Goal: Task Accomplishment & Management: Manage account settings

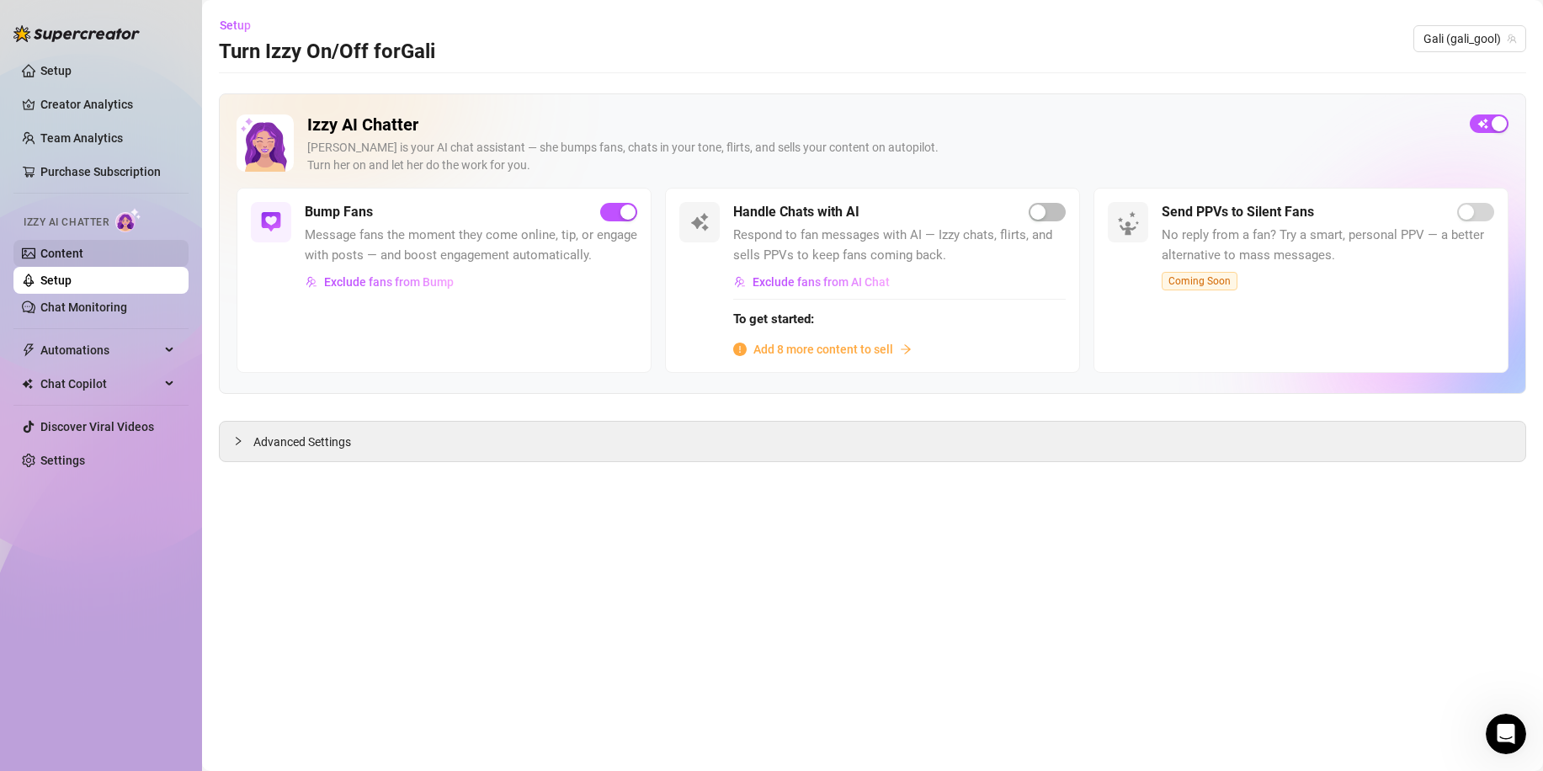
click at [83, 258] on link "Content" at bounding box center [61, 253] width 43 height 13
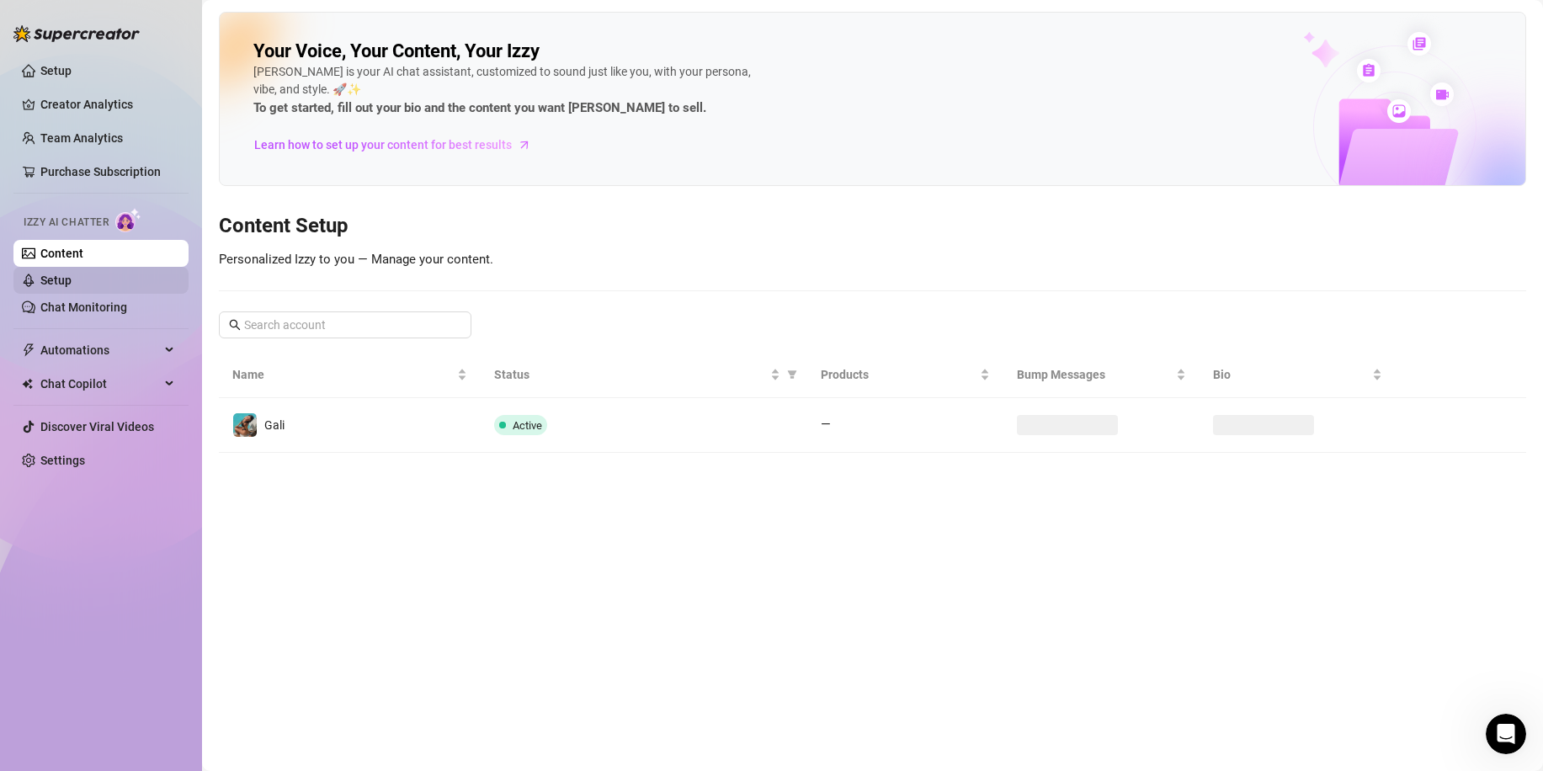
click at [72, 280] on link "Setup" at bounding box center [55, 280] width 31 height 13
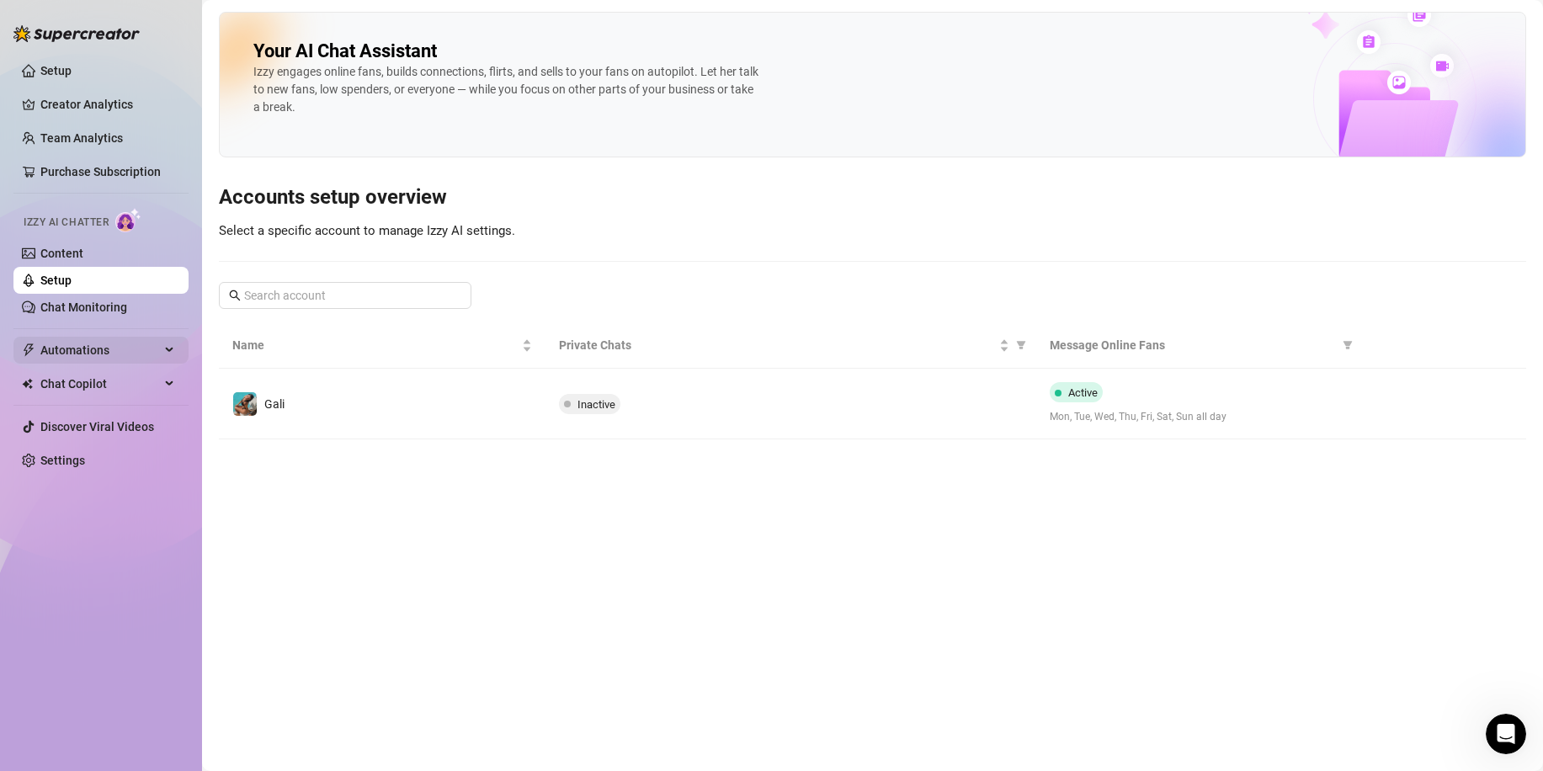
click at [110, 346] on span "Automations" at bounding box center [100, 350] width 120 height 27
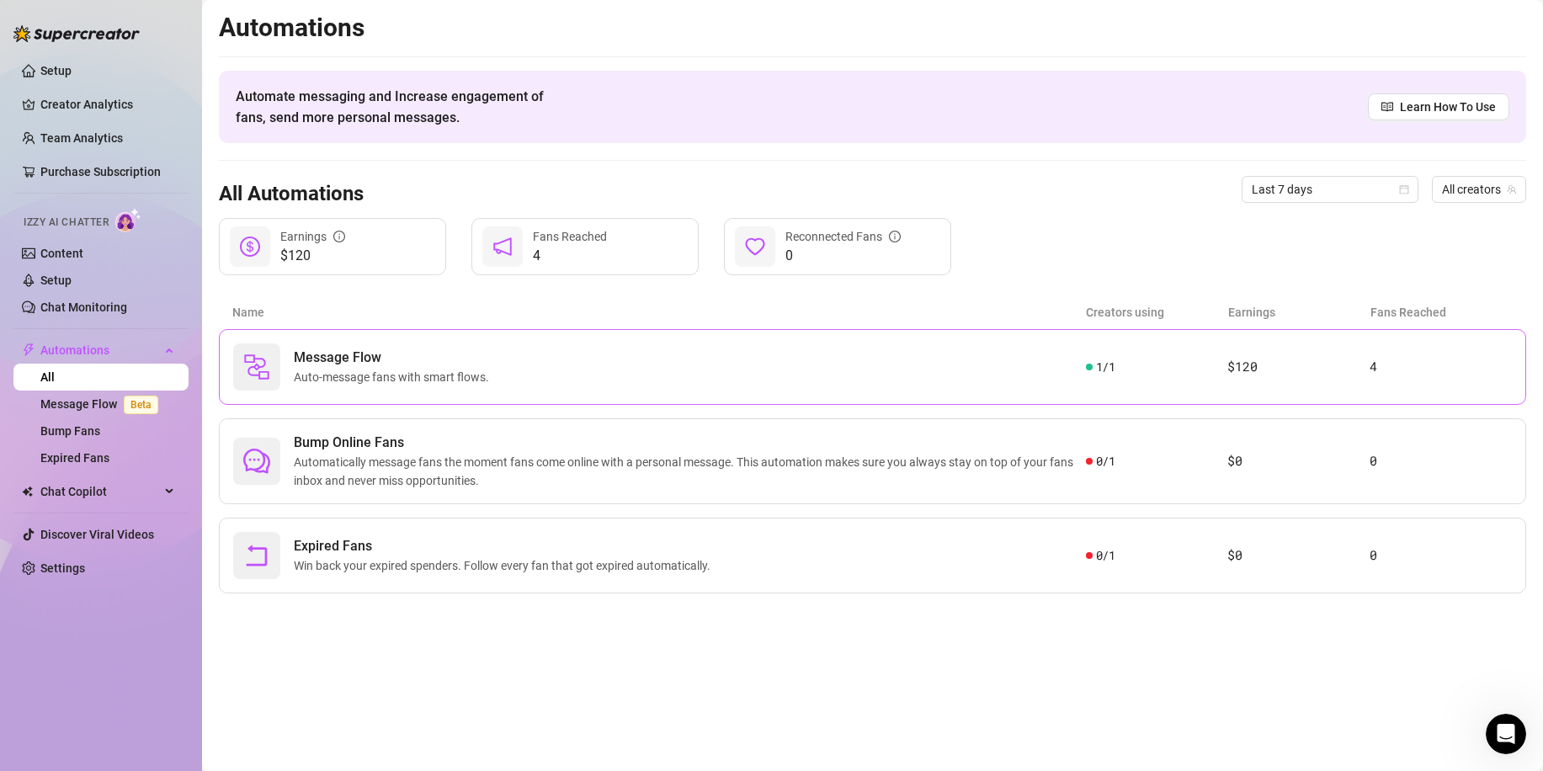
click at [882, 382] on div "Message Flow Auto-message fans with smart flows." at bounding box center [659, 367] width 853 height 47
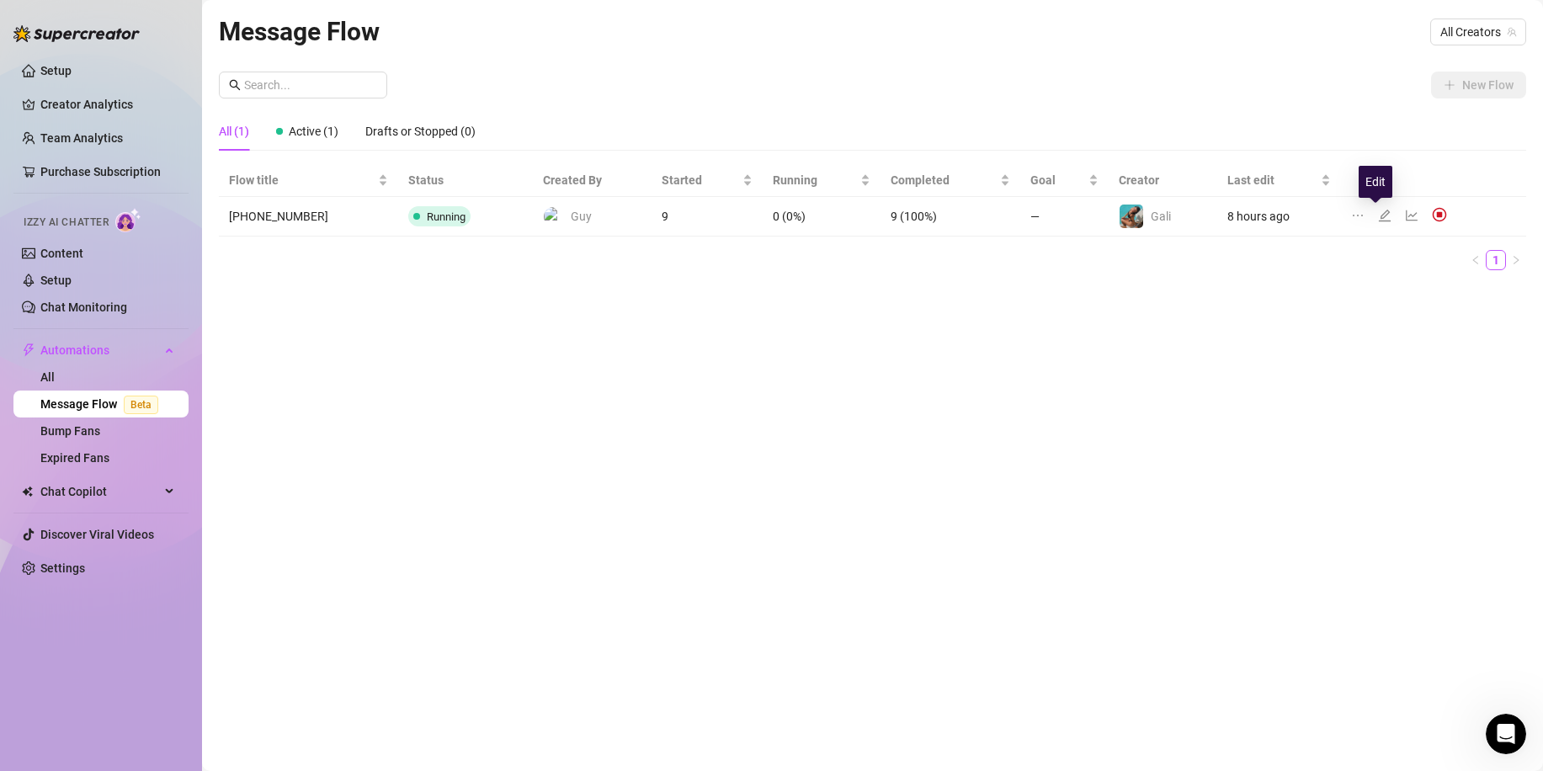
click at [1378, 217] on icon "edit" at bounding box center [1384, 215] width 13 height 13
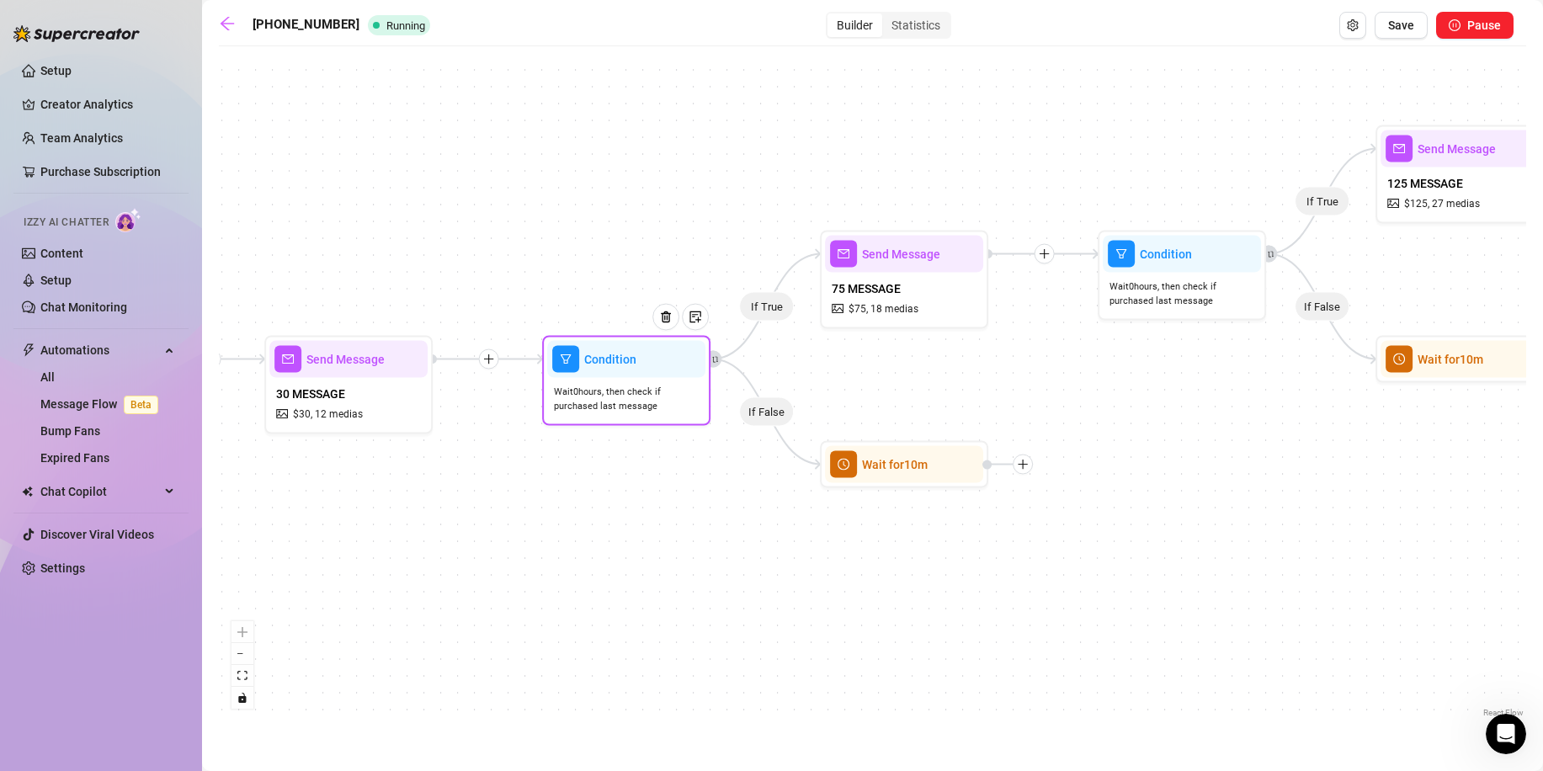
click at [650, 400] on span "Wait 0 hours, then check if purchased last message" at bounding box center [626, 399] width 145 height 29
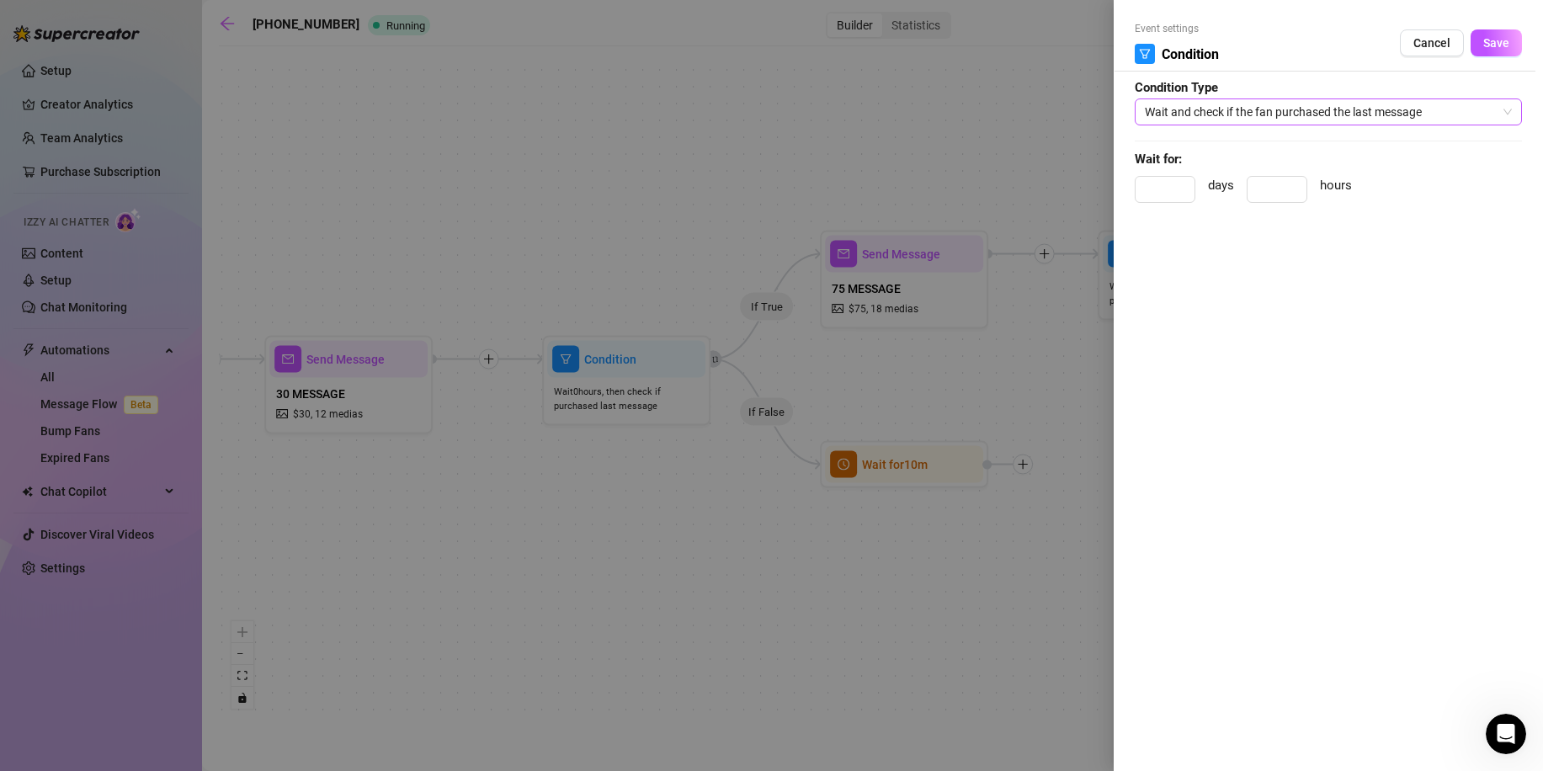
click at [1197, 123] on span "Wait and check if the fan purchased the last message" at bounding box center [1328, 111] width 367 height 25
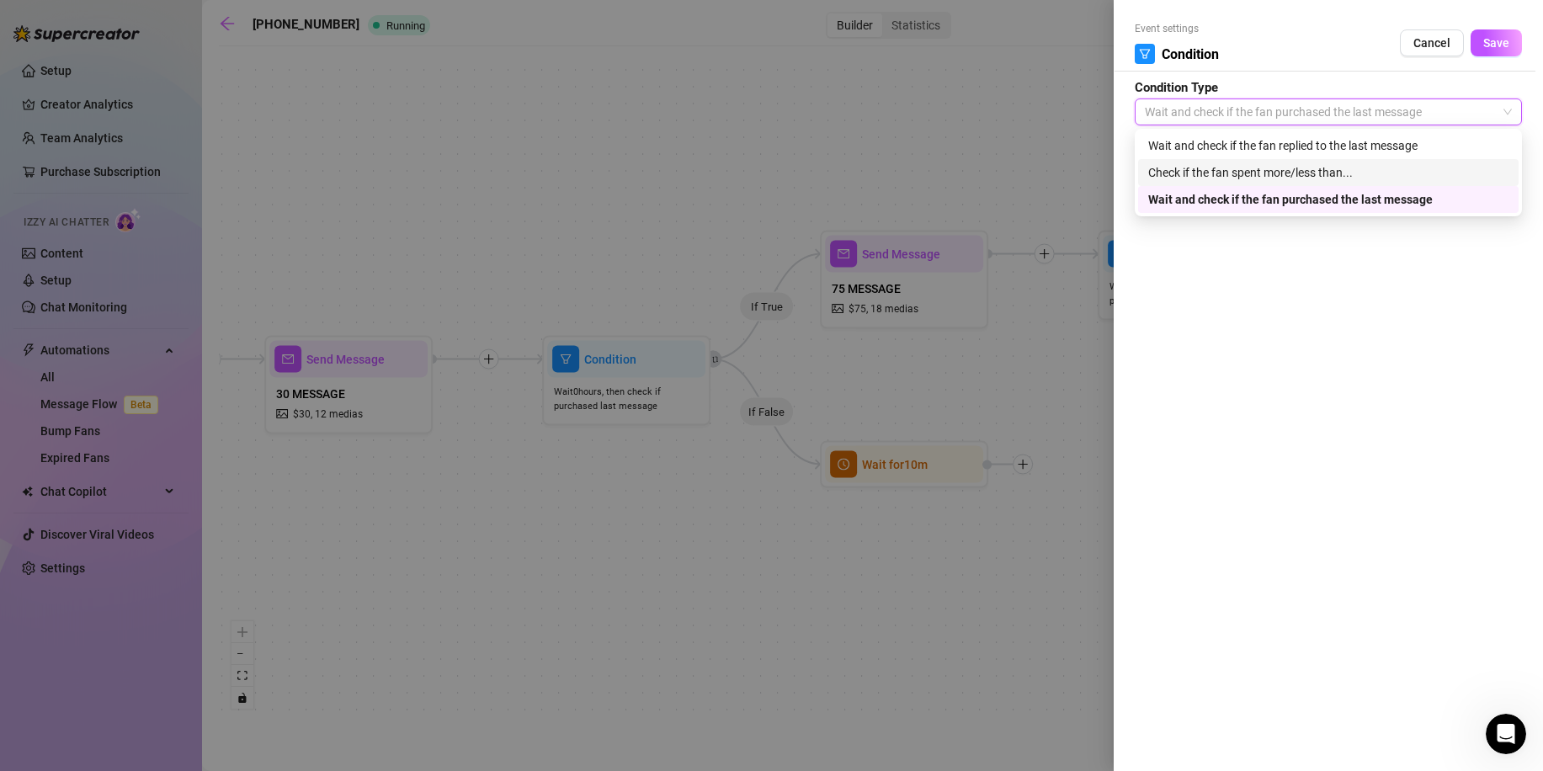
click at [1167, 175] on div "Check if the fan spent more/less than..." at bounding box center [1328, 172] width 360 height 19
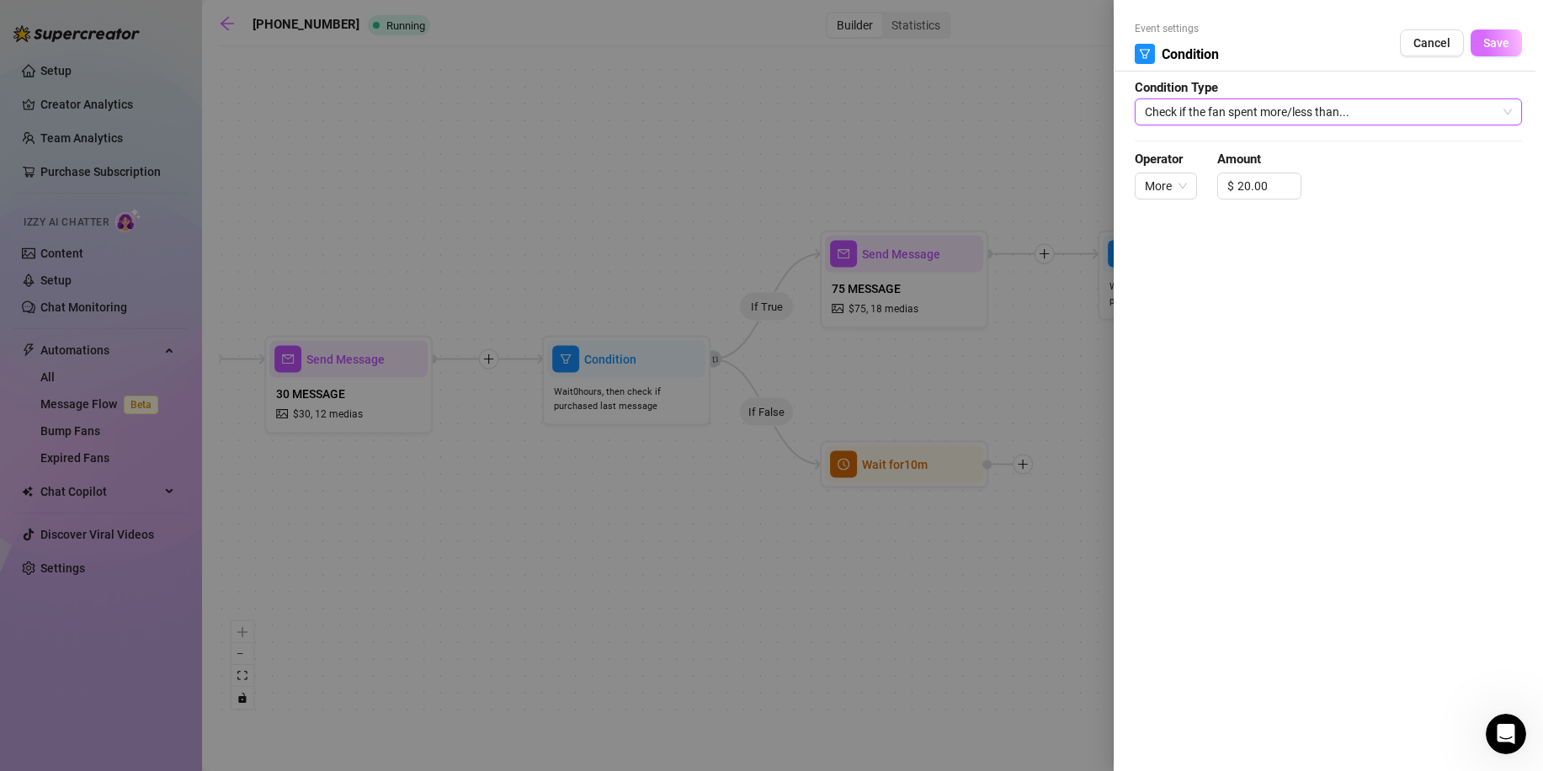
click at [1491, 41] on span "Save" at bounding box center [1496, 42] width 26 height 13
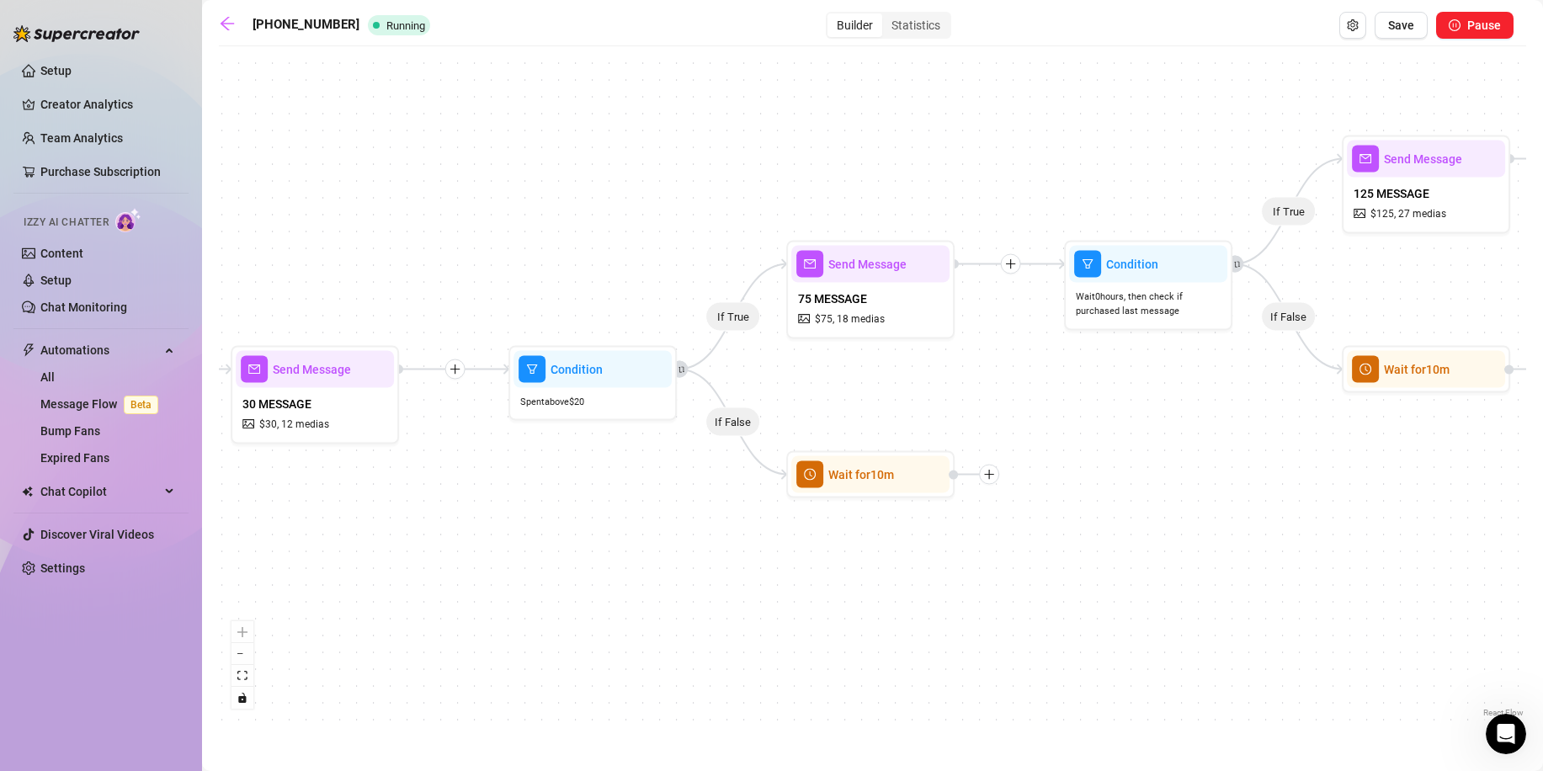
drag, startPoint x: 1226, startPoint y: 451, endPoint x: 1183, endPoint y: 465, distance: 45.0
click at [1183, 465] on div "If True If False If True If False If True If False Wait for 10m Wait for 10m Wa…" at bounding box center [873, 388] width 1308 height 667
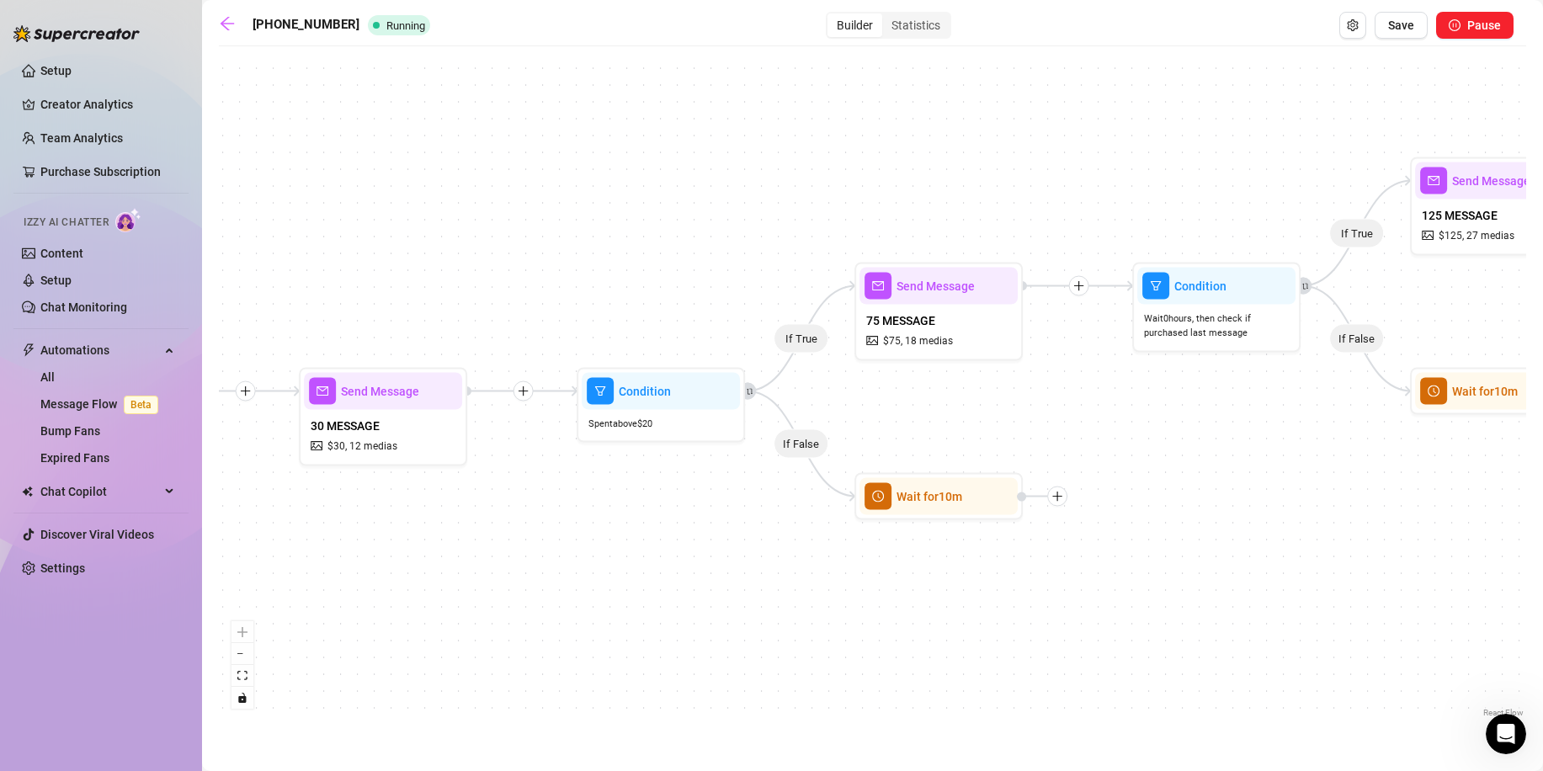
drag, startPoint x: 1147, startPoint y: 458, endPoint x: 1224, endPoint y: 477, distance: 79.6
click at [1224, 477] on div "If True If False If True If False If True If False Wait for 10m Wait for 10m Wa…" at bounding box center [873, 388] width 1308 height 667
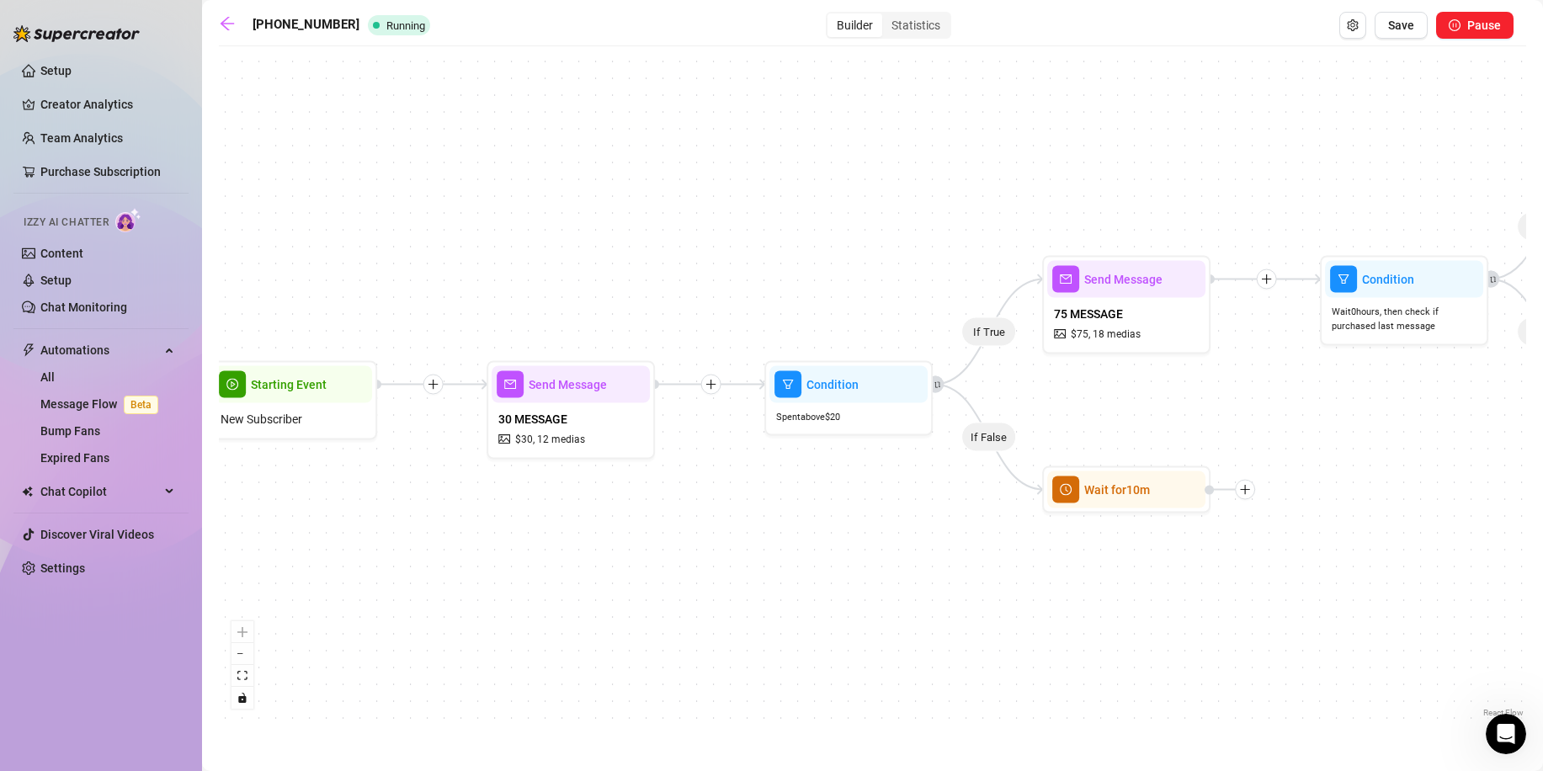
drag, startPoint x: 384, startPoint y: 577, endPoint x: 595, endPoint y: 566, distance: 211.6
click at [595, 566] on div "If True If False If True If False If True If False Wait for 10m Wait for 10m Wa…" at bounding box center [873, 388] width 1308 height 667
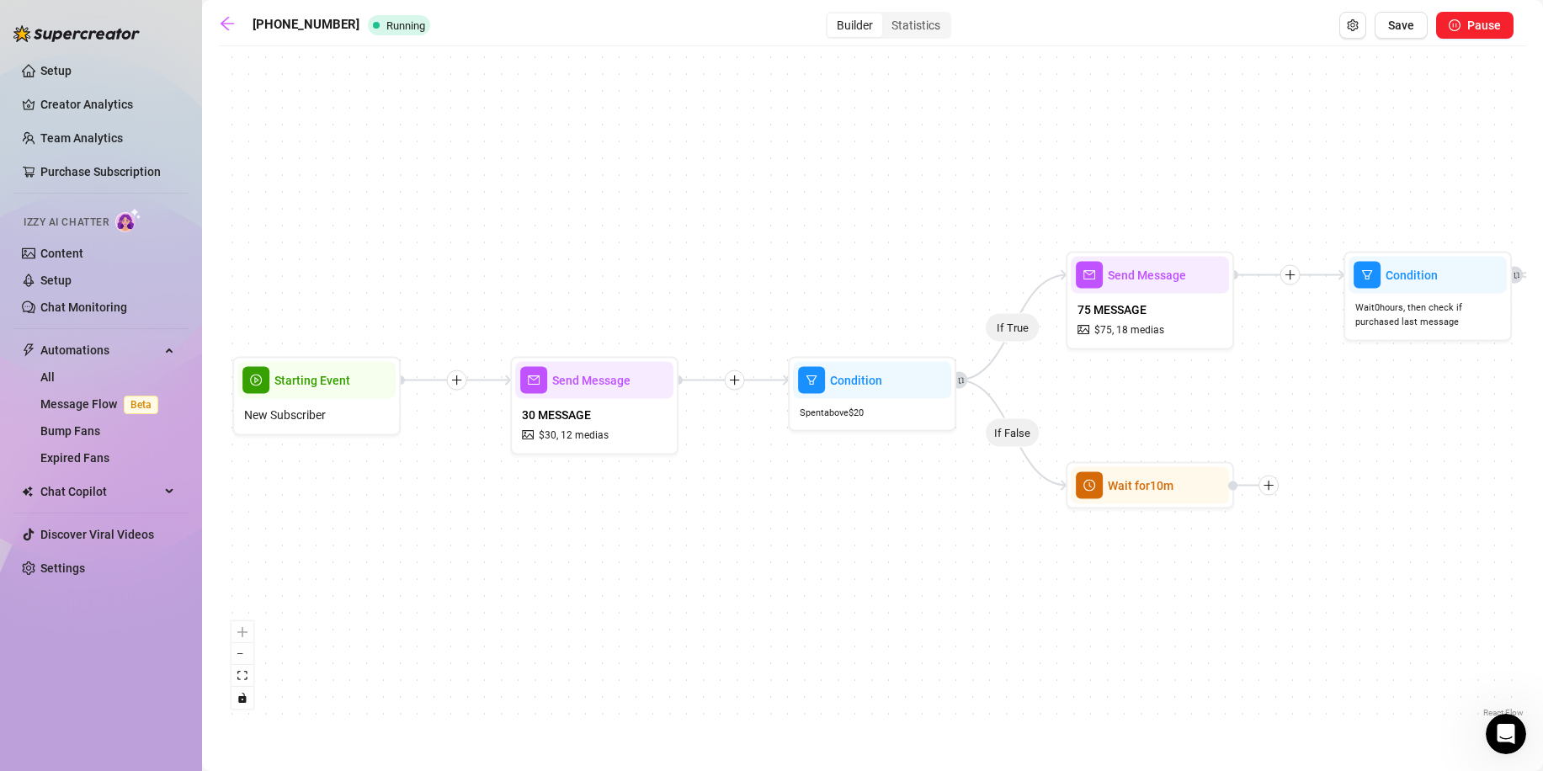
click at [732, 380] on icon "plus" at bounding box center [734, 380] width 9 height 1
click at [724, 544] on div "Time Delay Condition Message Tag Fan If True If False If True If False If True …" at bounding box center [873, 388] width 1308 height 667
click at [732, 380] on icon "plus" at bounding box center [734, 380] width 9 height 1
click at [742, 289] on div "Time Delay Condition Message Tag Fan If True If False If True If False If True …" at bounding box center [873, 388] width 1308 height 667
click at [737, 392] on div "If True If False If True If False If True If False Wait for 10m Wait for 10m Wa…" at bounding box center [873, 388] width 1308 height 667
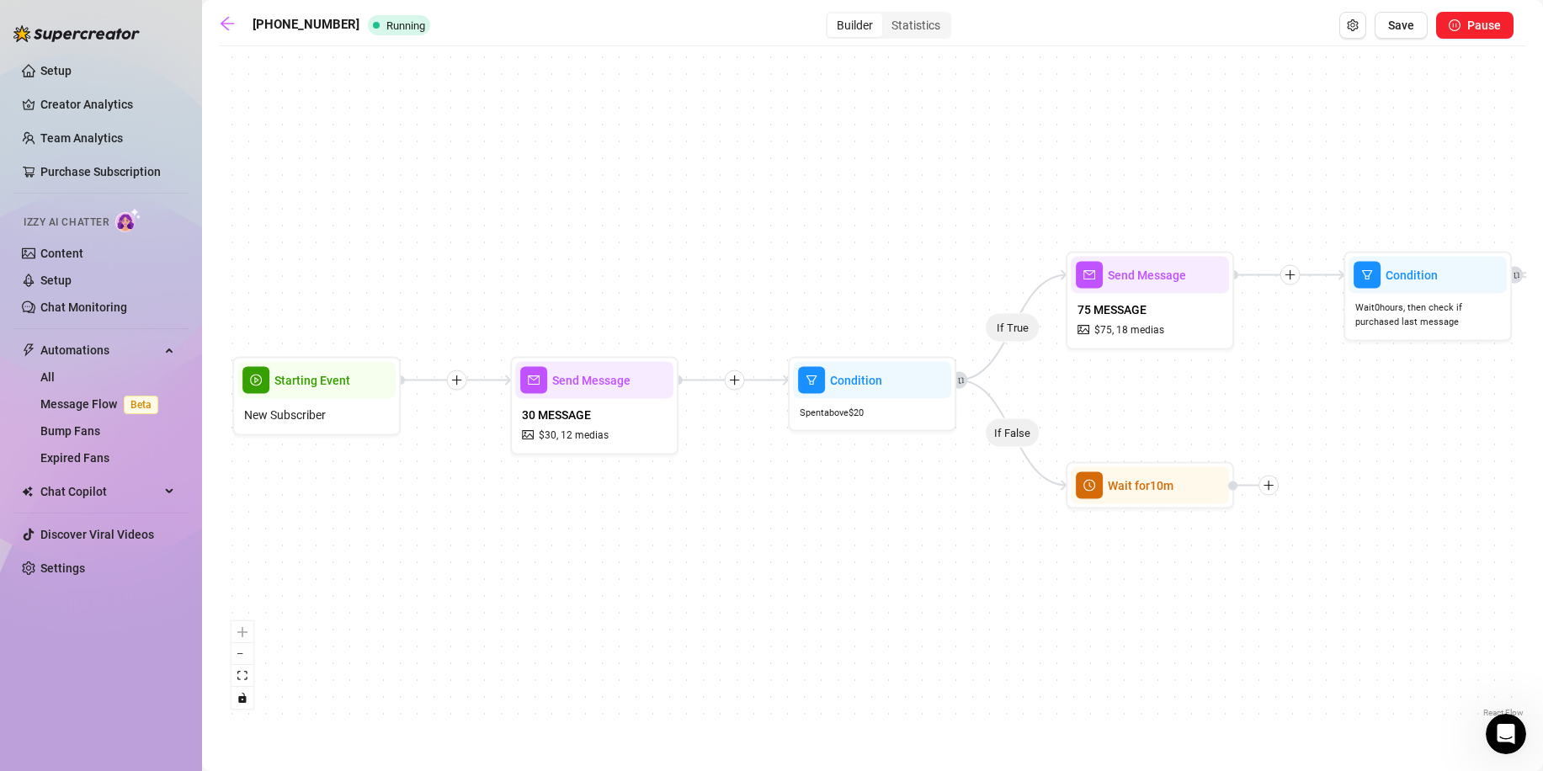
click at [740, 384] on icon "plus" at bounding box center [735, 381] width 12 height 12
click at [797, 381] on div "Time Delay" at bounding box center [816, 382] width 123 height 29
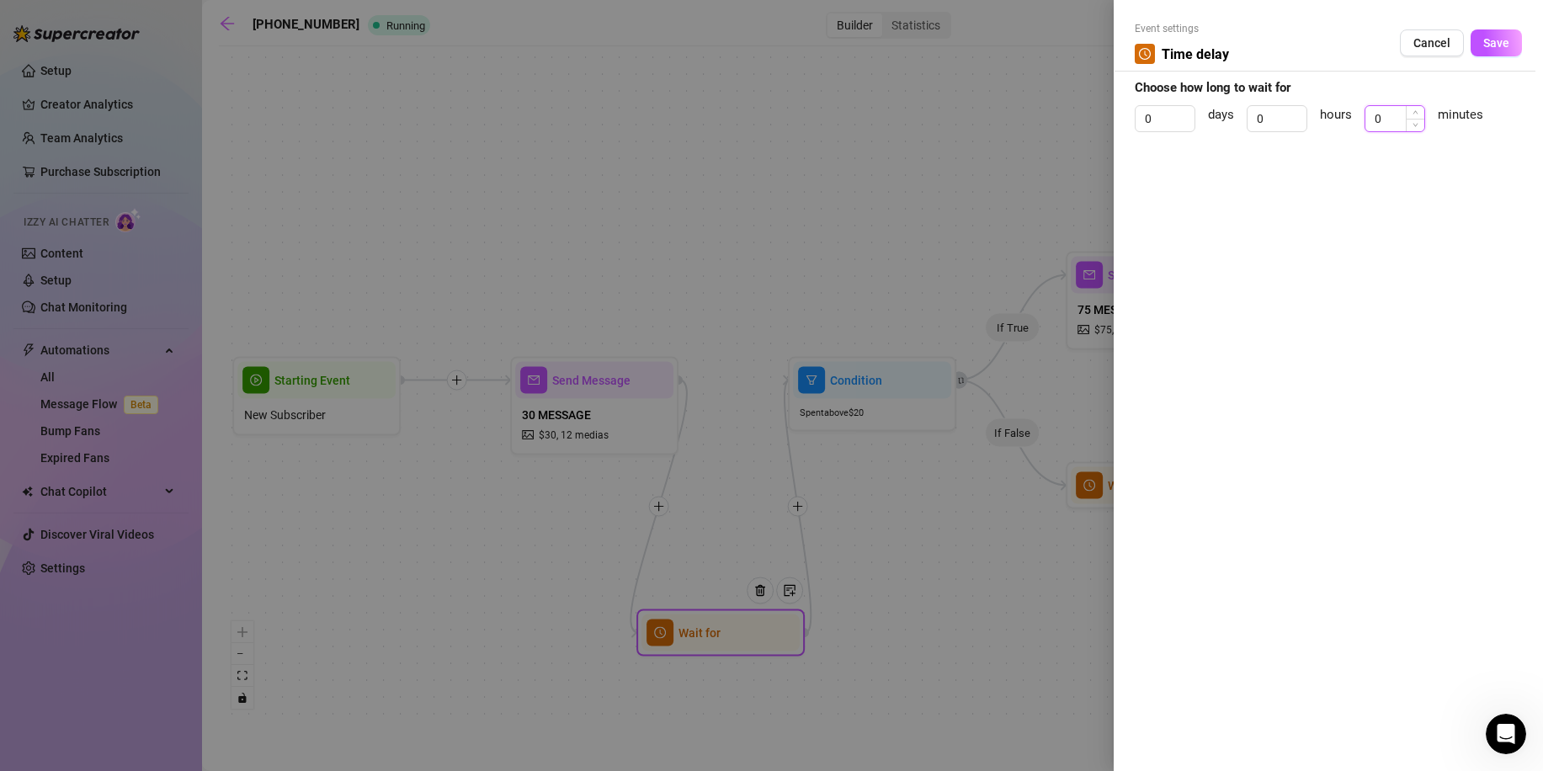
drag, startPoint x: 1378, startPoint y: 117, endPoint x: 1397, endPoint y: 120, distance: 18.7
click at [1397, 120] on input "0" at bounding box center [1395, 118] width 59 height 25
click at [1500, 34] on button "Save" at bounding box center [1496, 42] width 51 height 27
drag, startPoint x: 1409, startPoint y: 120, endPoint x: 1334, endPoint y: 119, distance: 75.8
click at [1338, 119] on div "0 days 0 hours 0 minutes" at bounding box center [1328, 126] width 387 height 42
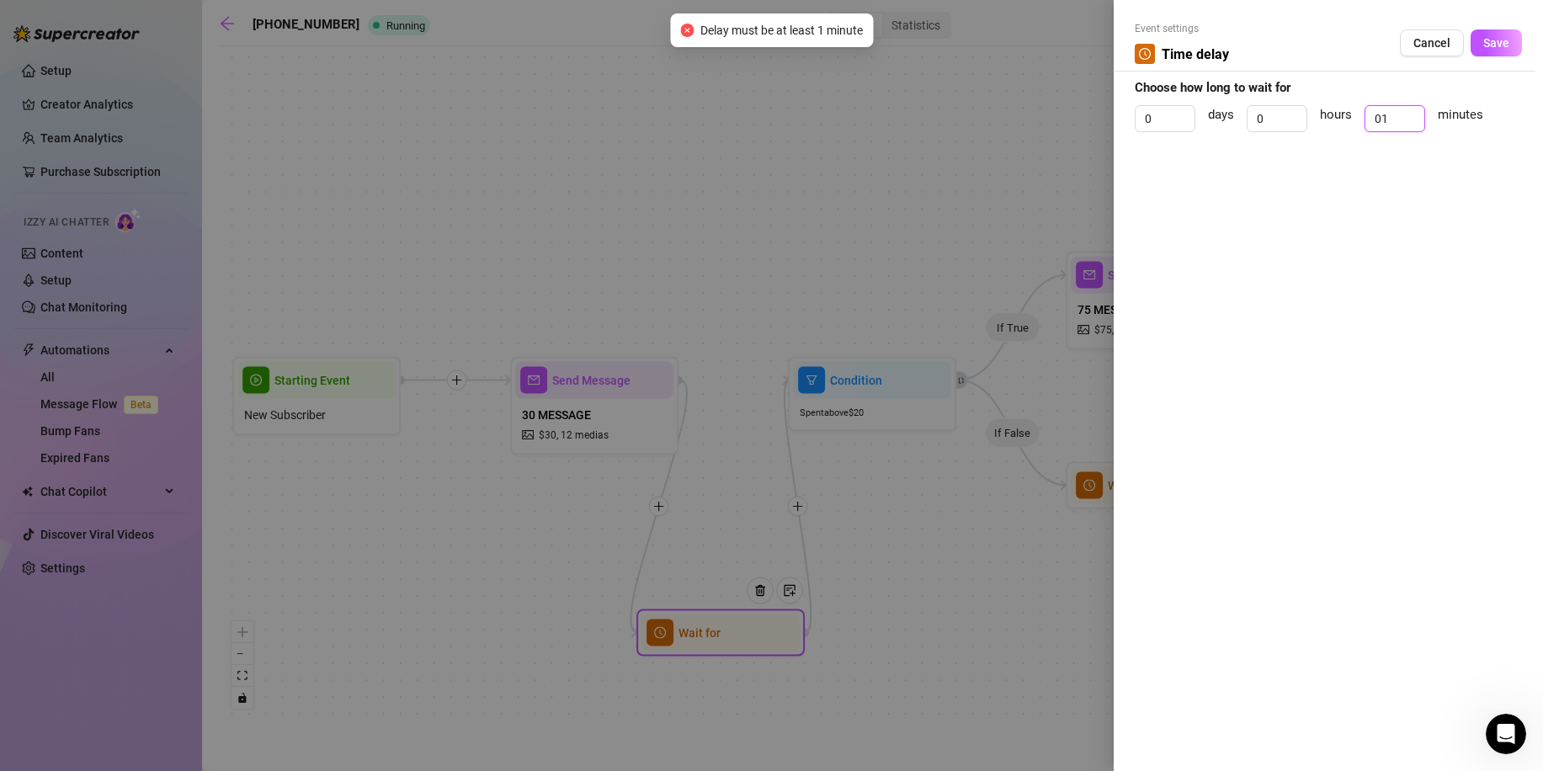
click at [1360, 115] on div "0 days 0 hours 01 minutes" at bounding box center [1328, 126] width 387 height 42
type input "1"
click at [1482, 51] on button "Save" at bounding box center [1496, 42] width 51 height 27
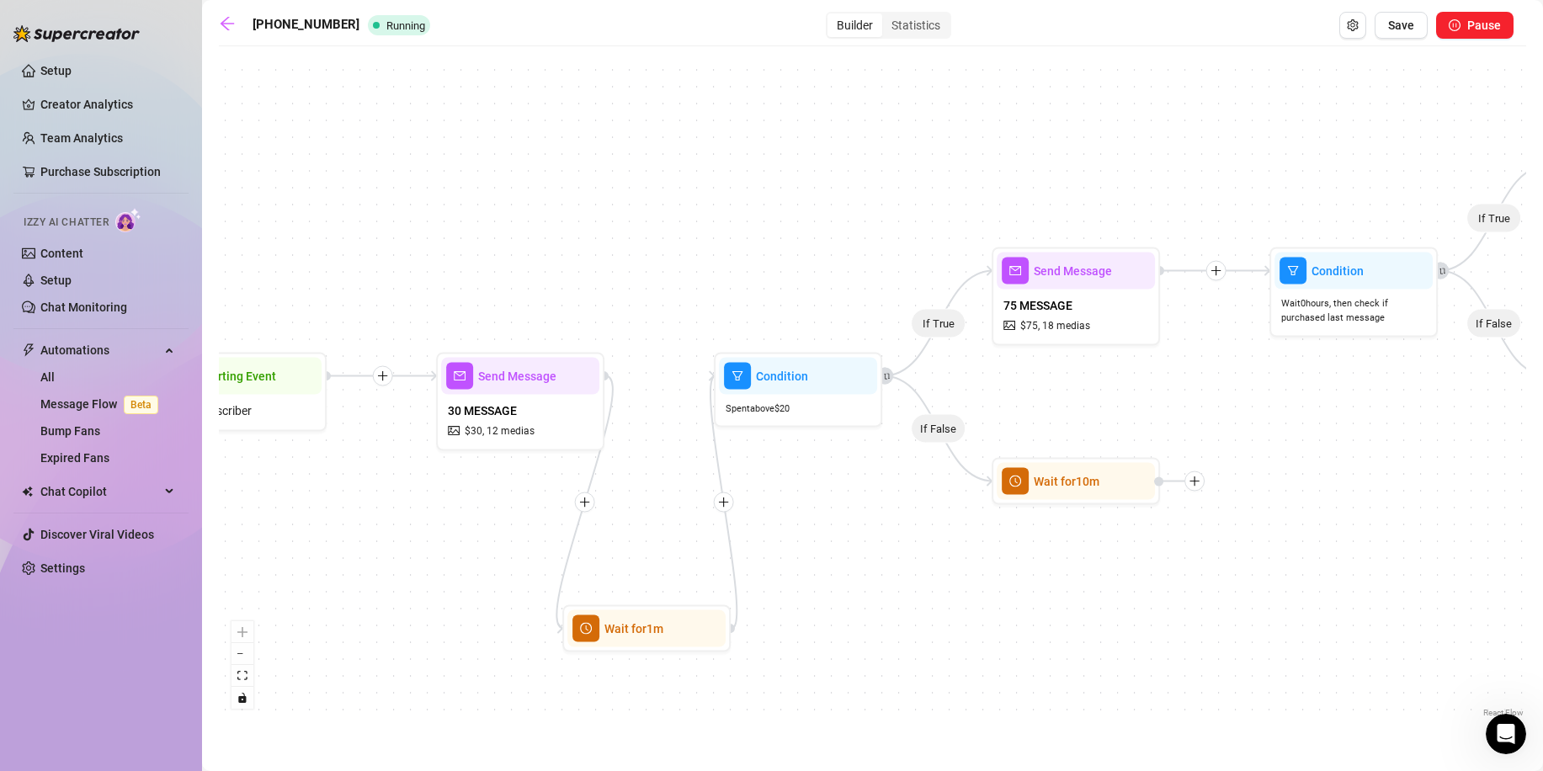
drag, startPoint x: 955, startPoint y: 587, endPoint x: 818, endPoint y: 571, distance: 138.2
click at [818, 571] on div "If True If False If True If False If True If False Wait for 1m Wait for 10m Wai…" at bounding box center [873, 388] width 1308 height 667
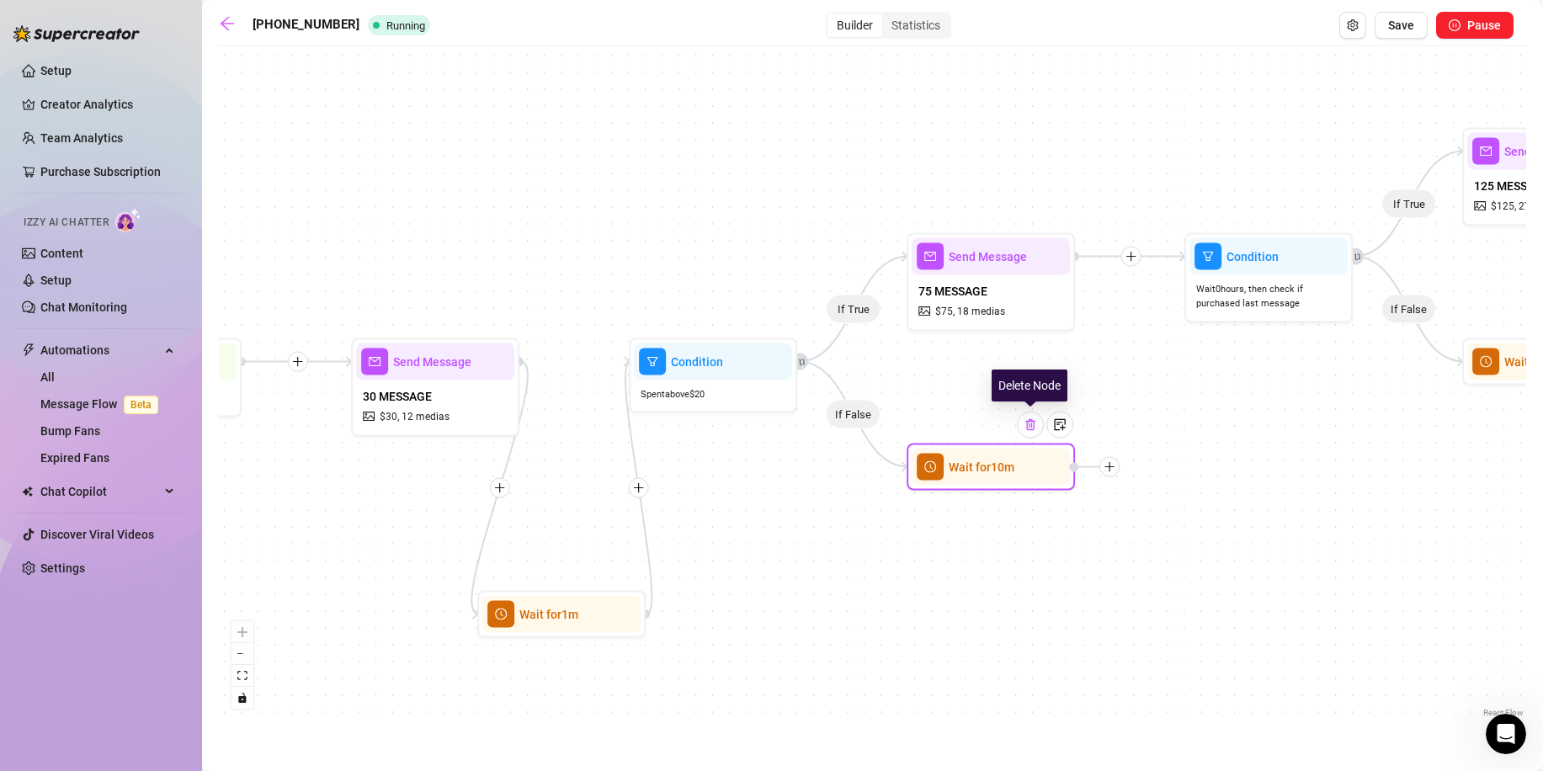
click at [1035, 430] on img at bounding box center [1030, 424] width 13 height 13
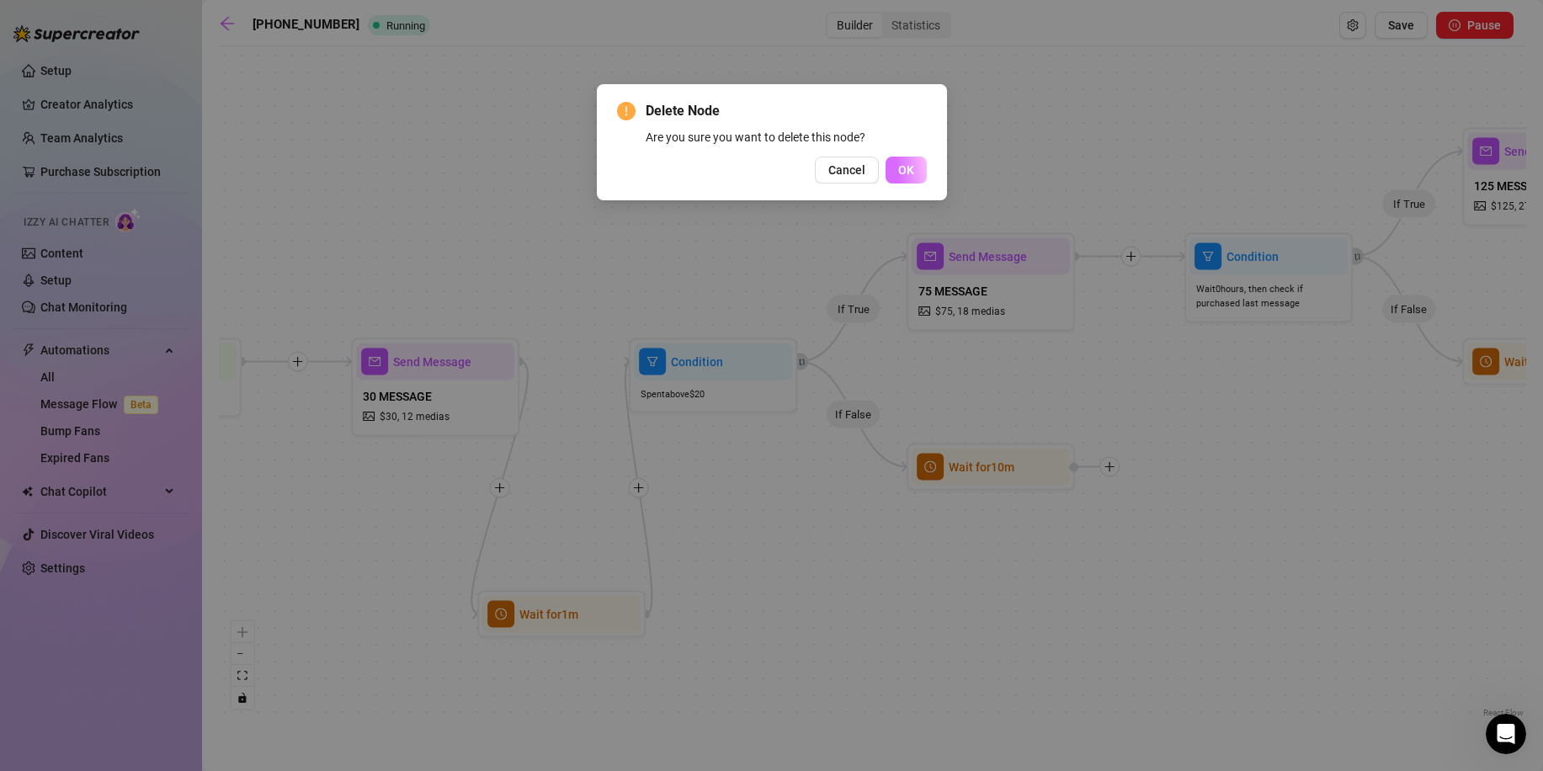
click at [906, 171] on span "OK" at bounding box center [906, 169] width 16 height 13
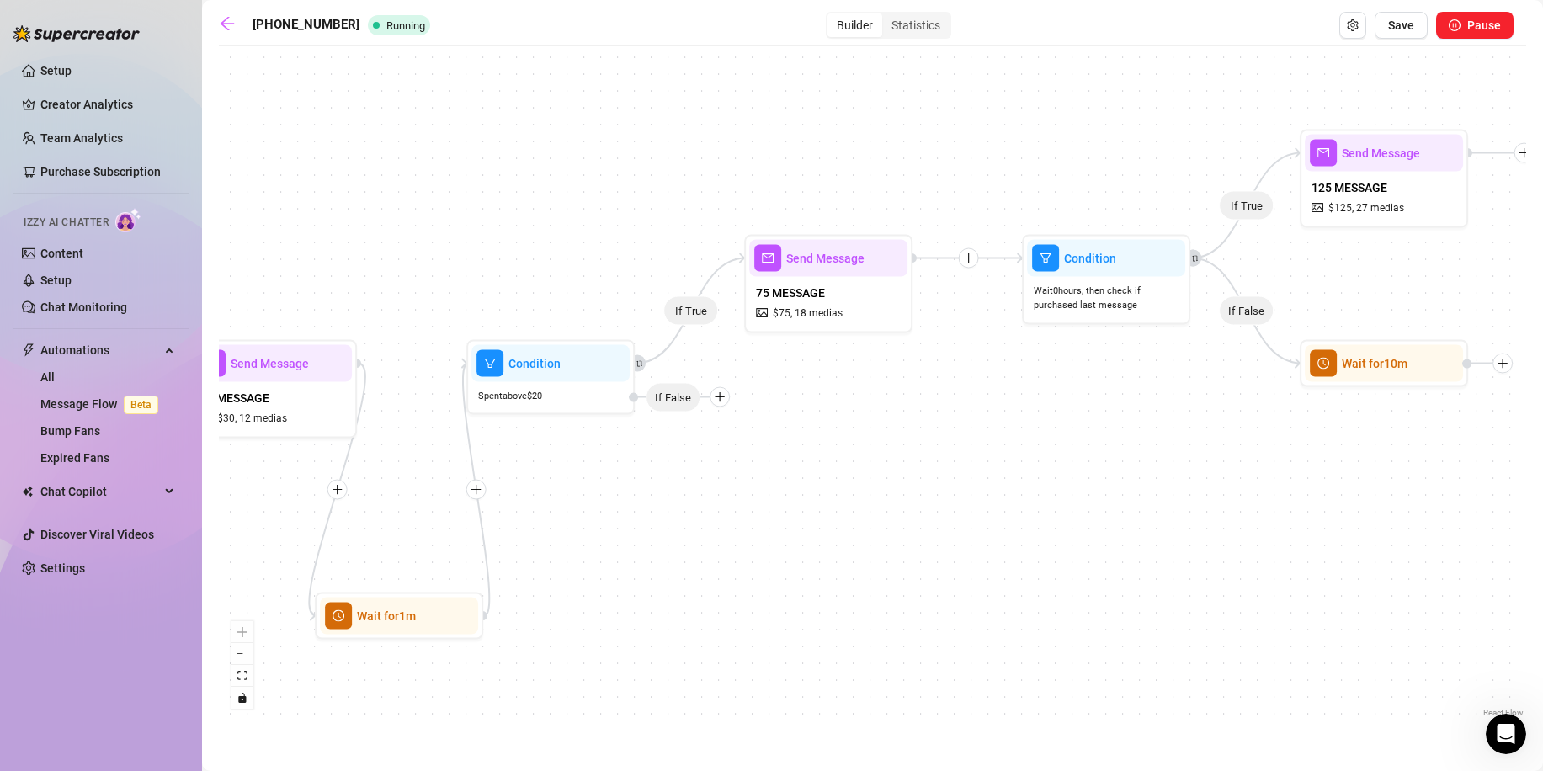
drag, startPoint x: 1344, startPoint y: 503, endPoint x: 1058, endPoint y: 504, distance: 285.4
click at [1058, 504] on div "If True If True If False If True If False Wait for 1m Wait for 10m Wait for 10m…" at bounding box center [873, 388] width 1308 height 667
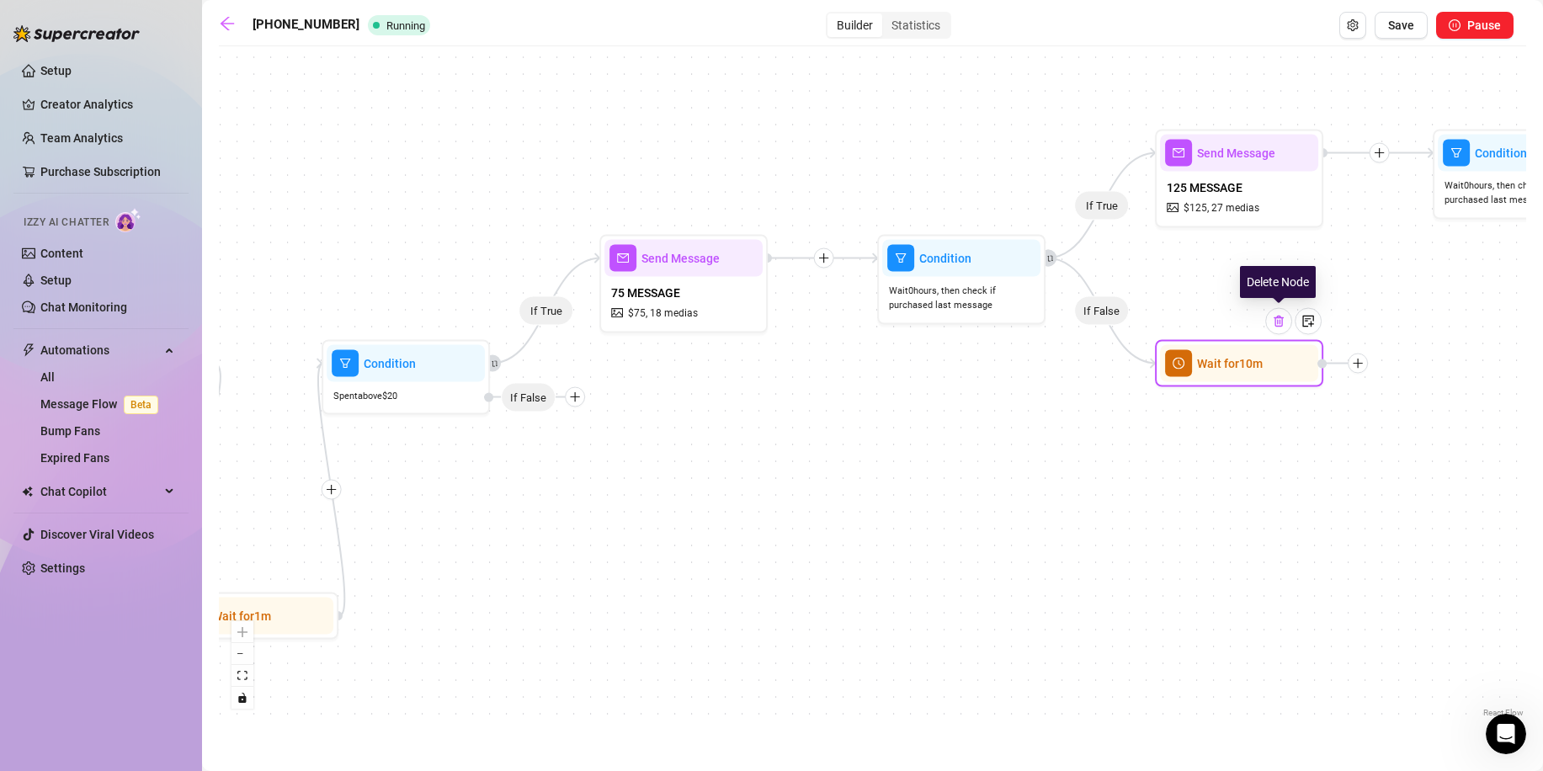
click at [1286, 328] on div at bounding box center [1278, 321] width 27 height 27
click at [1285, 321] on img at bounding box center [1278, 321] width 13 height 13
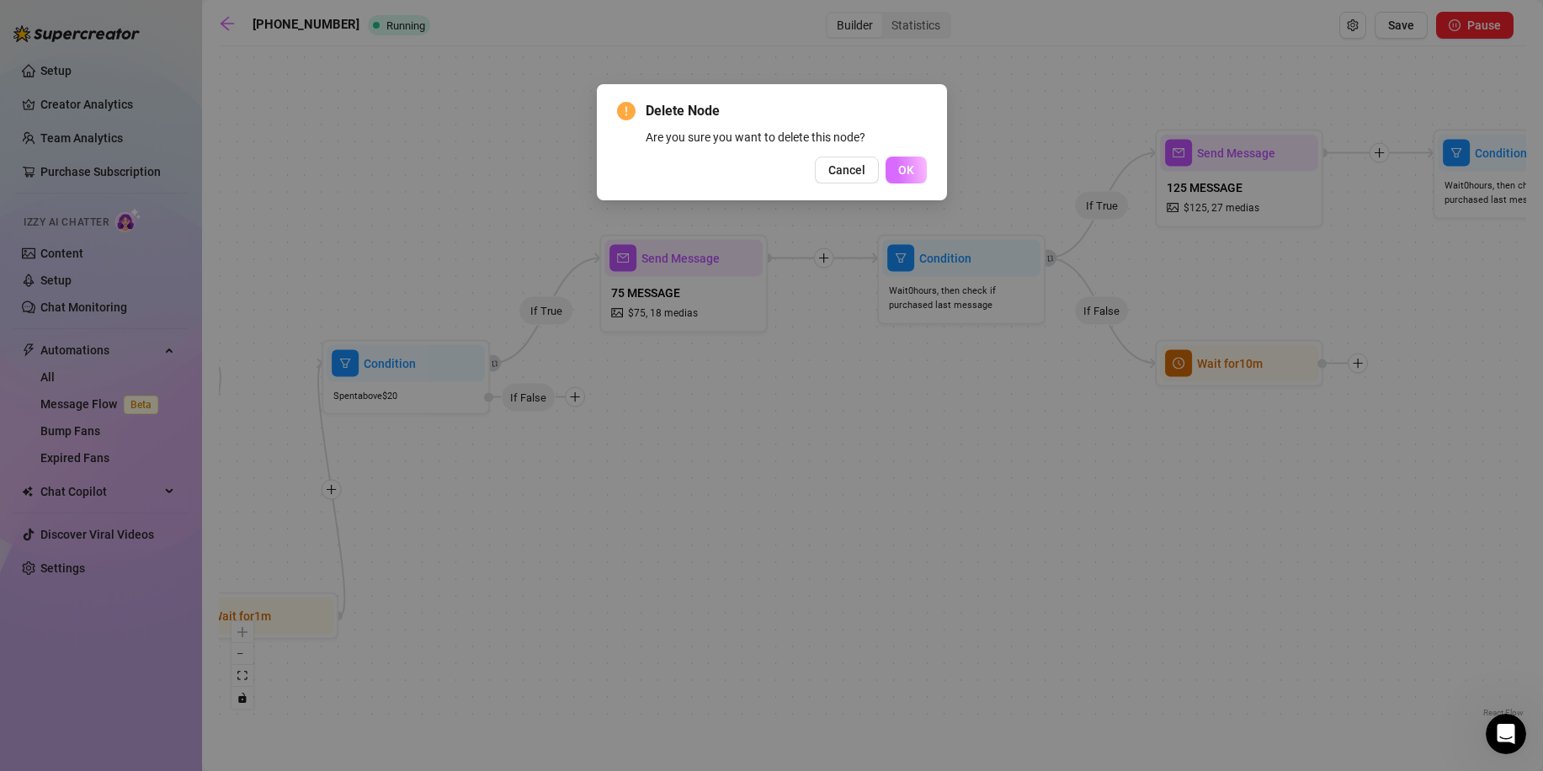
click at [904, 167] on span "OK" at bounding box center [906, 169] width 16 height 13
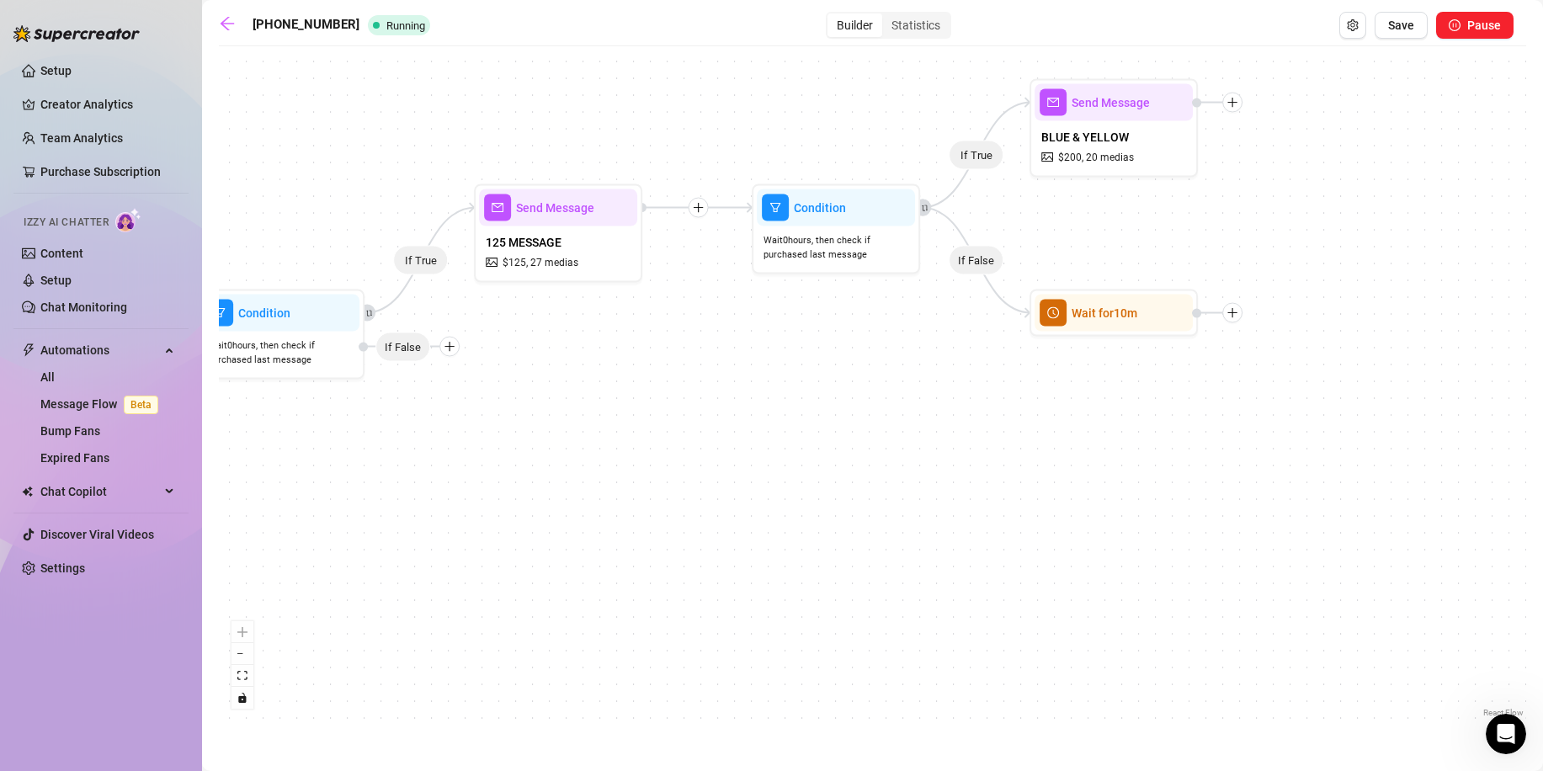
drag, startPoint x: 1280, startPoint y: 409, endPoint x: 647, endPoint y: 455, distance: 634.0
click at [647, 455] on div "If True If True If True If False Wait for 1m Wait for 10m Condition Spent above…" at bounding box center [873, 388] width 1308 height 667
click at [1156, 273] on img at bounding box center [1153, 270] width 13 height 13
click at [1158, 274] on img at bounding box center [1153, 270] width 13 height 13
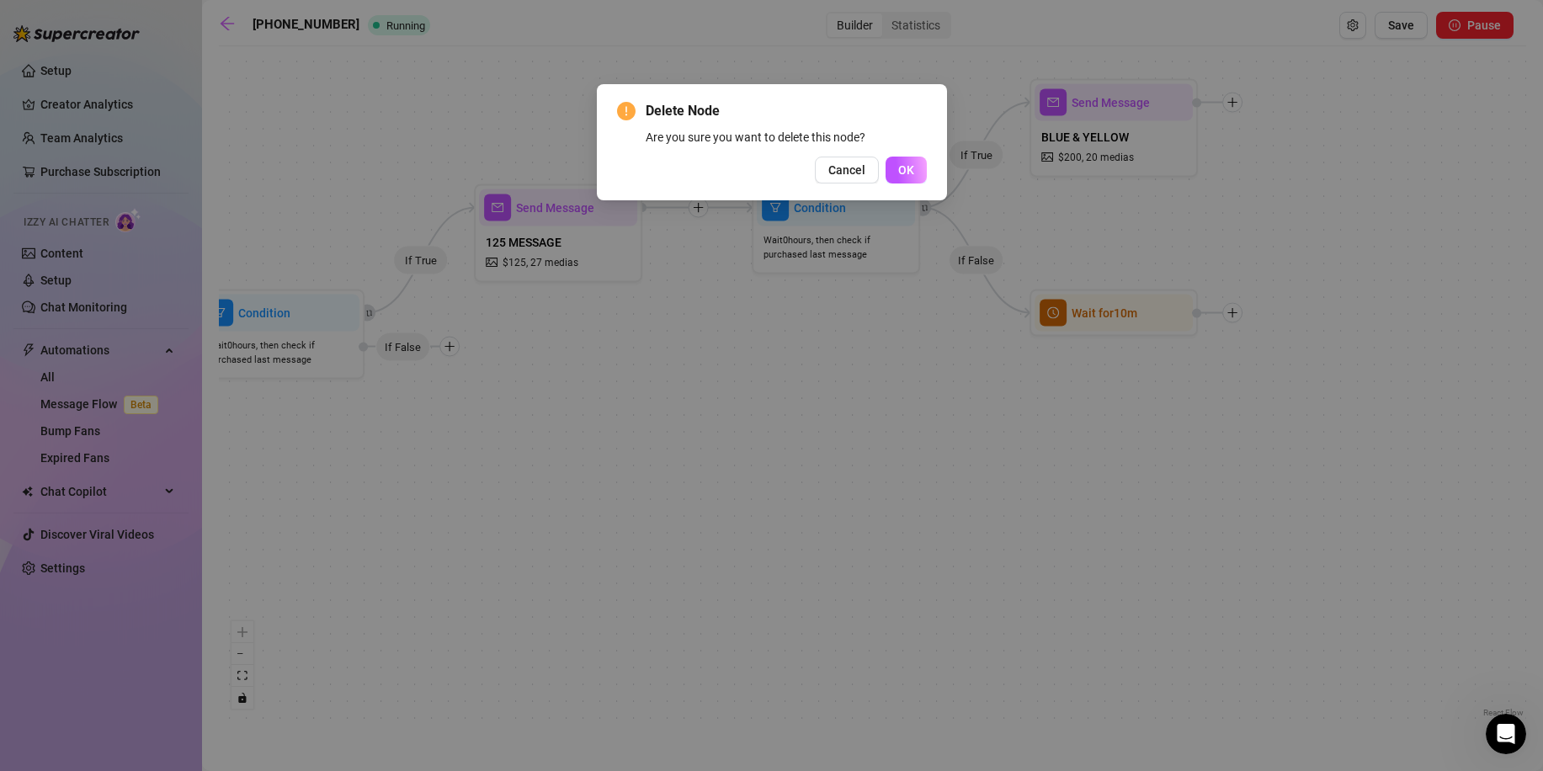
click at [920, 174] on button "OK" at bounding box center [906, 170] width 41 height 27
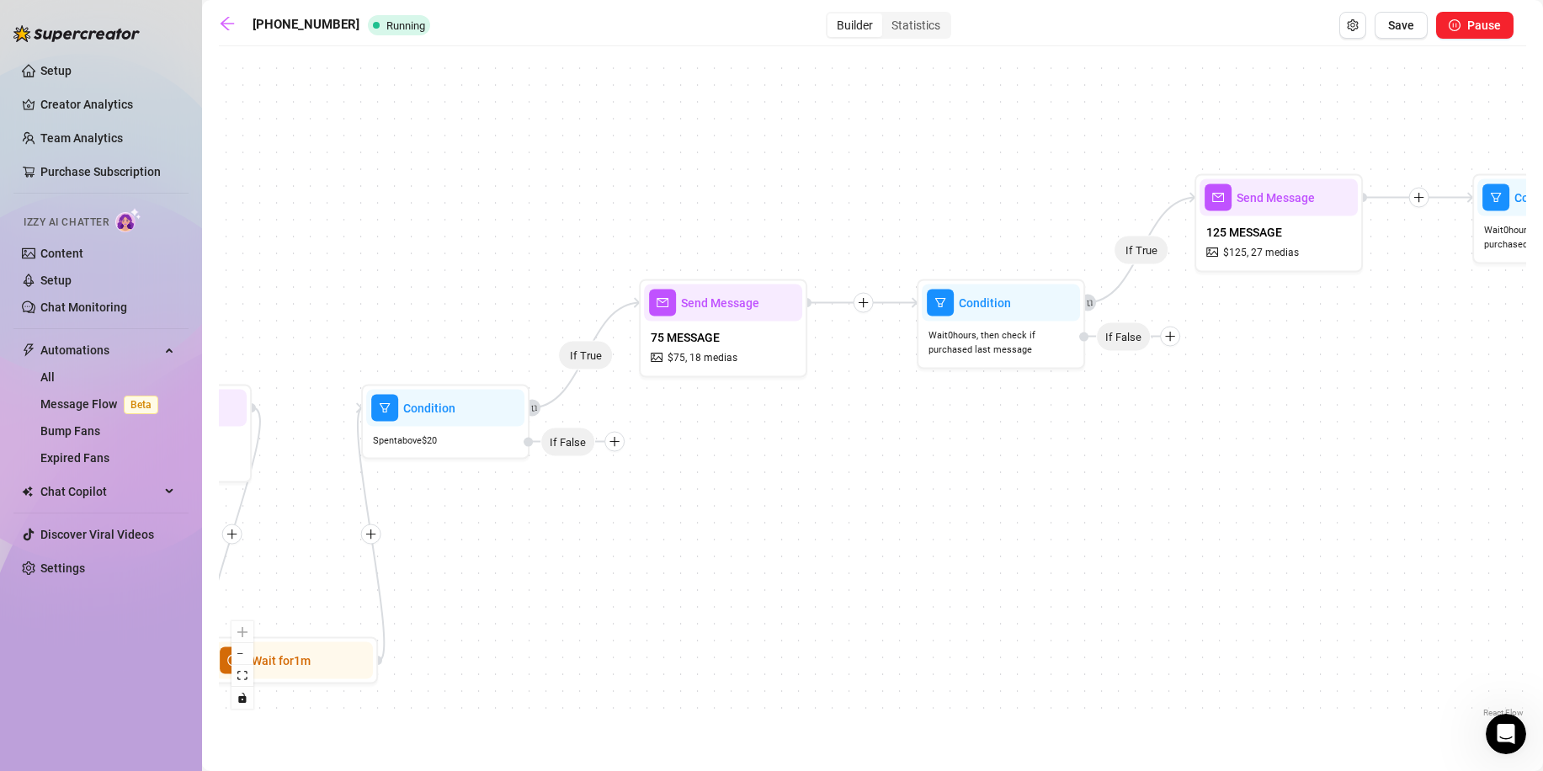
drag, startPoint x: 862, startPoint y: 472, endPoint x: 989, endPoint y: 506, distance: 131.5
click at [1221, 472] on div "If True If True If True Wait for 1m Condition Spent above $ 20 If False Send Me…" at bounding box center [873, 388] width 1308 height 667
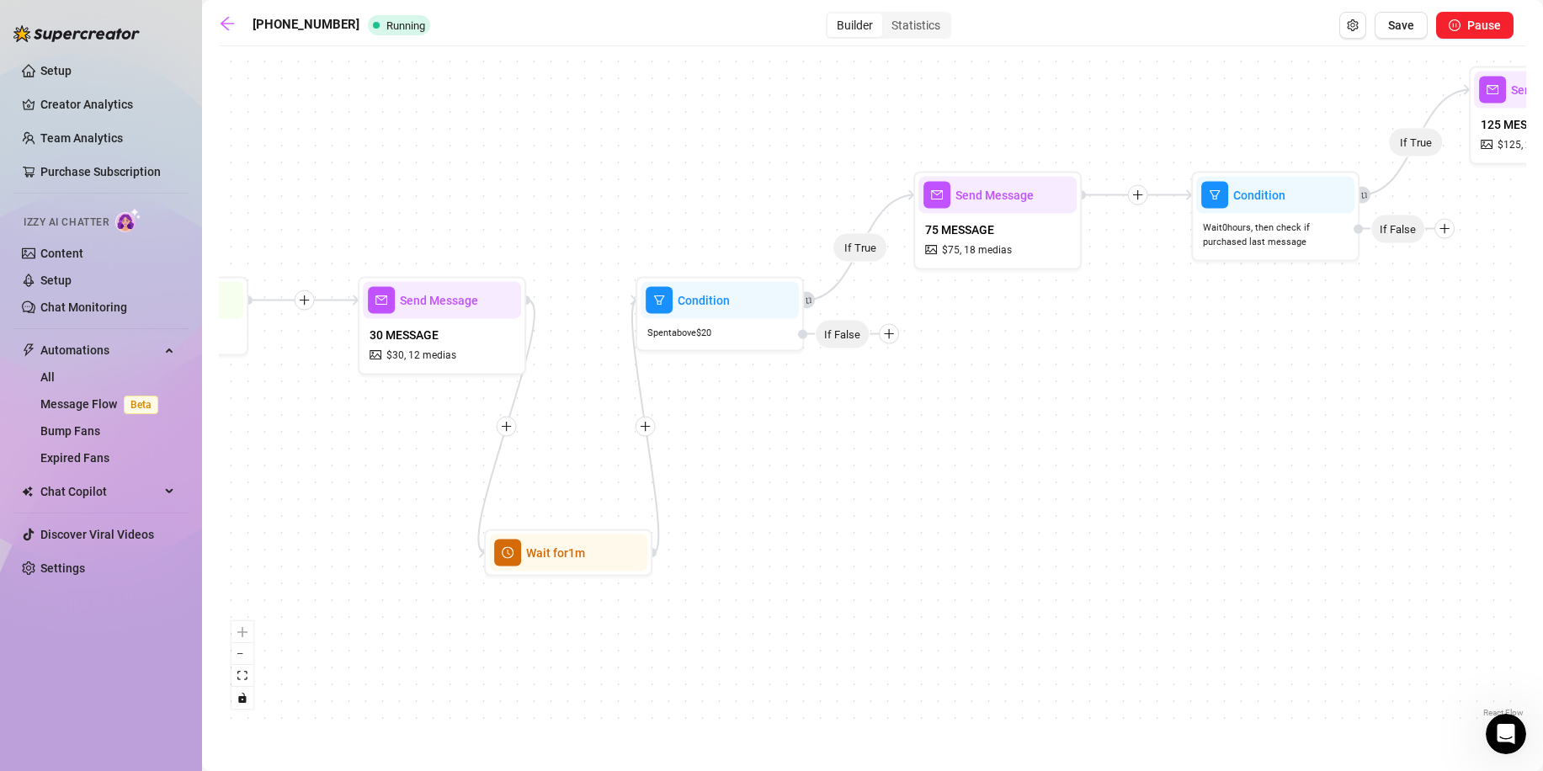
drag, startPoint x: 860, startPoint y: 545, endPoint x: 1125, endPoint y: 423, distance: 291.2
click at [1125, 423] on div "If True If True If True Wait for 1m Condition Spent above $ 20 If False Send Me…" at bounding box center [873, 388] width 1308 height 667
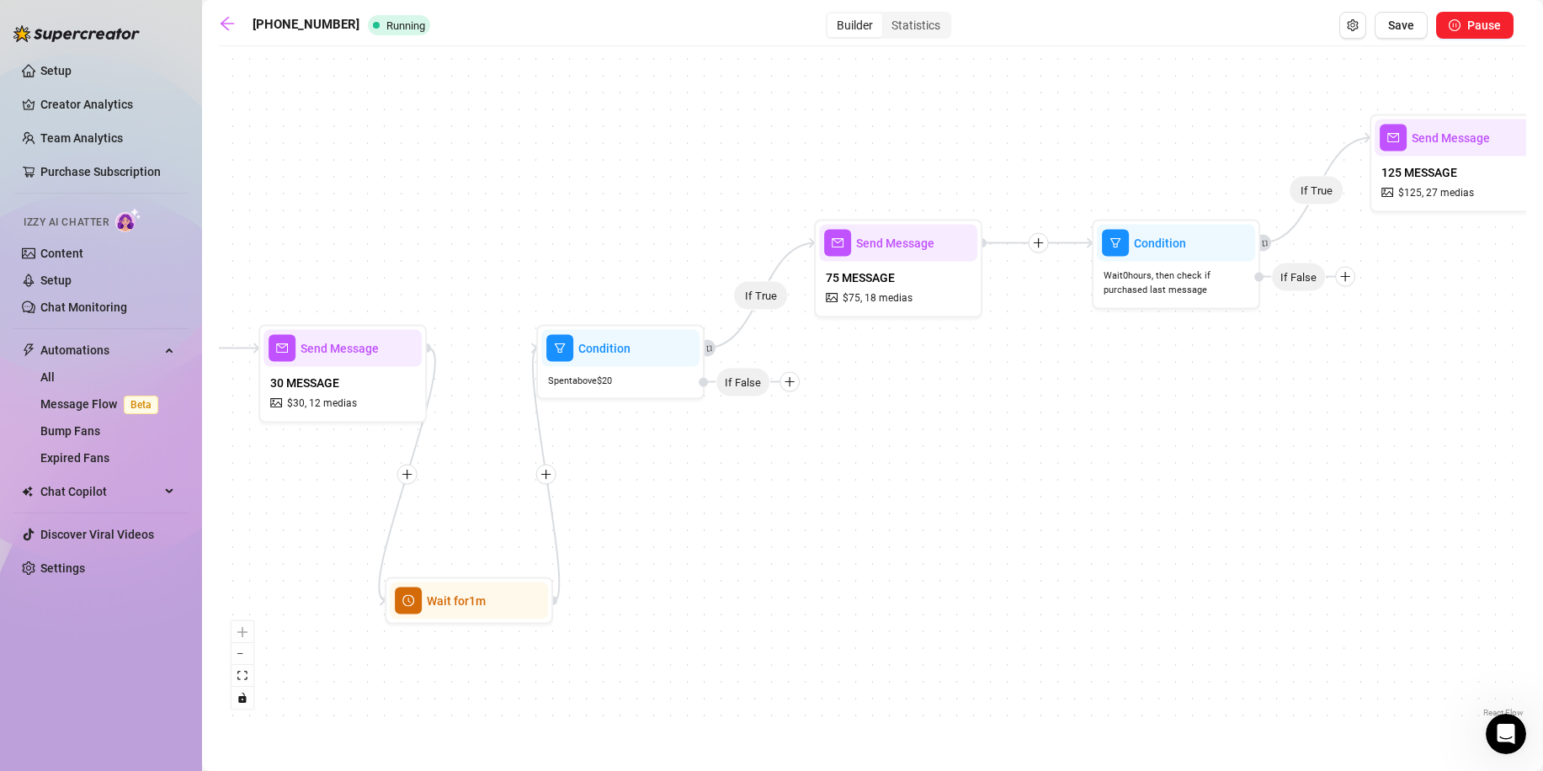
drag, startPoint x: 1002, startPoint y: 445, endPoint x: 930, endPoint y: 487, distance: 82.6
click at [930, 487] on div "If True If True If True Wait for 1m Condition Spent above $ 20 If False Send Me…" at bounding box center [873, 388] width 1308 height 667
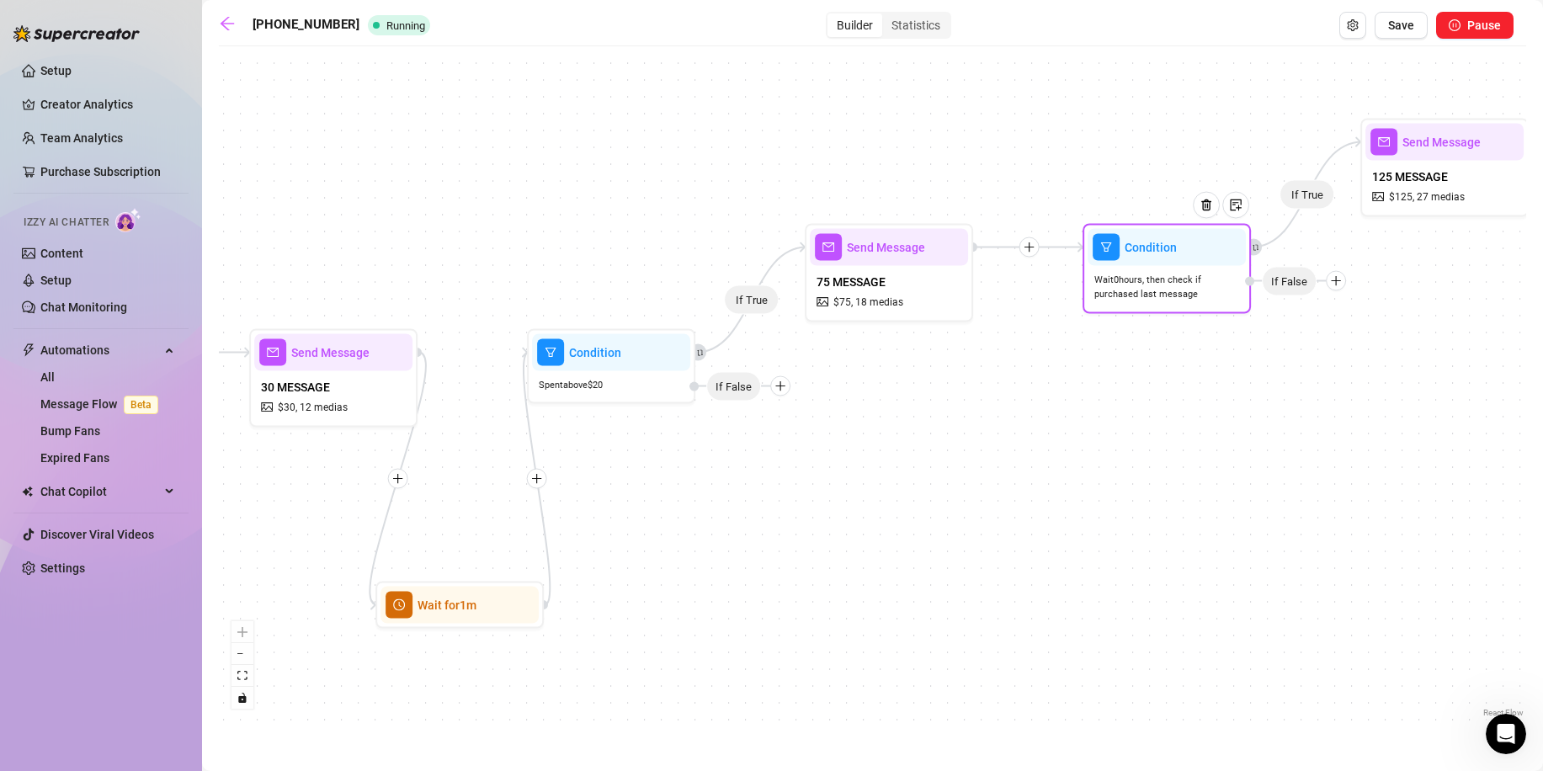
click at [1196, 273] on span "Wait 0 hours, then check if purchased last message" at bounding box center [1167, 287] width 145 height 29
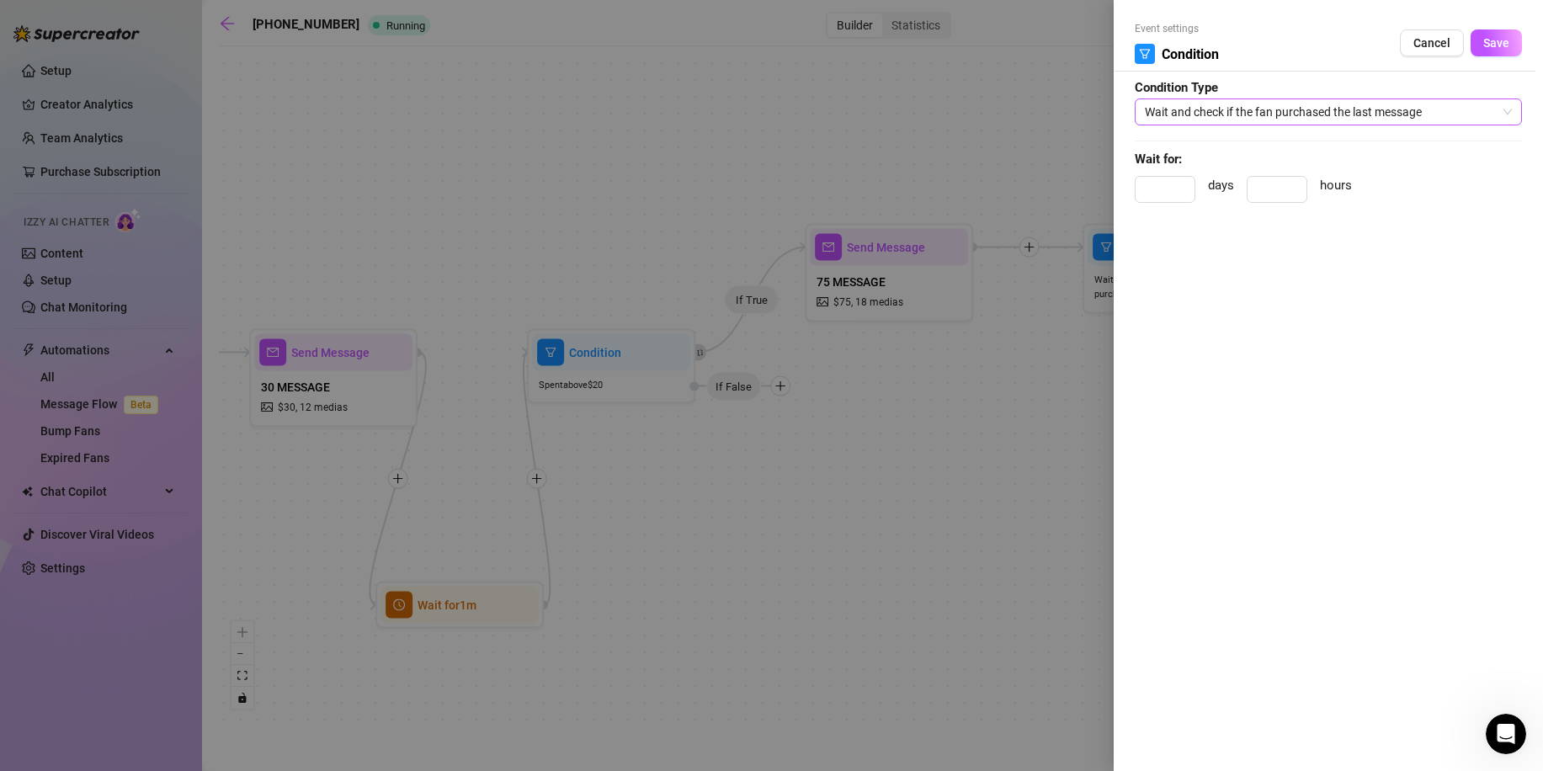
click at [1193, 116] on span "Wait and check if the fan purchased the last message" at bounding box center [1328, 111] width 367 height 25
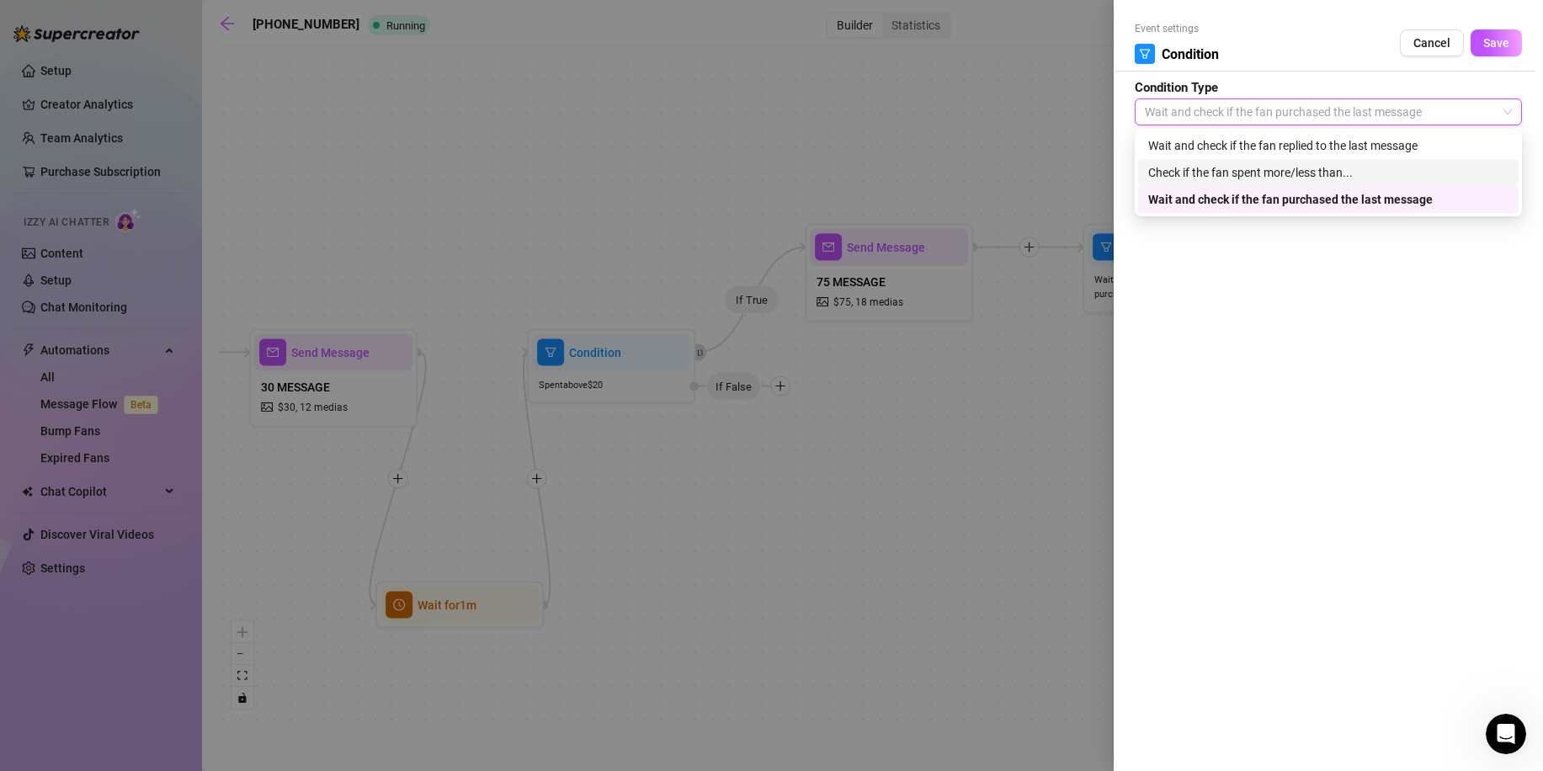
click at [1227, 180] on div "Check if the fan spent more/less than..." at bounding box center [1328, 172] width 360 height 19
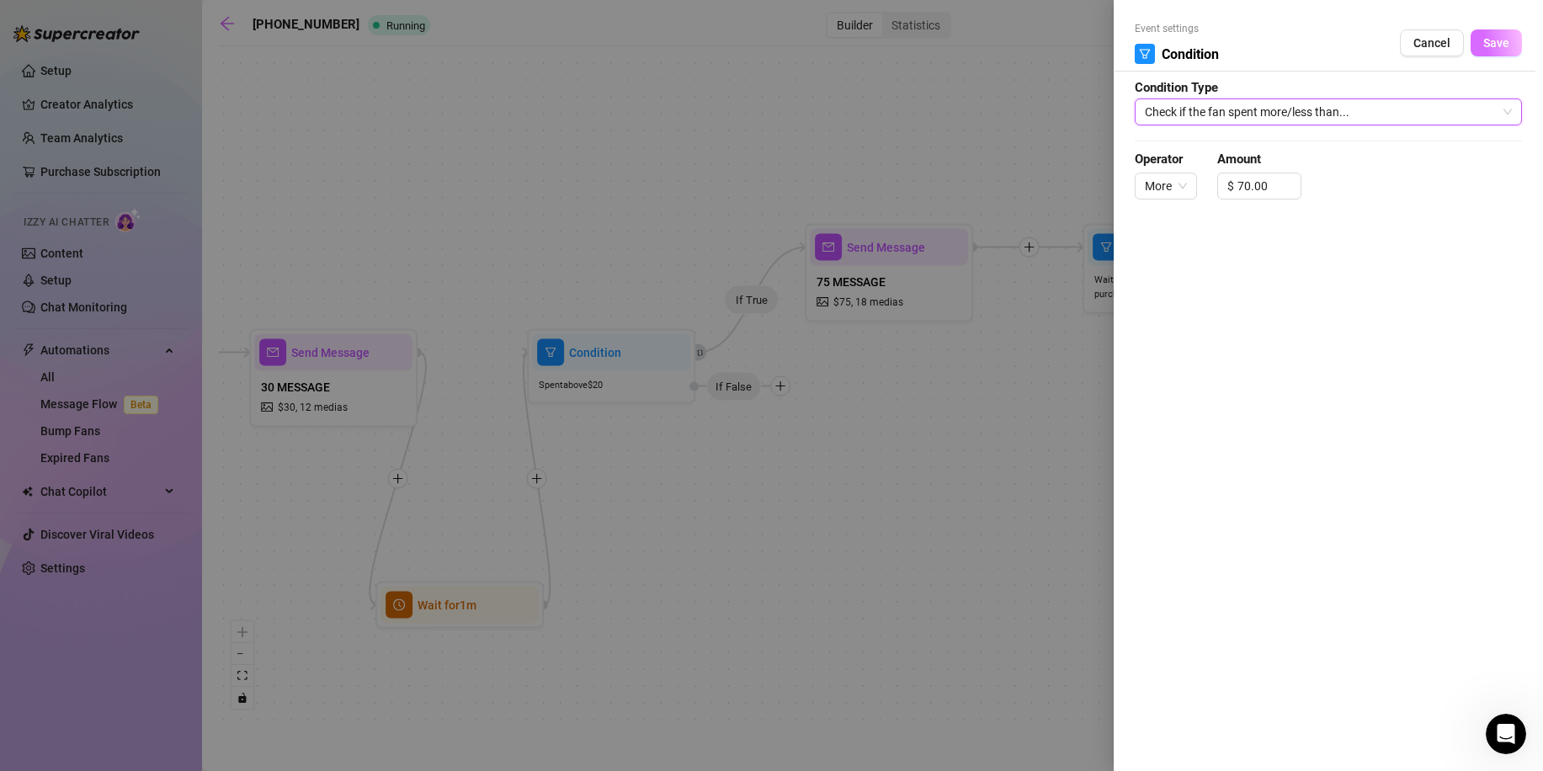
click at [1488, 51] on button "Save" at bounding box center [1496, 42] width 51 height 27
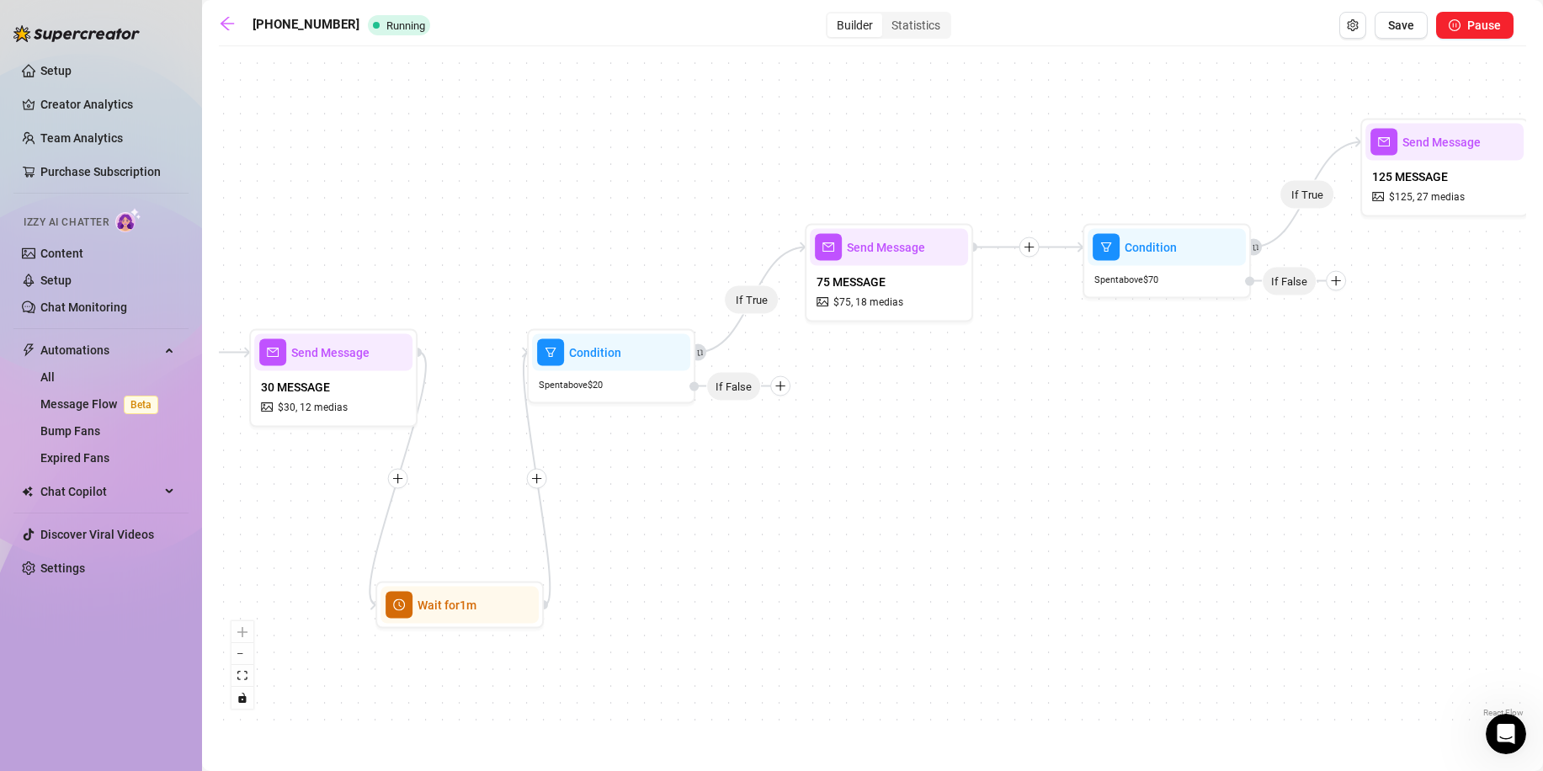
click at [1033, 249] on icon "plus" at bounding box center [1030, 248] width 12 height 12
click at [1095, 240] on div "Time Delay" at bounding box center [1111, 249] width 123 height 29
click at [1122, 247] on div "Time Delay" at bounding box center [1111, 248] width 123 height 29
click at [1063, 238] on div "Time Delay" at bounding box center [1111, 247] width 123 height 29
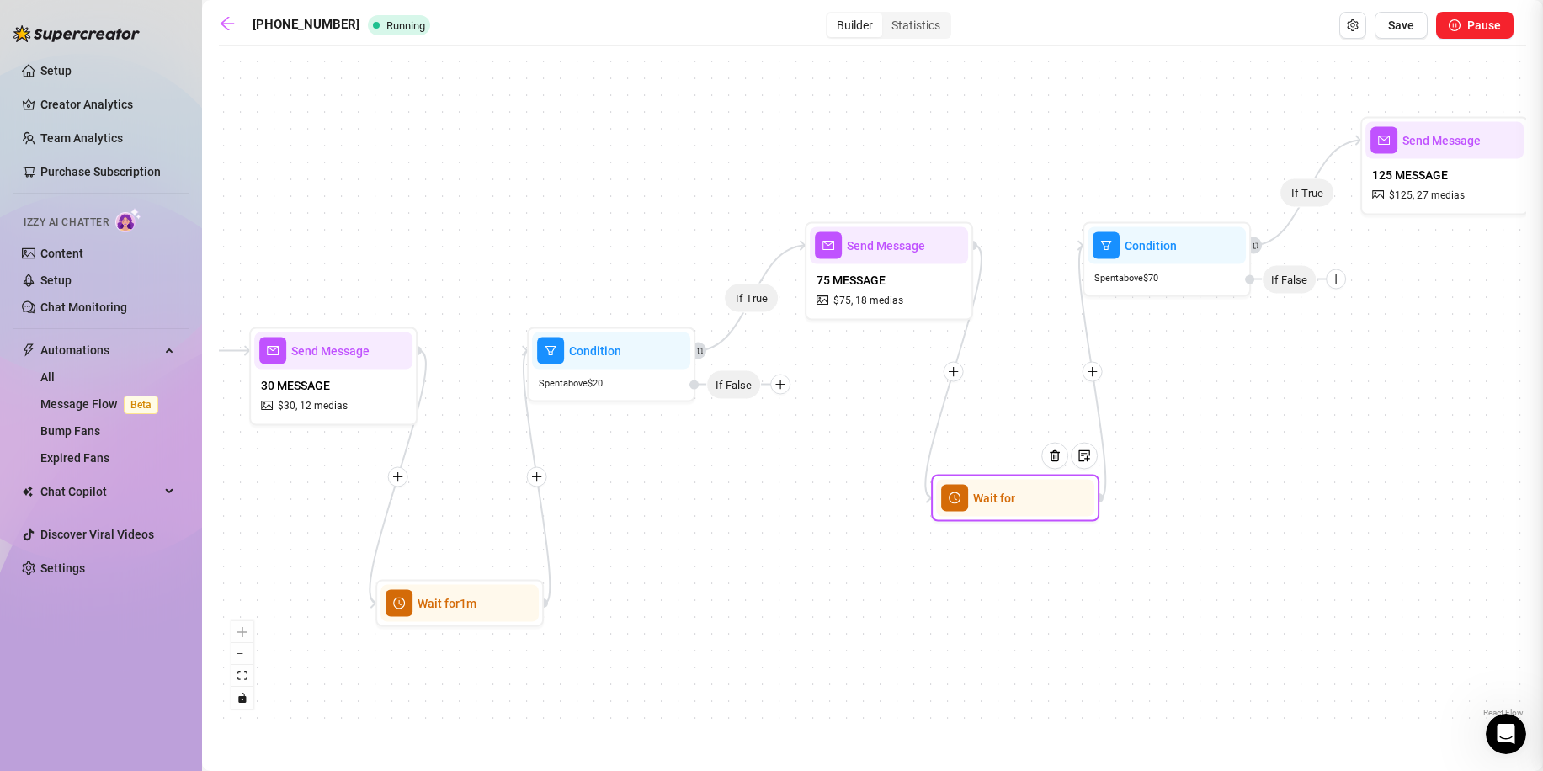
click at [1087, 476] on div at bounding box center [771, 385] width 1543 height 771
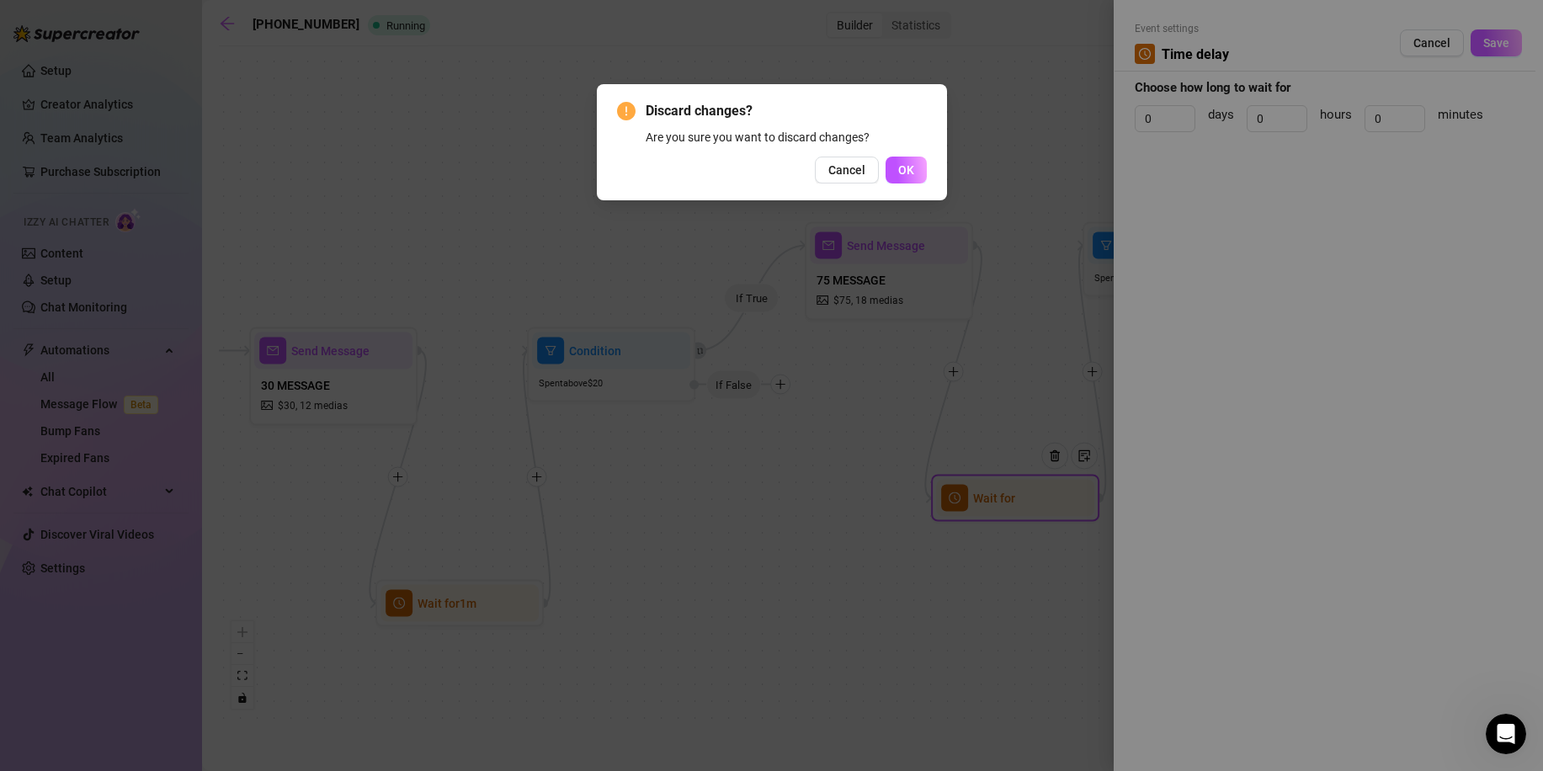
click at [850, 168] on span "Cancel" at bounding box center [846, 169] width 37 height 13
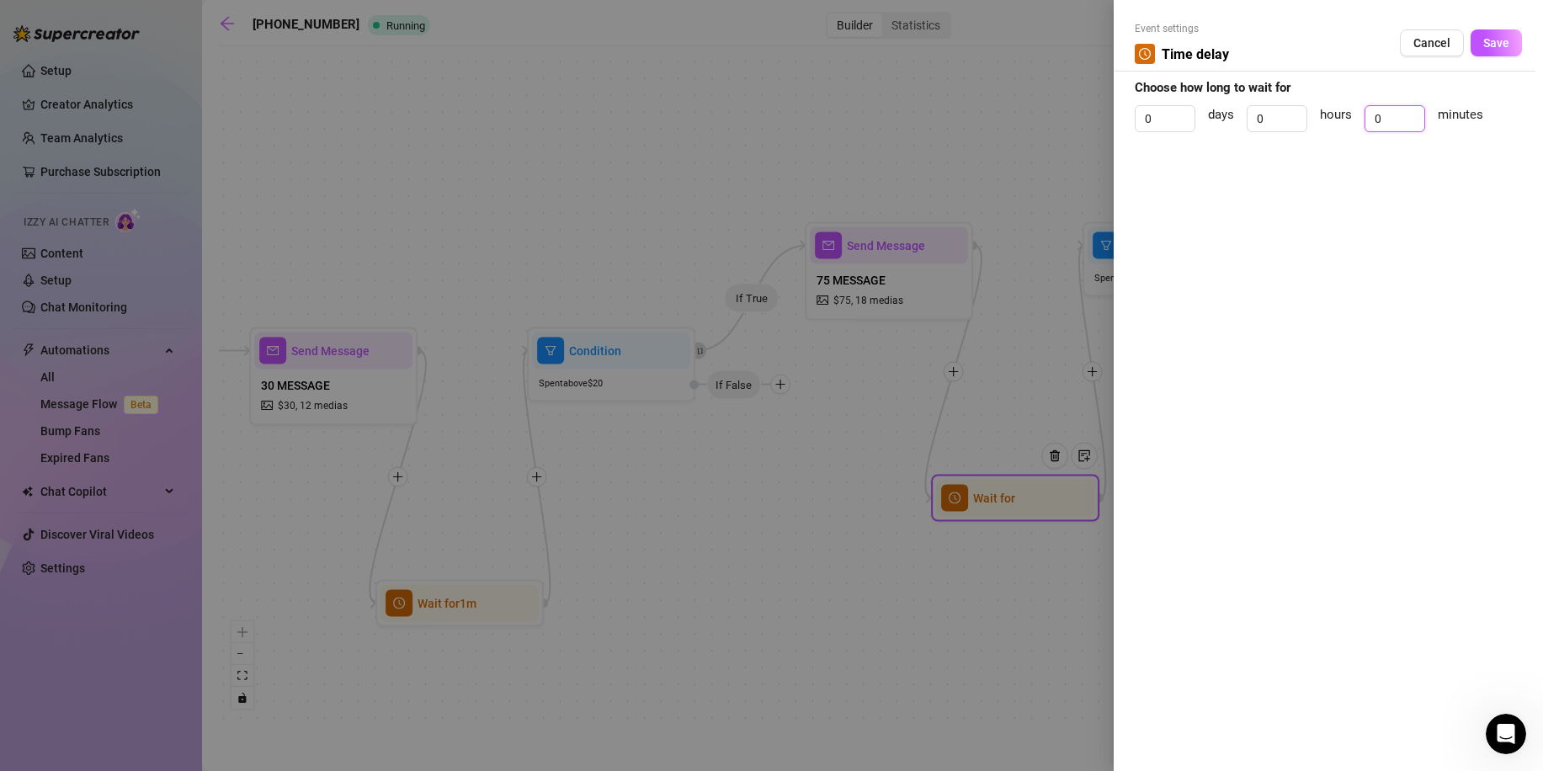
drag, startPoint x: 1381, startPoint y: 110, endPoint x: 1331, endPoint y: 125, distance: 51.7
click at [1340, 123] on div "0 days 0 hours 0 minutes" at bounding box center [1328, 126] width 387 height 42
type input "1"
click at [1512, 26] on div "Event settings Time delay Cancel Save" at bounding box center [1328, 46] width 387 height 51
click at [1507, 35] on button "Save" at bounding box center [1496, 42] width 51 height 27
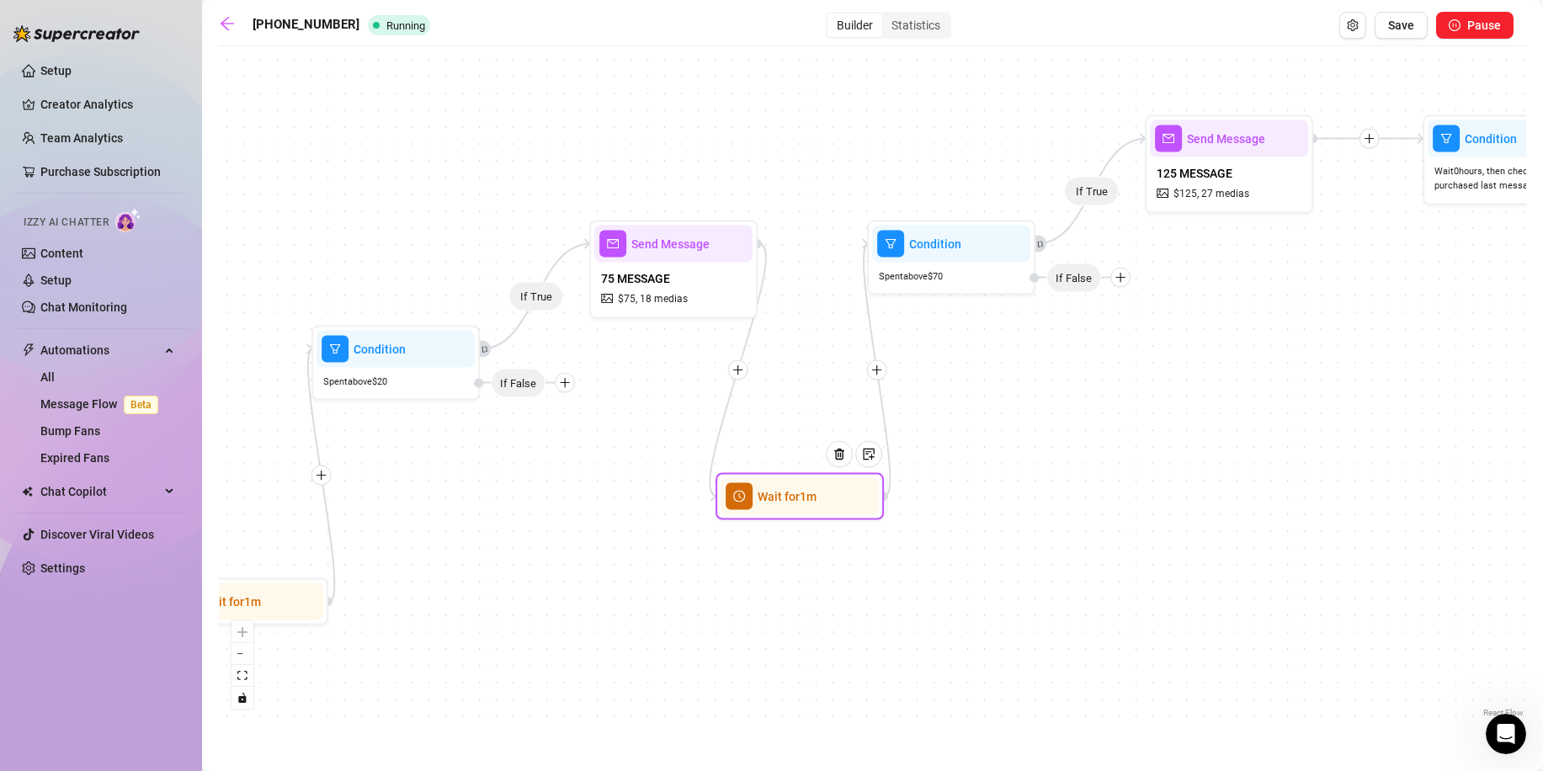
drag, startPoint x: 1264, startPoint y: 460, endPoint x: 970, endPoint y: 461, distance: 293.8
click at [963, 463] on div "If True If True If True Wait for 1m Wait for 1m Condition Spent above $ 20 If F…" at bounding box center [873, 388] width 1308 height 667
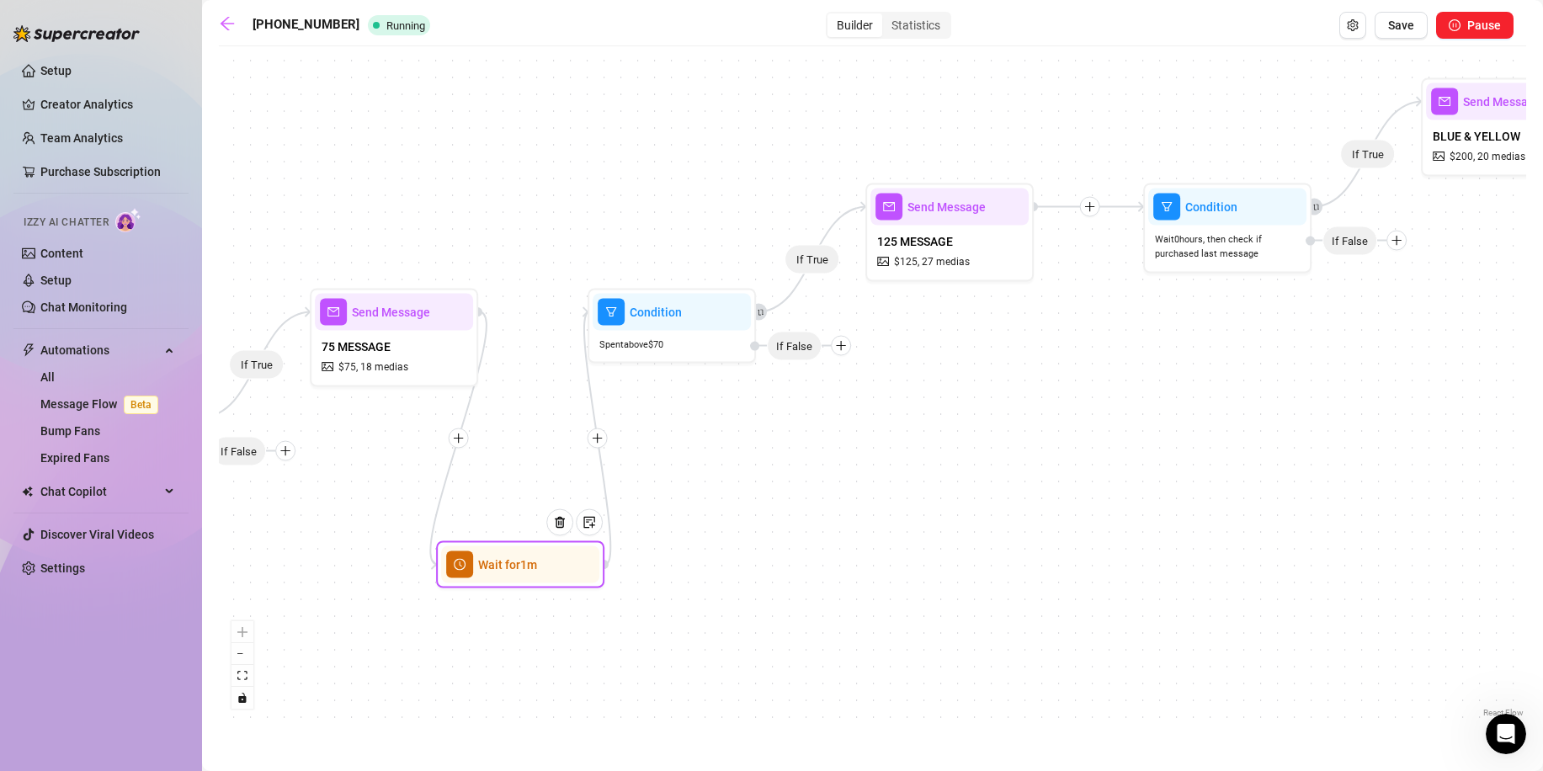
drag, startPoint x: 1203, startPoint y: 354, endPoint x: 1072, endPoint y: 420, distance: 147.2
click at [1072, 420] on div "If True If True If True Wait for 1m Wait for 1m Condition Spent above $ 20 If F…" at bounding box center [873, 388] width 1308 height 667
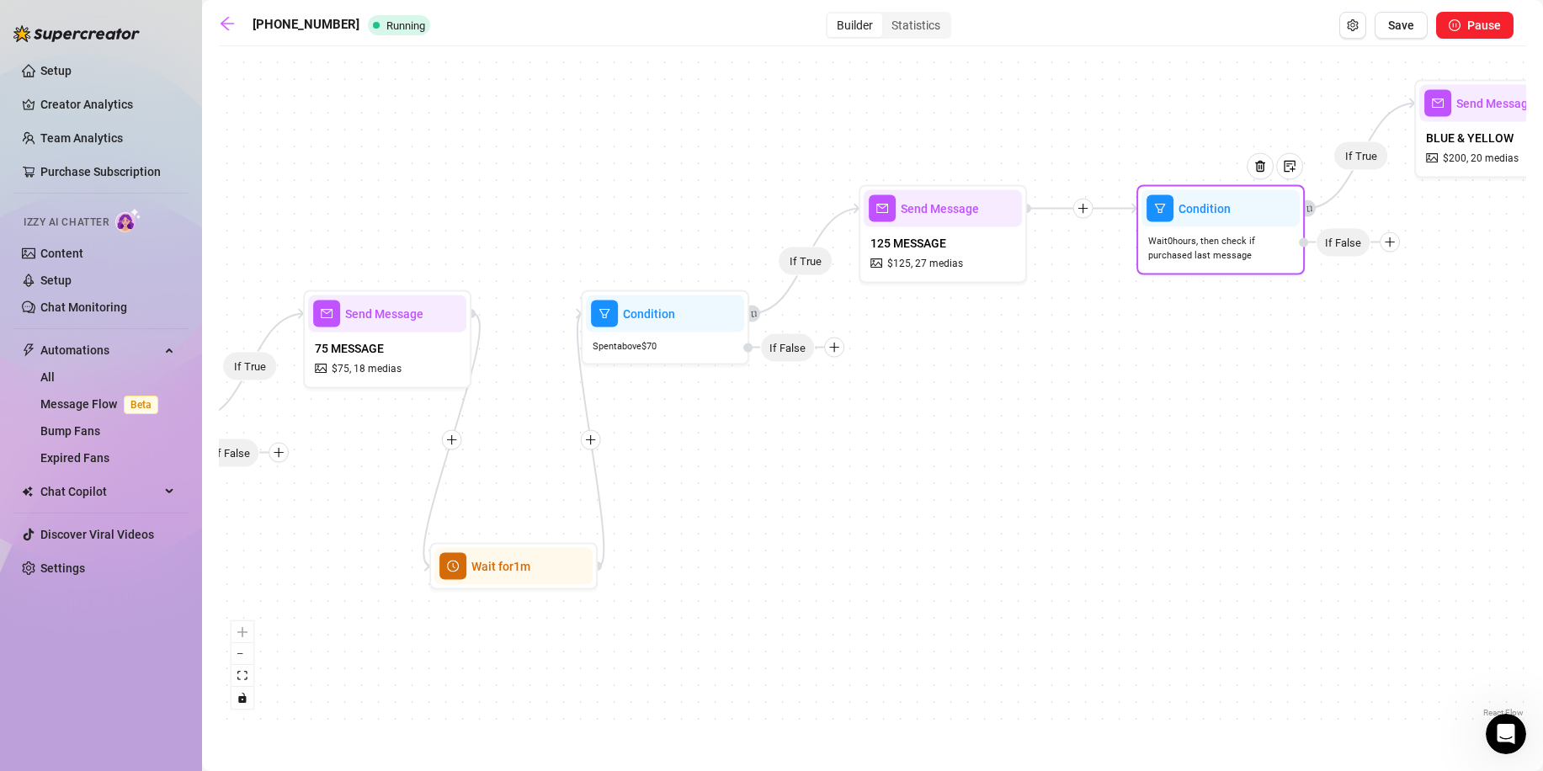
click at [1233, 234] on span "Wait 0 hours, then check if purchased last message" at bounding box center [1220, 248] width 145 height 29
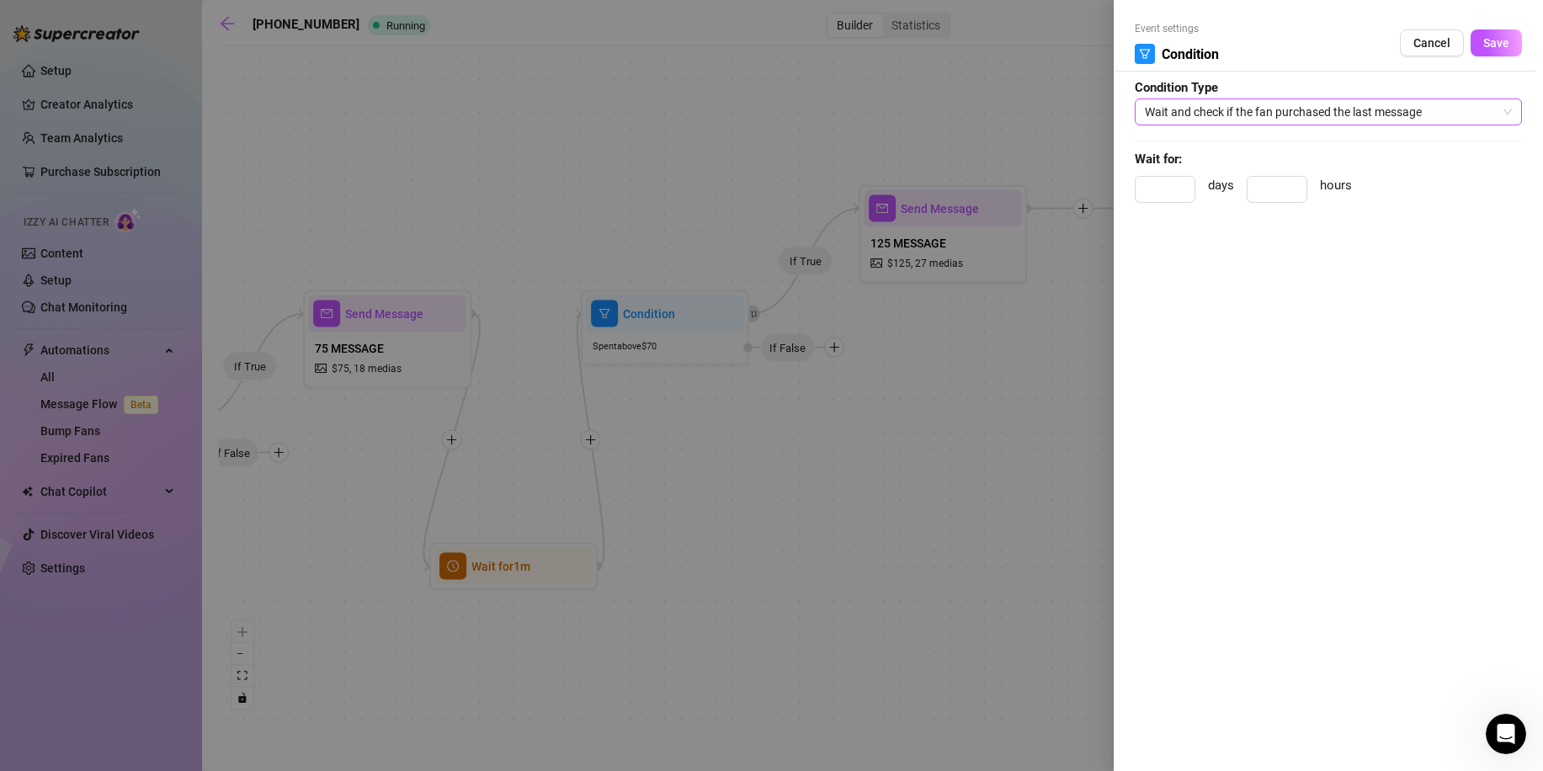
click at [1207, 118] on span "Wait and check if the fan purchased the last message" at bounding box center [1328, 111] width 367 height 25
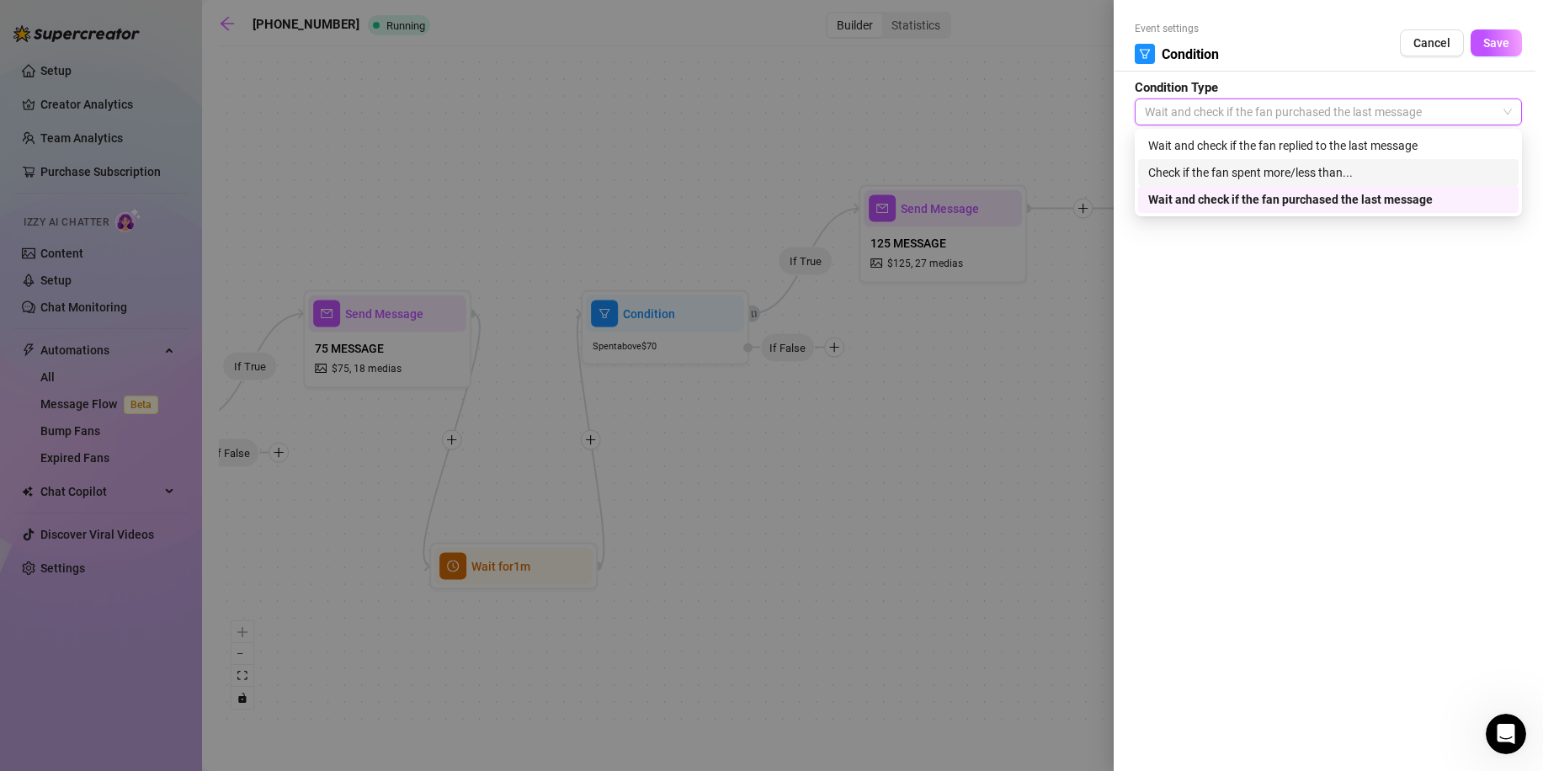
click at [1212, 179] on div "Check if the fan spent more/less than..." at bounding box center [1328, 172] width 360 height 19
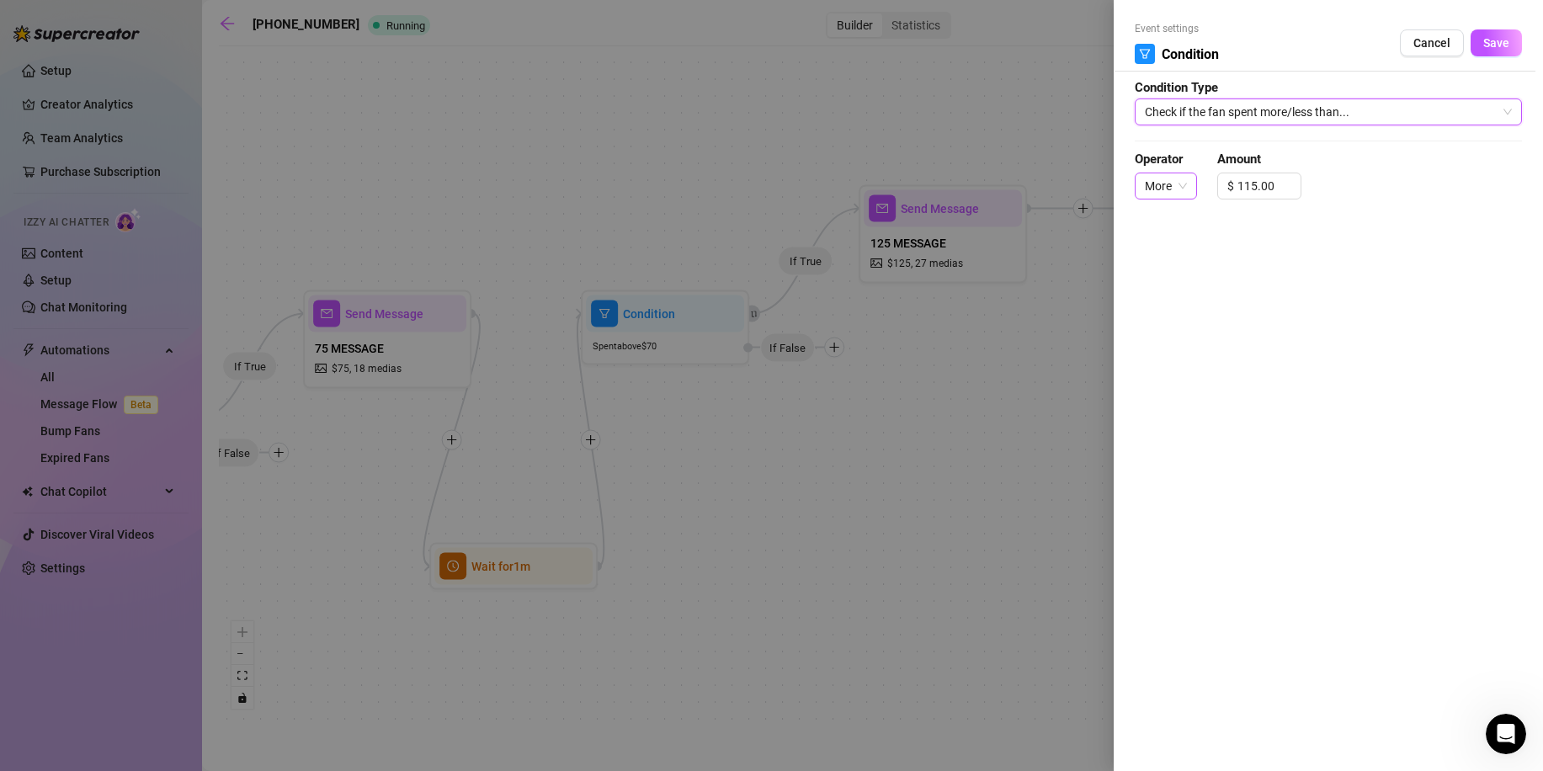
click at [1177, 177] on span "More" at bounding box center [1166, 185] width 42 height 25
click at [1334, 285] on div "Event settings Condition Cancel Save Condition Type Check if the fan spent more…" at bounding box center [1328, 385] width 429 height 771
click at [1496, 51] on button "Save" at bounding box center [1496, 42] width 51 height 27
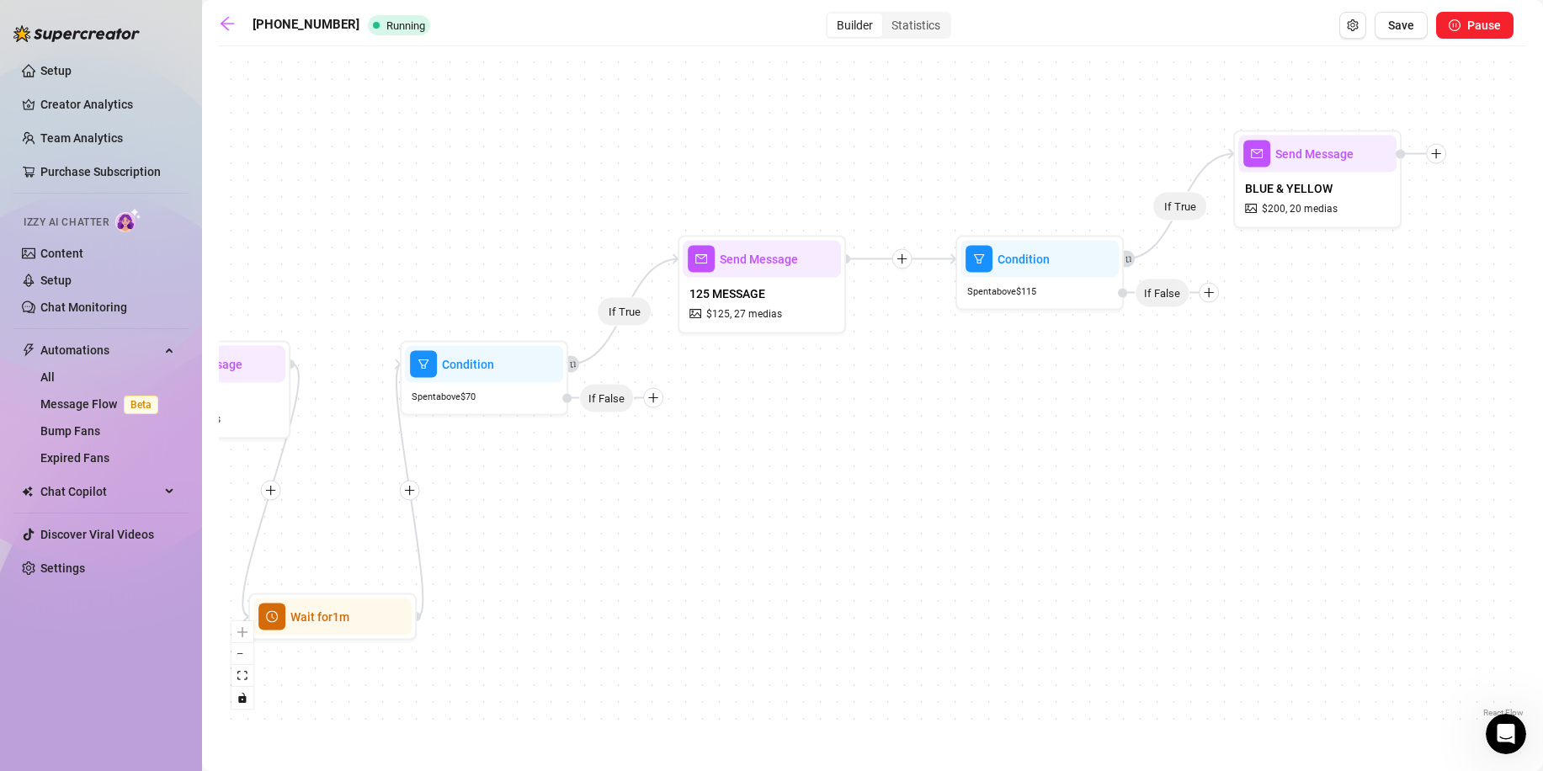
drag, startPoint x: 1260, startPoint y: 333, endPoint x: 1121, endPoint y: 381, distance: 147.0
click at [1104, 375] on div "If True If True If True Wait for 1m Wait for 1m Condition Spent above $ 20 If F…" at bounding box center [873, 388] width 1308 height 667
click at [902, 264] on icon "plus" at bounding box center [903, 260] width 12 height 12
click at [902, 259] on icon "plus" at bounding box center [902, 258] width 9 height 1
click at [958, 271] on div "Time Delay" at bounding box center [984, 260] width 123 height 29
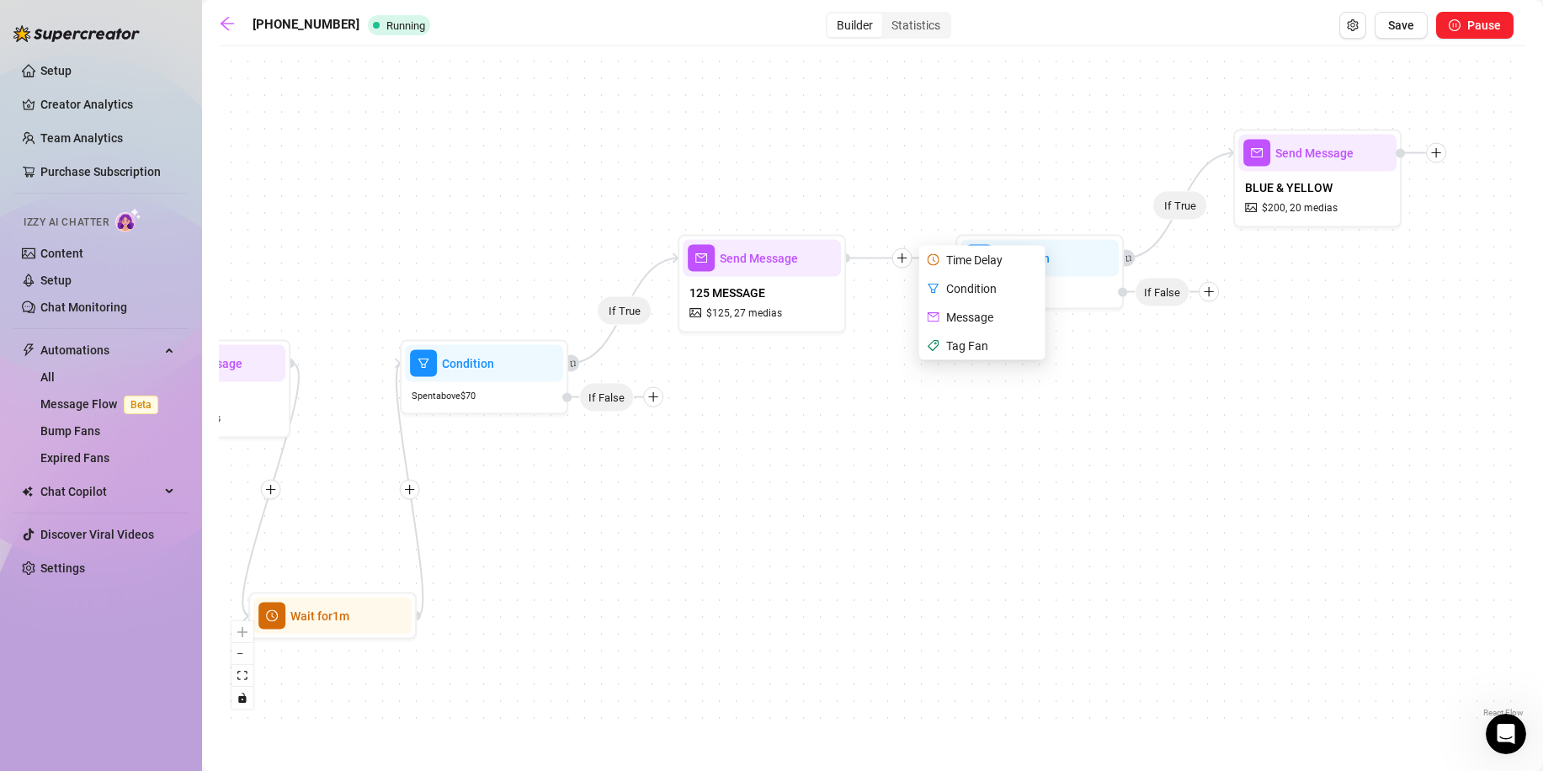
click at [957, 252] on div "Time Delay" at bounding box center [984, 260] width 123 height 29
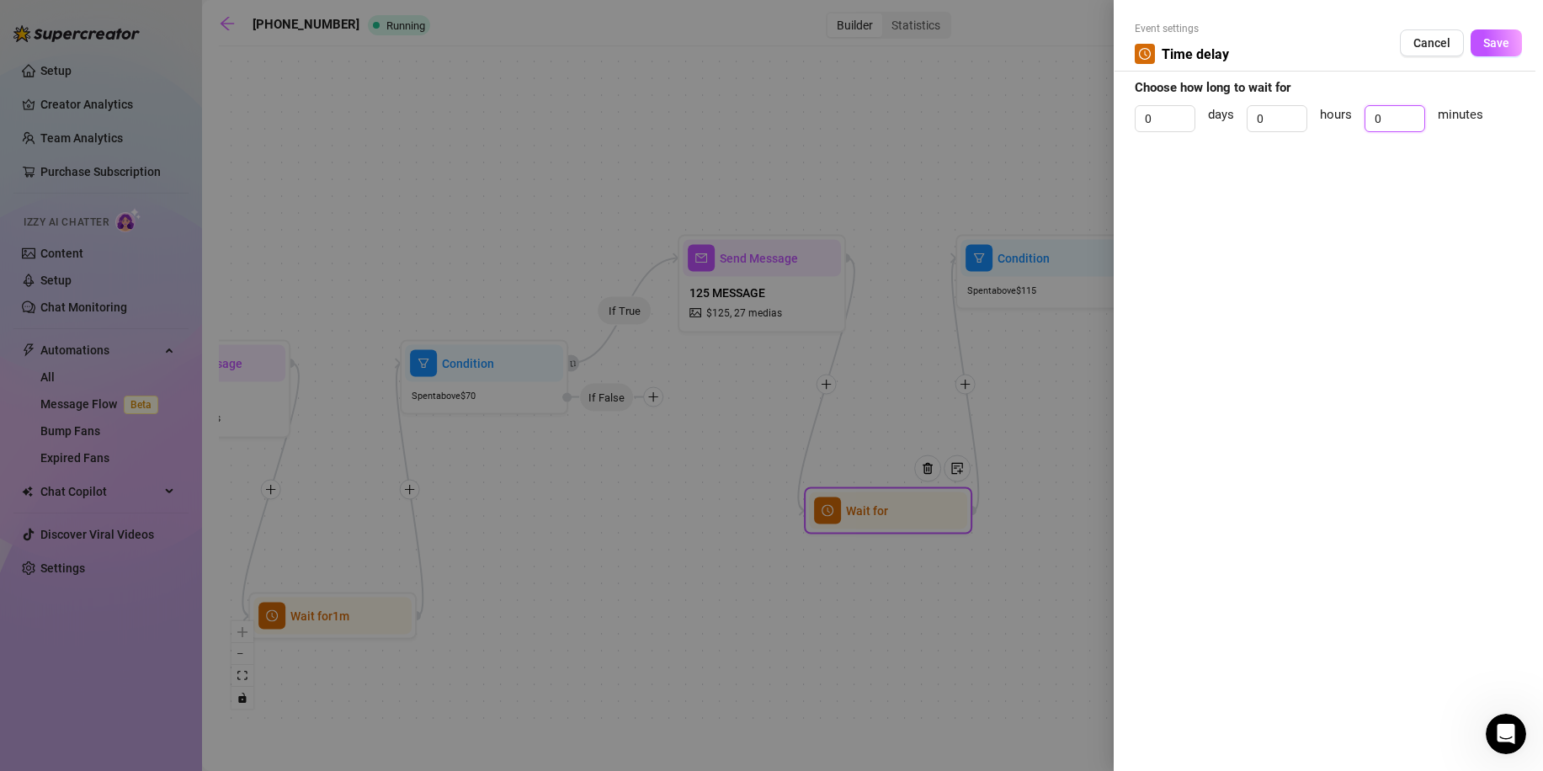
drag, startPoint x: 1376, startPoint y: 111, endPoint x: 1336, endPoint y: 107, distance: 39.8
click at [1337, 107] on div "0 days 0 hours 0 minutes" at bounding box center [1328, 126] width 387 height 42
type input "1"
click at [1489, 62] on div "Event settings Time delay Cancel Save" at bounding box center [1328, 46] width 387 height 51
click at [1493, 54] on button "Save" at bounding box center [1496, 42] width 51 height 27
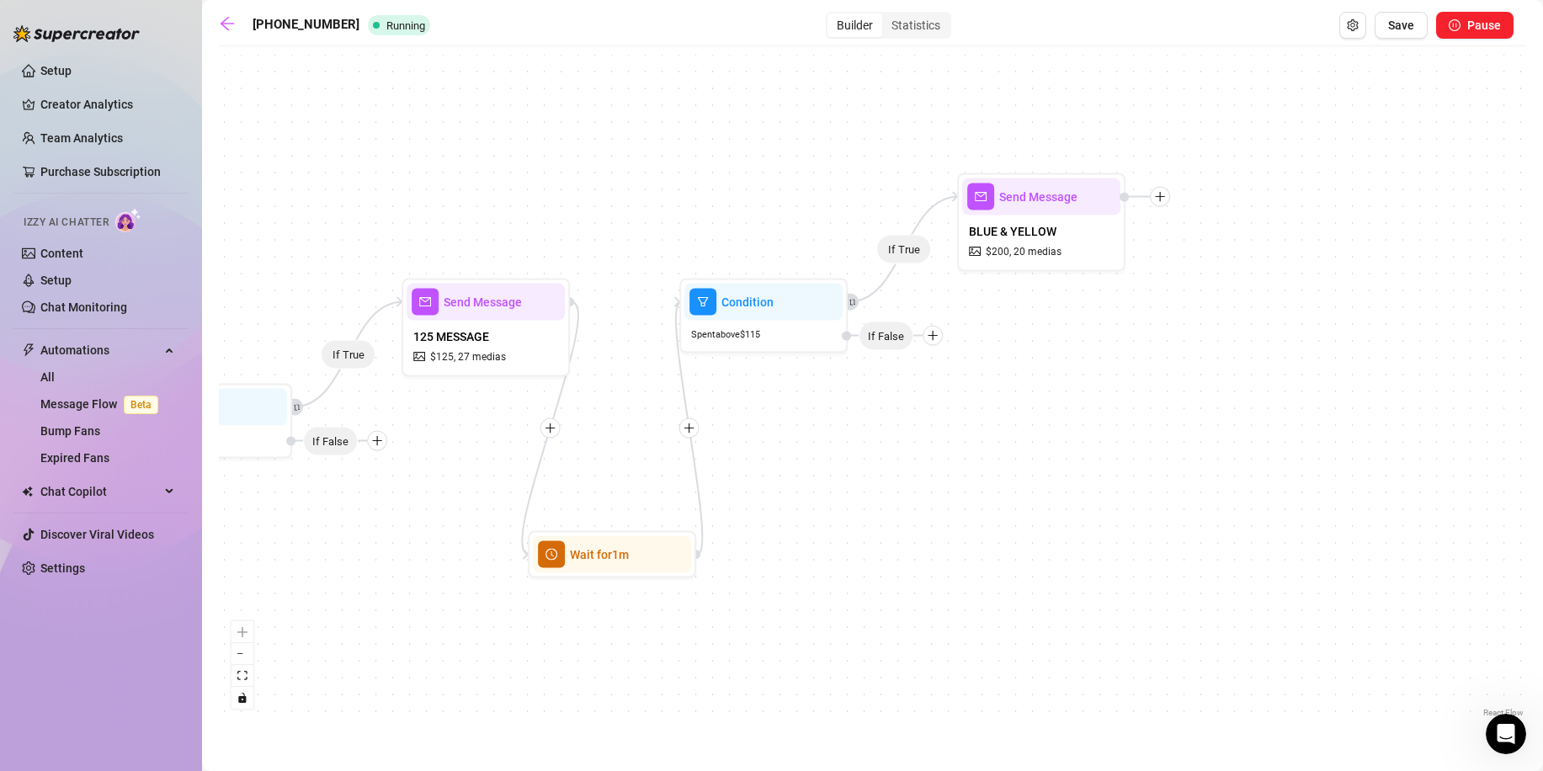
drag, startPoint x: 1282, startPoint y: 496, endPoint x: 976, endPoint y: 428, distance: 314.0
click at [1006, 541] on div "If True If True If True Wait for 1m Wait for 1m Wait for 1m Condition Spent abo…" at bounding box center [873, 388] width 1308 height 667
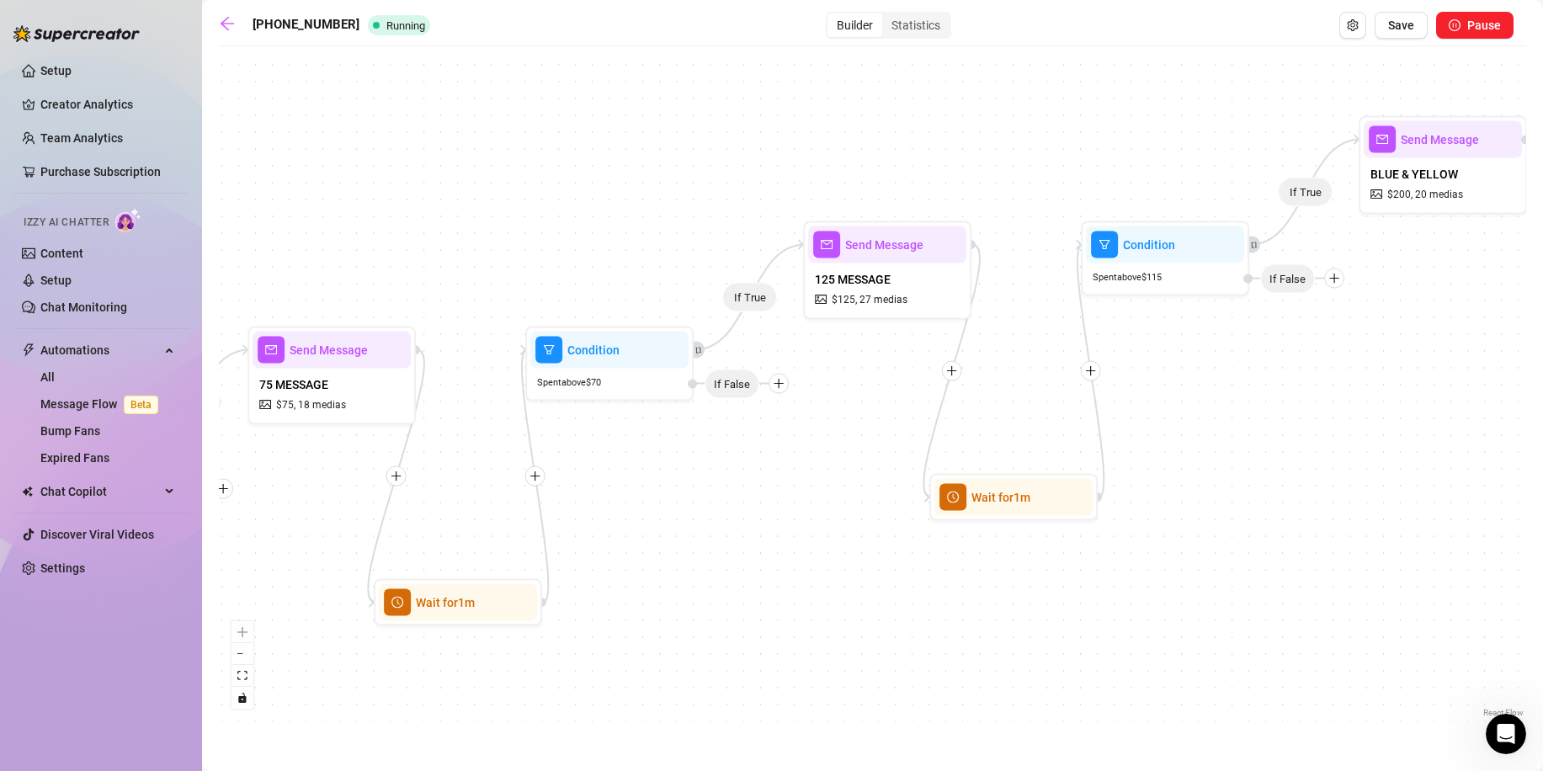
drag, startPoint x: 790, startPoint y: 487, endPoint x: 1191, endPoint y: 429, distance: 405.8
click at [1191, 429] on div "If True If True If True Wait for 1m Wait for 1m Wait for 1m Condition Spent abo…" at bounding box center [873, 388] width 1308 height 667
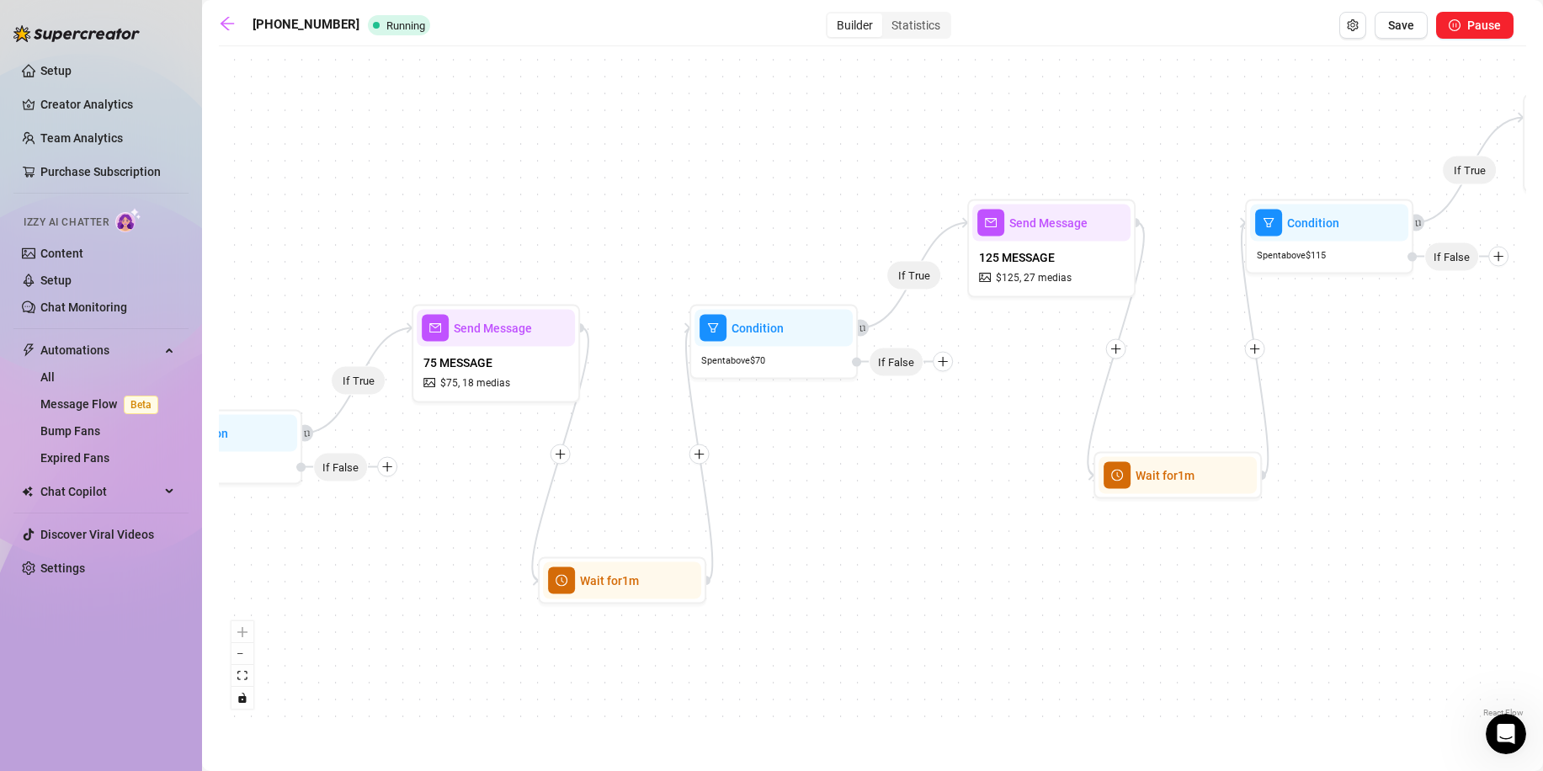
drag, startPoint x: 672, startPoint y: 449, endPoint x: 839, endPoint y: 424, distance: 168.5
click at [839, 424] on div "If True If True If True Wait for 1m Wait for 1m Wait for 1m Condition Spent abo…" at bounding box center [873, 388] width 1308 height 667
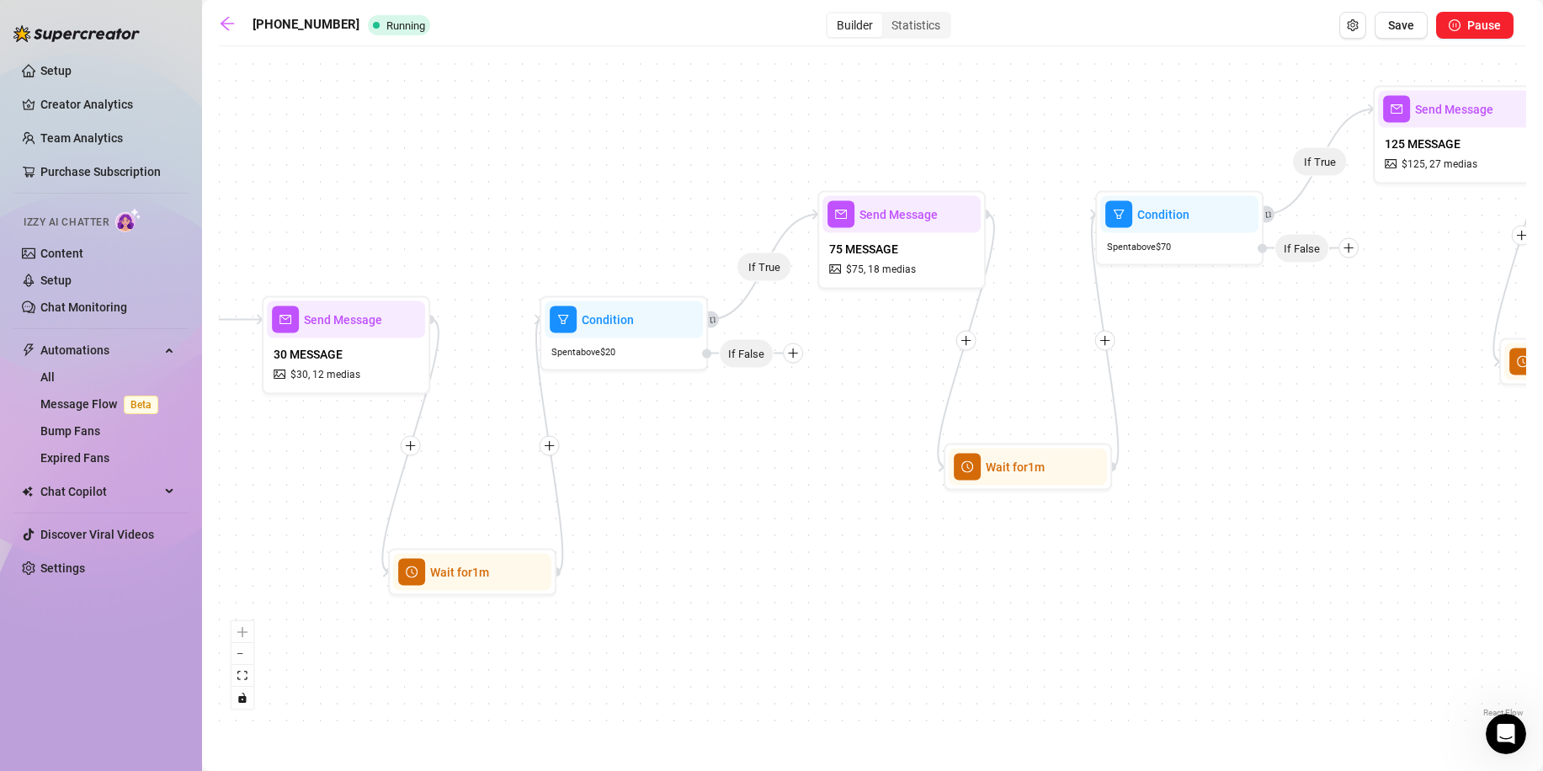
drag, startPoint x: 844, startPoint y: 455, endPoint x: 1161, endPoint y: 350, distance: 334.1
click at [1161, 350] on div "If True If True If True Wait for 1m Wait for 1m Wait for 1m Condition Spent abo…" at bounding box center [873, 388] width 1308 height 667
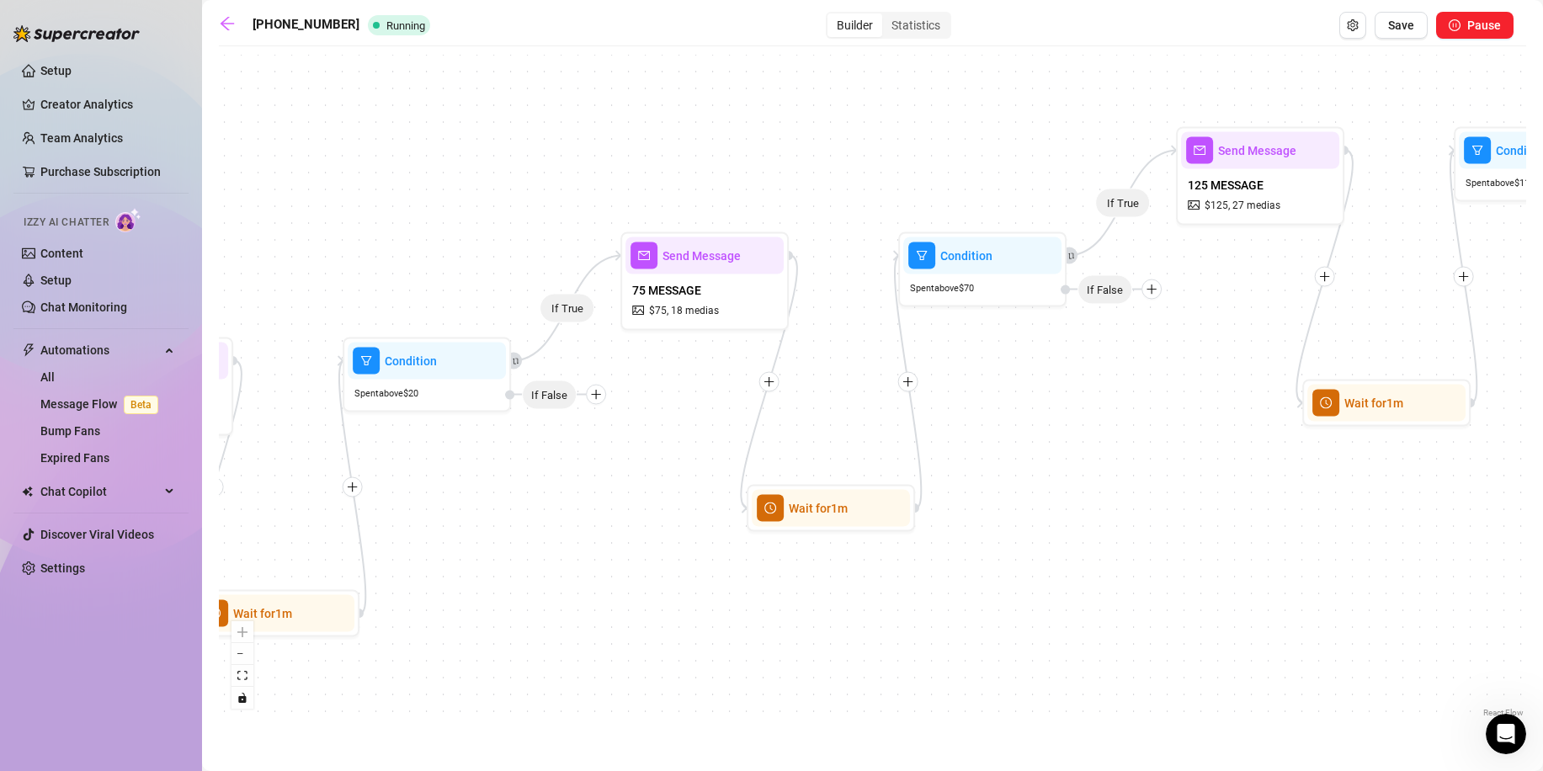
drag, startPoint x: 919, startPoint y: 470, endPoint x: 738, endPoint y: 520, distance: 187.9
click at [637, 520] on div "If True If True If True Wait for 1m Wait for 1m Wait for 1m Condition Spent abo…" at bounding box center [873, 388] width 1308 height 667
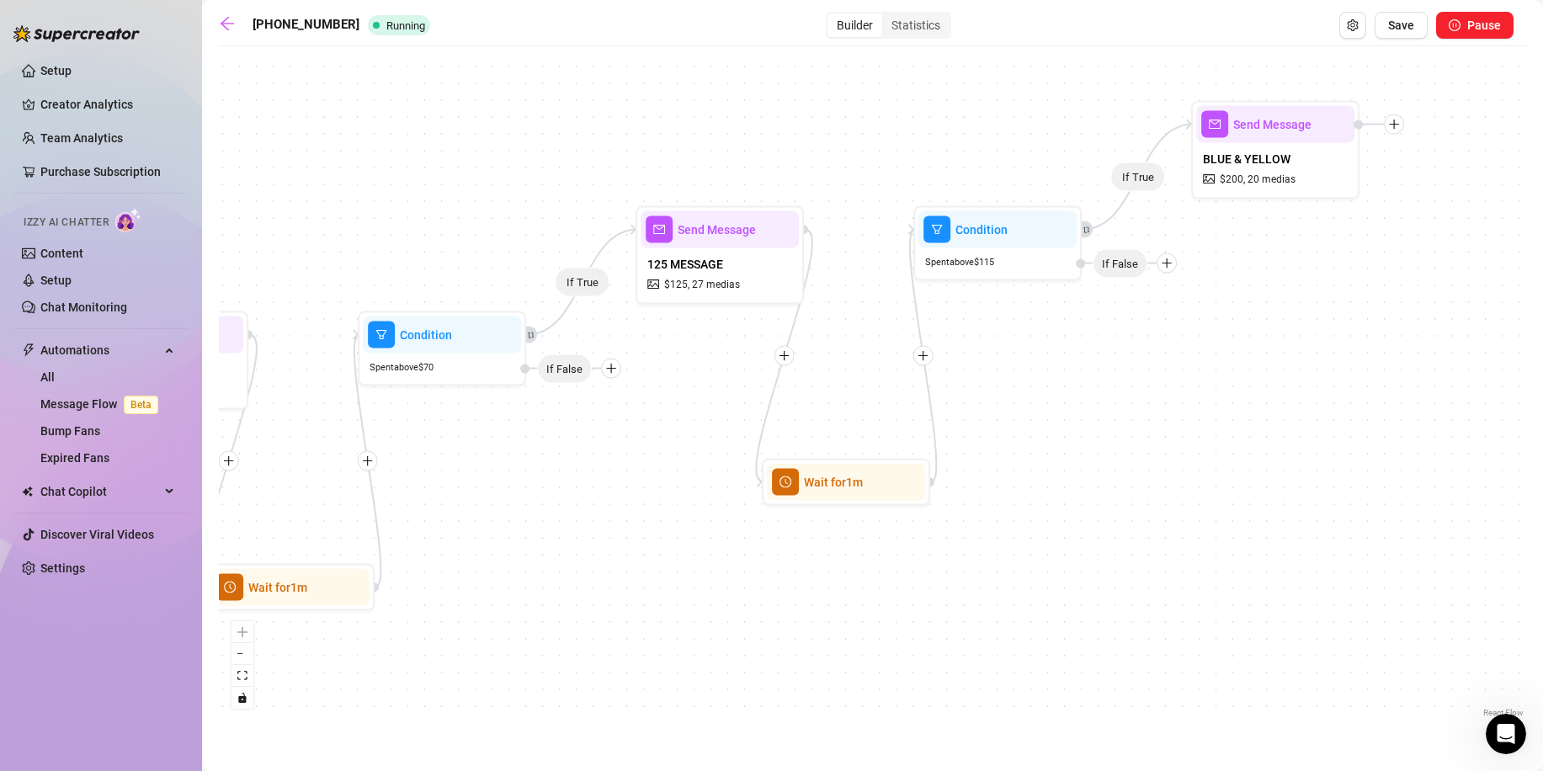
drag, startPoint x: 1294, startPoint y: 498, endPoint x: 994, endPoint y: 580, distance: 310.9
click at [970, 583] on div "If True If True If True Wait for 1m Wait for 1m Wait for 1m Condition Spent abo…" at bounding box center [873, 388] width 1308 height 667
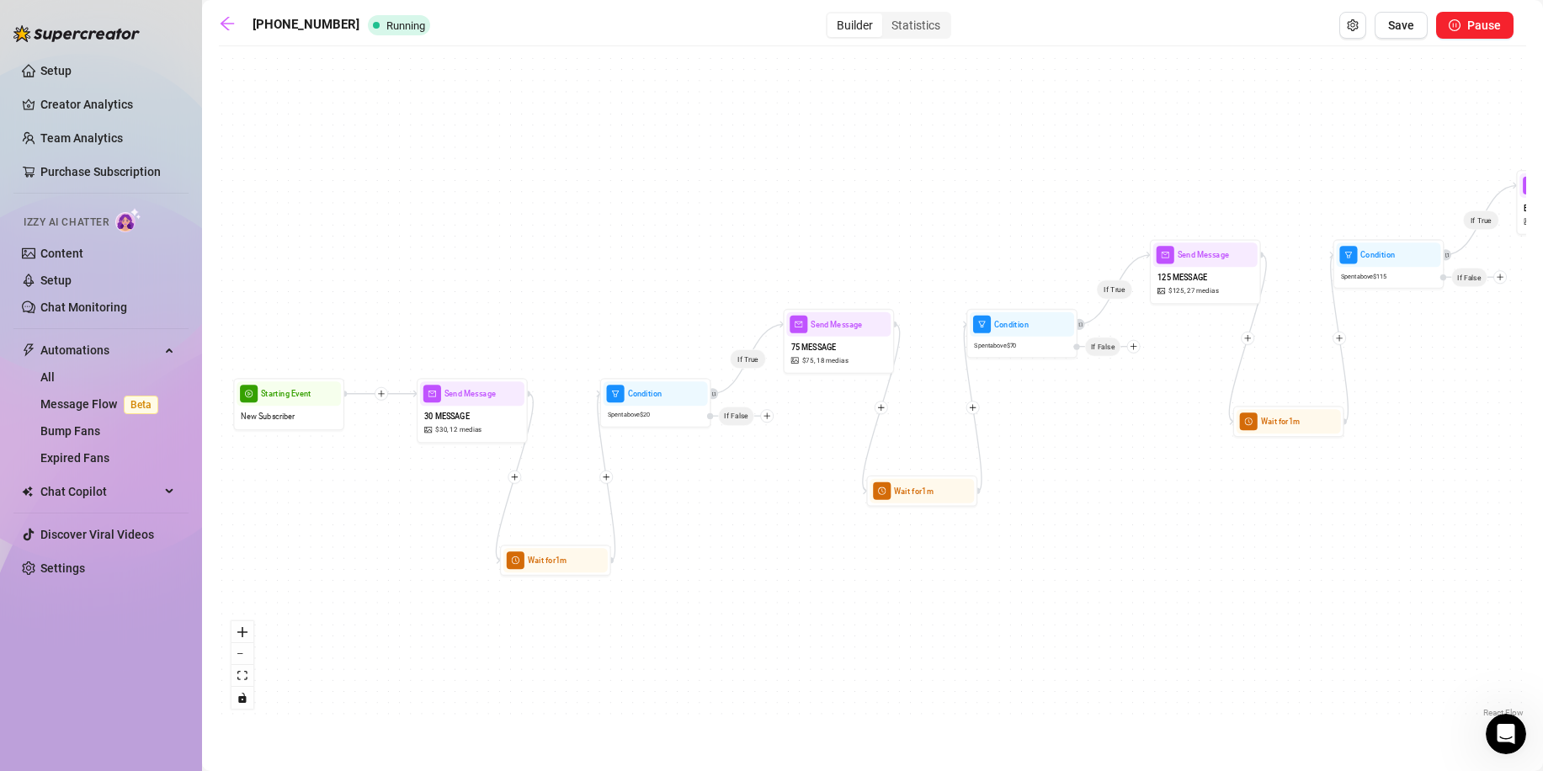
drag, startPoint x: 1004, startPoint y: 584, endPoint x: 1136, endPoint y: 551, distance: 135.4
click at [1136, 551] on div "If True If True If True Wait for 1m Wait for 1m Wait for 1m Condition Spent abo…" at bounding box center [873, 388] width 1308 height 667
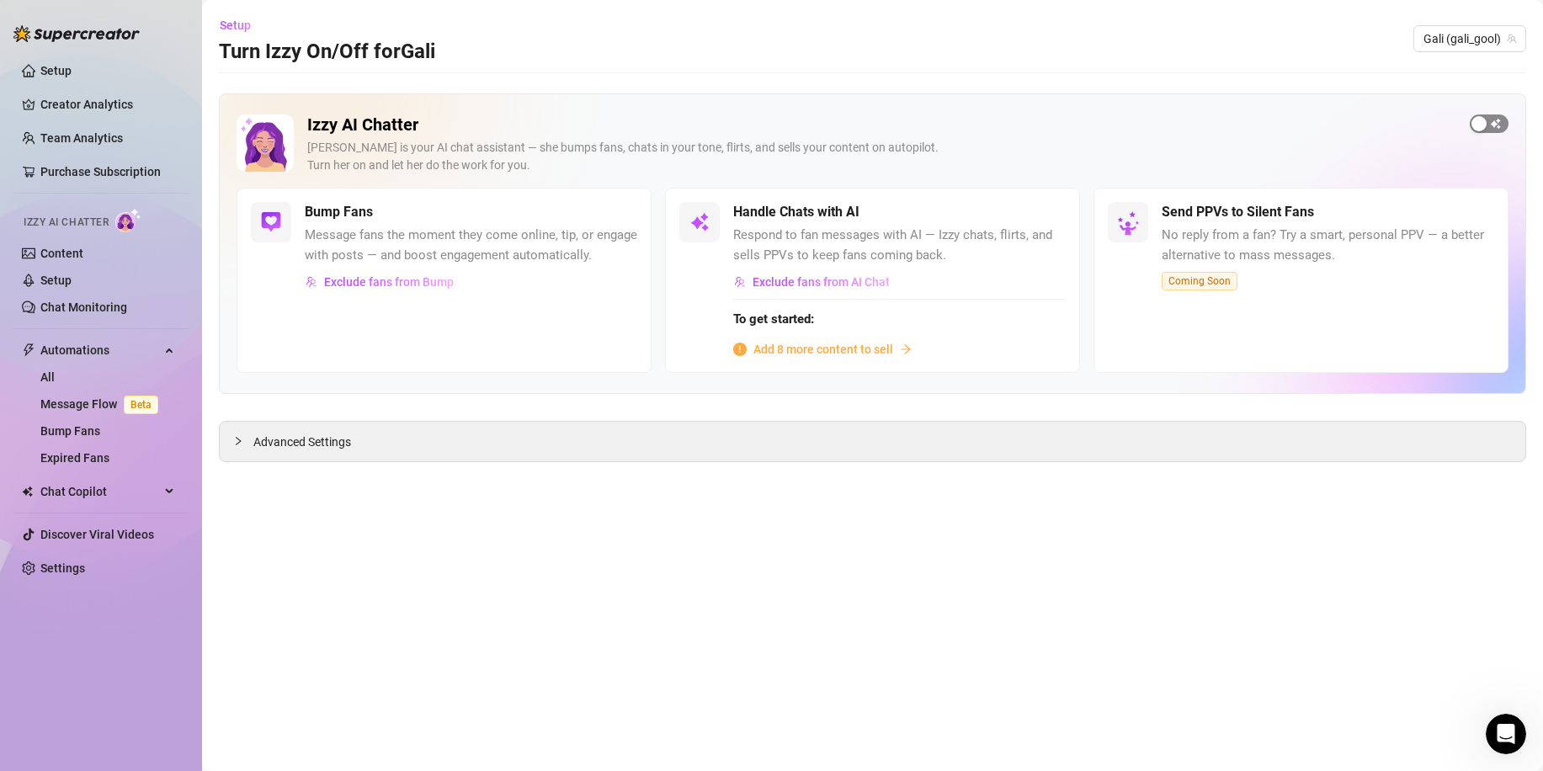
click at [1492, 127] on span "button" at bounding box center [1489, 124] width 39 height 19
click at [1026, 217] on div "Handle Chats with AI" at bounding box center [899, 212] width 333 height 20
click at [1055, 213] on span "button" at bounding box center [1047, 212] width 37 height 19
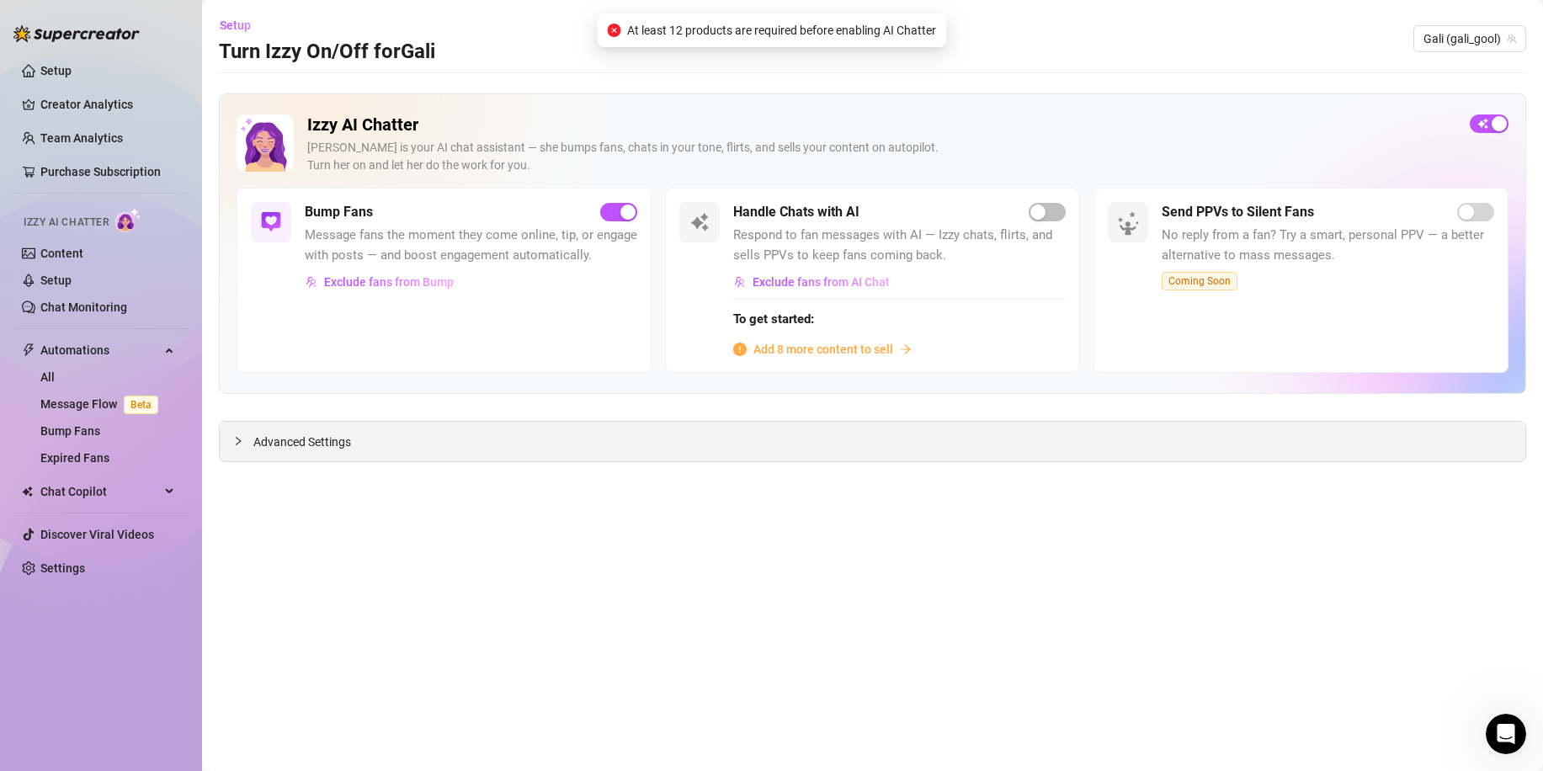
click at [711, 440] on div "Advanced Settings" at bounding box center [873, 442] width 1306 height 40
click at [823, 343] on span "Add 8 more content to sell" at bounding box center [824, 349] width 140 height 19
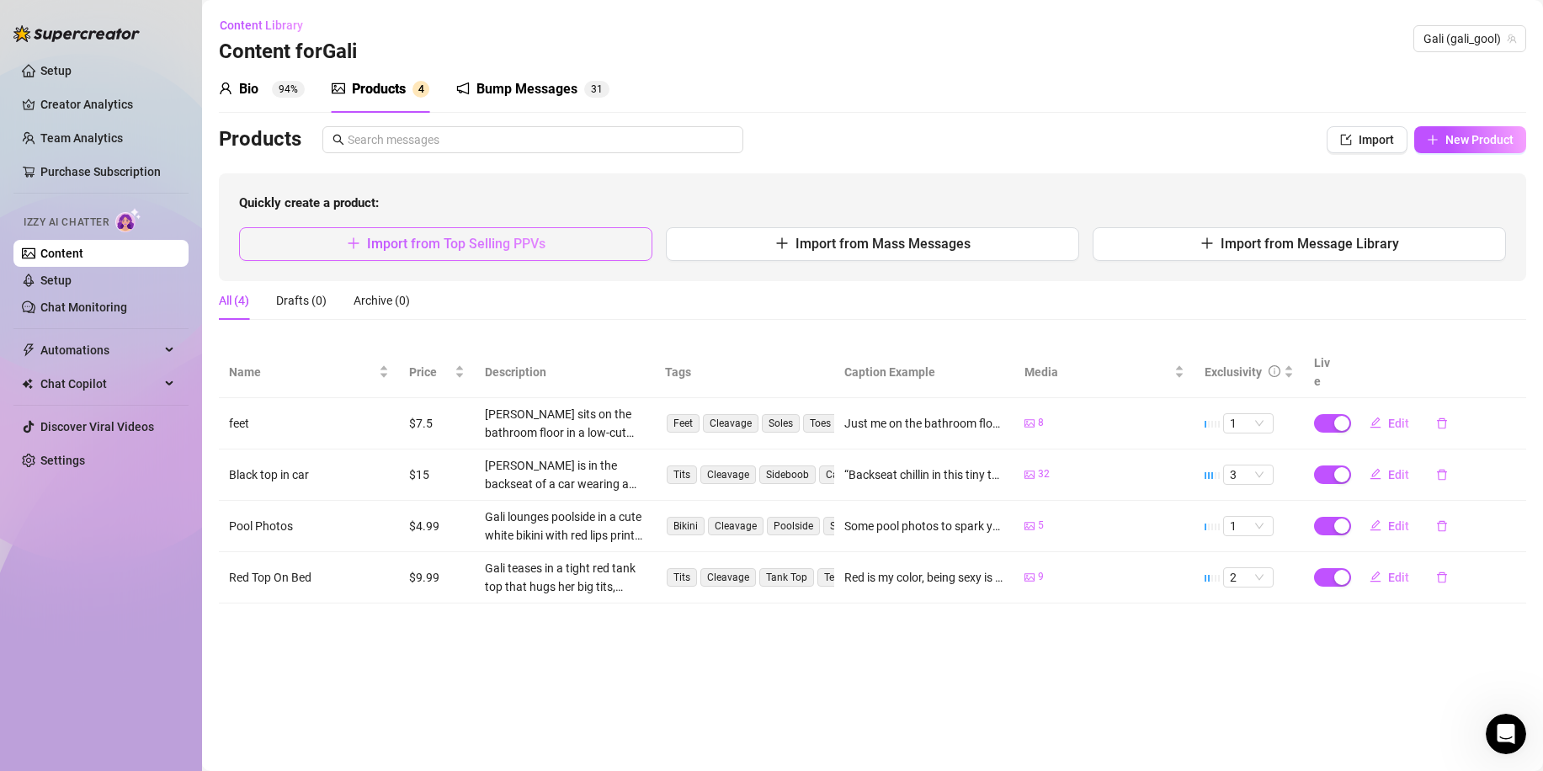
click at [446, 247] on span "Import from Top Selling PPVs" at bounding box center [456, 244] width 178 height 16
type textarea "Type your message here..."
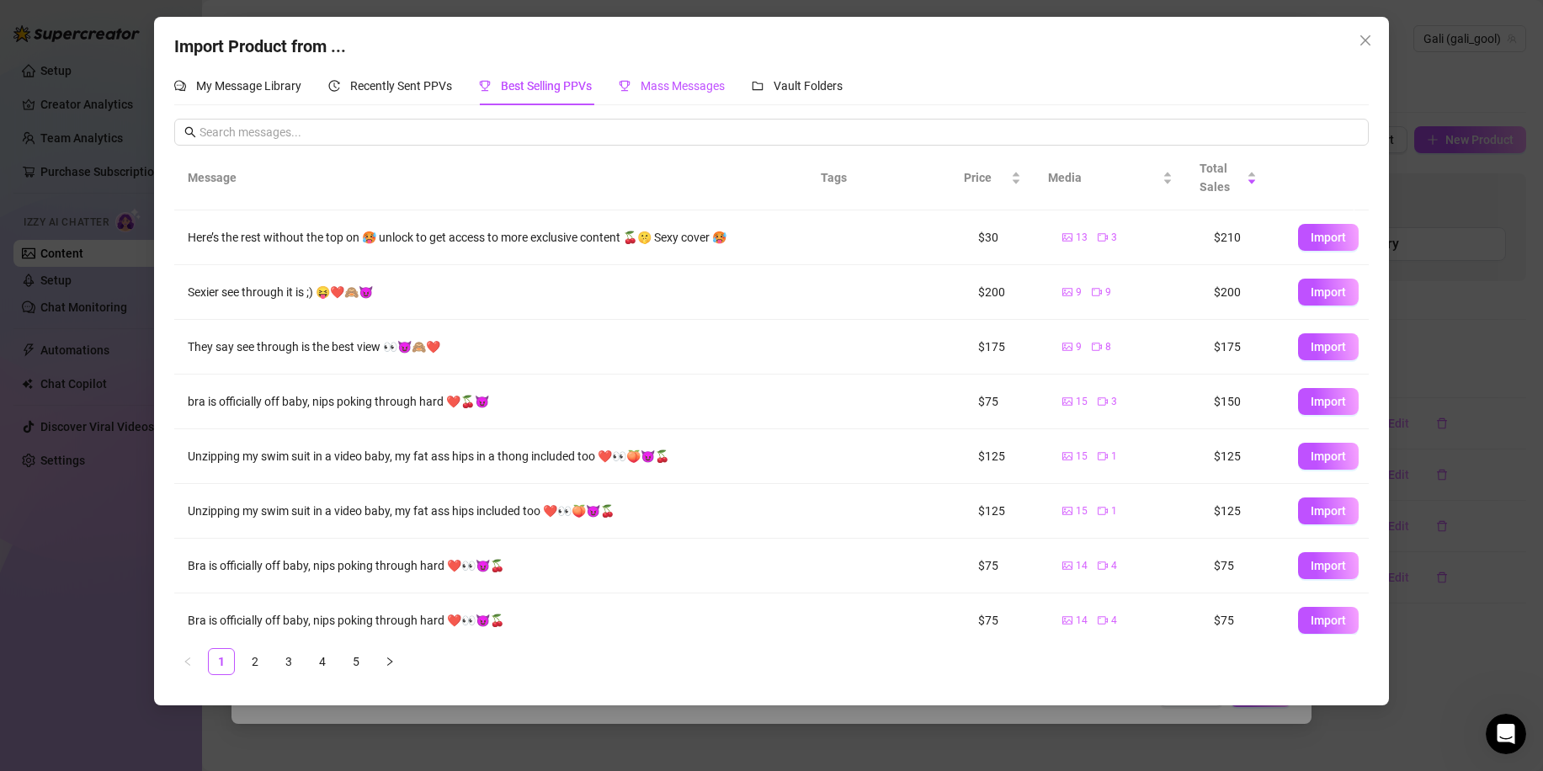
click at [665, 93] on span "Mass Messages" at bounding box center [683, 85] width 84 height 13
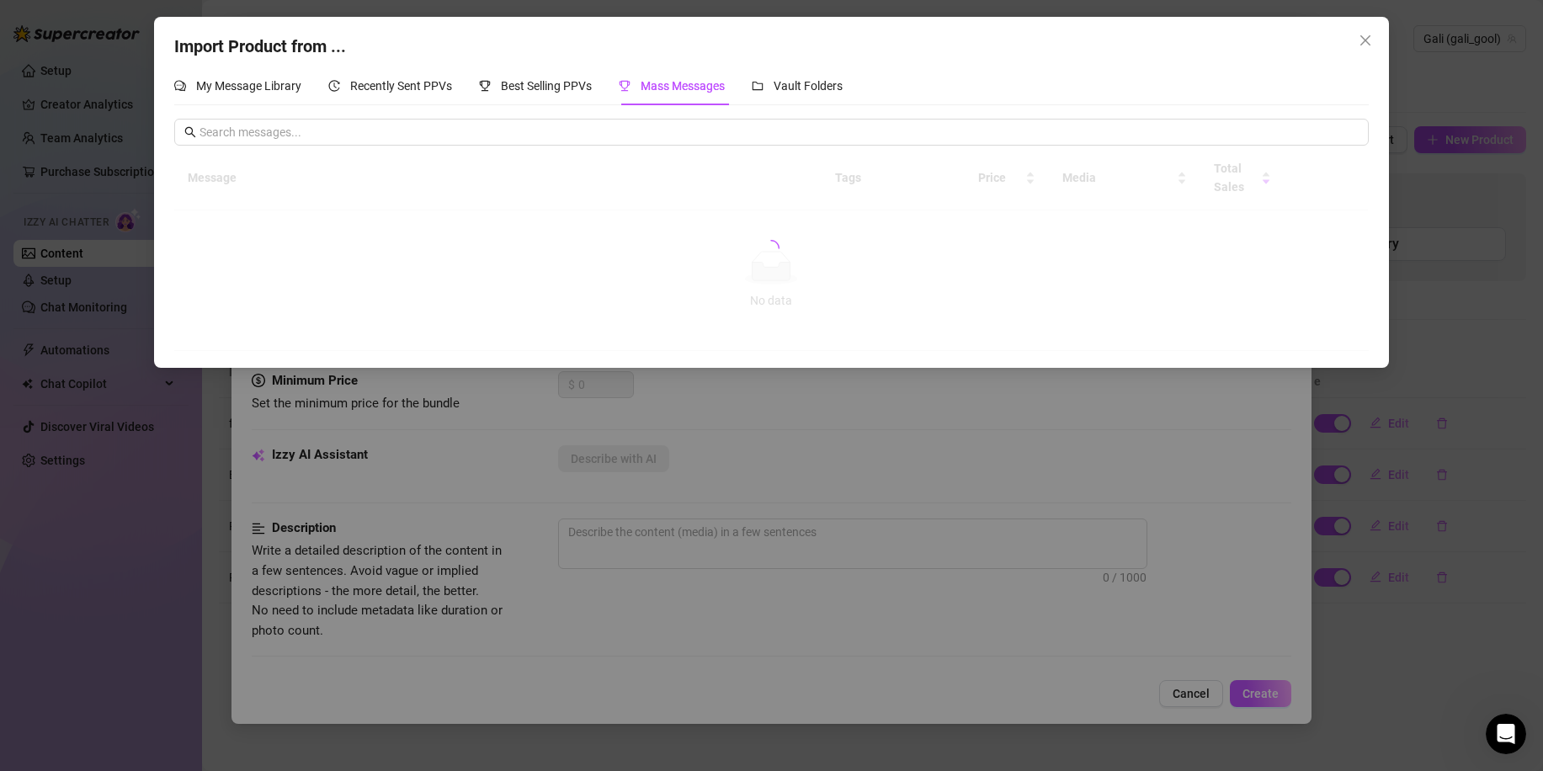
drag, startPoint x: 456, startPoint y: 464, endPoint x: 444, endPoint y: 456, distance: 14.7
click at [456, 463] on div "Import Product from ... My Message Library Recently Sent PPVs Best Selling PPVs…" at bounding box center [771, 385] width 1543 height 771
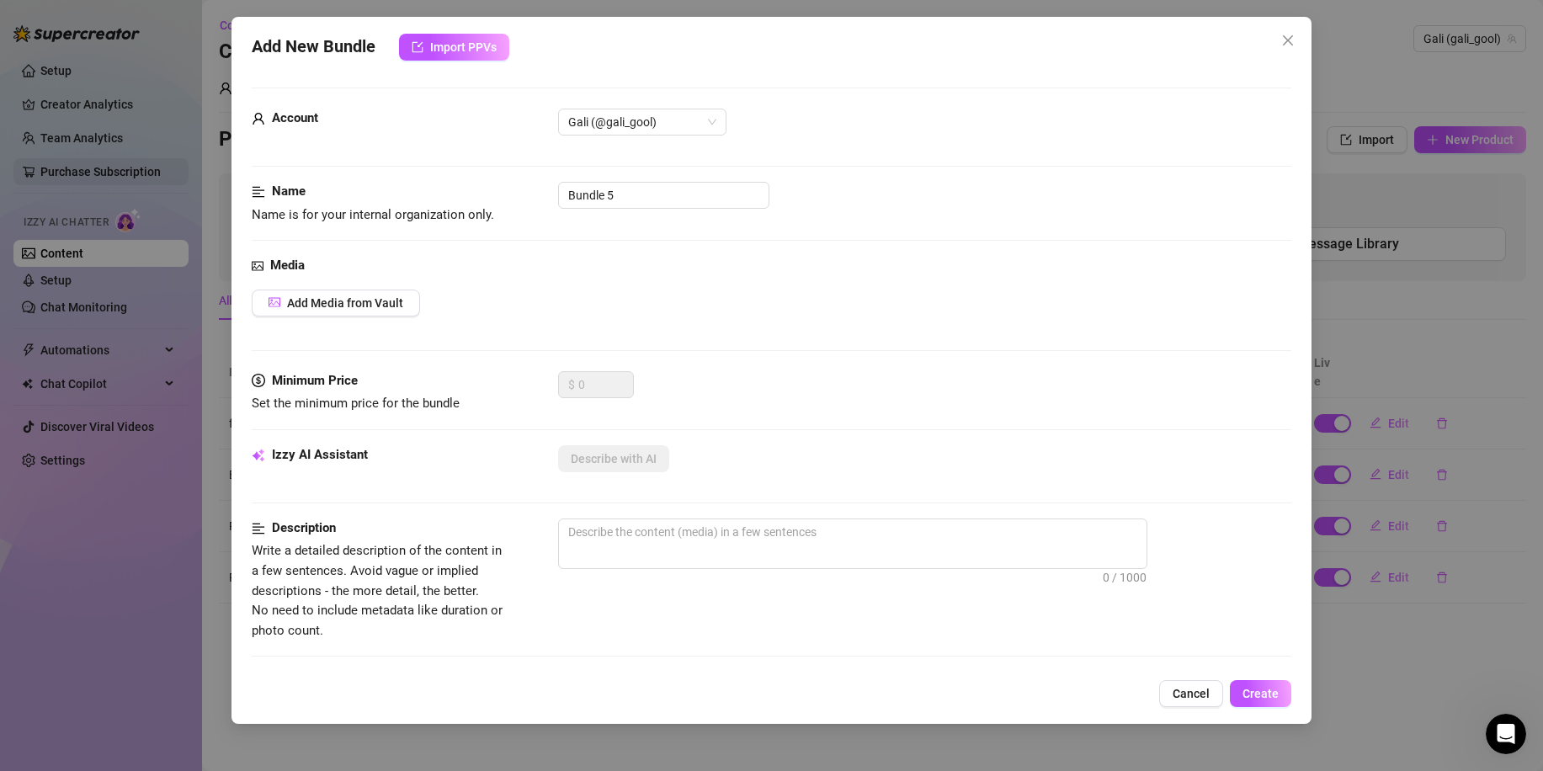
click at [82, 175] on div "Add New Bundle Import PPVs Account Gali (@gali_gool) Name Name is for your inte…" at bounding box center [771, 385] width 1543 height 771
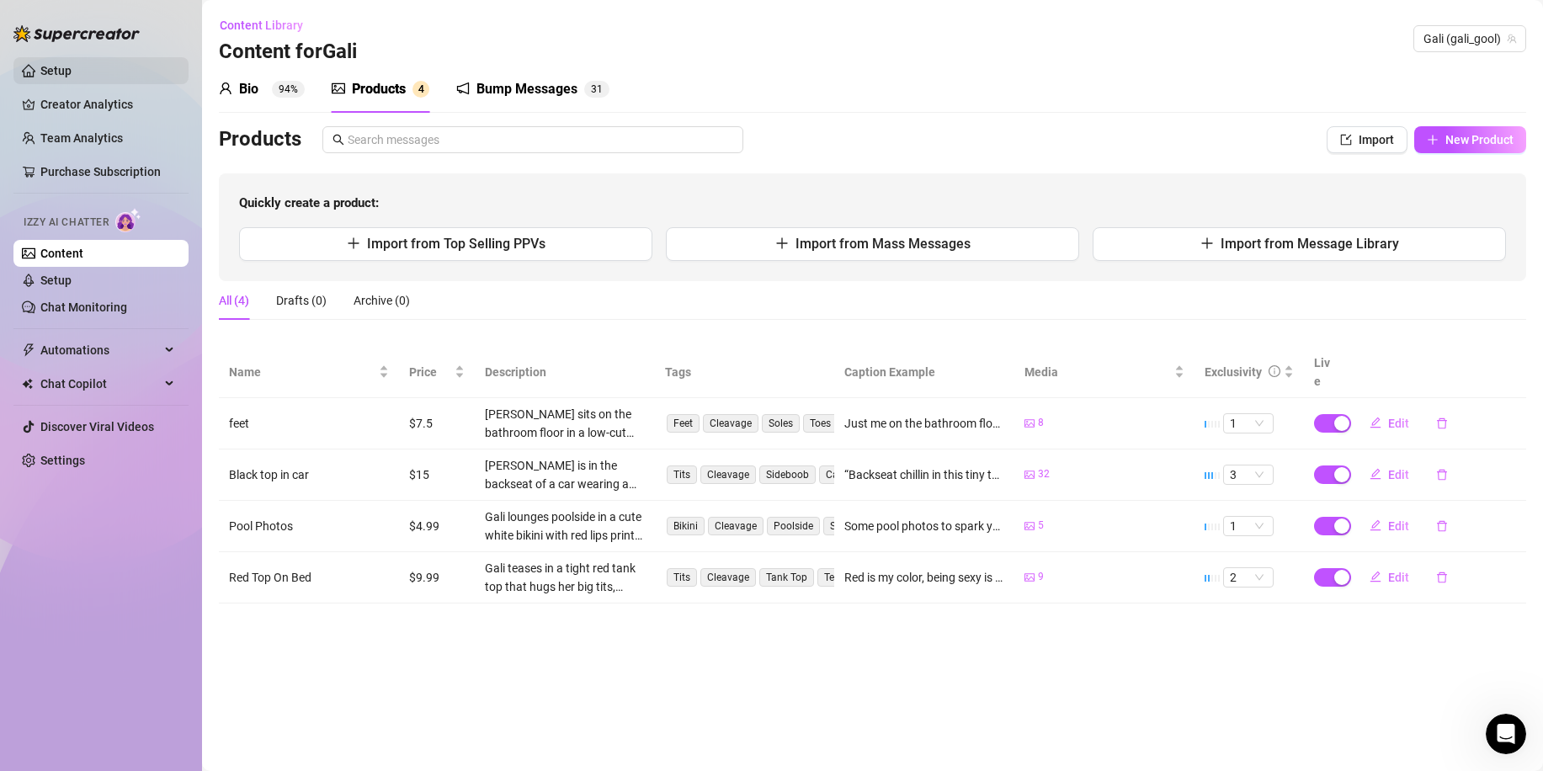
click at [72, 76] on link "Setup" at bounding box center [55, 70] width 31 height 13
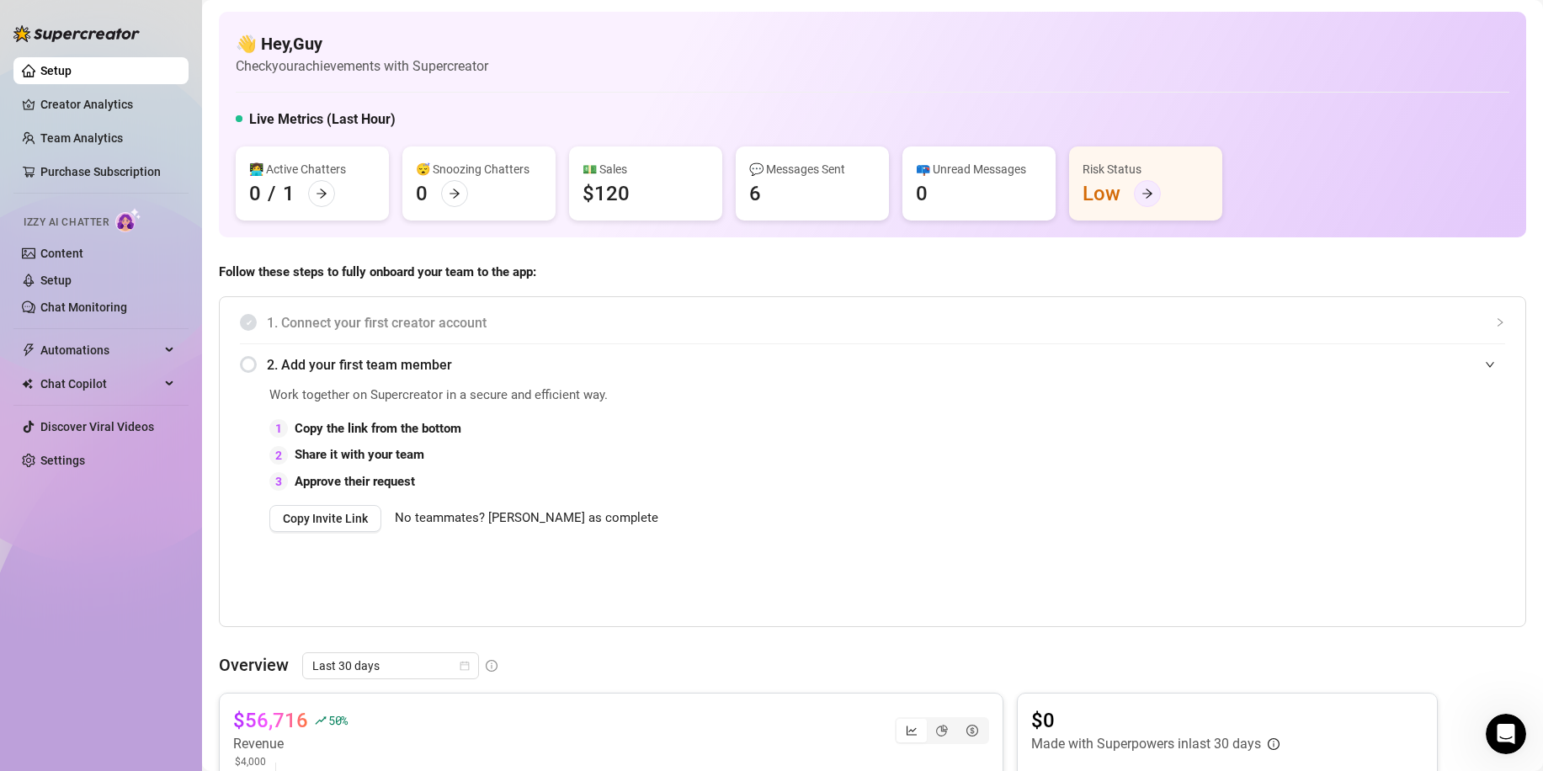
click at [1152, 200] on div at bounding box center [1147, 193] width 27 height 27
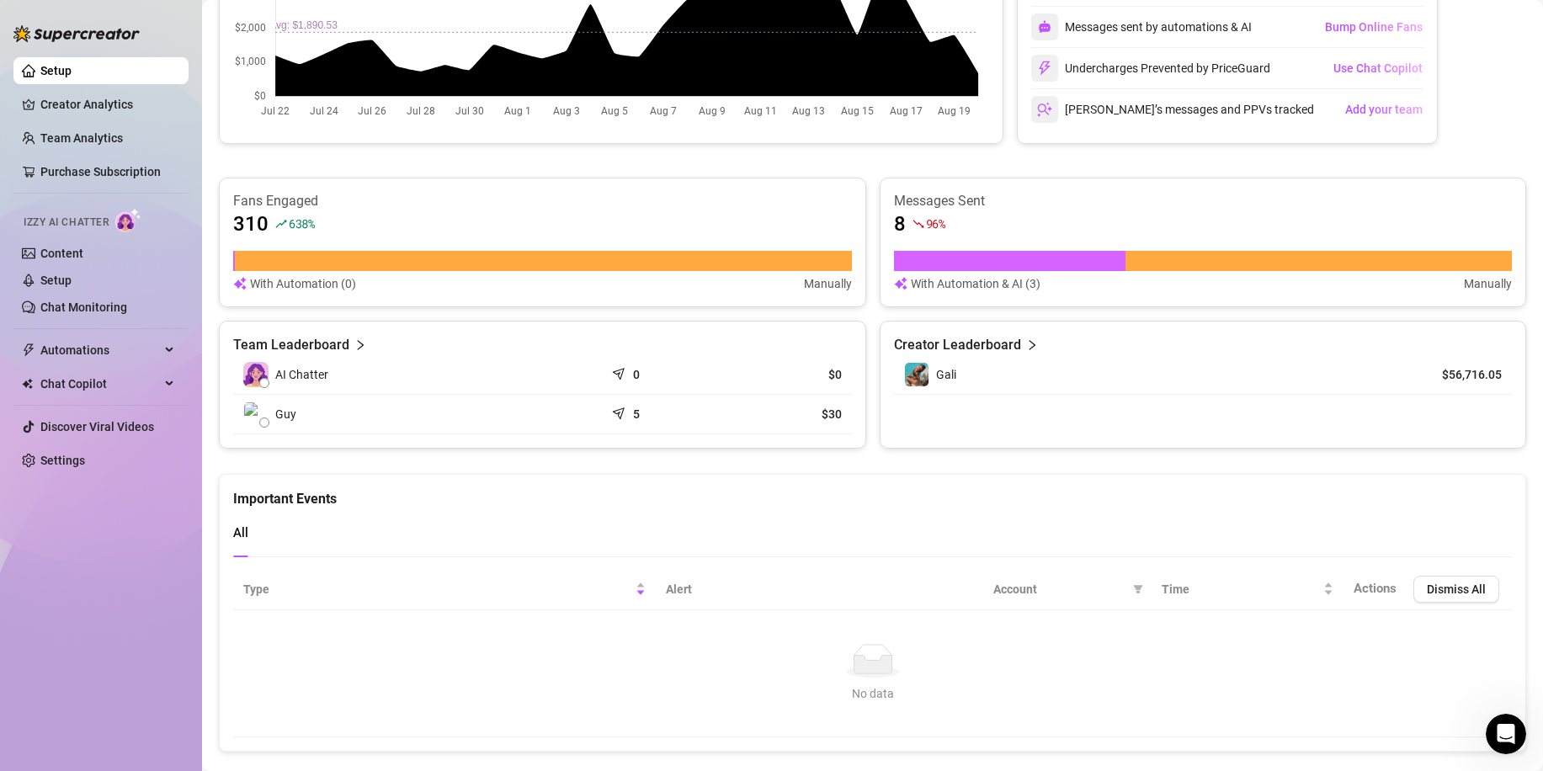
scroll to position [749, 0]
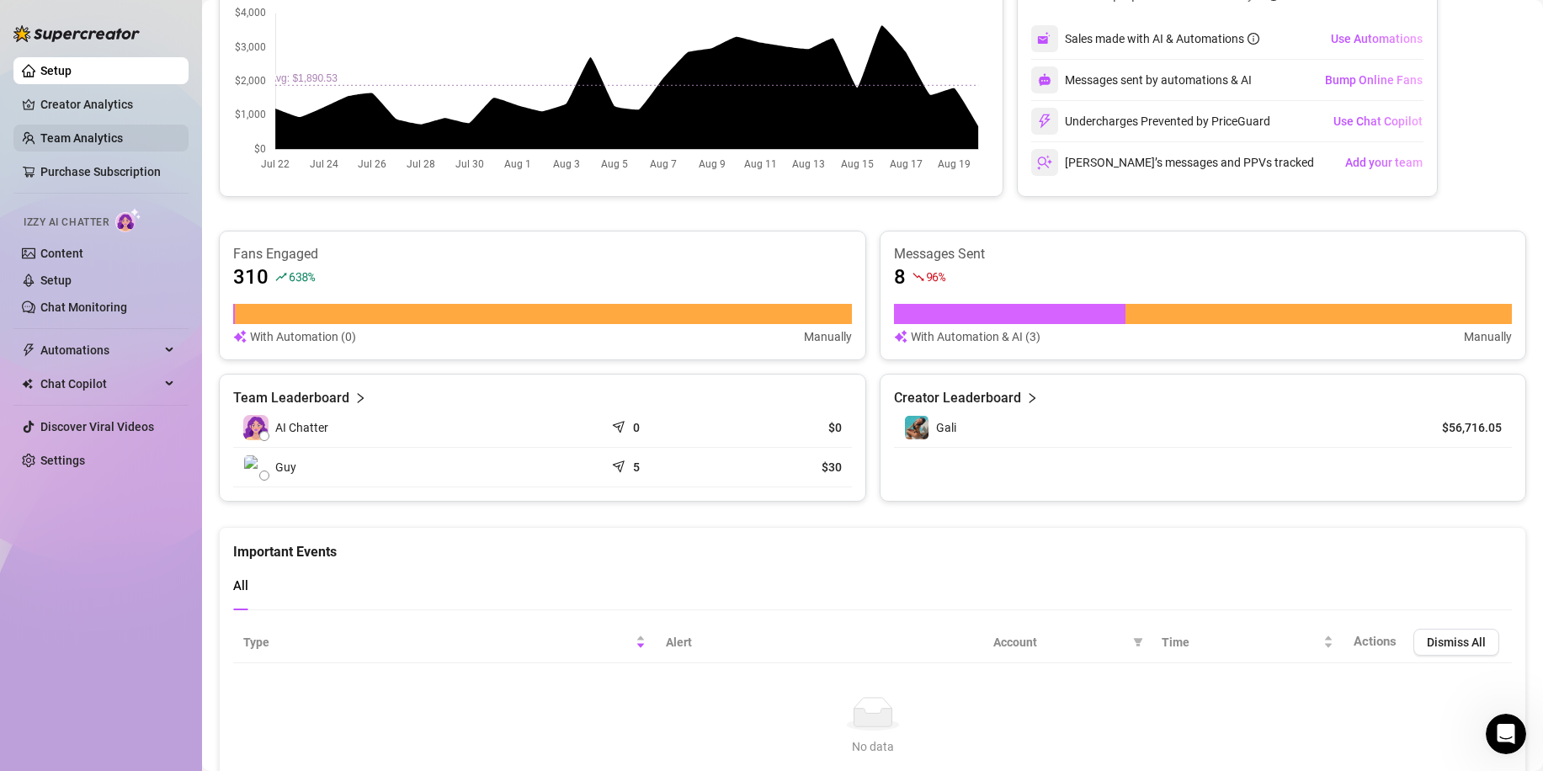
click at [107, 136] on link "Team Analytics" at bounding box center [81, 137] width 83 height 13
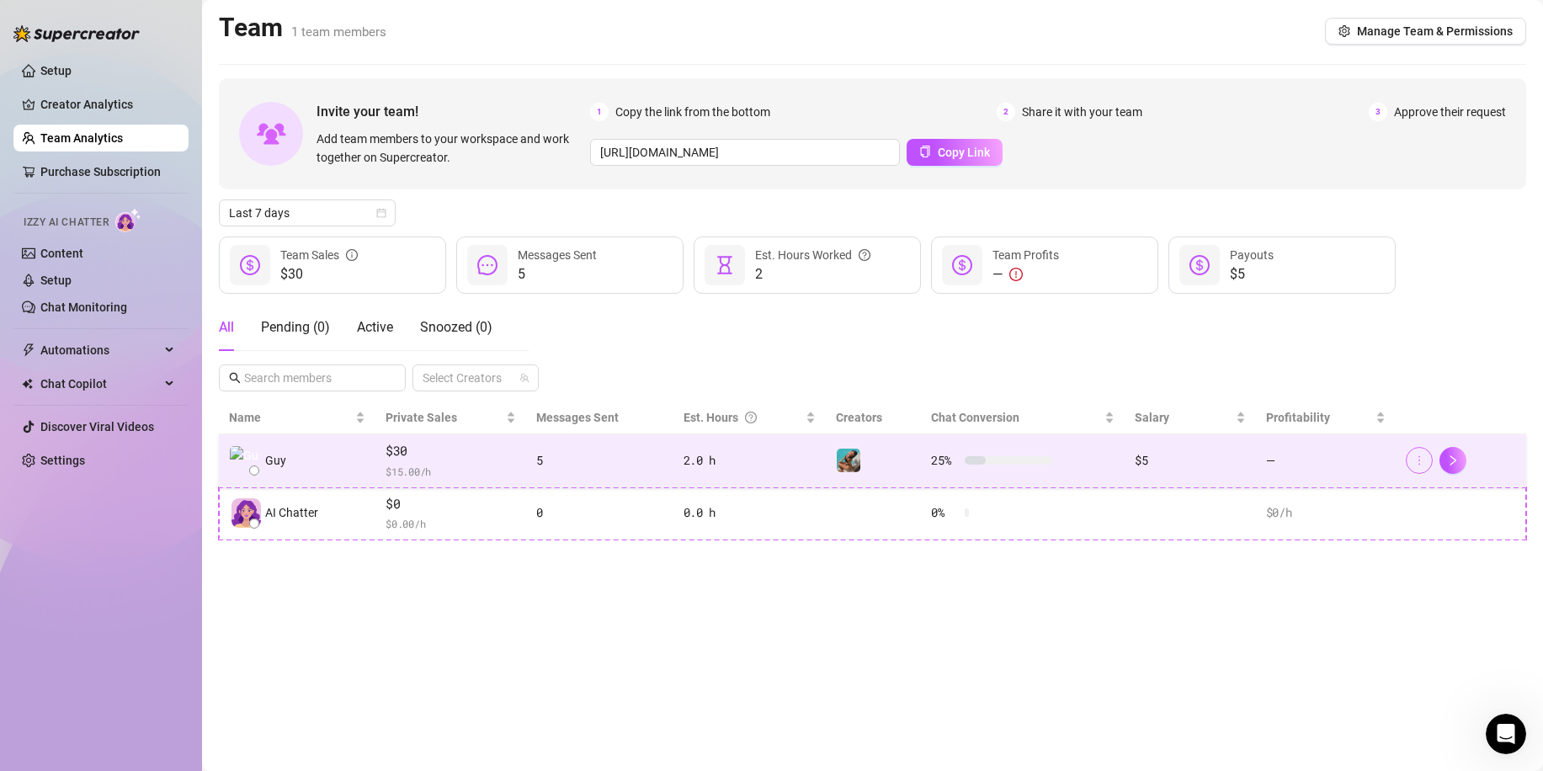
click at [1414, 460] on icon "more" at bounding box center [1420, 461] width 12 height 12
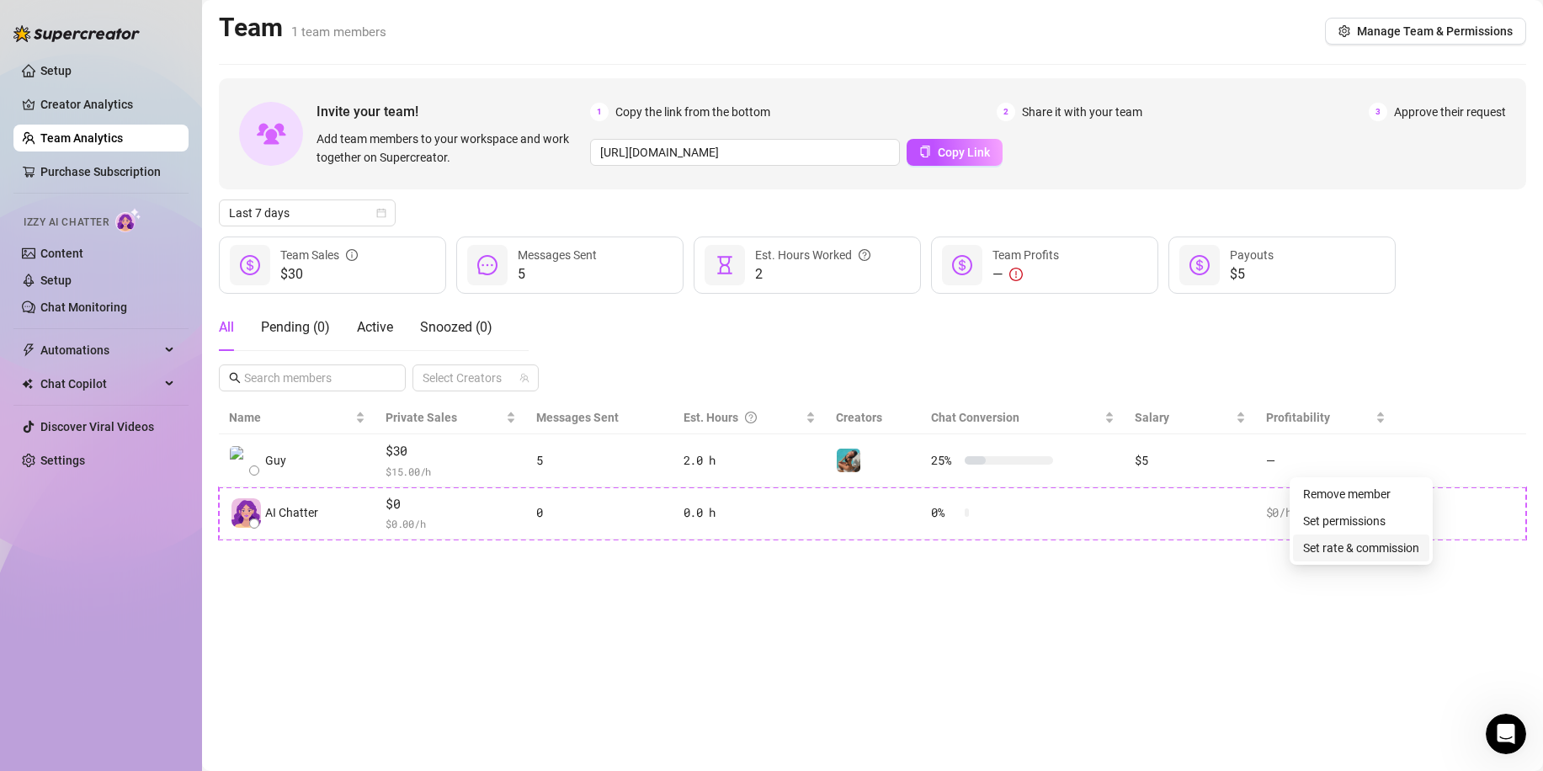
click at [1399, 546] on link "Set rate & commission" at bounding box center [1361, 547] width 116 height 13
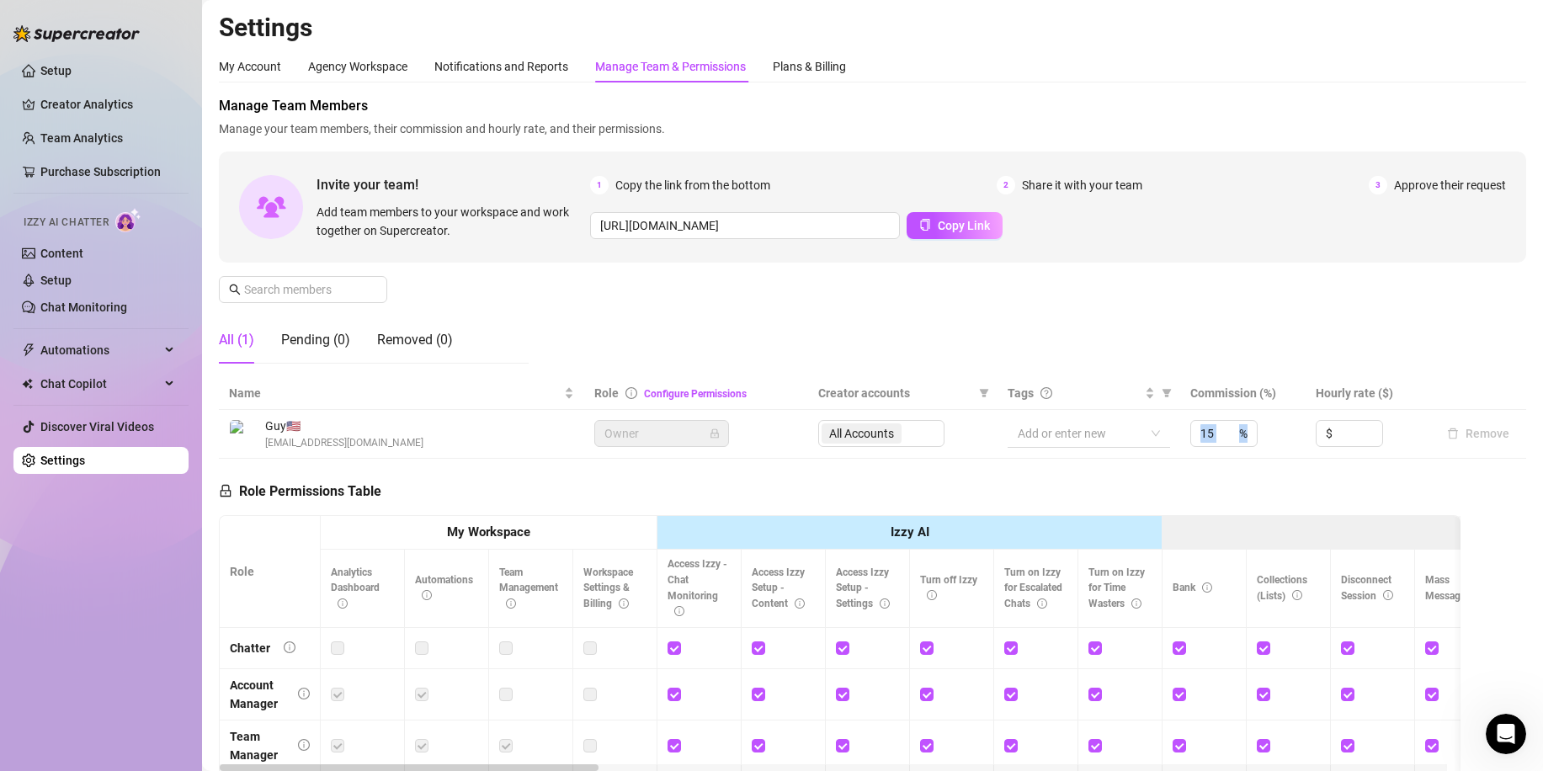
drag, startPoint x: 1219, startPoint y: 434, endPoint x: 1127, endPoint y: 430, distance: 92.7
click at [1127, 430] on tr "Guy 🇺🇸 [EMAIL_ADDRESS][DOMAIN_NAME] Owner All Accounts Add or enter new 15 % $ …" at bounding box center [873, 434] width 1308 height 49
click at [1234, 480] on div "Role Permissions Table Role My Workspace Izzy AI OnlyFans Side Menu OnlyFans Ch…" at bounding box center [840, 701] width 1242 height 485
drag, startPoint x: 1205, startPoint y: 426, endPoint x: 1166, endPoint y: 431, distance: 39.1
click at [1166, 431] on tr "Guy 🇺🇸 [EMAIL_ADDRESS][DOMAIN_NAME] Owner All Accounts Add or enter new 15 % $ …" at bounding box center [873, 434] width 1308 height 49
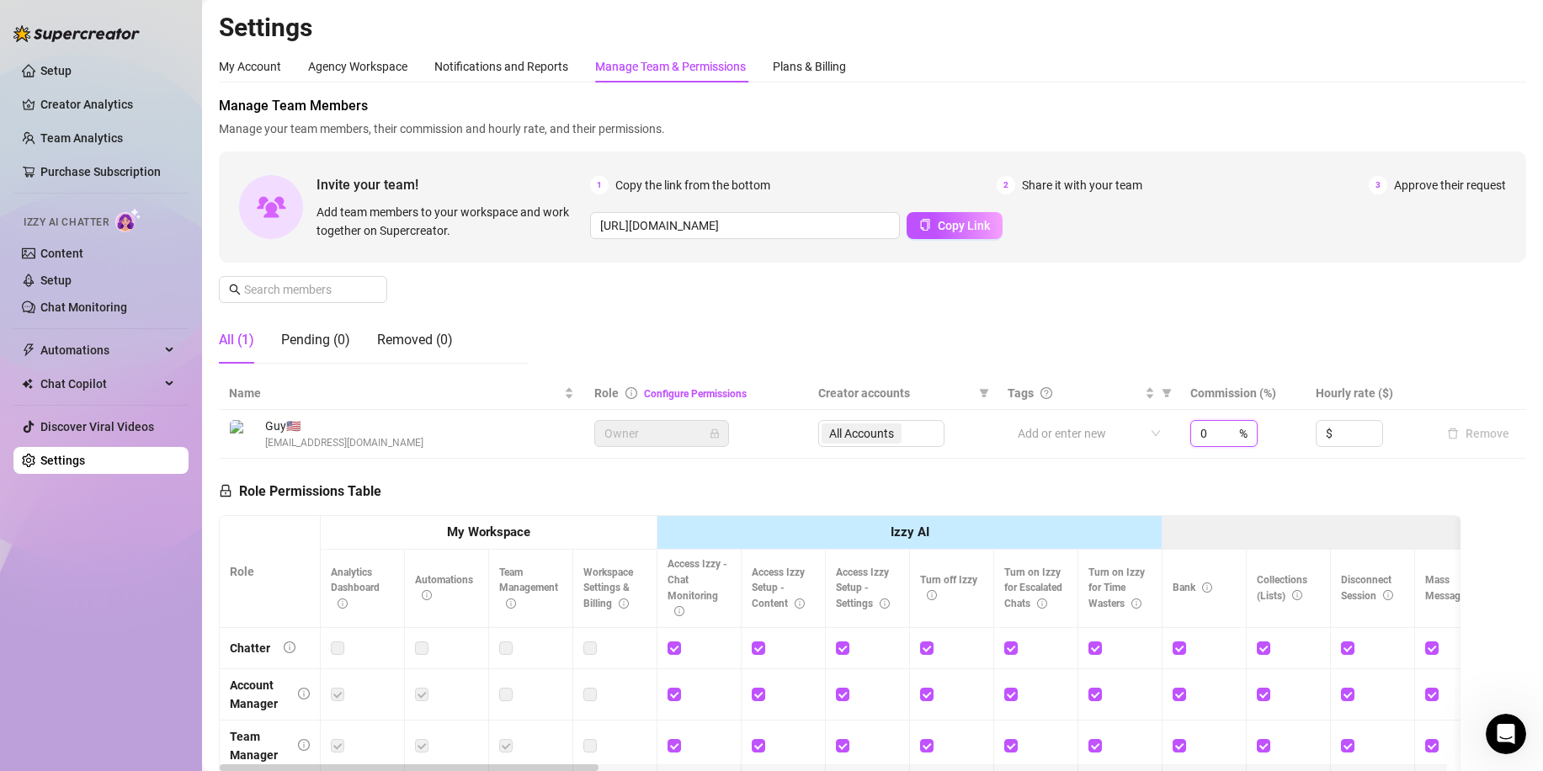
type input "0"
click at [1329, 469] on div "Role Permissions Table Role My Workspace Izzy AI OnlyFans Side Menu OnlyFans Ch…" at bounding box center [840, 701] width 1242 height 485
click at [1201, 434] on input "0" at bounding box center [1209, 433] width 17 height 25
click at [1274, 484] on div "Role Permissions Table Role My Workspace Izzy AI OnlyFans Side Menu OnlyFans Ch…" at bounding box center [840, 701] width 1242 height 485
click at [1420, 326] on div "Manage Team Members Manage your team members, their commission and hourly rate,…" at bounding box center [873, 236] width 1308 height 281
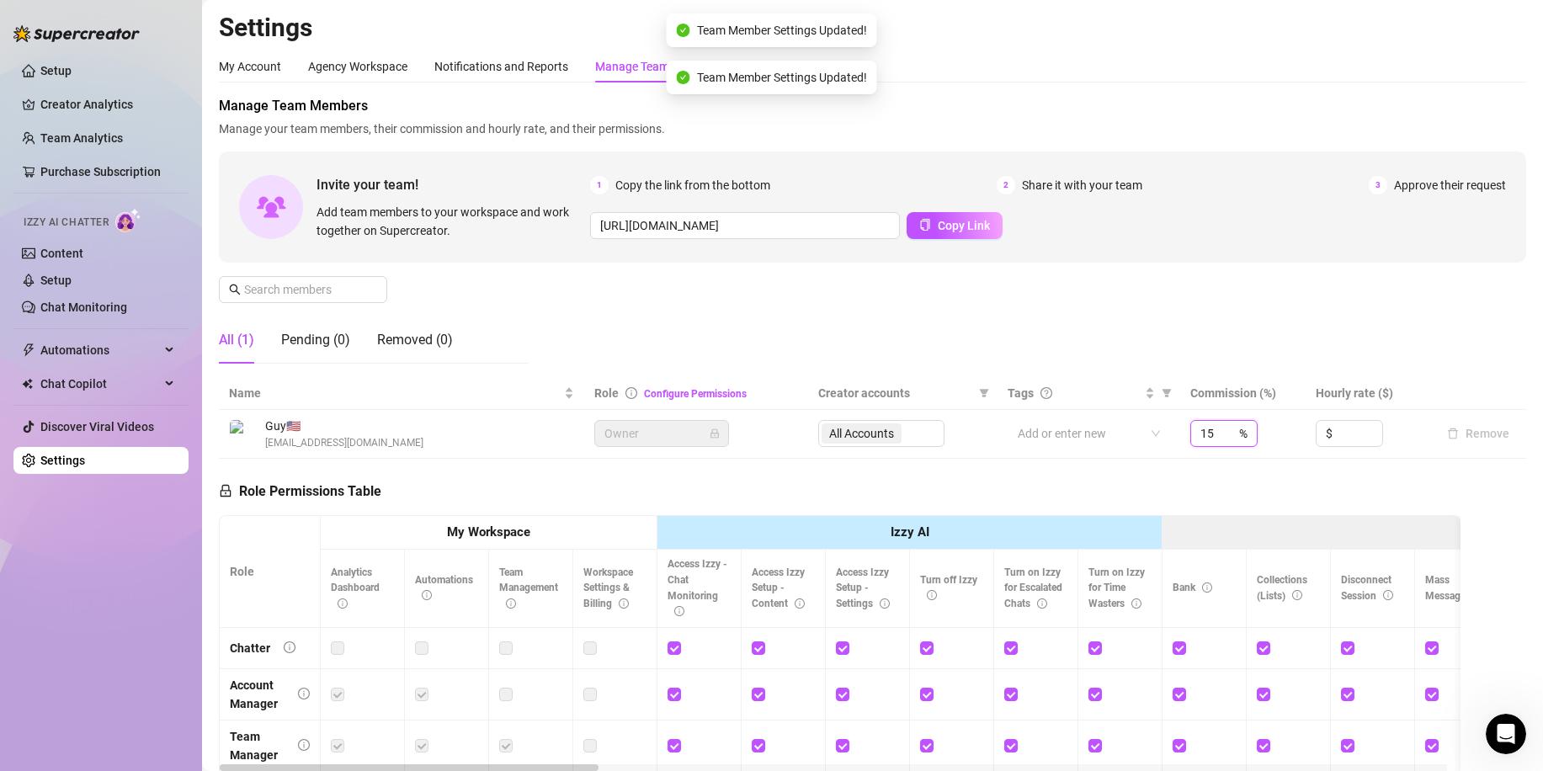
drag, startPoint x: 1185, startPoint y: 439, endPoint x: 1172, endPoint y: 439, distance: 13.5
click at [1180, 439] on td "15 %" at bounding box center [1242, 434] width 125 height 49
type input "0"
click at [1138, 325] on div "Manage Team Members Manage your team members, their commission and hourly rate,…" at bounding box center [873, 236] width 1308 height 281
click at [672, 336] on div "Manage Team Members Manage your team members, their commission and hourly rate,…" at bounding box center [873, 236] width 1308 height 281
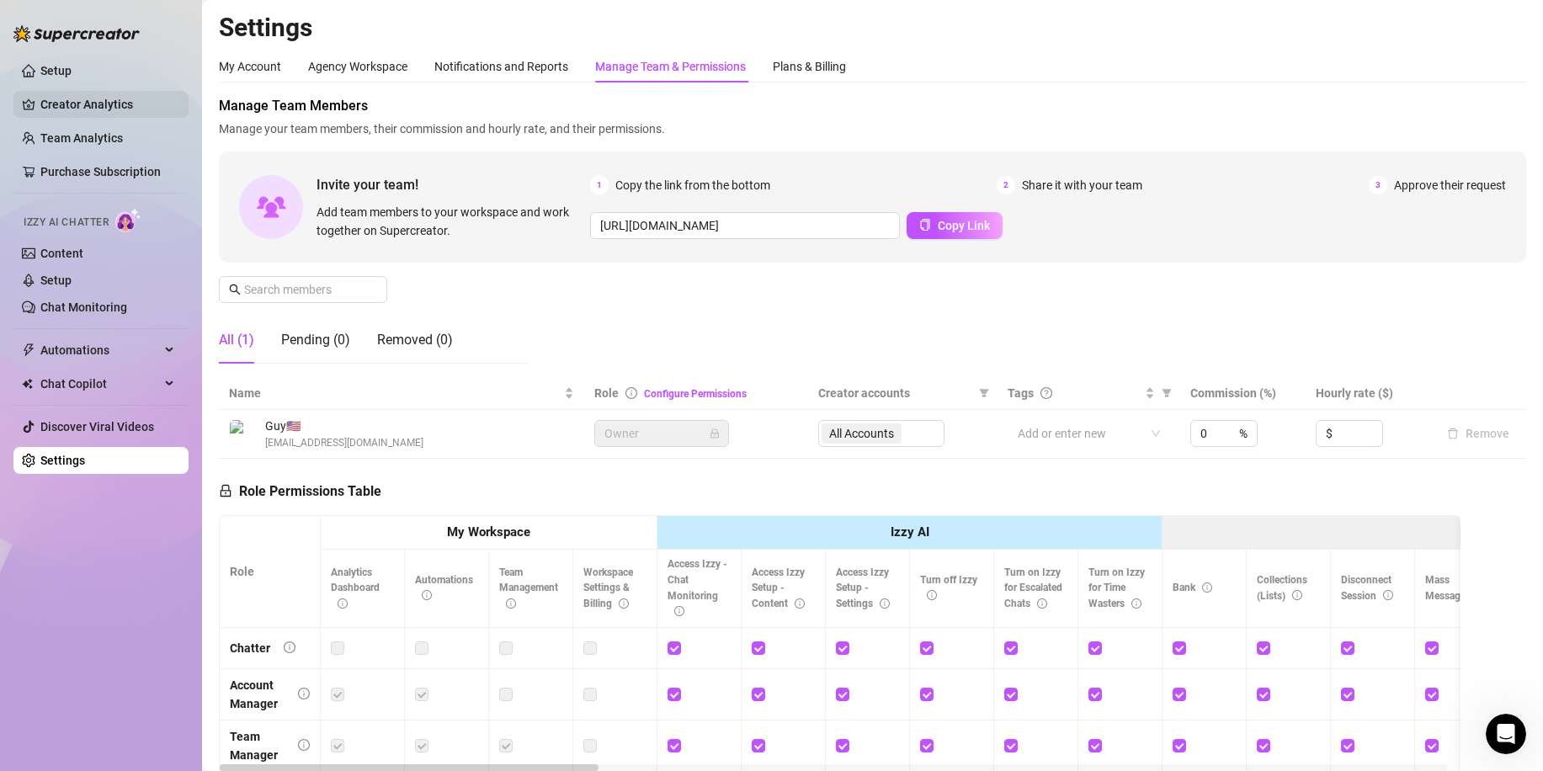
click at [79, 107] on link "Creator Analytics" at bounding box center [107, 104] width 135 height 27
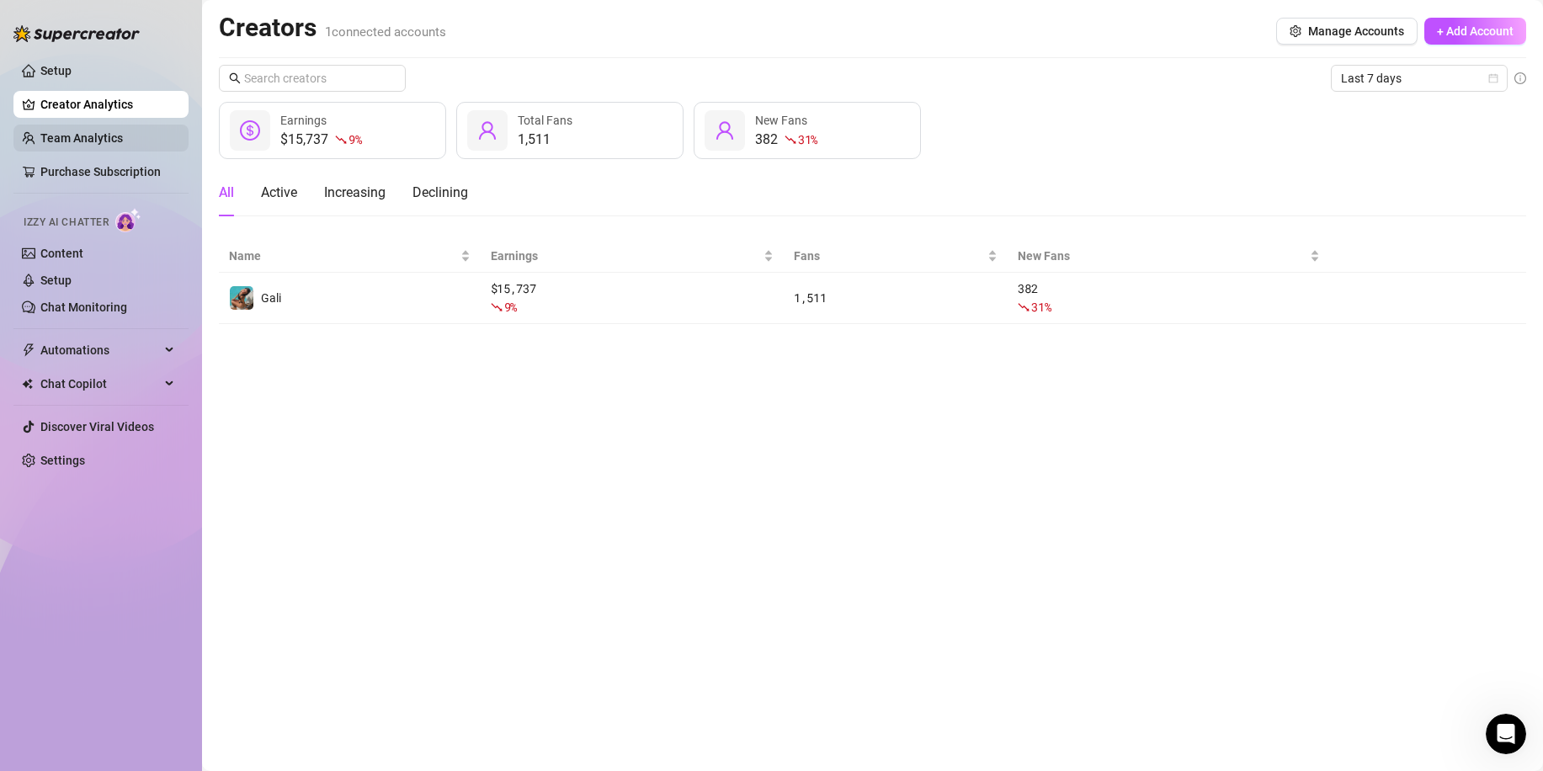
click at [121, 137] on link "Team Analytics" at bounding box center [81, 137] width 83 height 13
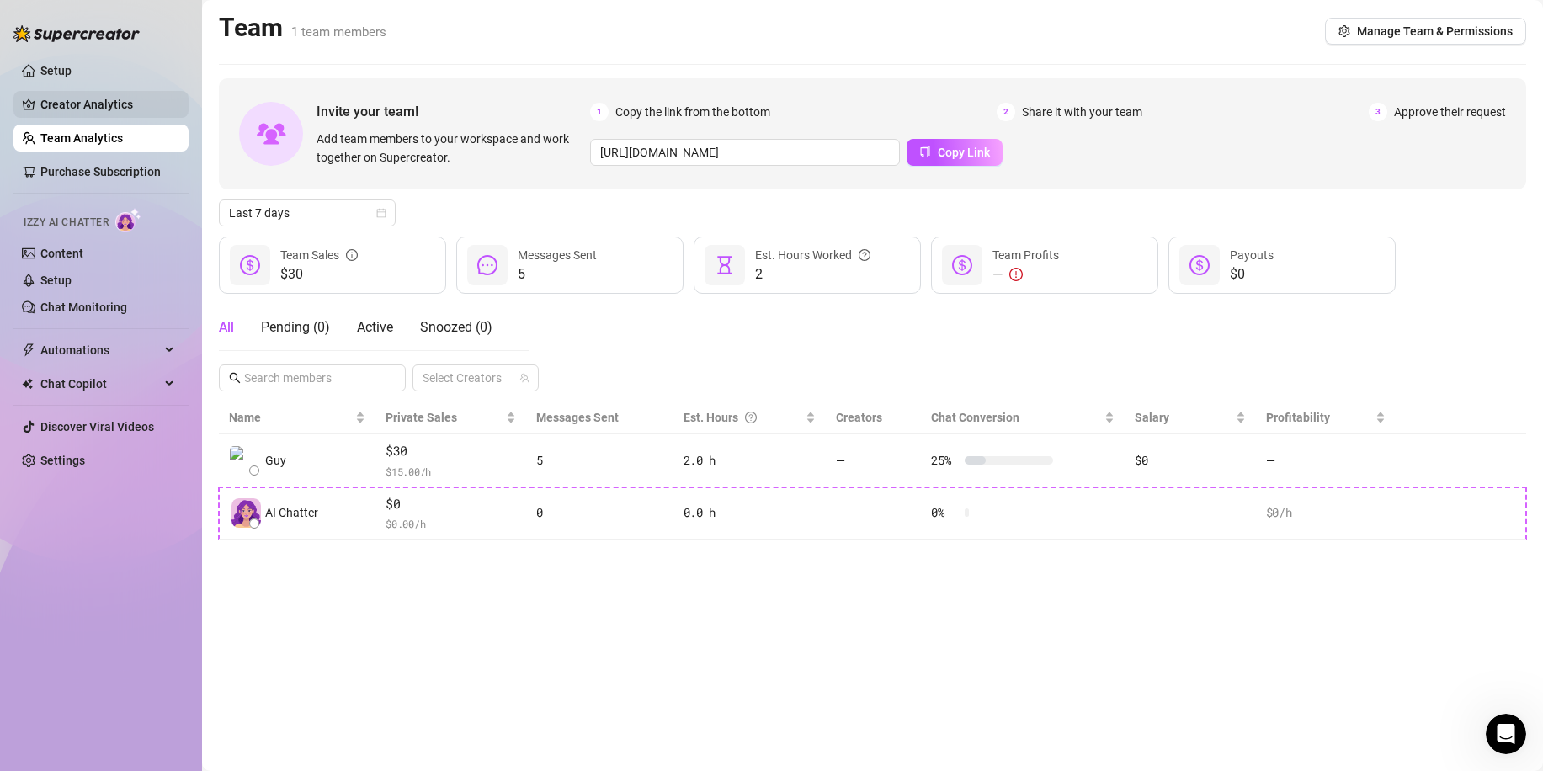
click at [115, 101] on link "Creator Analytics" at bounding box center [107, 104] width 135 height 27
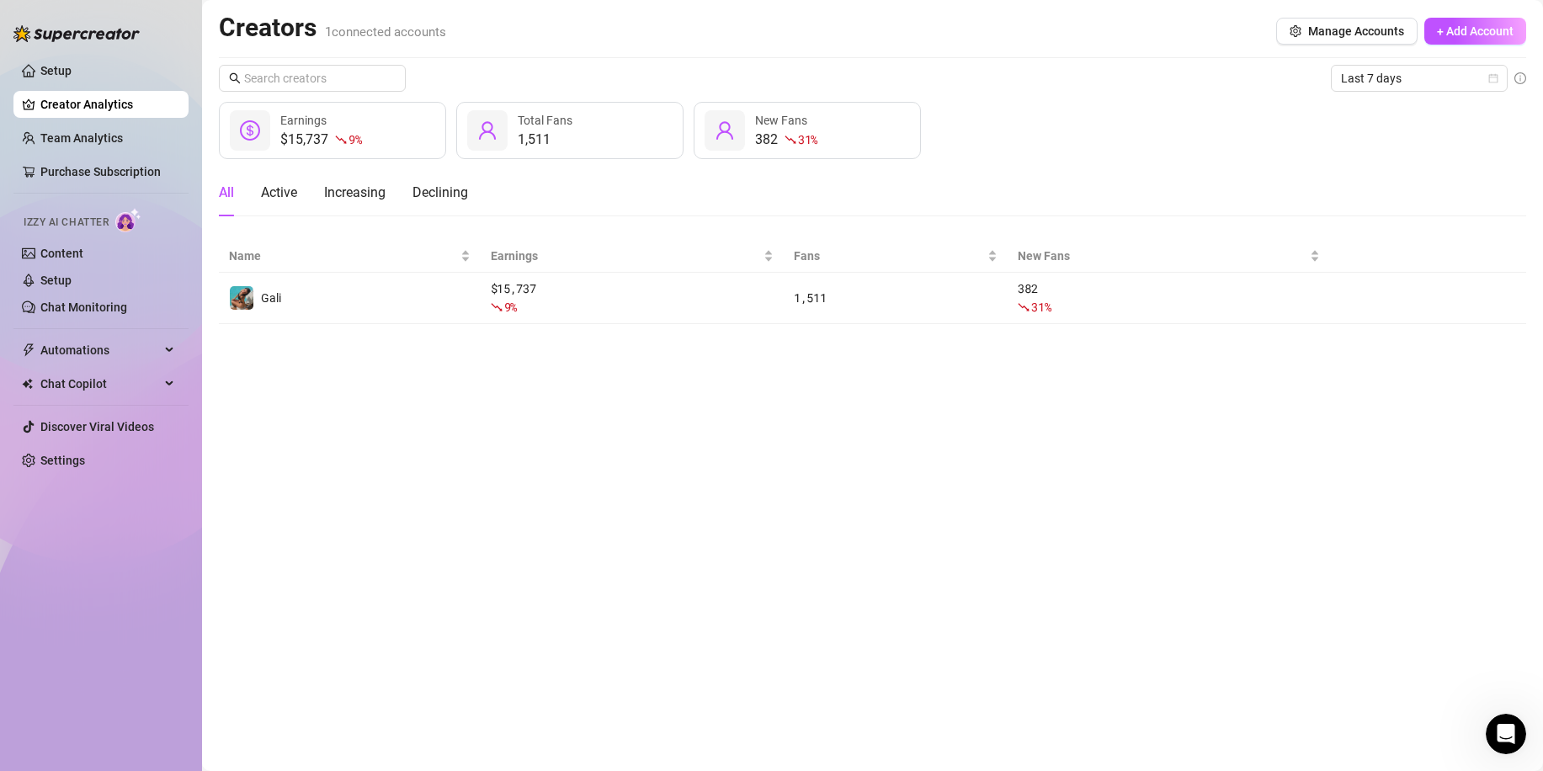
click at [77, 216] on span "Izzy AI Chatter" at bounding box center [66, 223] width 85 height 16
click at [98, 219] on span "Izzy AI Chatter" at bounding box center [66, 223] width 85 height 16
click at [72, 276] on link "Setup" at bounding box center [55, 280] width 31 height 13
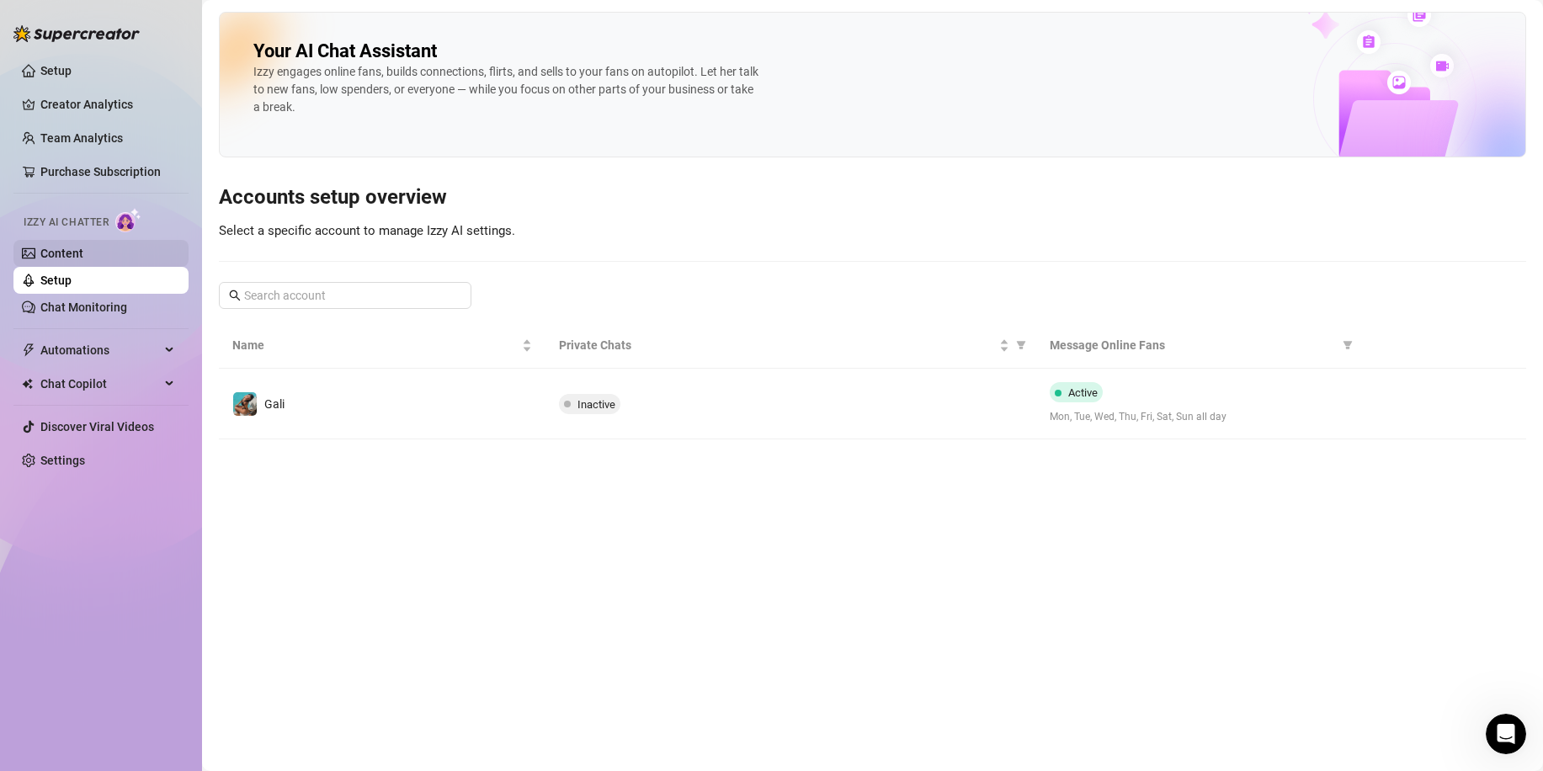
click at [83, 249] on link "Content" at bounding box center [61, 253] width 43 height 13
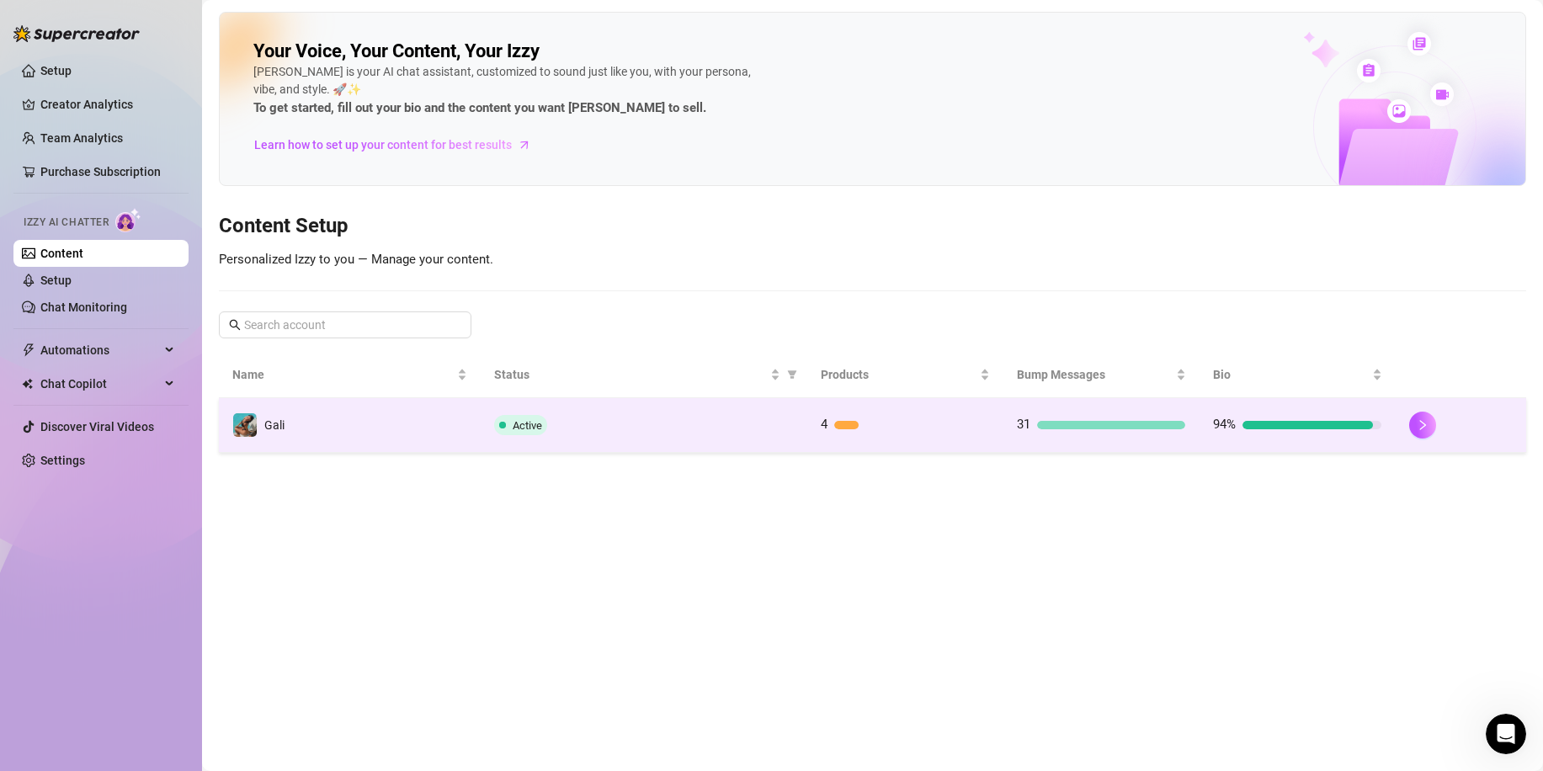
click at [1334, 429] on div "94%" at bounding box center [1297, 425] width 168 height 20
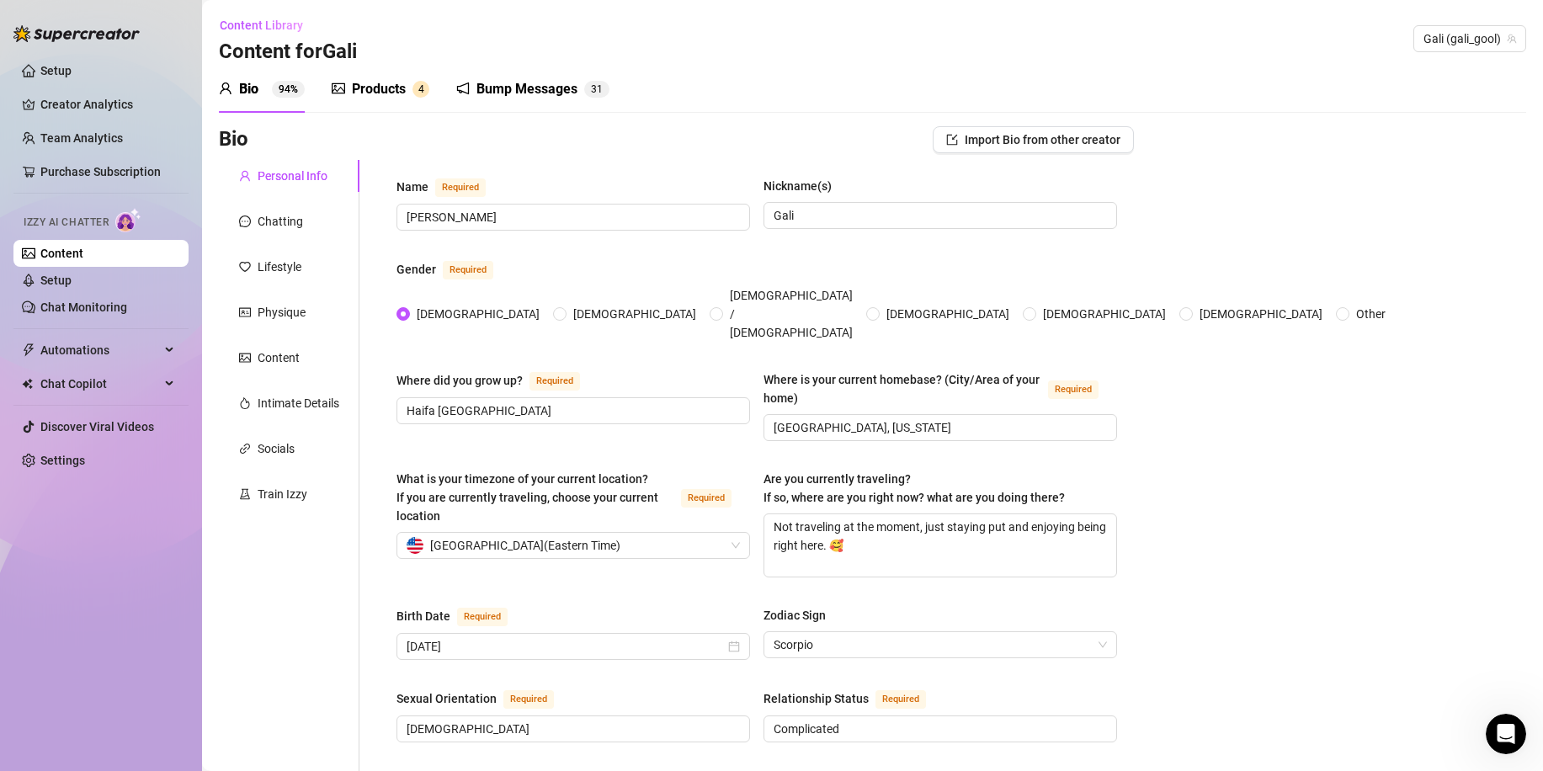
click at [405, 107] on div "Products 4" at bounding box center [381, 89] width 98 height 47
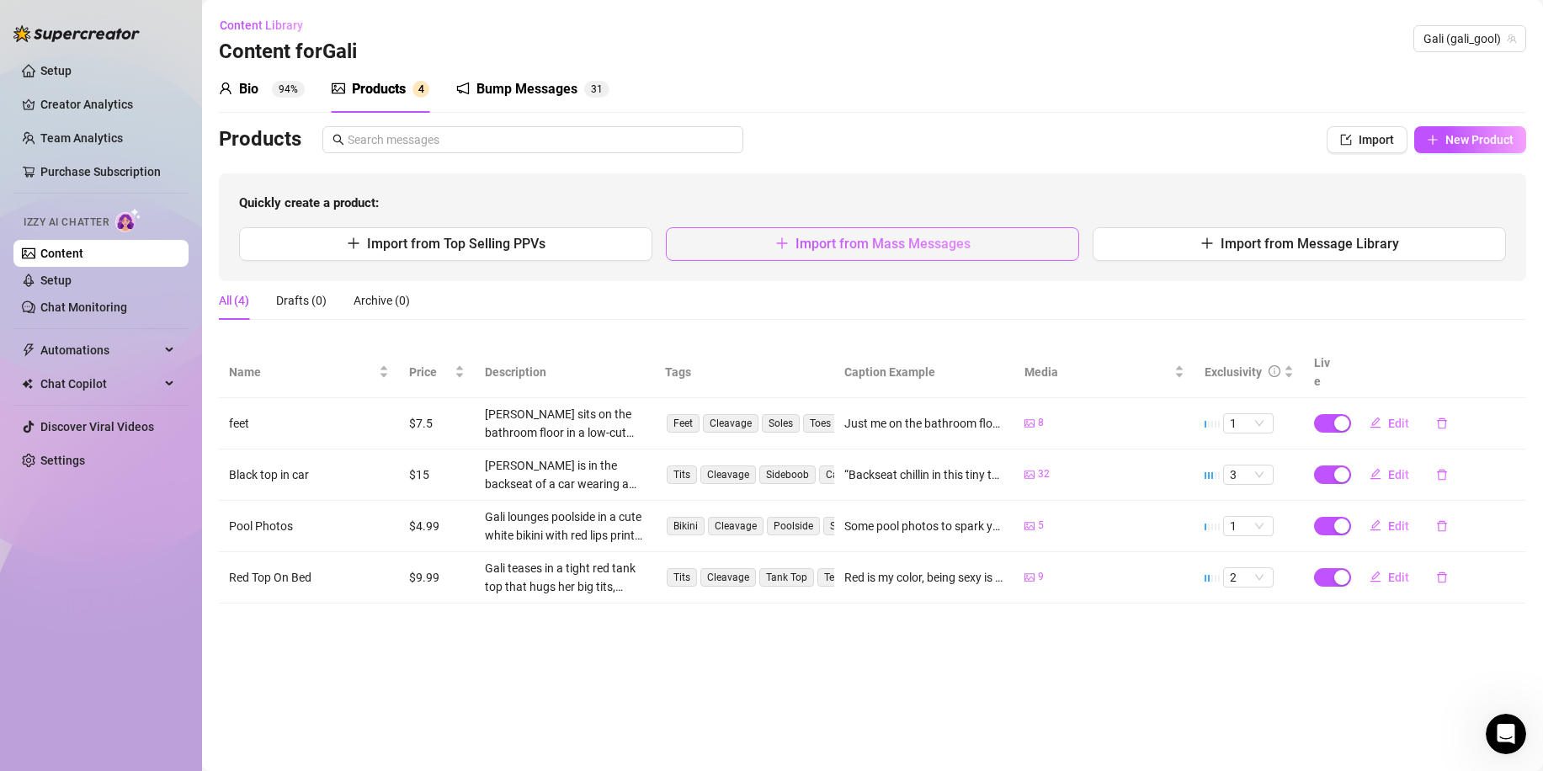
click at [847, 259] on button "Import from Mass Messages" at bounding box center [872, 244] width 413 height 34
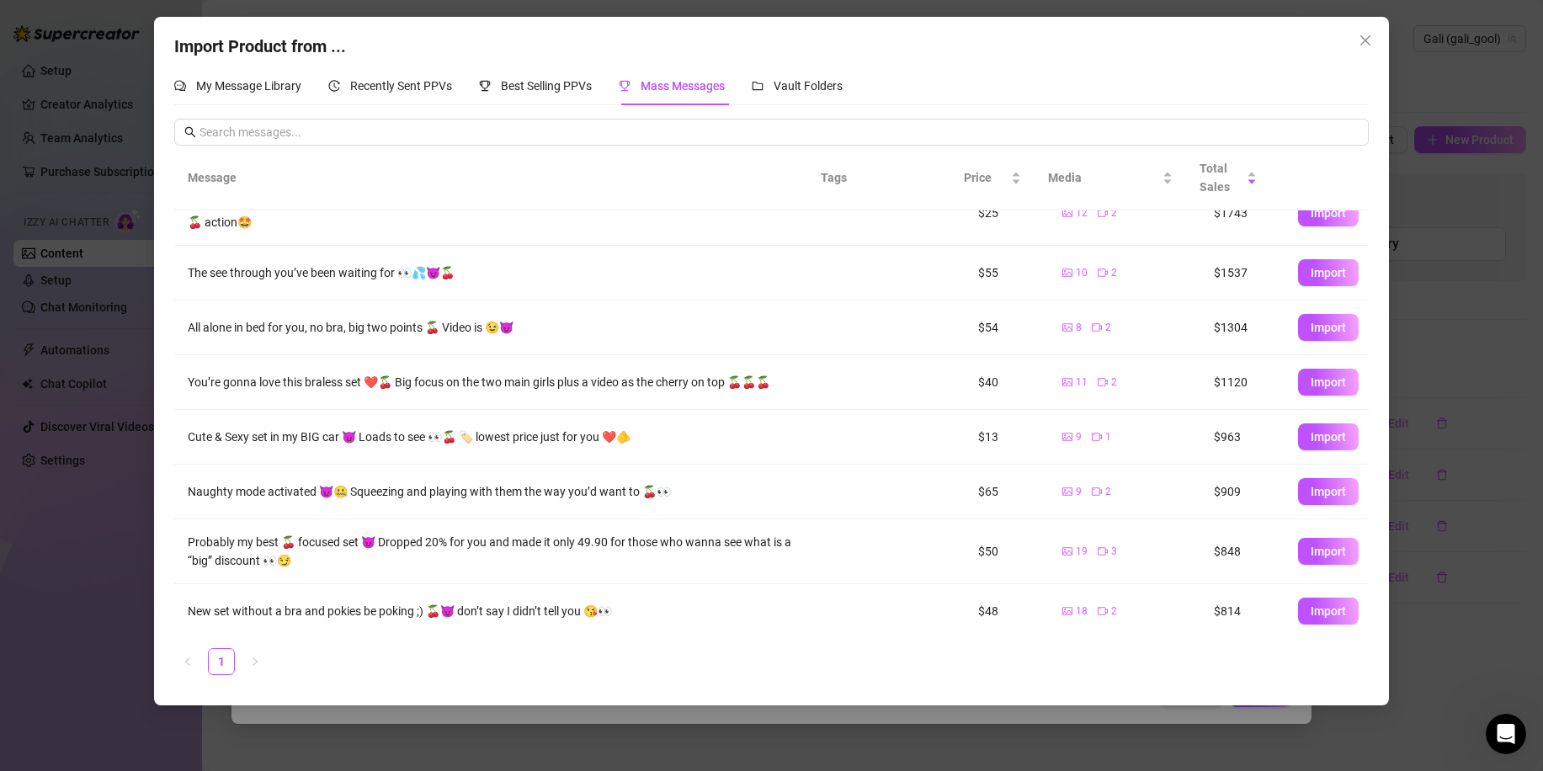
scroll to position [34, 0]
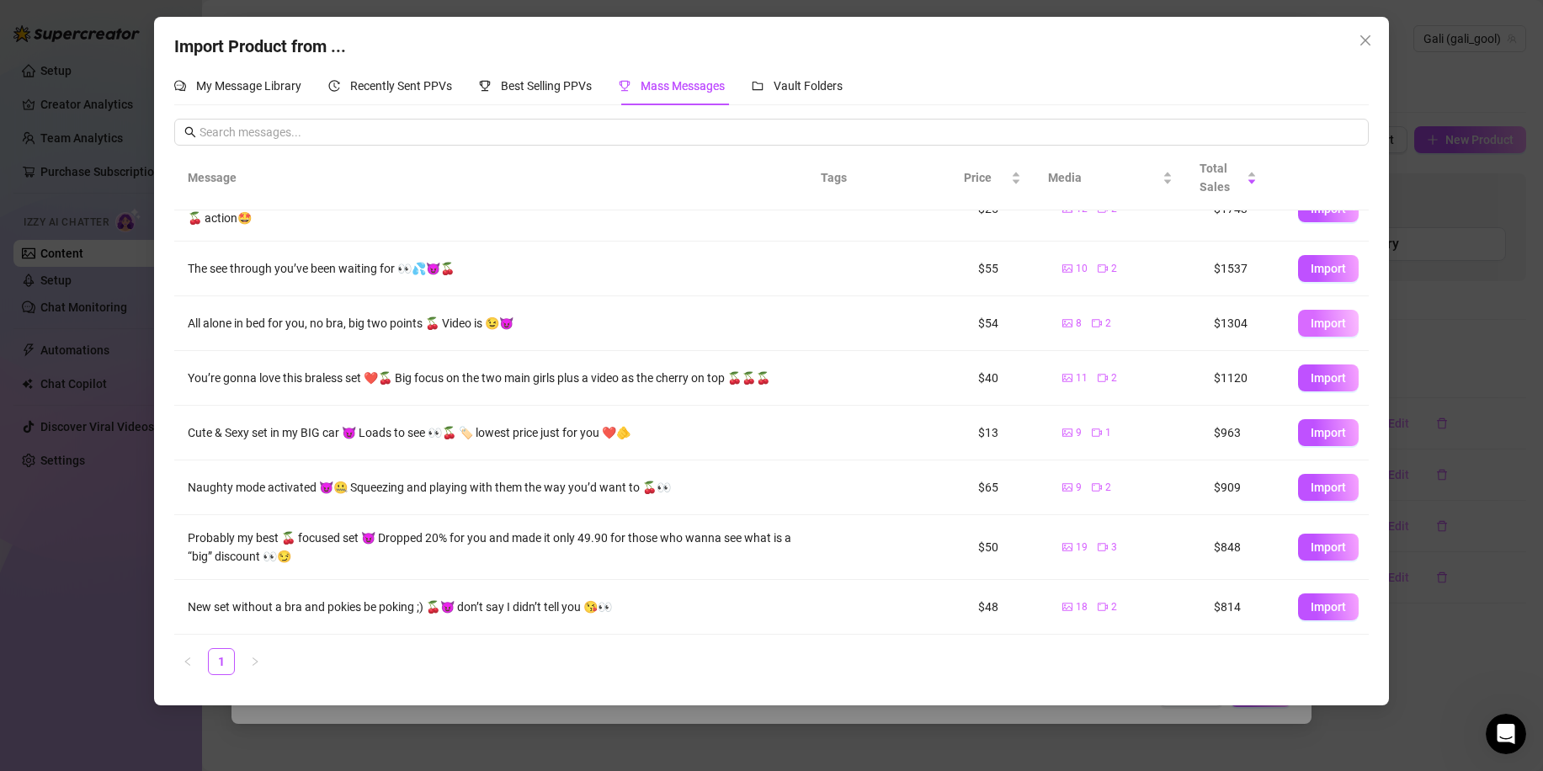
click at [1311, 327] on span "Import" at bounding box center [1328, 323] width 35 height 13
type textarea "All alone in bed for you, no bra, big two points 🍒 Video is 😉😈"
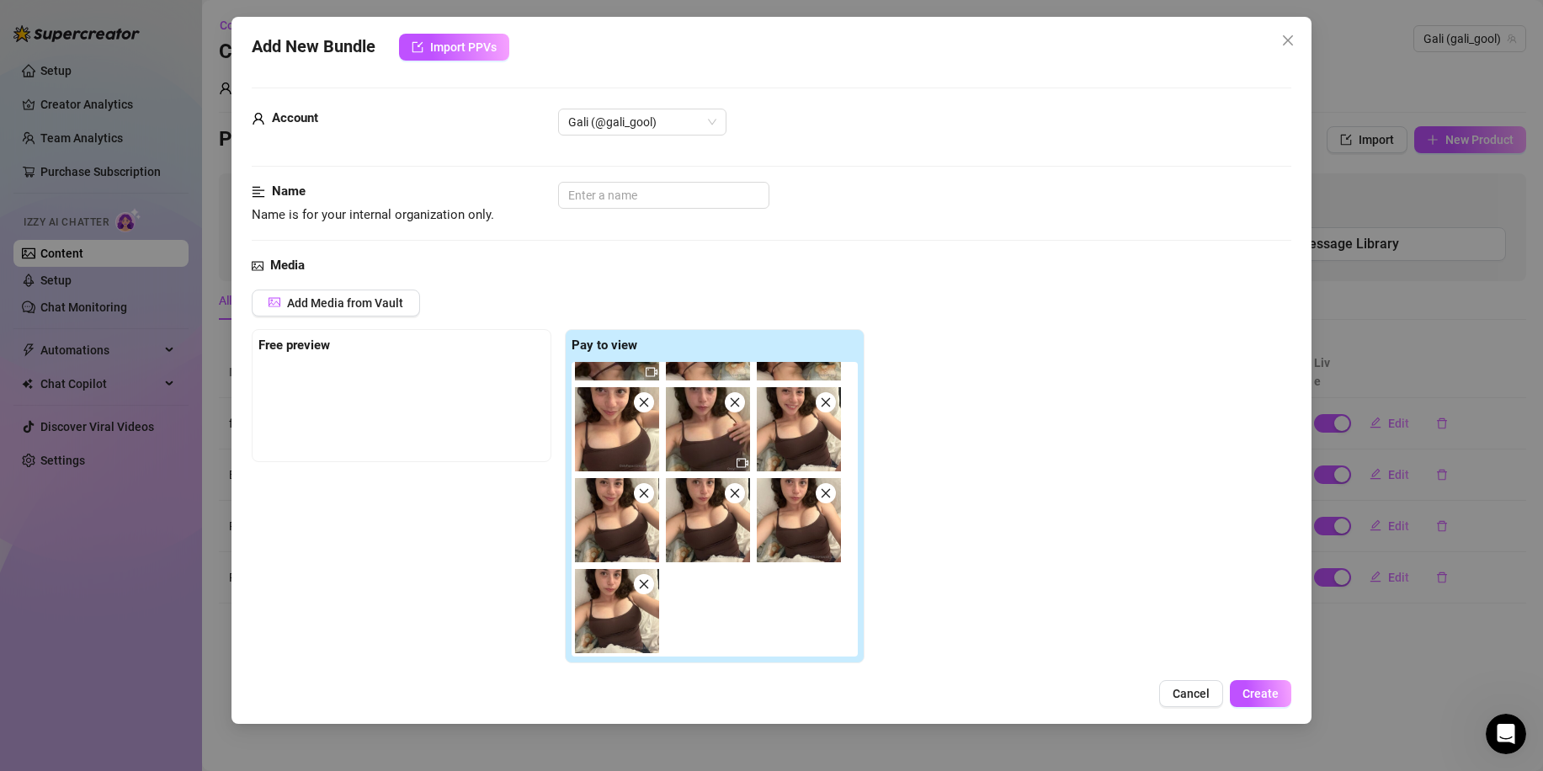
scroll to position [0, 0]
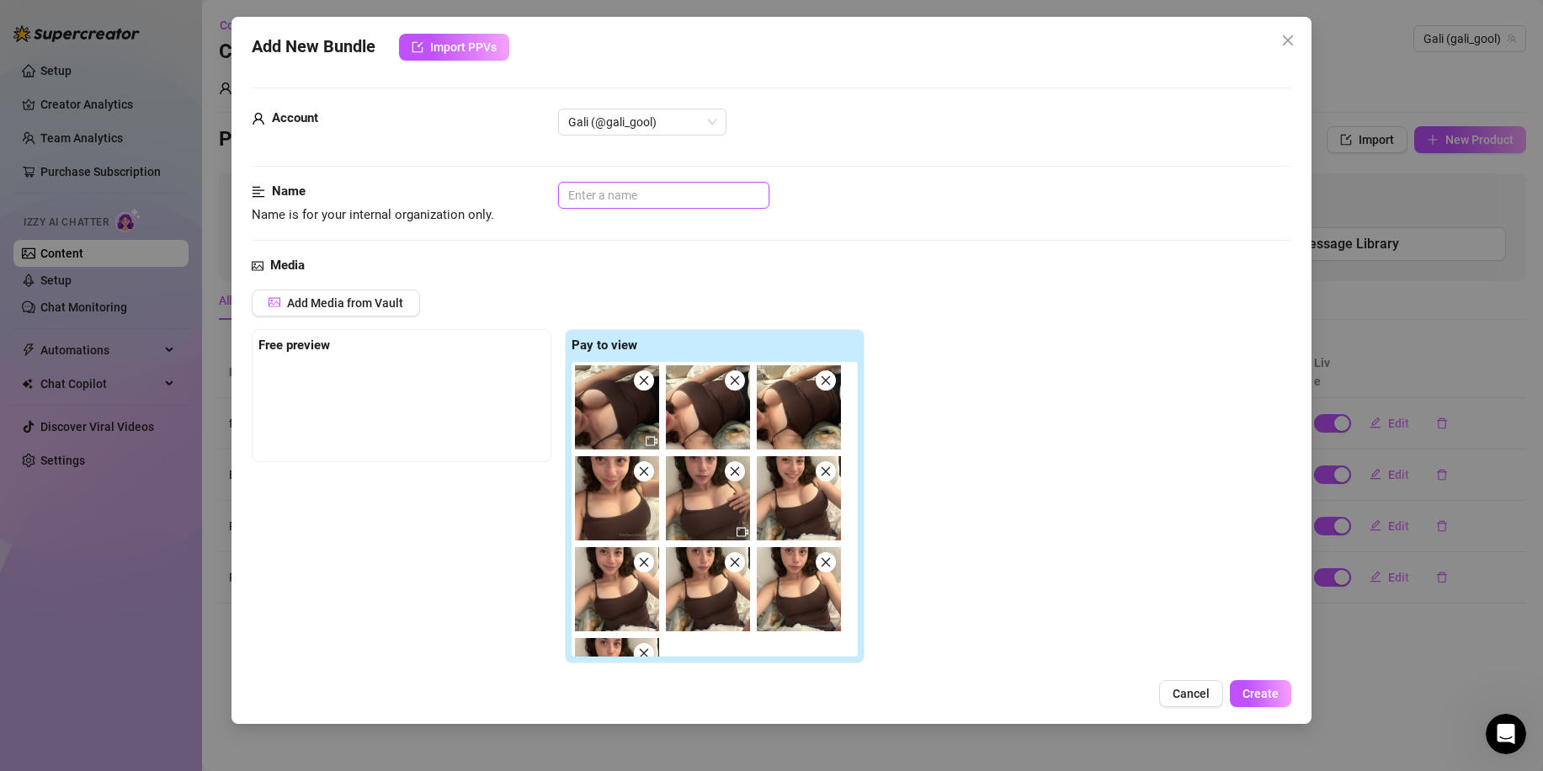
click at [634, 202] on input "text" at bounding box center [663, 195] width 211 height 27
type input "s"
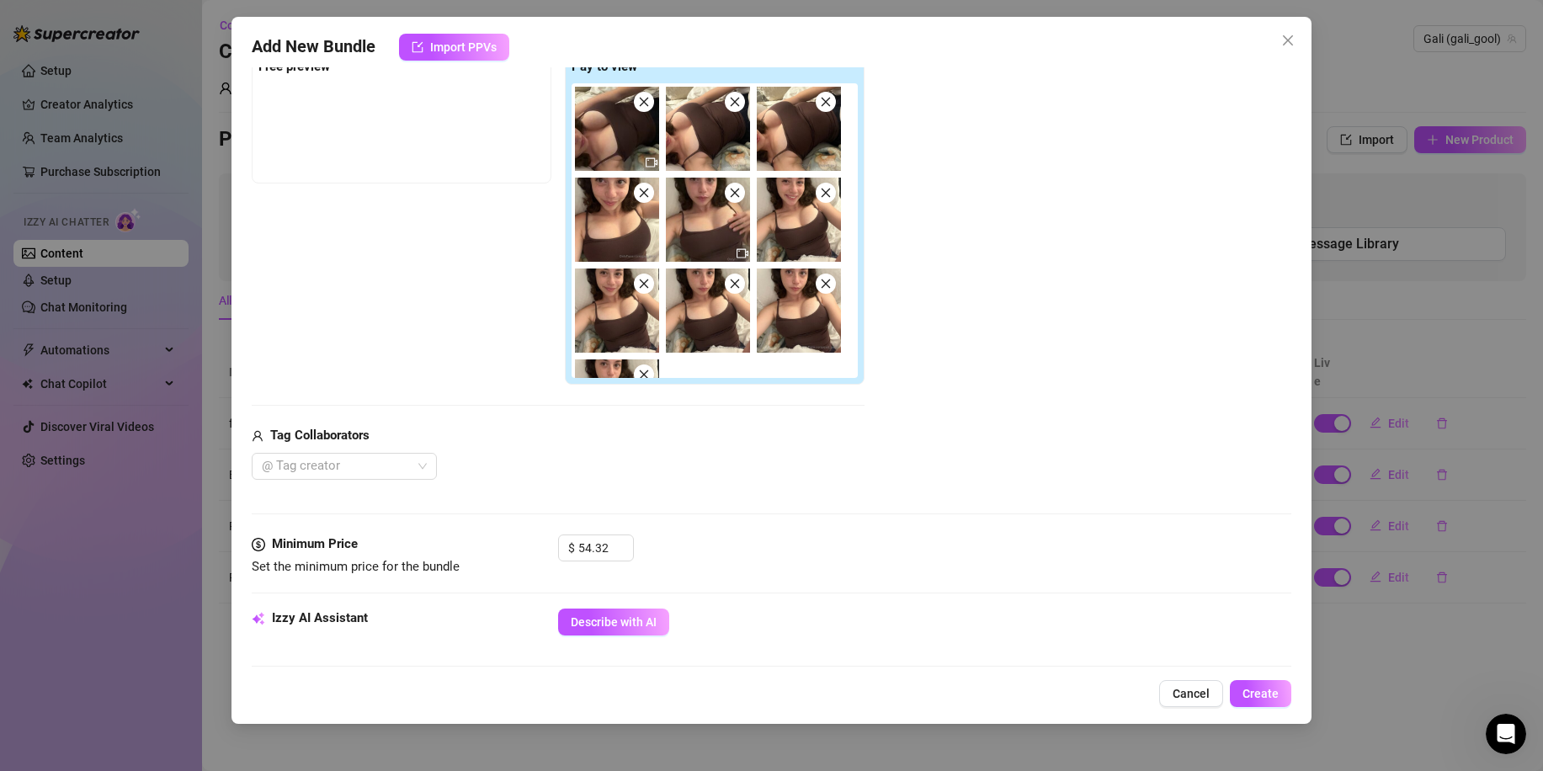
scroll to position [421, 0]
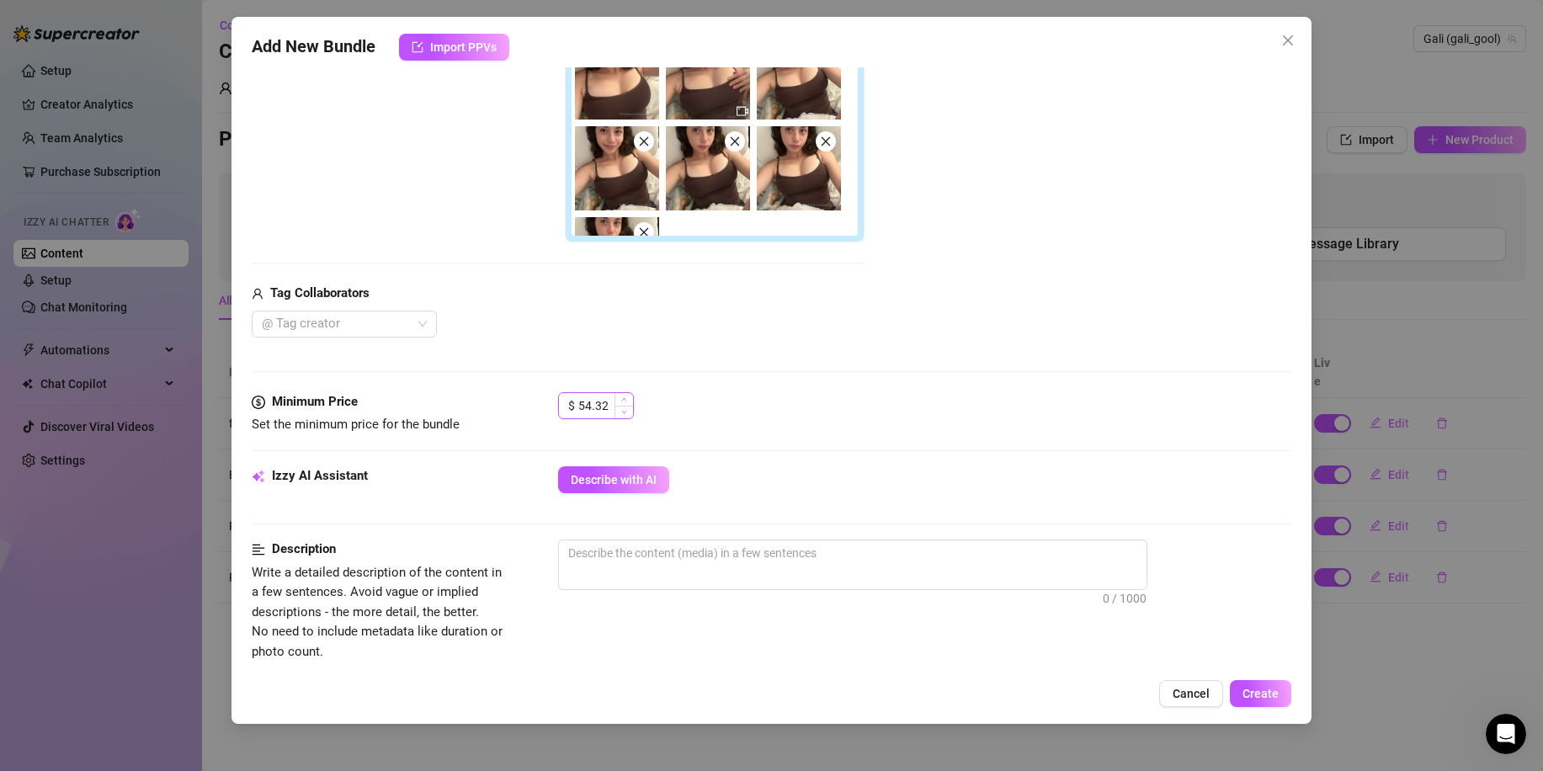
type input "Sexy brown top bed"
drag, startPoint x: 597, startPoint y: 403, endPoint x: 534, endPoint y: 403, distance: 63.1
click at [531, 403] on div "Minimum Price Set the minimum price for the bundle $ 54.32" at bounding box center [772, 413] width 1040 height 43
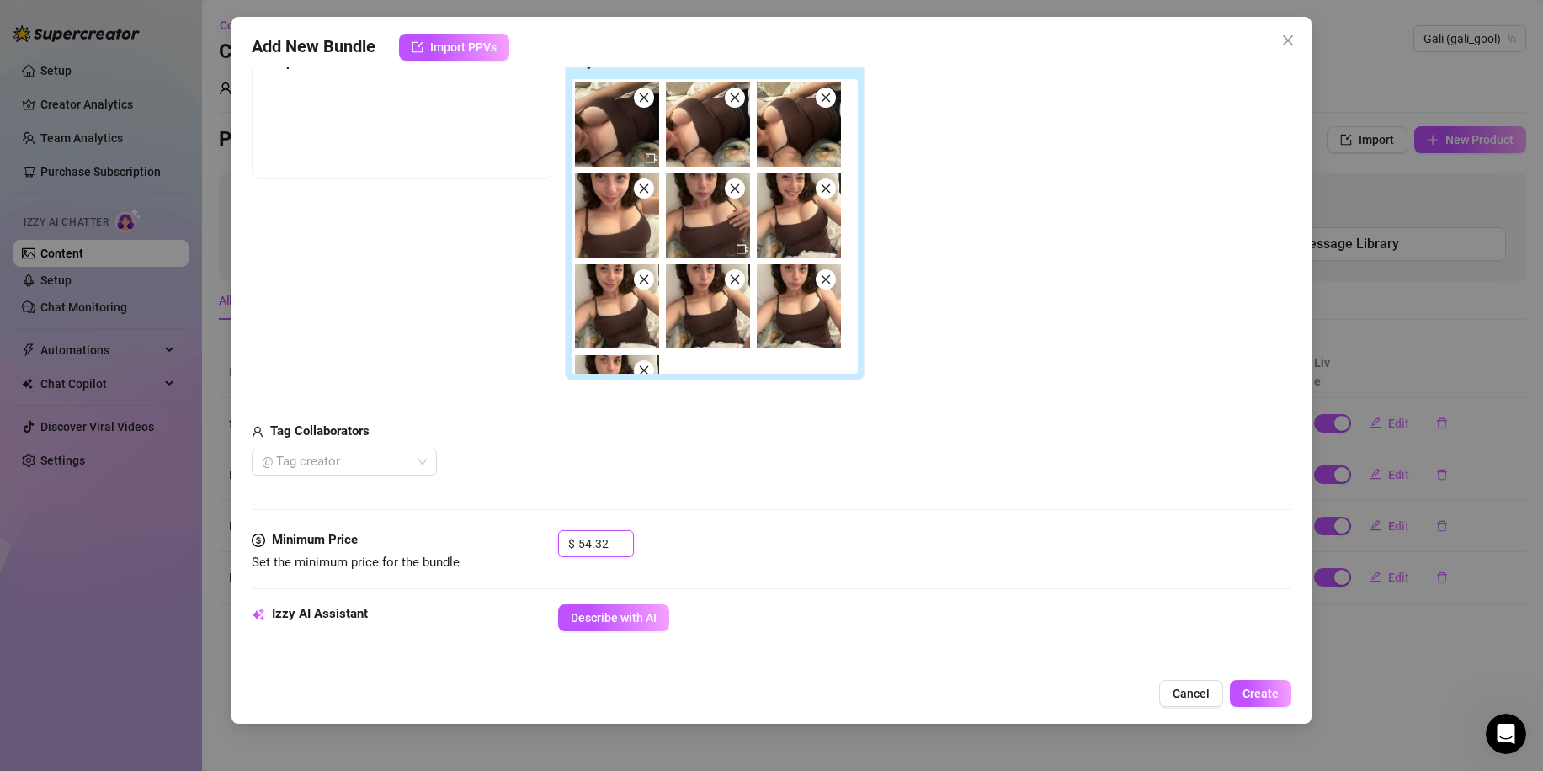
scroll to position [253, 0]
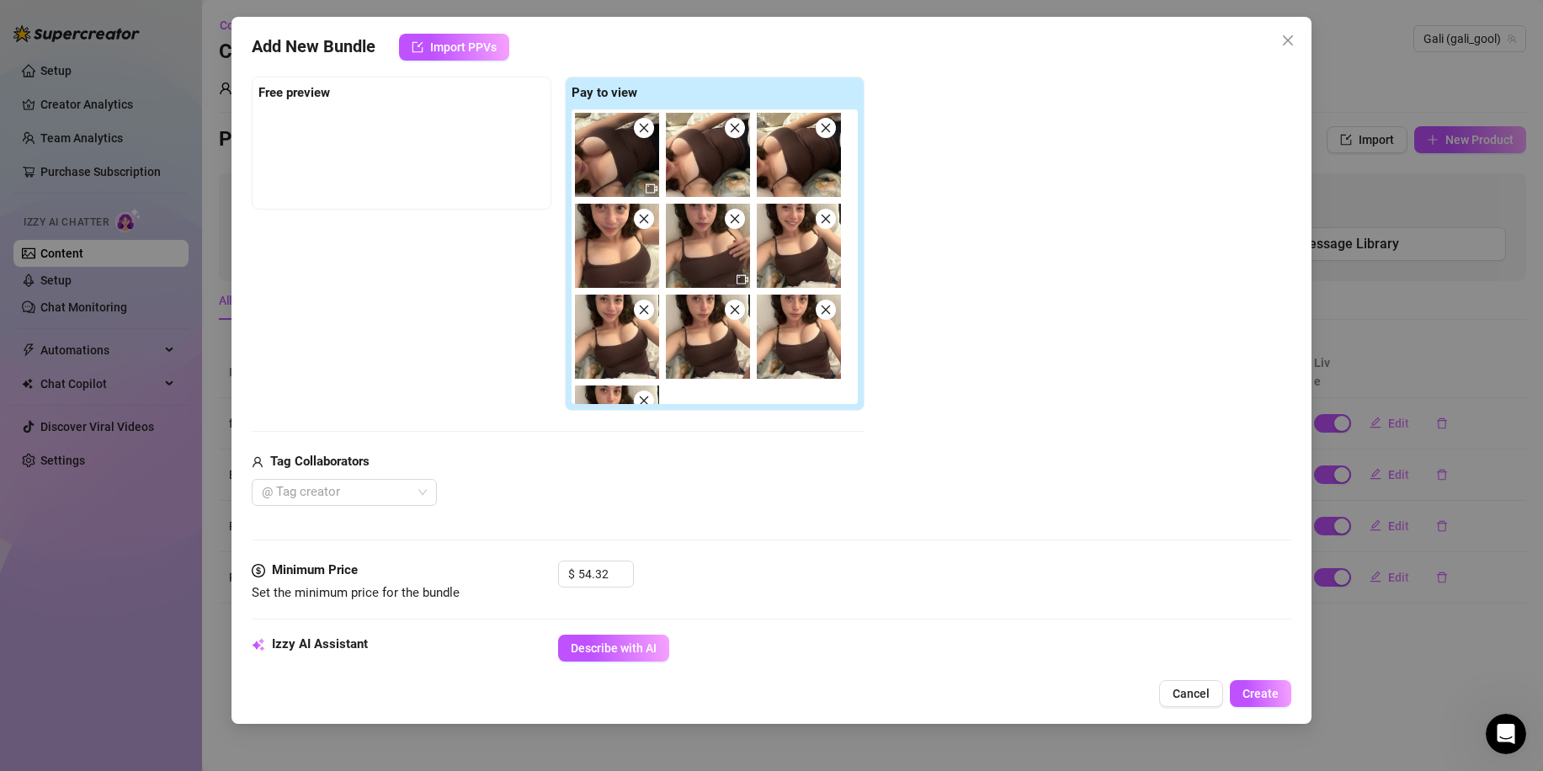
click at [912, 471] on div "Add Media from Vault Free preview Pay to view Tag Collaborators @ Tag creator" at bounding box center [772, 271] width 1040 height 469
drag, startPoint x: 610, startPoint y: 578, endPoint x: 447, endPoint y: 556, distance: 164.8
click at [447, 556] on form "Account Gali (@gali_gool) Name Name is for your internal organization only. Sex…" at bounding box center [772, 643] width 1040 height 1616
click at [770, 540] on div at bounding box center [772, 540] width 1040 height 1
type input "34.9"
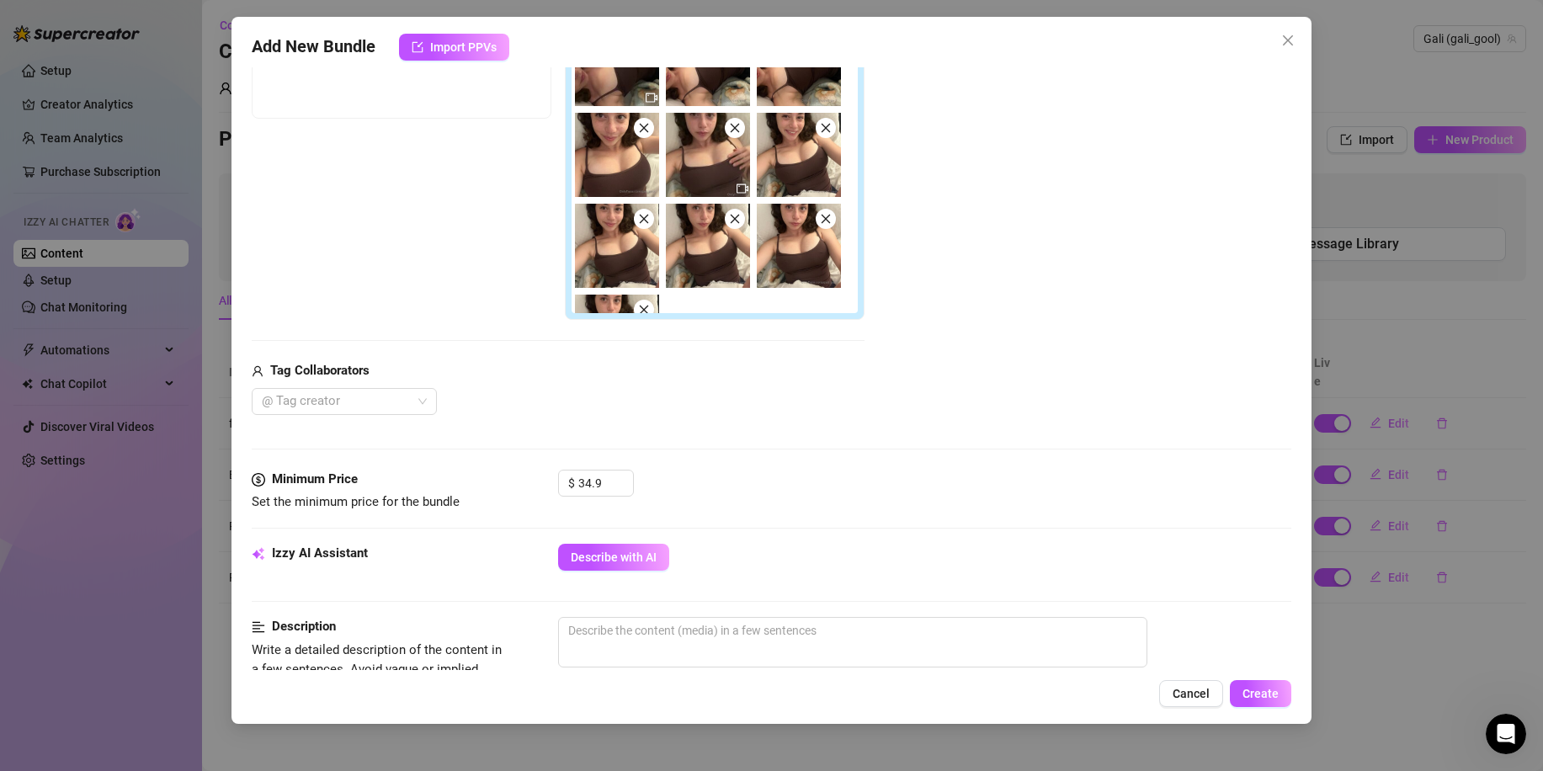
scroll to position [421, 0]
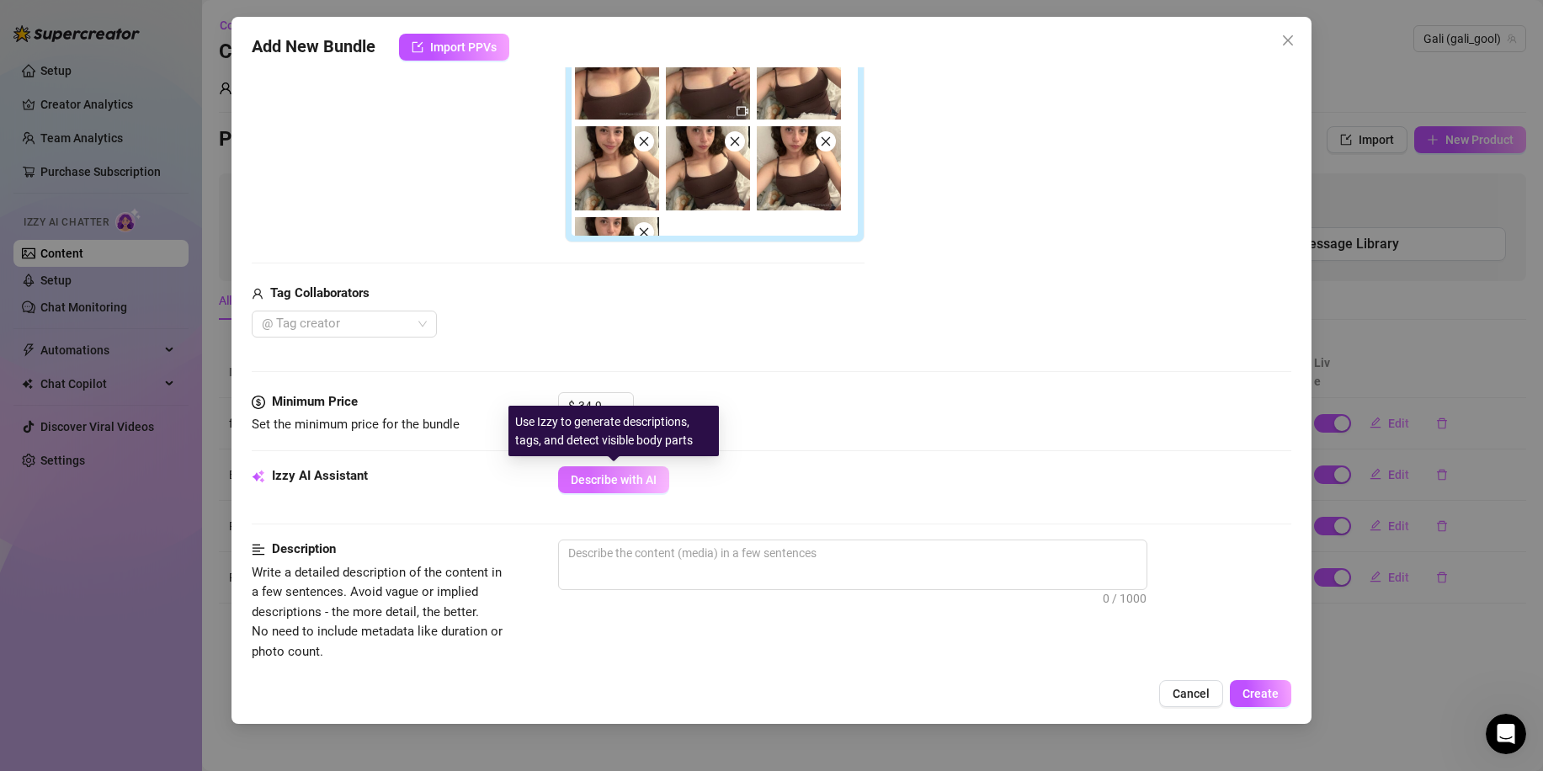
click at [639, 493] on button "Describe with AI" at bounding box center [613, 479] width 111 height 27
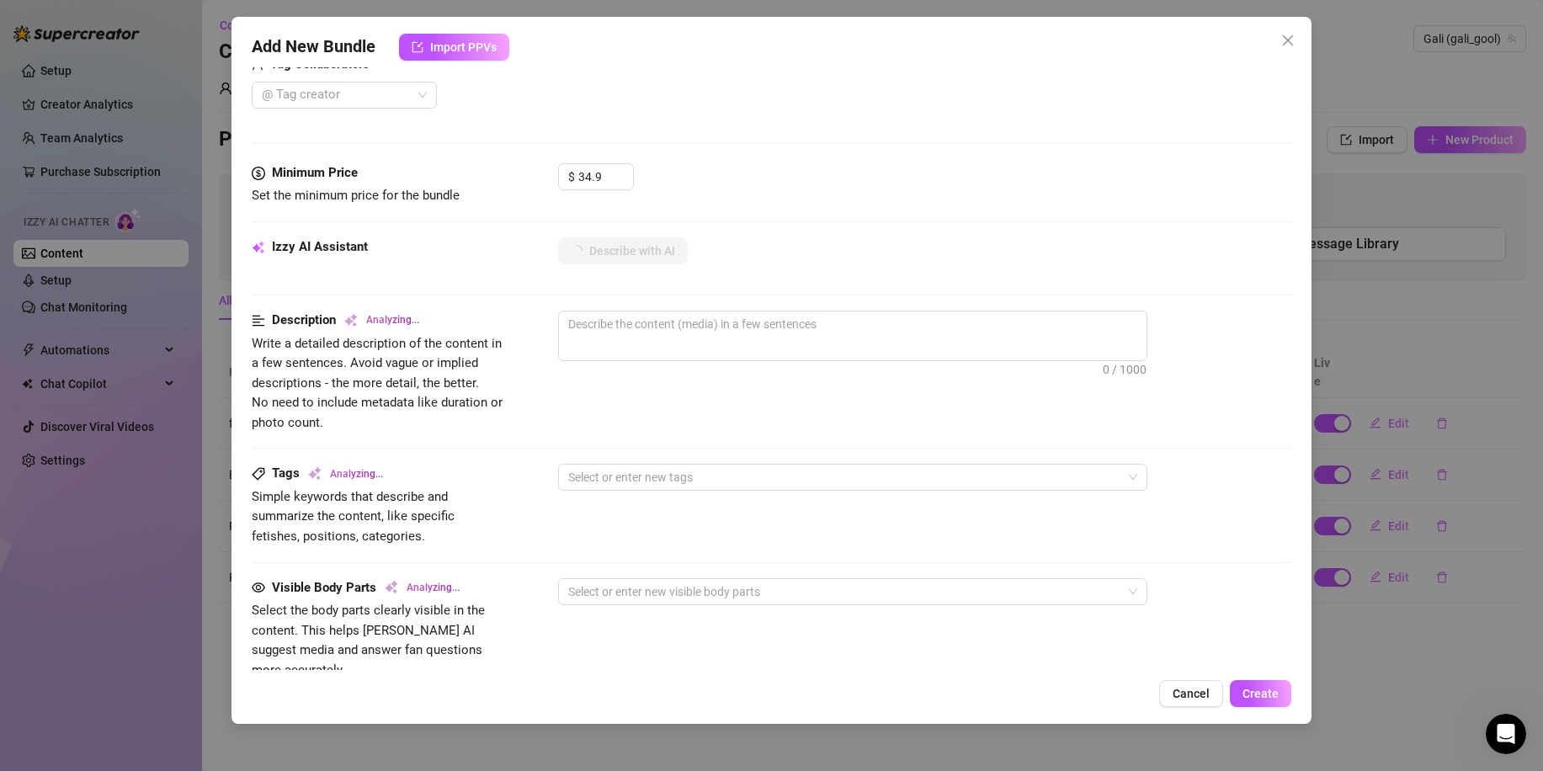
scroll to position [674, 0]
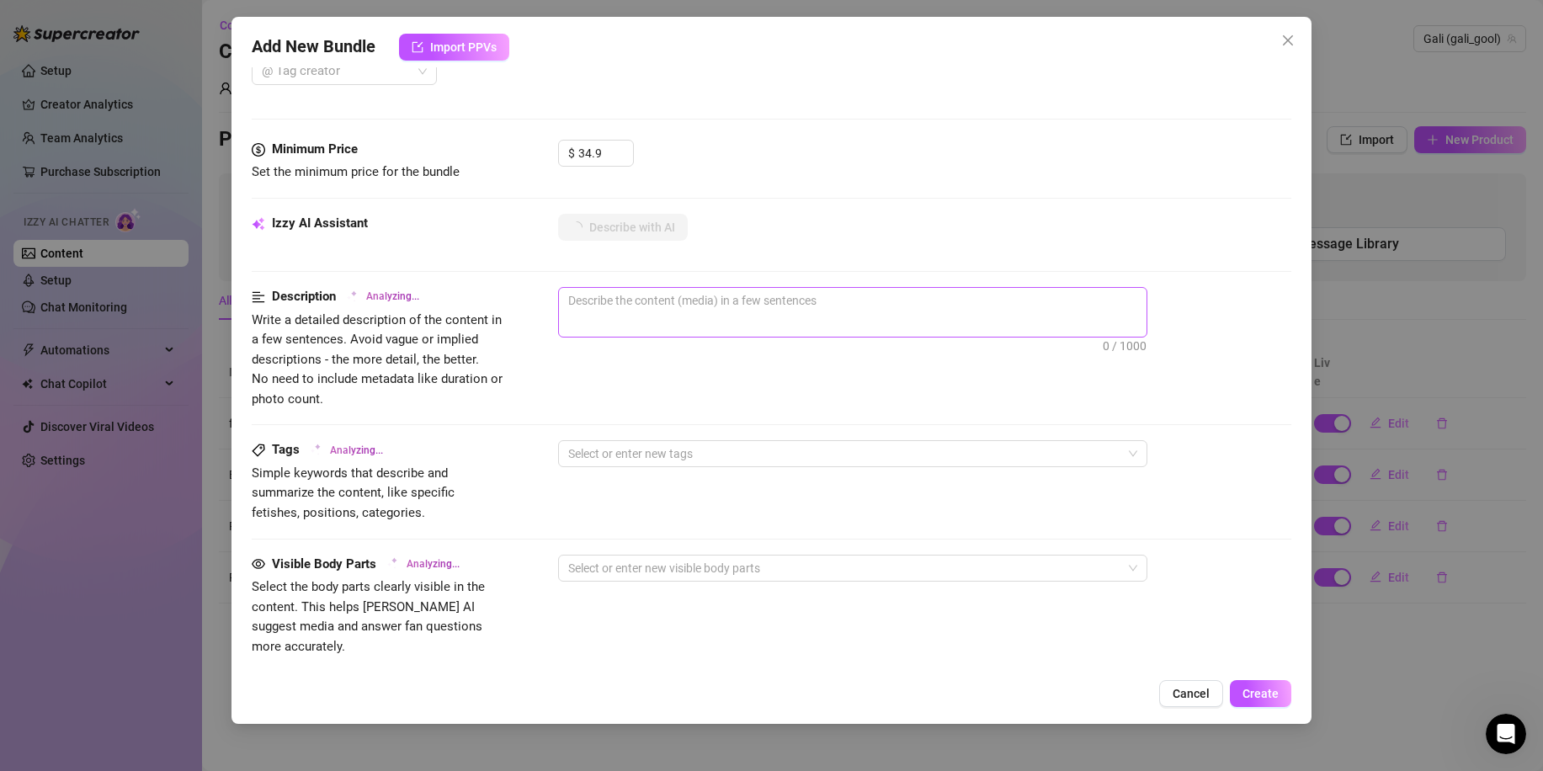
type textarea "Gali"
type textarea "Gali lounges"
type textarea "Gali lounges on"
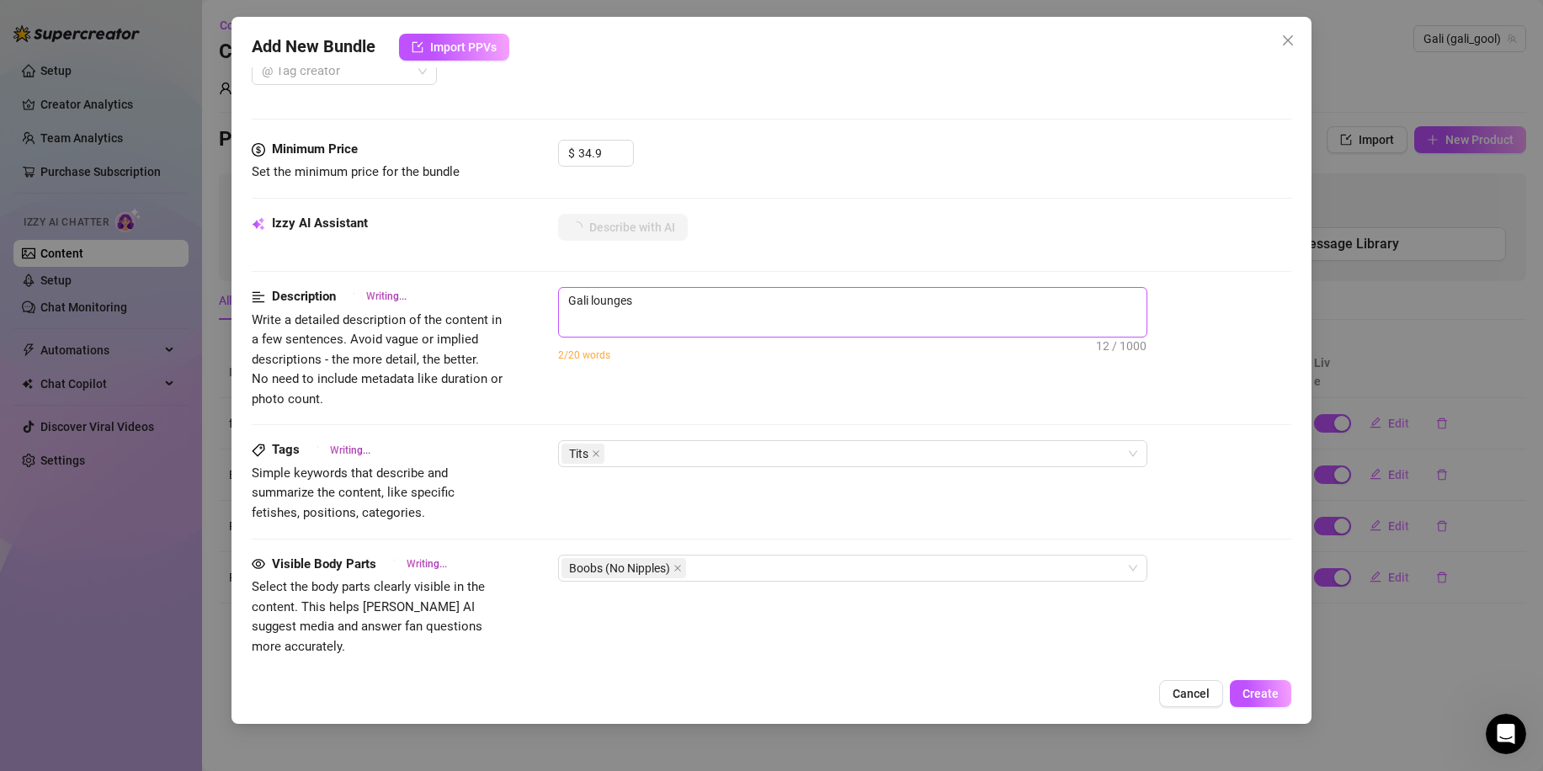
type textarea "Gali lounges on"
type textarea "Gali lounges on a"
type textarea "Gali lounges on a bed"
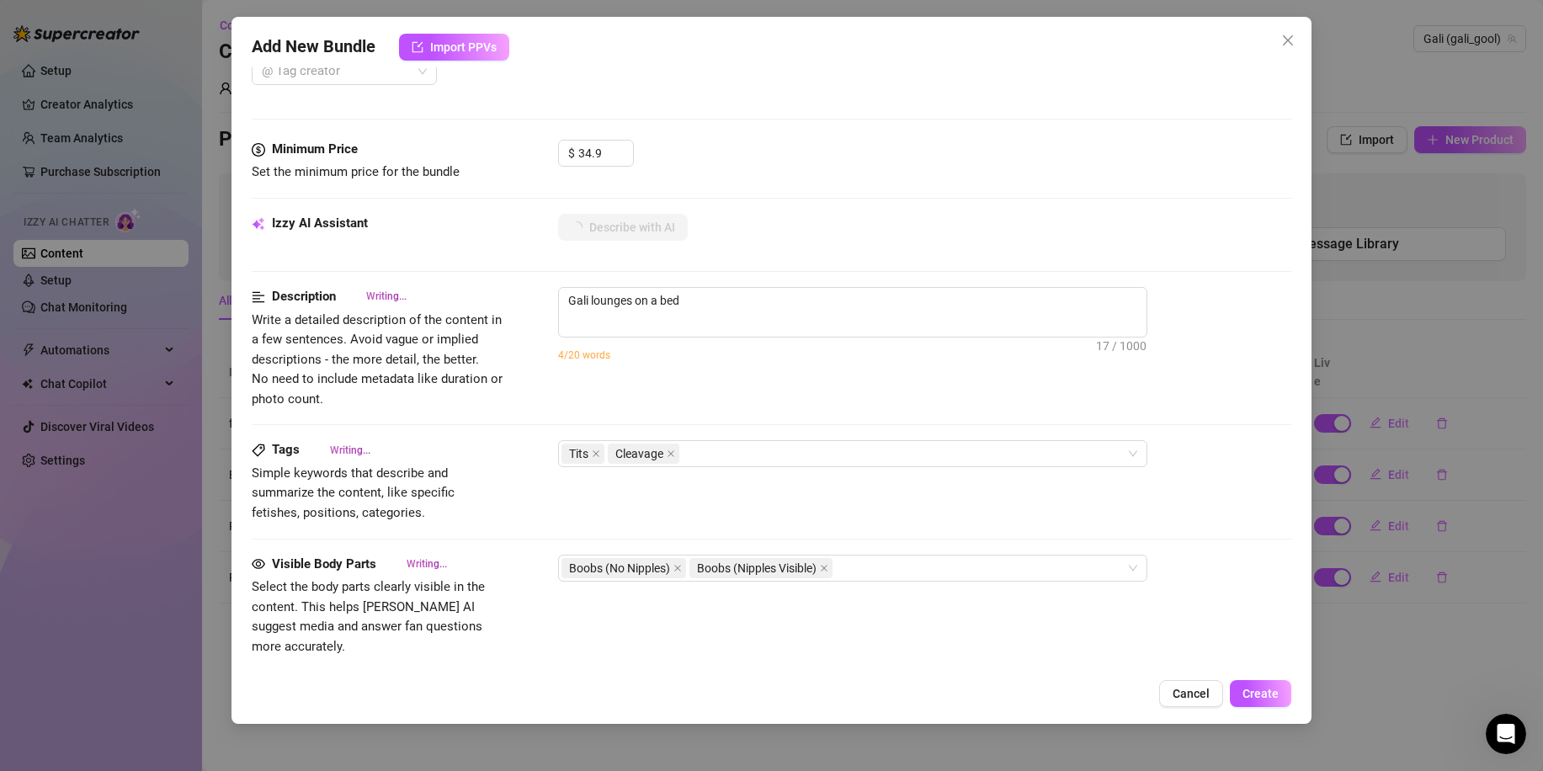
type textarea "Gali lounges on a bed in"
type textarea "Gali lounges on a bed in a"
type textarea "Gali lounges on a bed in a tight"
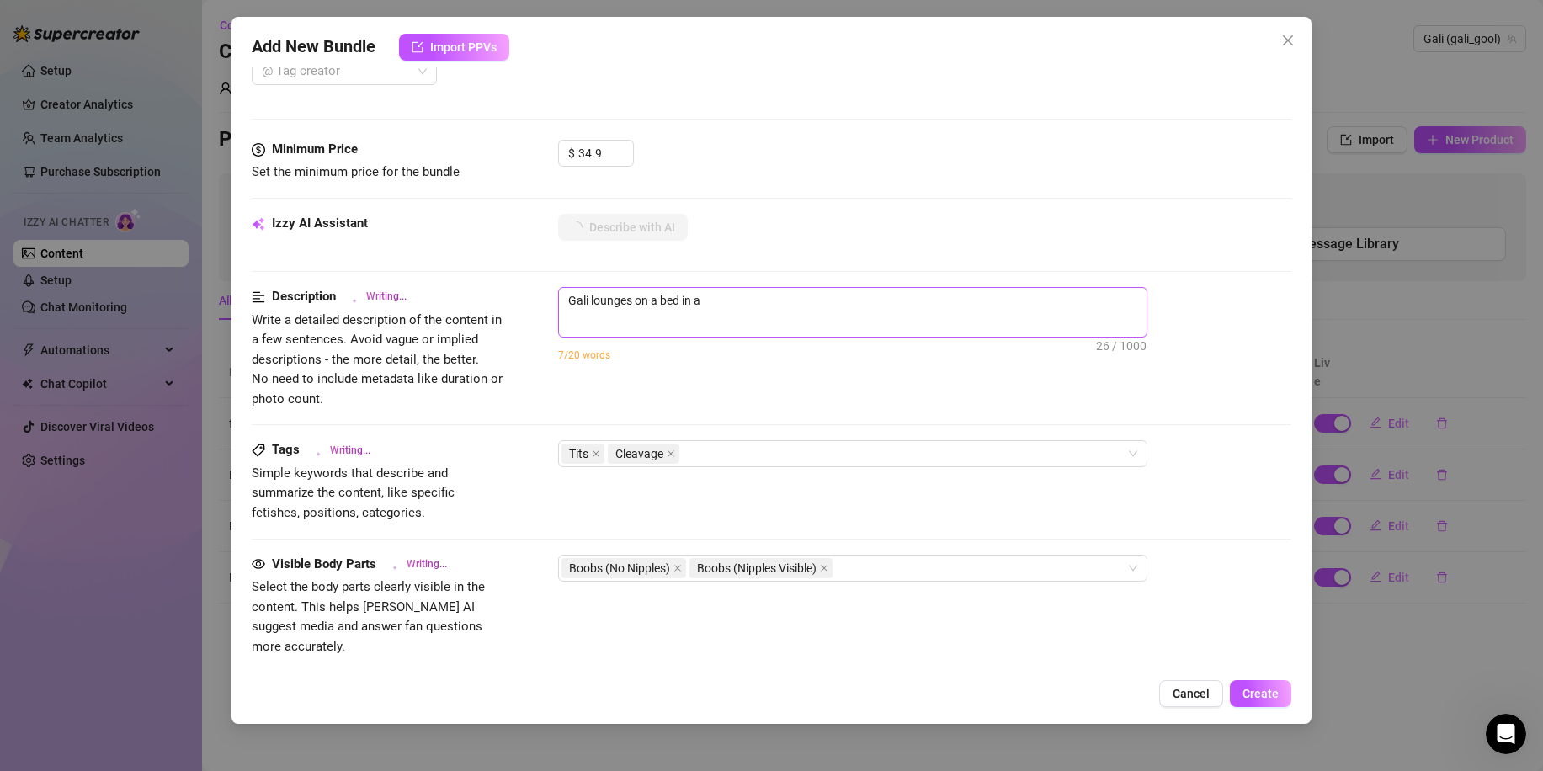
type textarea "Gali lounges on a bed in a tight"
type textarea "Gali lounges on a bed in a tight brown"
type textarea "Gali lounges on a bed in a tight brown spaghetti"
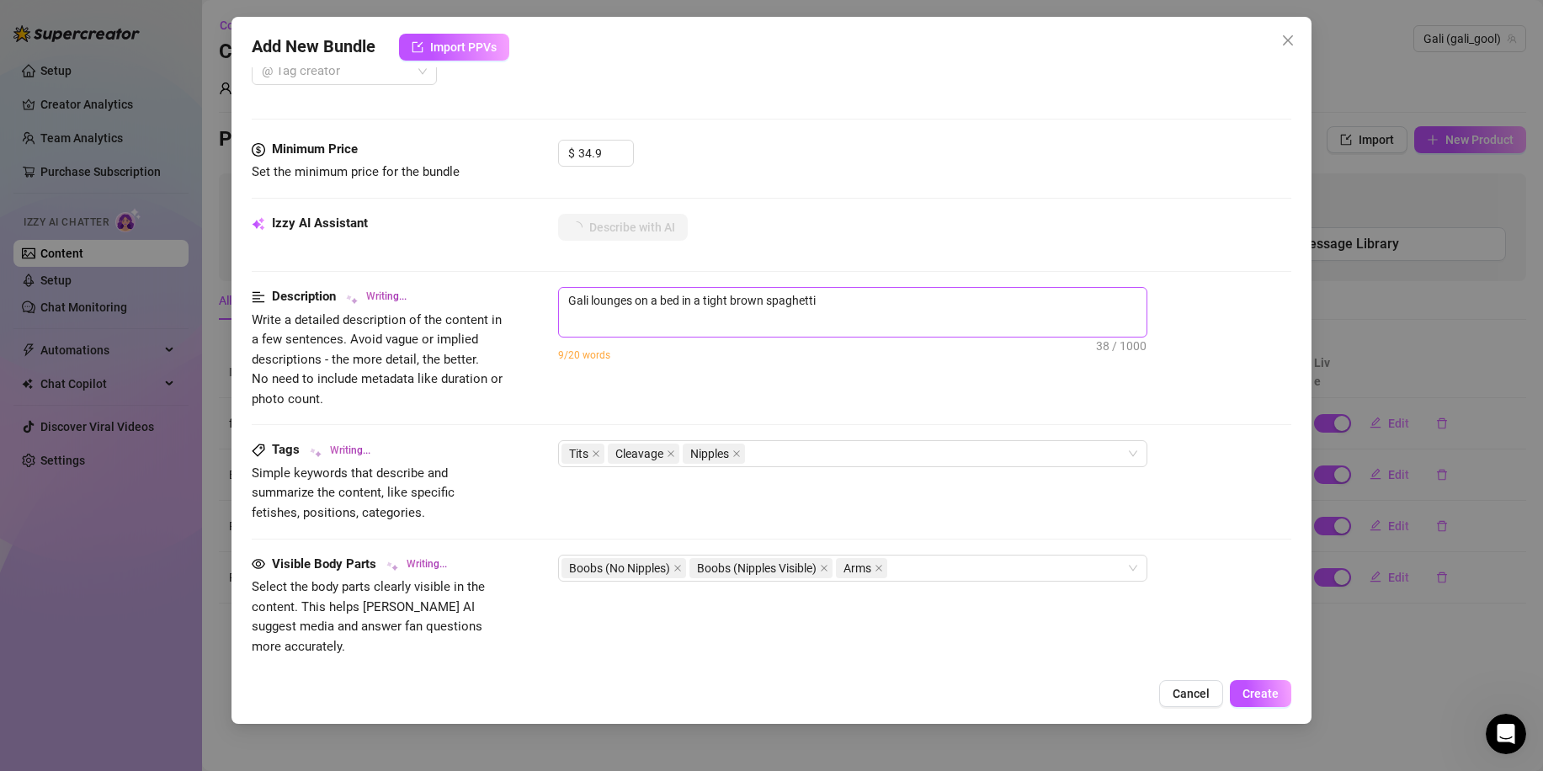
type textarea "Gali lounges on a bed in a tight brown spaghetti strap"
type textarea "Gali lounges on a bed in a tight brown spaghetti strap tank"
type textarea "Gali lounges on a bed in a tight brown spaghetti strap tank top"
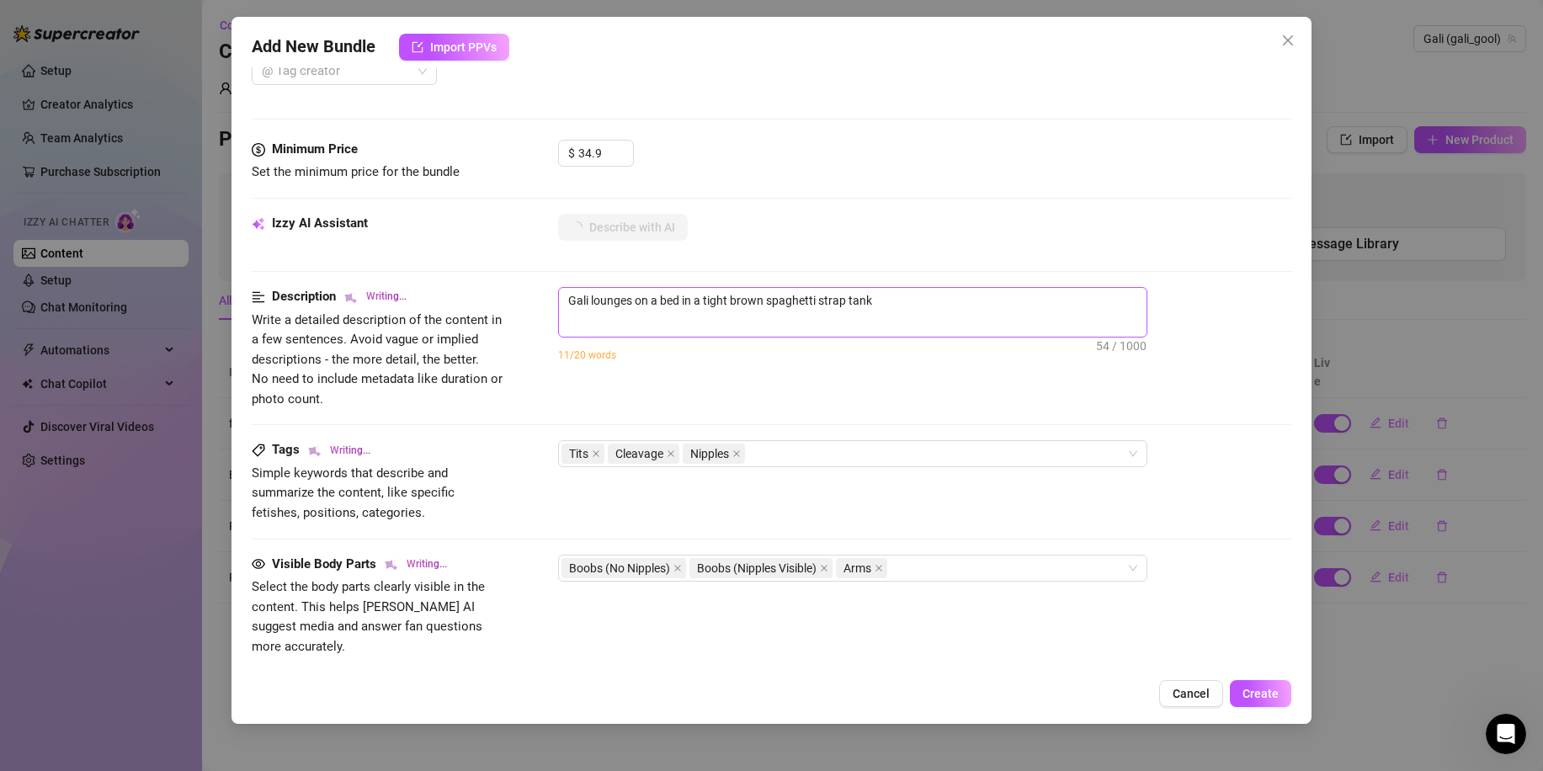
type textarea "Gali lounges on a bed in a tight brown spaghetti strap tank top"
type textarea "Gali lounges on a bed in a tight brown spaghetti strap tank top that"
type textarea "Gali lounges on a bed in a tight brown spaghetti strap tank top that hugs"
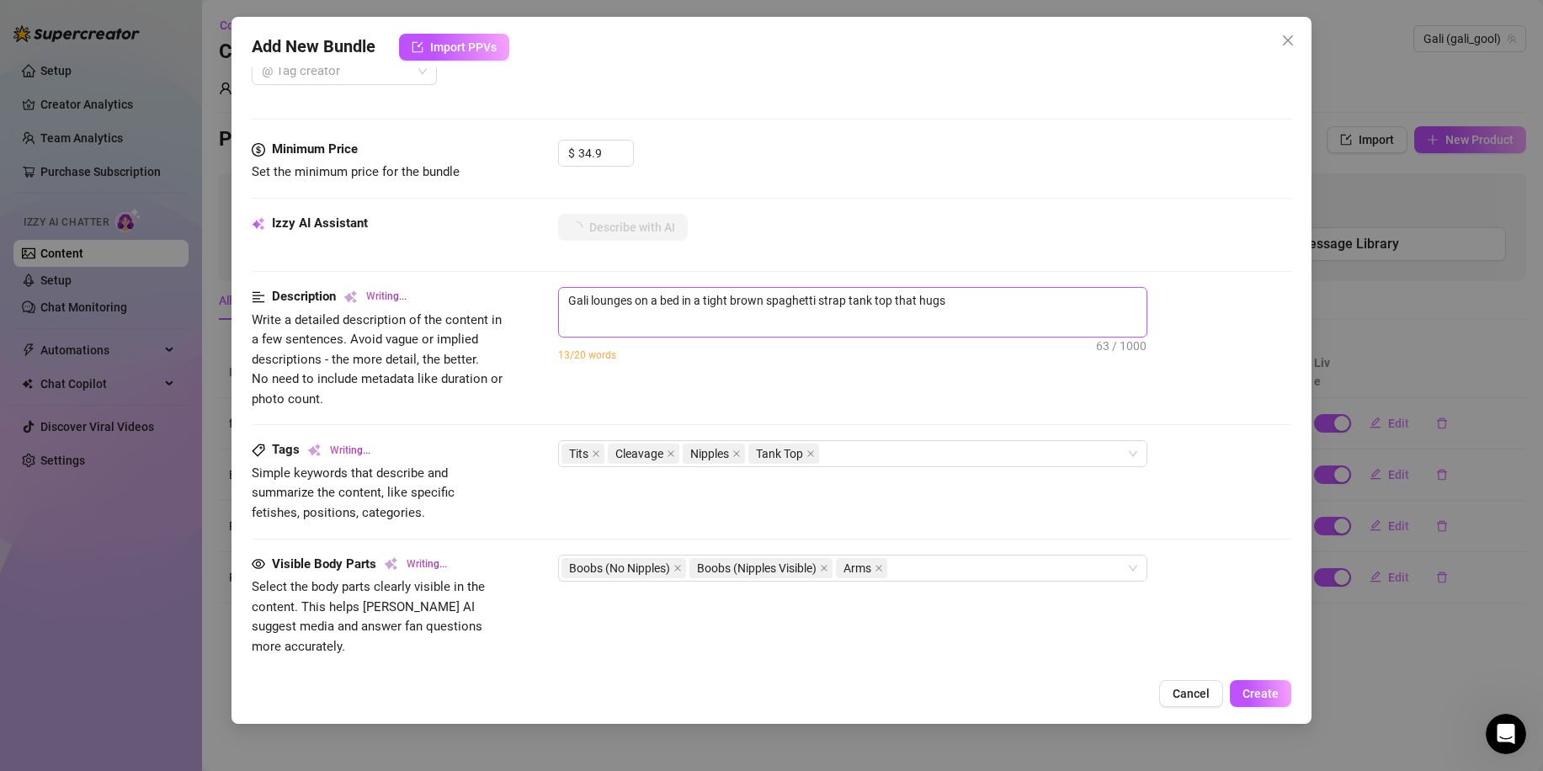
type textarea "Gali lounges on a bed in a tight brown spaghetti strap tank top that hugs her"
type textarea "Gali lounges on a bed in a tight brown spaghetti strap tank top that hugs her b…"
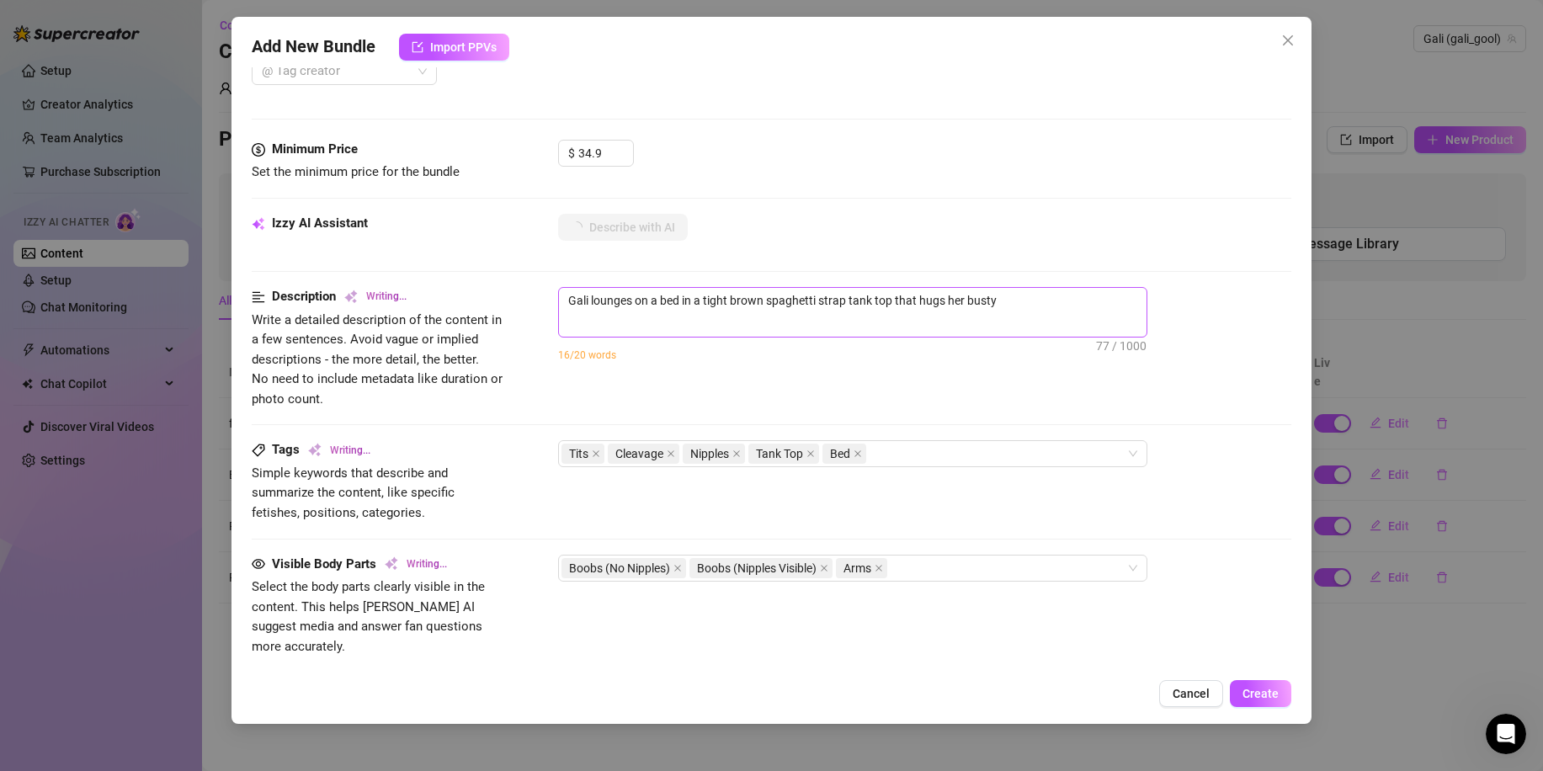
type textarea "Gali lounges on a bed in a tight brown spaghetti strap tank top that hugs her b…"
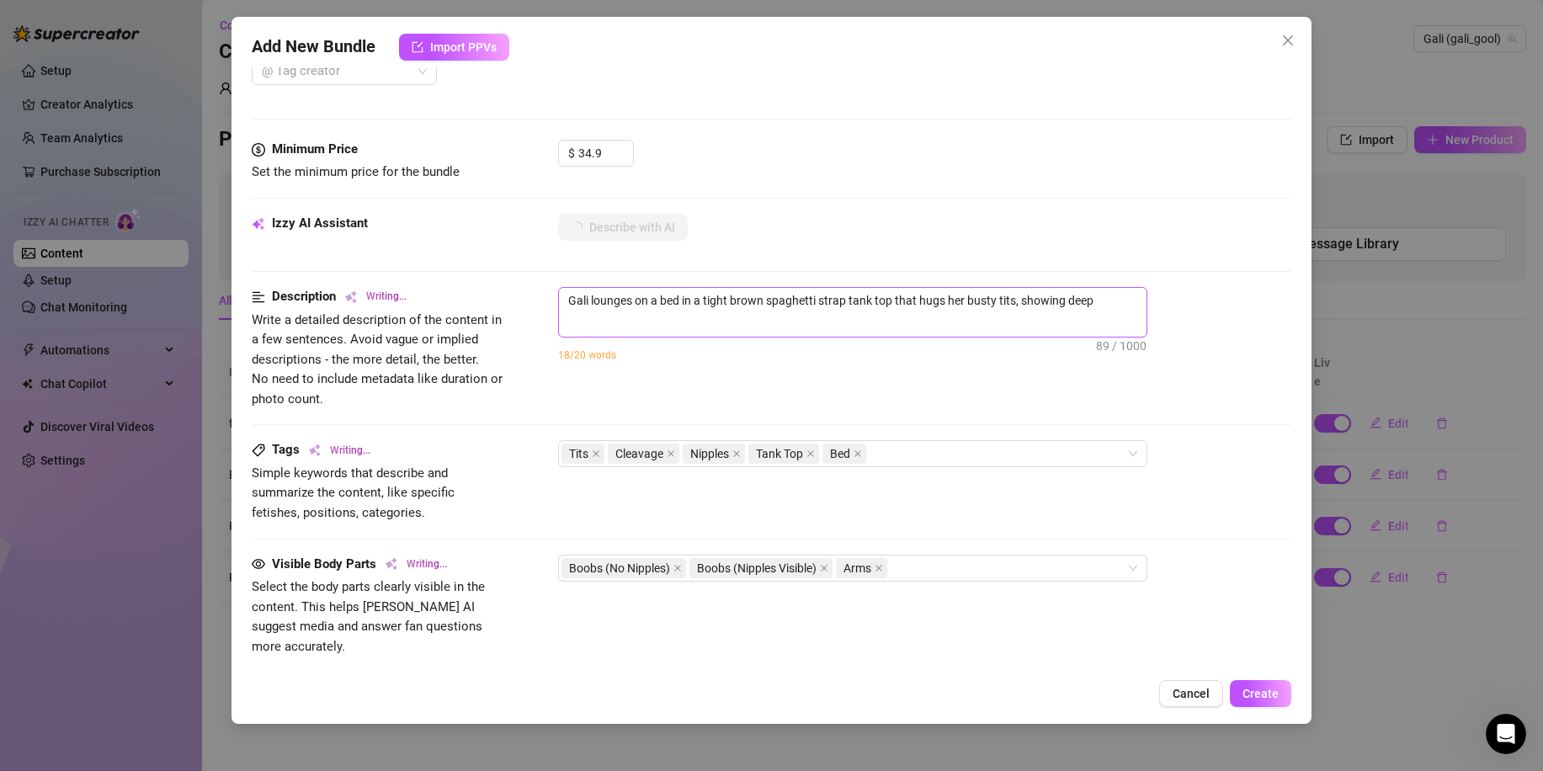
type textarea "Gali lounges on a bed in a tight brown spaghetti strap tank top that hugs her b…"
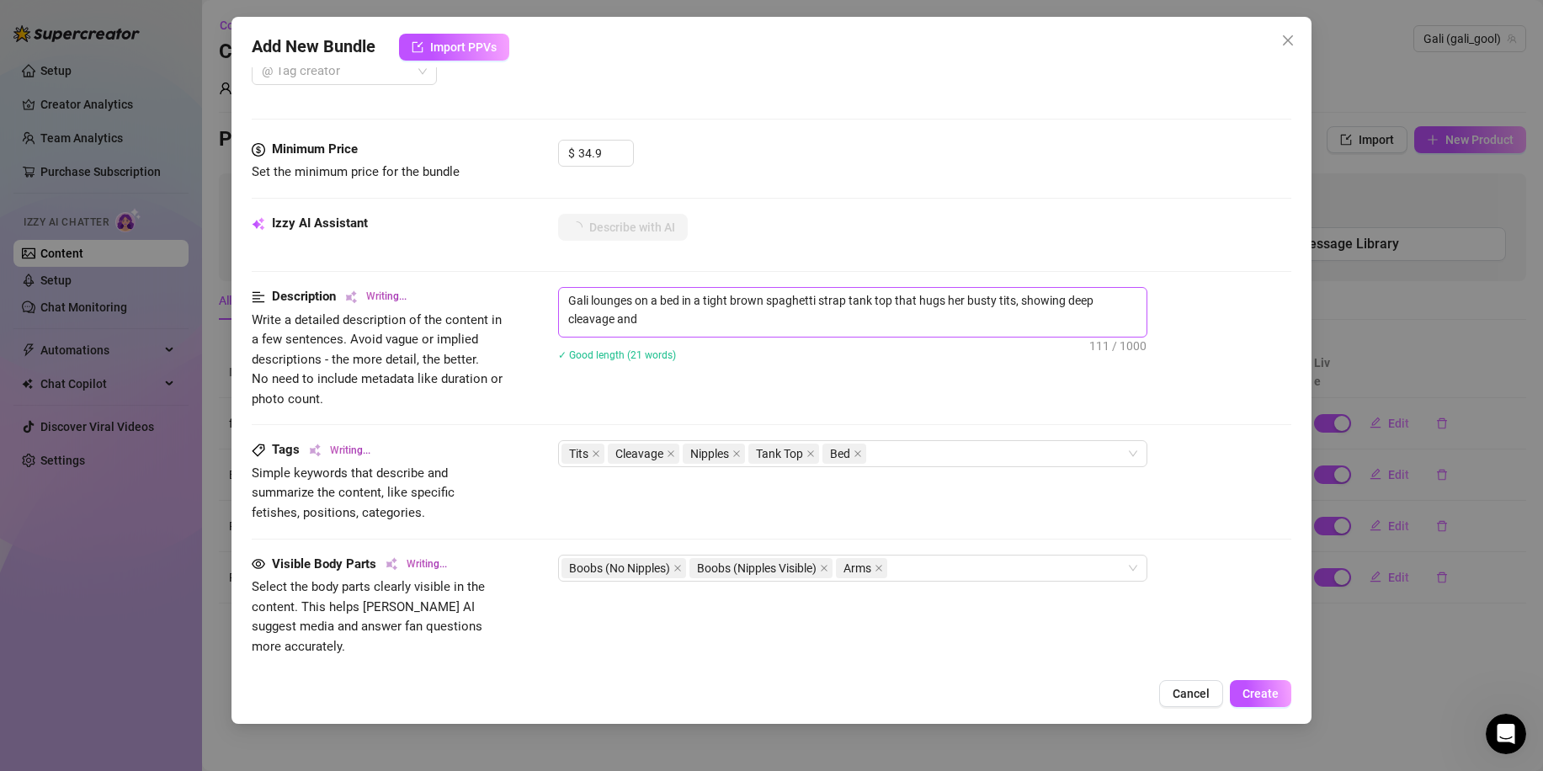
type textarea "Gali lounges on a bed in a tight brown spaghetti strap tank top that hugs her b…"
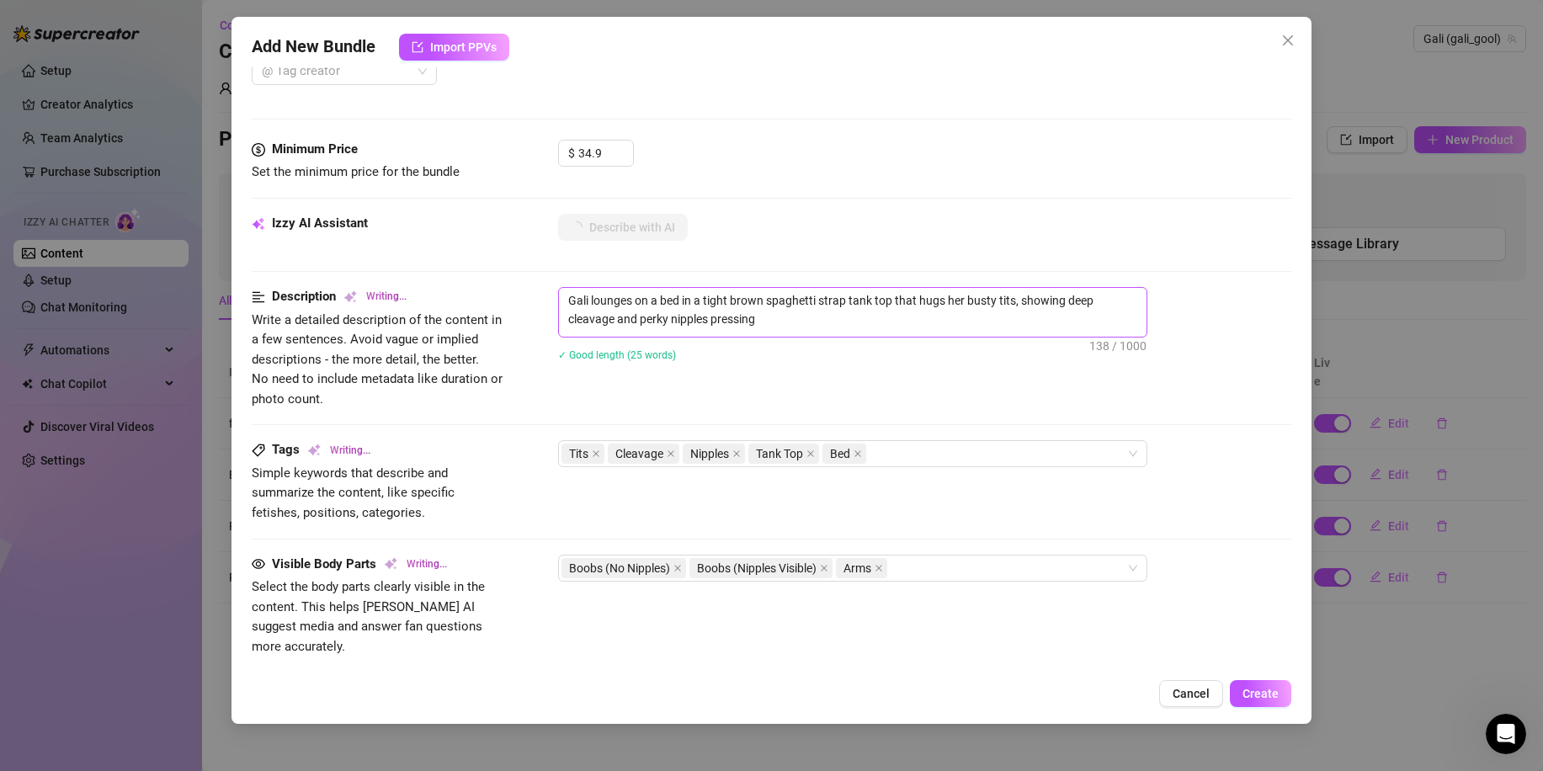
type textarea "Gali lounges on a bed in a tight brown spaghetti strap tank top that hugs her b…"
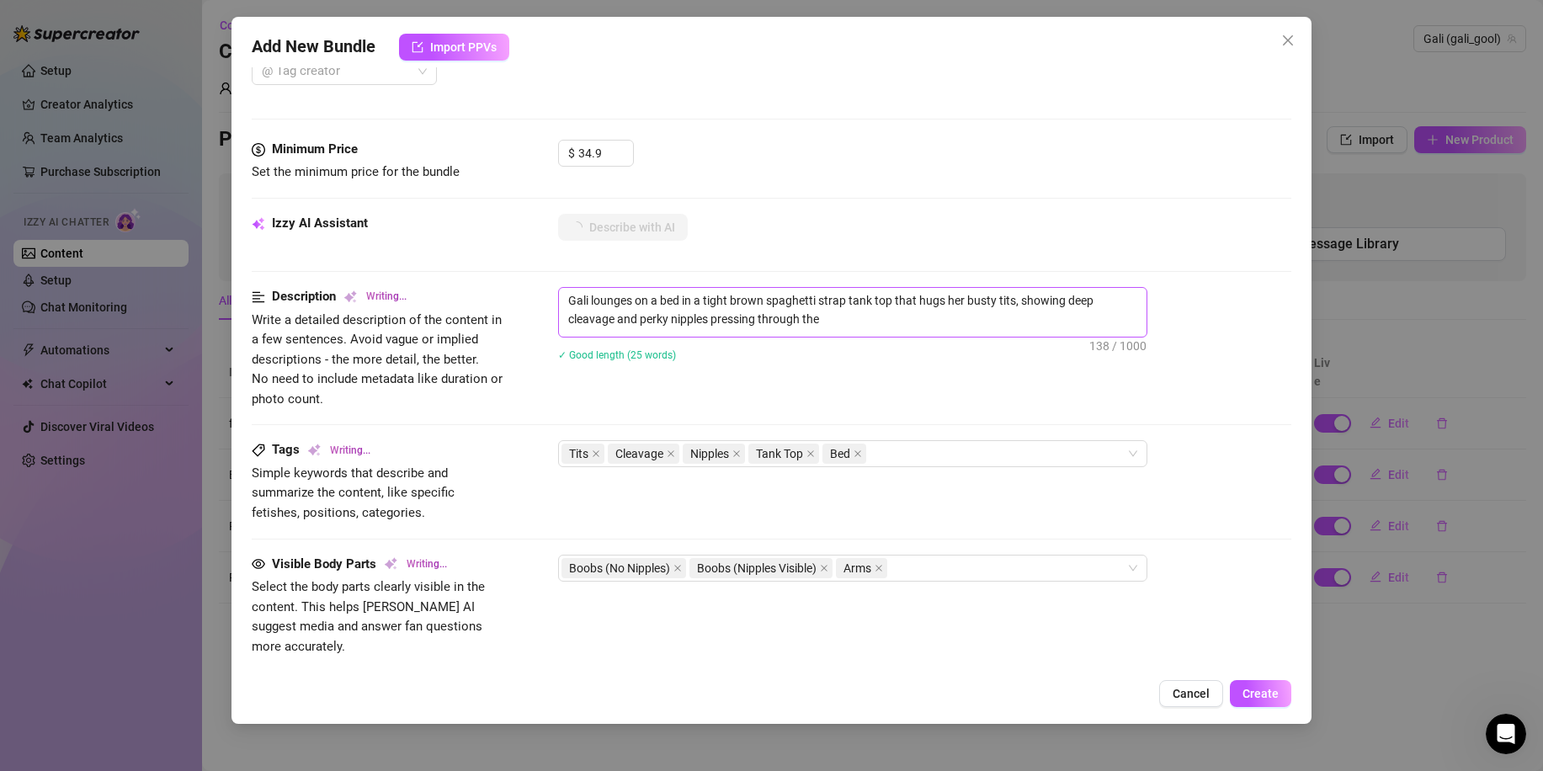
type textarea "Gali lounges on a bed in a tight brown spaghetti strap tank top that hugs her b…"
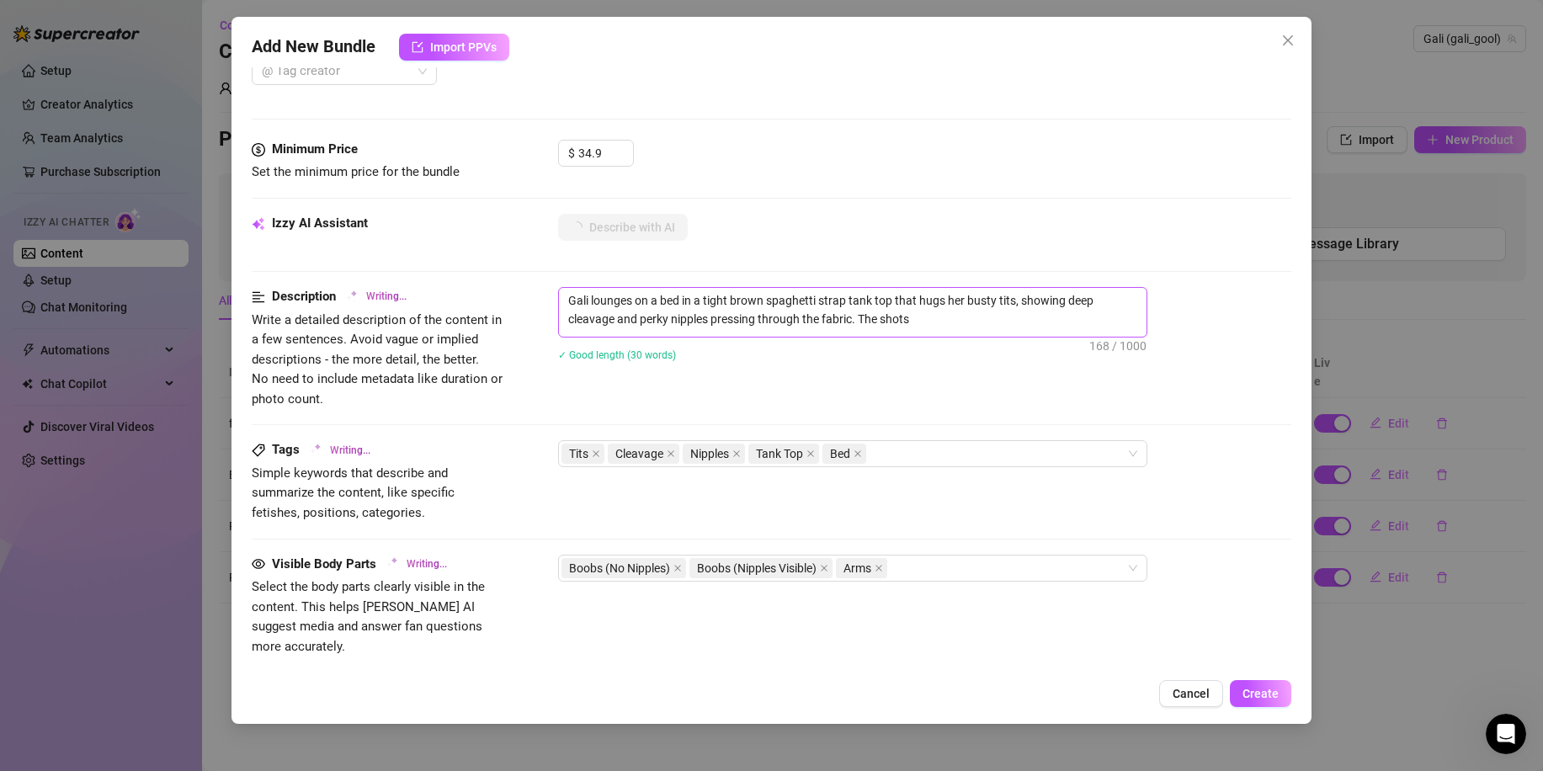
type textarea "Gali lounges on a bed in a tight brown spaghetti strap tank top that hugs her b…"
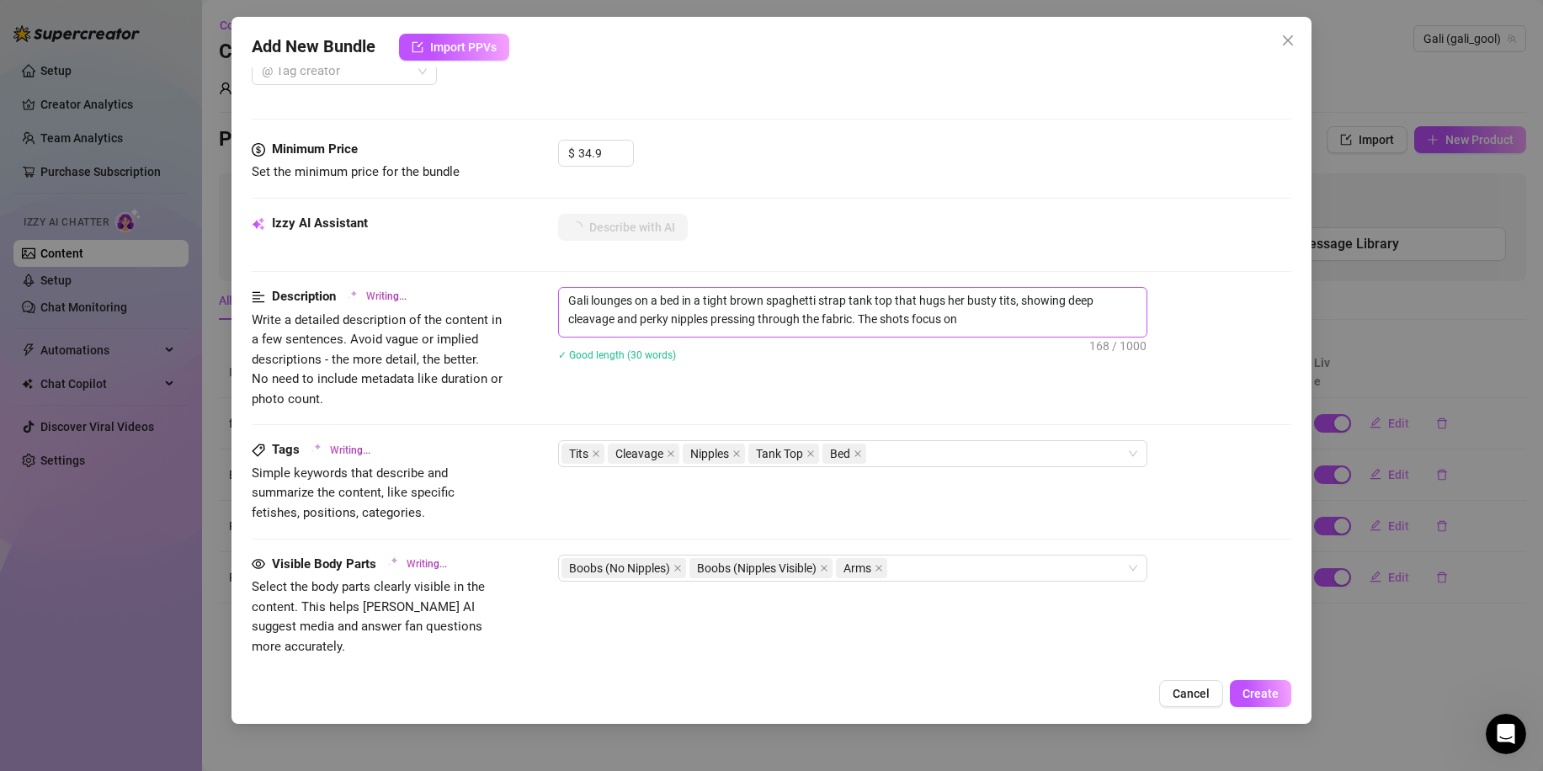
type textarea "Gali lounges on a bed in a tight brown spaghetti strap tank top that hugs her b…"
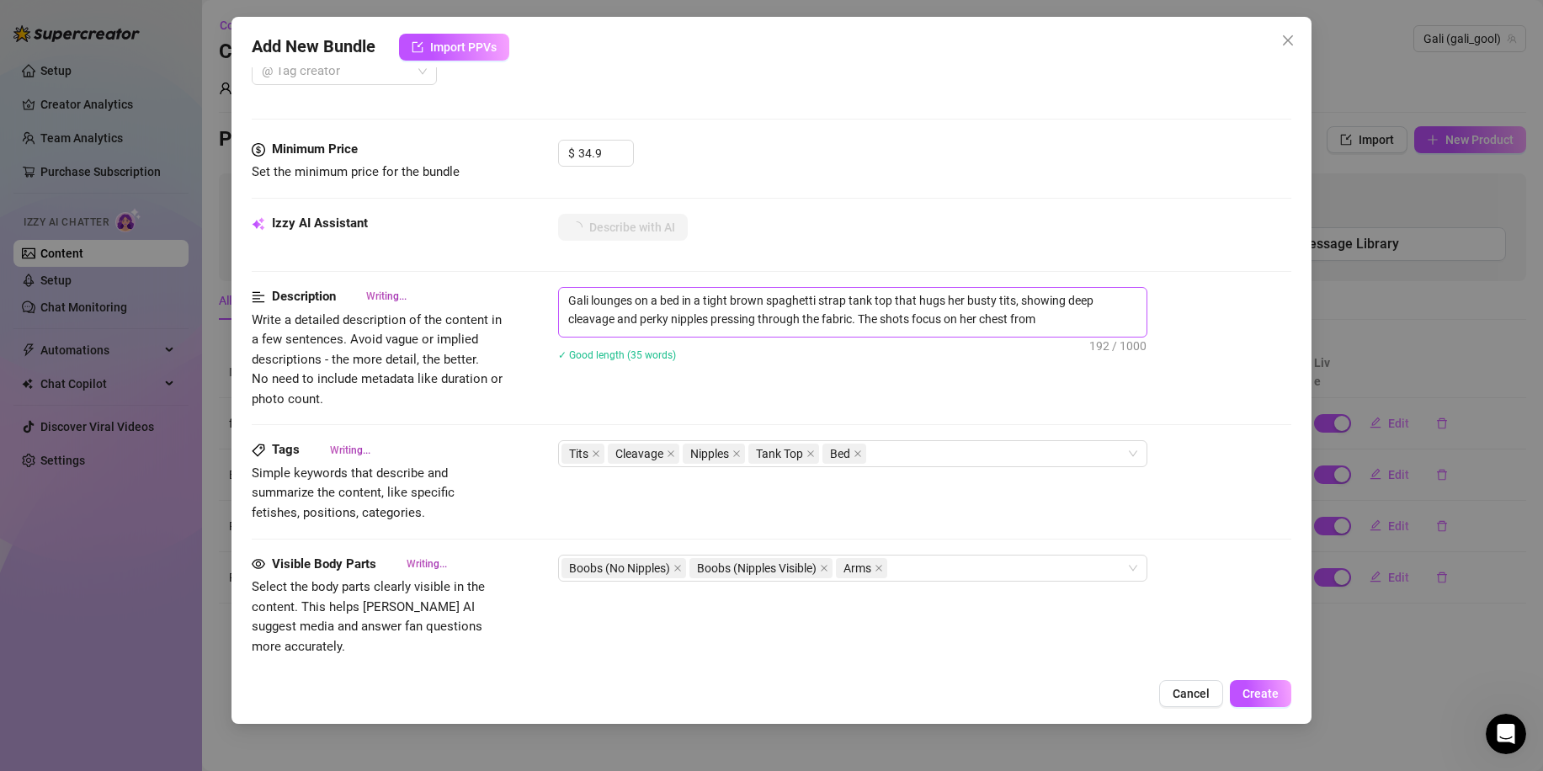
type textarea "Gali lounges on a bed in a tight brown spaghetti strap tank top that hugs her b…"
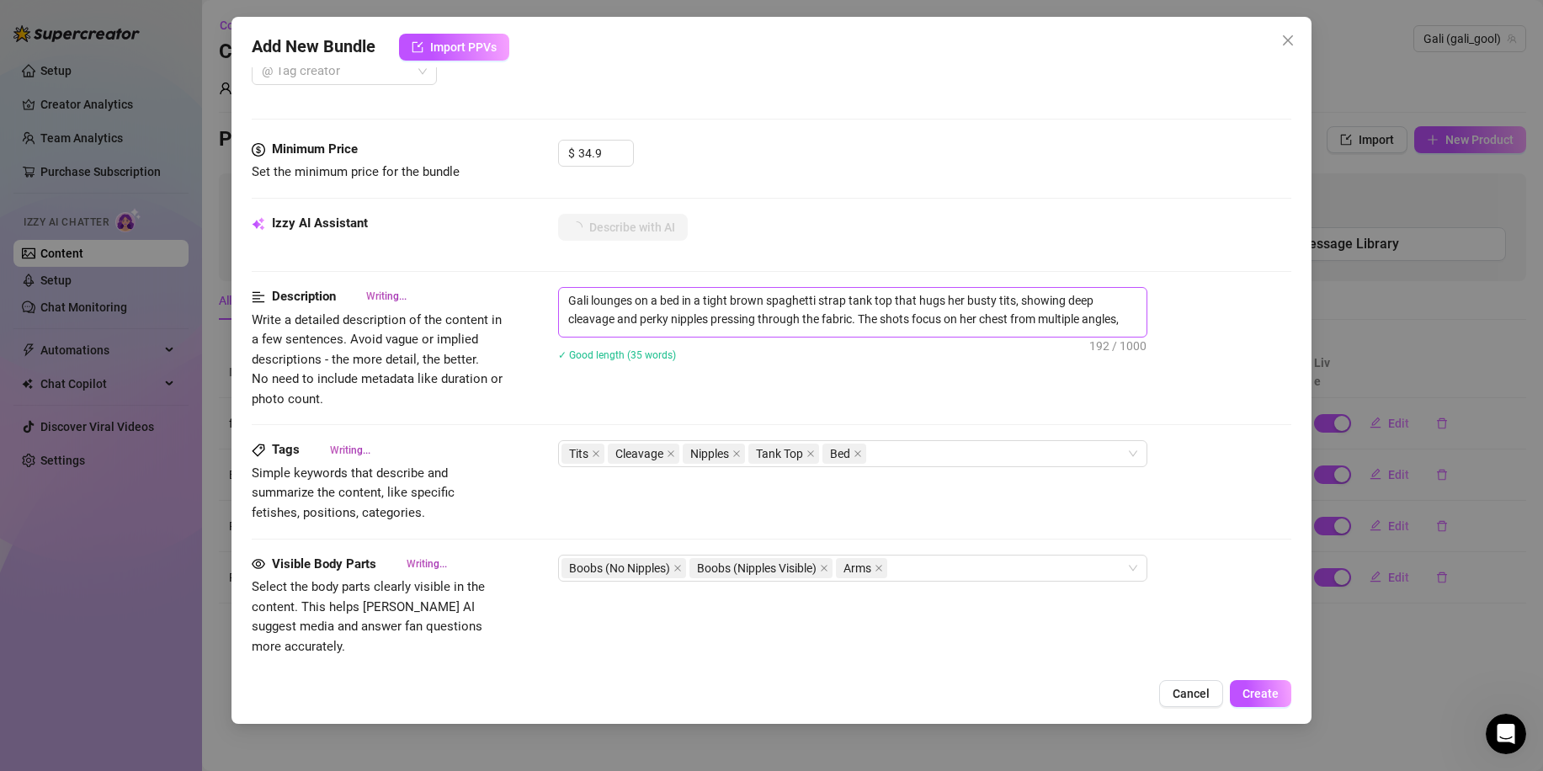
type textarea "Gali lounges on a bed in a tight brown spaghetti strap tank top that hugs her b…"
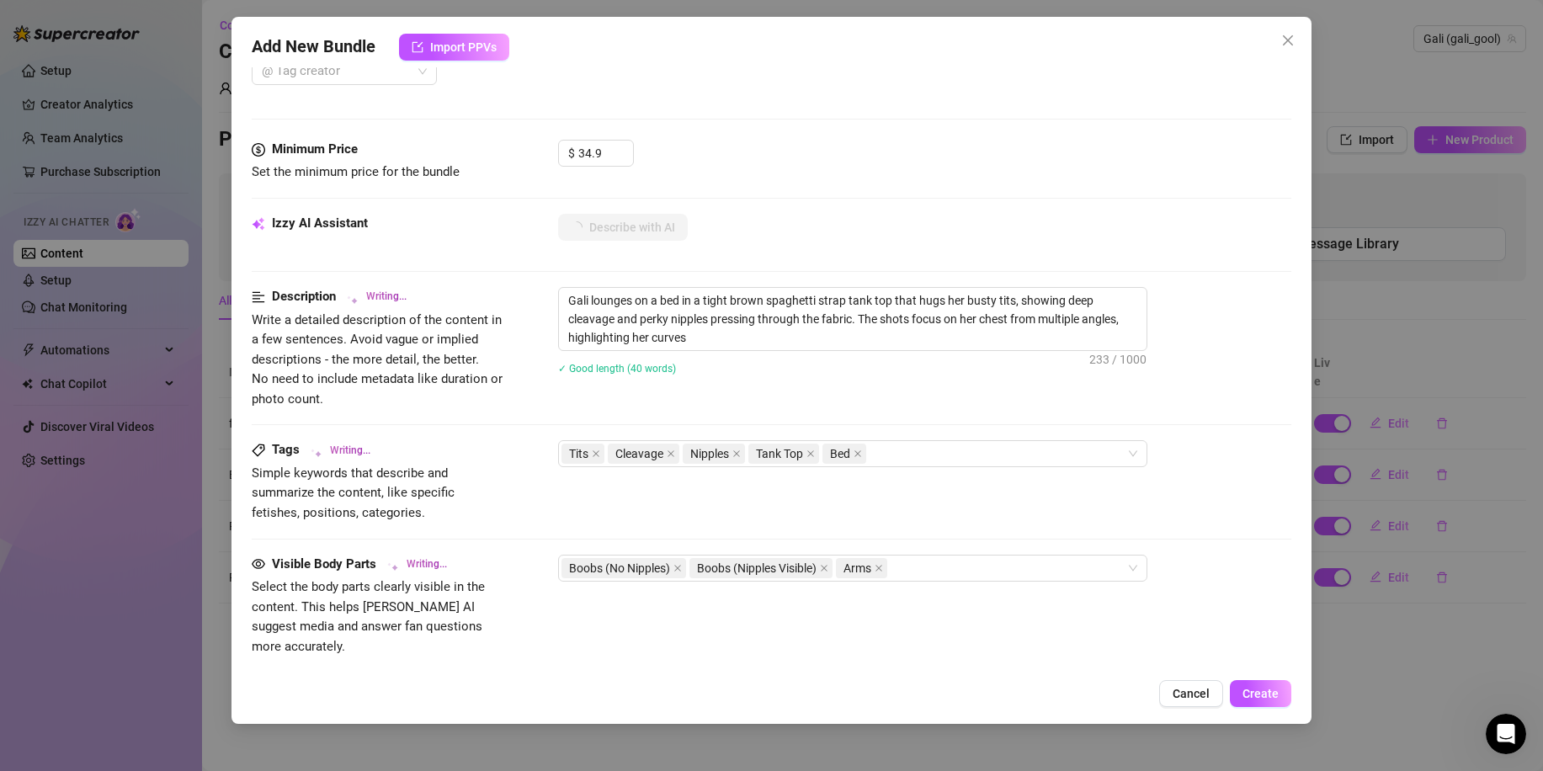
type textarea "Gali lounges on a bed in a tight brown spaghetti strap tank top that hugs her b…"
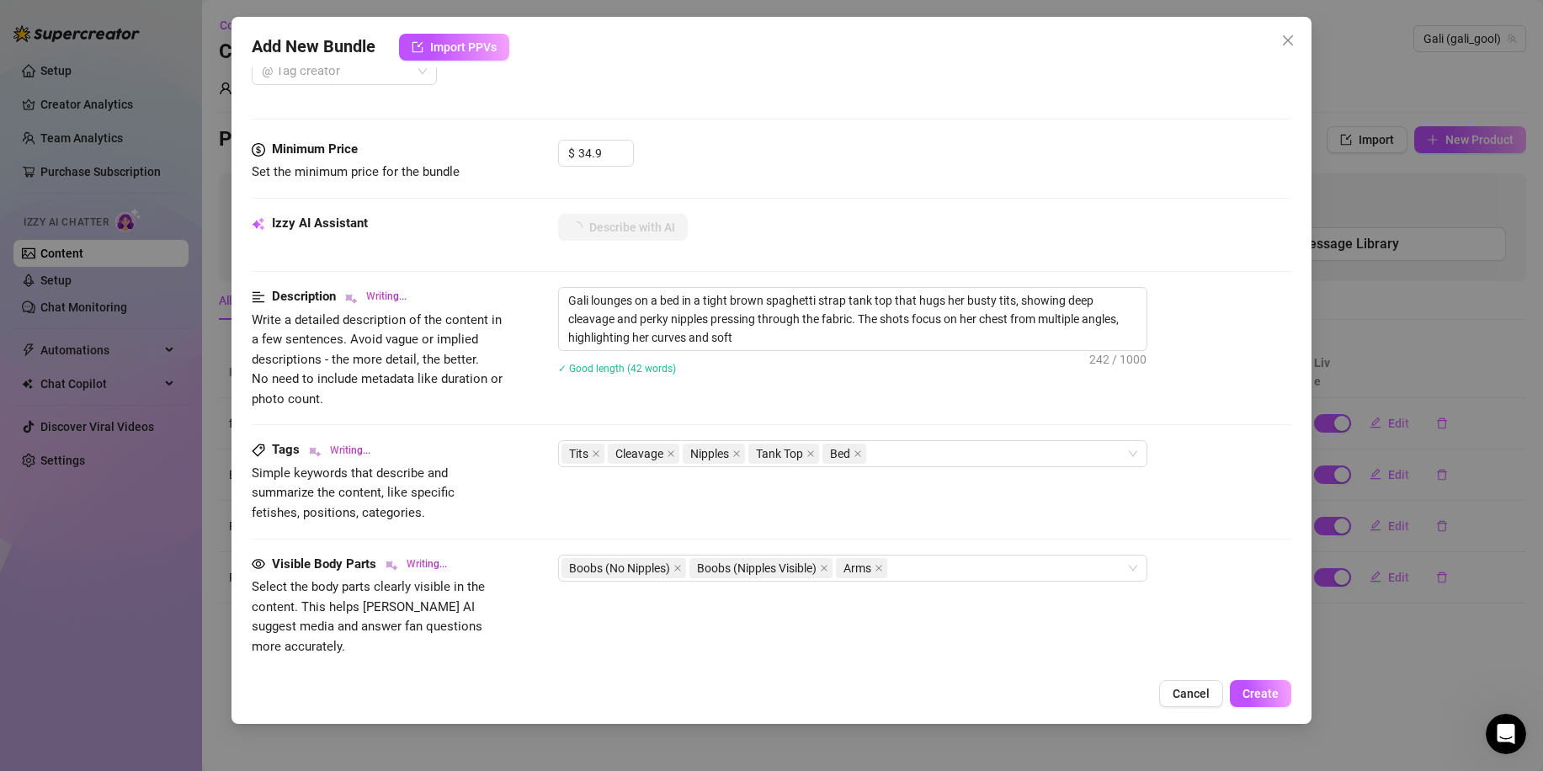
type textarea "Gali lounges on a bed in a tight brown spaghetti strap tank top that hugs her b…"
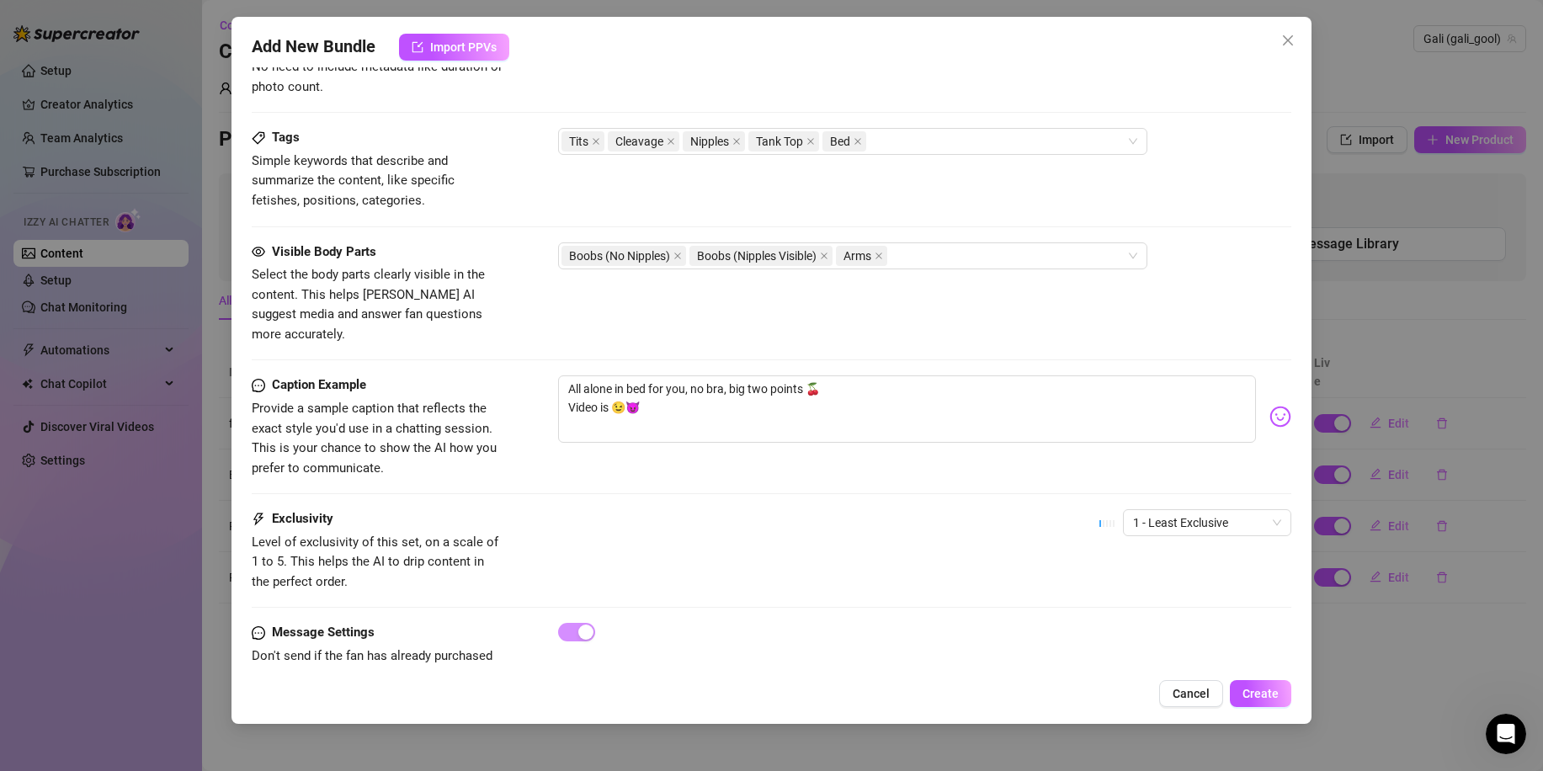
scroll to position [1014, 0]
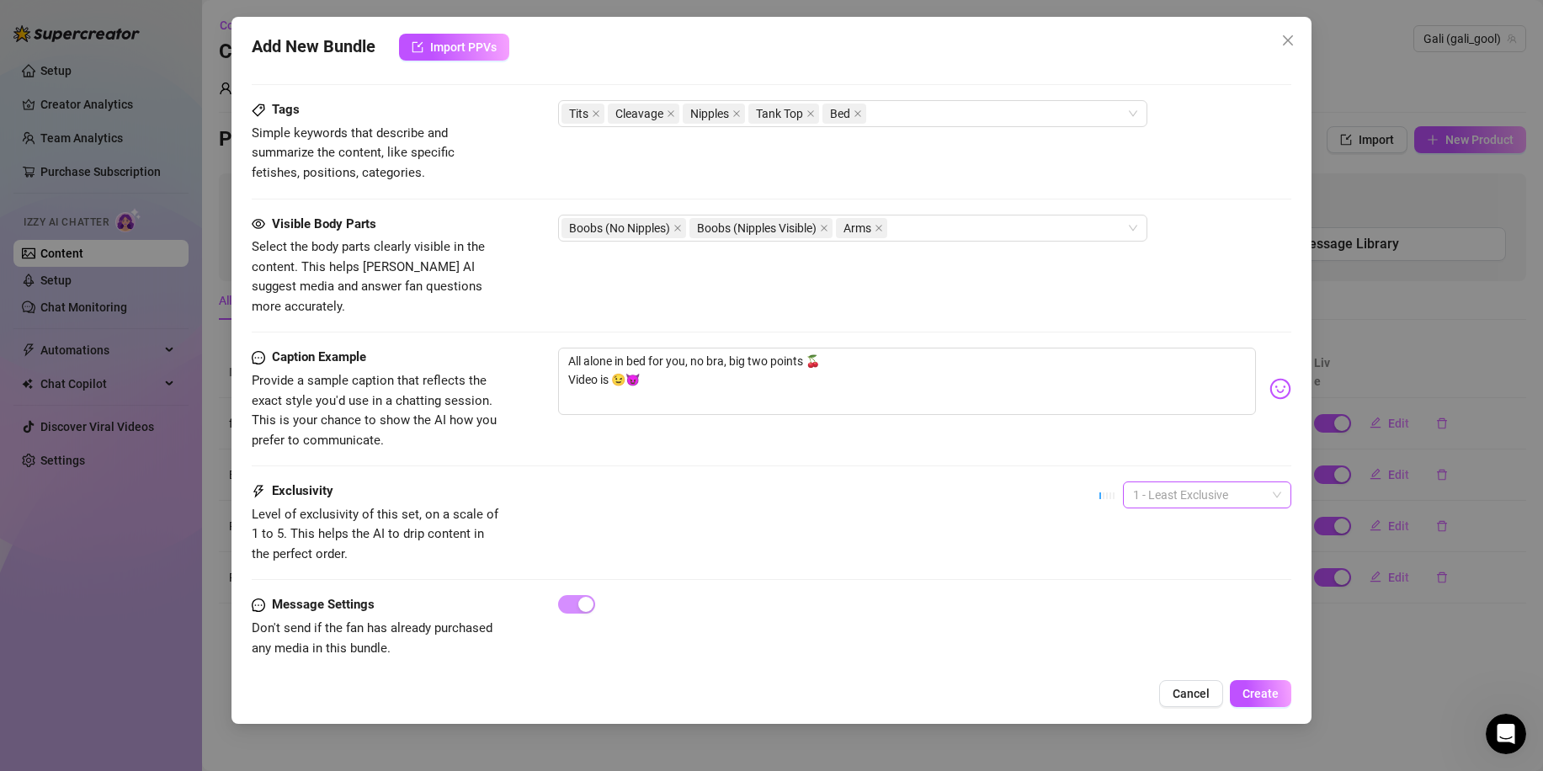
click at [1134, 482] on span "1 - Least Exclusive" at bounding box center [1207, 494] width 148 height 25
click at [1159, 583] on div "4" at bounding box center [1192, 590] width 141 height 19
click at [1143, 486] on span "4" at bounding box center [1207, 494] width 148 height 25
click at [1142, 554] on div "3" at bounding box center [1192, 563] width 141 height 19
click at [1262, 691] on span "Create" at bounding box center [1261, 693] width 36 height 13
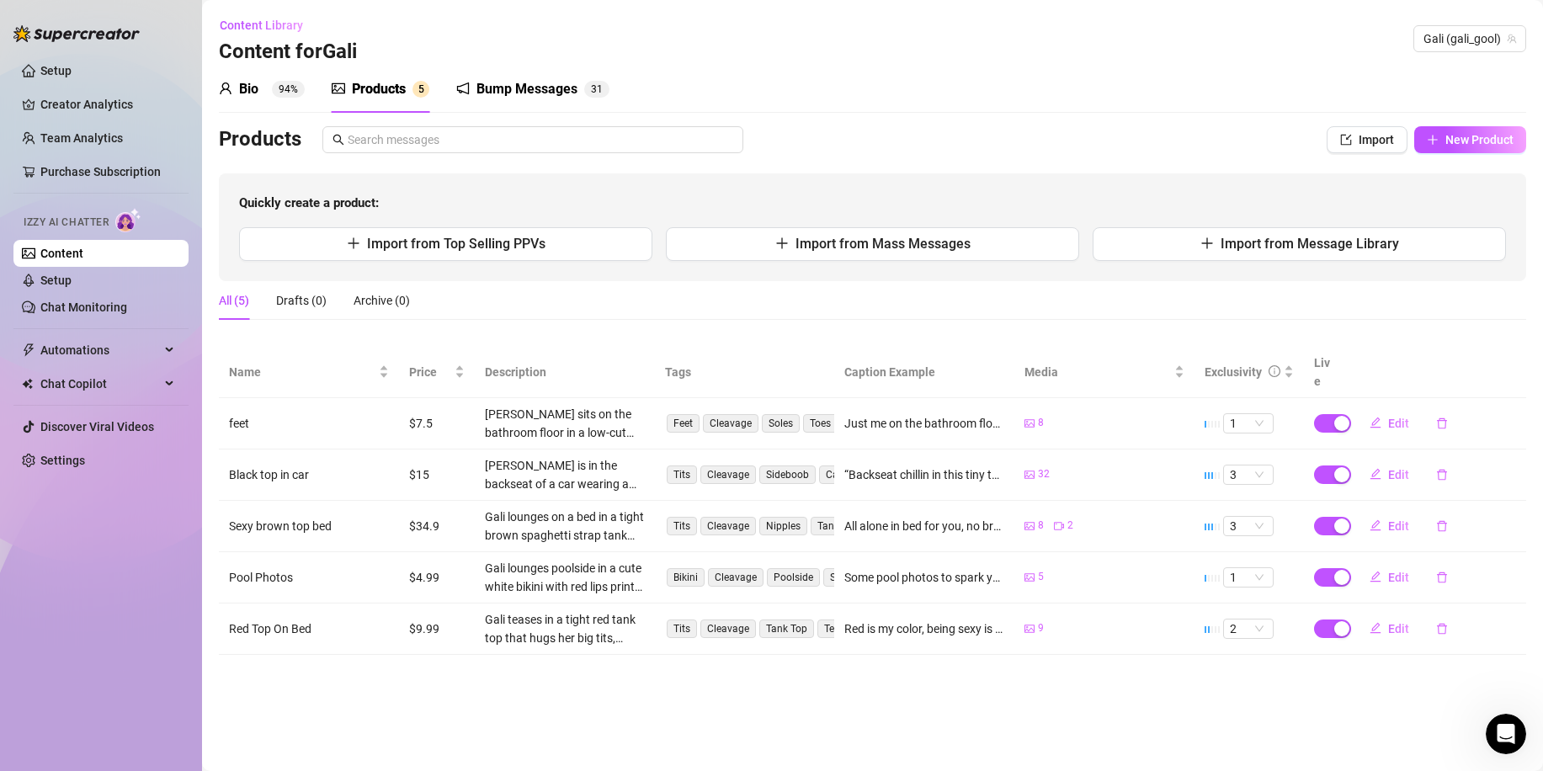
click at [1079, 621] on div "9" at bounding box center [1105, 629] width 160 height 16
click at [1404, 519] on span "Edit" at bounding box center [1398, 525] width 21 height 13
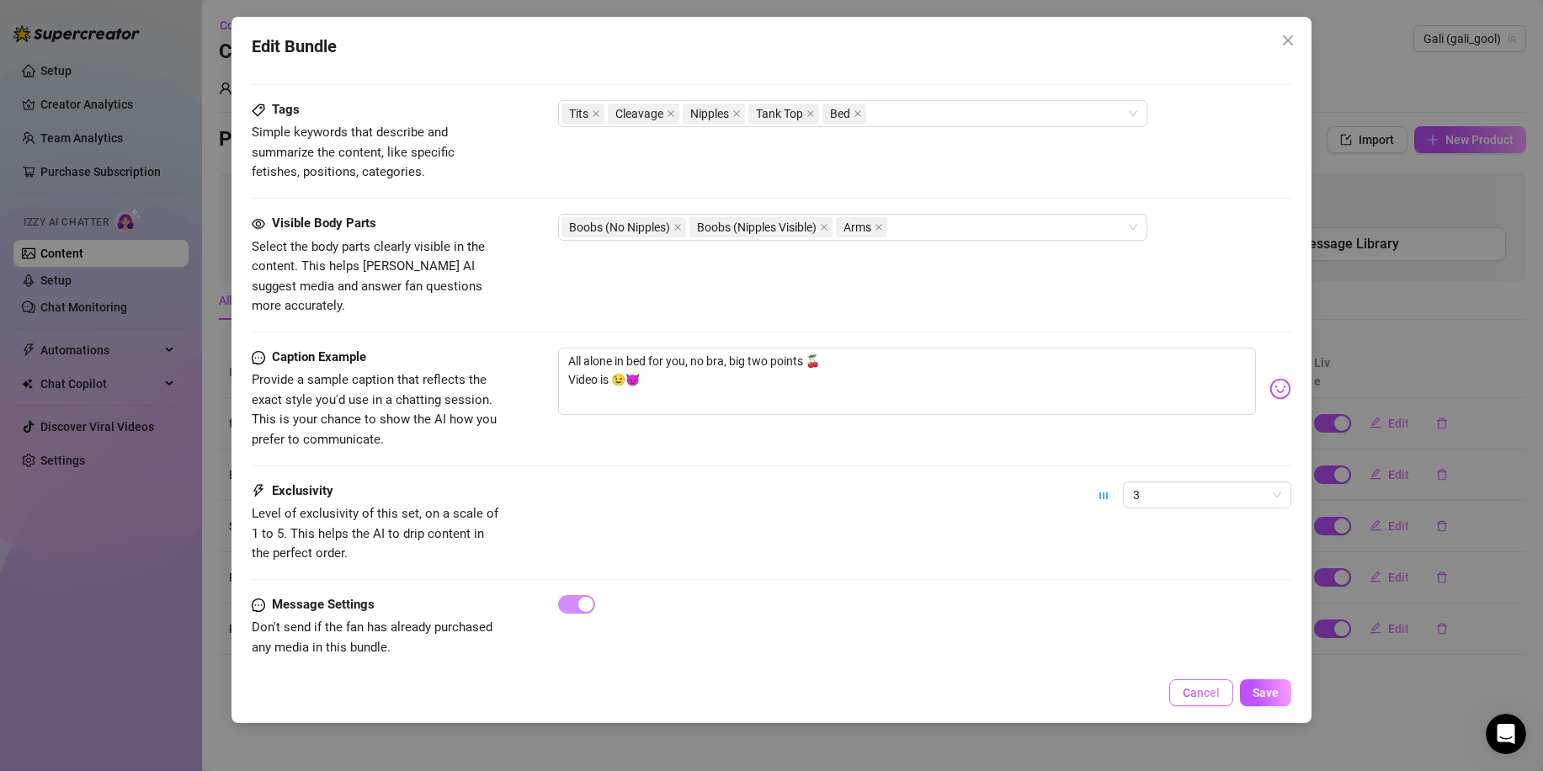
click at [1218, 690] on span "Cancel" at bounding box center [1201, 692] width 37 height 13
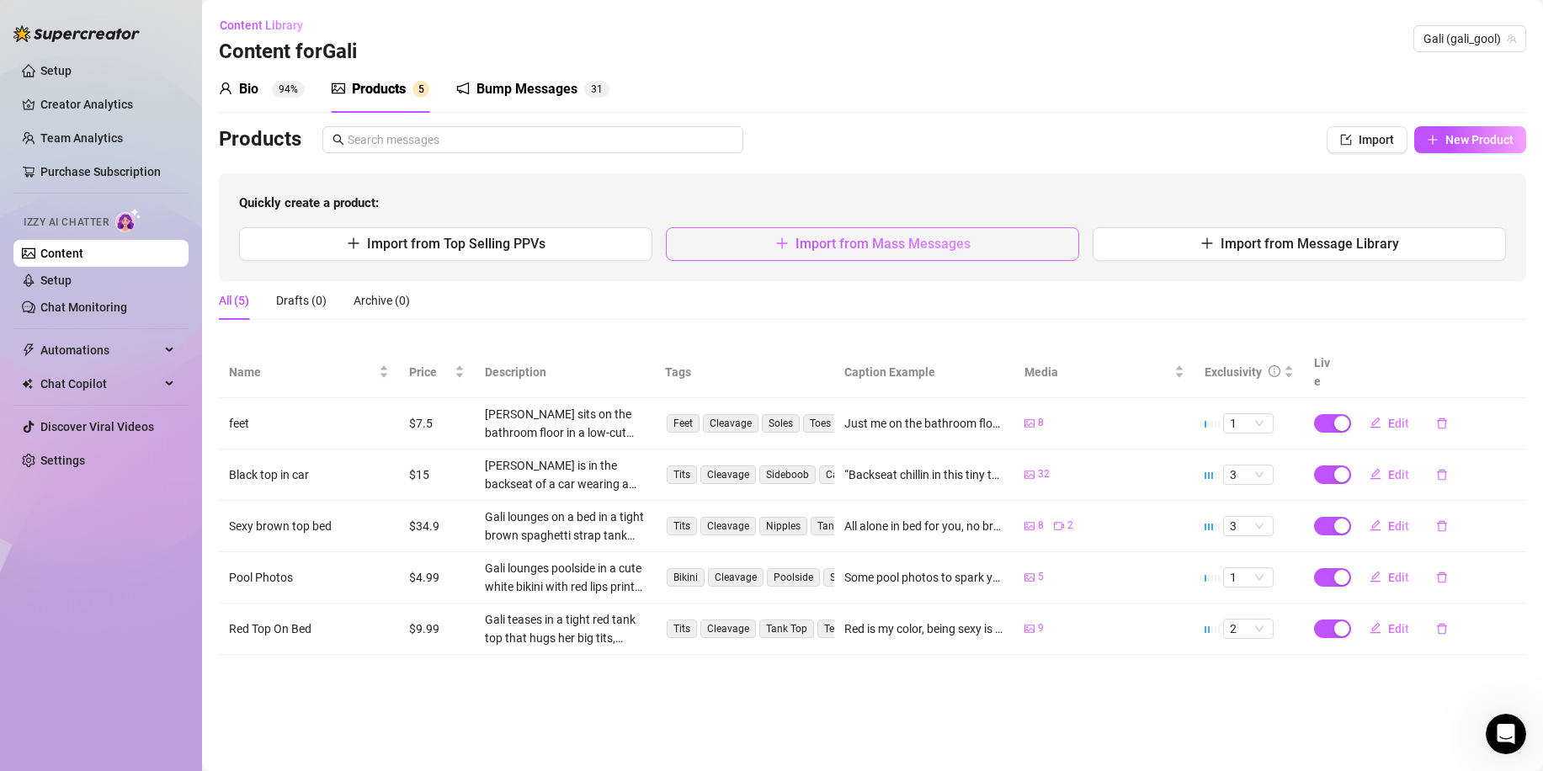
click at [971, 247] on button "Import from Mass Messages" at bounding box center [872, 244] width 413 height 34
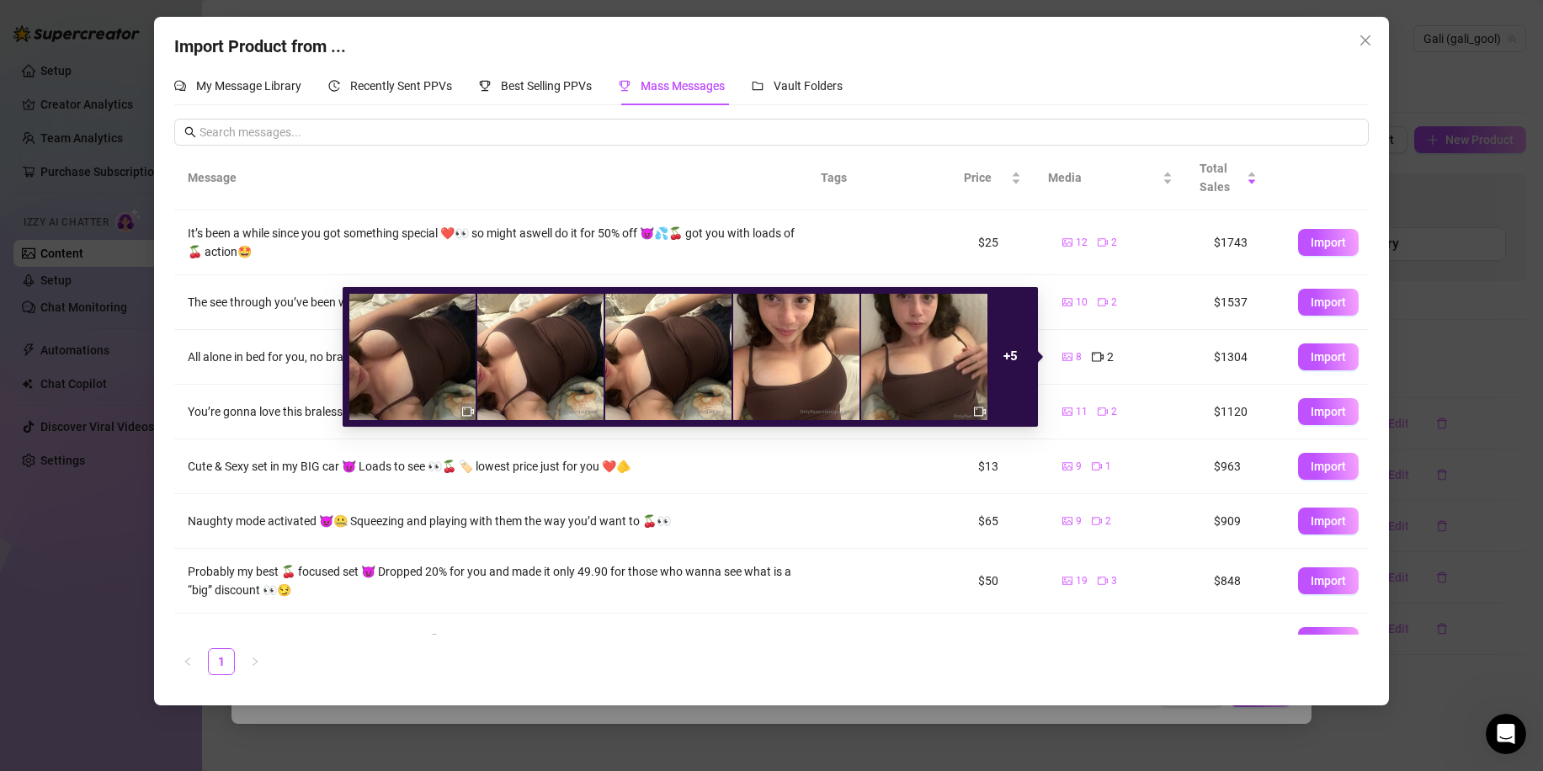
scroll to position [34, 0]
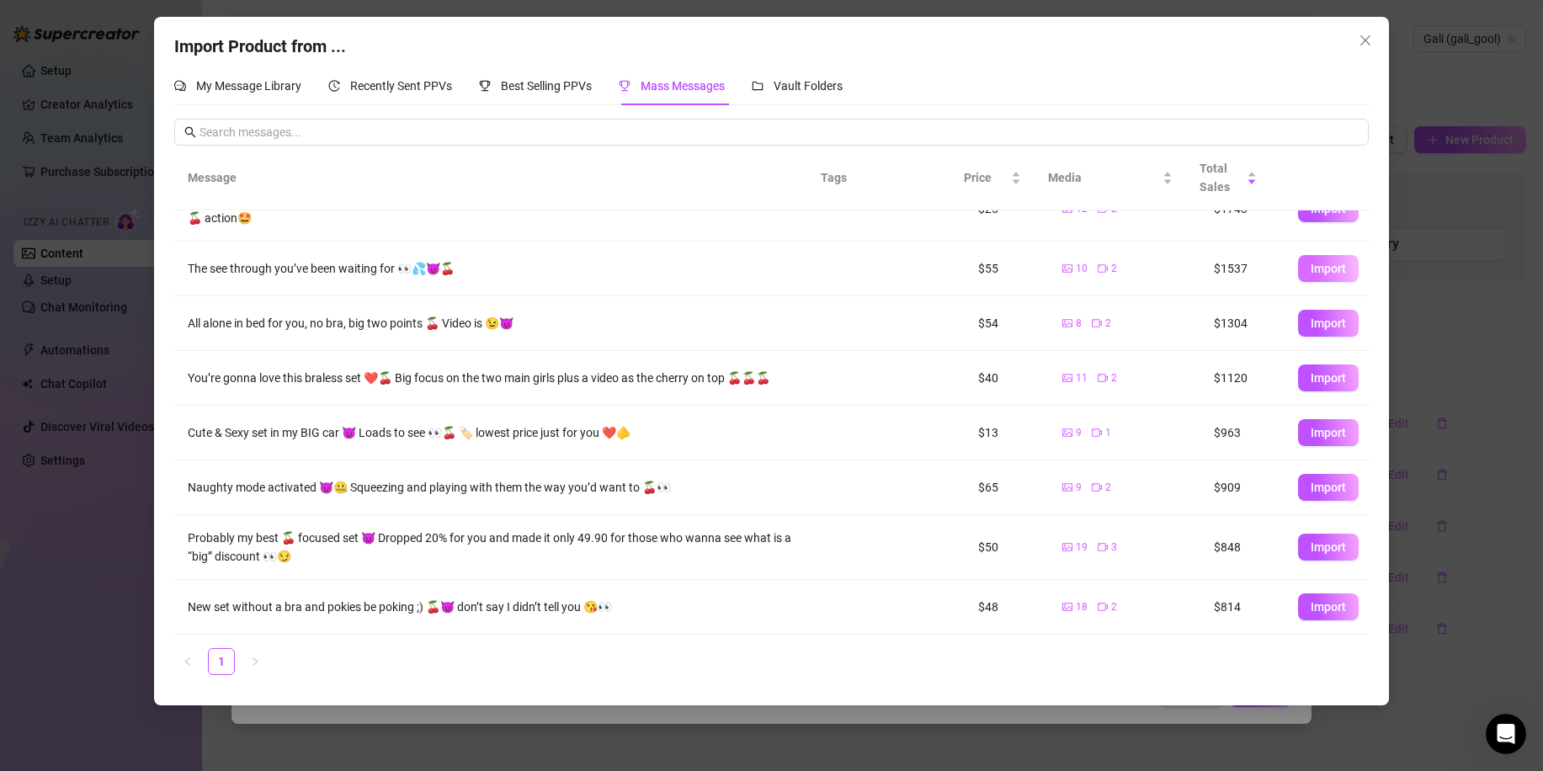
click at [1311, 275] on span "Import" at bounding box center [1328, 268] width 35 height 13
type textarea "The see through you’ve been waiting for 👀💦😈🍒"
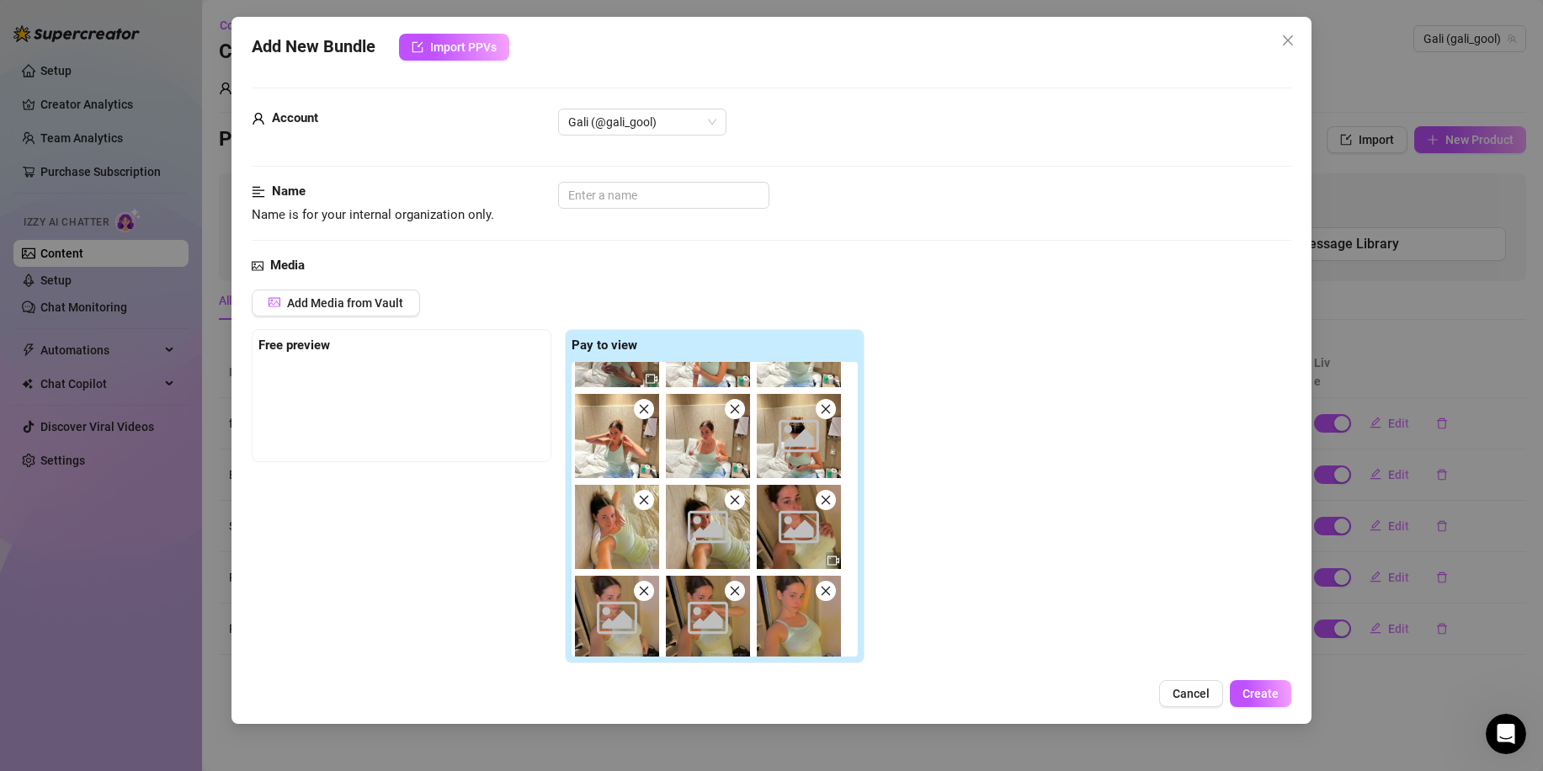
scroll to position [69, 0]
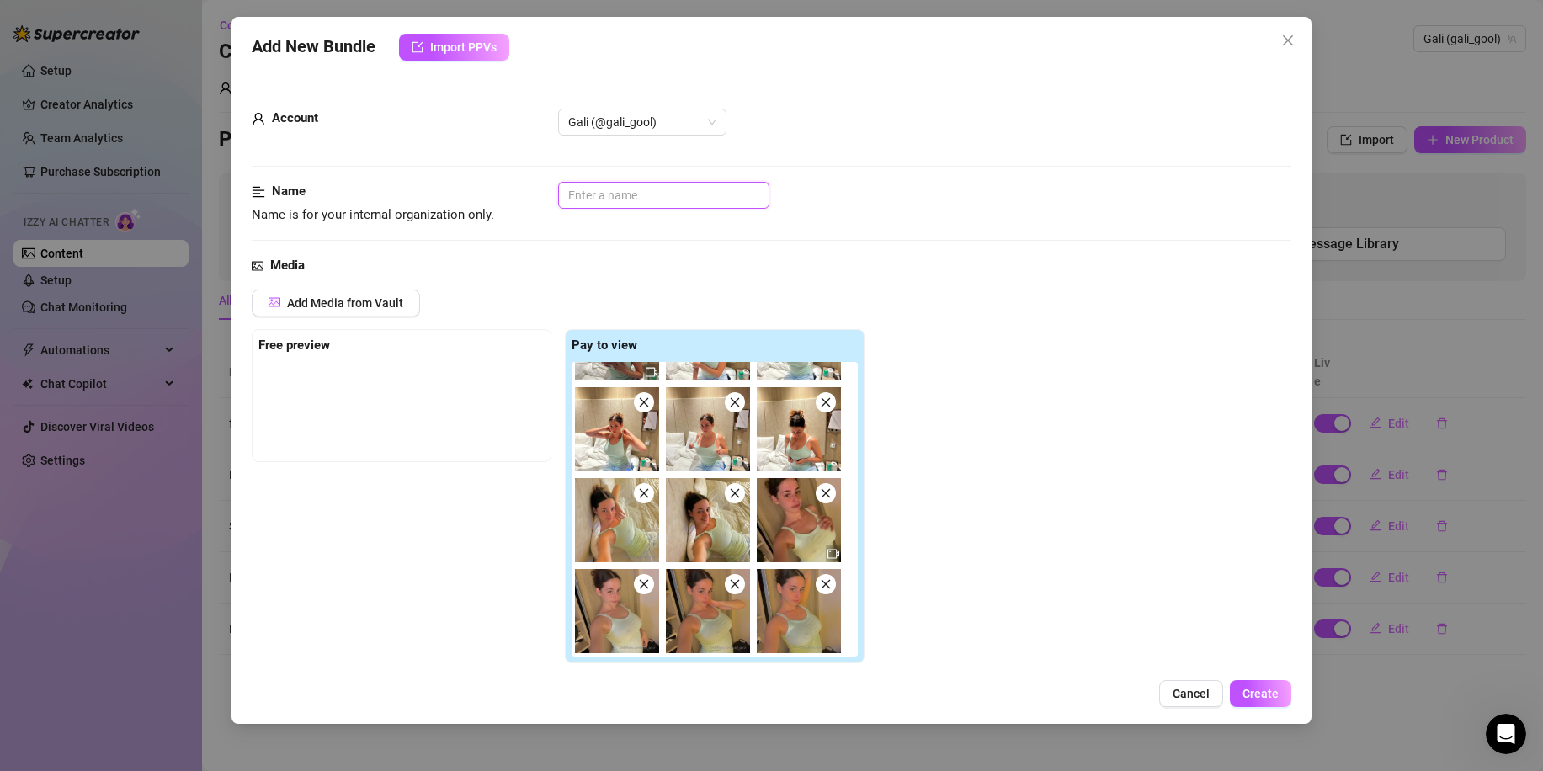
click at [608, 201] on input "text" at bounding box center [663, 195] width 211 height 27
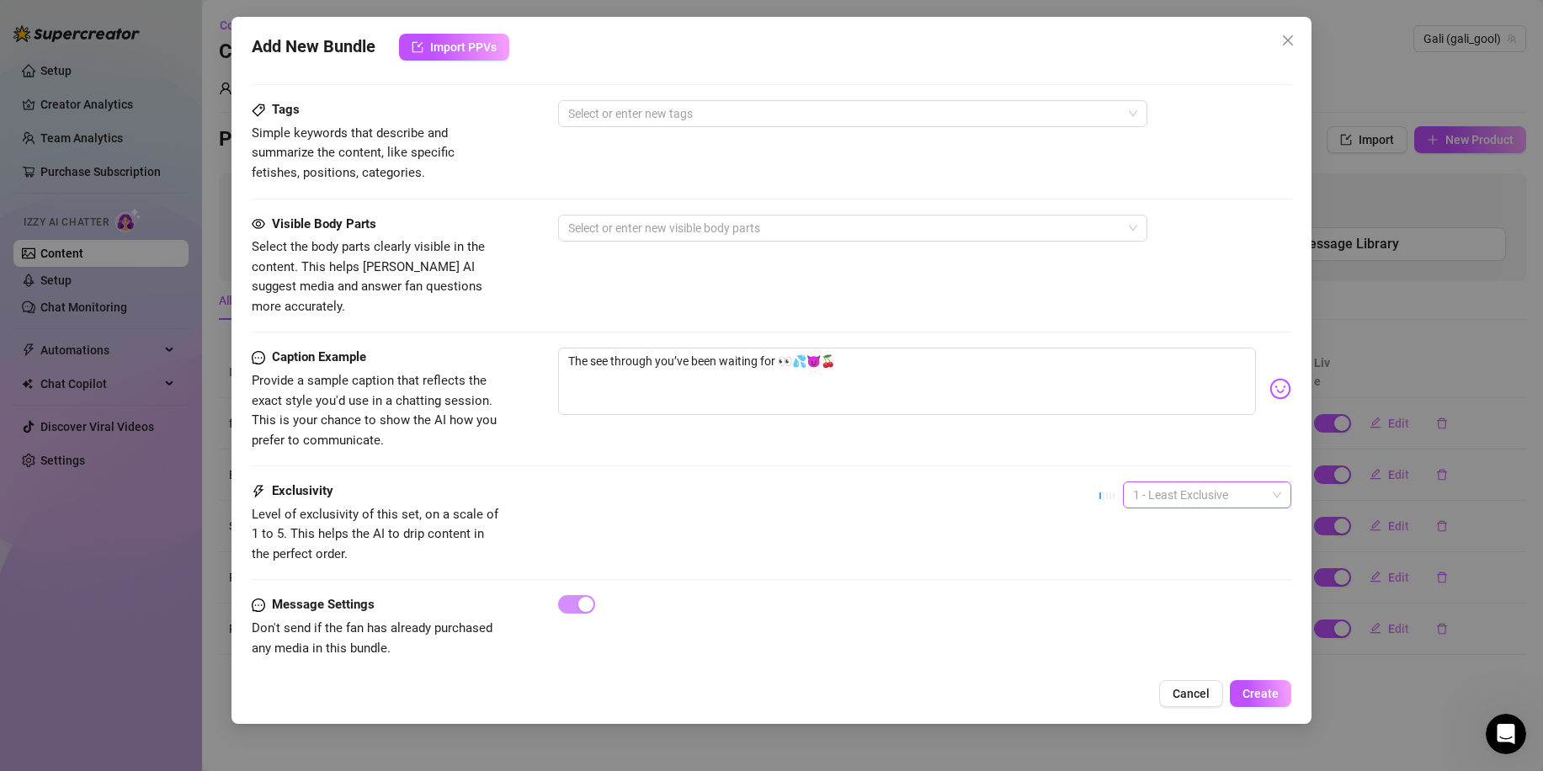
click at [1173, 487] on span "1 - Least Exclusive" at bounding box center [1207, 494] width 148 height 25
click at [1148, 584] on div "4" at bounding box center [1192, 590] width 141 height 19
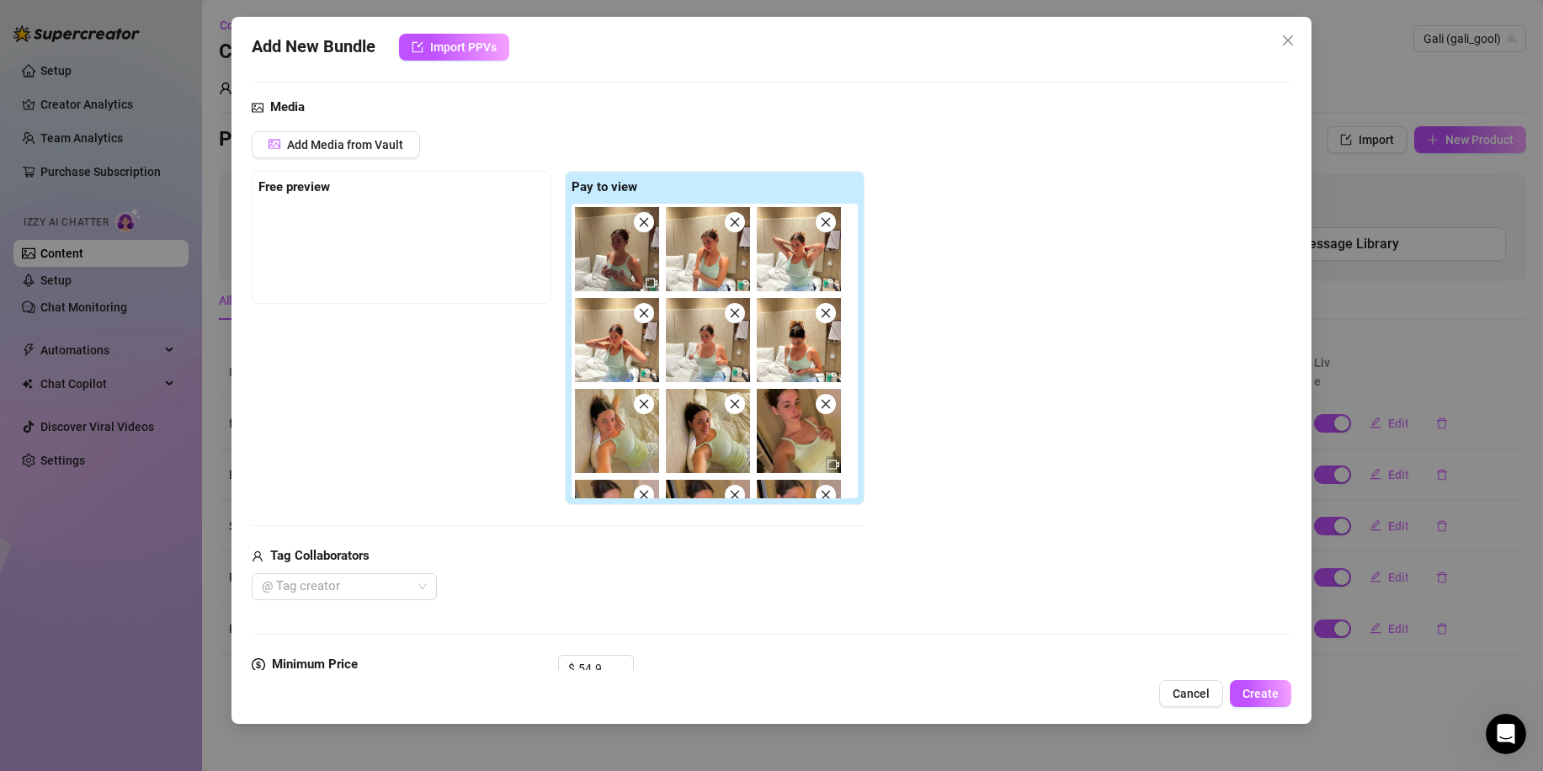
scroll to position [424, 0]
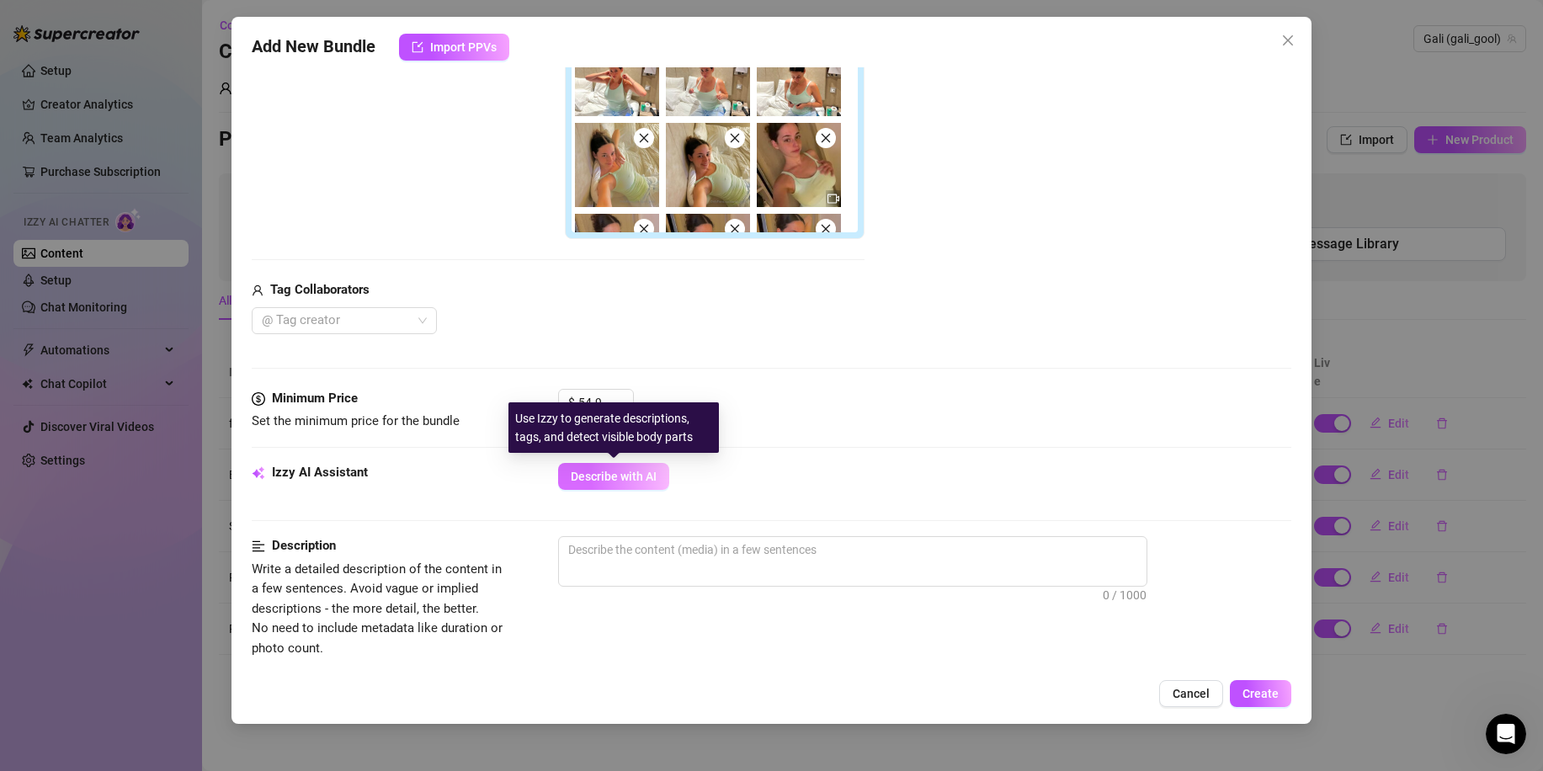
click at [652, 477] on span "Describe with AI" at bounding box center [614, 476] width 86 height 13
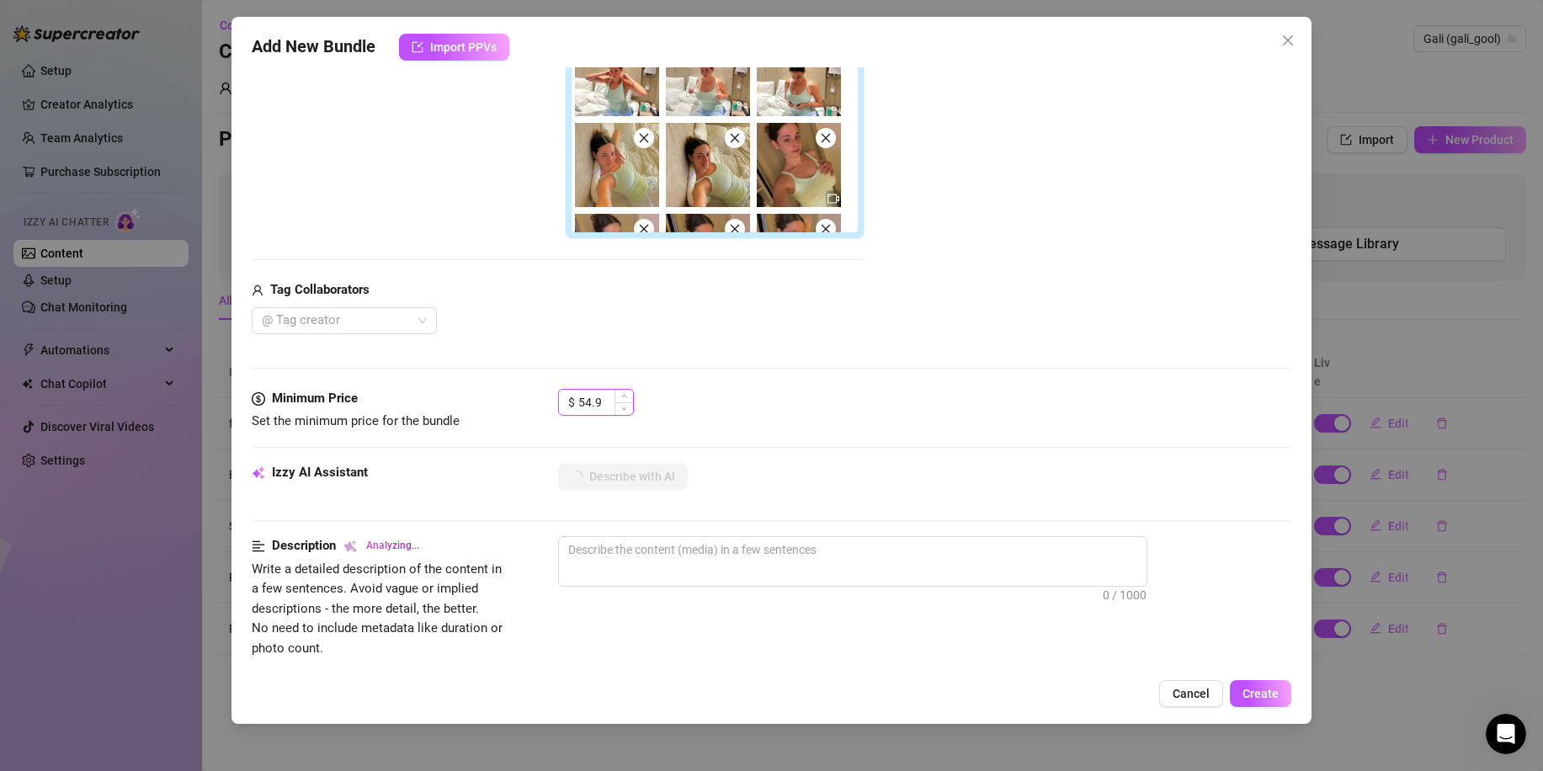
drag, startPoint x: 601, startPoint y: 402, endPoint x: 583, endPoint y: 401, distance: 17.7
click at [583, 401] on input "54.9" at bounding box center [605, 402] width 55 height 25
type input "5"
type textarea "Gali"
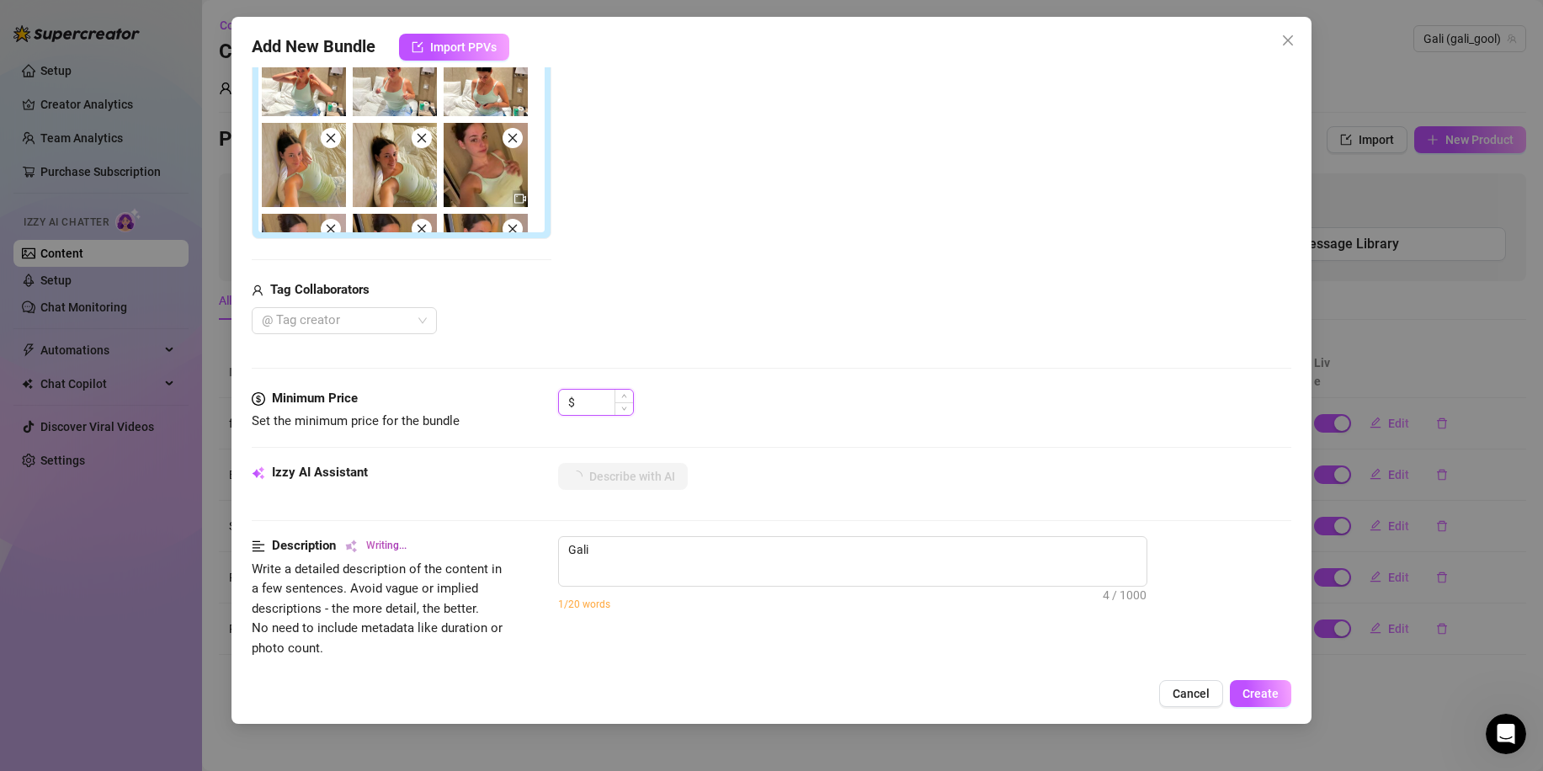
type textarea "Gali teases"
type textarea "Gali teases in"
type textarea "Gali teases in a"
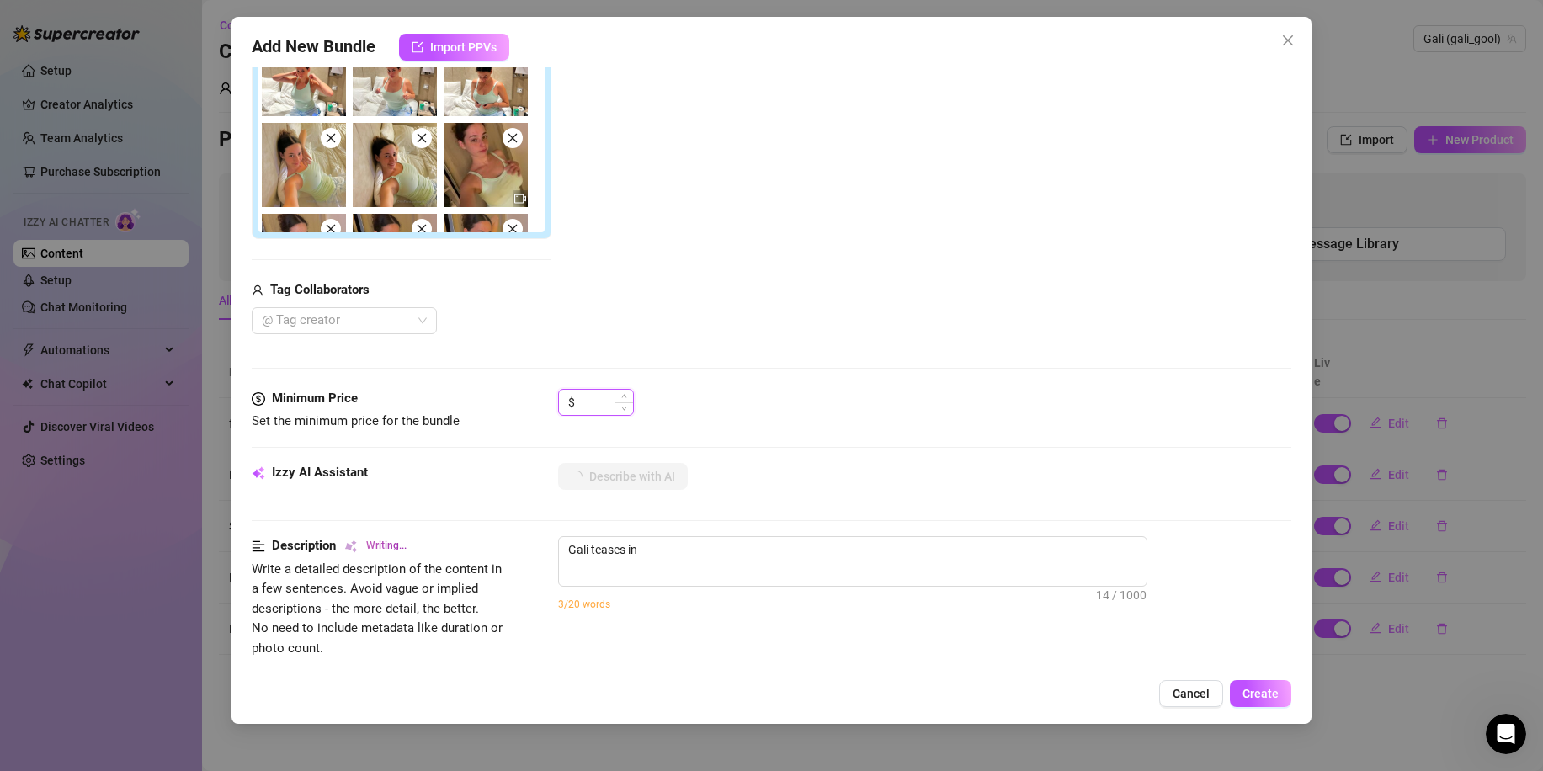
type textarea "Gali teases in a"
type input "4"
type textarea "Gali teases in a tight"
type input "49"
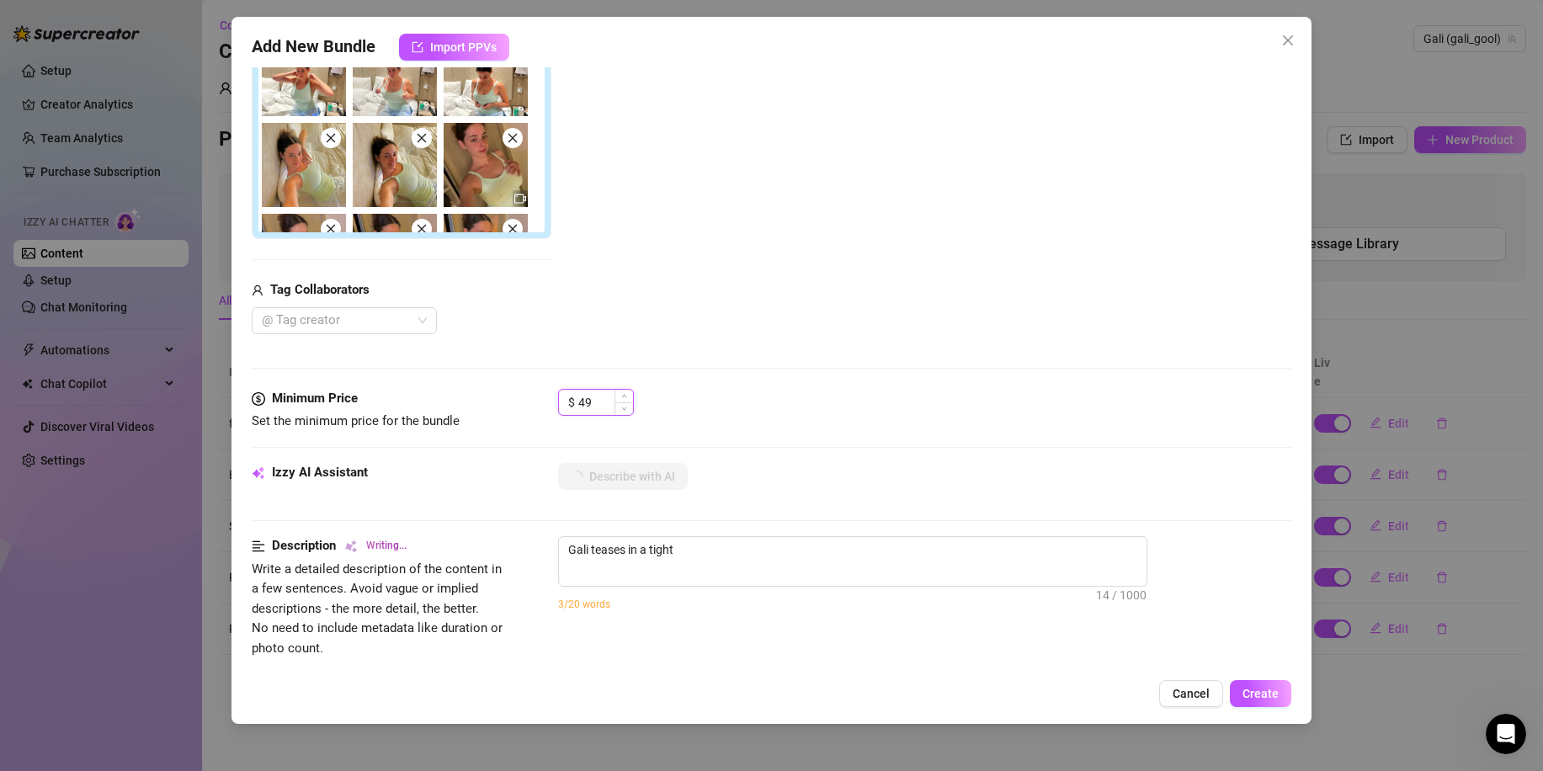
type textarea "Gali teases in a tight mint-green"
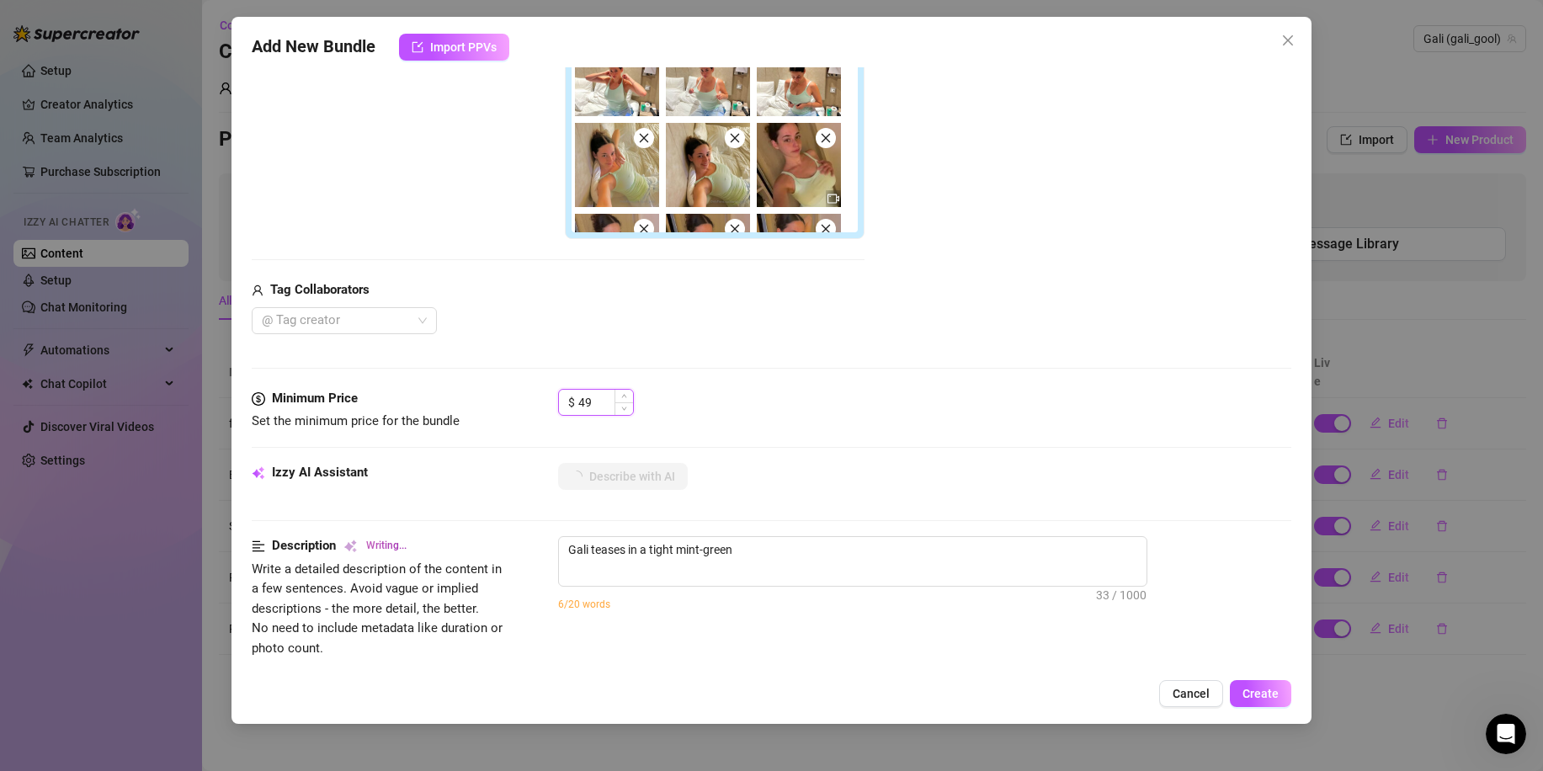
type textarea "Gali teases in a tight mint-green tank"
type textarea "Gali teases in a tight mint-green tank top"
type textarea "Gali teases in a tight mint-green tank top with"
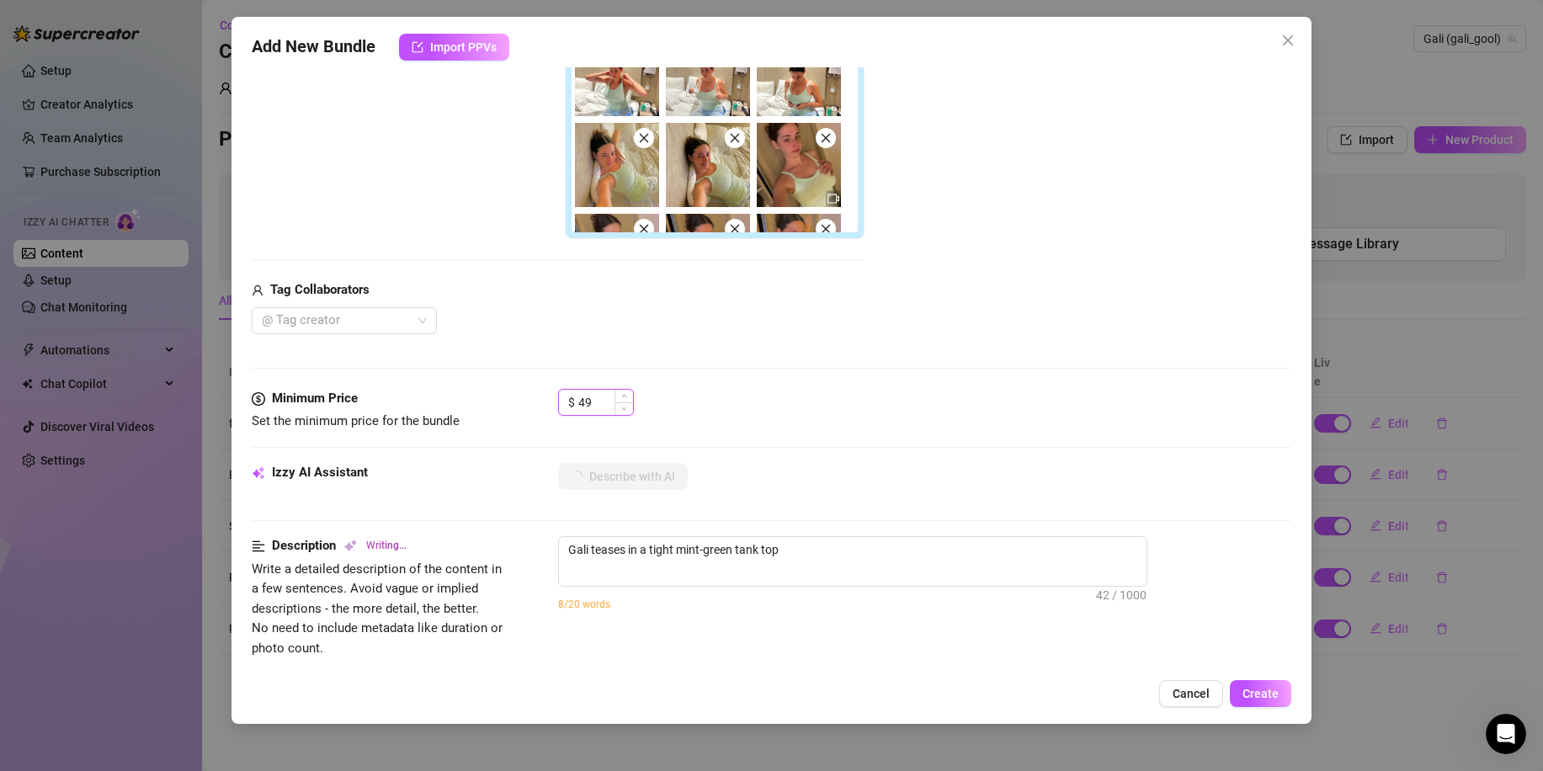
type textarea "Gali teases in a tight mint-green tank top with"
type textarea "Gali teases in a tight mint-green tank top with no"
type textarea "Gali teases in a tight mint-green tank top with no bra,"
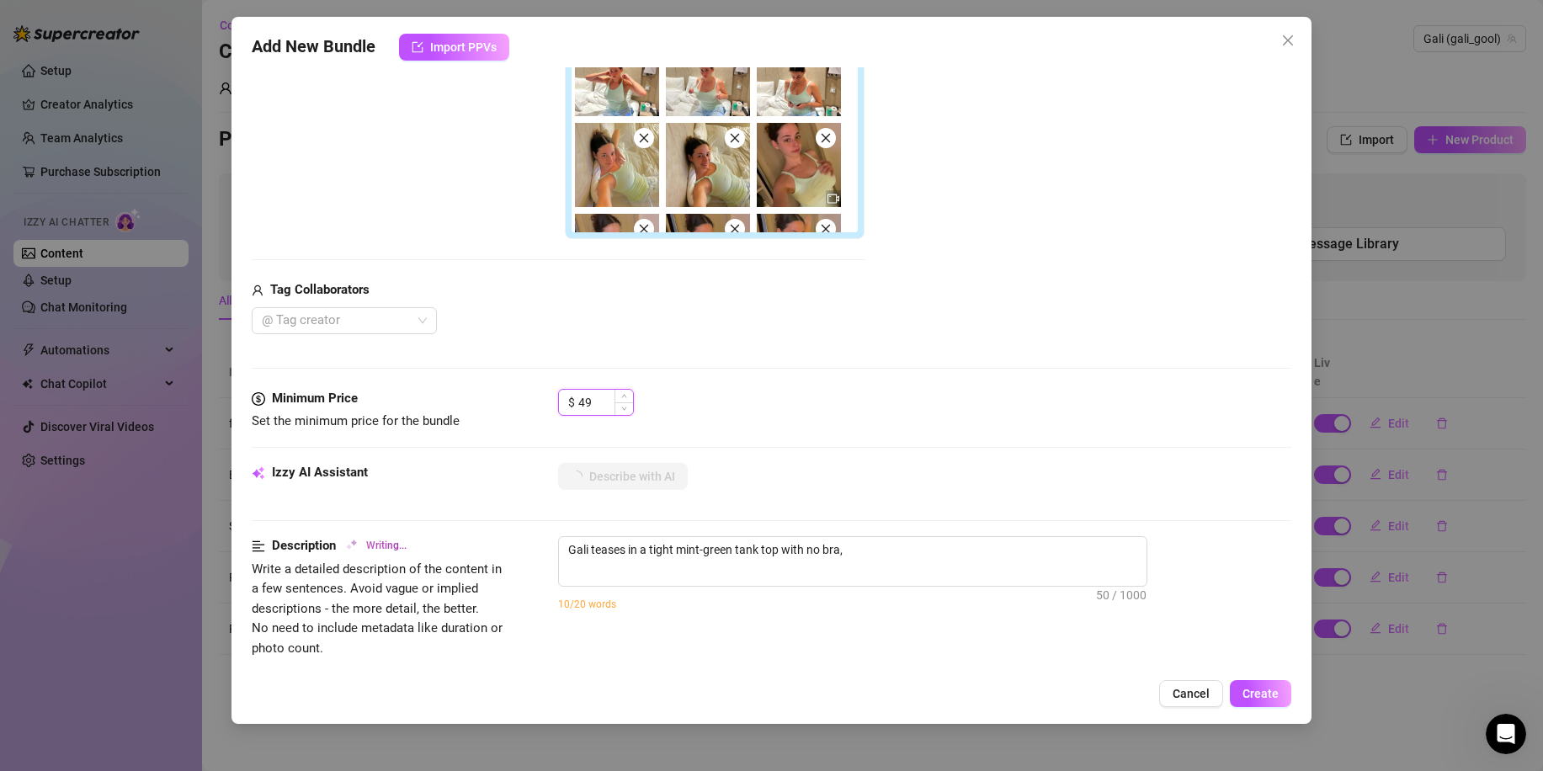
type textarea "Gali teases in a tight mint-green tank top with no bra, her"
type input "49."
type textarea "Gali teases in a tight mint-green tank top with no bra, her hard"
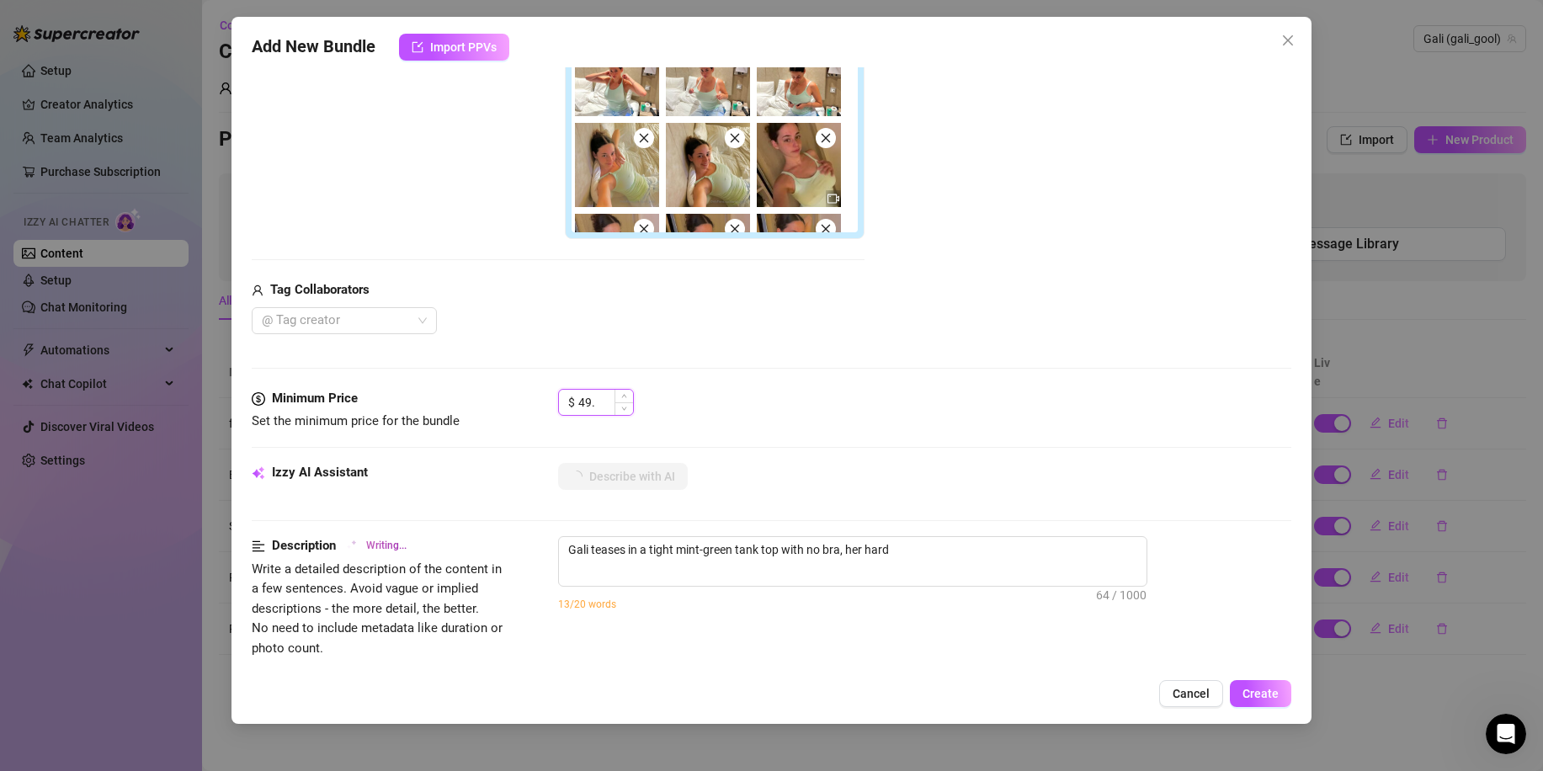
type textarea "Gali teases in a tight mint-green tank top with no bra, her hard nipples"
type input "49.9"
type textarea "Gali teases in a tight mint-green tank top with no bra, her hard nipples poking"
type input "49.90"
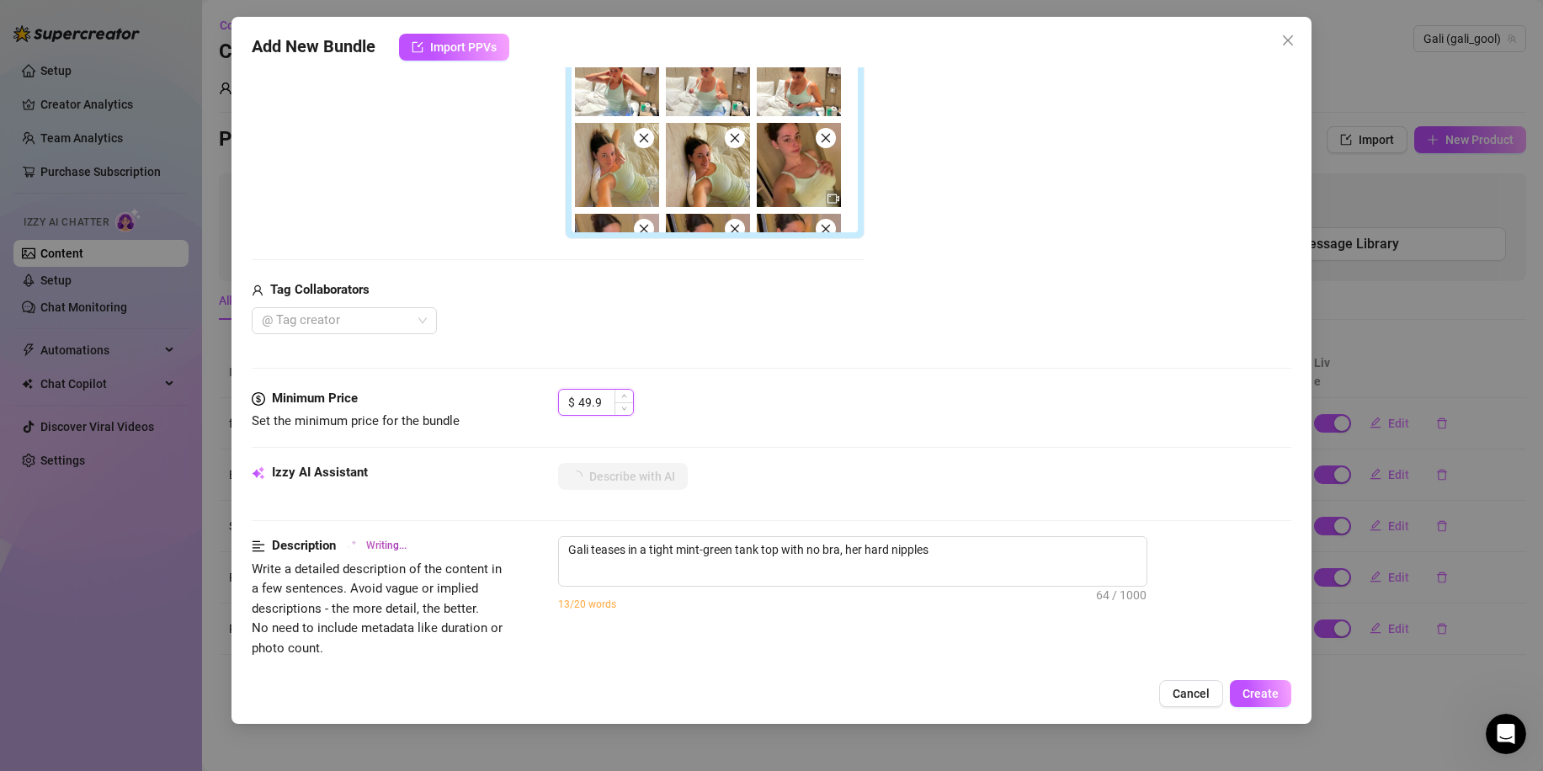
type textarea "Gali teases in a tight mint-green tank top with no bra, her hard nipples poking"
type textarea "Gali teases in a tight mint-green tank top with no bra, her hard nipples poking…"
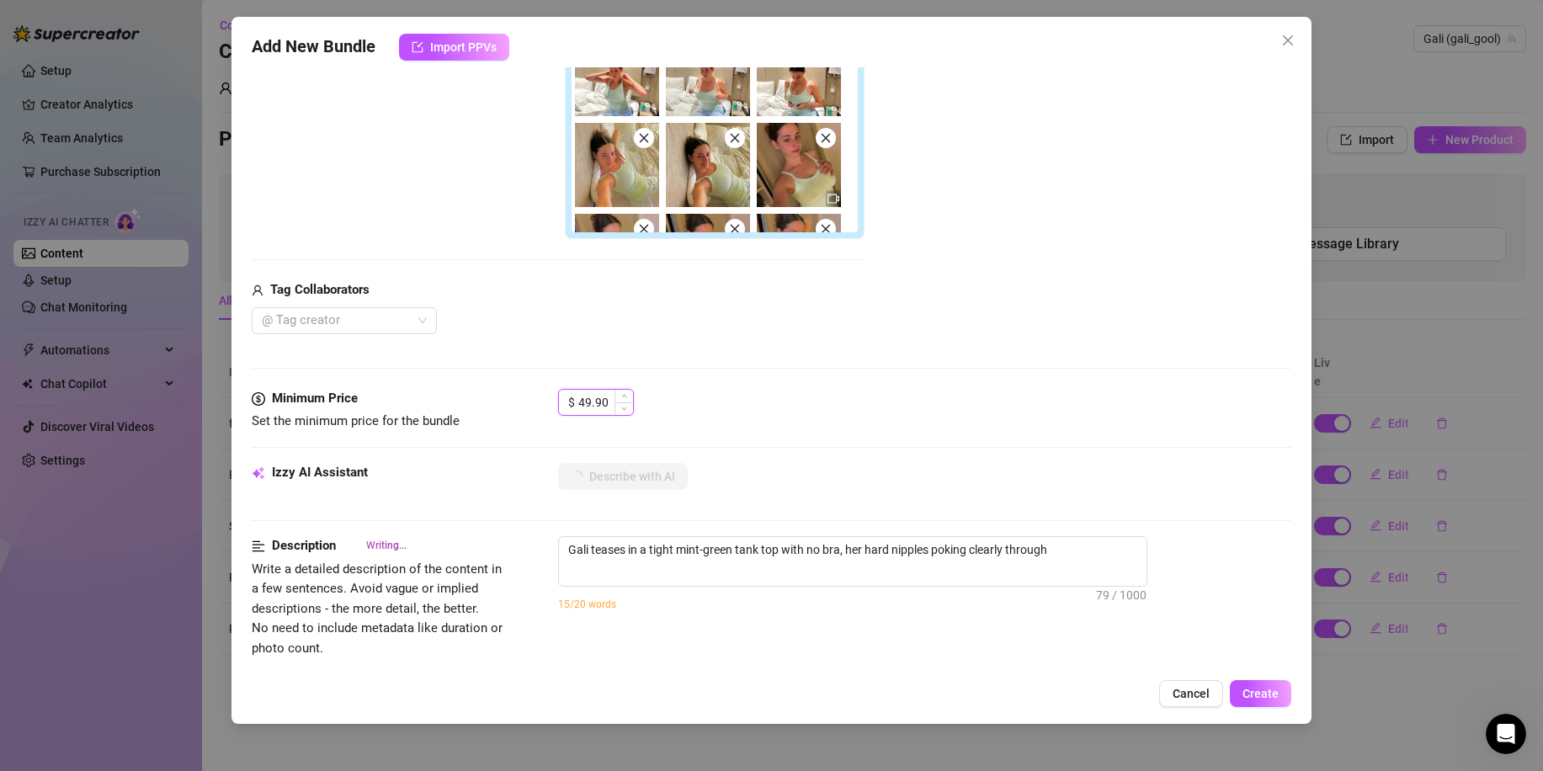
type textarea "Gali teases in a tight mint-green tank top with no bra, her hard nipples poking…"
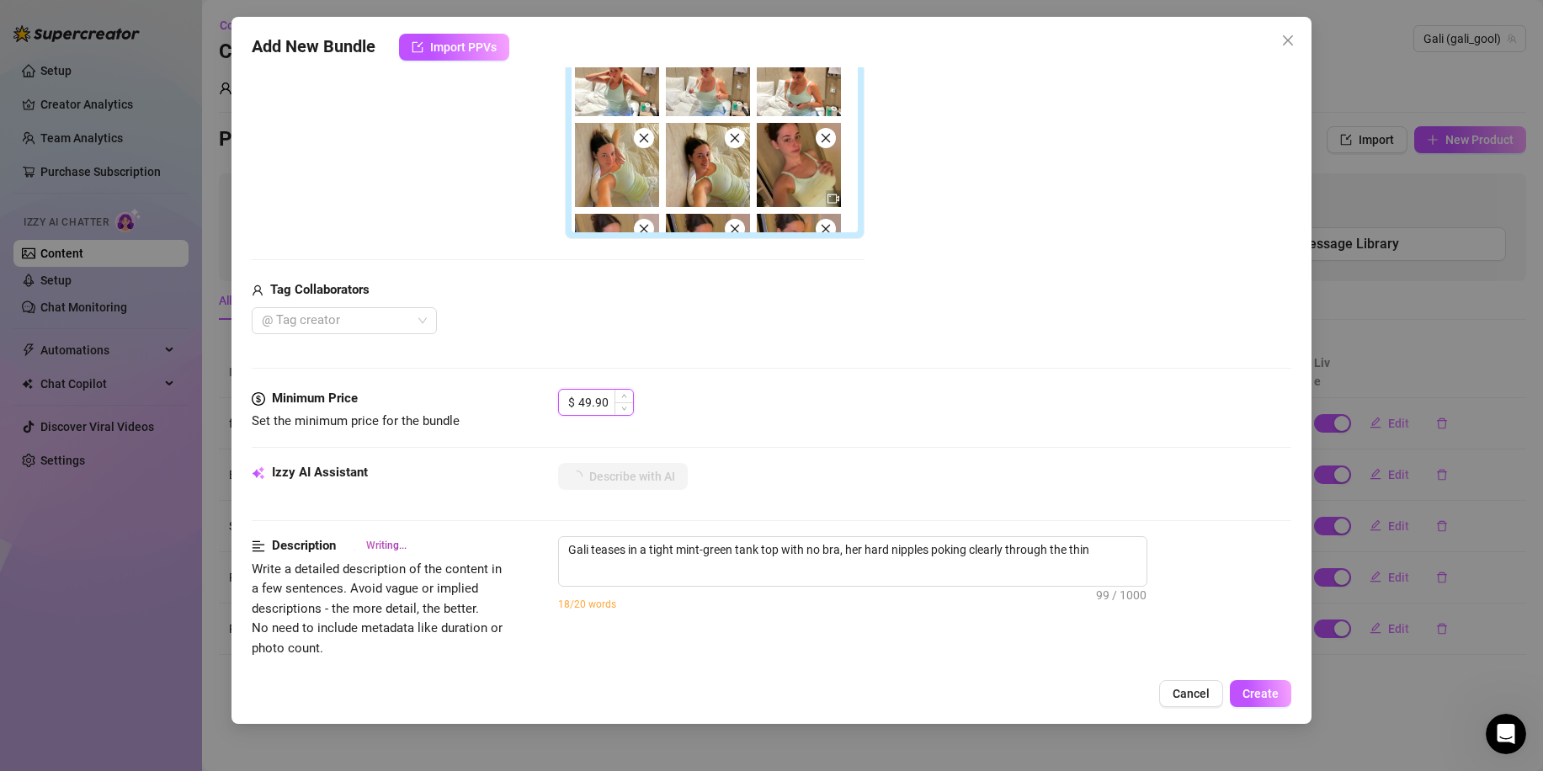
type textarea "Gali teases in a tight mint-green tank top with no bra, her hard nipples poking…"
type input "49.9"
type textarea "Gali teases in a tight mint-green tank top with no bra, her hard nipples poking…"
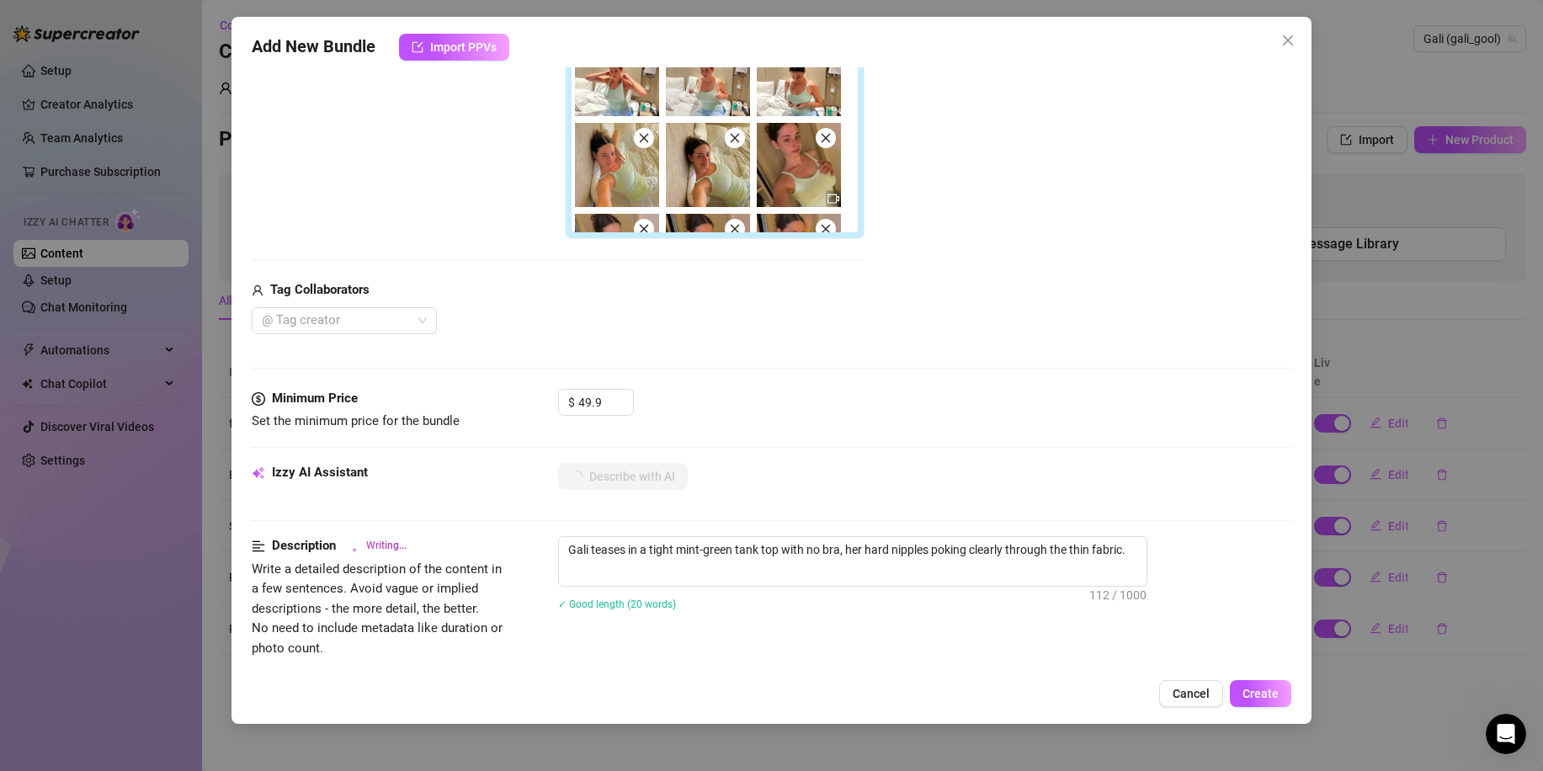
type textarea "Gali teases in a tight mint-green tank top with no bra, her hard nipples poking…"
click at [942, 396] on div "$ 49.9" at bounding box center [924, 410] width 733 height 42
type textarea "Gali teases in a tight mint-green tank top with no bra, her hard nipples poking…"
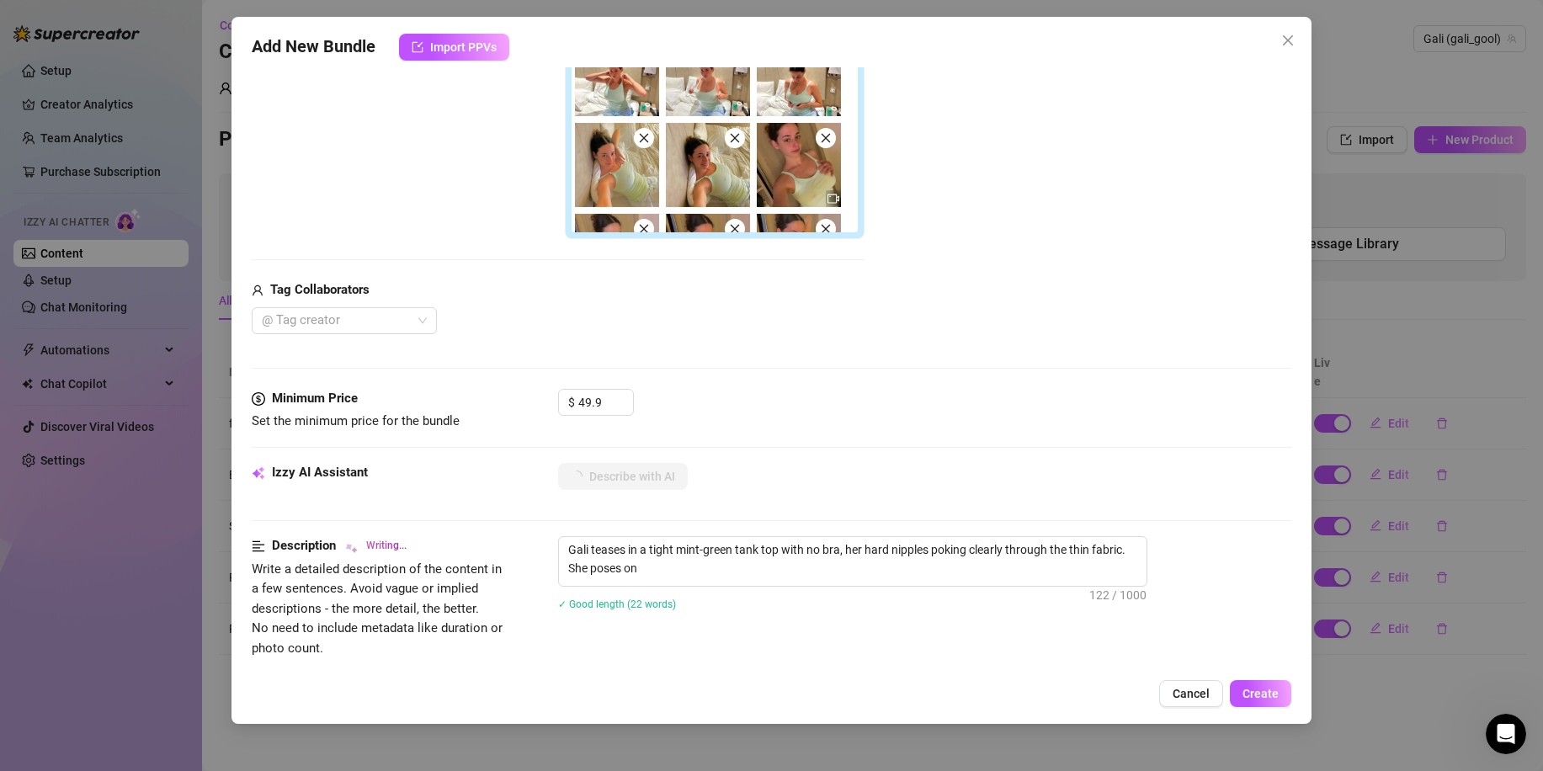
type textarea "Gali teases in a tight mint-green tank top with no bra, her hard nipples poking…"
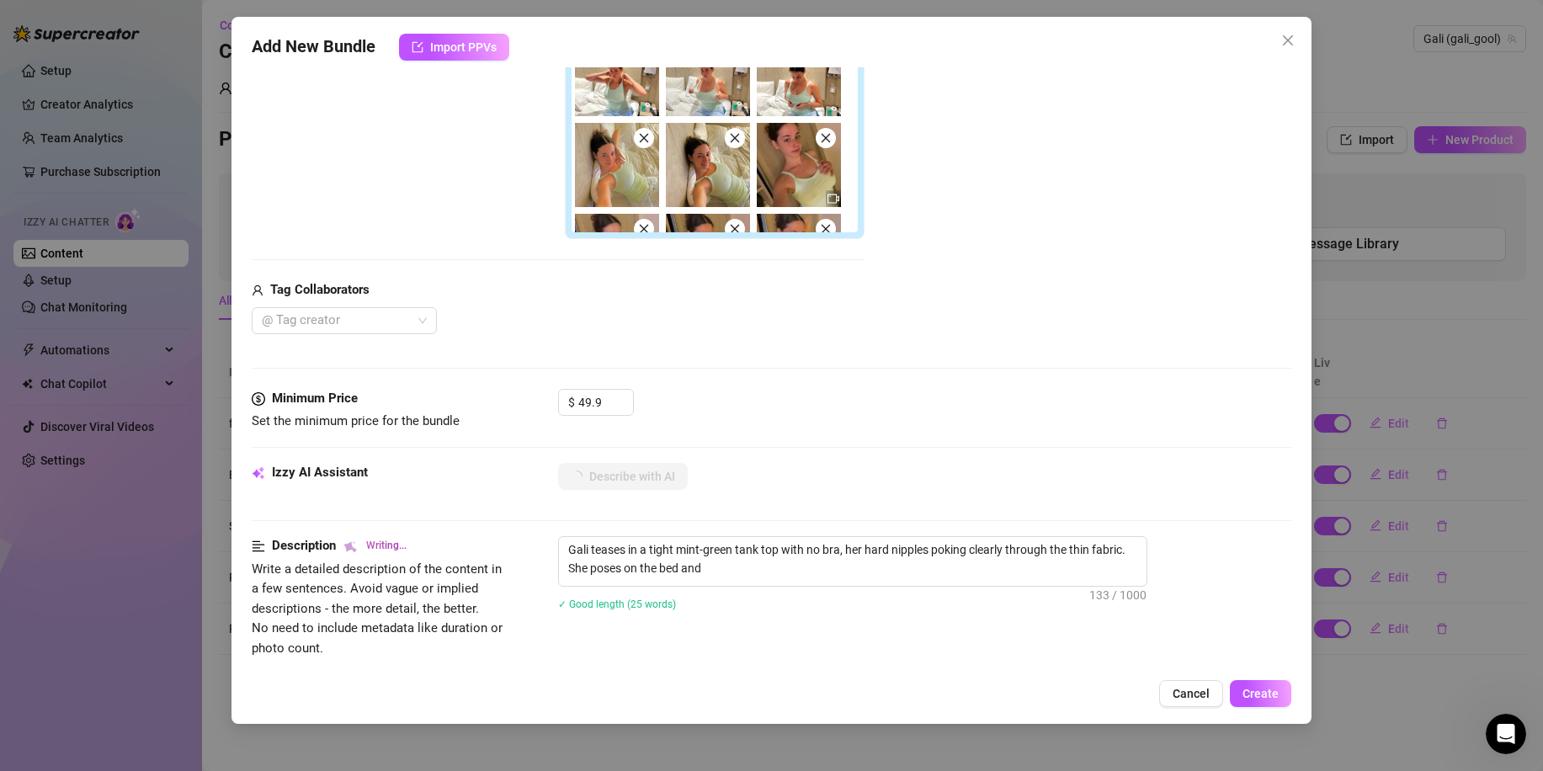
type textarea "Gali teases in a tight mint-green tank top with no bra, her hard nipples poking…"
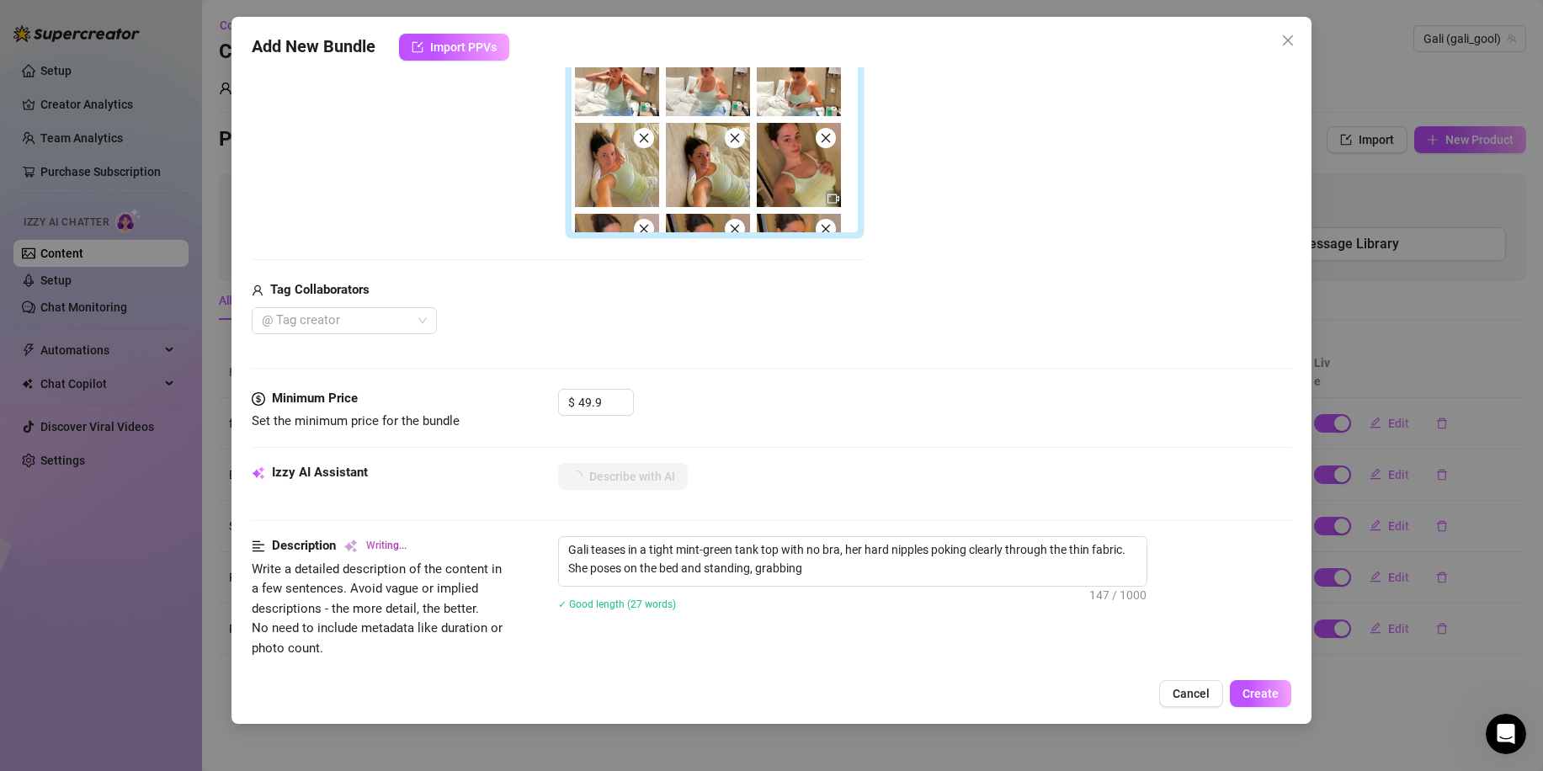
type textarea "Gali teases in a tight mint-green tank top with no bra, her hard nipples poking…"
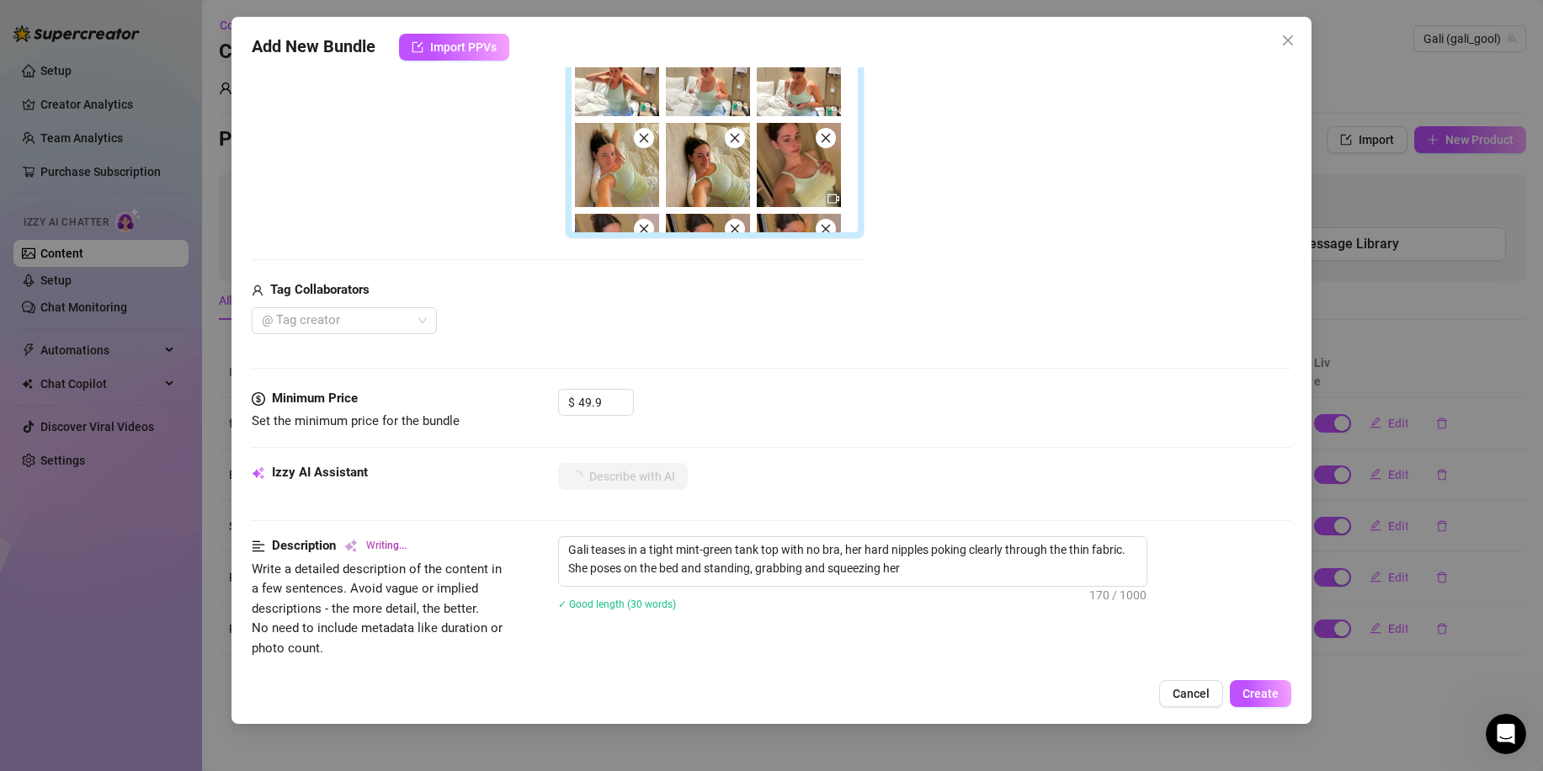
type textarea "Gali teases in a tight mint-green tank top with no bra, her hard nipples poking…"
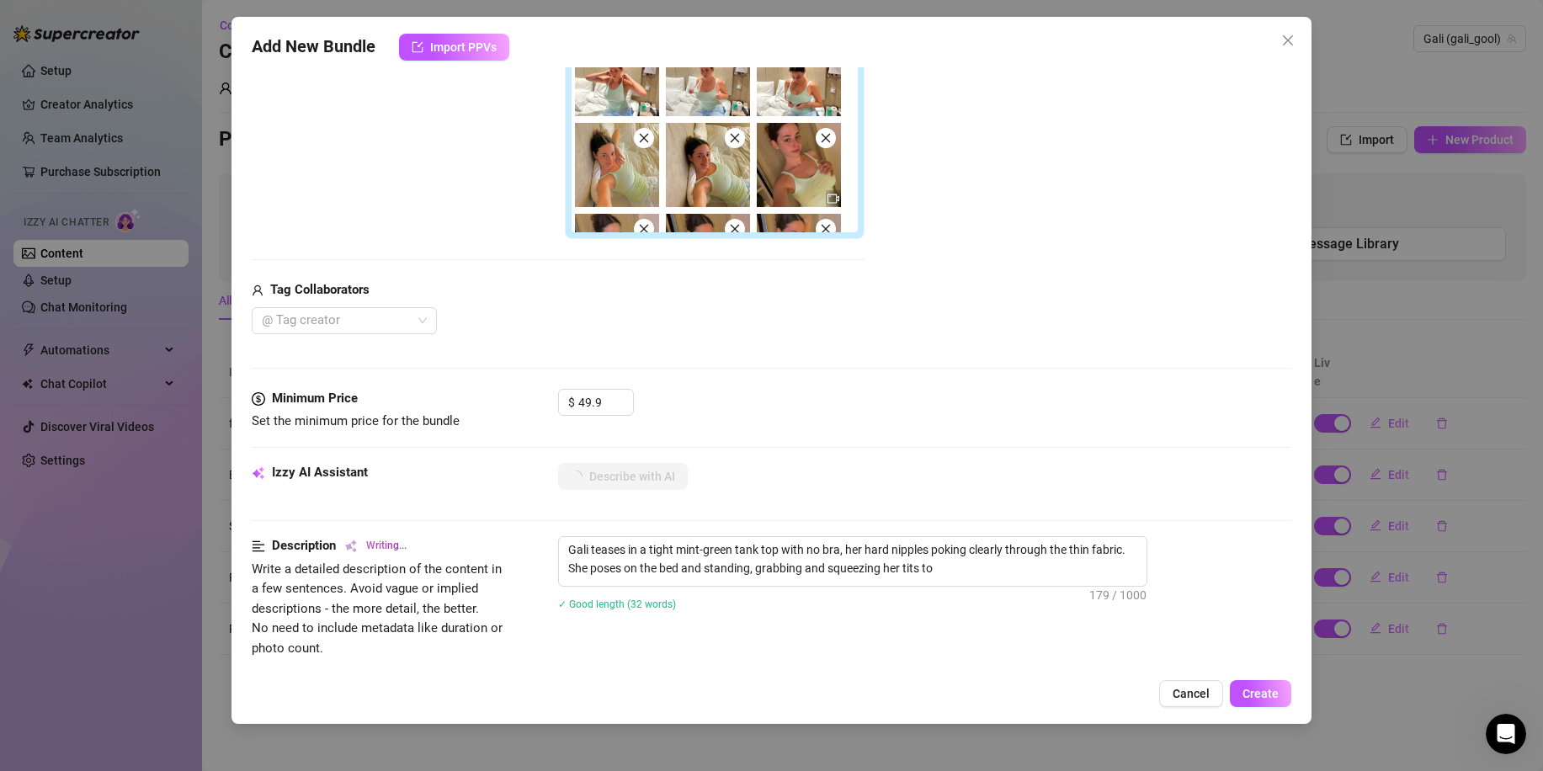
type textarea "Gali teases in a tight mint-green tank top with no bra, her hard nipples poking…"
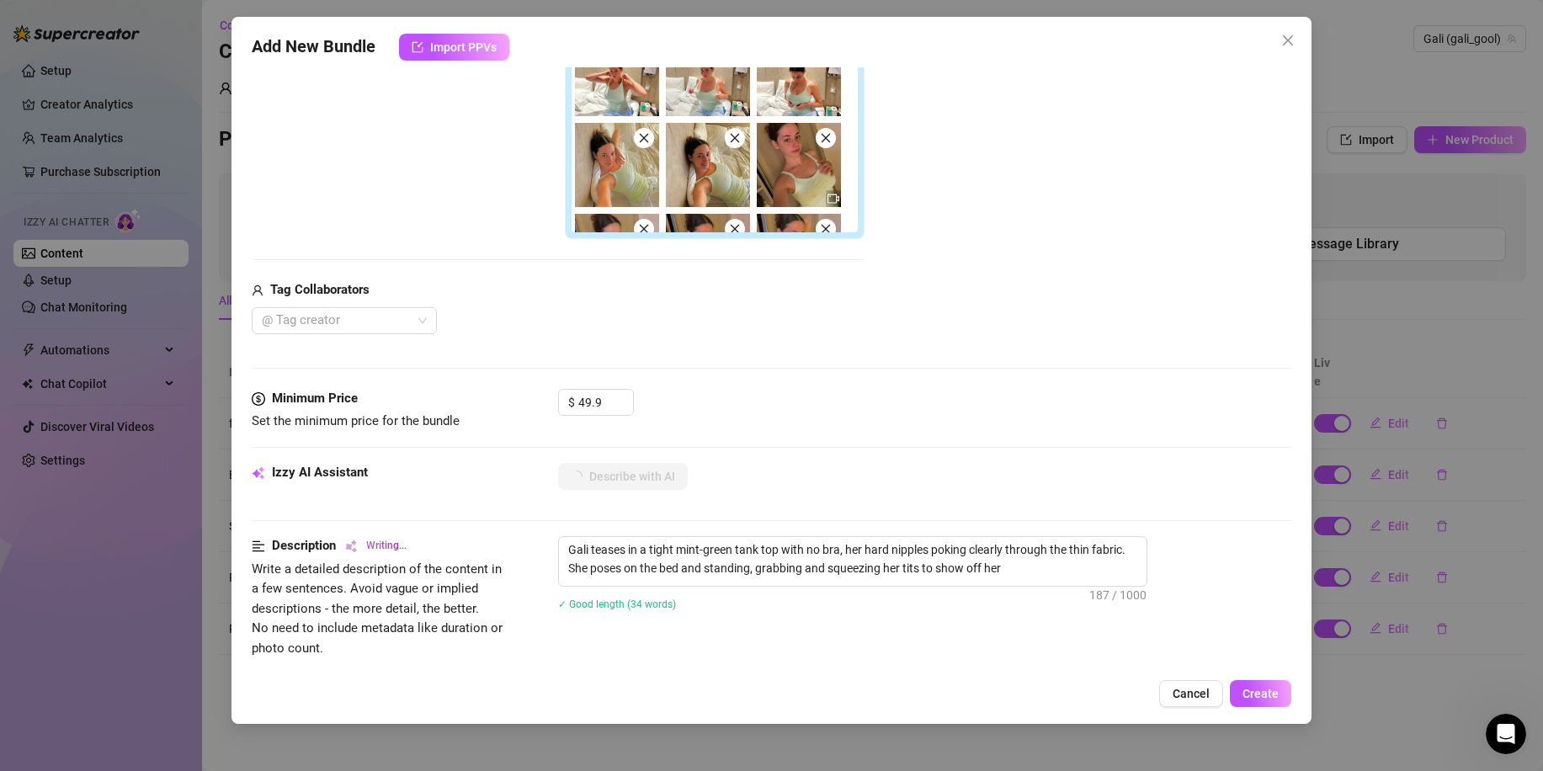
type textarea "Gali teases in a tight mint-green tank top with no bra, her hard nipples poking…"
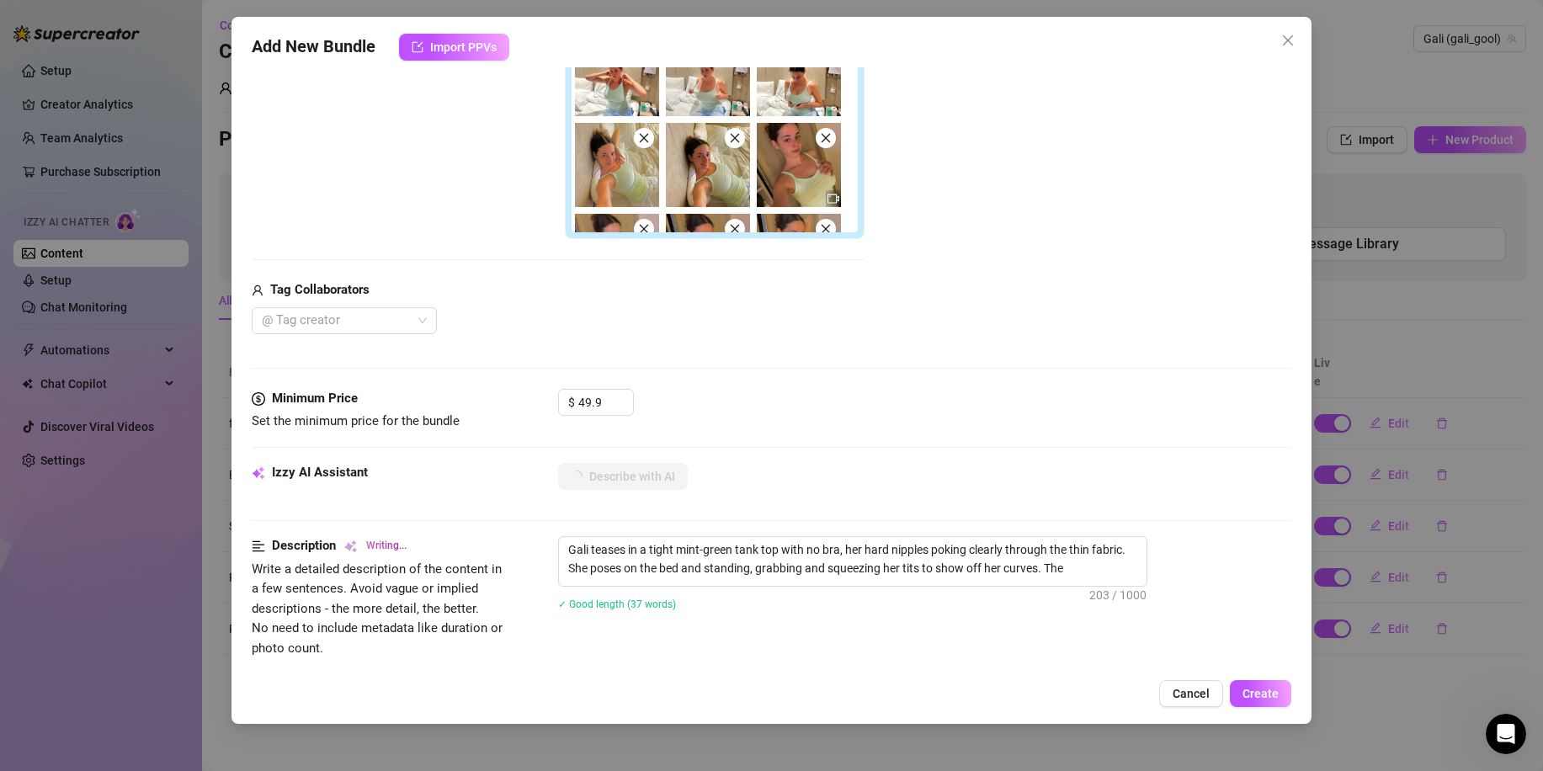
type textarea "Gali teases in a tight mint-green tank top with no bra, her hard nipples poking…"
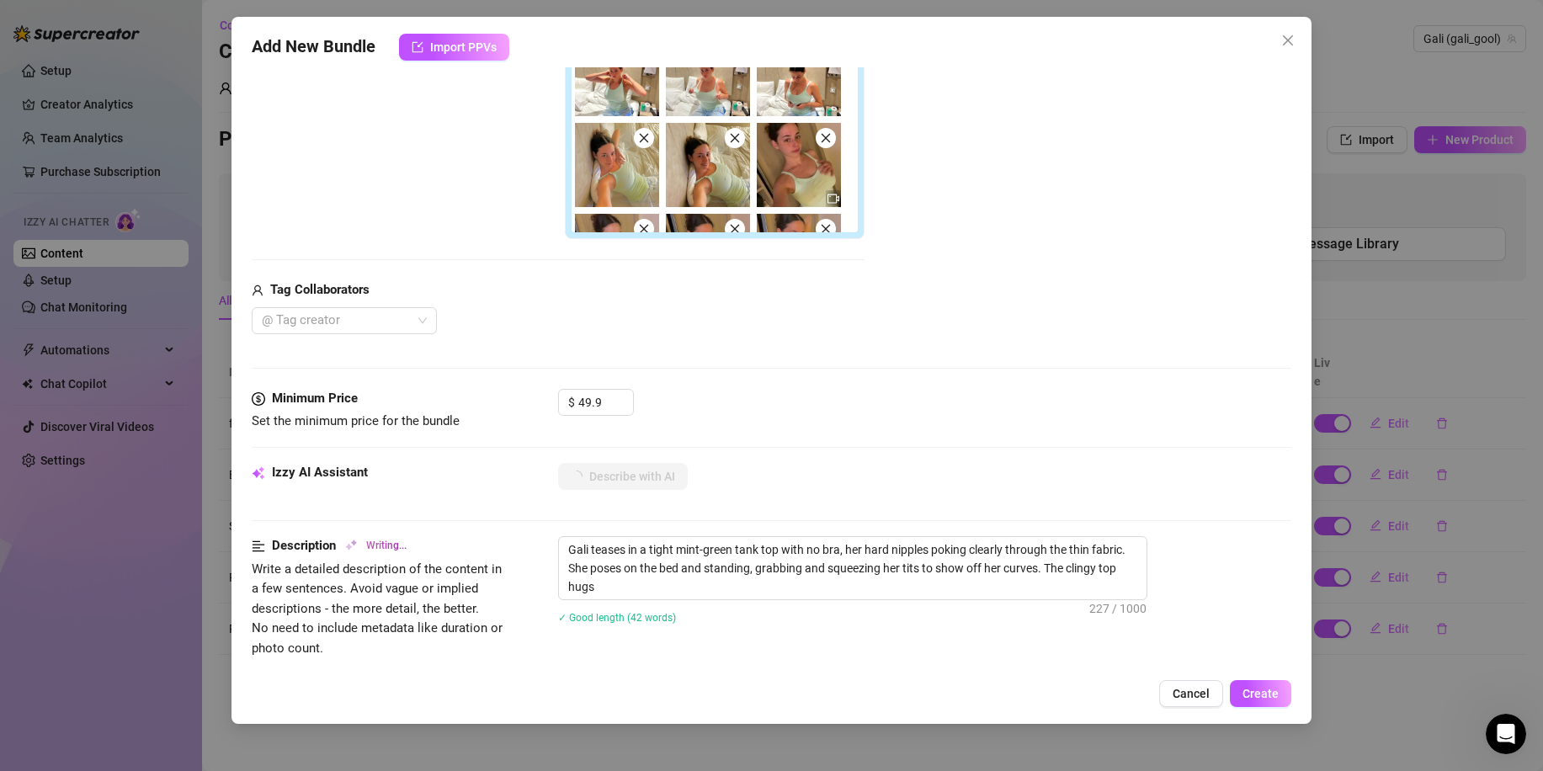
type textarea "Gali teases in a tight mint-green tank top with no bra, her hard nipples poking…"
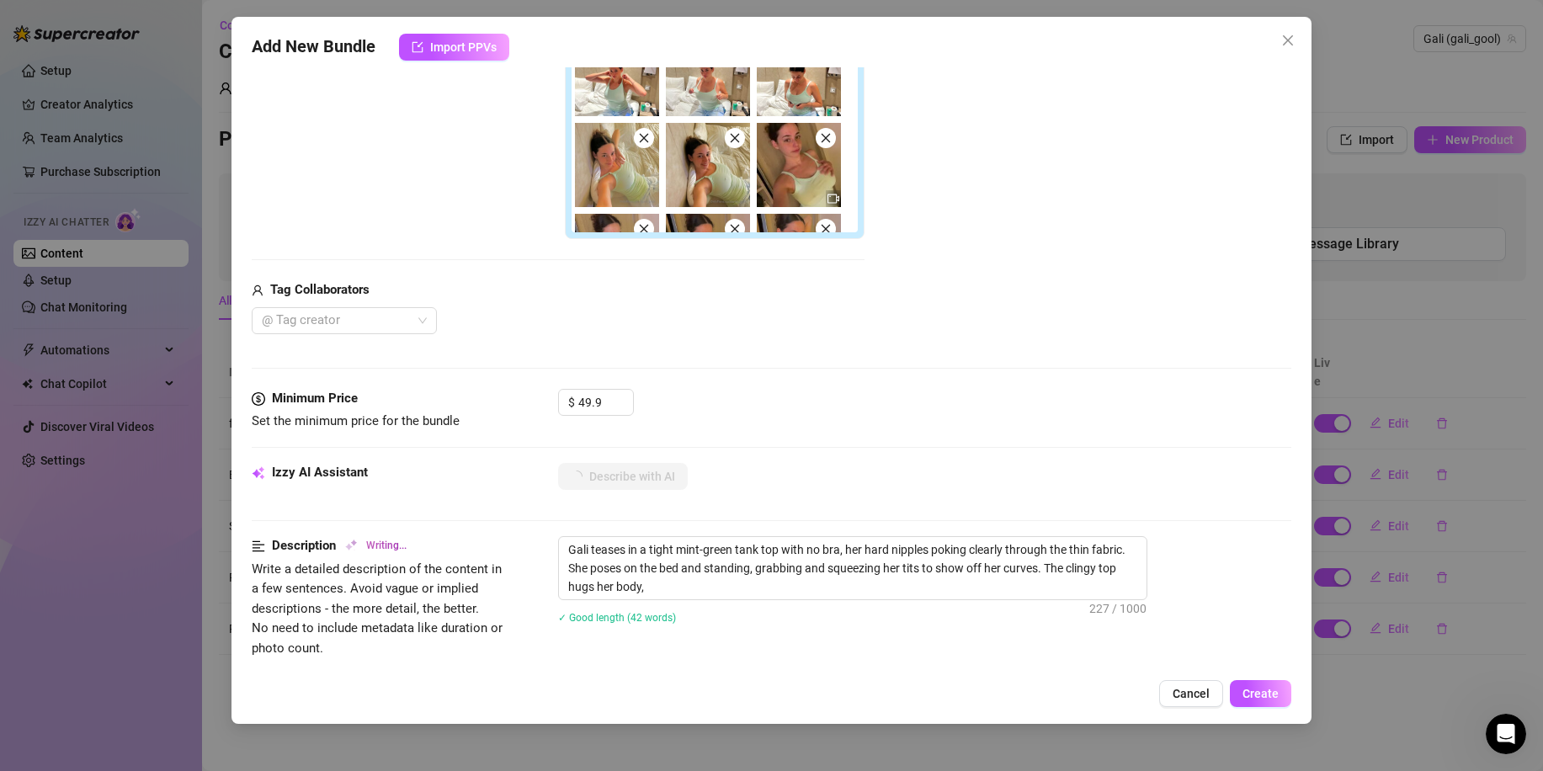
type textarea "Gali teases in a tight mint-green tank top with no bra, her hard nipples poking…"
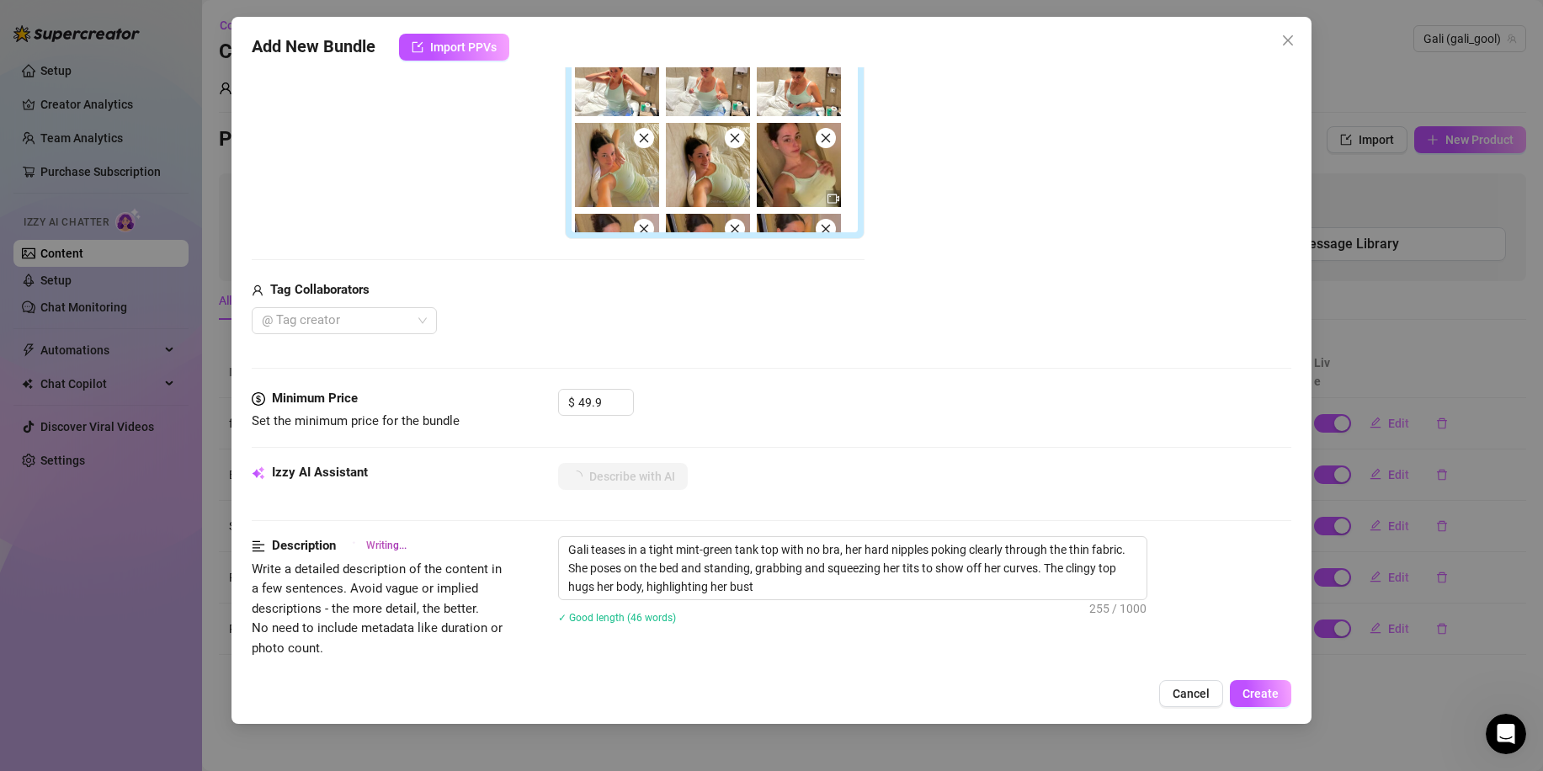
type textarea "Gali teases in a tight mint-green tank top with no bra, her hard nipples poking…"
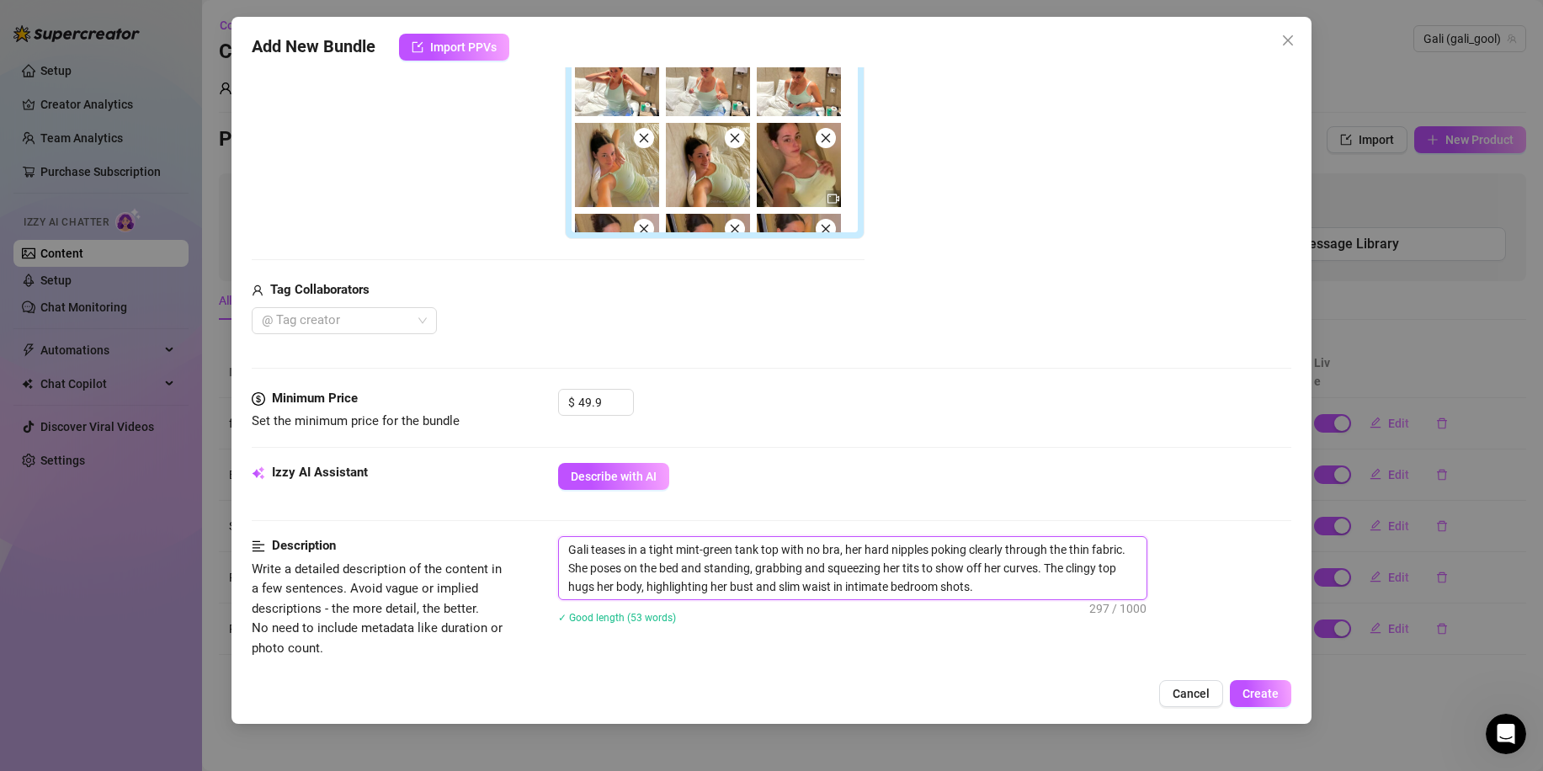
click at [832, 586] on textarea "Gali teases in a tight mint-green tank top with no bra, her hard nipples poking…" at bounding box center [853, 568] width 588 height 62
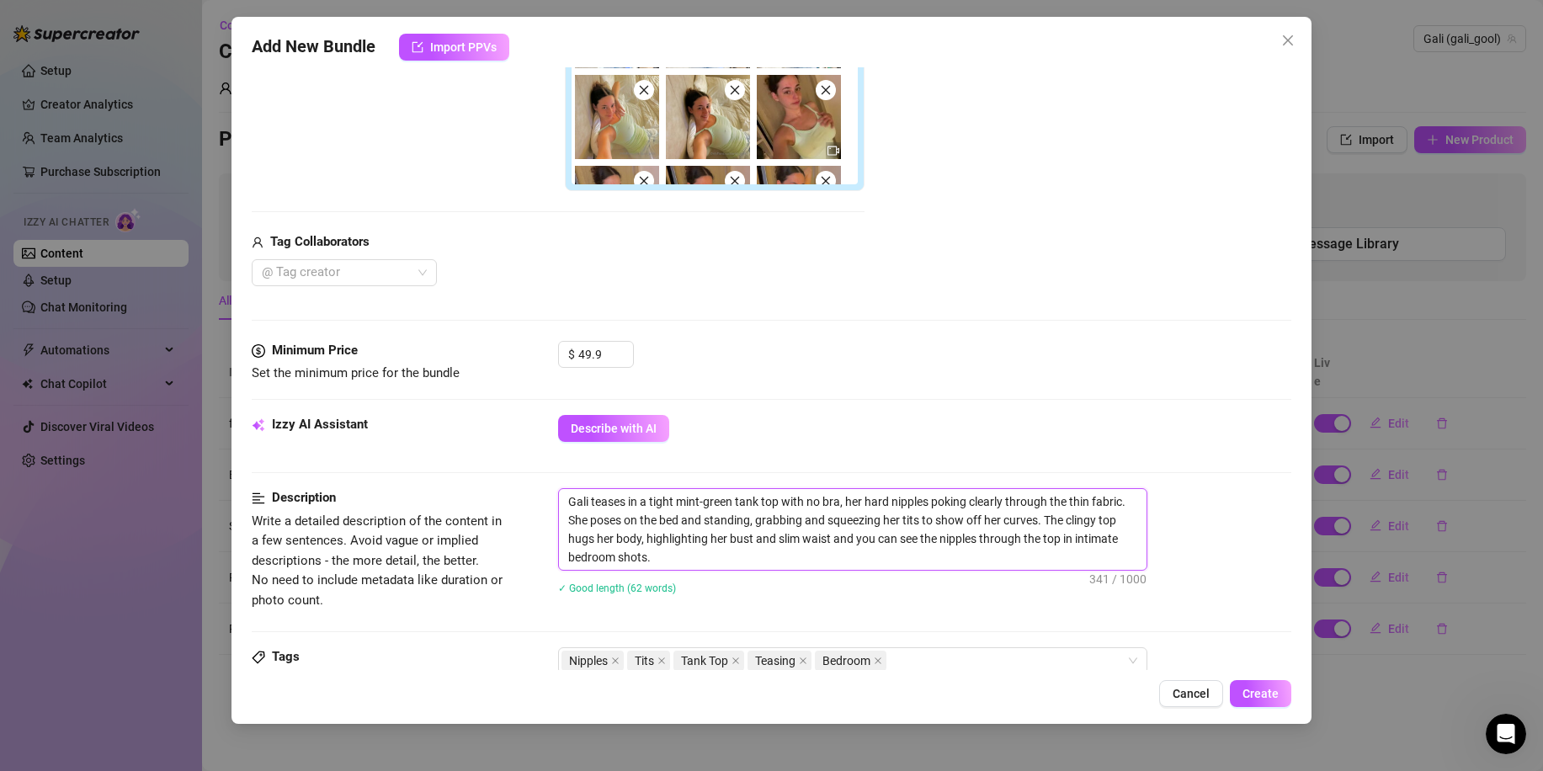
scroll to position [509, 0]
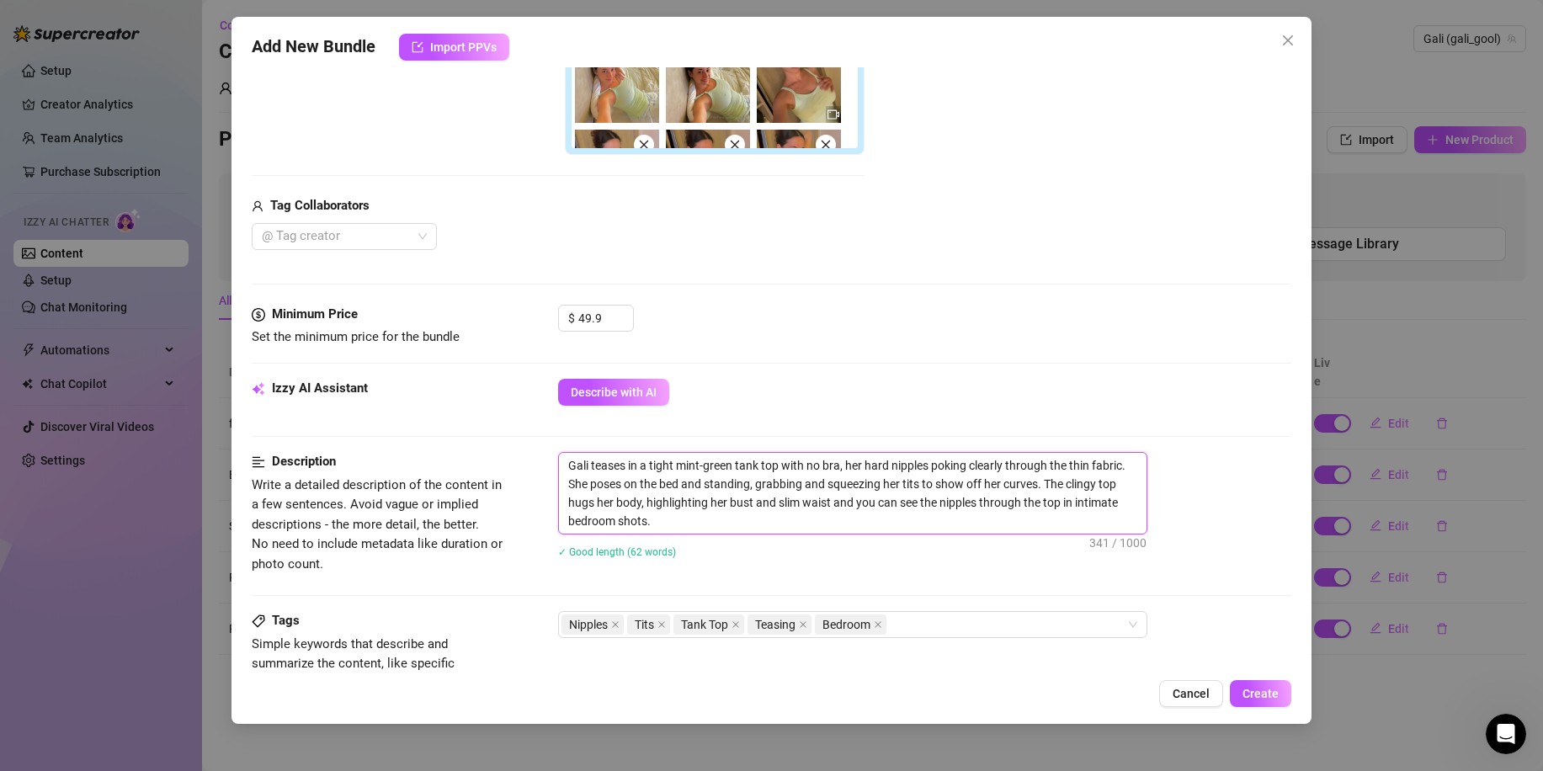
click at [650, 461] on textarea "Gali teases in a tight mint-green tank top with no bra, her hard nipples poking…" at bounding box center [853, 493] width 588 height 81
click at [970, 575] on div "Gali teases in a see through tight mint-green tank top with no bra, her hard ni…" at bounding box center [924, 516] width 733 height 128
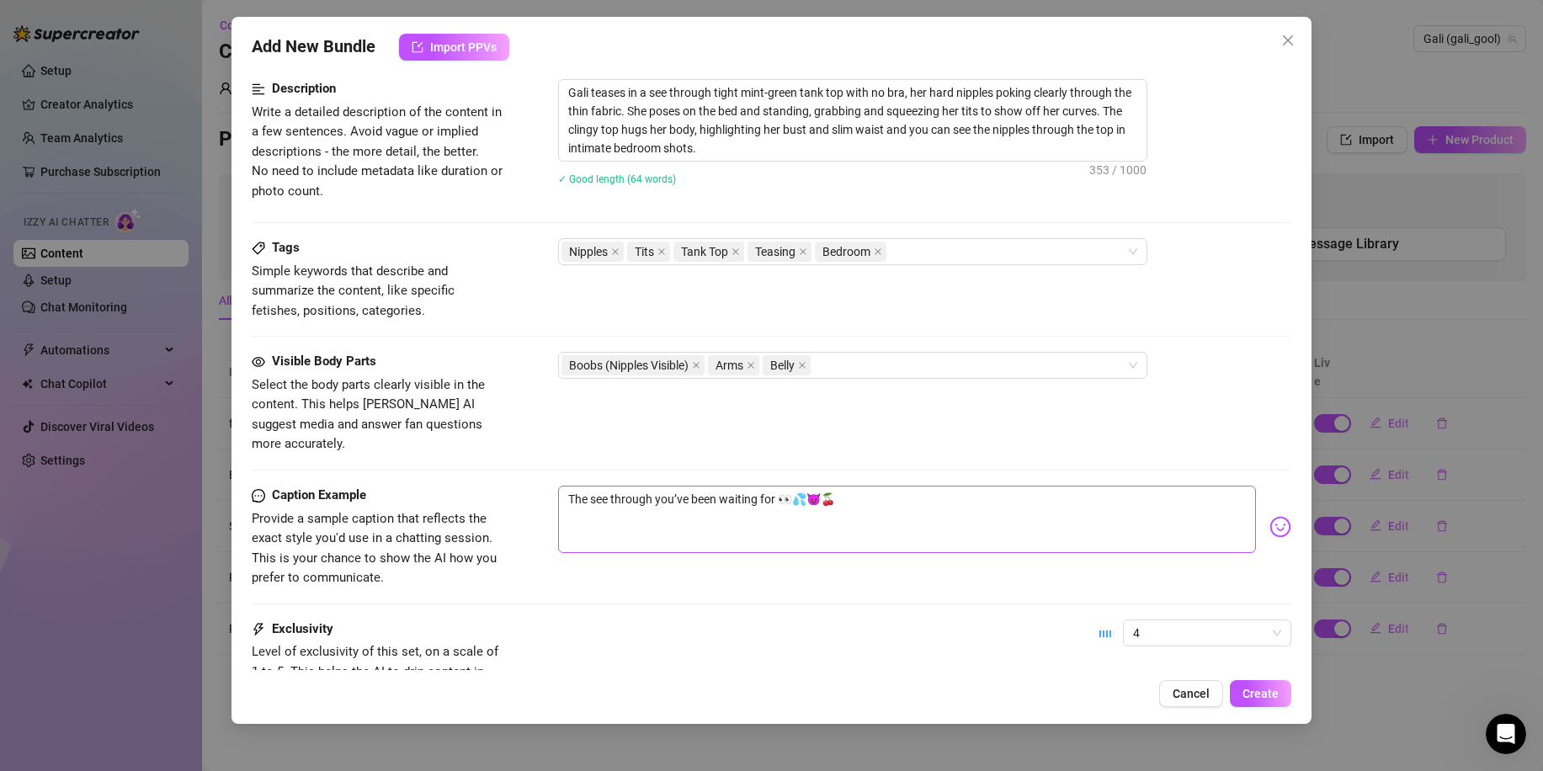
scroll to position [1019, 0]
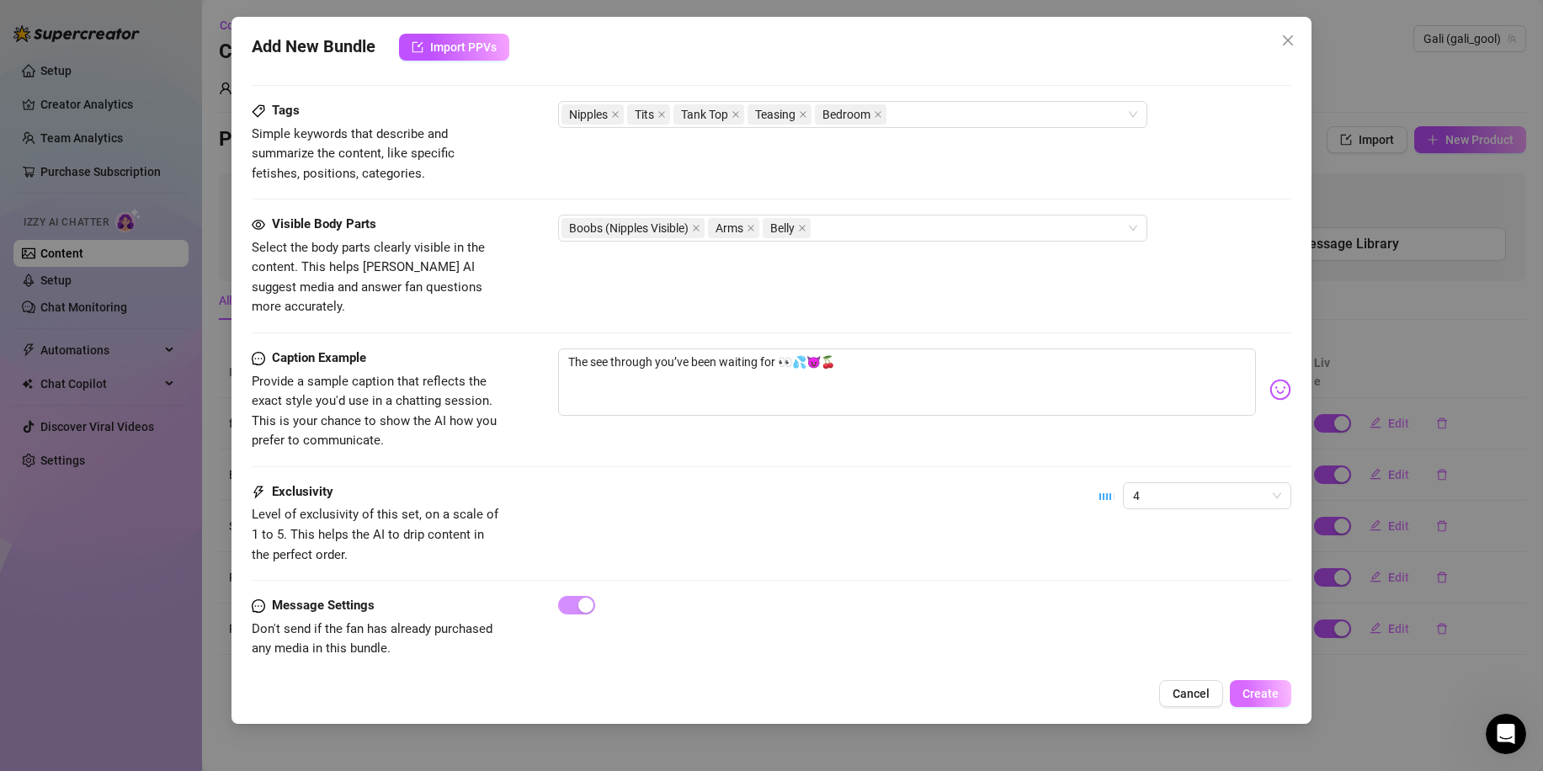
click at [1262, 683] on button "Create" at bounding box center [1260, 693] width 61 height 27
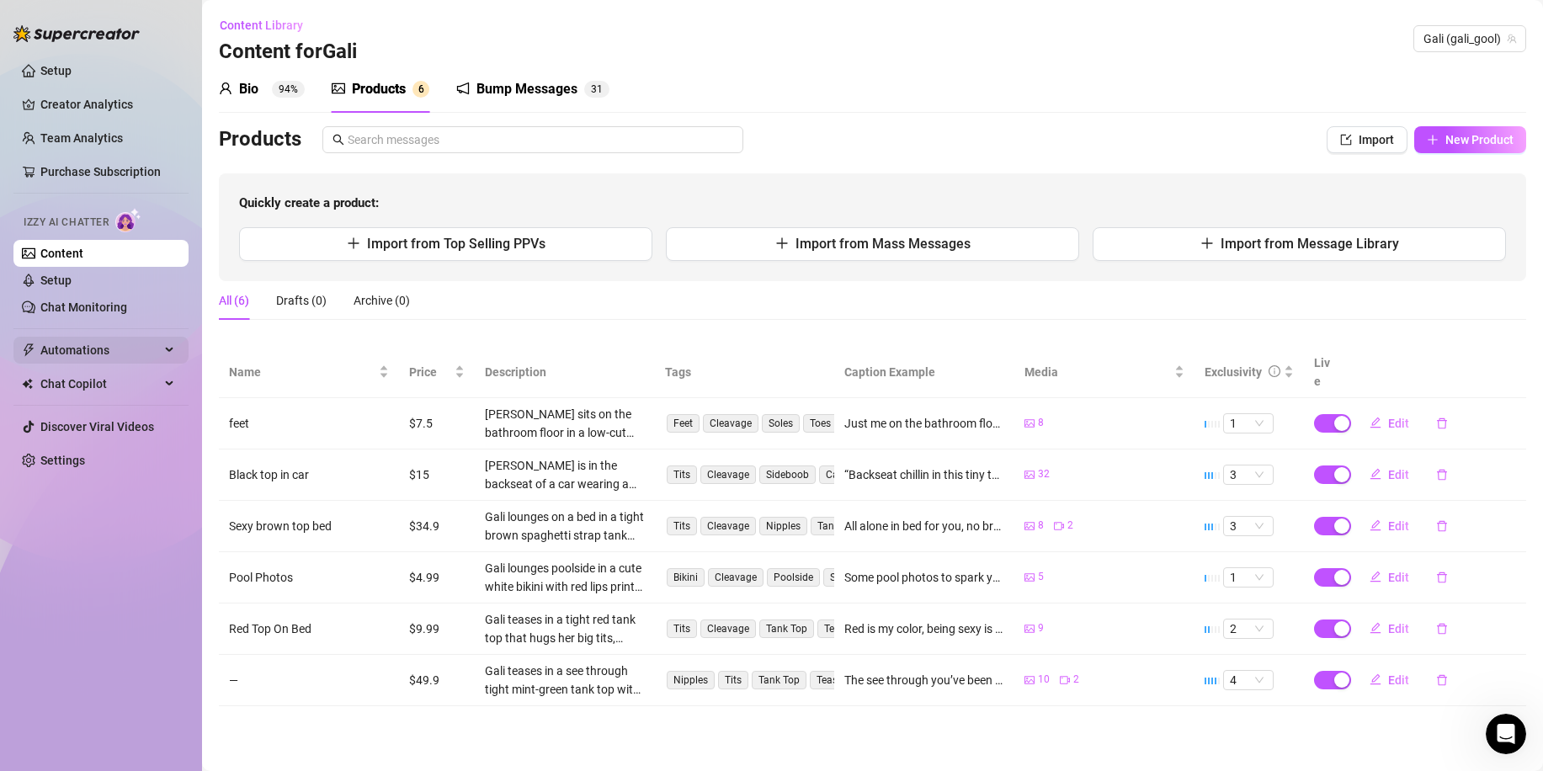
click at [79, 341] on span "Automations" at bounding box center [100, 350] width 120 height 27
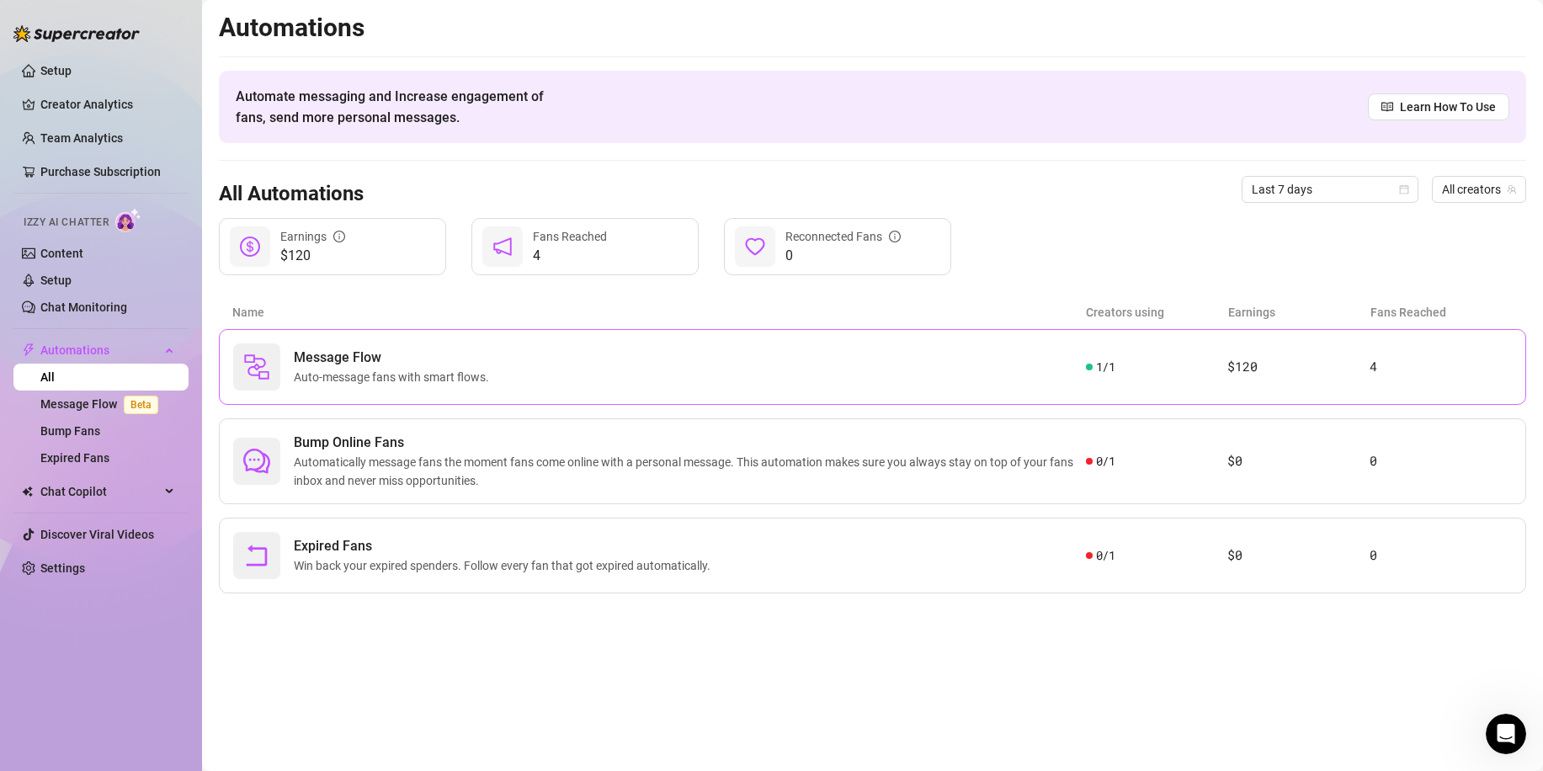
click at [393, 368] on span "Auto-message fans with smart flows." at bounding box center [395, 377] width 202 height 19
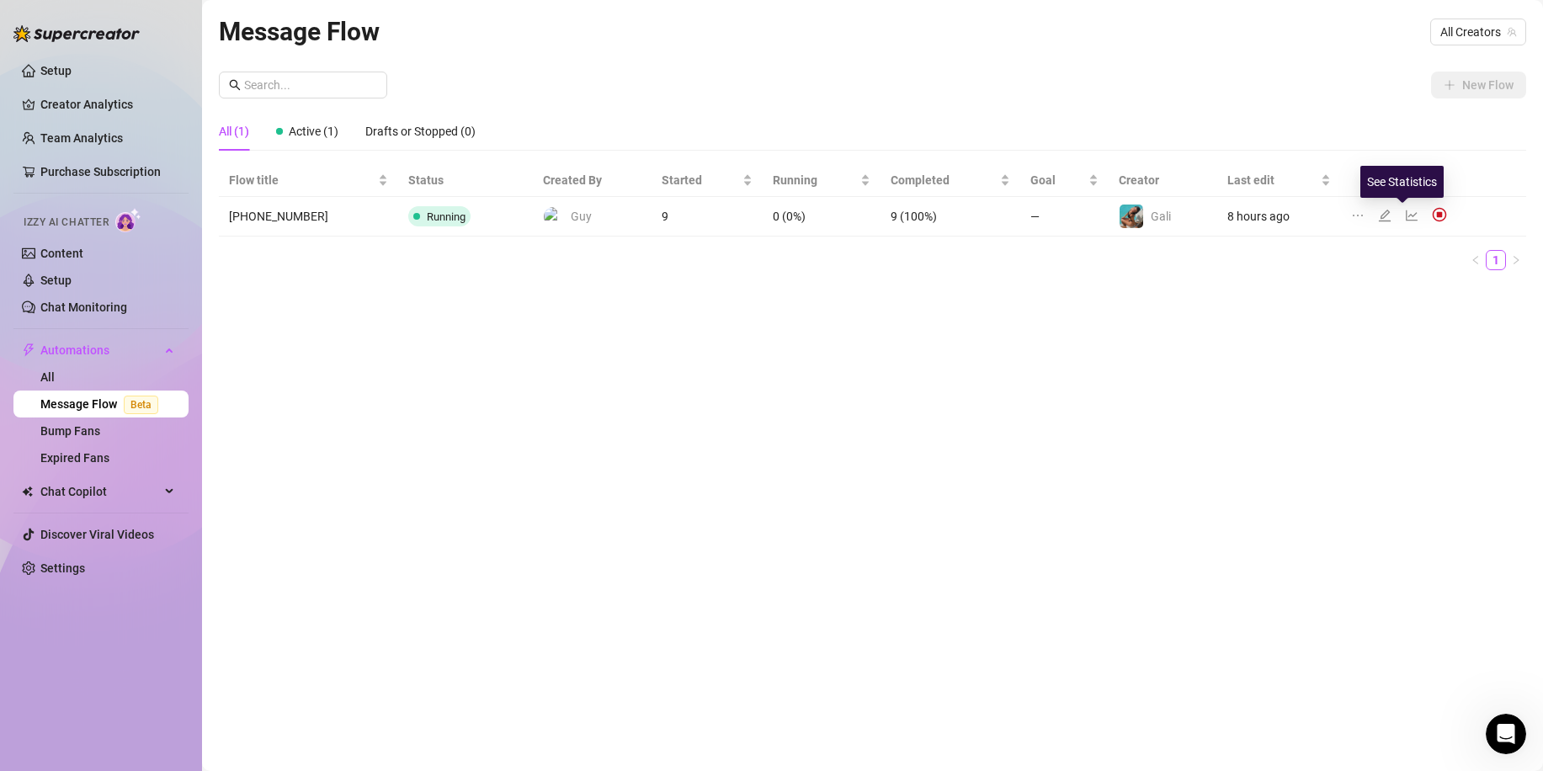
click at [1405, 216] on icon "line-chart" at bounding box center [1411, 215] width 13 height 13
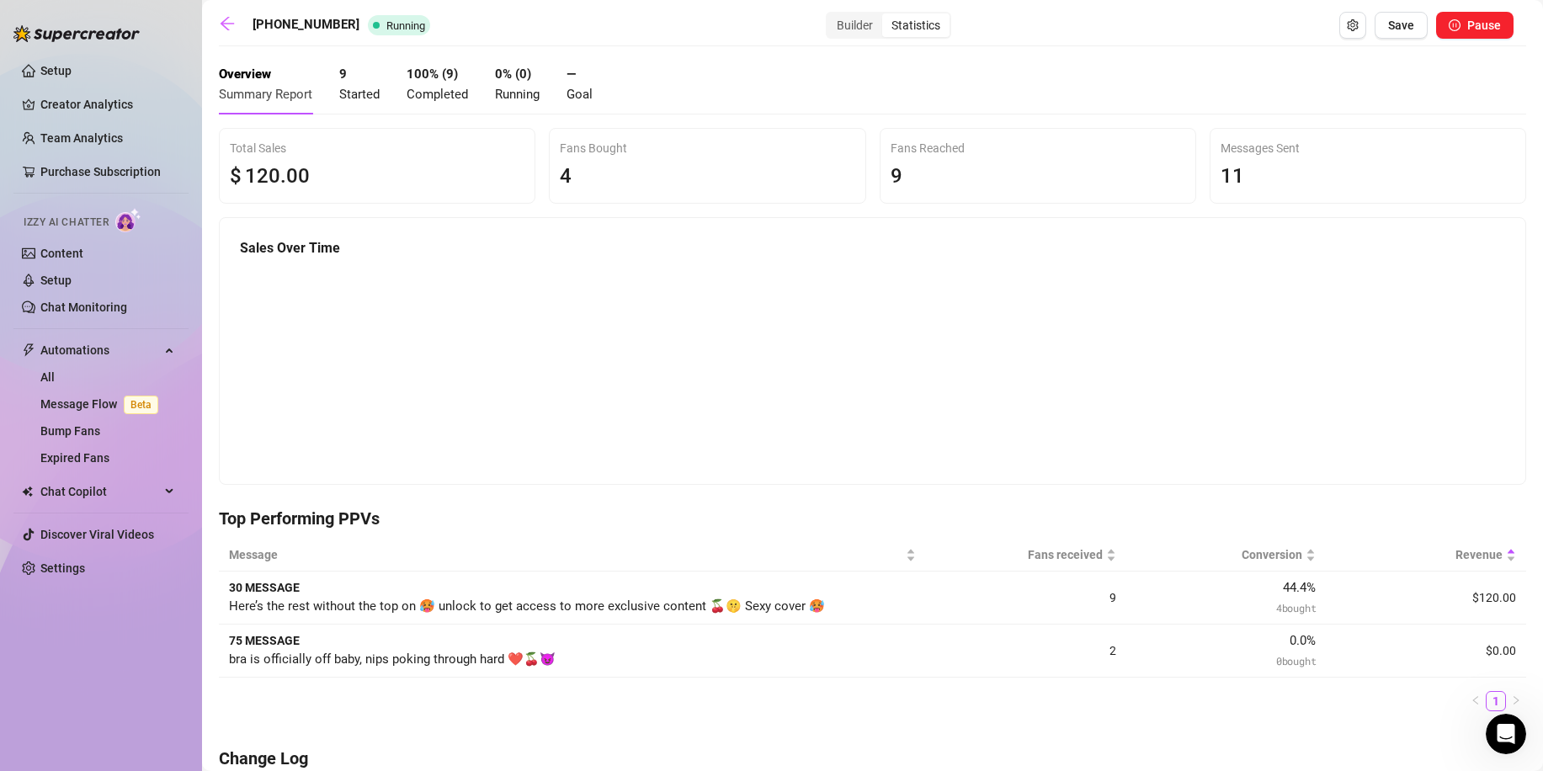
click at [841, 346] on canvas at bounding box center [865, 371] width 1251 height 212
click at [362, 98] on span "Started" at bounding box center [359, 94] width 40 height 15
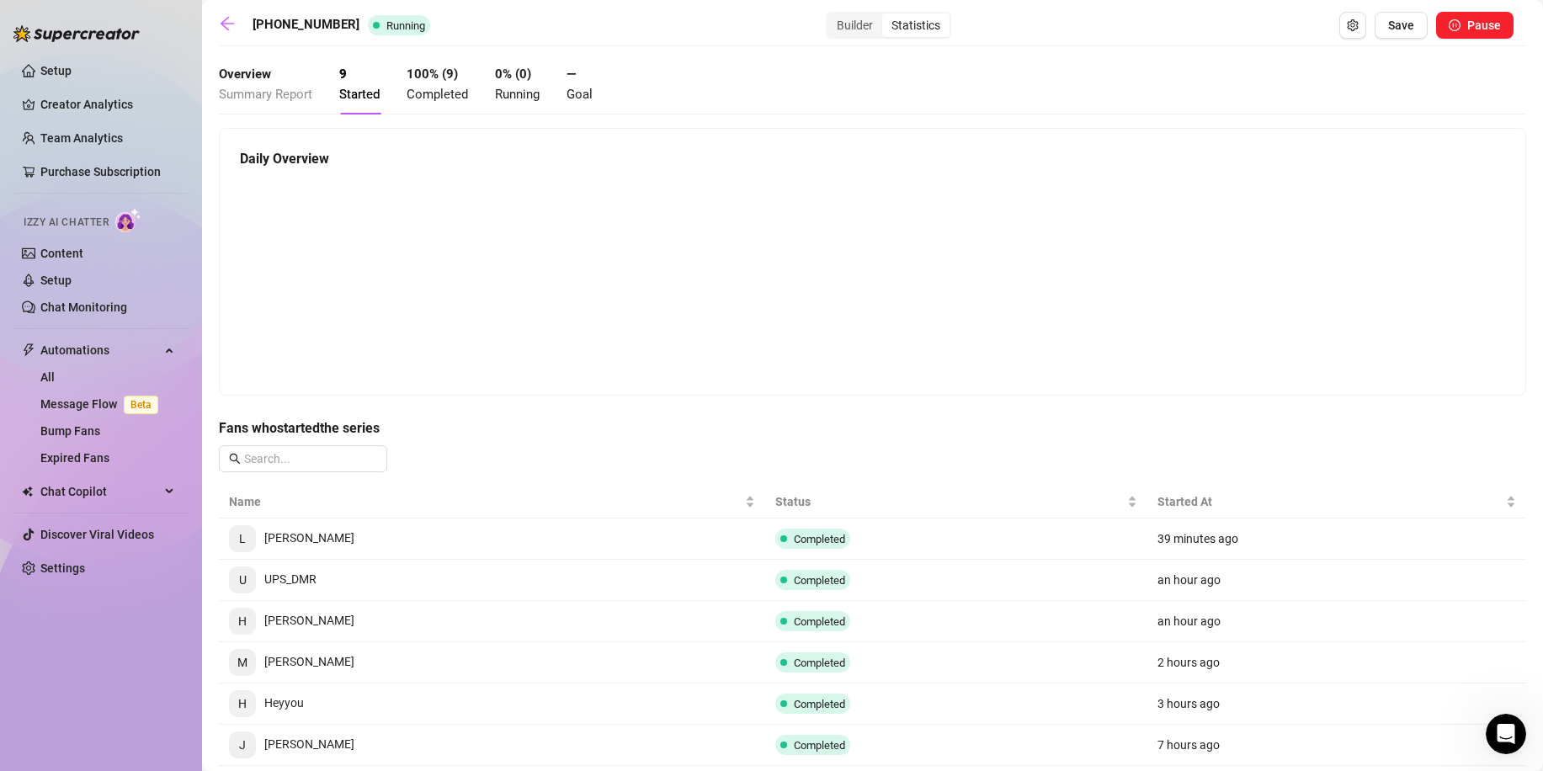
click at [454, 75] on strong "100 % ( 9 )" at bounding box center [432, 74] width 51 height 15
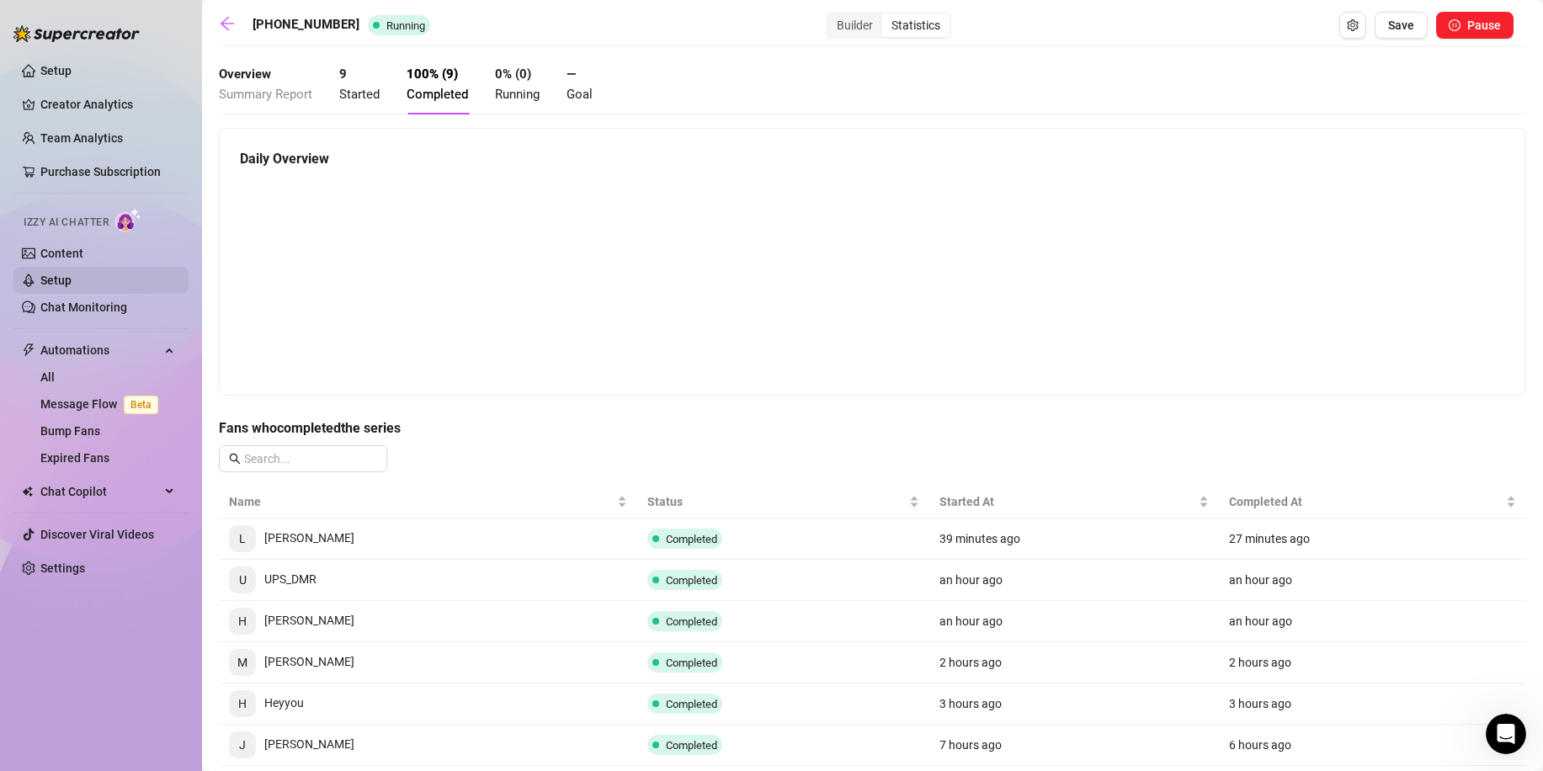
click at [72, 280] on link "Setup" at bounding box center [55, 280] width 31 height 13
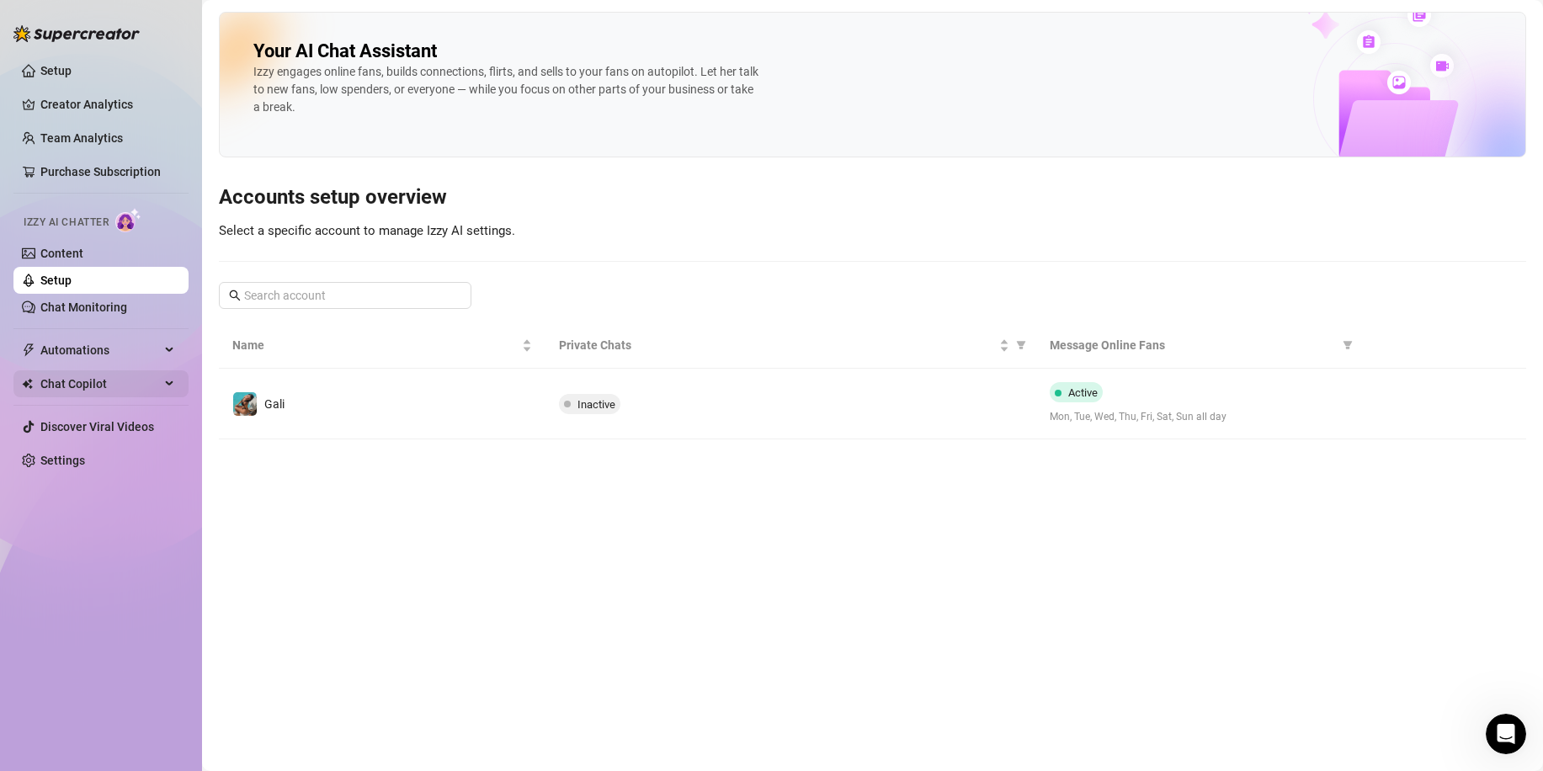
click at [125, 380] on span "Chat Copilot" at bounding box center [100, 383] width 120 height 27
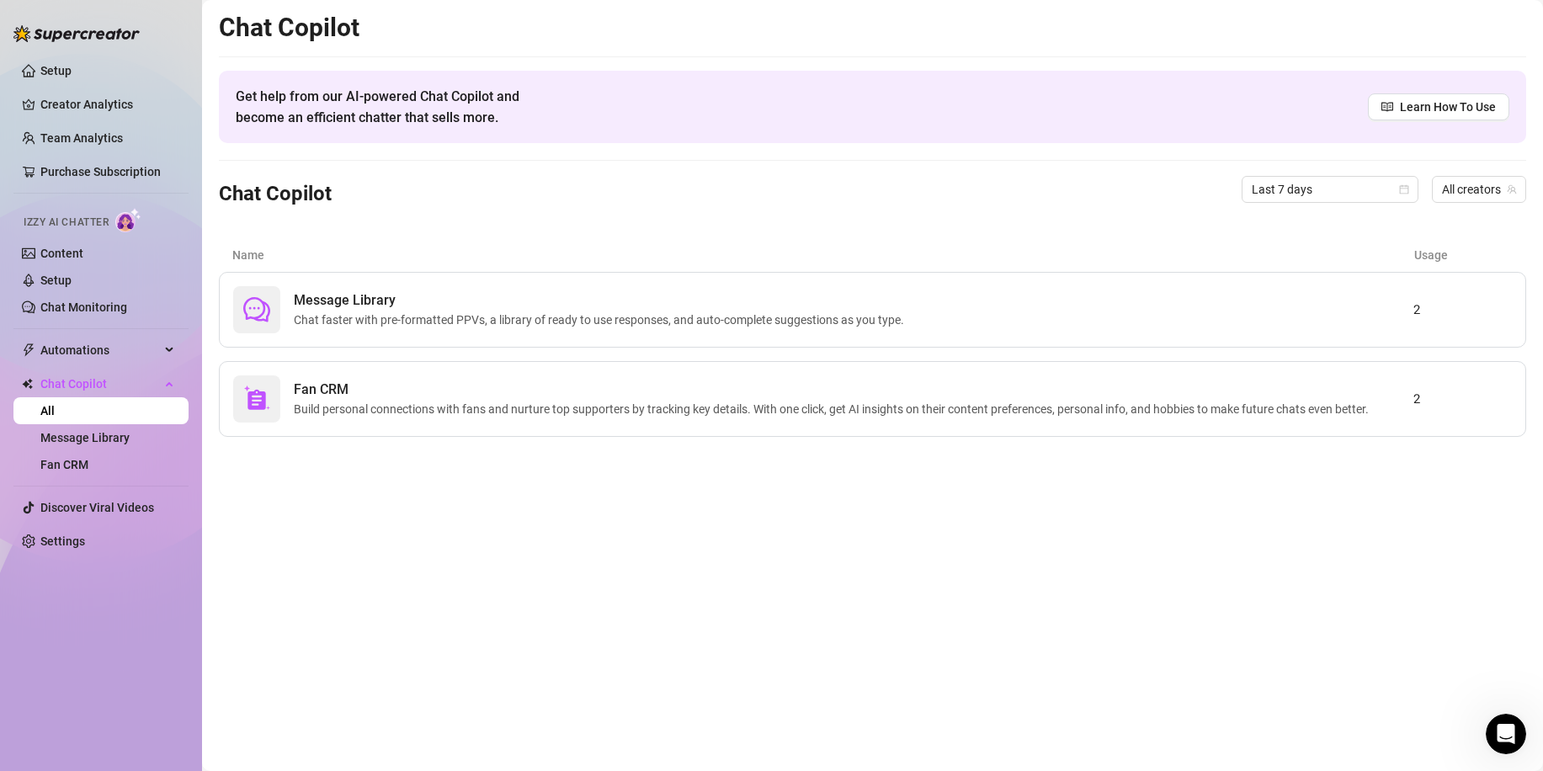
click at [37, 51] on ul "Setup Creator Analytics Team Analytics Purchase Subscription Izzy AI Chatter Co…" at bounding box center [100, 306] width 175 height 511
click at [44, 64] on link "Setup" at bounding box center [55, 70] width 31 height 13
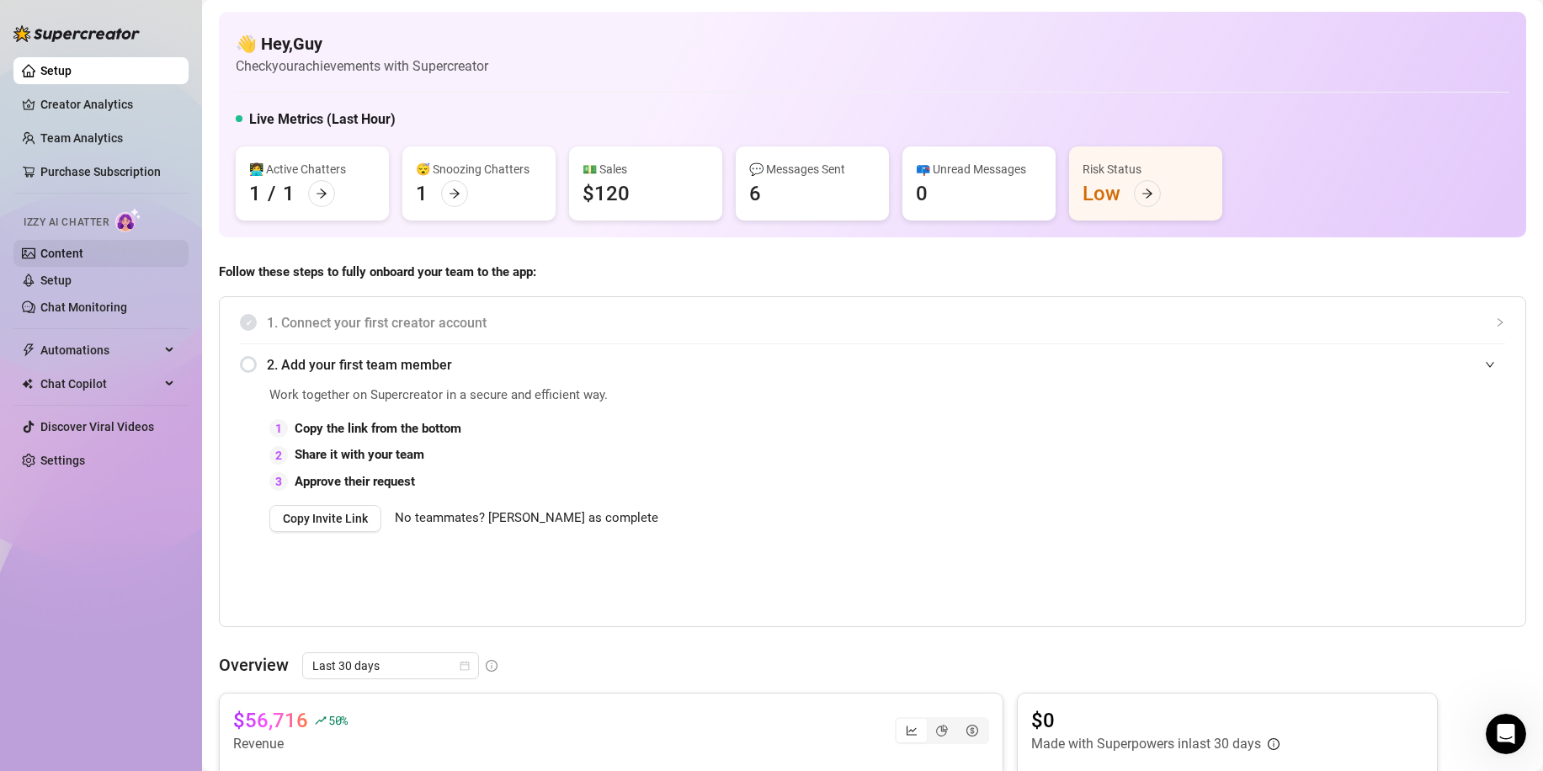
click at [83, 253] on link "Content" at bounding box center [61, 253] width 43 height 13
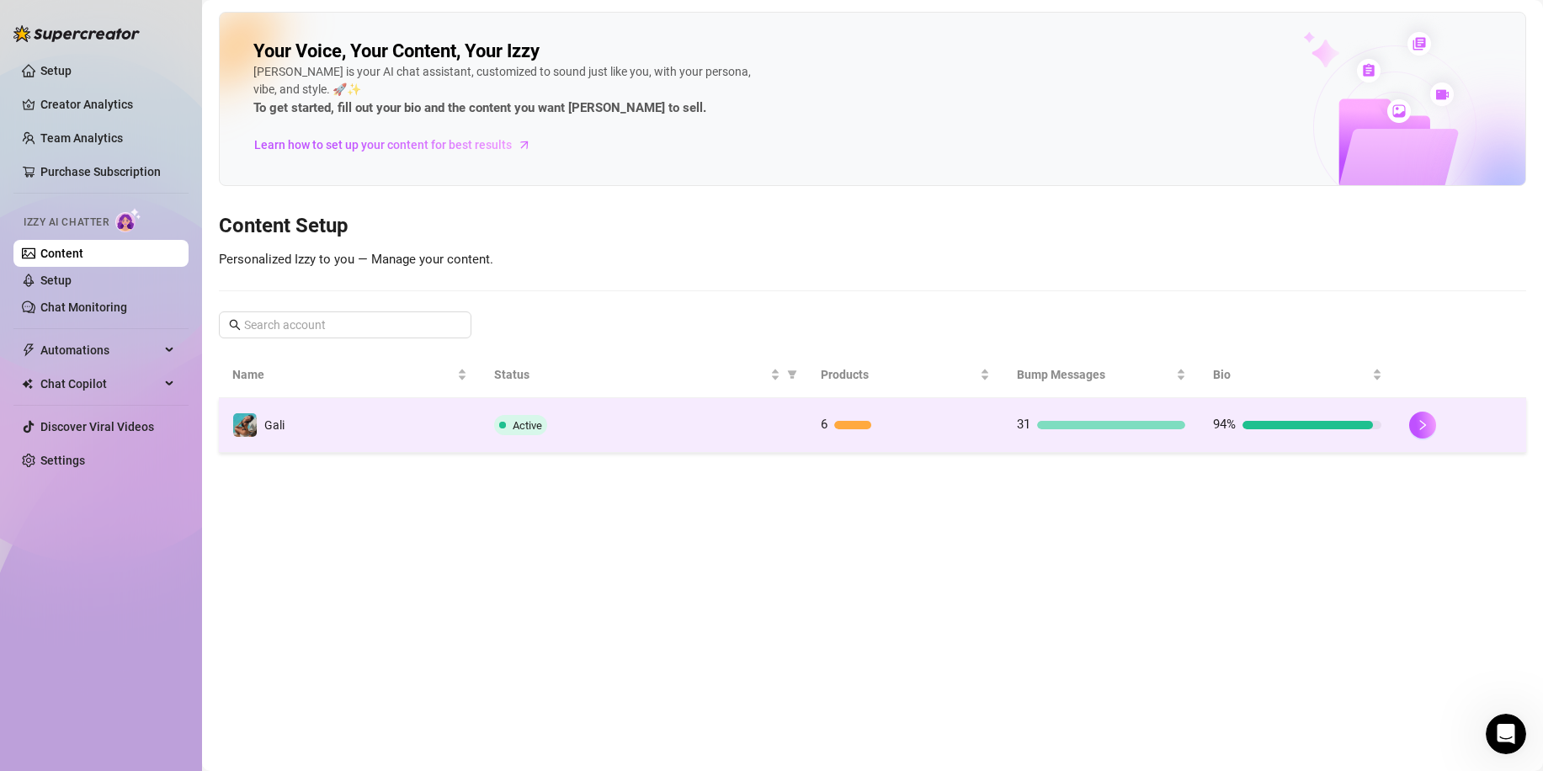
click at [1073, 426] on div at bounding box center [1111, 425] width 148 height 8
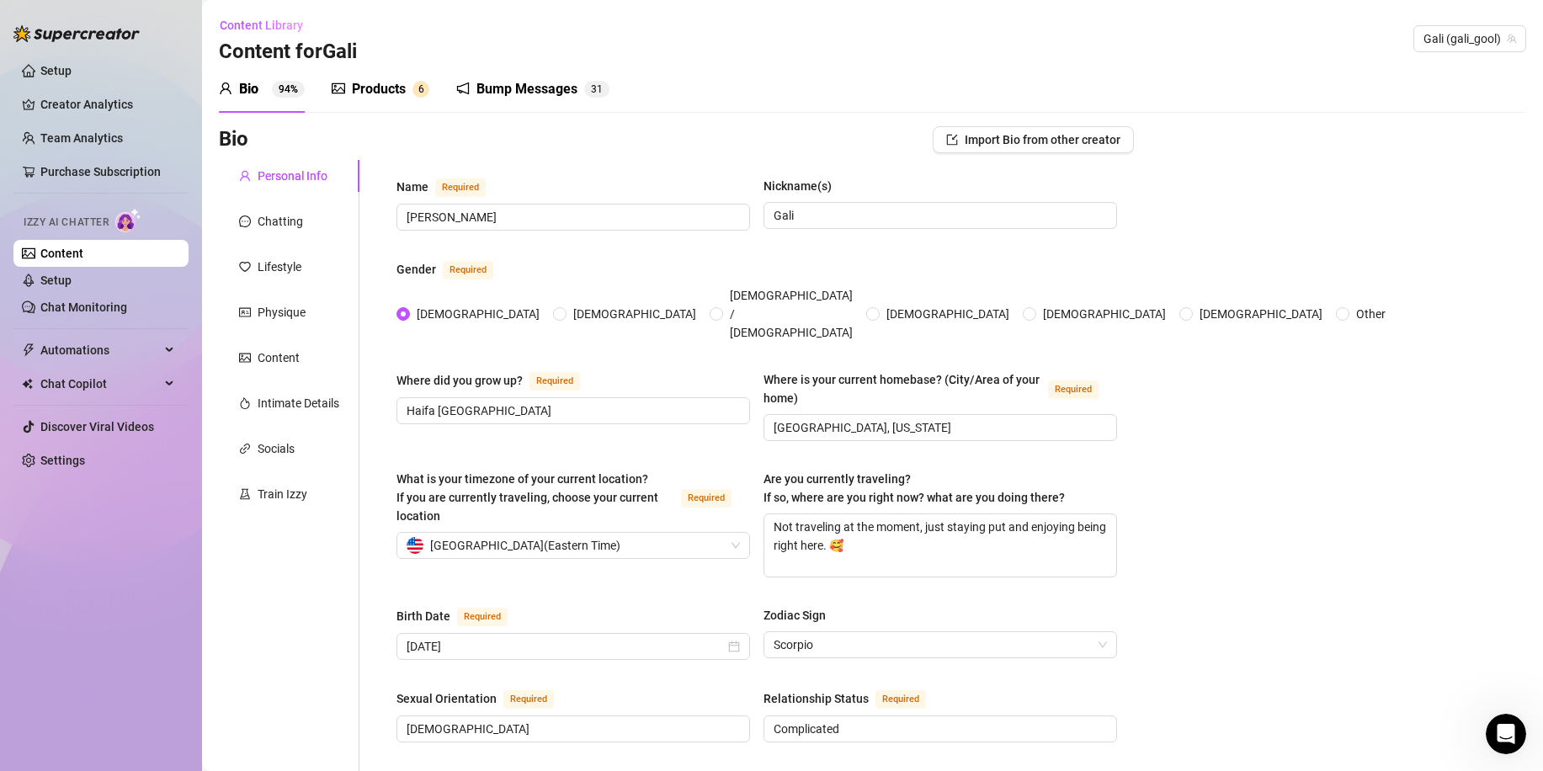
click at [401, 83] on div "Products" at bounding box center [379, 89] width 54 height 20
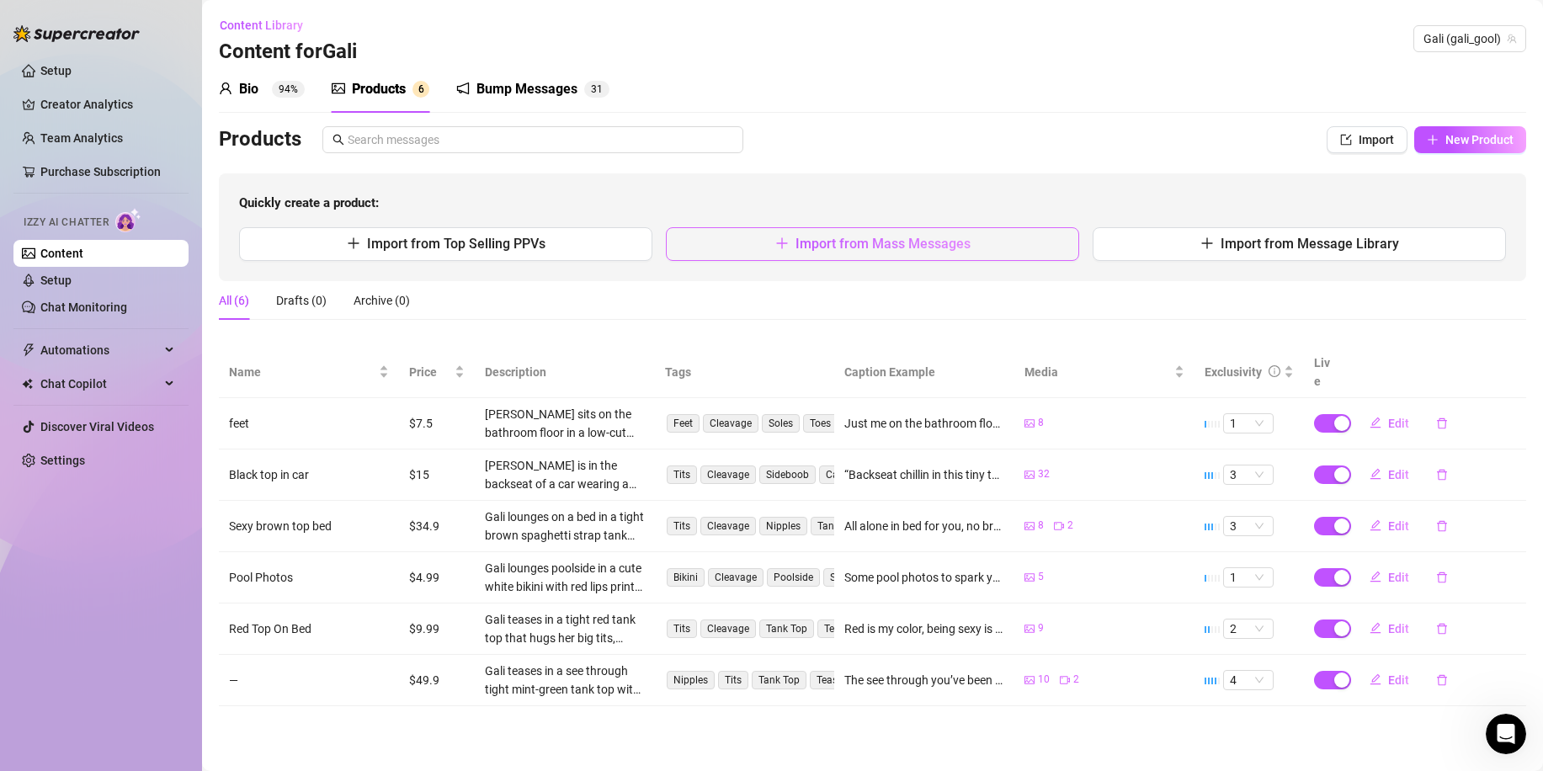
click at [942, 258] on button "Import from Mass Messages" at bounding box center [872, 244] width 413 height 34
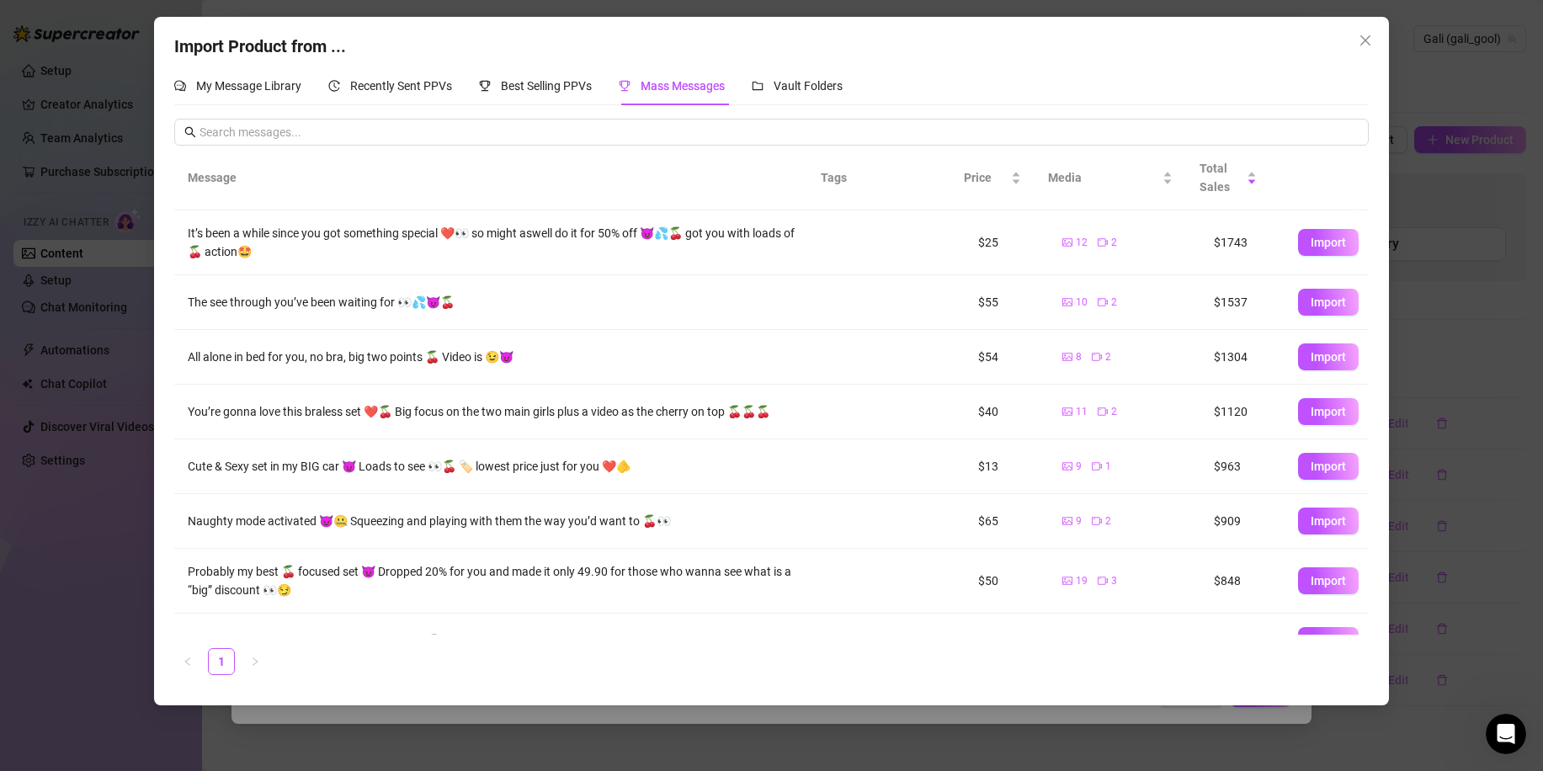
scroll to position [34, 0]
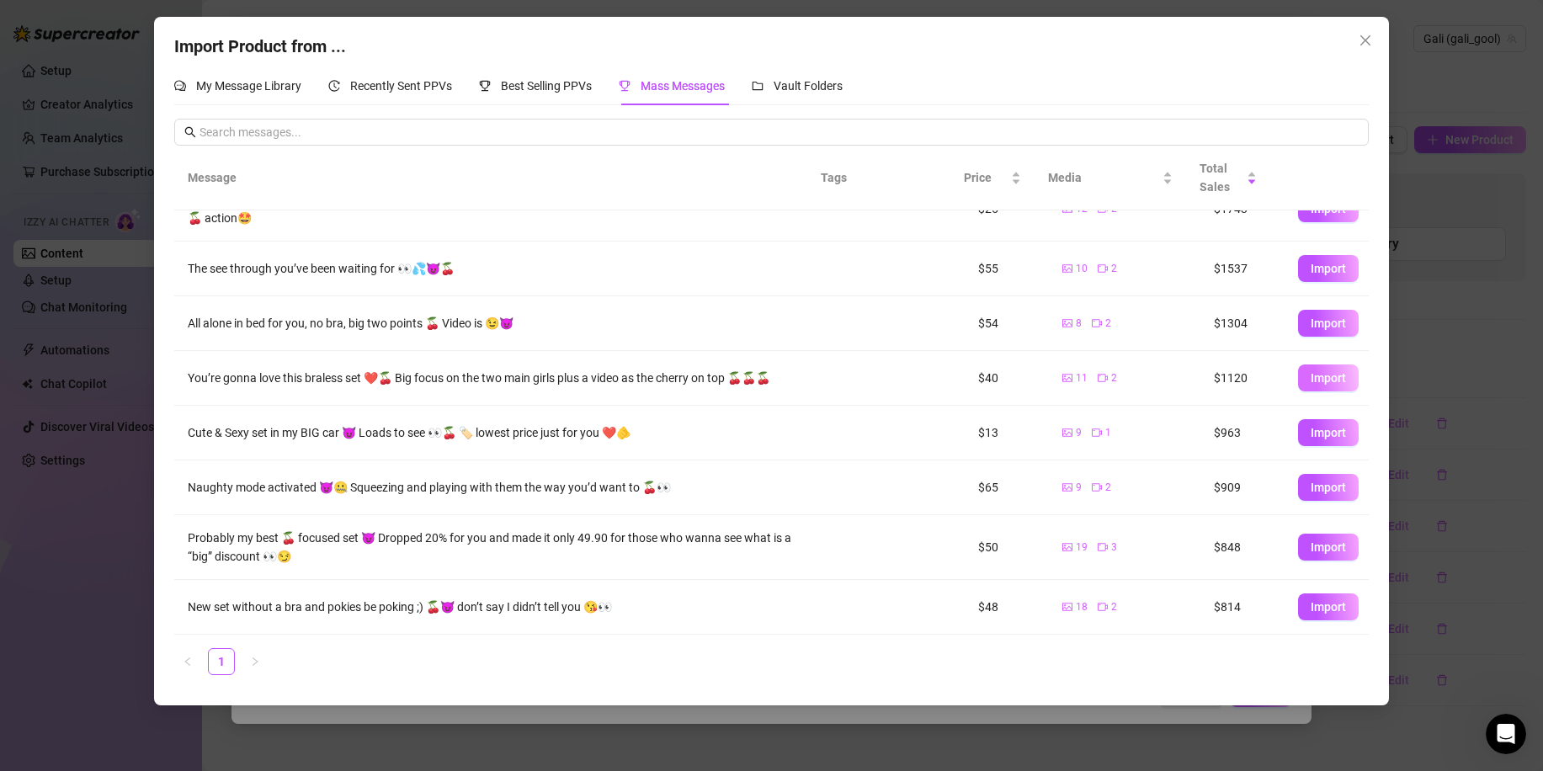
click at [1321, 382] on span "Import" at bounding box center [1328, 377] width 35 height 13
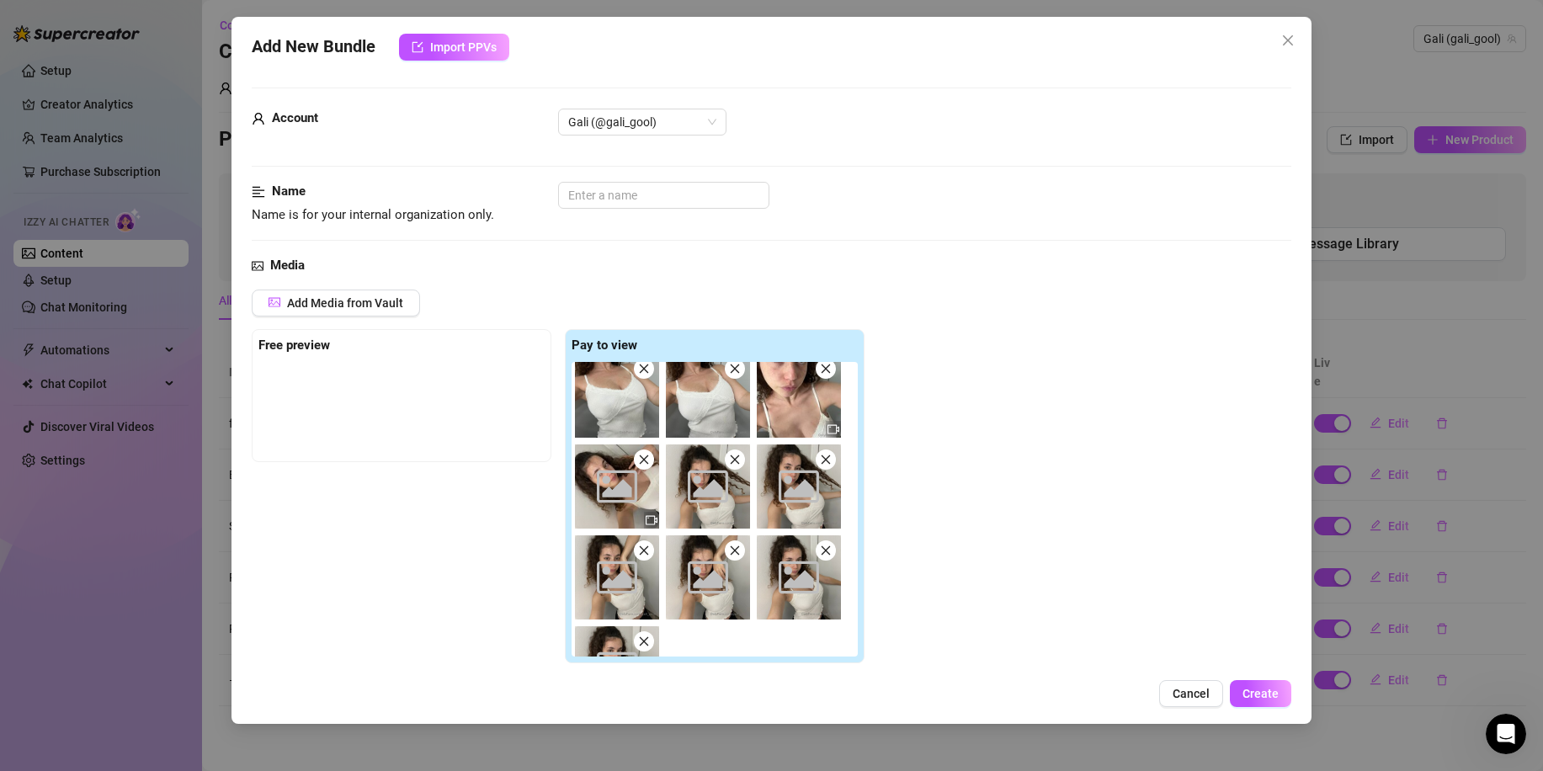
scroll to position [160, 0]
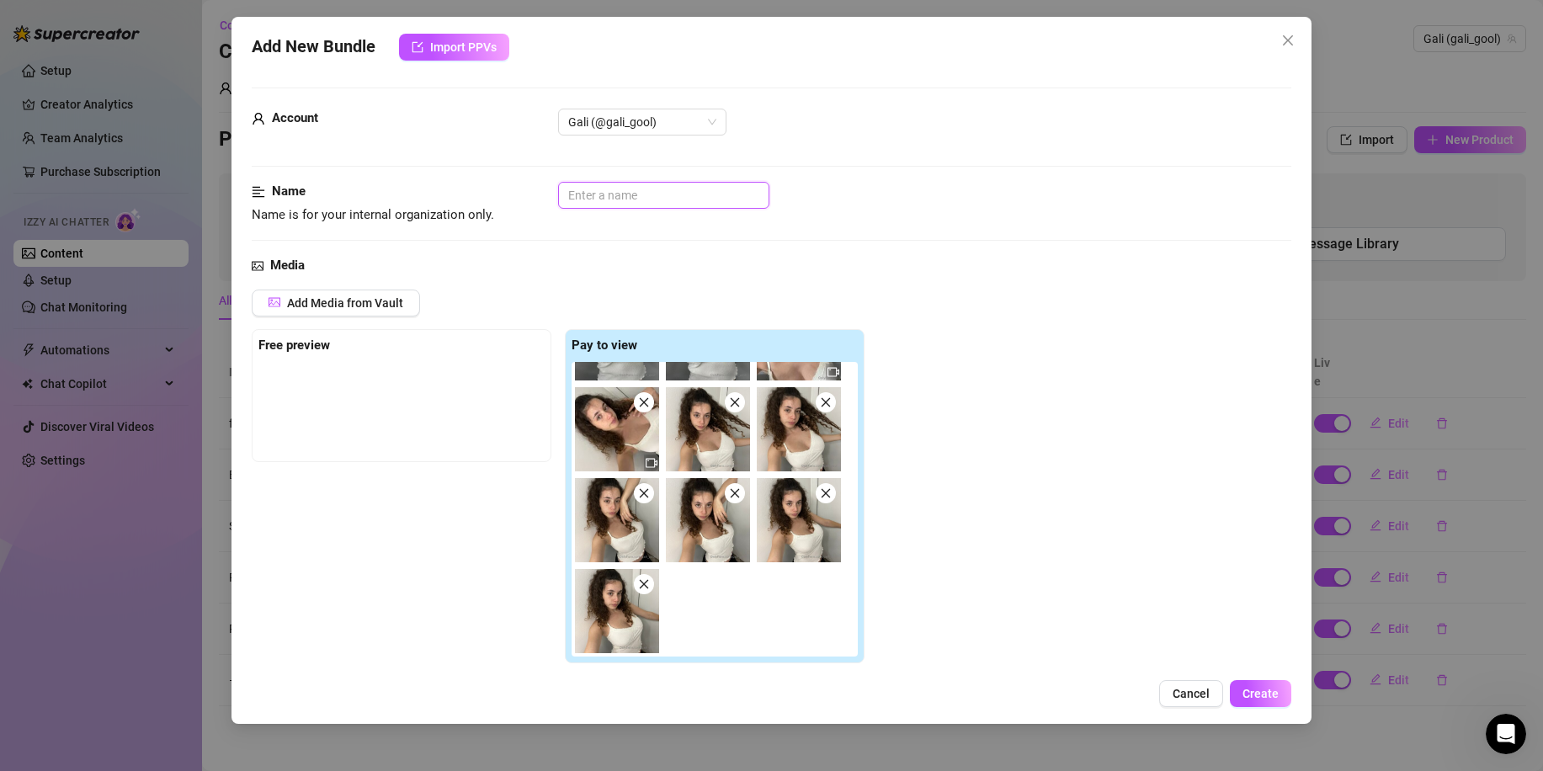
click at [631, 200] on input "text" at bounding box center [663, 195] width 211 height 27
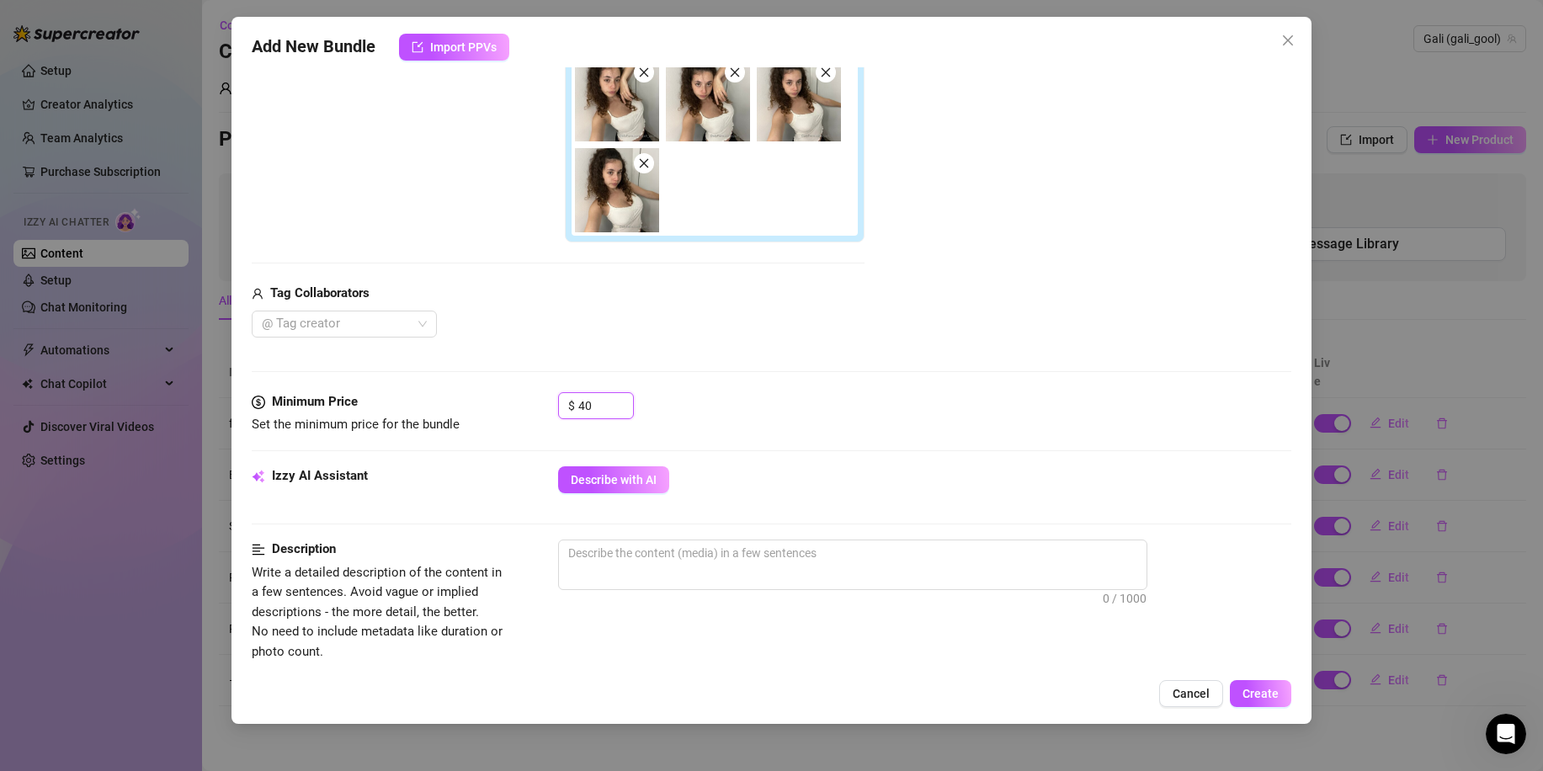
click at [544, 402] on div "Minimum Price Set the minimum price for the bundle $ 40" at bounding box center [772, 413] width 1040 height 43
click at [1013, 391] on div "Media Add Media from Vault Free preview Pay to view Tag Collaborators @ Tag cre…" at bounding box center [772, 113] width 1040 height 557
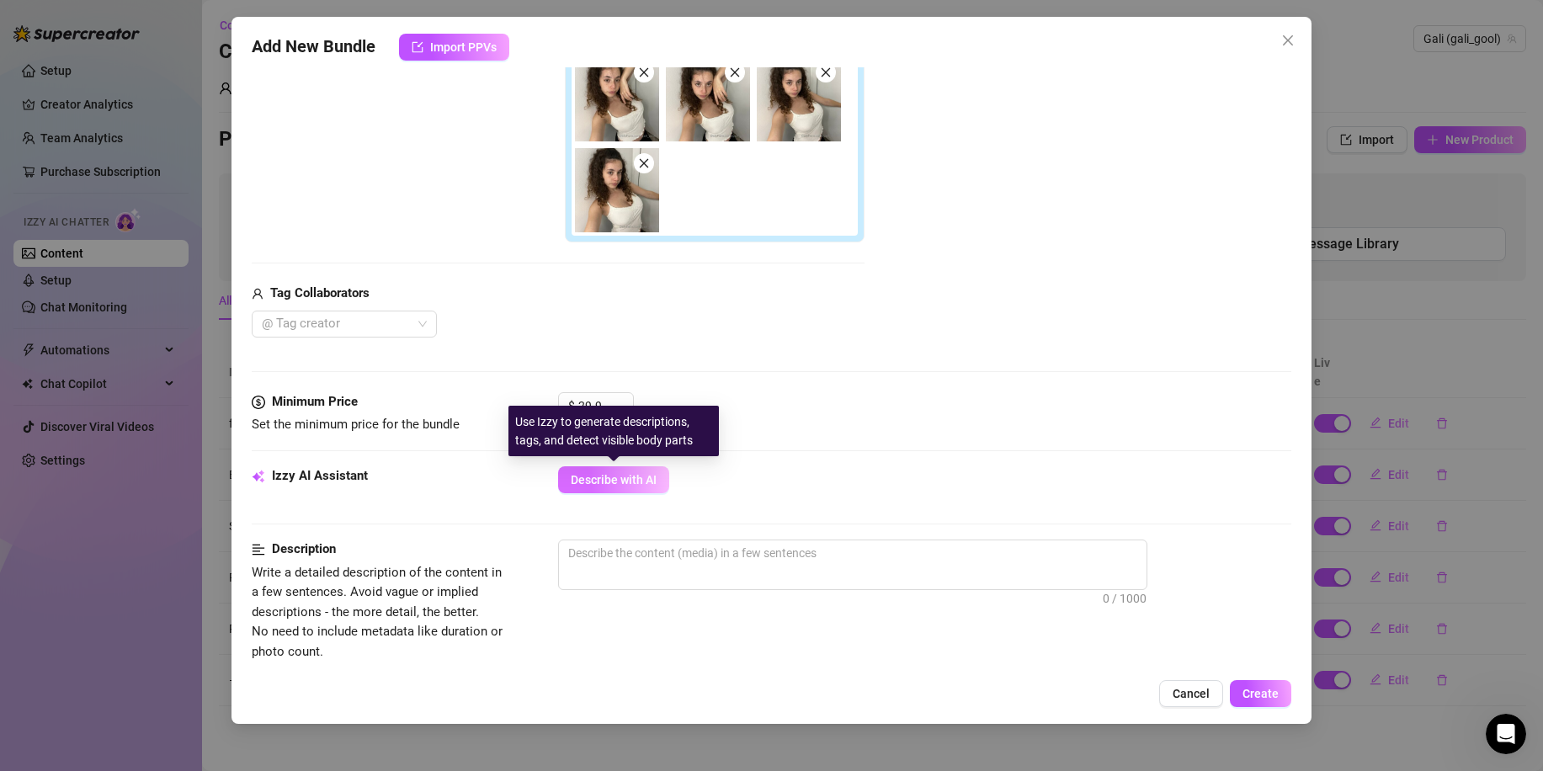
click at [628, 476] on span "Describe with AI" at bounding box center [614, 479] width 86 height 13
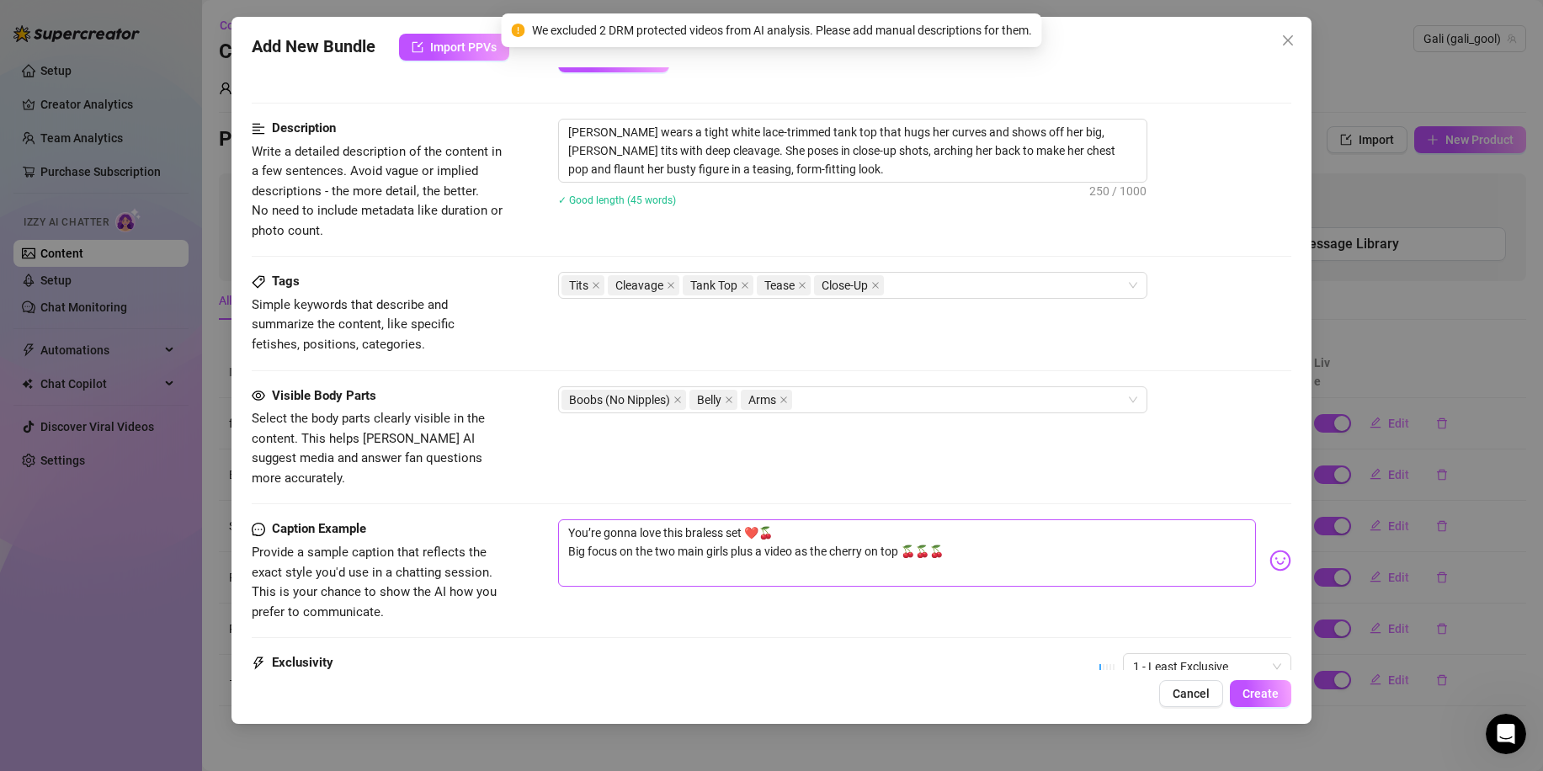
scroll to position [1014, 0]
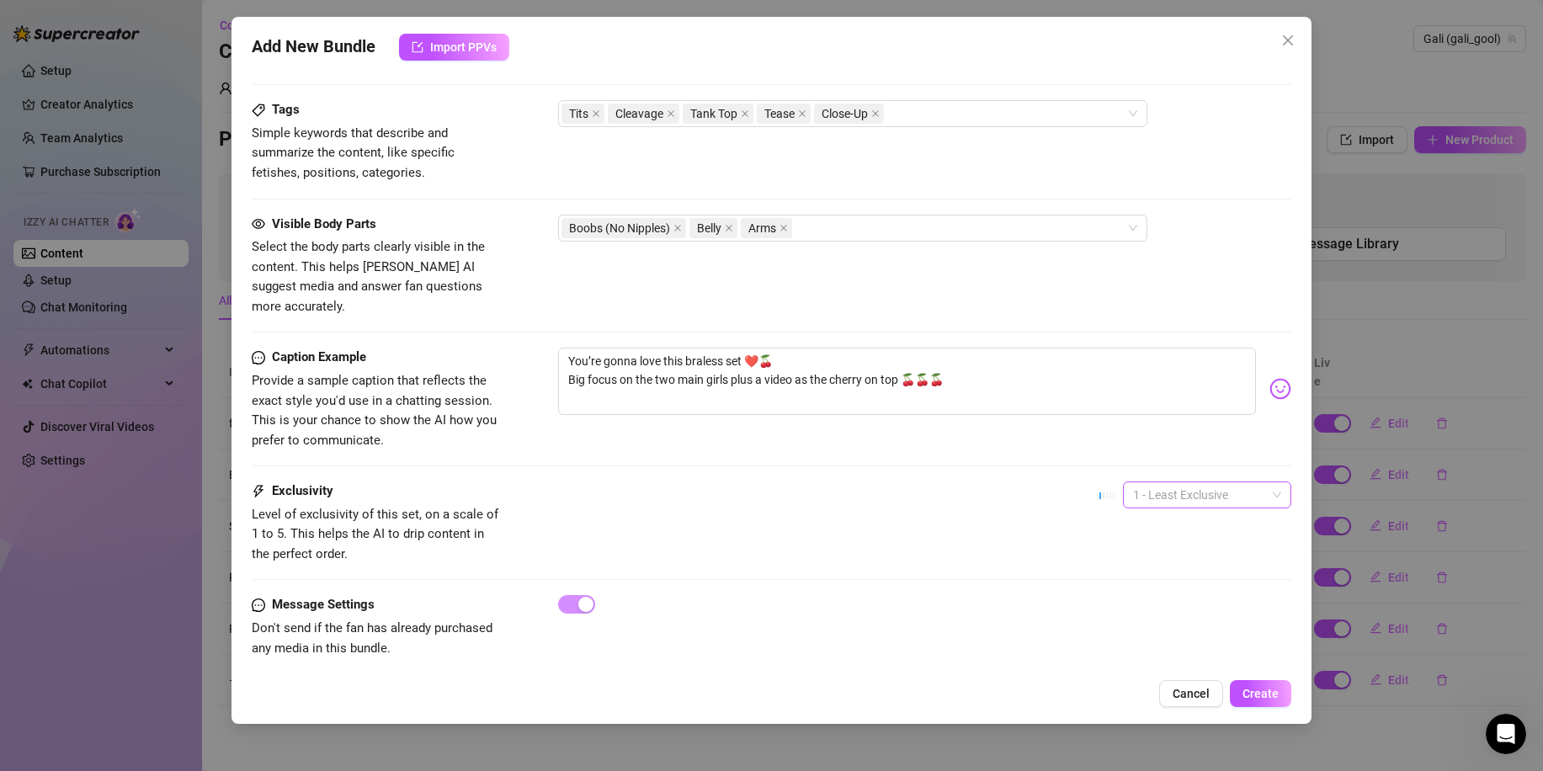
click at [1195, 482] on span "1 - Least Exclusive" at bounding box center [1207, 494] width 148 height 25
click at [1178, 560] on div "3" at bounding box center [1192, 563] width 141 height 19
click at [1259, 685] on button "Create" at bounding box center [1260, 693] width 61 height 27
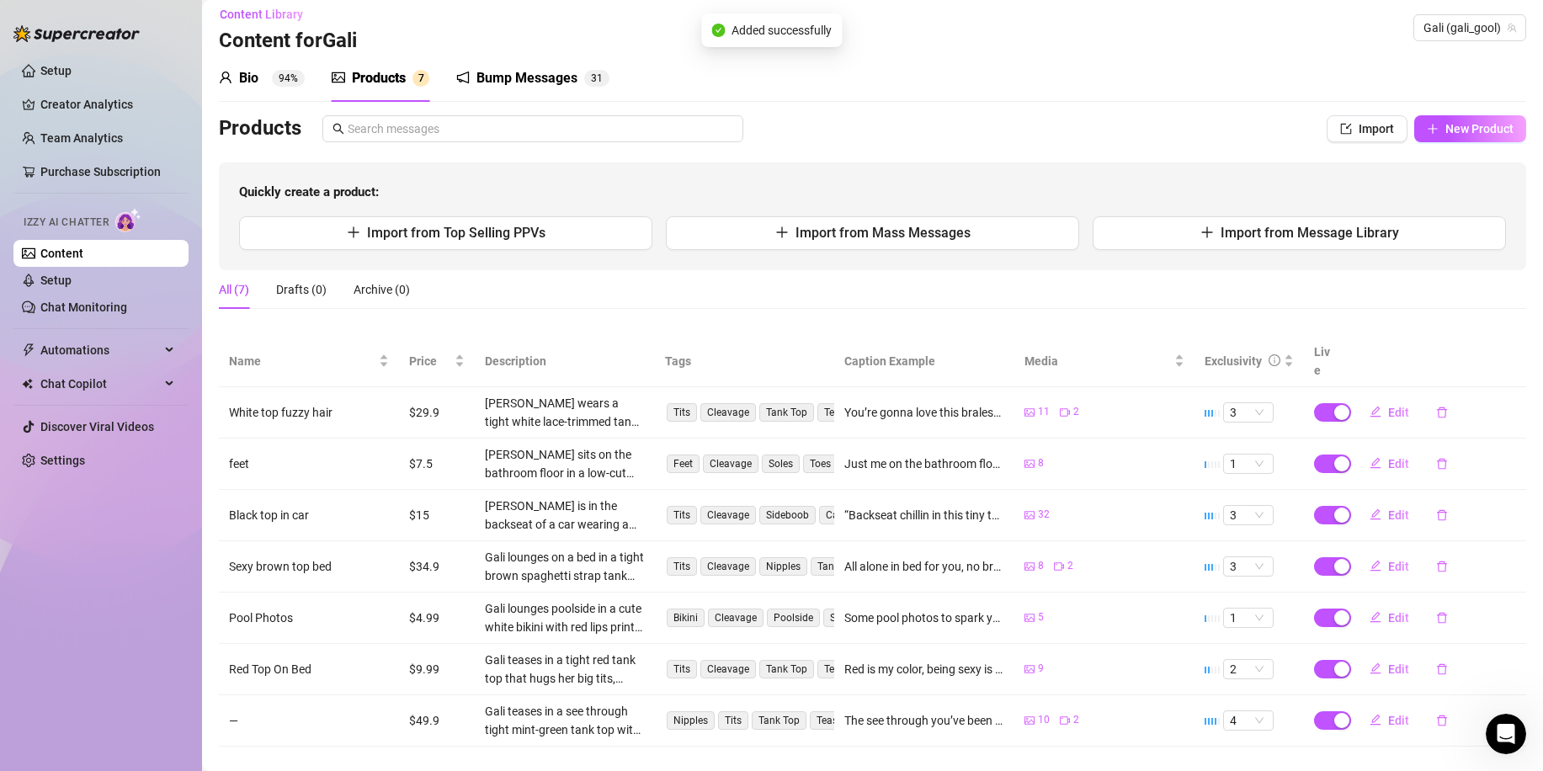
scroll to position [0, 0]
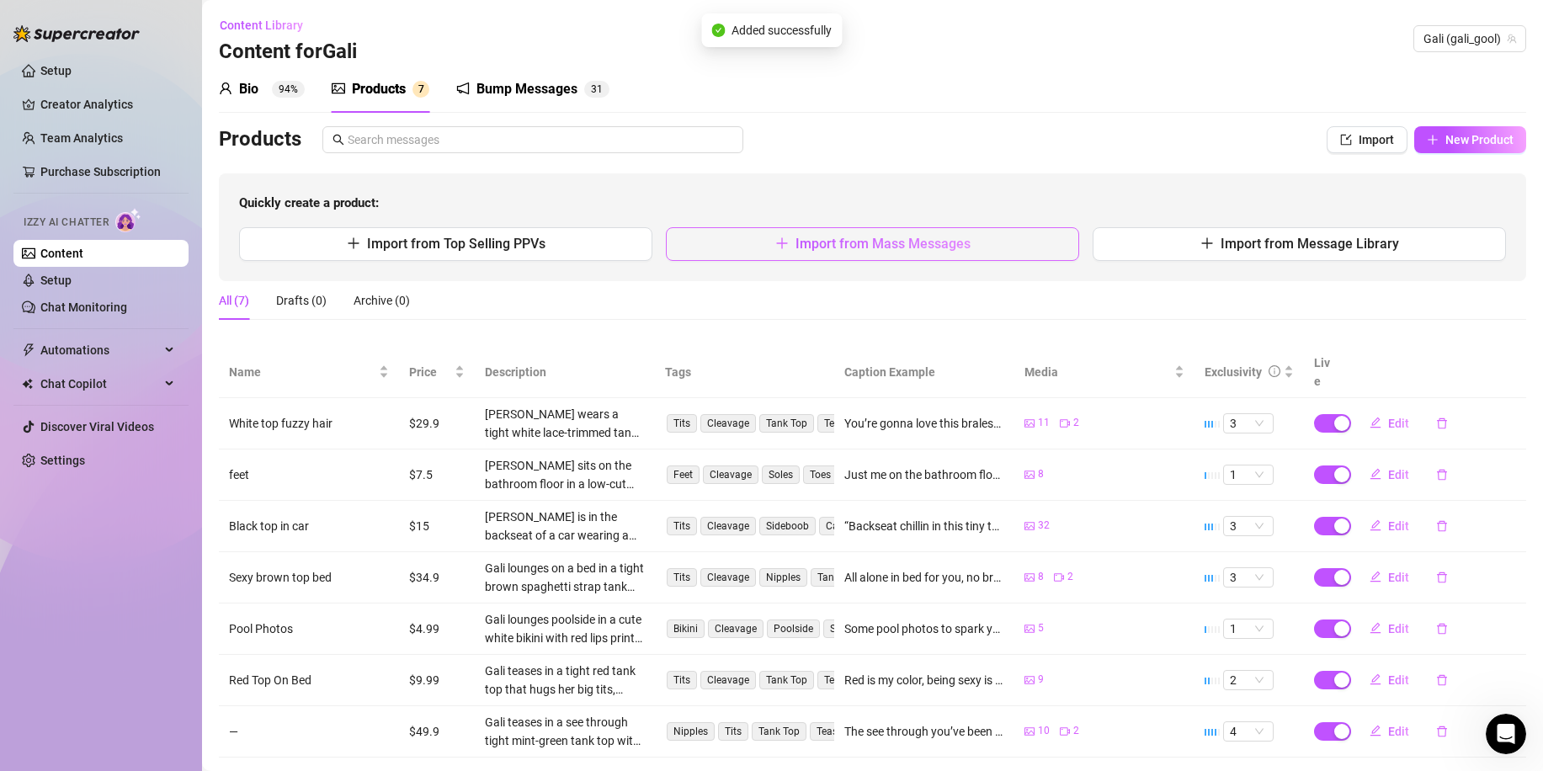
click at [827, 255] on button "Import from Mass Messages" at bounding box center [872, 244] width 413 height 34
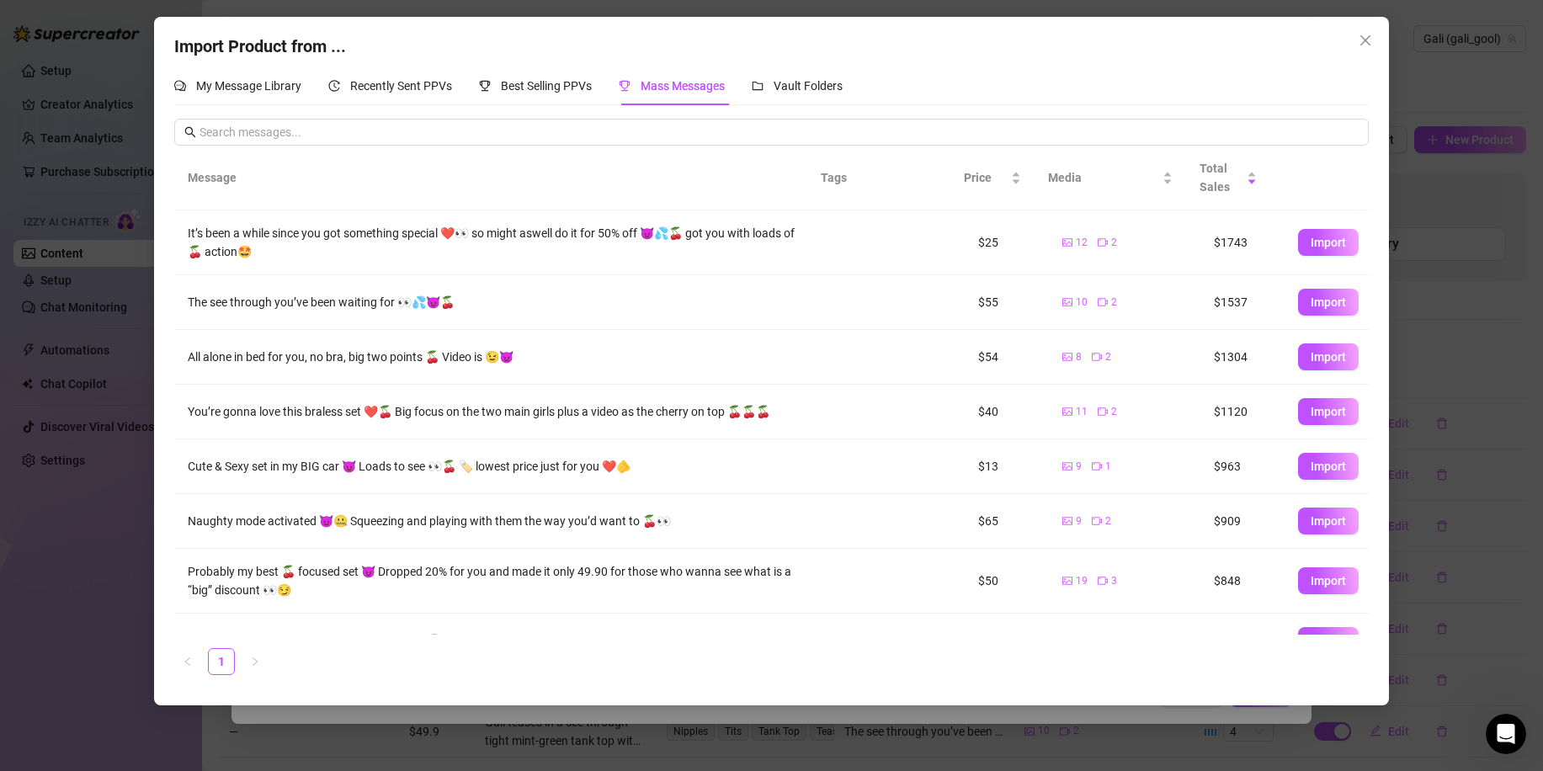
scroll to position [34, 0]
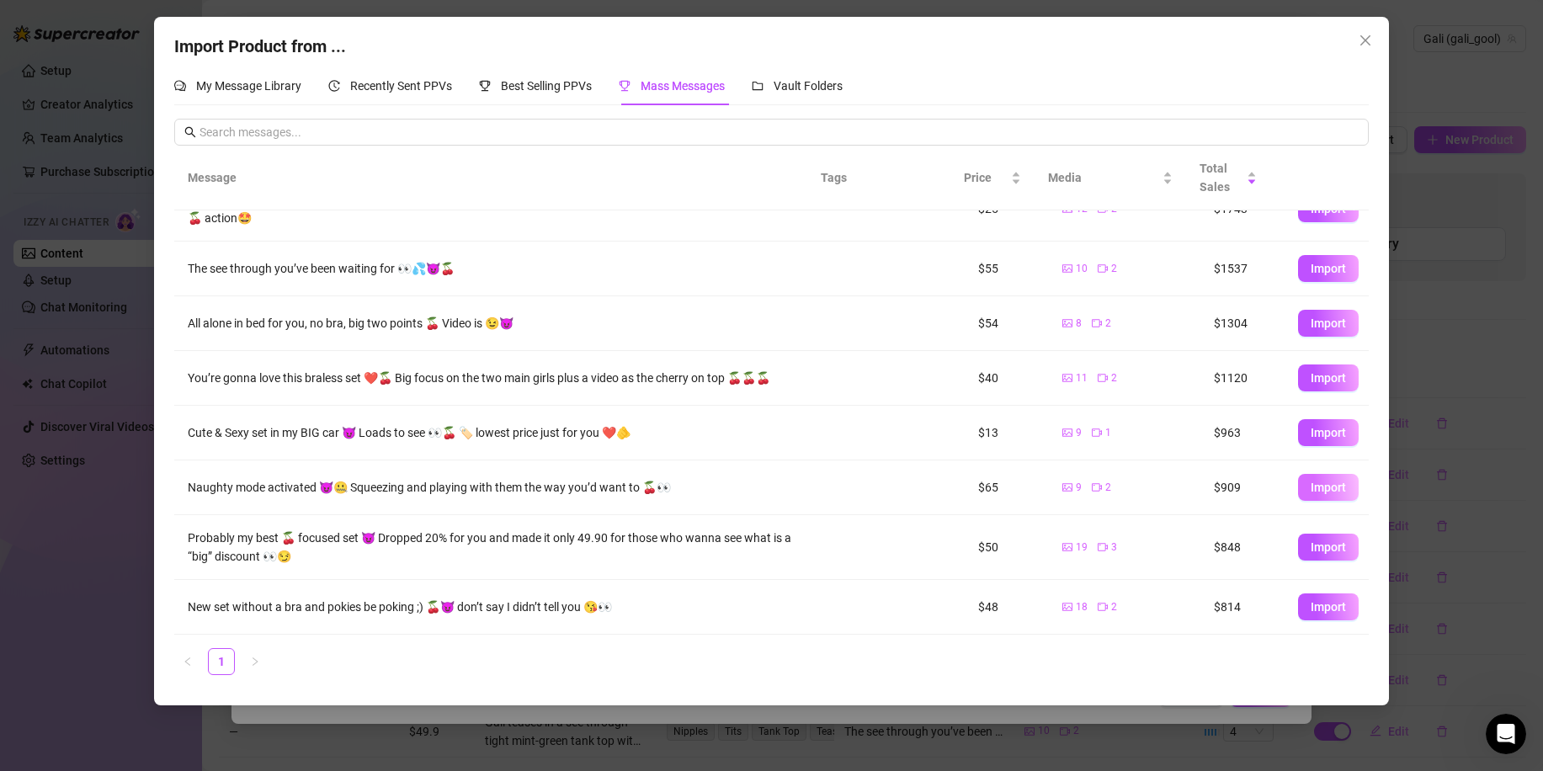
click at [1311, 484] on span "Import" at bounding box center [1328, 487] width 35 height 13
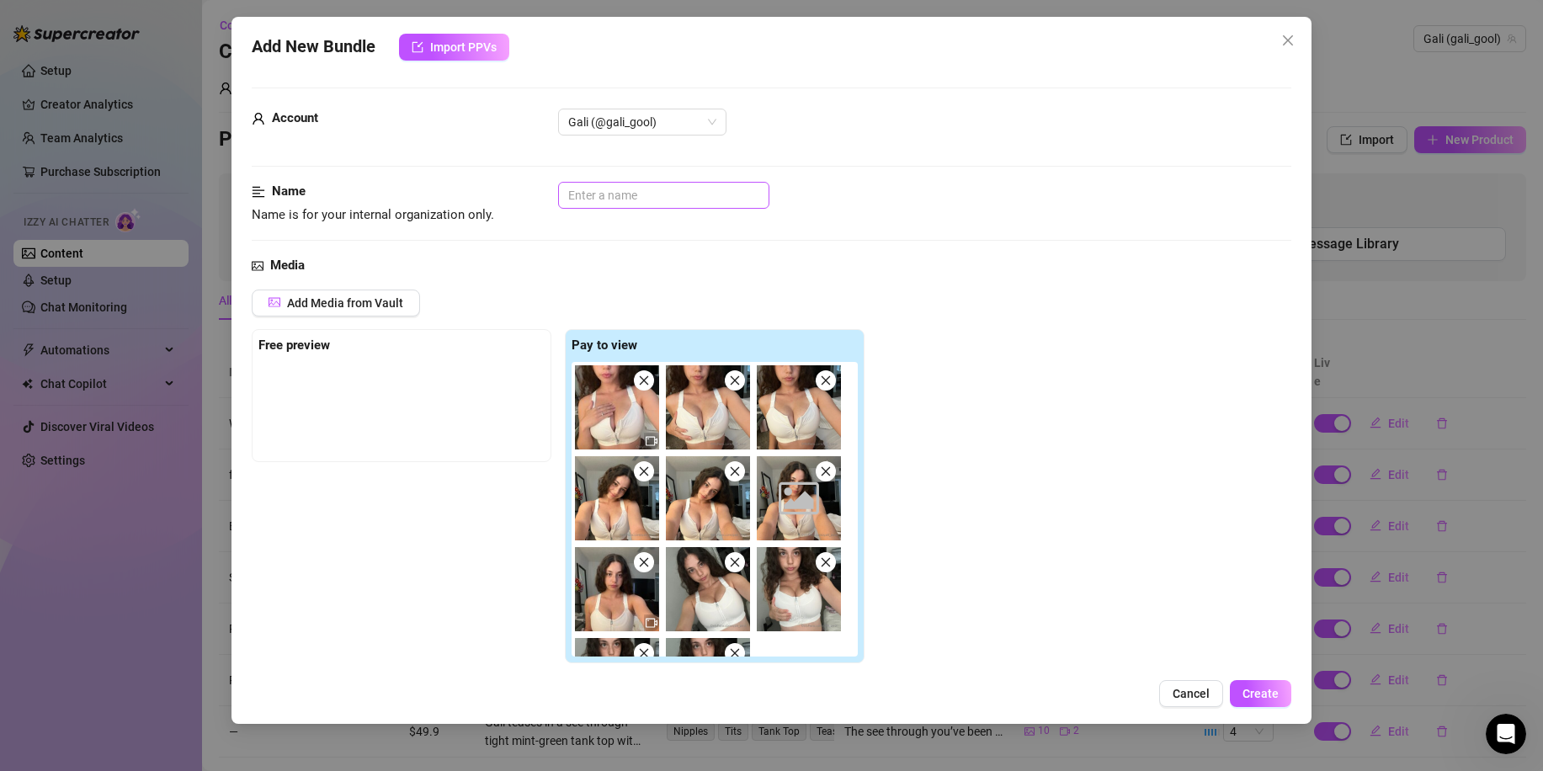
click at [611, 208] on div "Name Name is for your internal organization only." at bounding box center [772, 203] width 1040 height 43
click at [621, 206] on input "text" at bounding box center [663, 195] width 211 height 27
drag, startPoint x: 636, startPoint y: 203, endPoint x: 645, endPoint y: 197, distance: 11.0
click at [637, 203] on input "text" at bounding box center [663, 195] width 211 height 27
click at [645, 197] on input "text" at bounding box center [663, 195] width 211 height 27
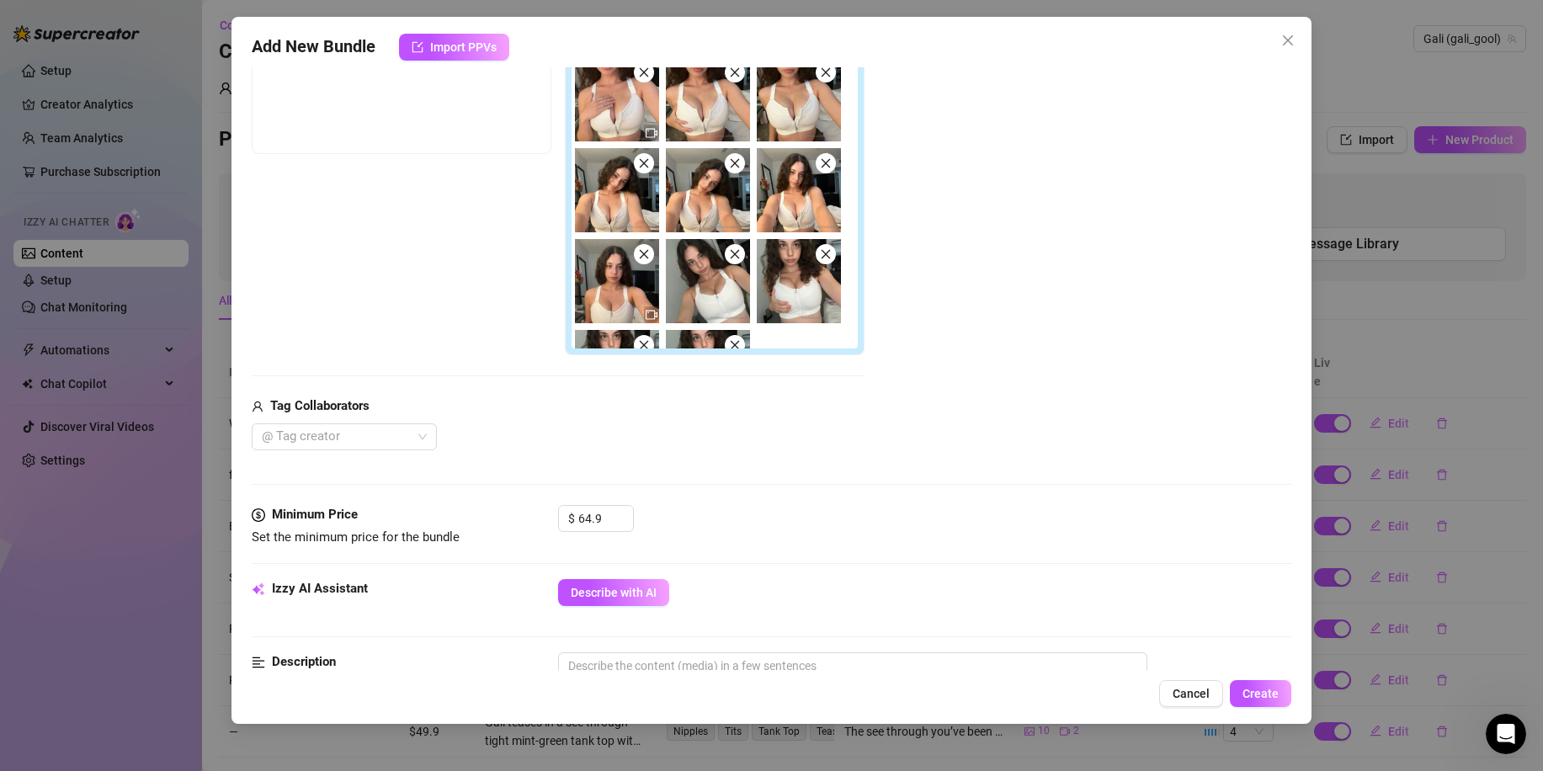
scroll to position [505, 0]
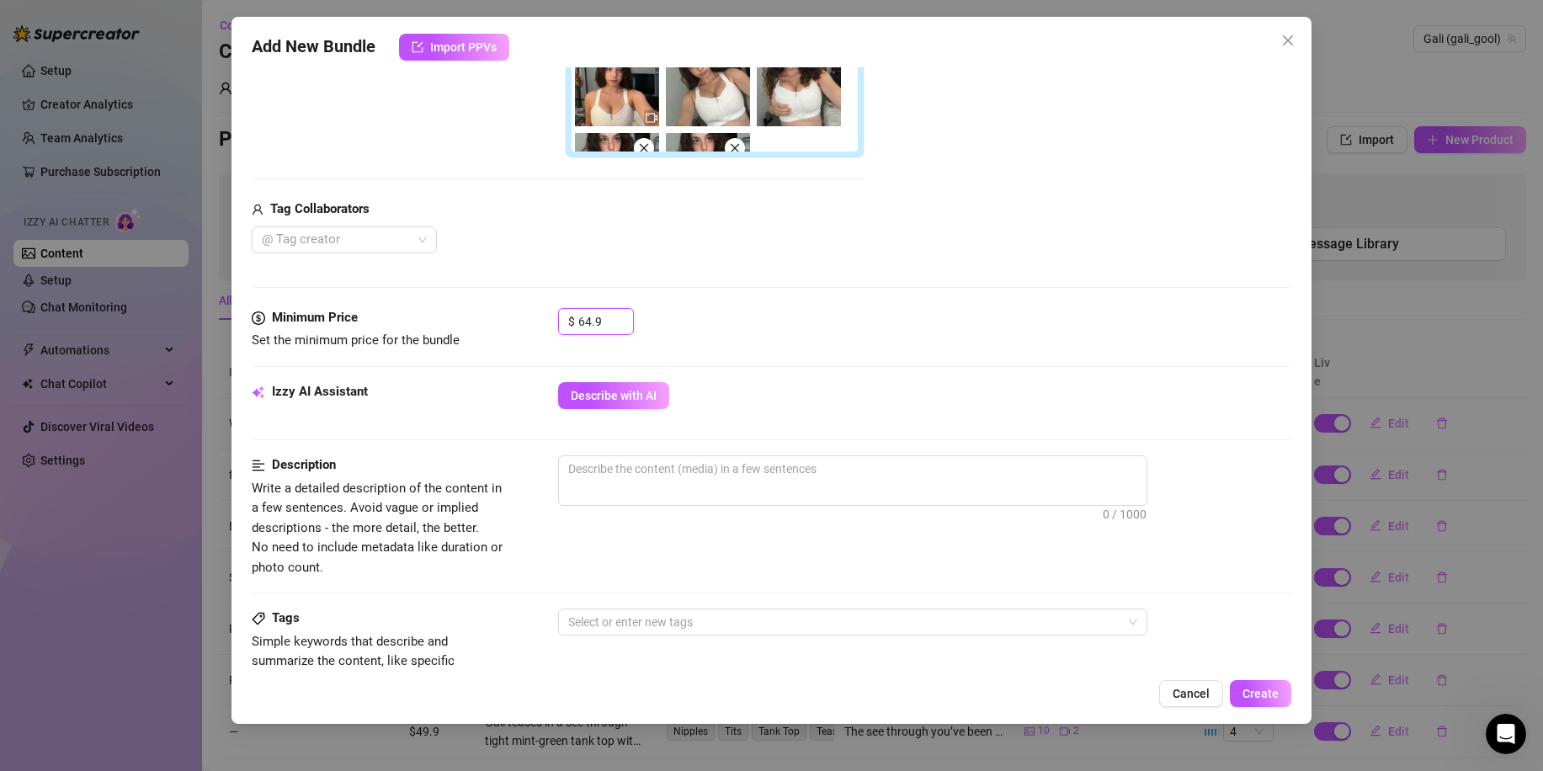
drag, startPoint x: 606, startPoint y: 321, endPoint x: 504, endPoint y: 313, distance: 102.2
click at [504, 313] on div "Minimum Price Set the minimum price for the bundle $ 64.9" at bounding box center [772, 329] width 1040 height 43
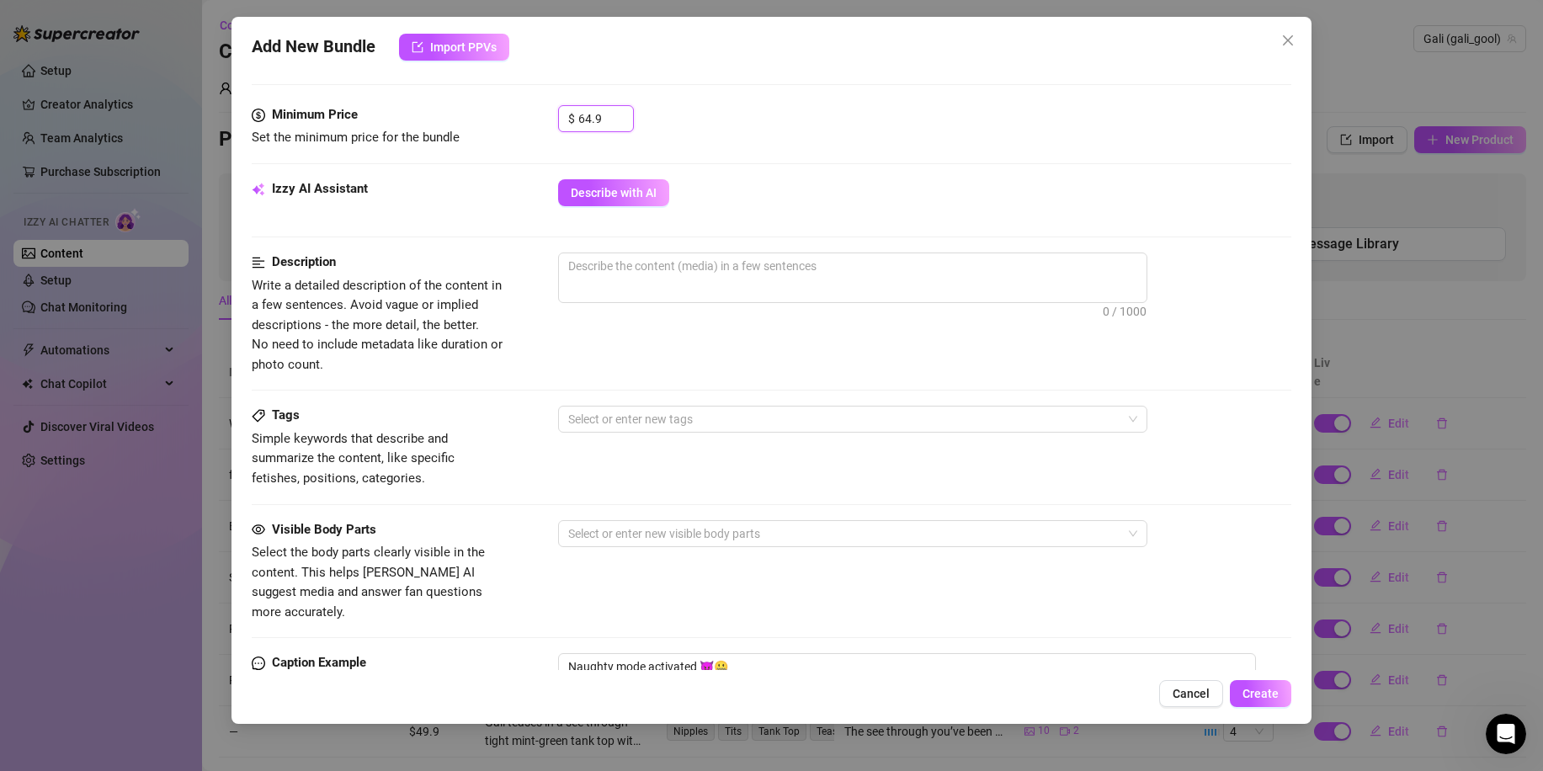
scroll to position [1010, 0]
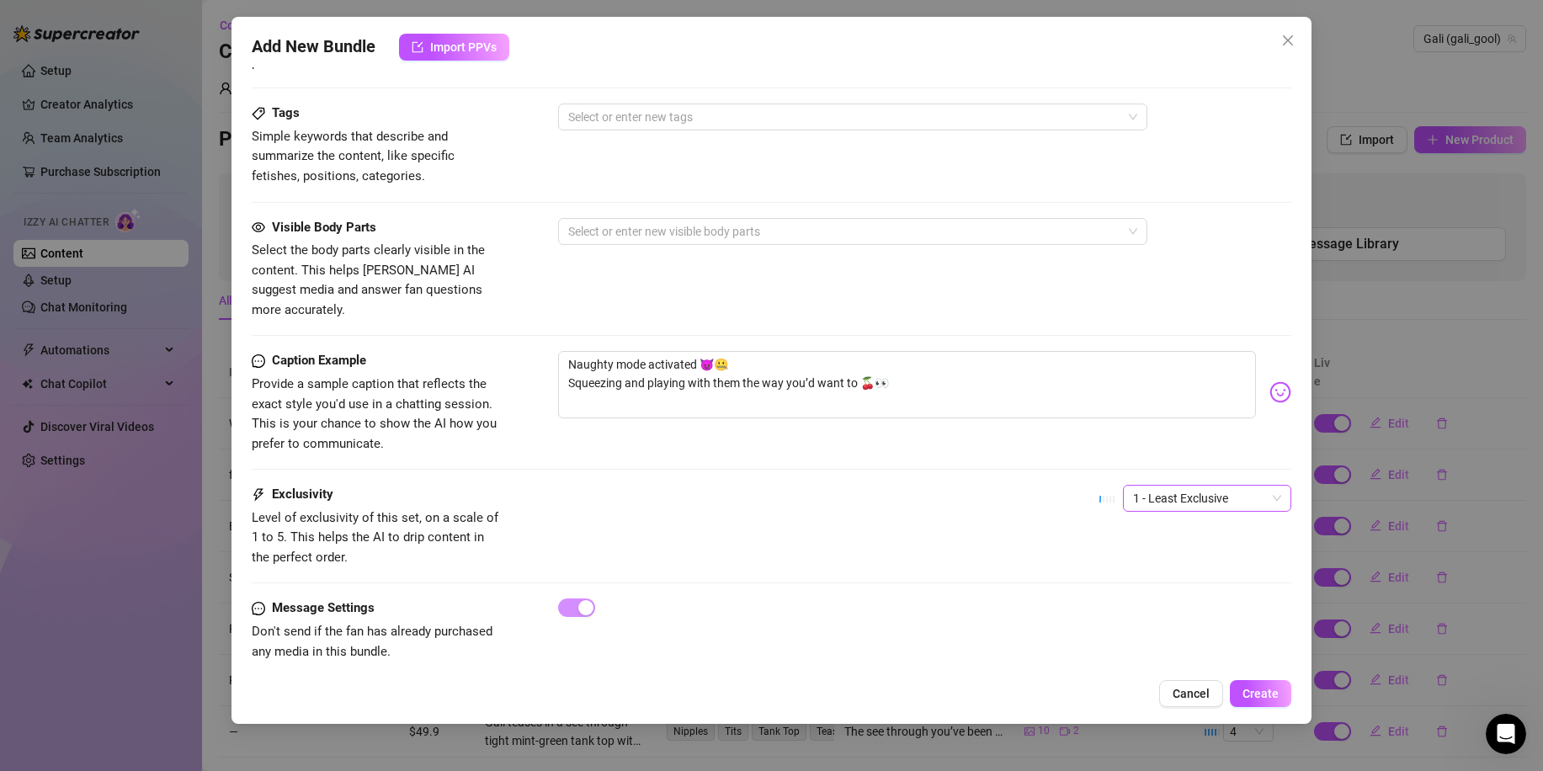
click at [1157, 490] on span "1 - Least Exclusive" at bounding box center [1207, 498] width 148 height 25
click at [1164, 598] on div "4" at bounding box center [1192, 593] width 141 height 19
click at [1157, 483] on span "4" at bounding box center [1207, 494] width 148 height 25
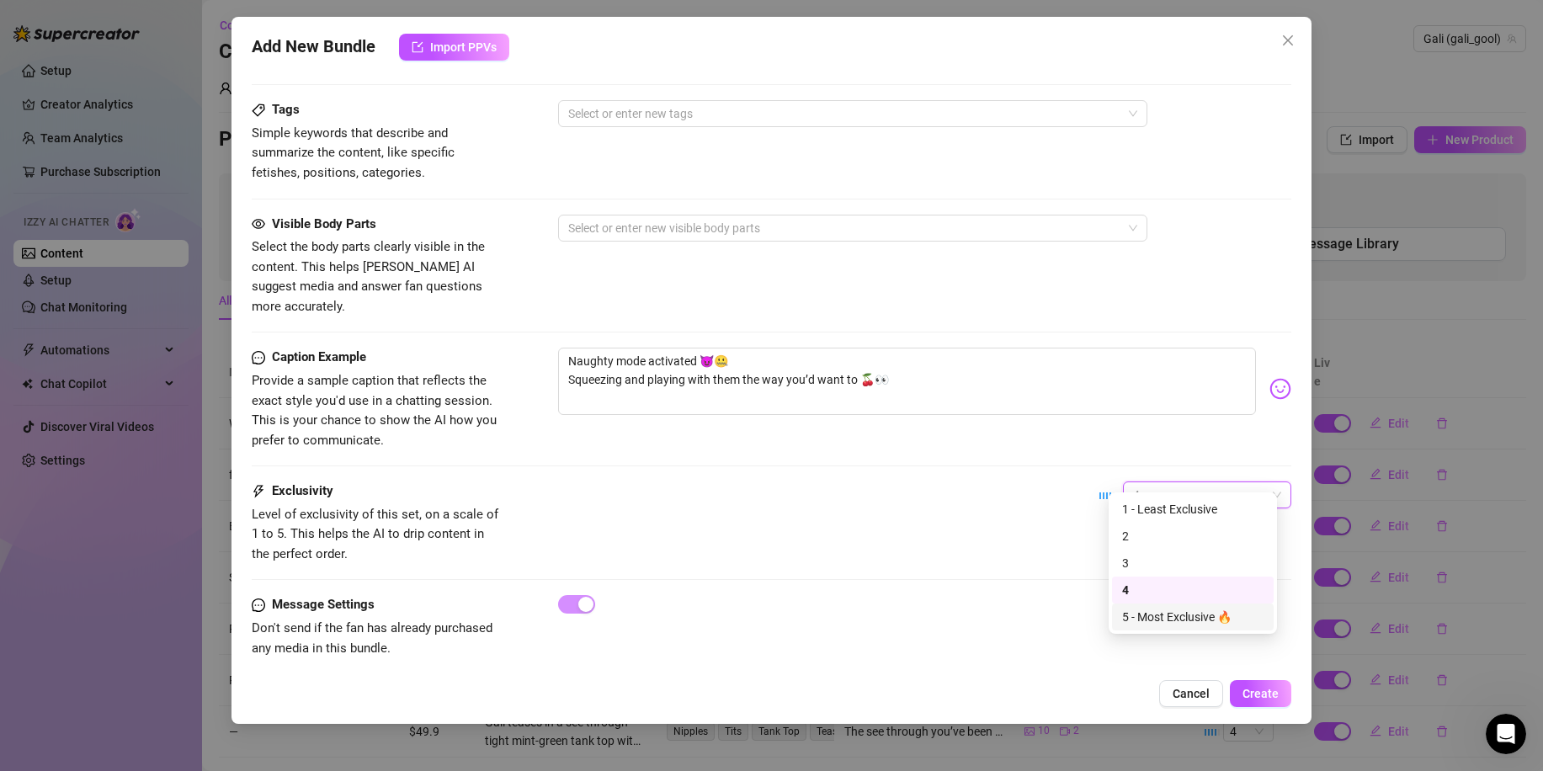
click at [1148, 623] on div "5 - Most Exclusive 🔥" at bounding box center [1192, 617] width 141 height 19
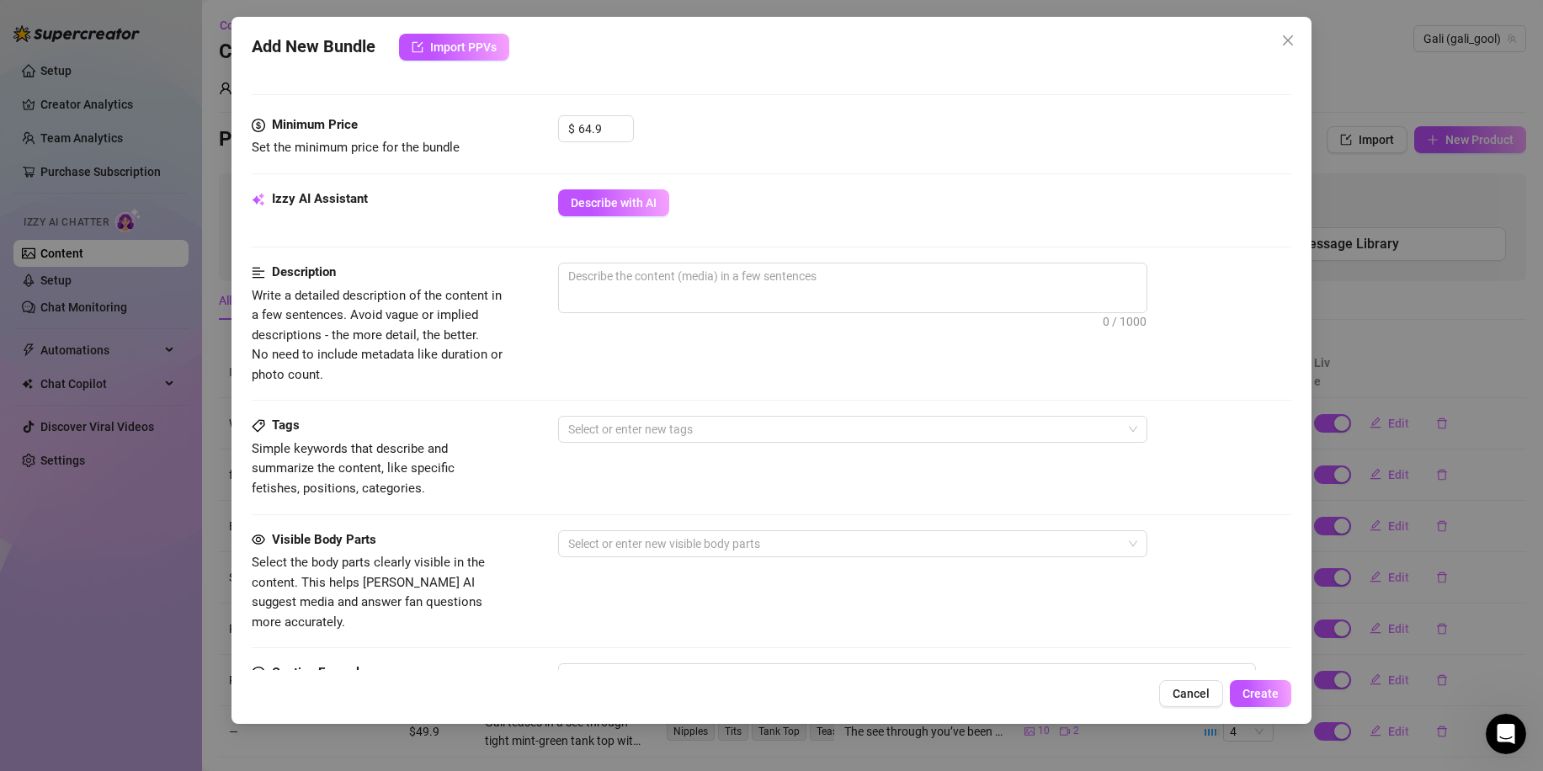
scroll to position [677, 0]
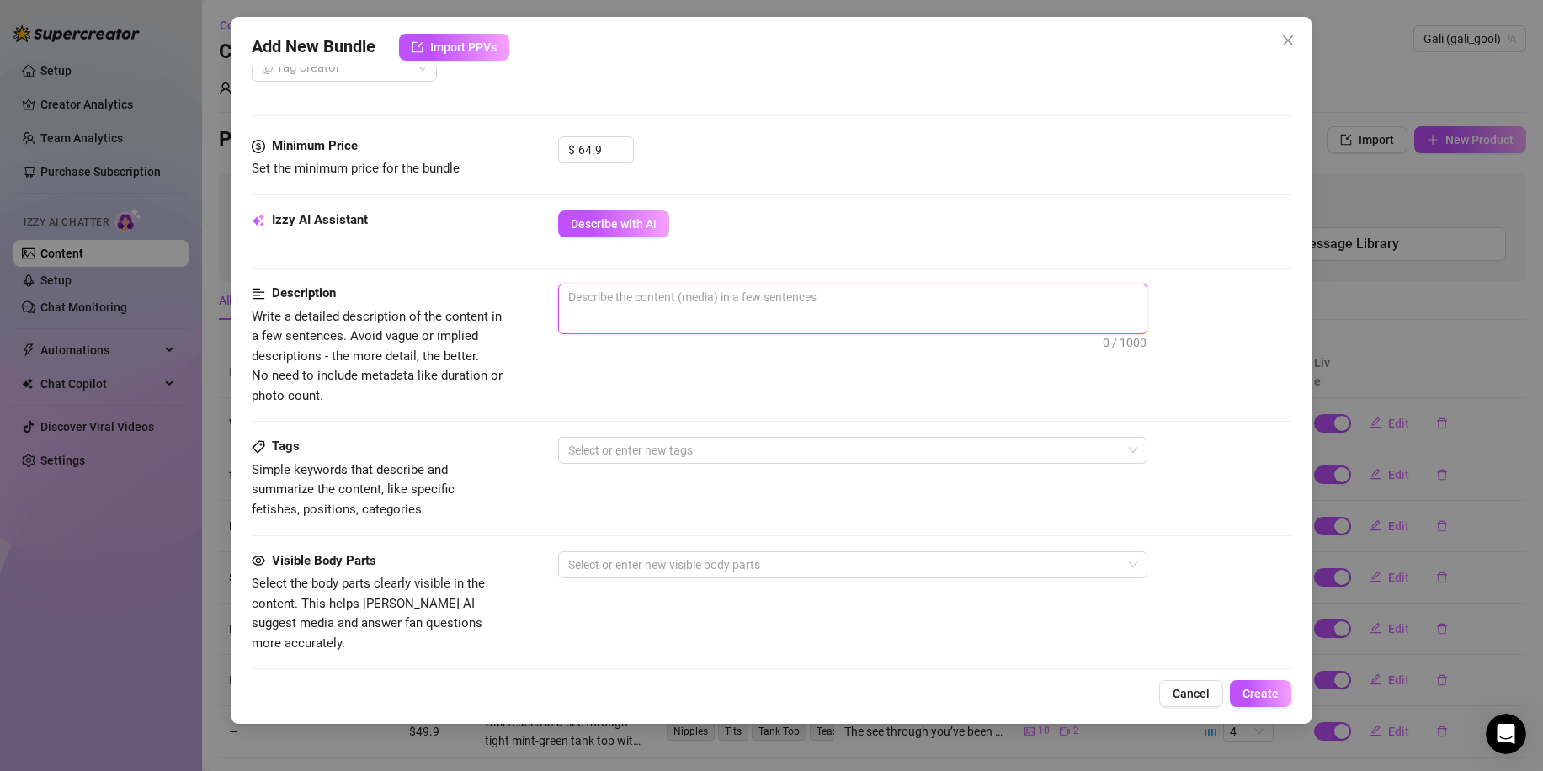
click at [615, 306] on textarea at bounding box center [853, 297] width 588 height 25
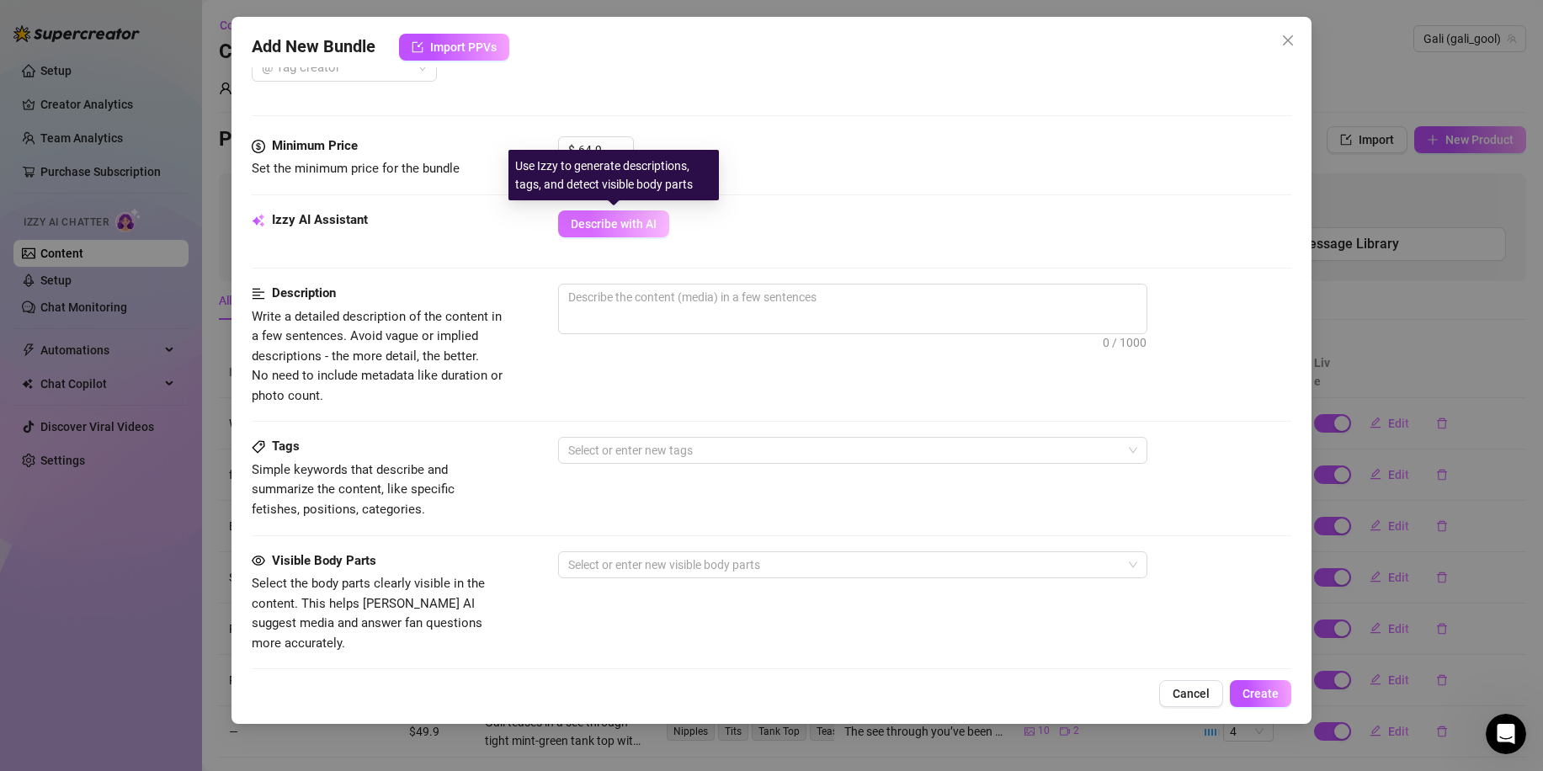
click at [618, 221] on span "Describe with AI" at bounding box center [614, 223] width 86 height 13
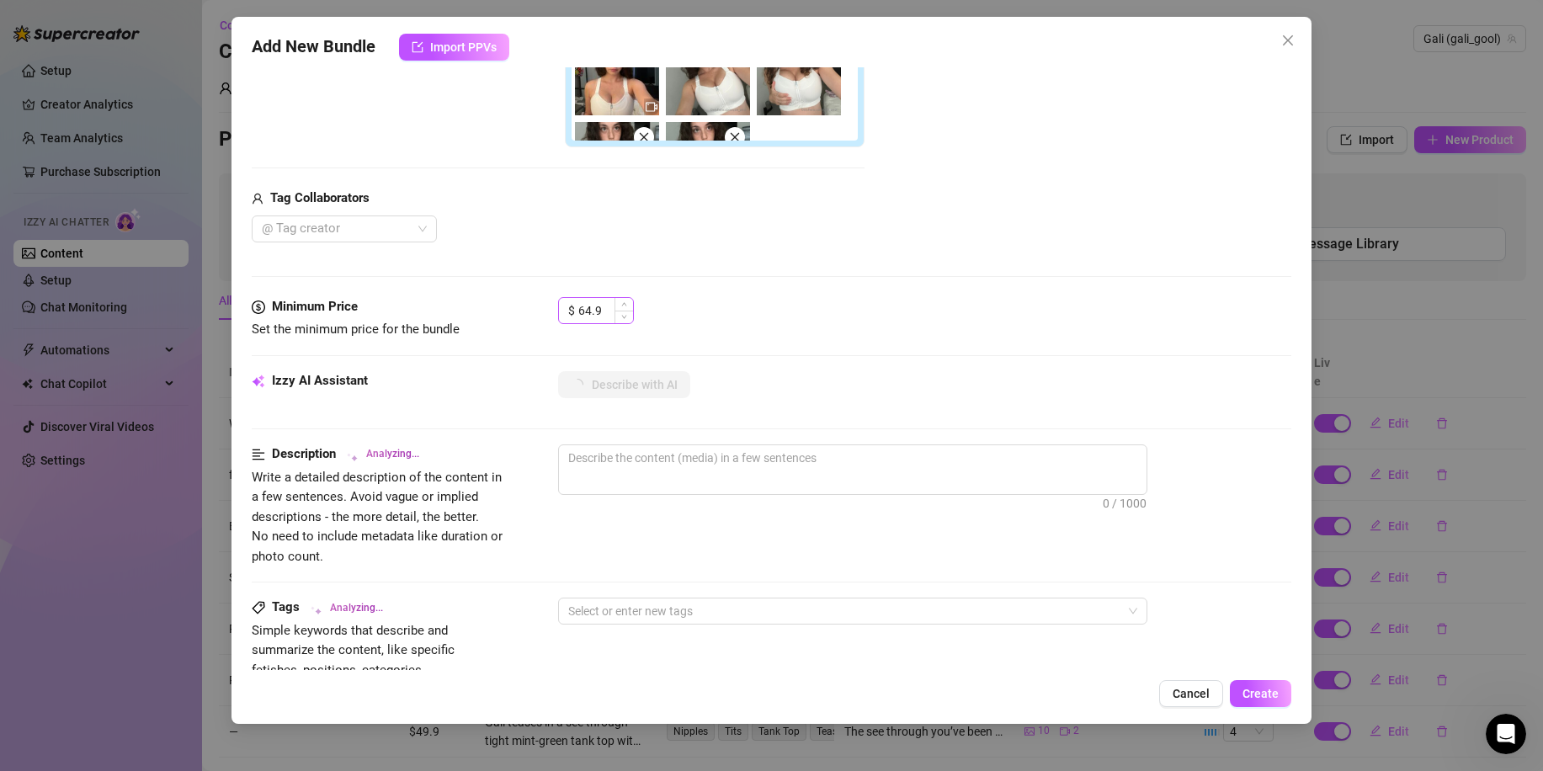
scroll to position [509, 0]
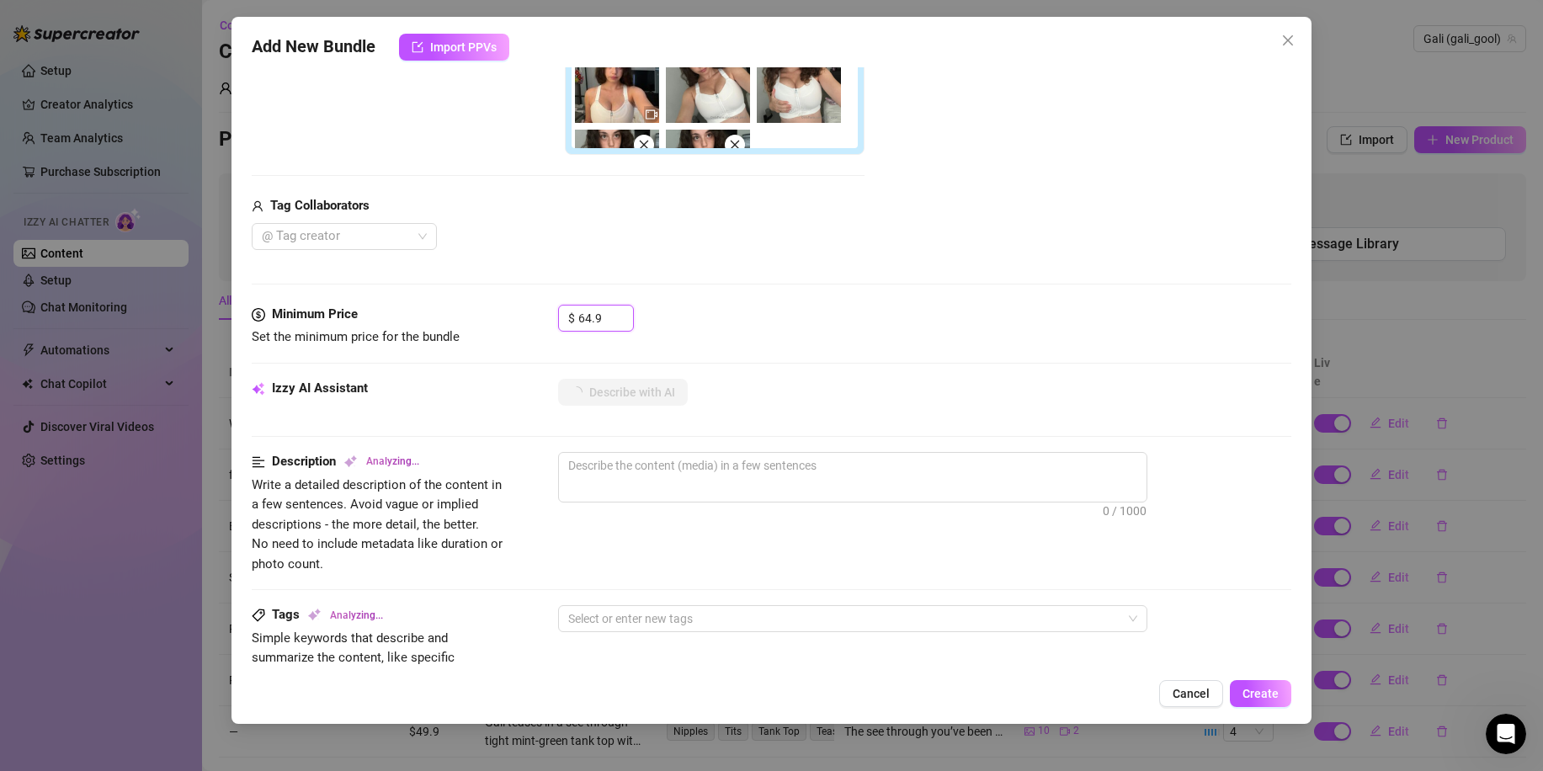
drag, startPoint x: 606, startPoint y: 316, endPoint x: 508, endPoint y: 316, distance: 98.5
click at [509, 316] on div "Minimum Price Set the minimum price for the bundle $ 64.9" at bounding box center [772, 326] width 1040 height 43
click at [856, 317] on div "$ 64.9" at bounding box center [924, 326] width 733 height 42
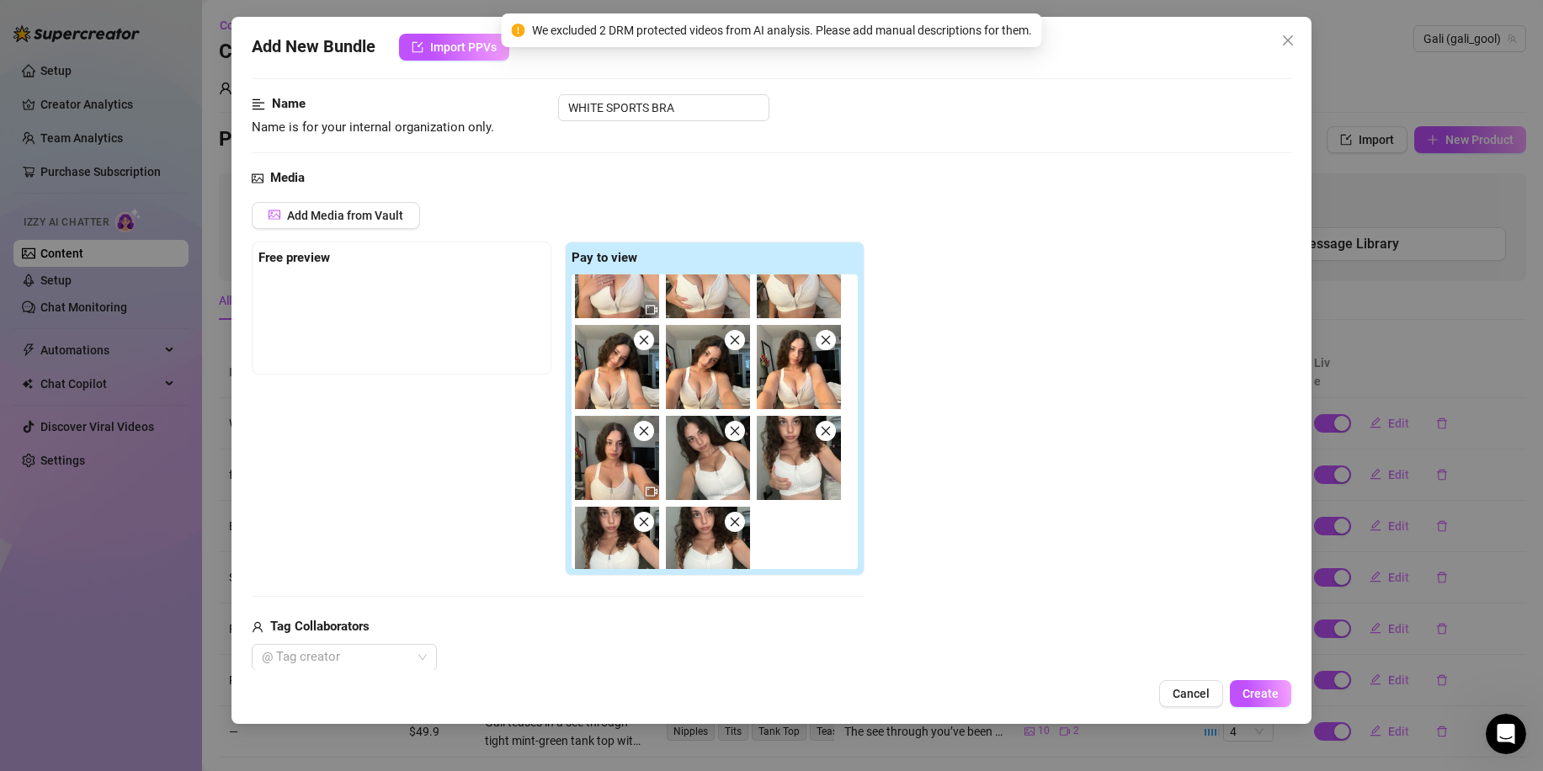
scroll to position [0, 0]
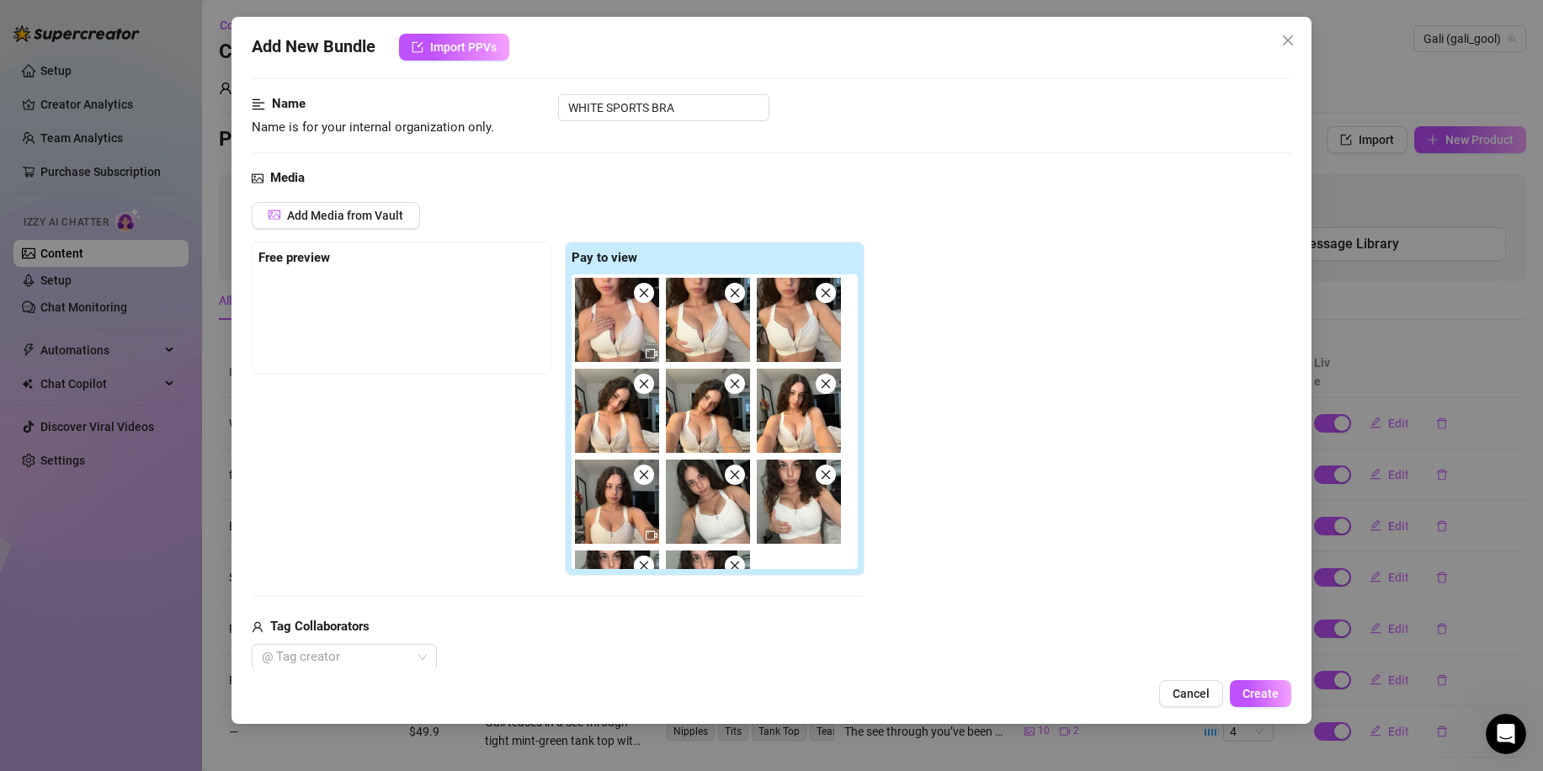
click at [615, 337] on img at bounding box center [617, 320] width 84 height 84
click at [617, 337] on img at bounding box center [617, 320] width 84 height 84
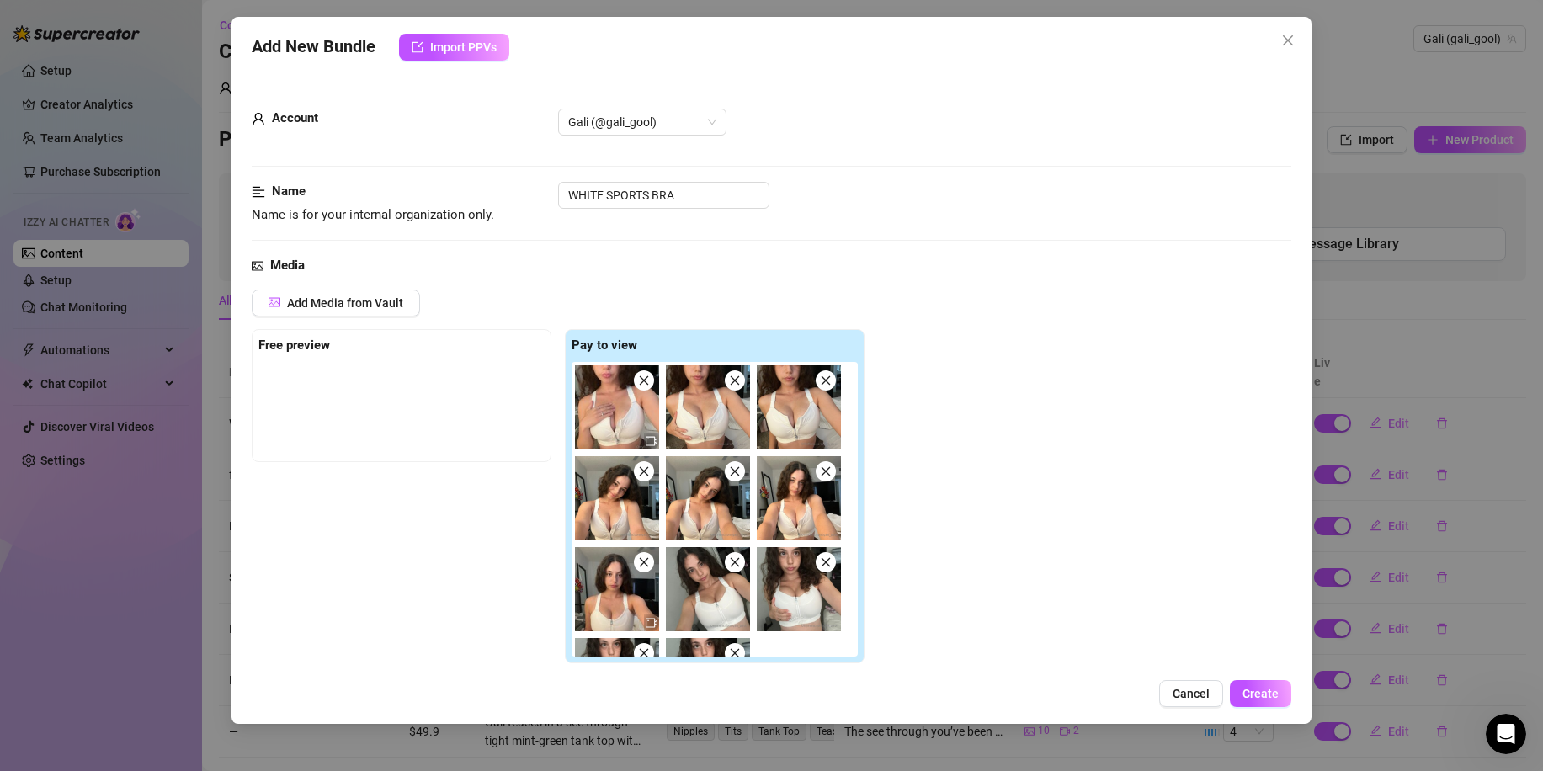
click at [338, 360] on div "Free preview" at bounding box center [402, 395] width 300 height 133
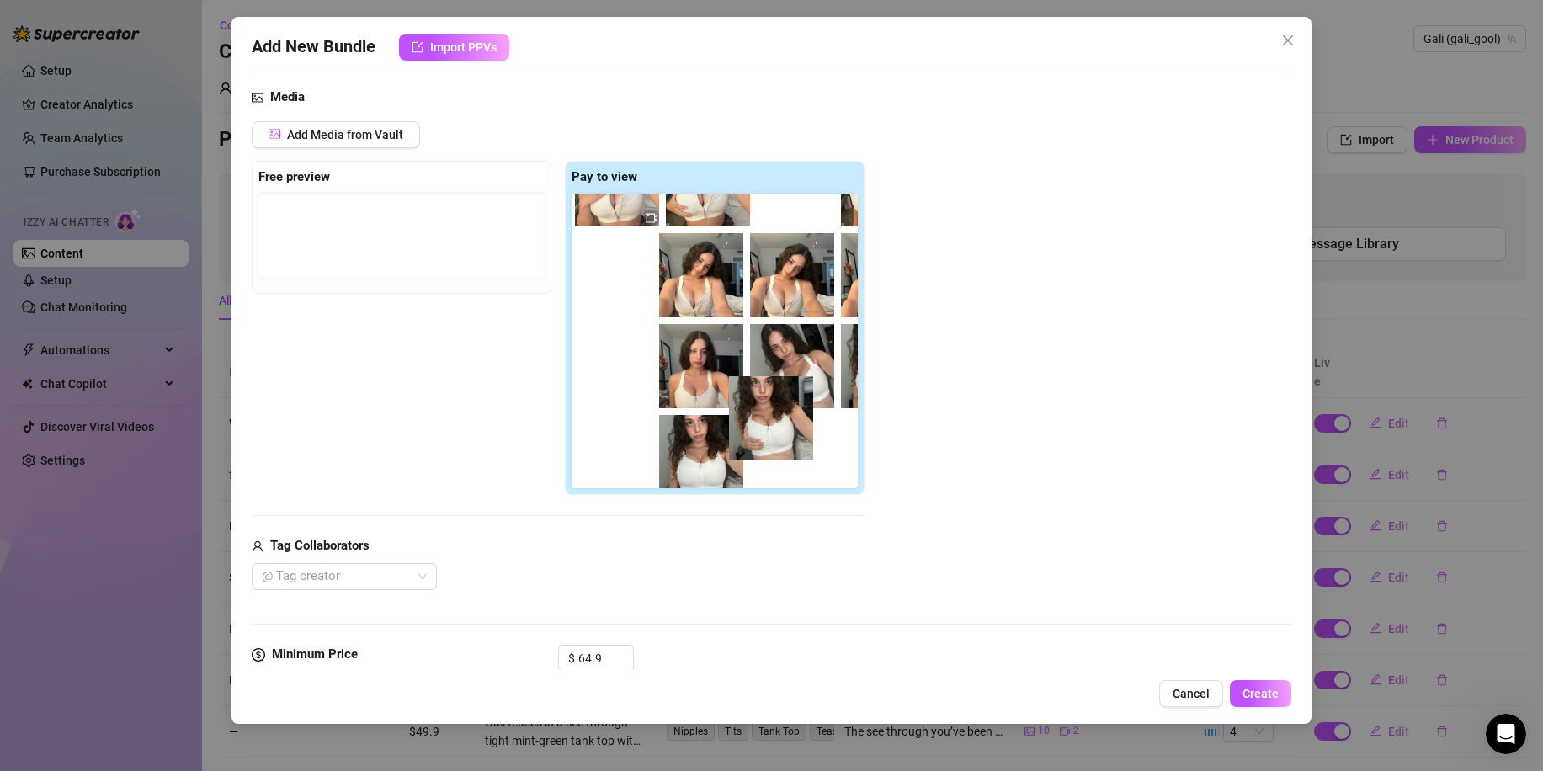
scroll to position [69, 0]
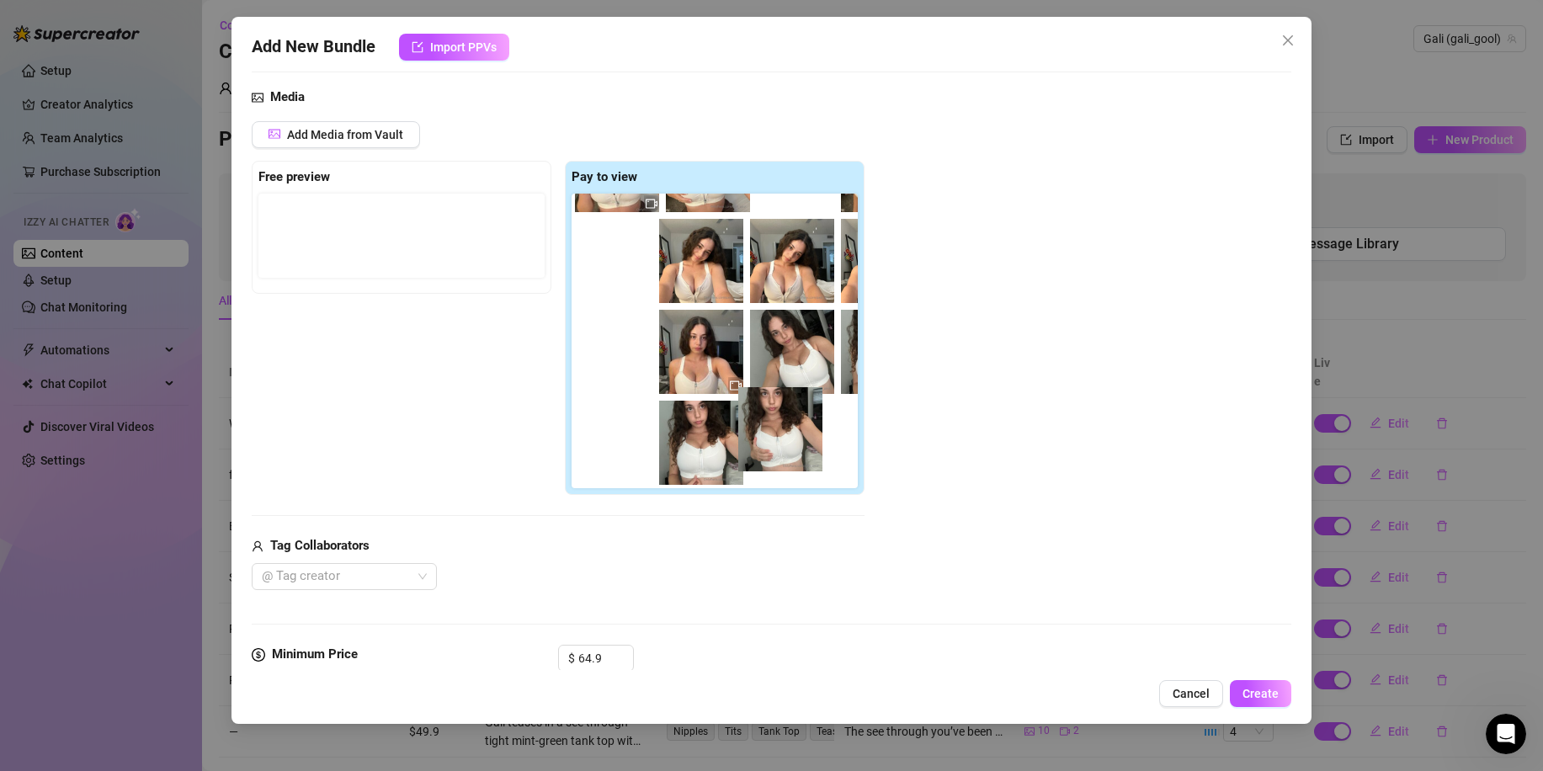
drag, startPoint x: 796, startPoint y: 429, endPoint x: 772, endPoint y: 435, distance: 24.3
click at [772, 435] on div at bounding box center [718, 341] width 293 height 295
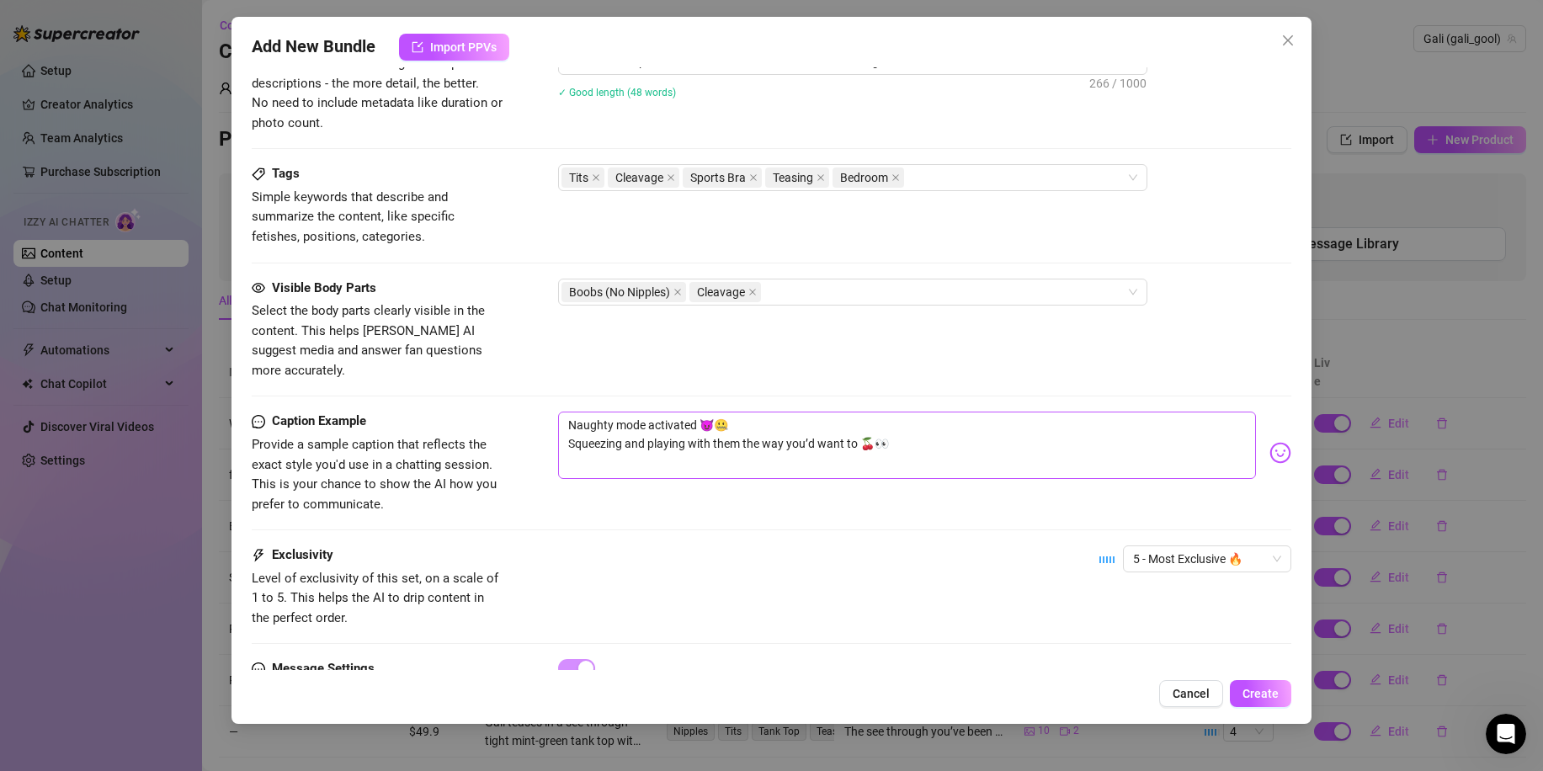
scroll to position [1014, 0]
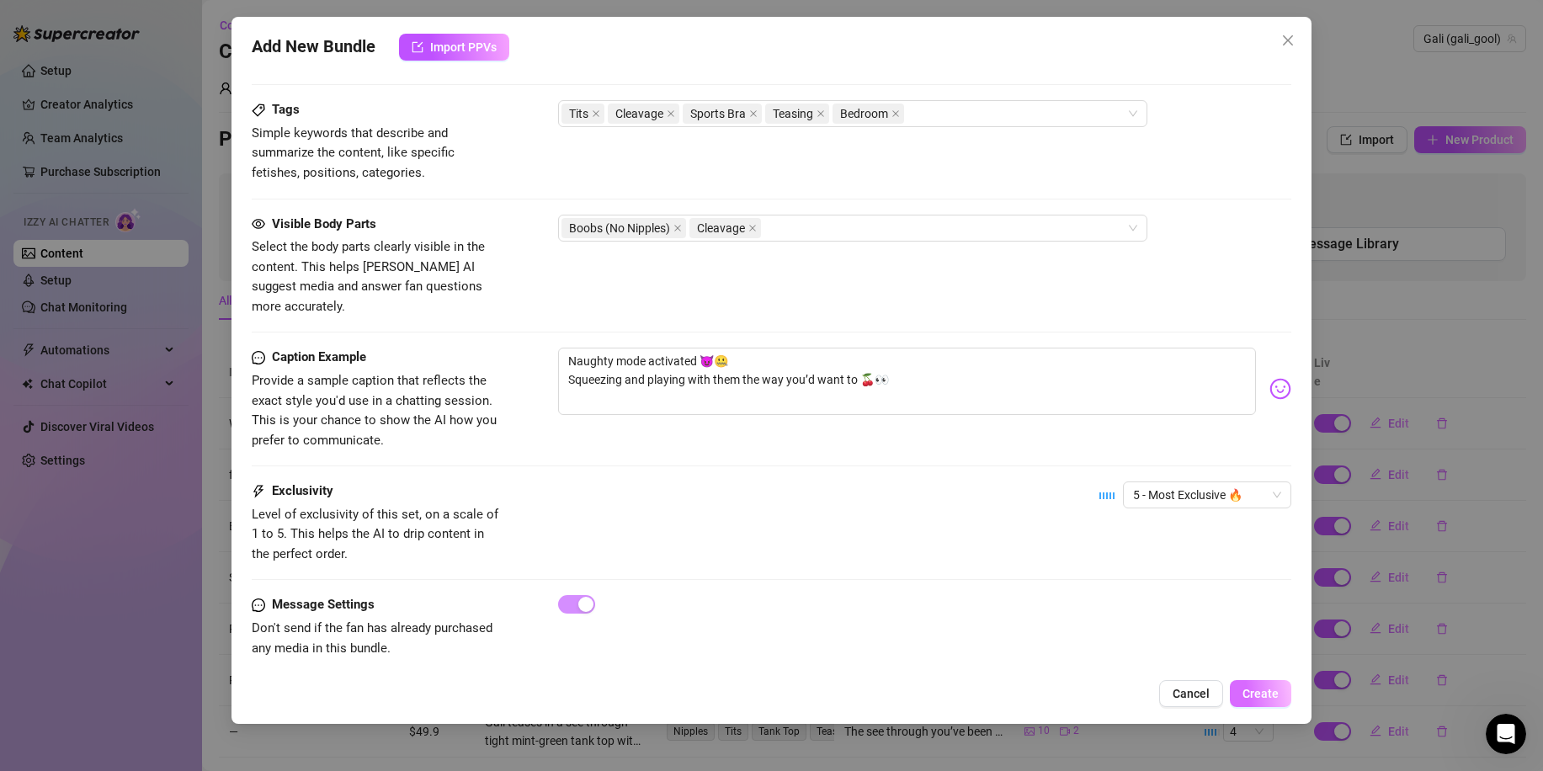
click at [1256, 690] on span "Create" at bounding box center [1261, 693] width 36 height 13
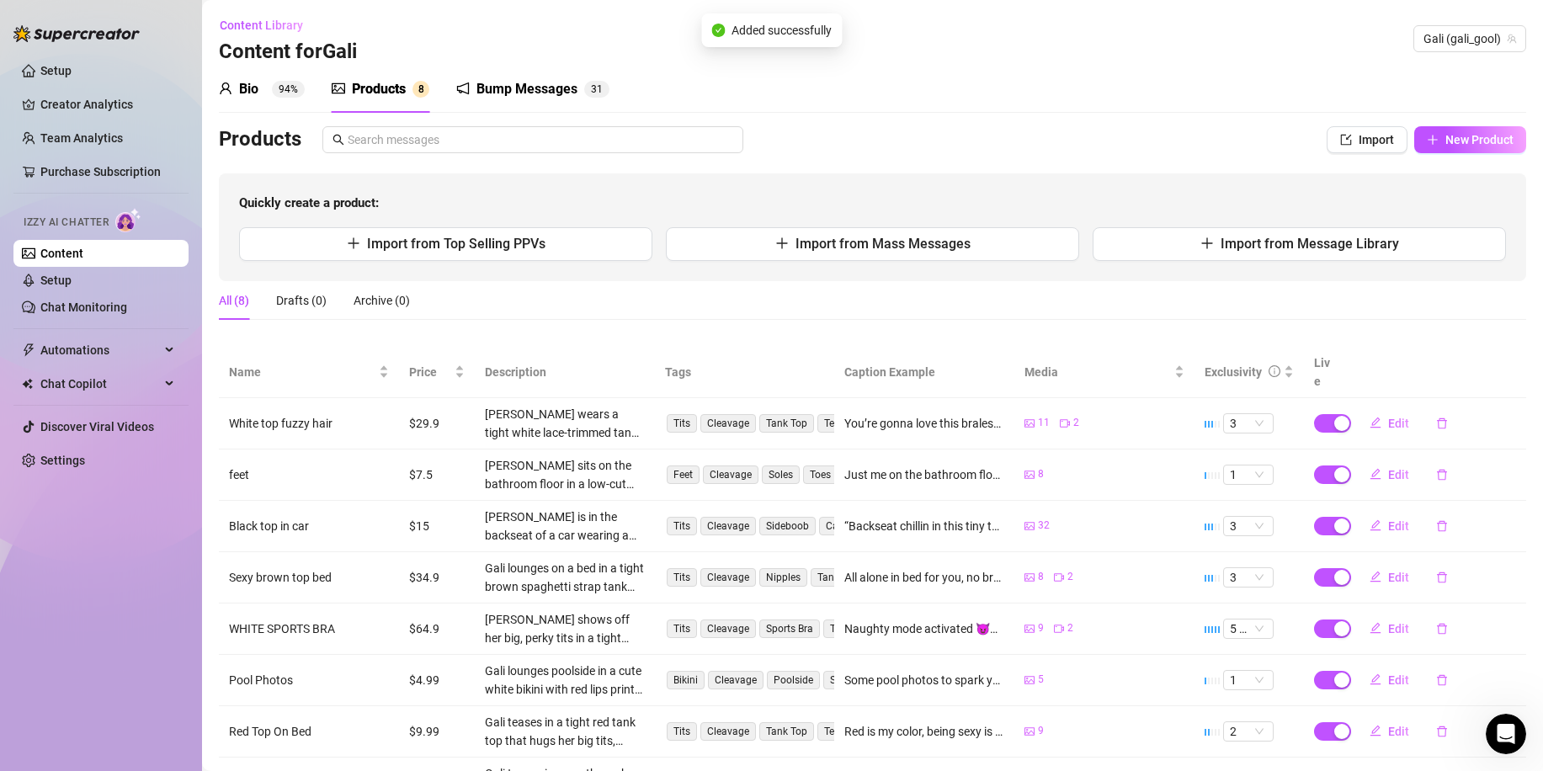
scroll to position [70, 0]
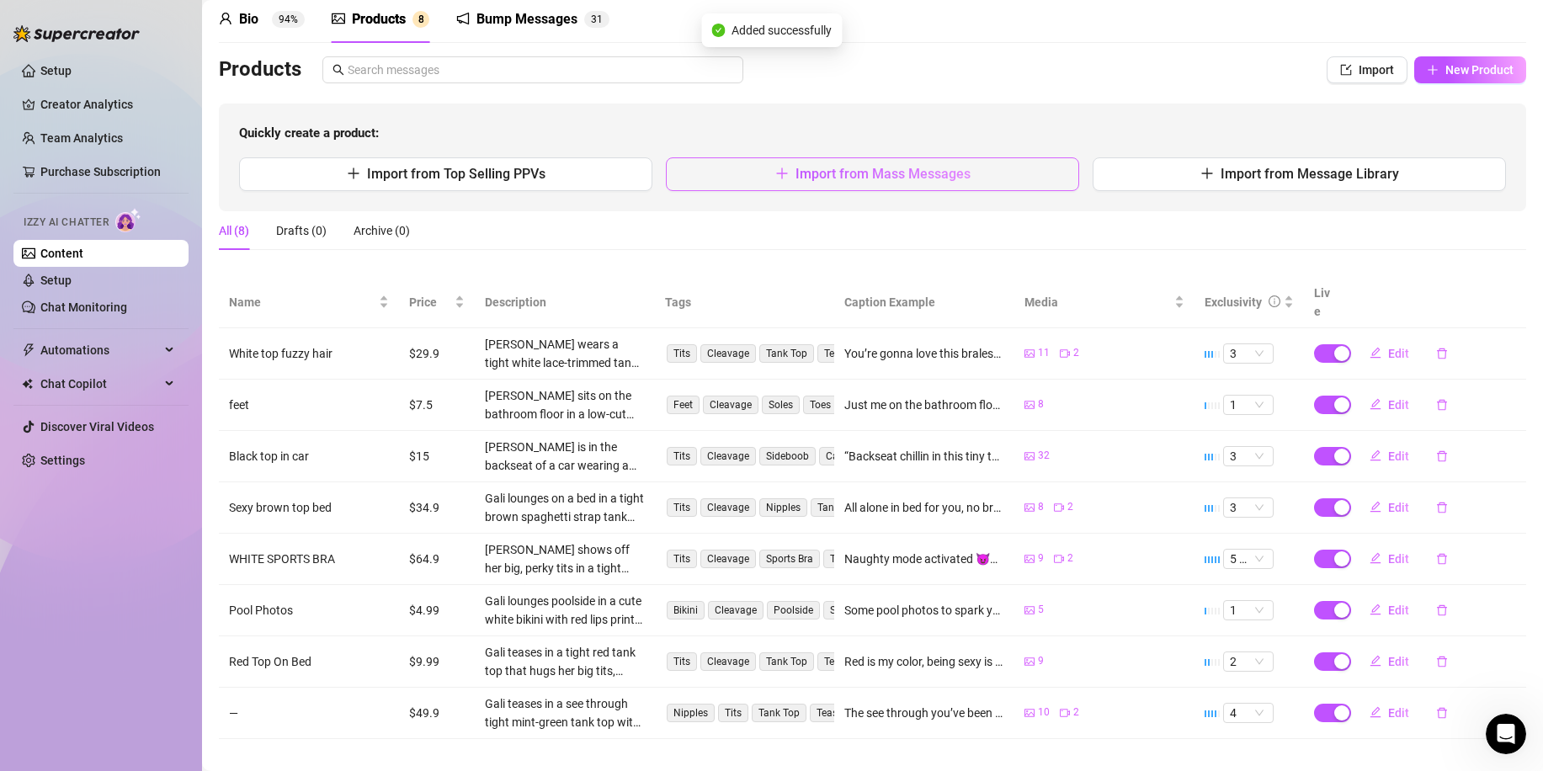
click at [947, 162] on button "Import from Mass Messages" at bounding box center [872, 174] width 413 height 34
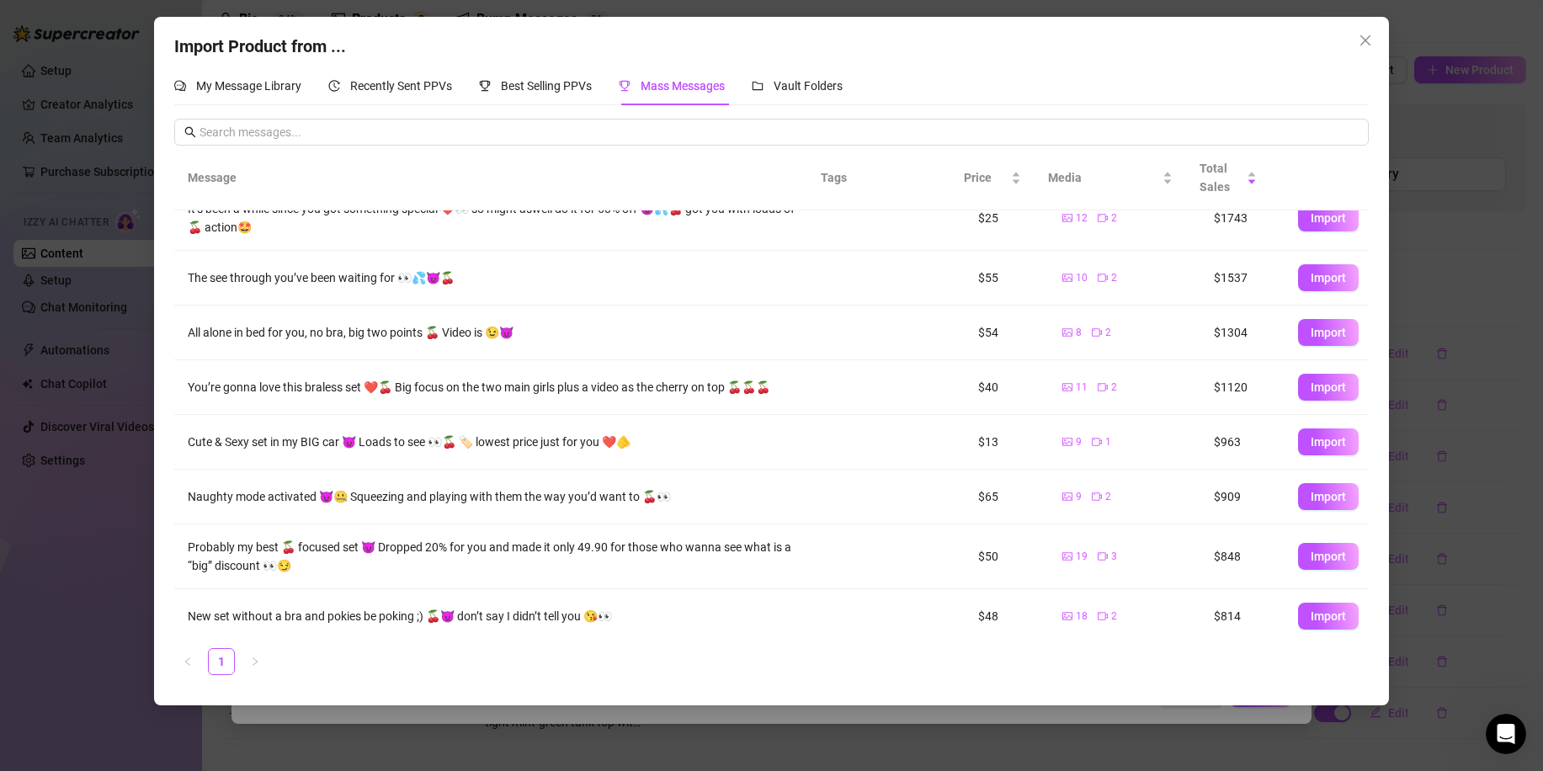
scroll to position [34, 0]
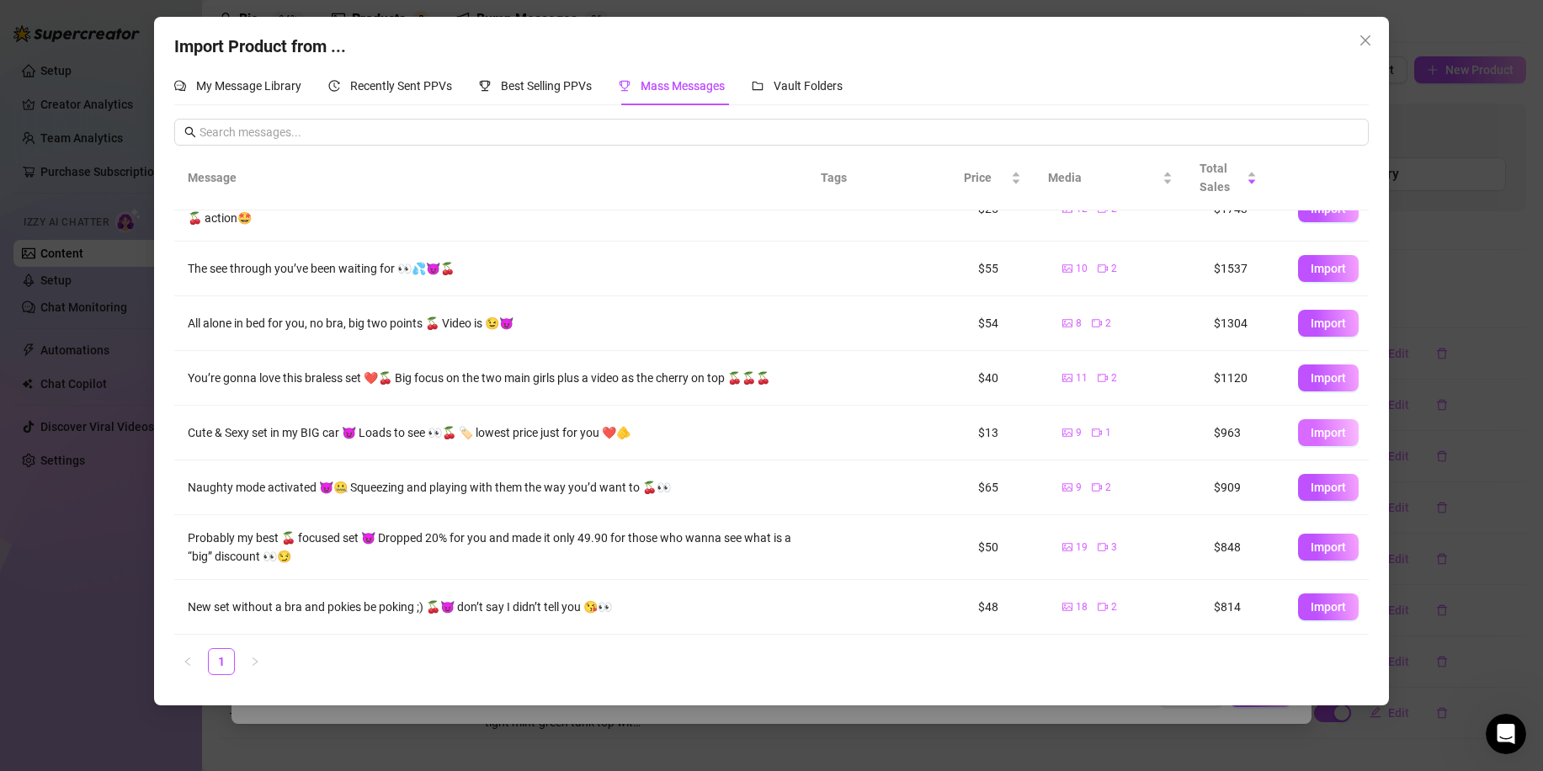
click at [1315, 426] on span "Import" at bounding box center [1328, 432] width 35 height 13
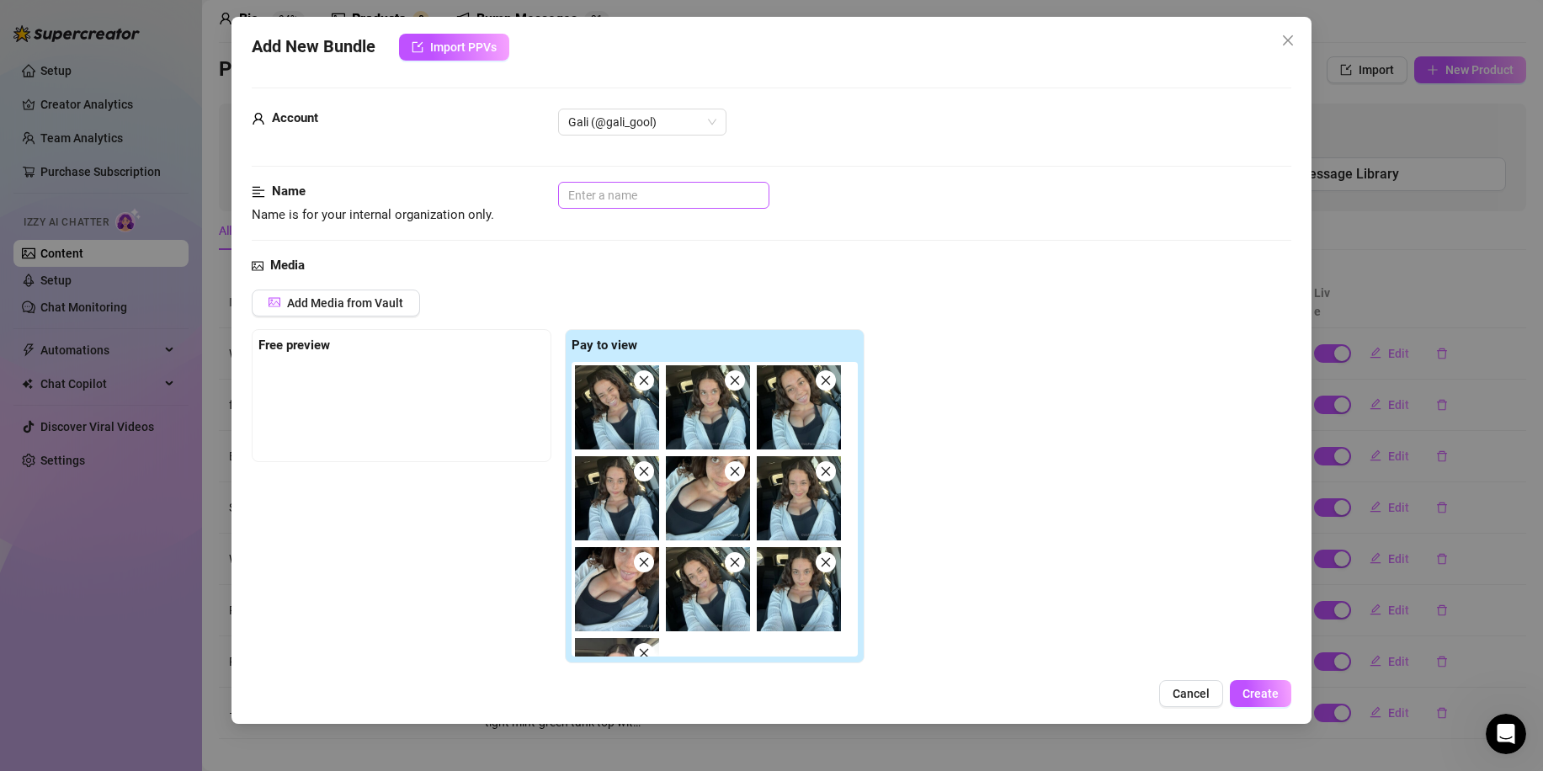
scroll to position [421, 0]
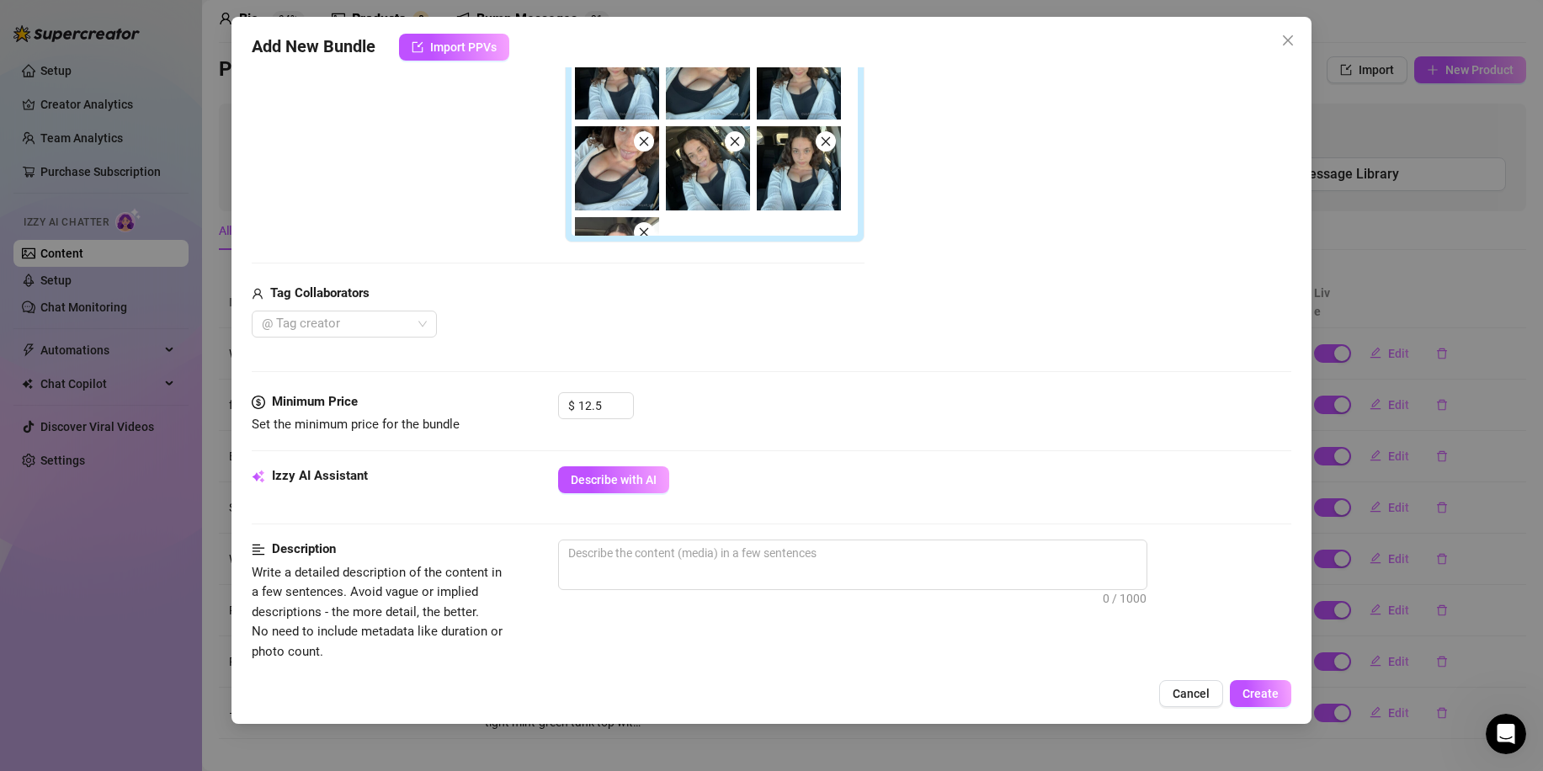
click at [602, 462] on div "Minimum Price Set the minimum price for the bundle $ 12.5" at bounding box center [772, 429] width 1040 height 74
click at [602, 471] on button "Describe with AI" at bounding box center [613, 479] width 111 height 27
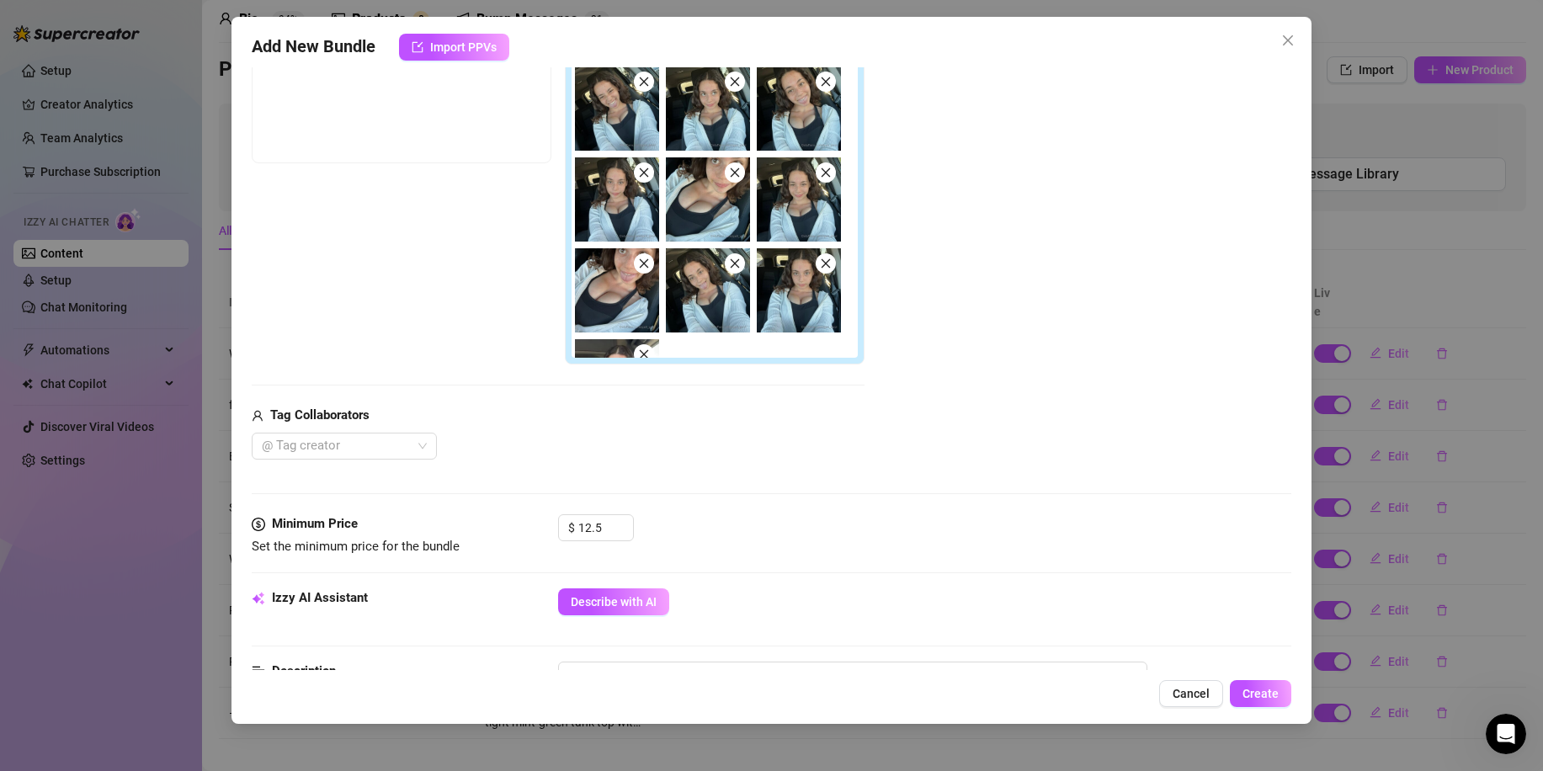
scroll to position [1014, 0]
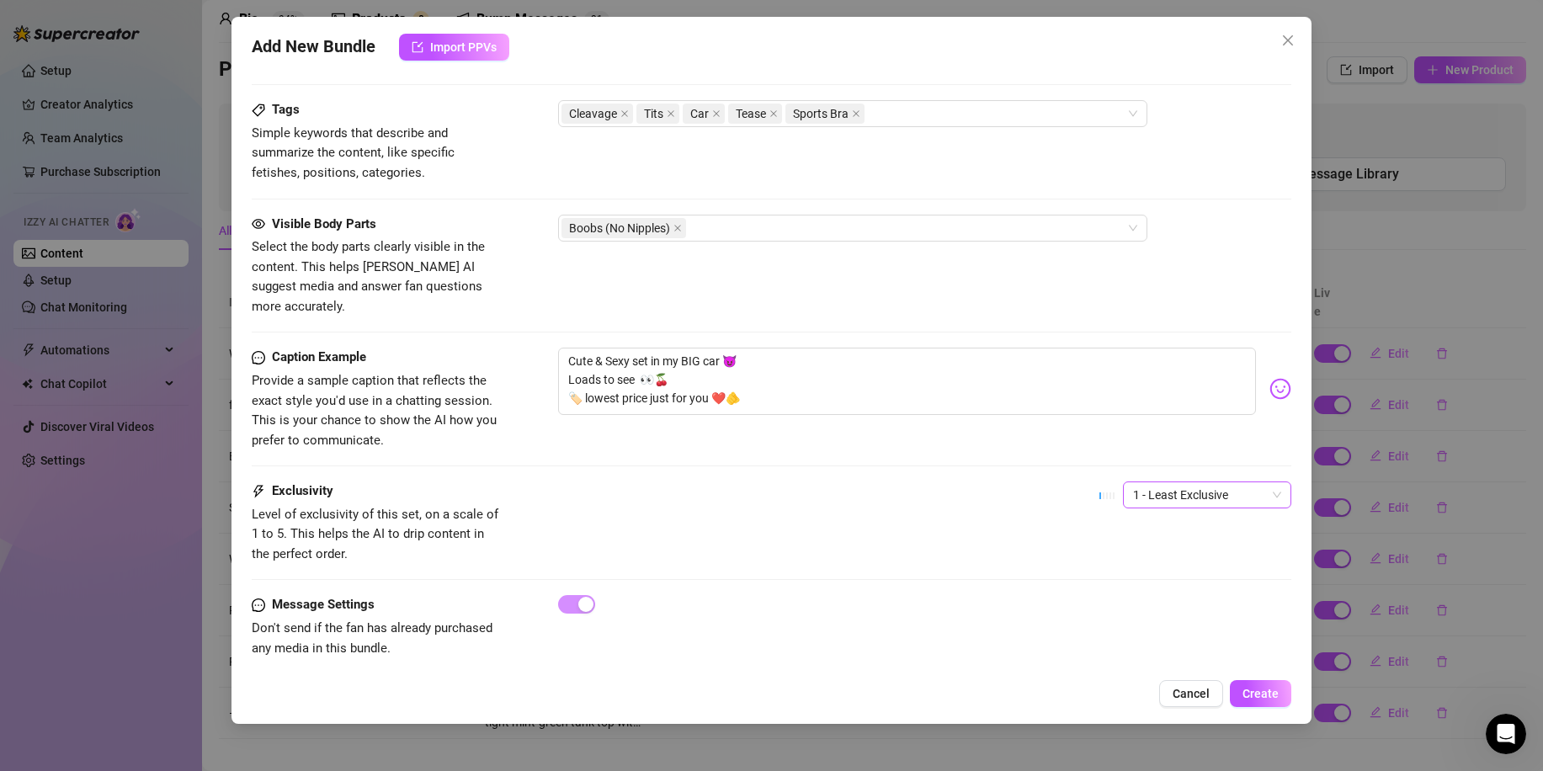
click at [1145, 487] on div "1 - Least Exclusive" at bounding box center [1207, 495] width 168 height 27
click at [1170, 561] on div "3" at bounding box center [1192, 563] width 141 height 19
click at [1144, 493] on div "3 3" at bounding box center [1196, 503] width 192 height 42
click at [1145, 482] on span "3" at bounding box center [1207, 494] width 148 height 25
click at [1146, 537] on div "2" at bounding box center [1192, 536] width 141 height 19
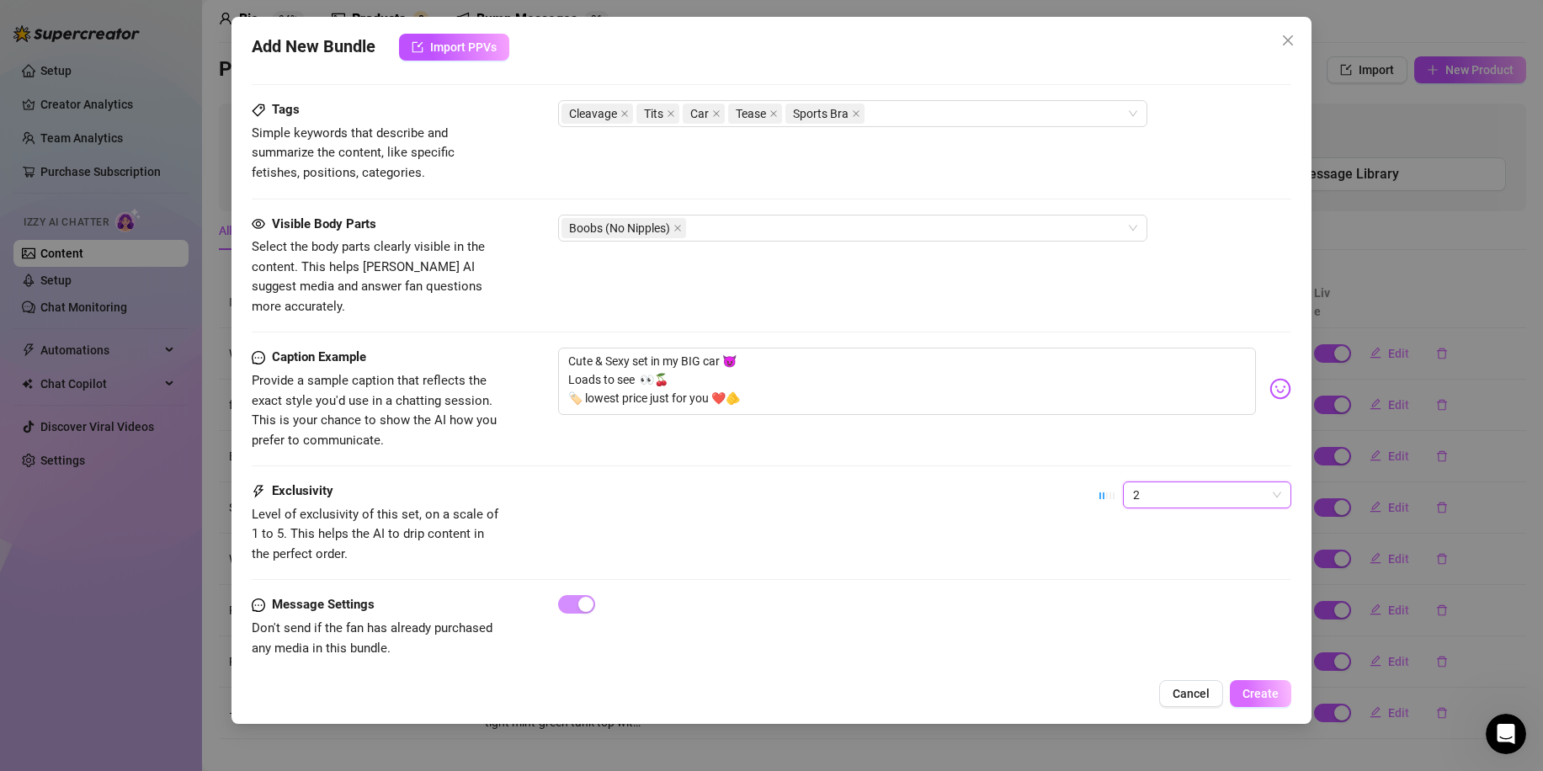
click at [1265, 687] on button "Create" at bounding box center [1260, 693] width 61 height 27
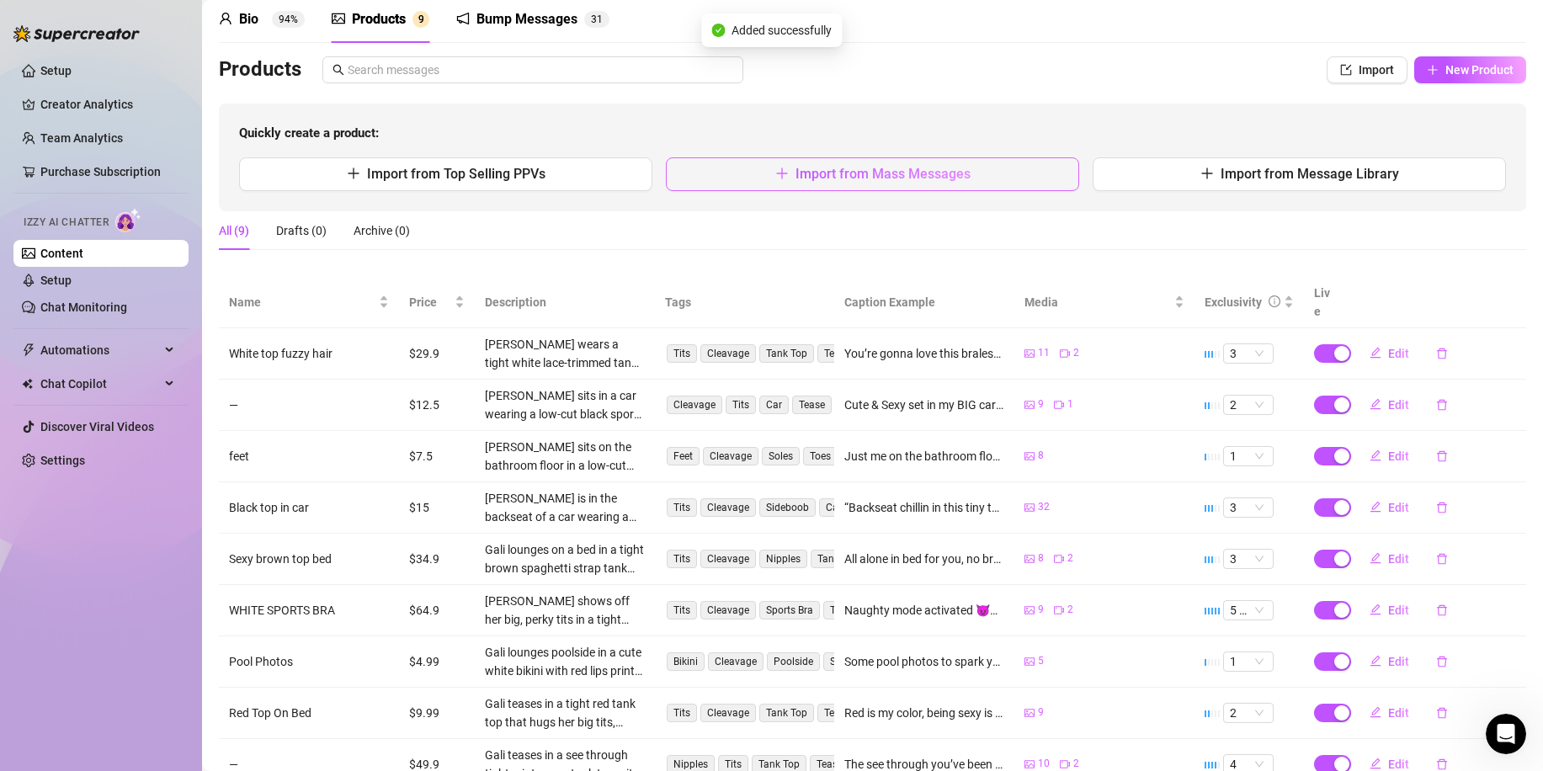
click at [939, 186] on button "Import from Mass Messages" at bounding box center [872, 174] width 413 height 34
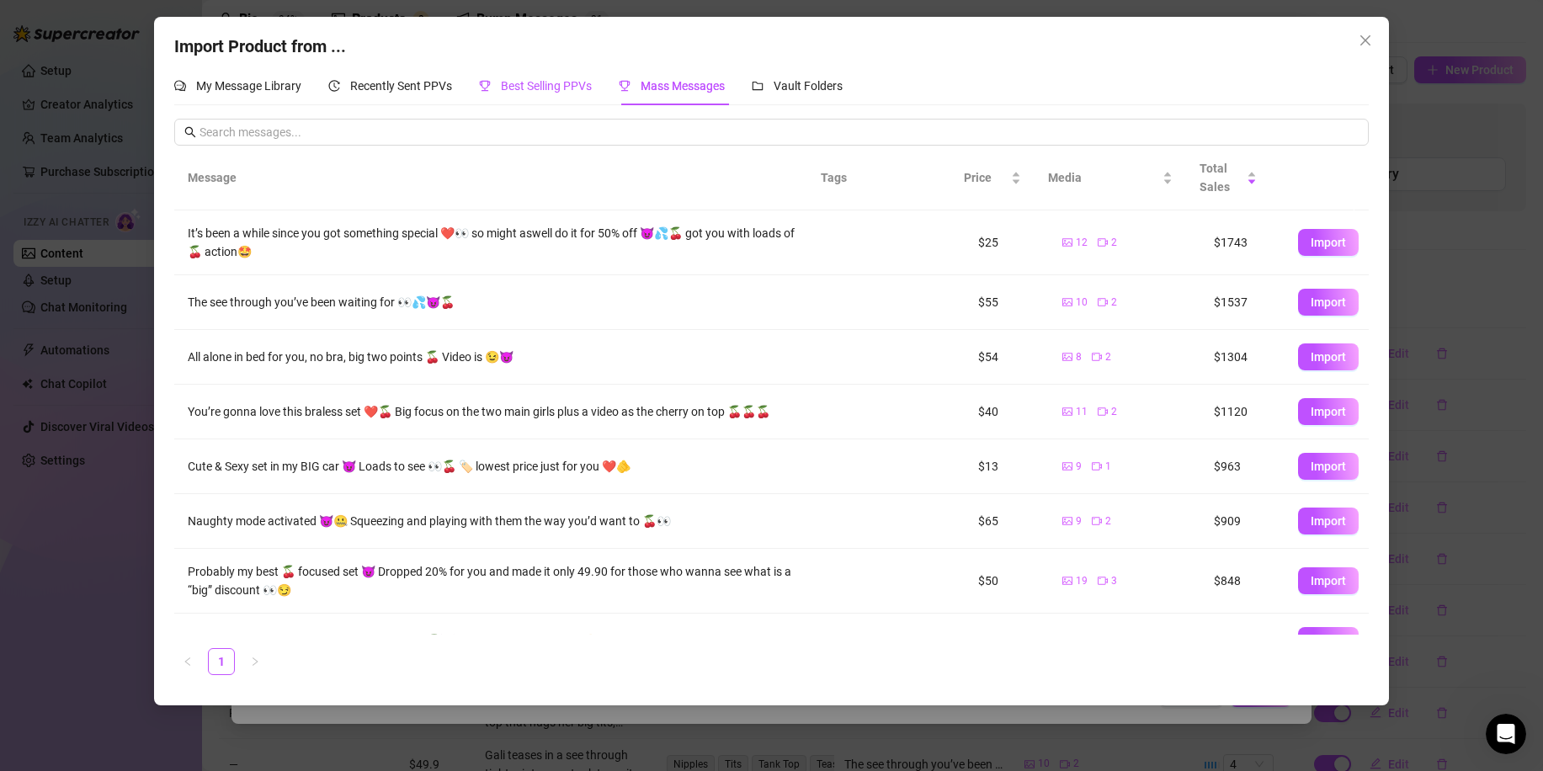
click at [521, 92] on span "Best Selling PPVs" at bounding box center [546, 85] width 91 height 13
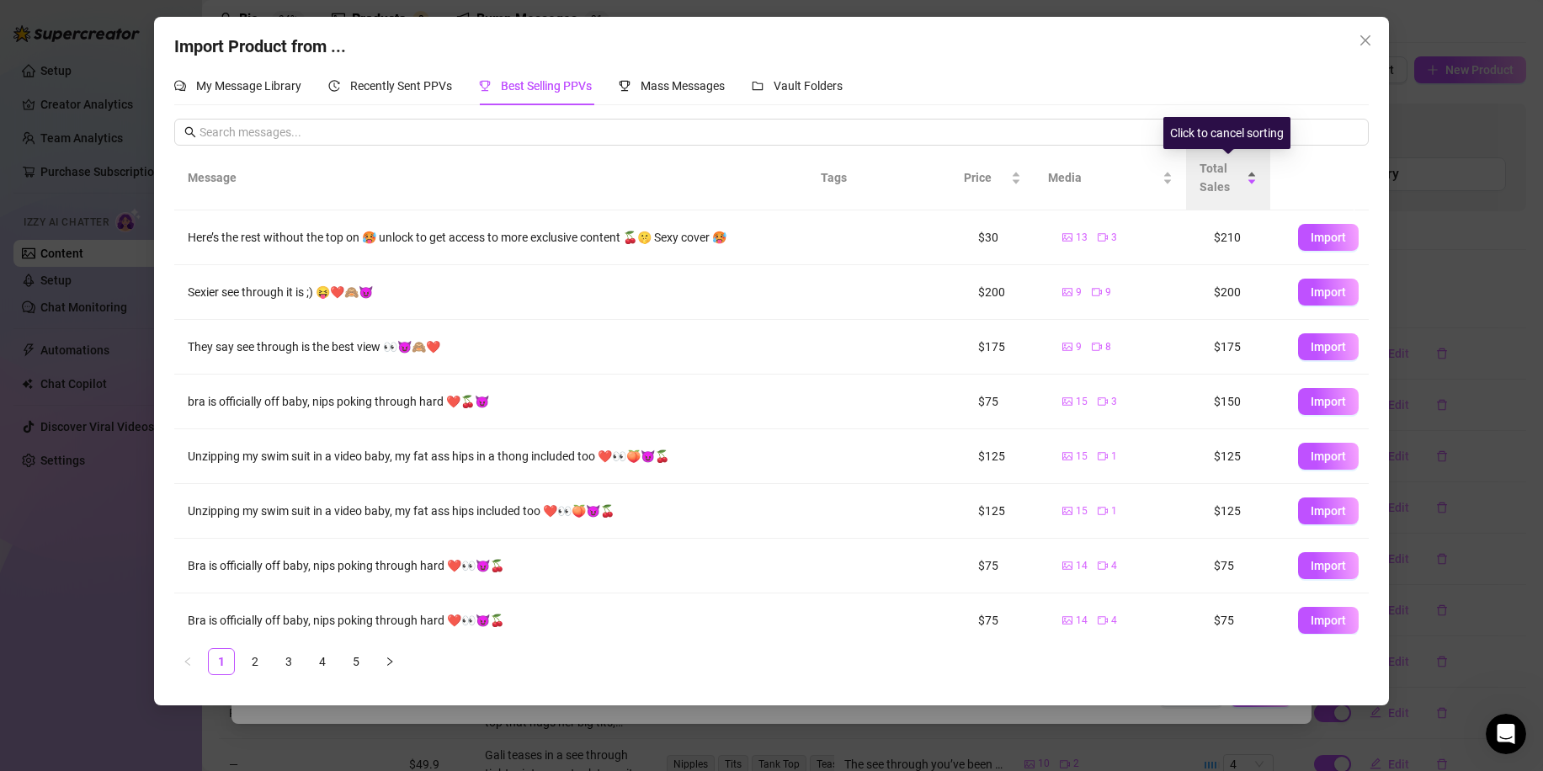
click at [1252, 184] on div "Total Sales" at bounding box center [1228, 177] width 57 height 37
click at [1253, 168] on div "Total Sales" at bounding box center [1228, 177] width 57 height 37
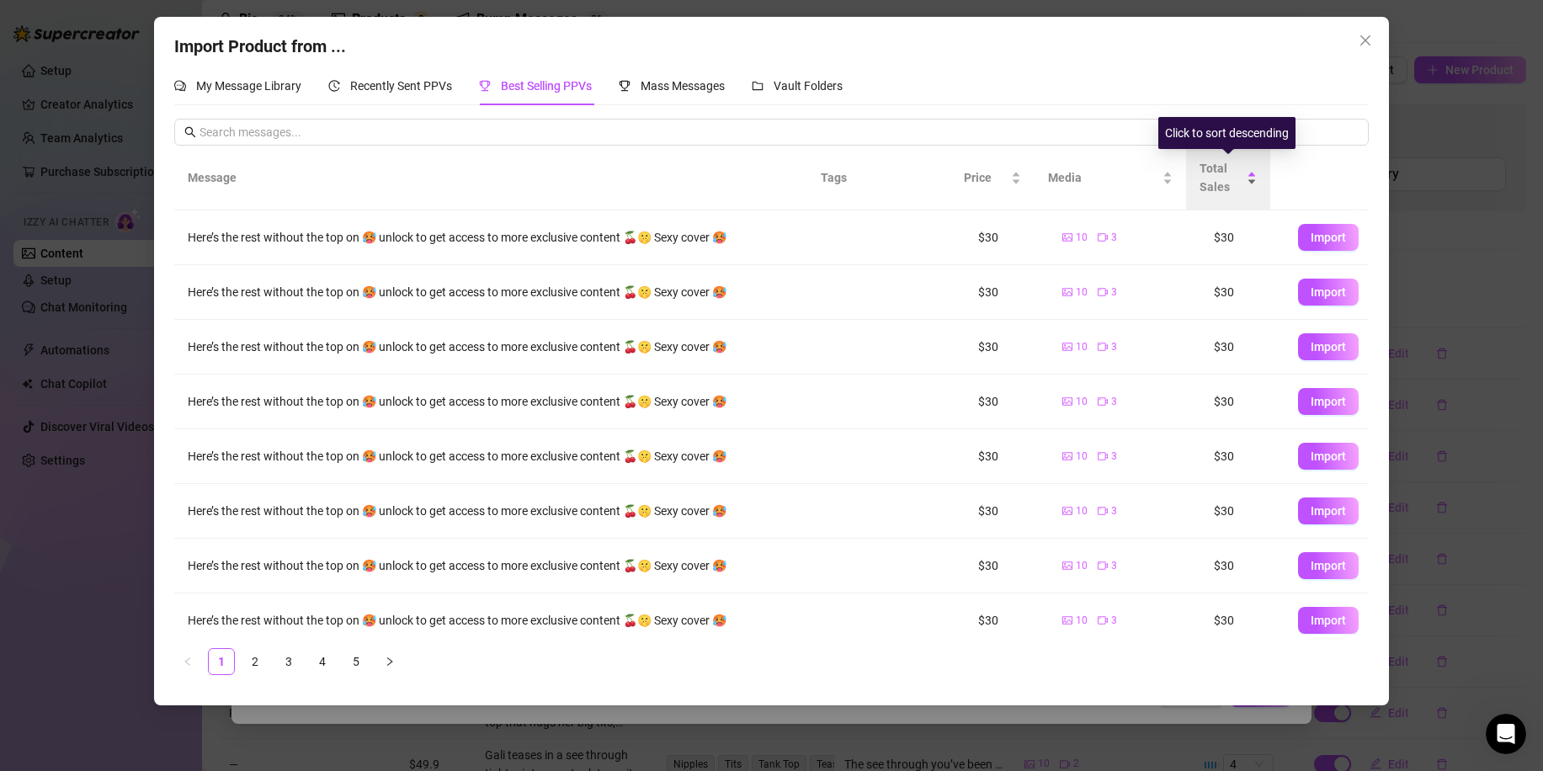
click at [1254, 179] on div "Total Sales" at bounding box center [1228, 177] width 57 height 37
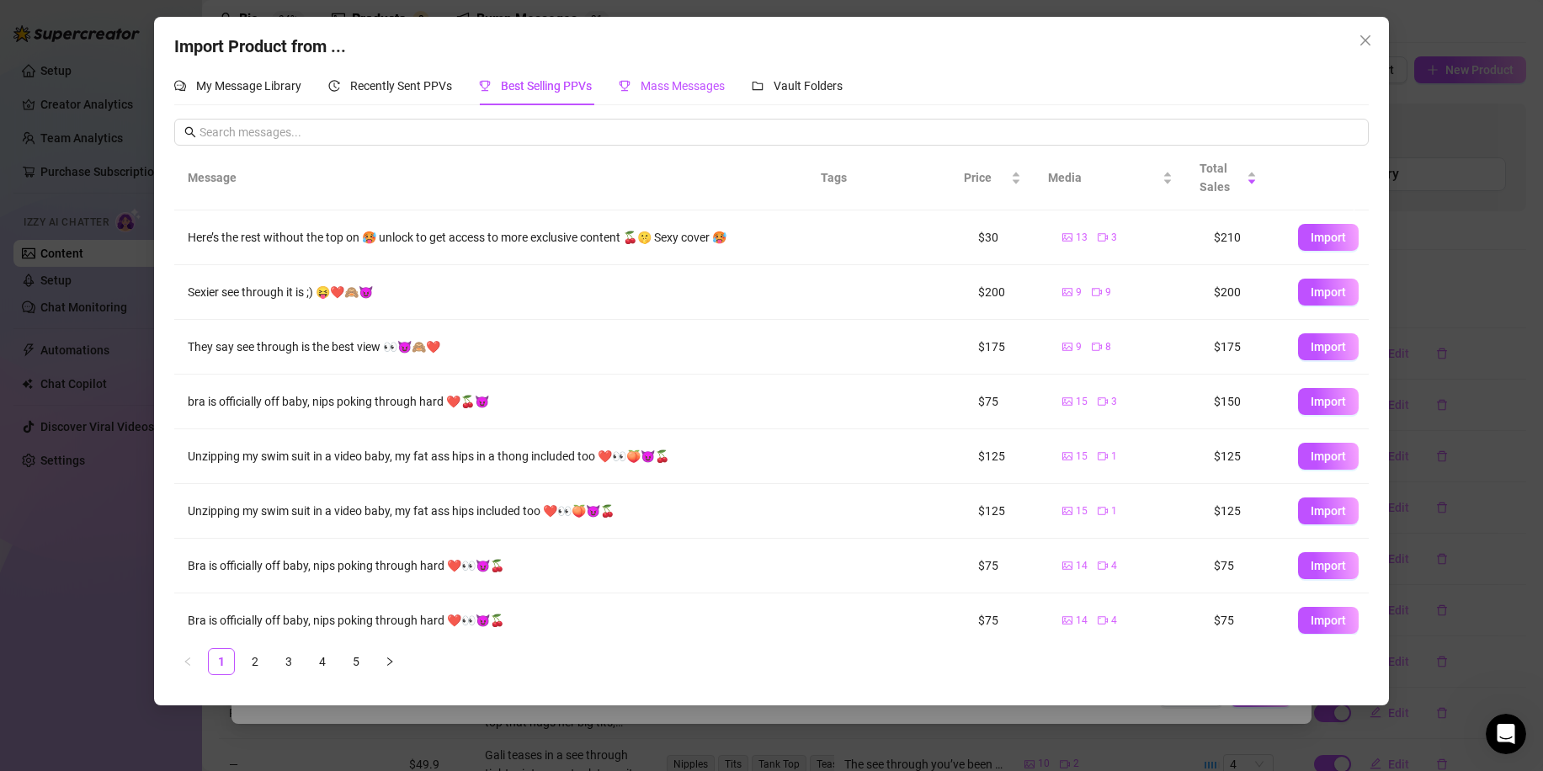
click at [694, 95] on div "Mass Messages" at bounding box center [672, 86] width 106 height 19
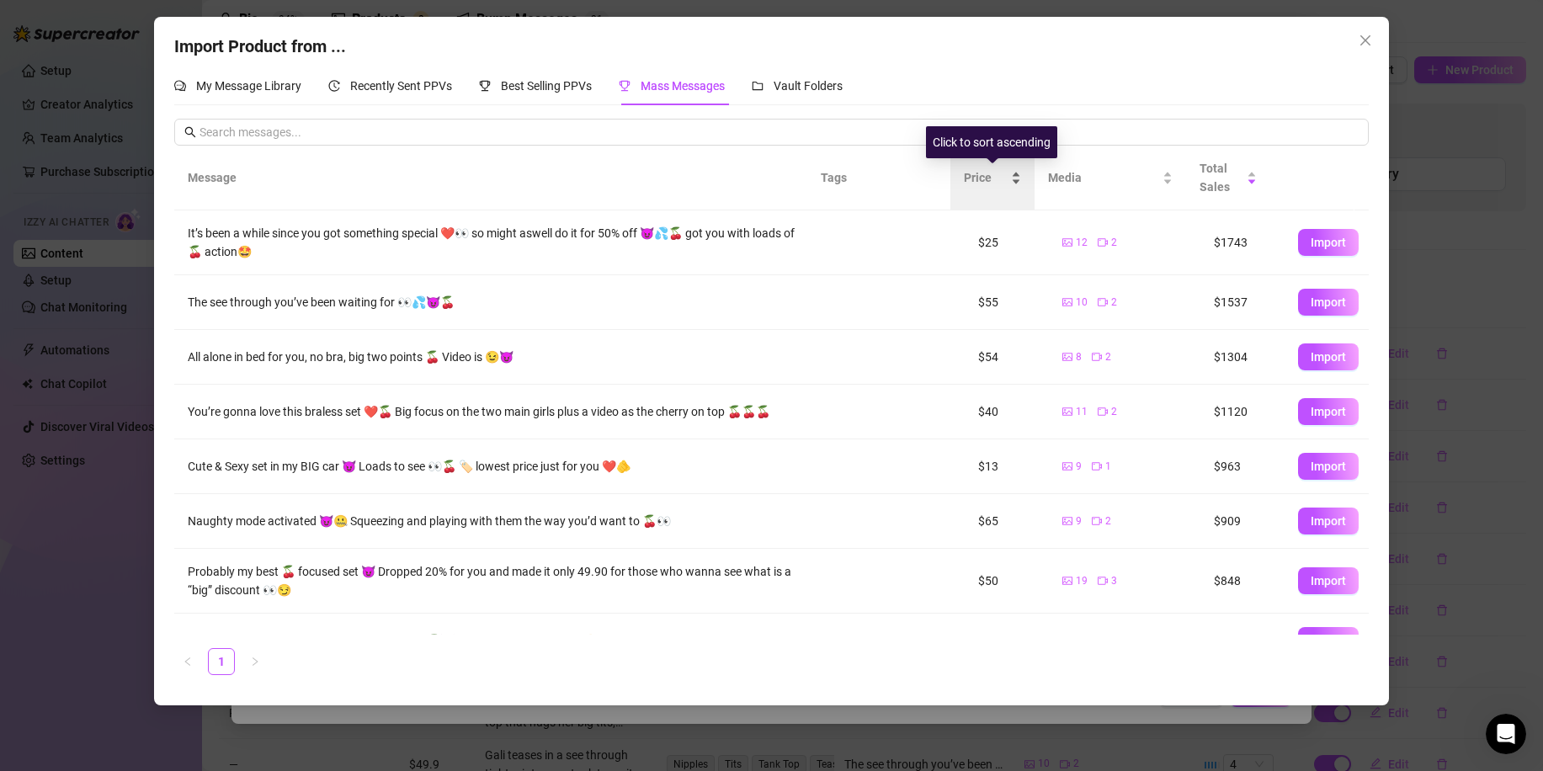
click at [1006, 186] on span "Price" at bounding box center [986, 177] width 44 height 19
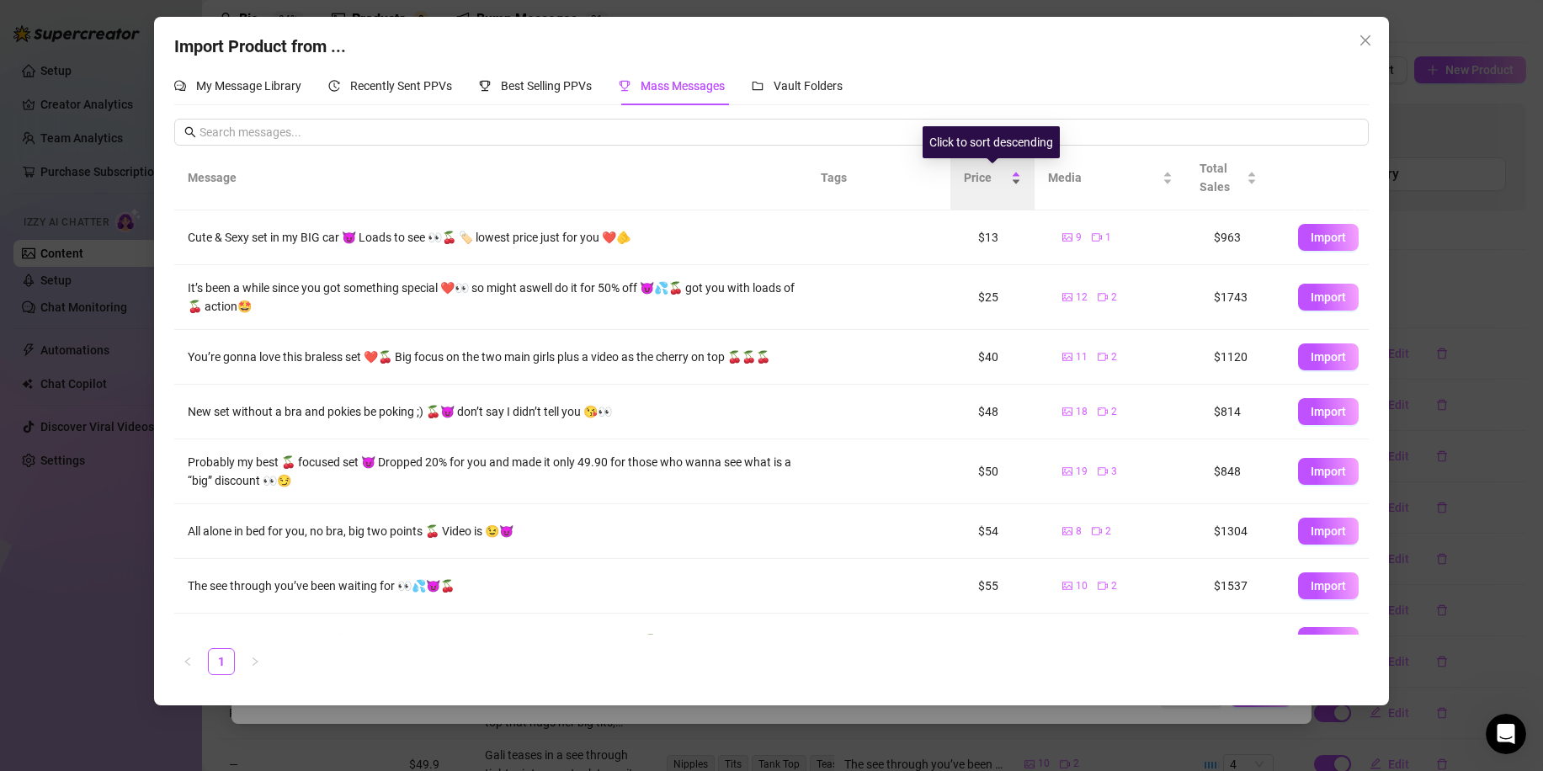
click at [1005, 184] on span "Price" at bounding box center [986, 177] width 44 height 19
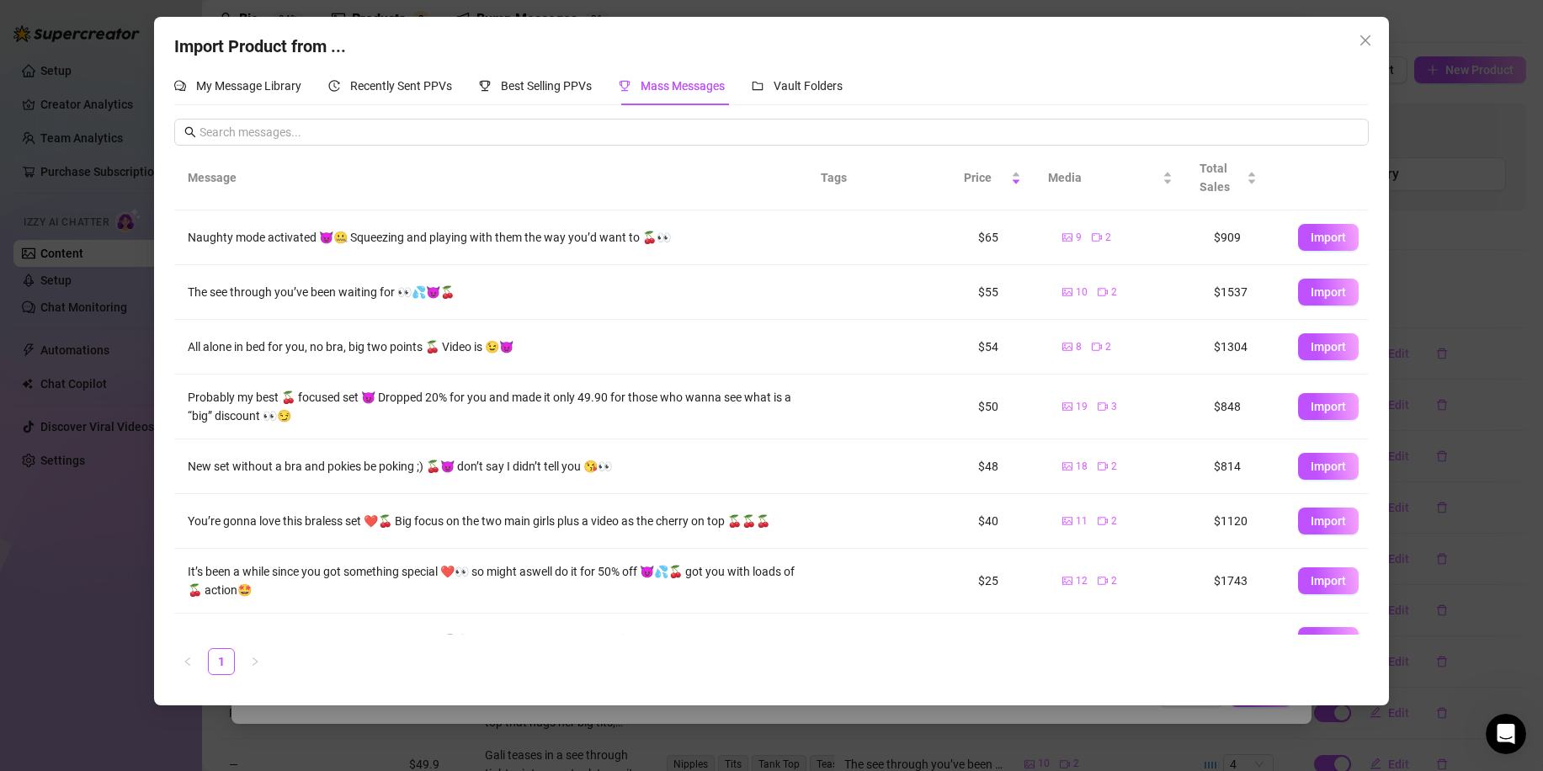
click at [1335, 400] on button "Import" at bounding box center [1328, 406] width 61 height 27
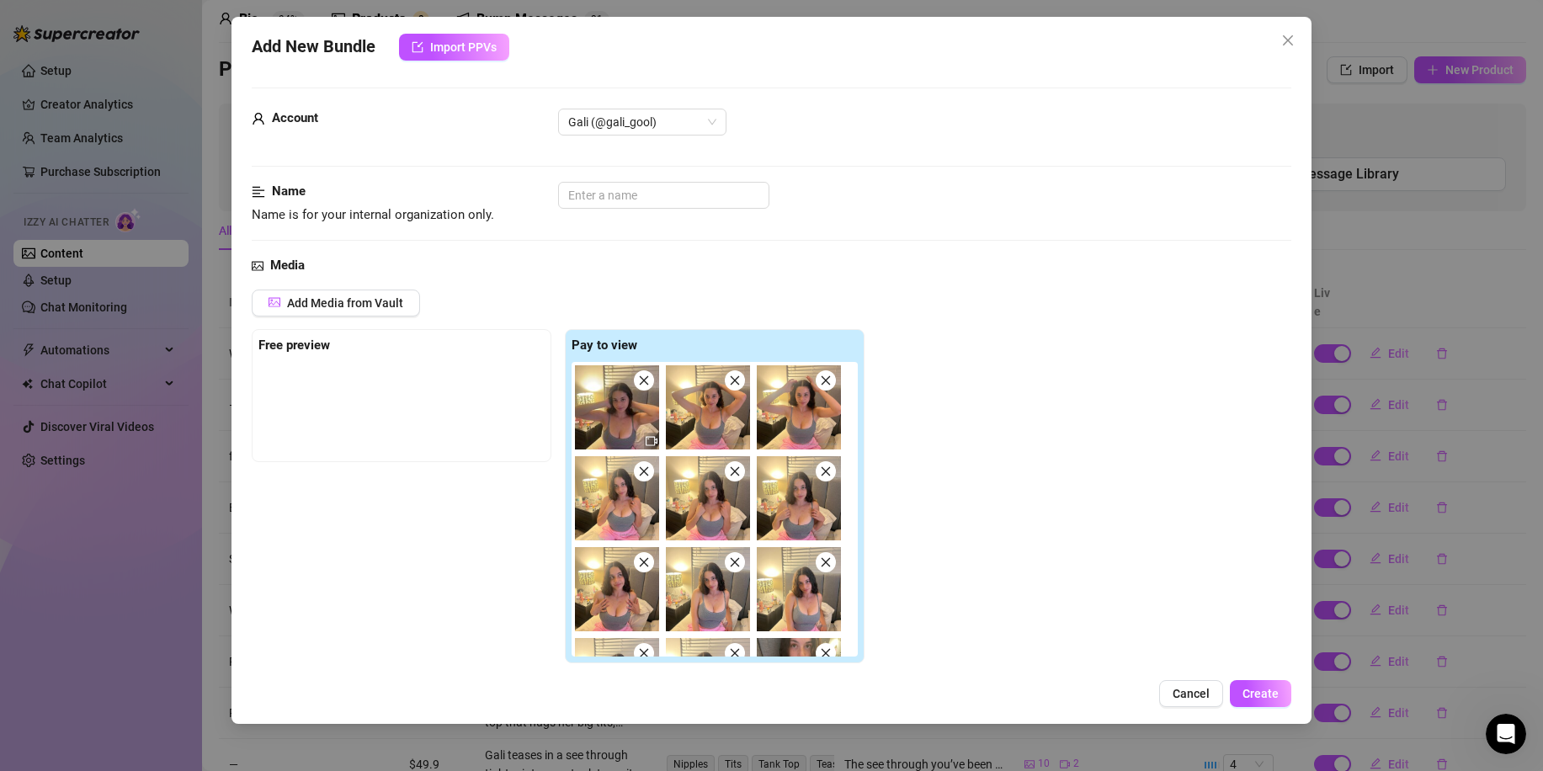
scroll to position [842, 0]
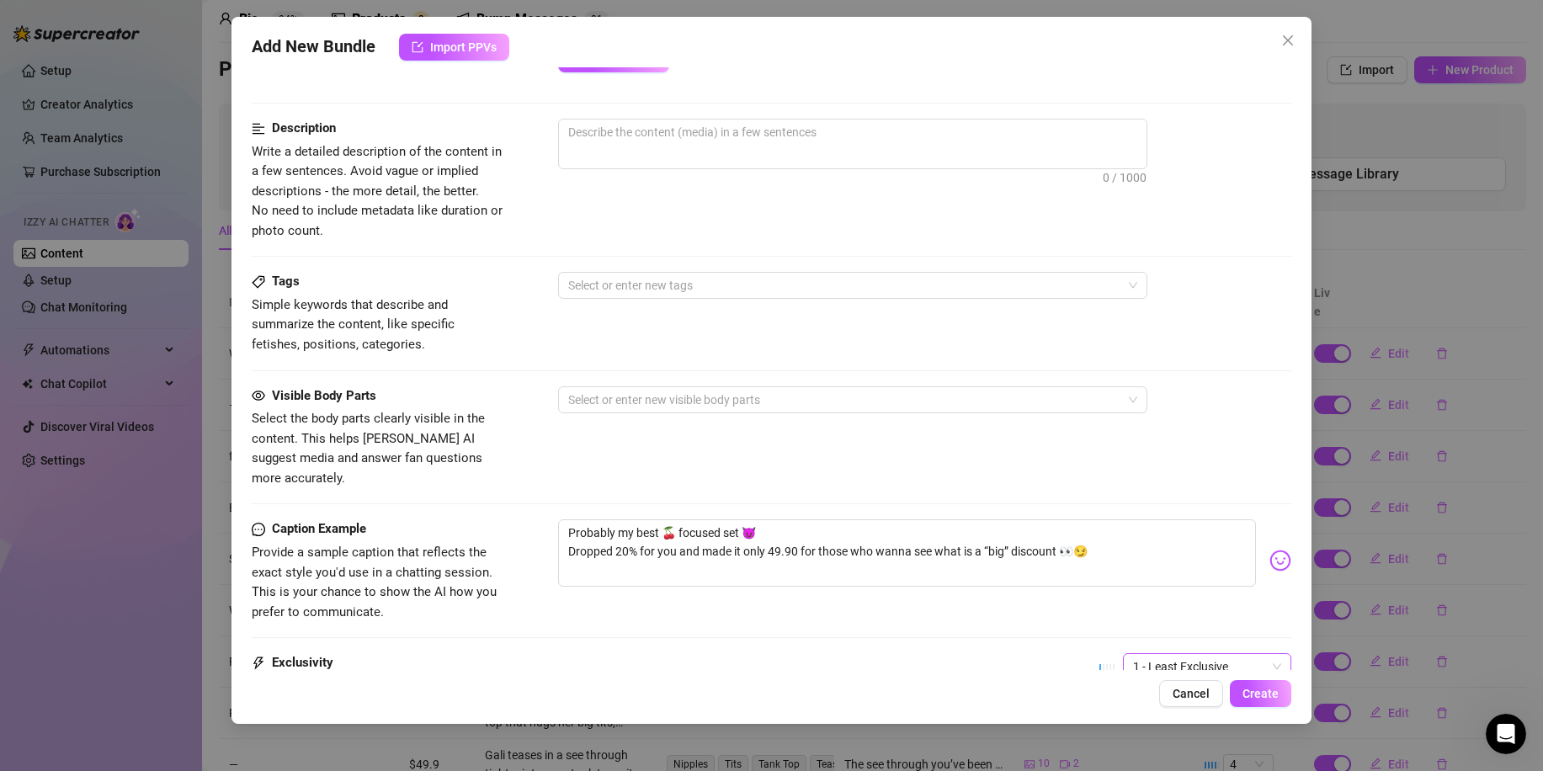
click at [1172, 654] on span "1 - Least Exclusive" at bounding box center [1207, 666] width 148 height 25
click at [1143, 565] on div "3" at bounding box center [1192, 560] width 141 height 19
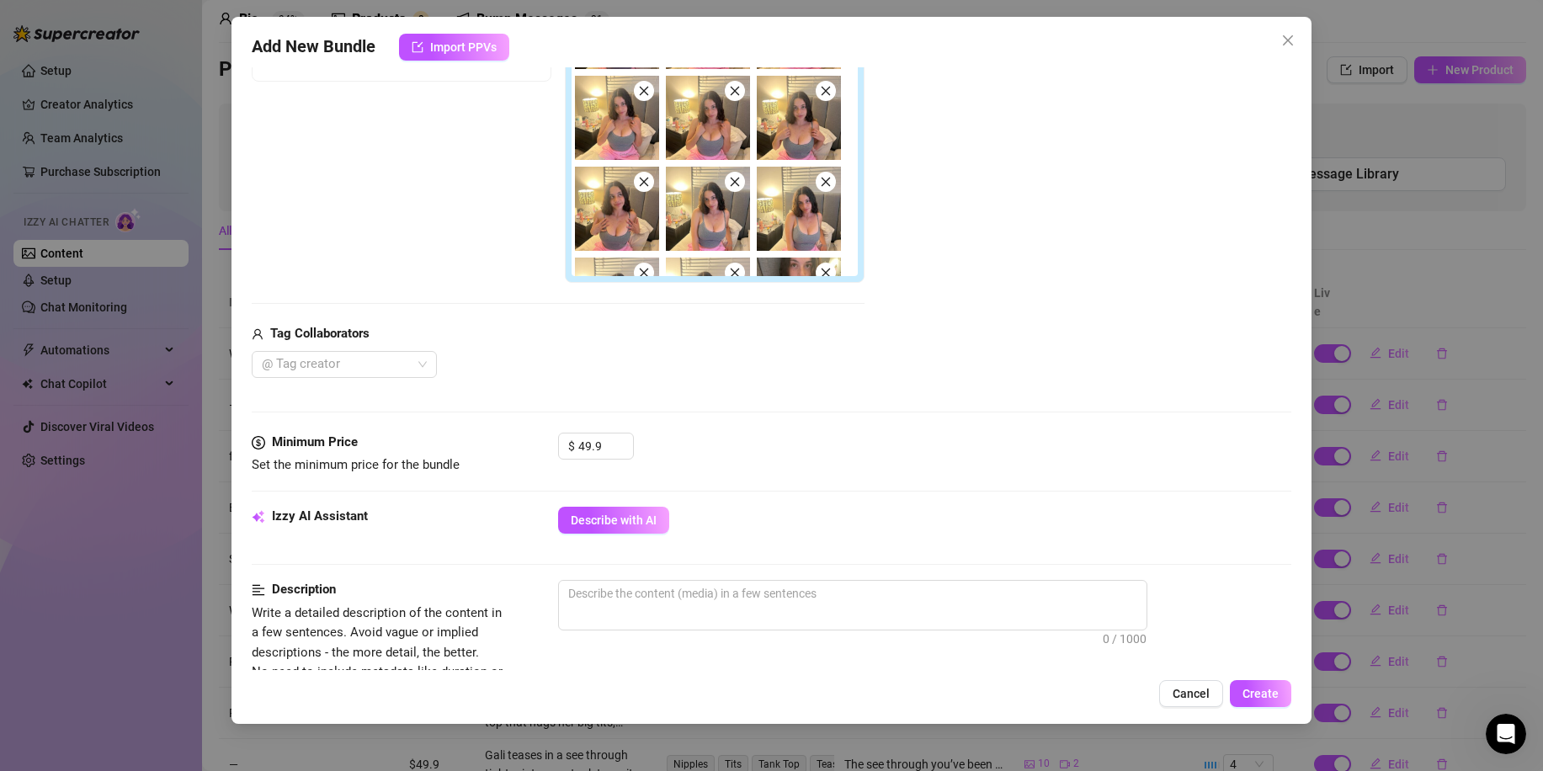
scroll to position [253, 0]
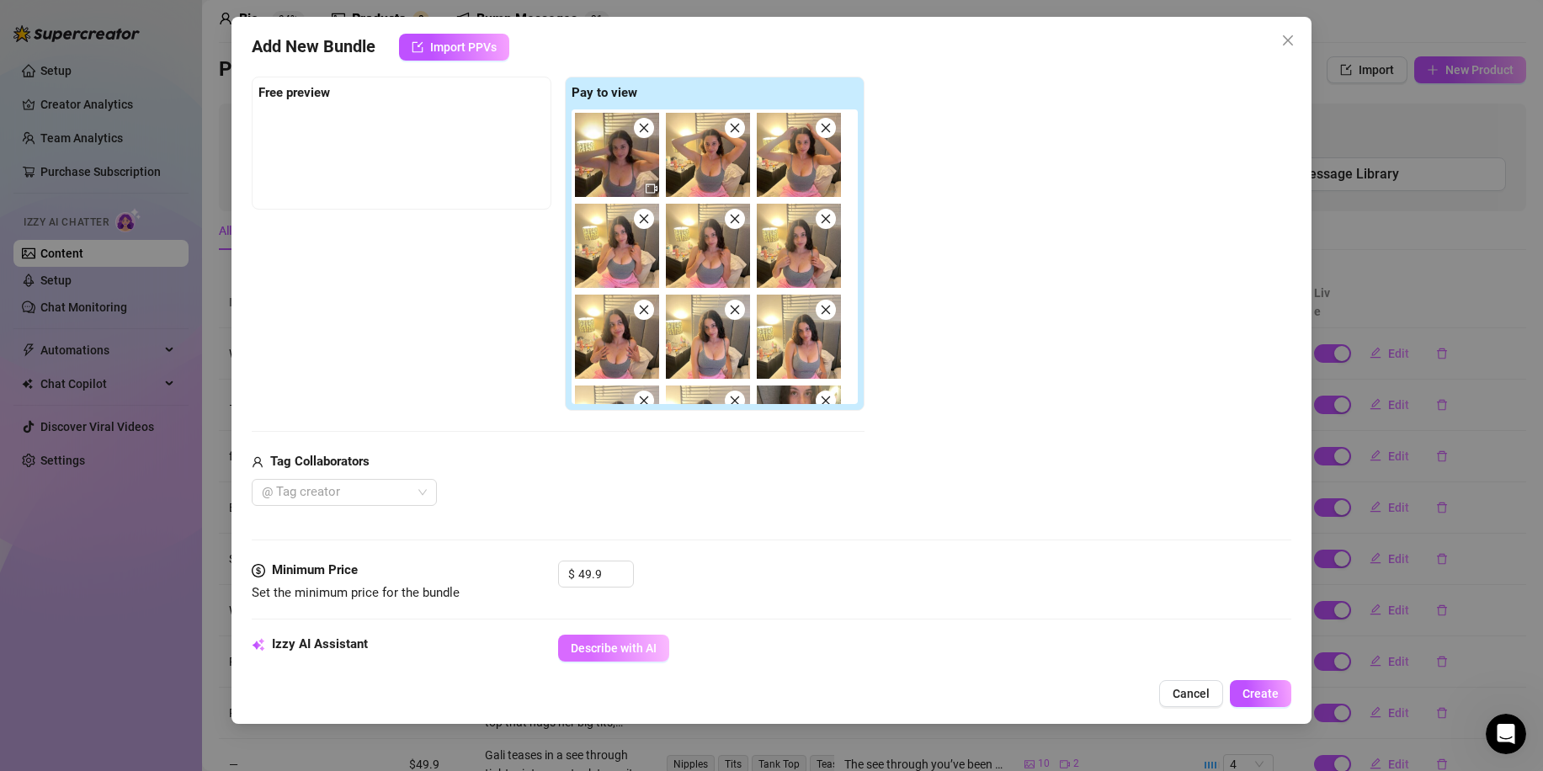
click at [619, 639] on button "Describe with AI" at bounding box center [613, 648] width 111 height 27
drag, startPoint x: 599, startPoint y: 578, endPoint x: 503, endPoint y: 577, distance: 96.8
click at [503, 577] on div "Minimum Price Set the minimum price for the bundle $ 49.9" at bounding box center [772, 582] width 1040 height 43
click at [823, 559] on div "Media Add Media from Vault Free preview Pay to view Tag Collaborators @ Tag cre…" at bounding box center [772, 281] width 1040 height 557
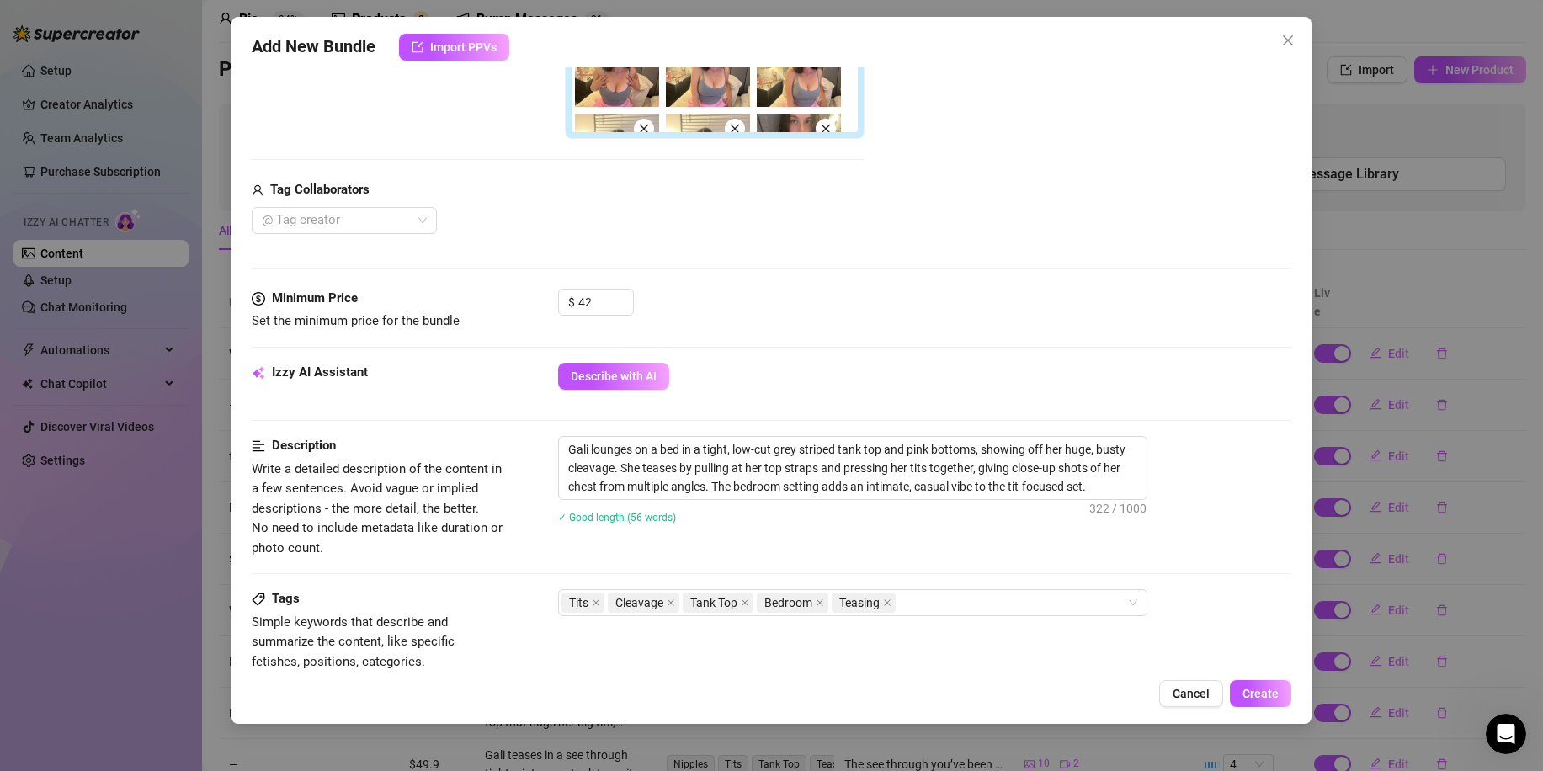
scroll to position [509, 0]
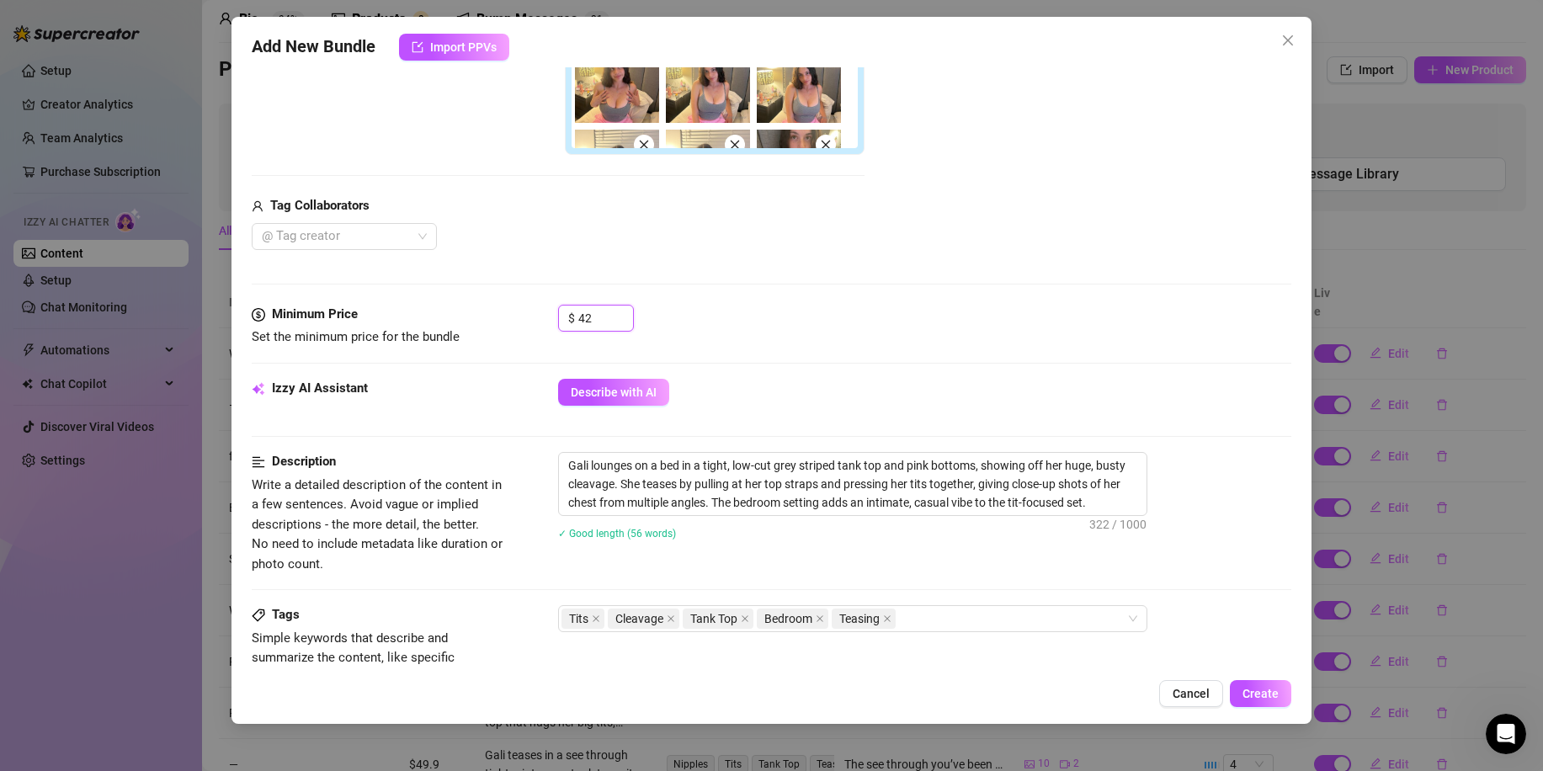
drag, startPoint x: 589, startPoint y: 311, endPoint x: 528, endPoint y: 310, distance: 61.5
click at [530, 311] on div "Minimum Price Set the minimum price for the bundle $ 42" at bounding box center [772, 326] width 1040 height 43
click at [958, 303] on div "Media Add Media from Vault Free preview Pay to view Tag Collaborators @ Tag cre…" at bounding box center [772, 25] width 1040 height 557
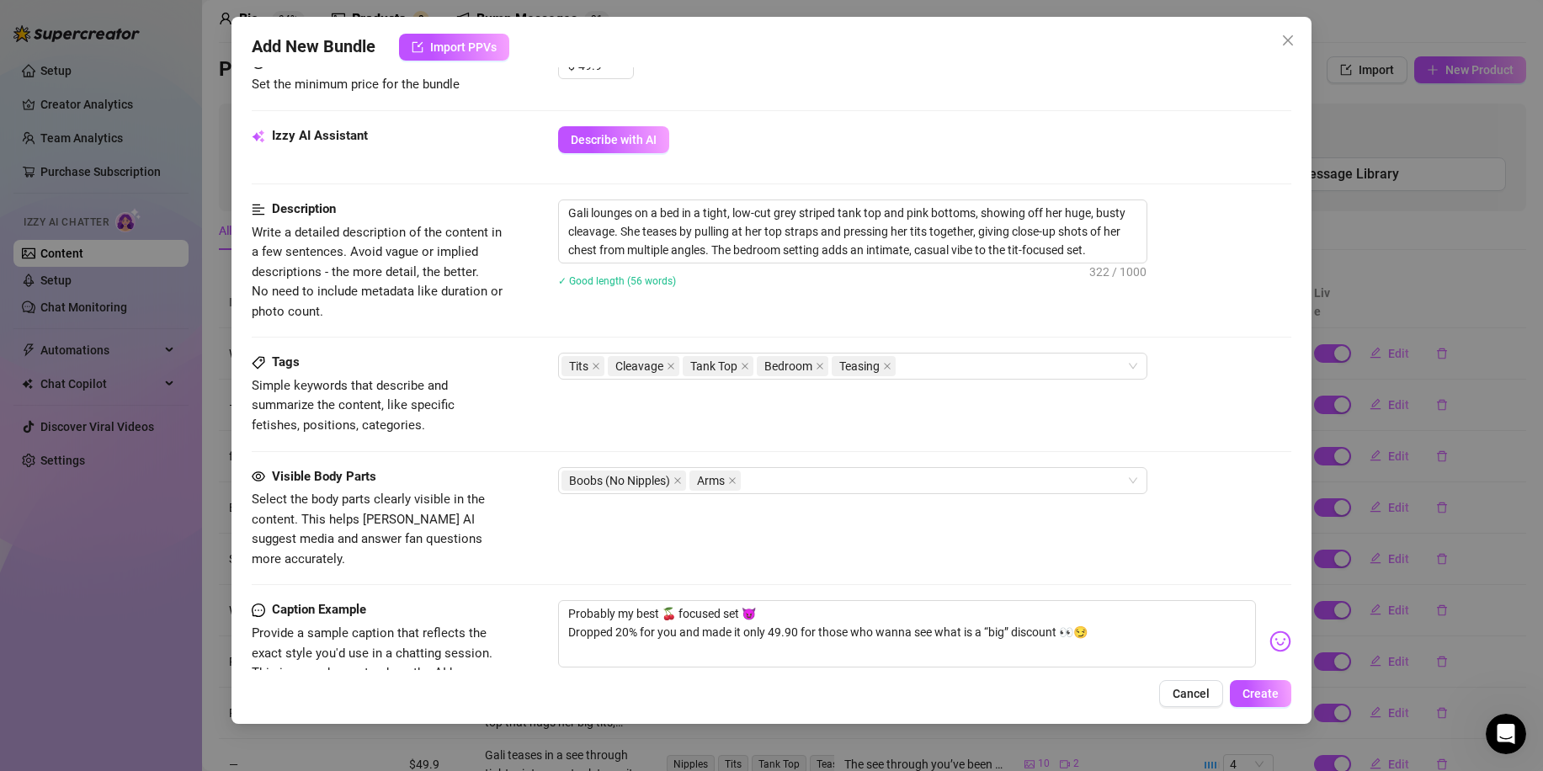
scroll to position [1014, 0]
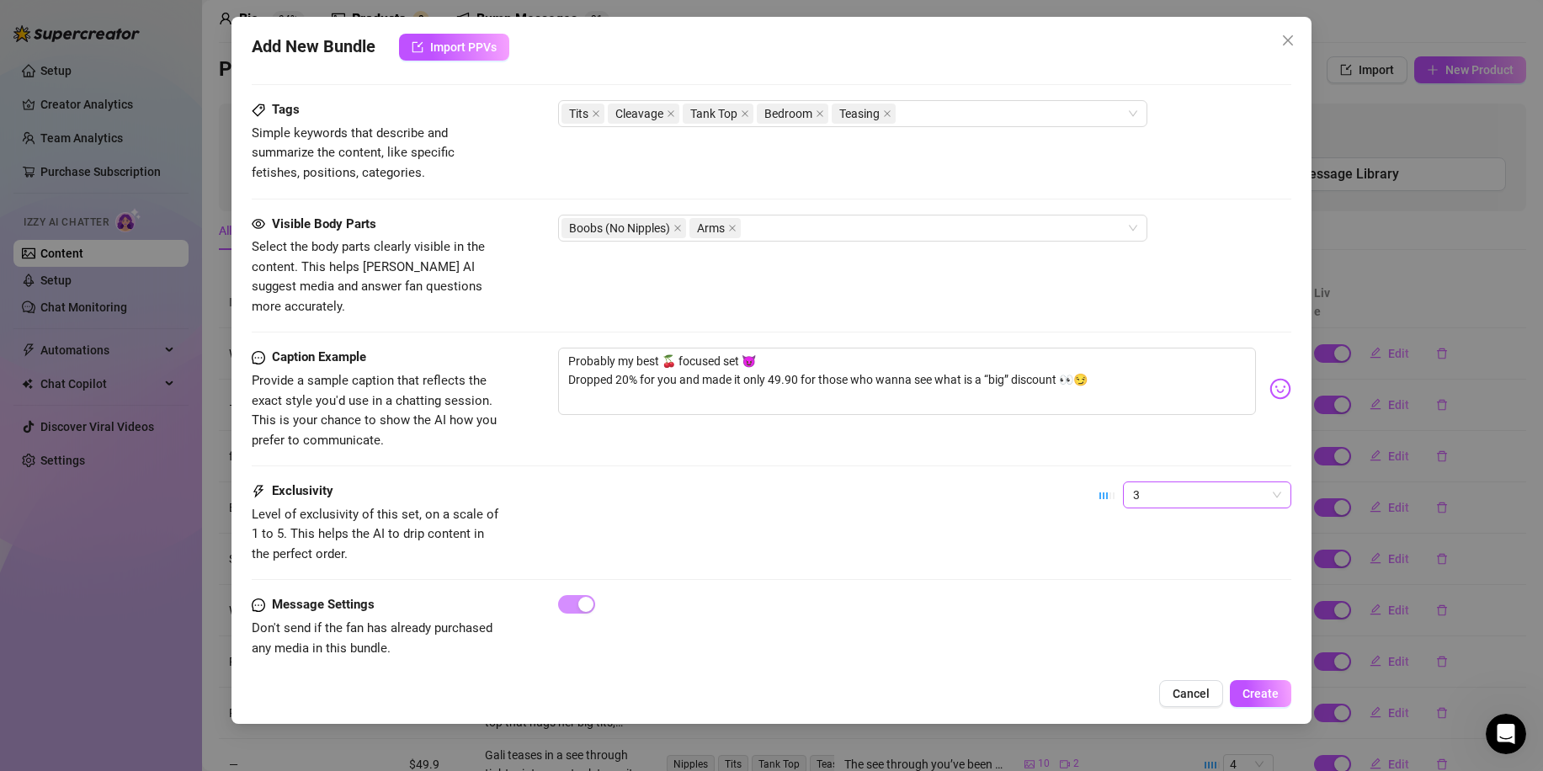
click at [1174, 482] on span "3" at bounding box center [1207, 494] width 148 height 25
click at [1165, 592] on div "4" at bounding box center [1192, 590] width 141 height 19
click at [1253, 695] on span "Create" at bounding box center [1261, 693] width 36 height 13
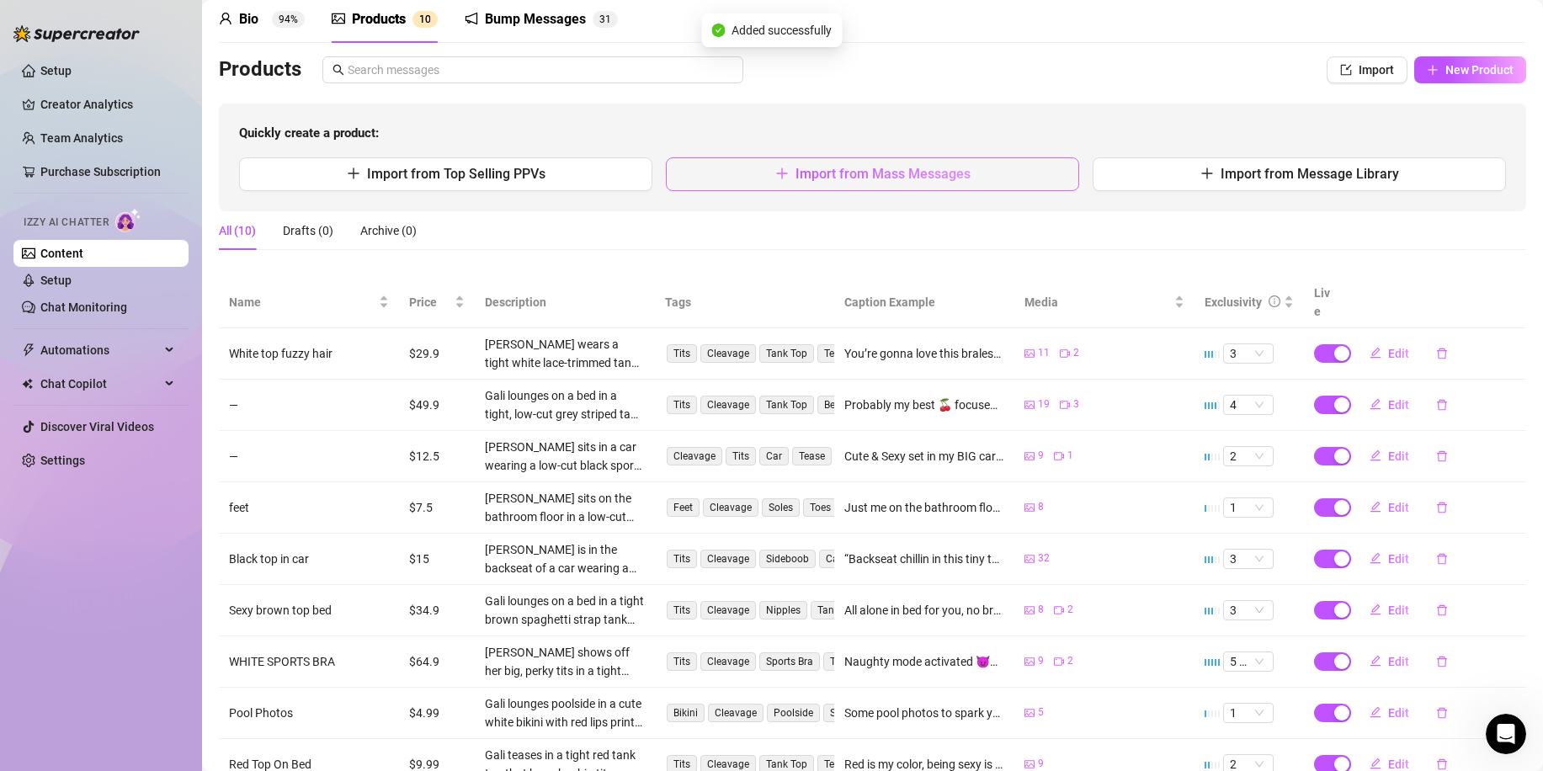
click at [798, 189] on button "Import from Mass Messages" at bounding box center [872, 174] width 413 height 34
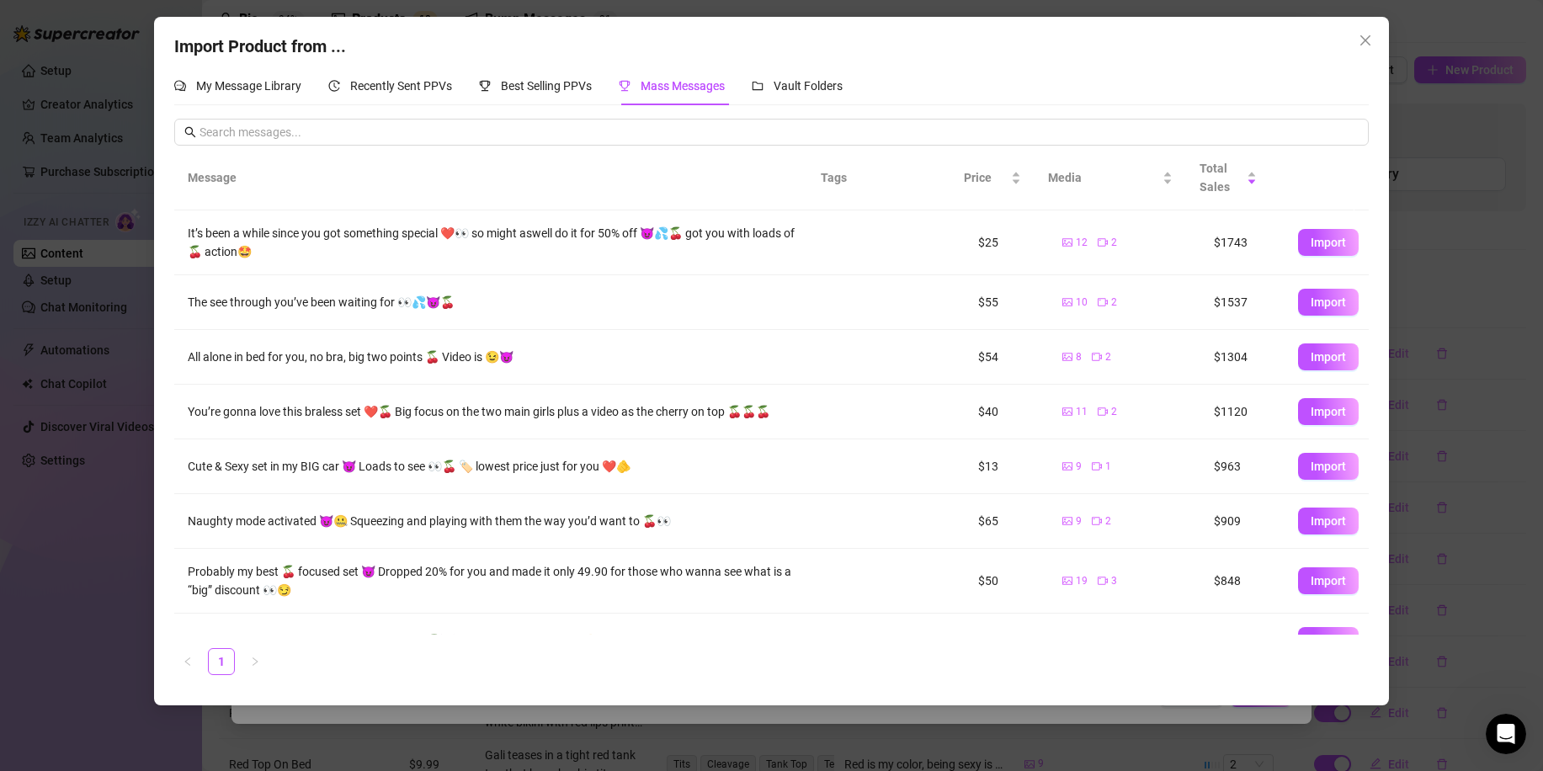
scroll to position [34, 0]
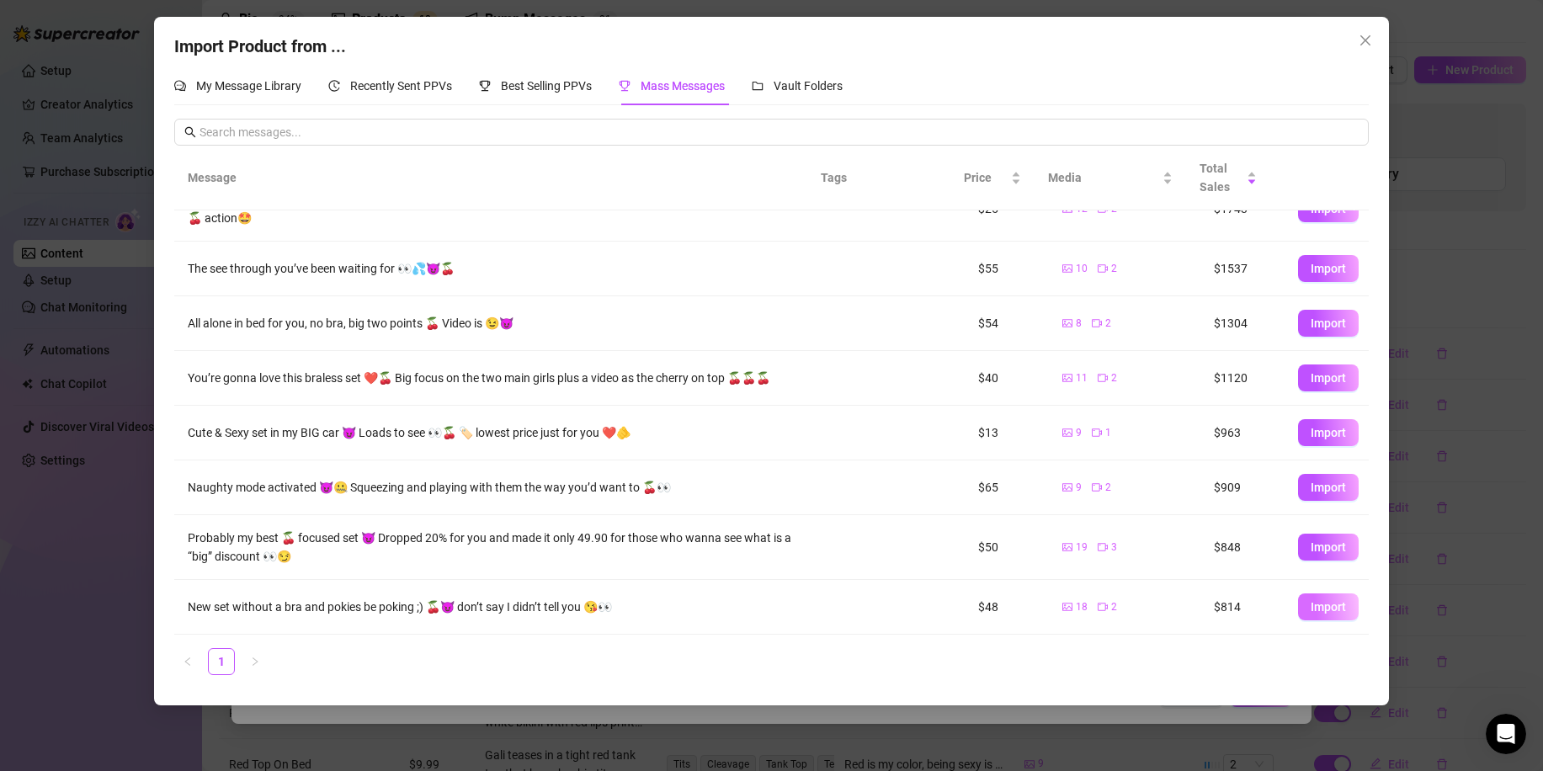
click at [1311, 610] on span "Import" at bounding box center [1328, 606] width 35 height 13
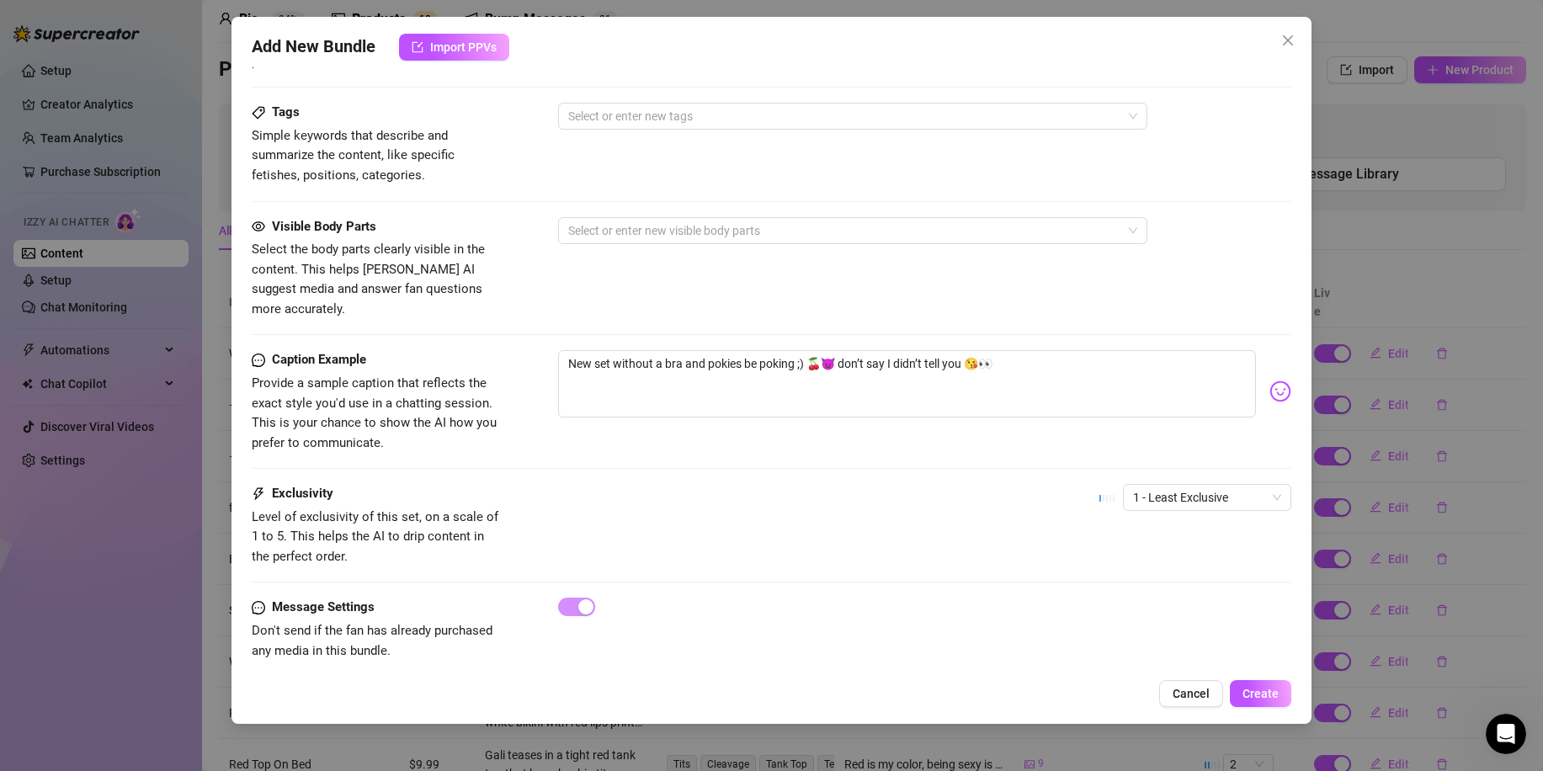
scroll to position [1014, 0]
click at [1183, 492] on div "1 - Least Exclusive" at bounding box center [1196, 503] width 192 height 42
click at [1178, 482] on span "1 - Least Exclusive" at bounding box center [1207, 494] width 148 height 25
click at [1163, 563] on div "3" at bounding box center [1192, 563] width 141 height 19
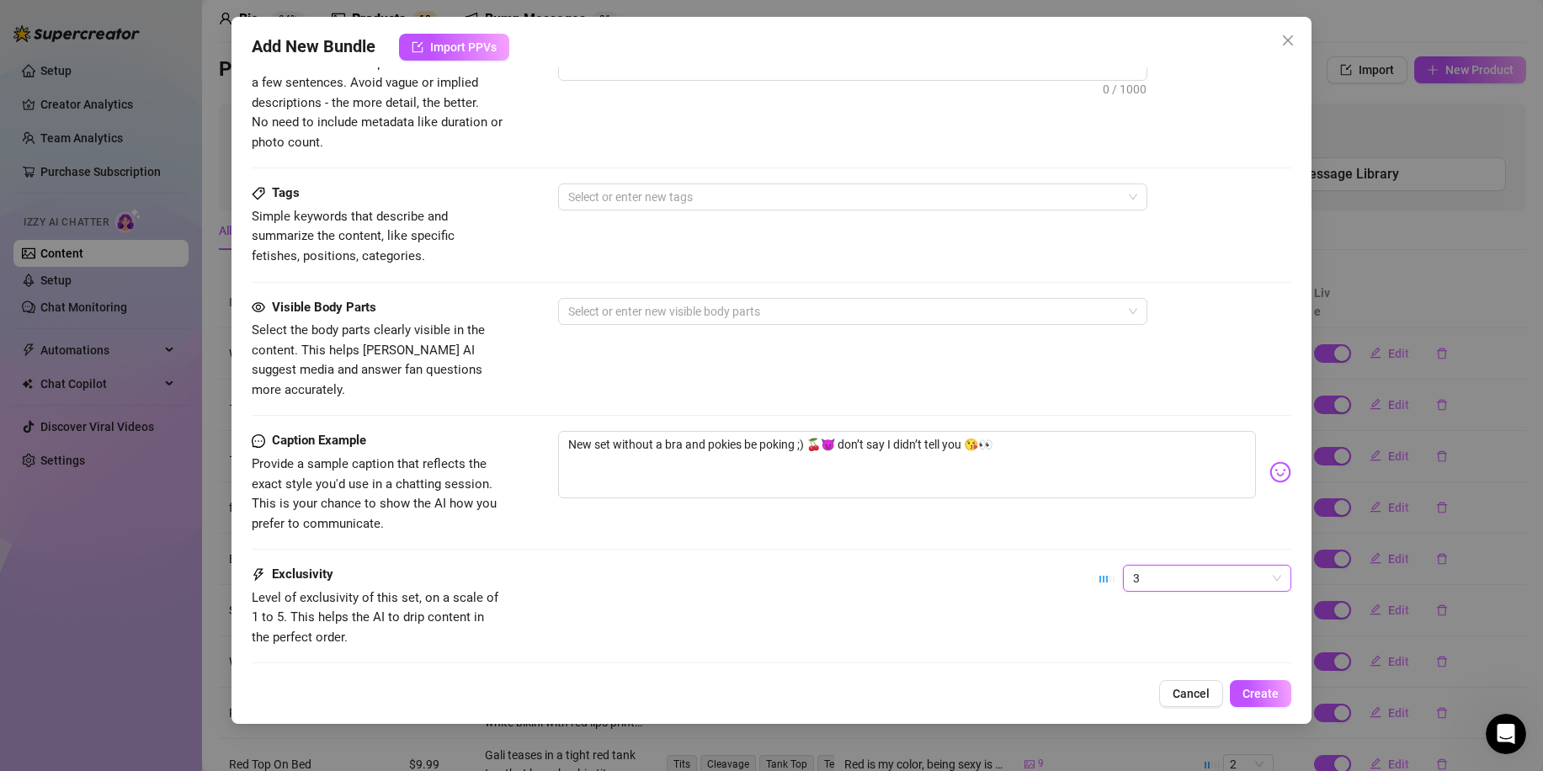
scroll to position [340, 0]
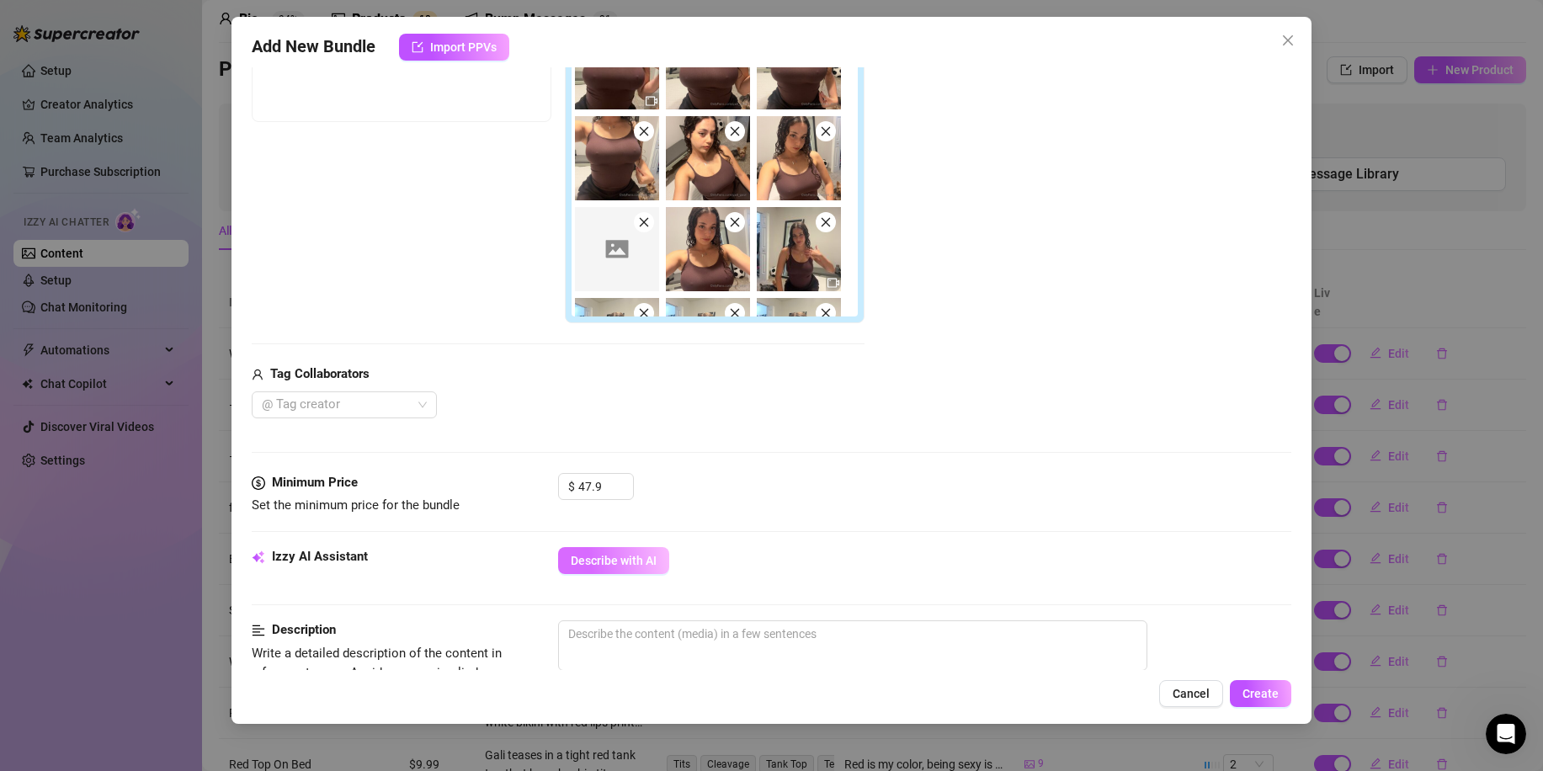
click at [632, 551] on button "Describe with AI" at bounding box center [613, 560] width 111 height 27
drag, startPoint x: 585, startPoint y: 485, endPoint x: 498, endPoint y: 484, distance: 87.6
click at [496, 484] on div "Minimum Price Set the minimum price for the bundle $ 47.9" at bounding box center [772, 494] width 1040 height 43
click at [987, 392] on div "Add Media from Vault Free preview Pay to view Tag Collaborators @ Tag creator" at bounding box center [772, 183] width 1040 height 469
click at [796, 178] on img at bounding box center [799, 158] width 84 height 84
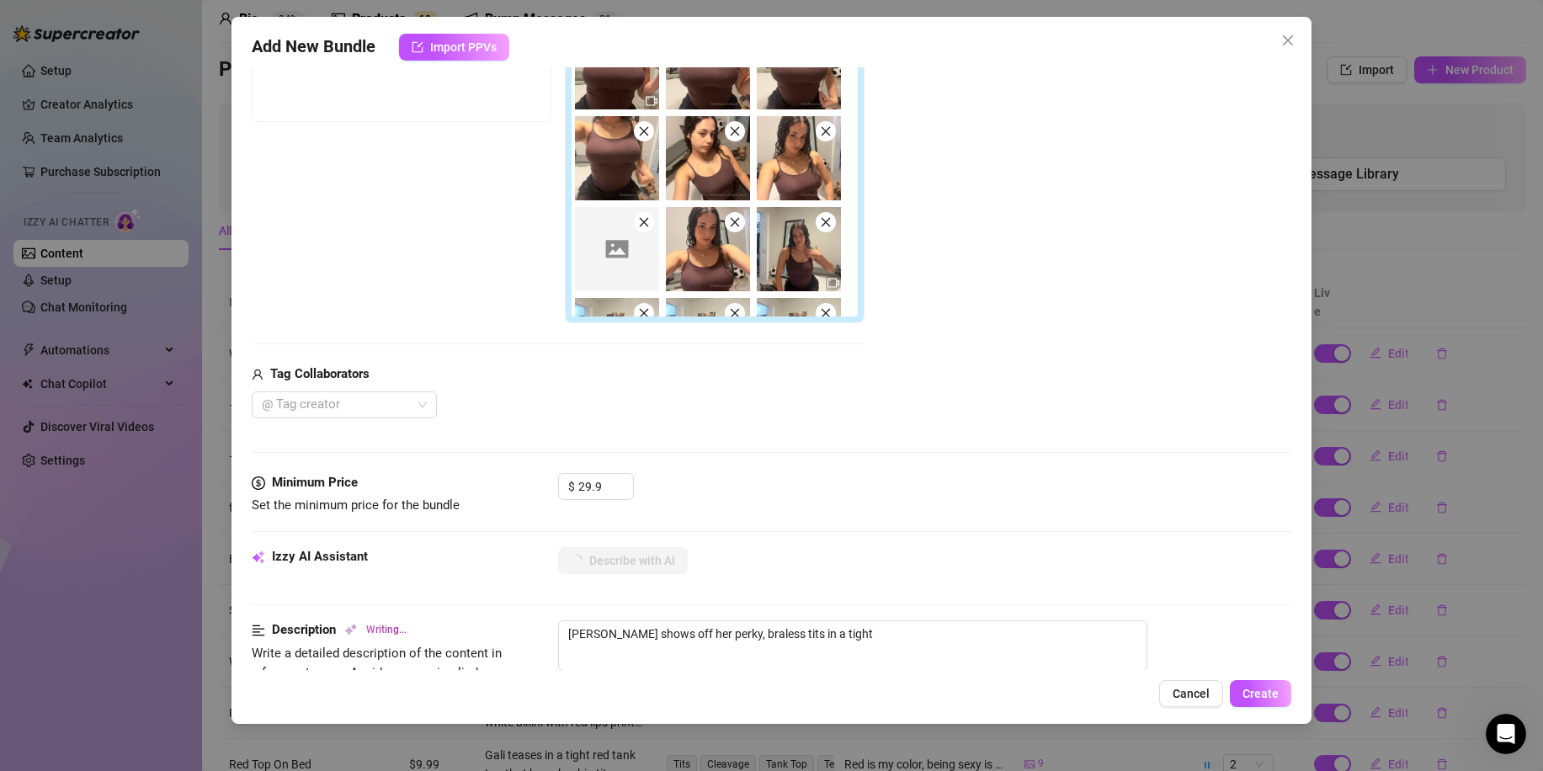
click at [797, 167] on img at bounding box center [799, 158] width 84 height 84
click at [797, 161] on img at bounding box center [799, 158] width 84 height 84
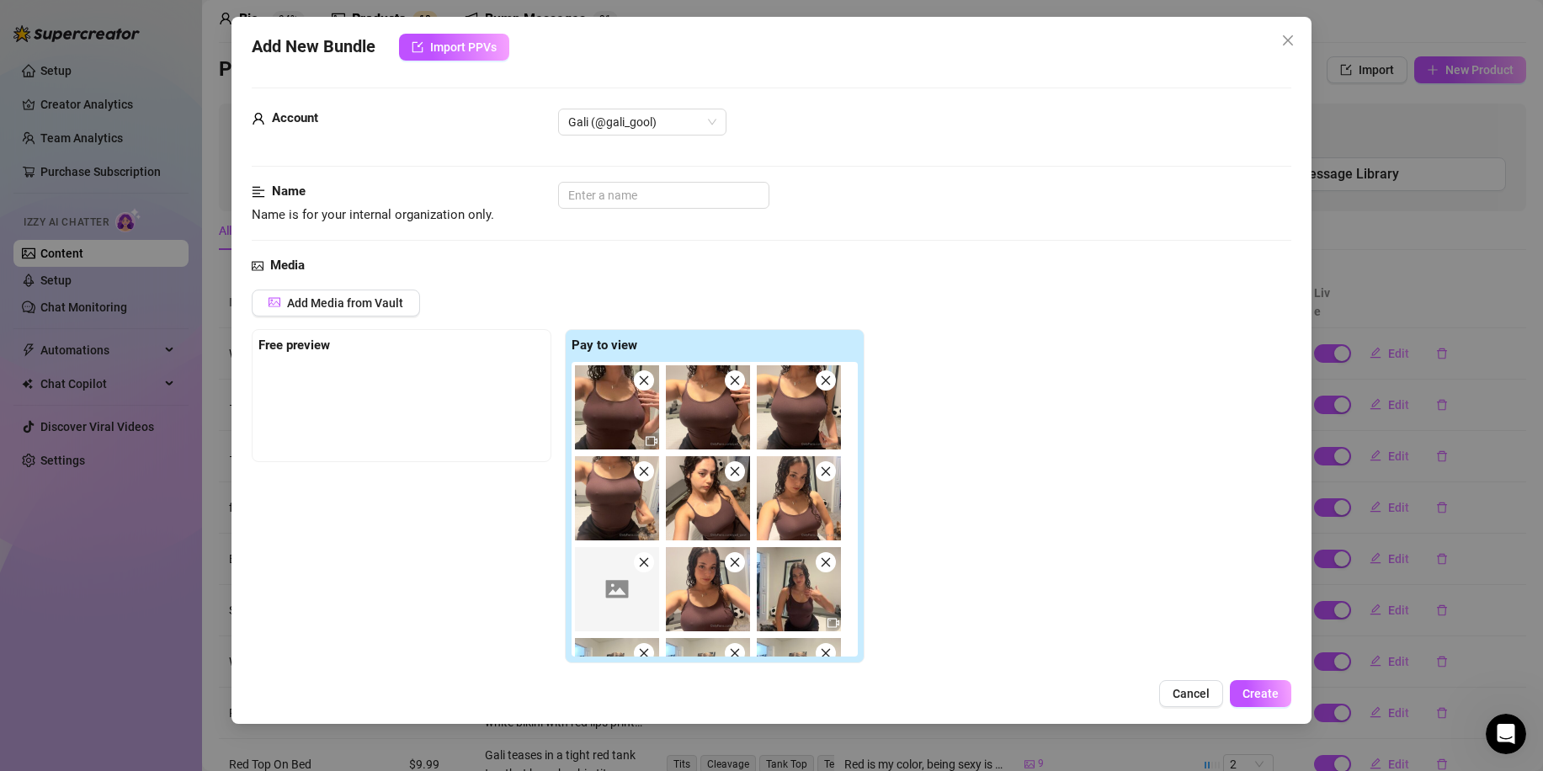
click at [691, 418] on img at bounding box center [708, 407] width 84 height 84
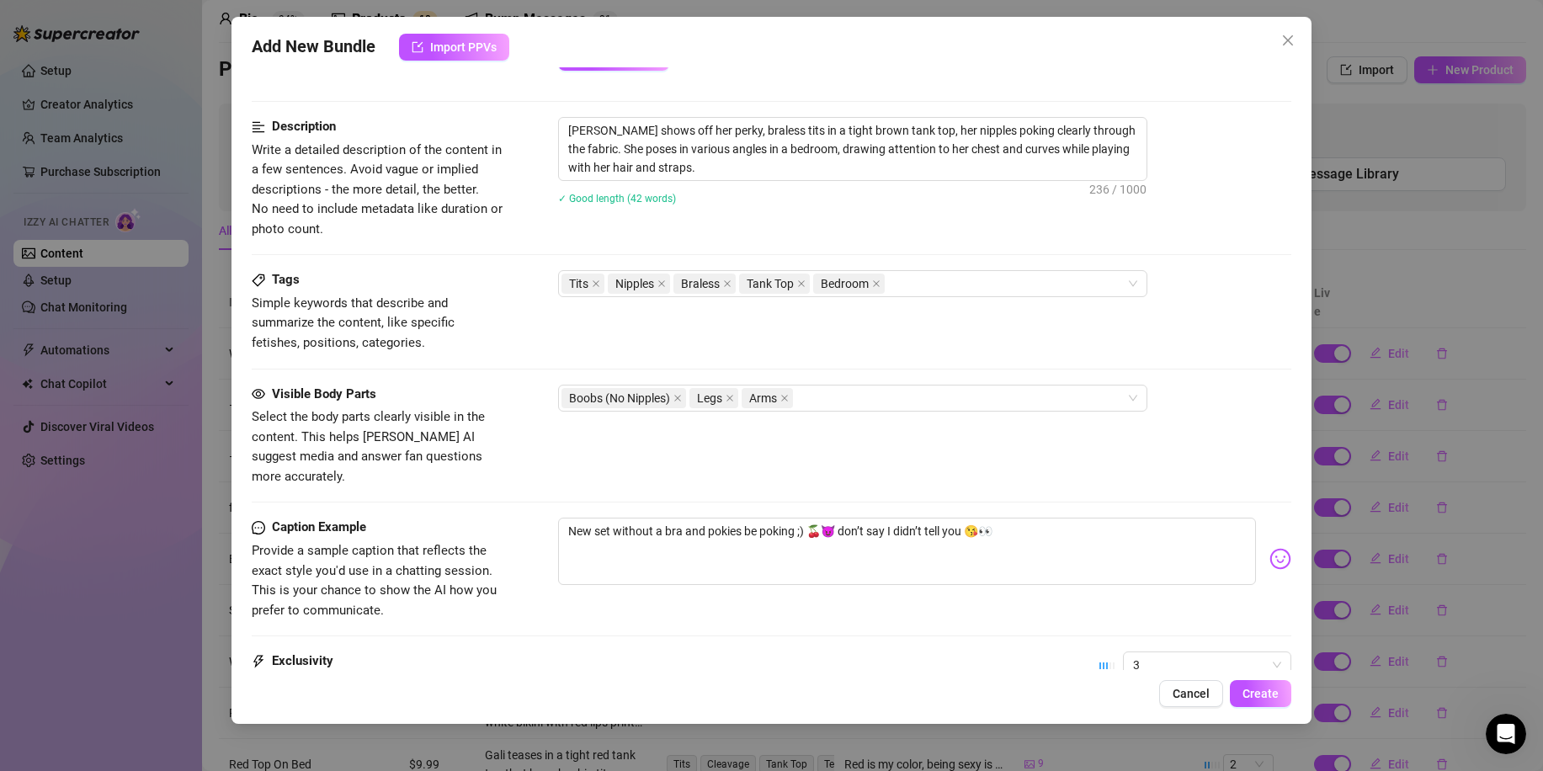
scroll to position [1014, 0]
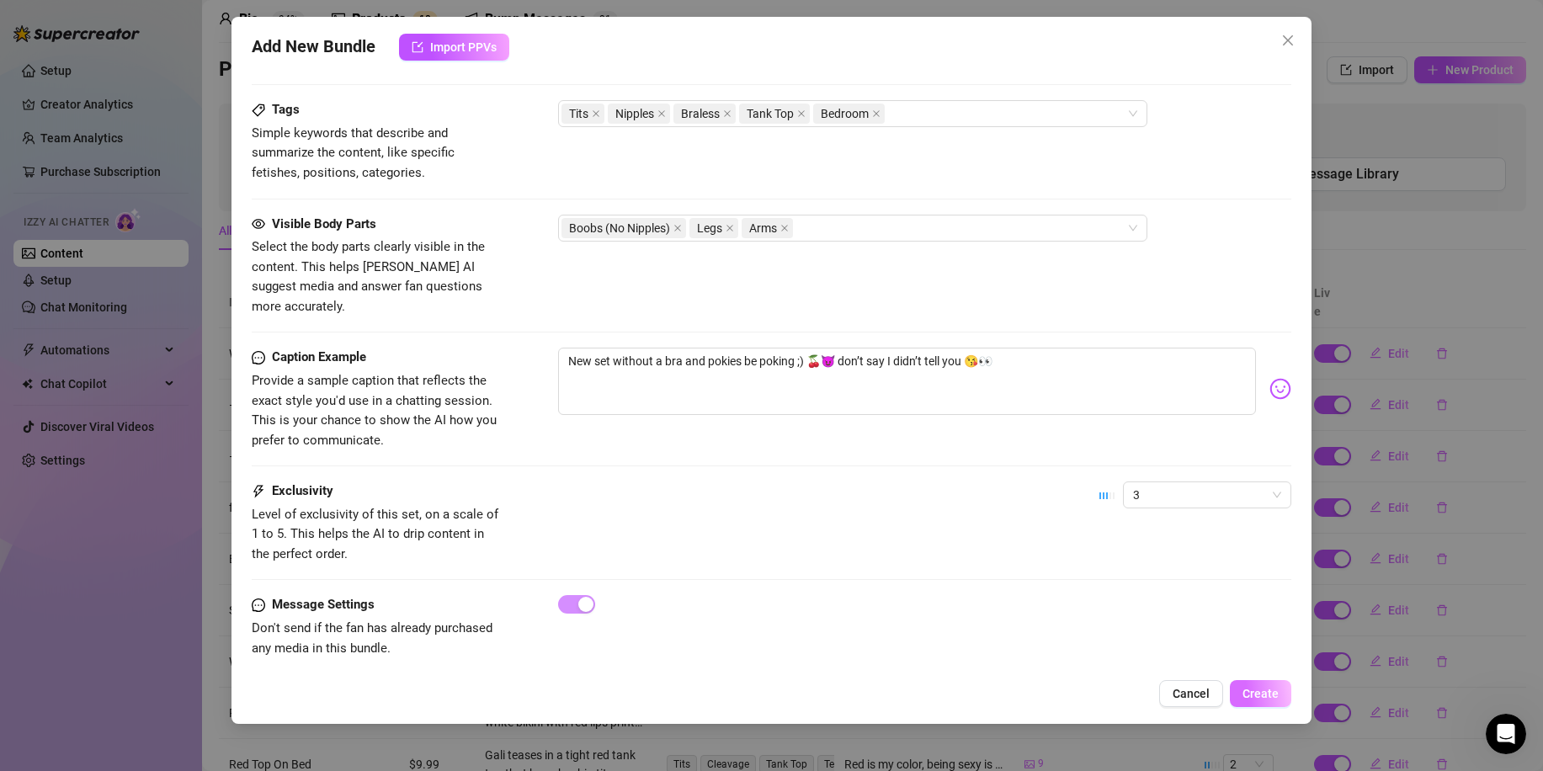
click at [1277, 694] on span "Create" at bounding box center [1261, 693] width 36 height 13
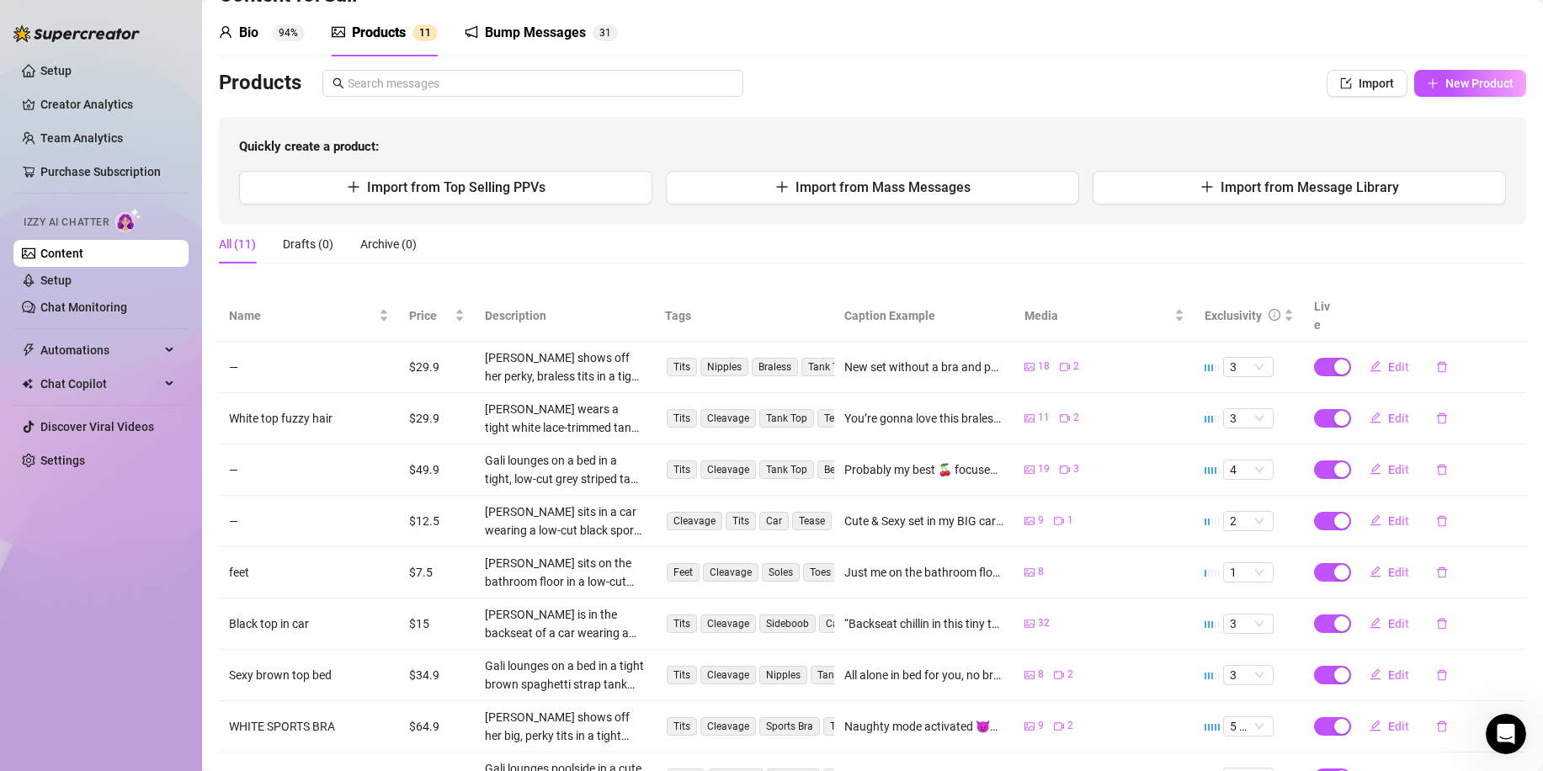
scroll to position [0, 0]
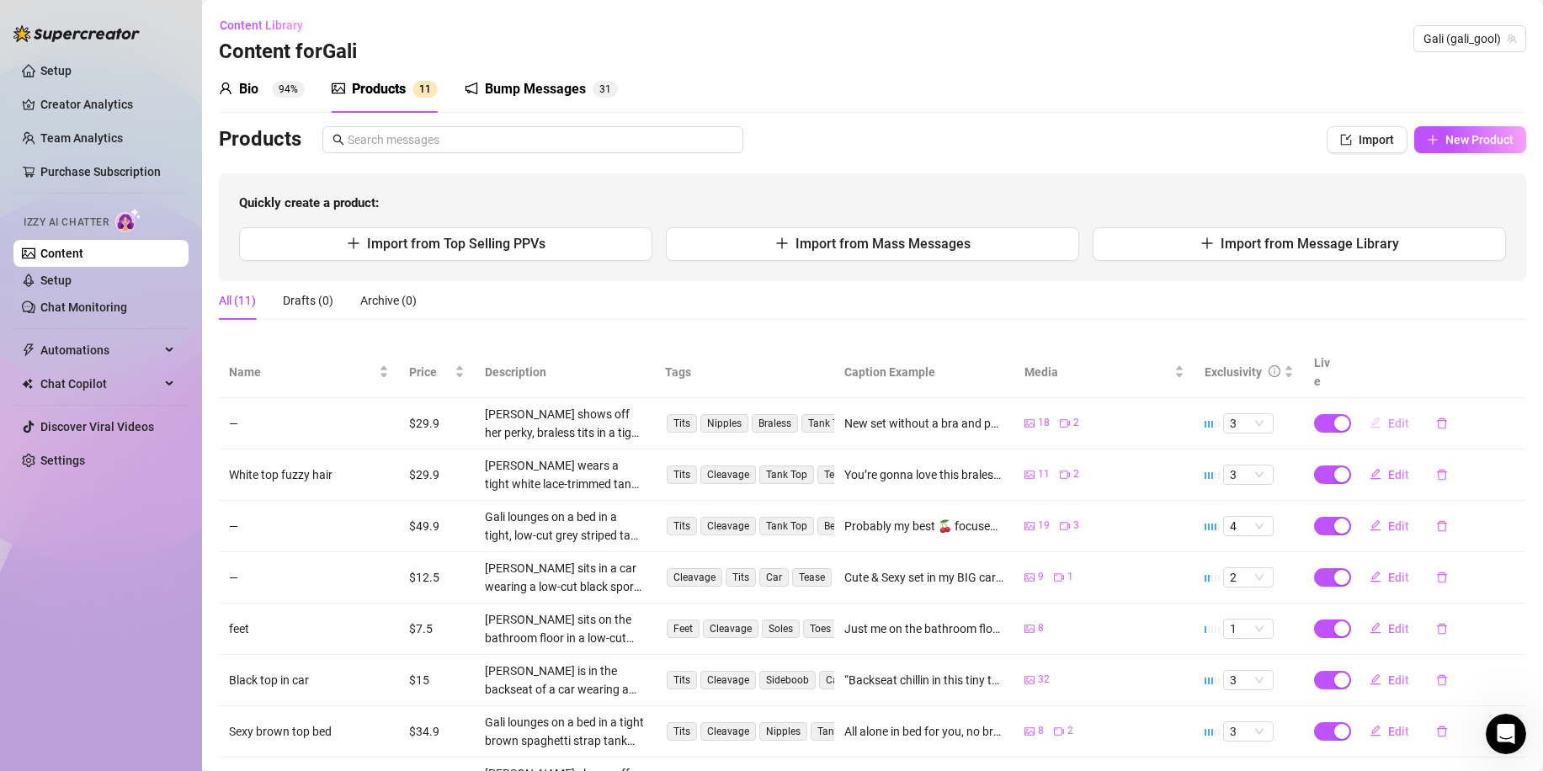
click at [1388, 417] on span "Edit" at bounding box center [1398, 423] width 21 height 13
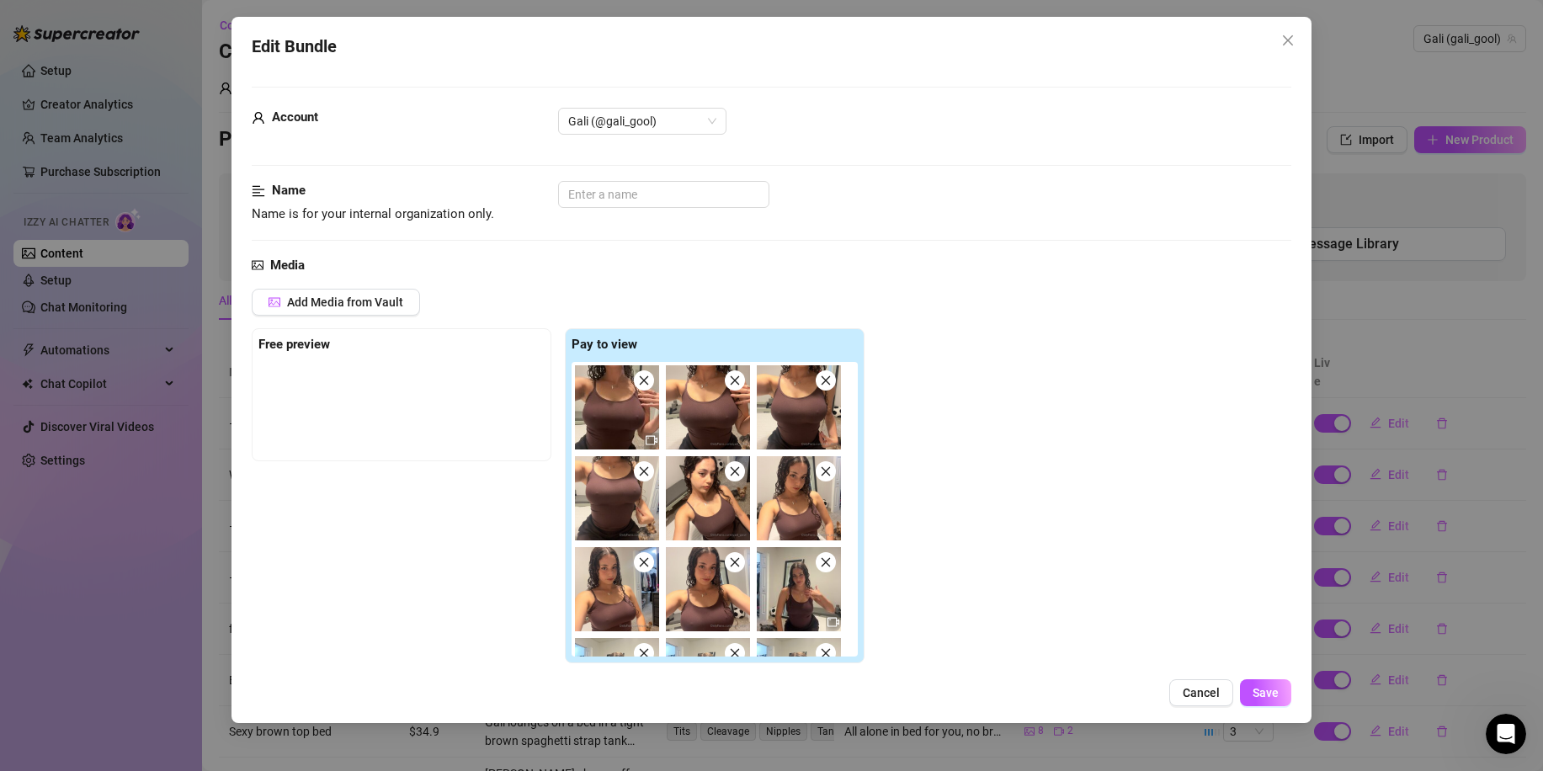
scroll to position [1014, 0]
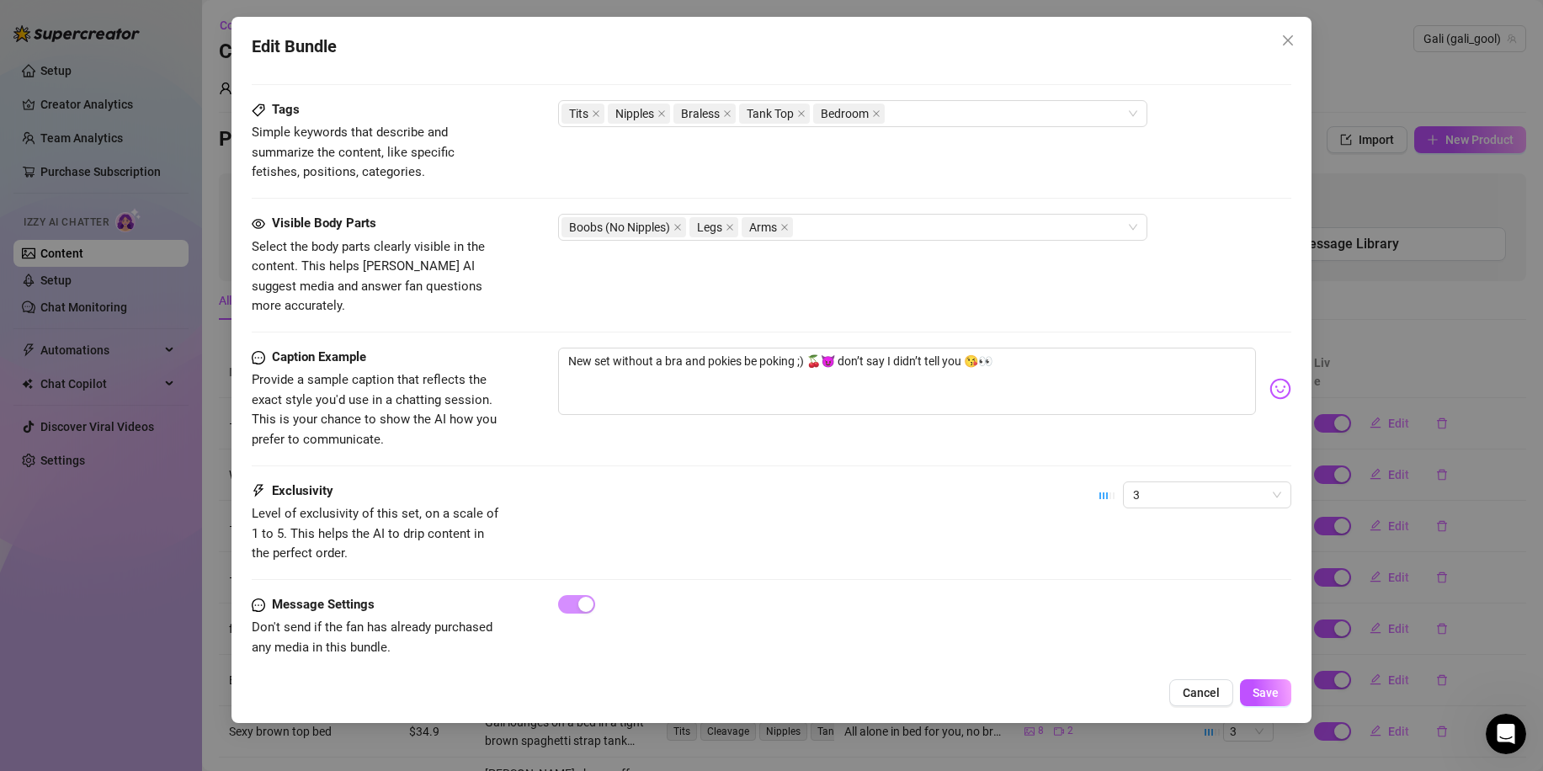
click at [1444, 478] on div "Edit Bundle Account Gali (@gali_gool) Name Name is for your internal organizati…" at bounding box center [771, 385] width 1543 height 771
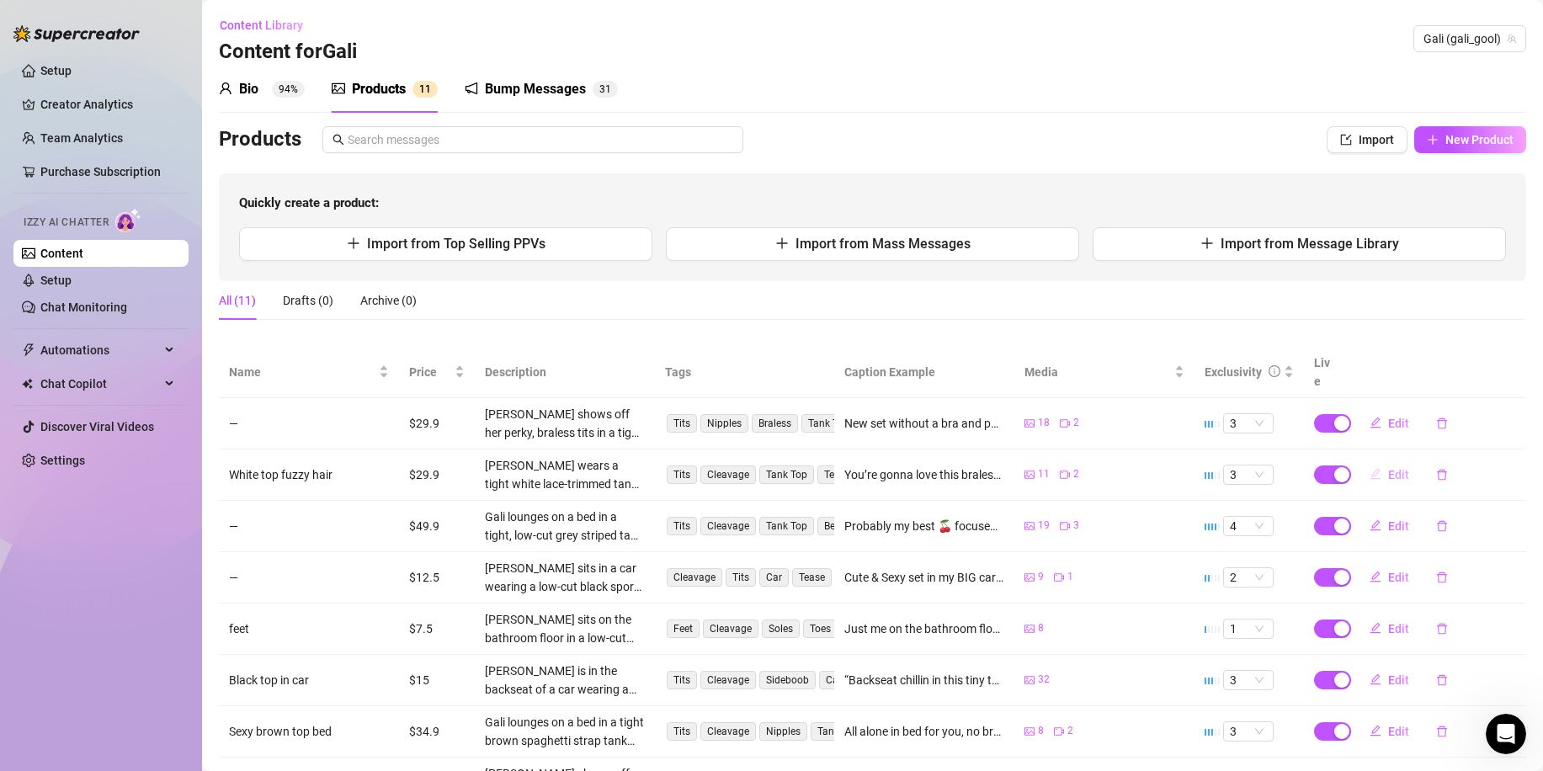
click at [1398, 461] on button "Edit" at bounding box center [1389, 474] width 67 height 27
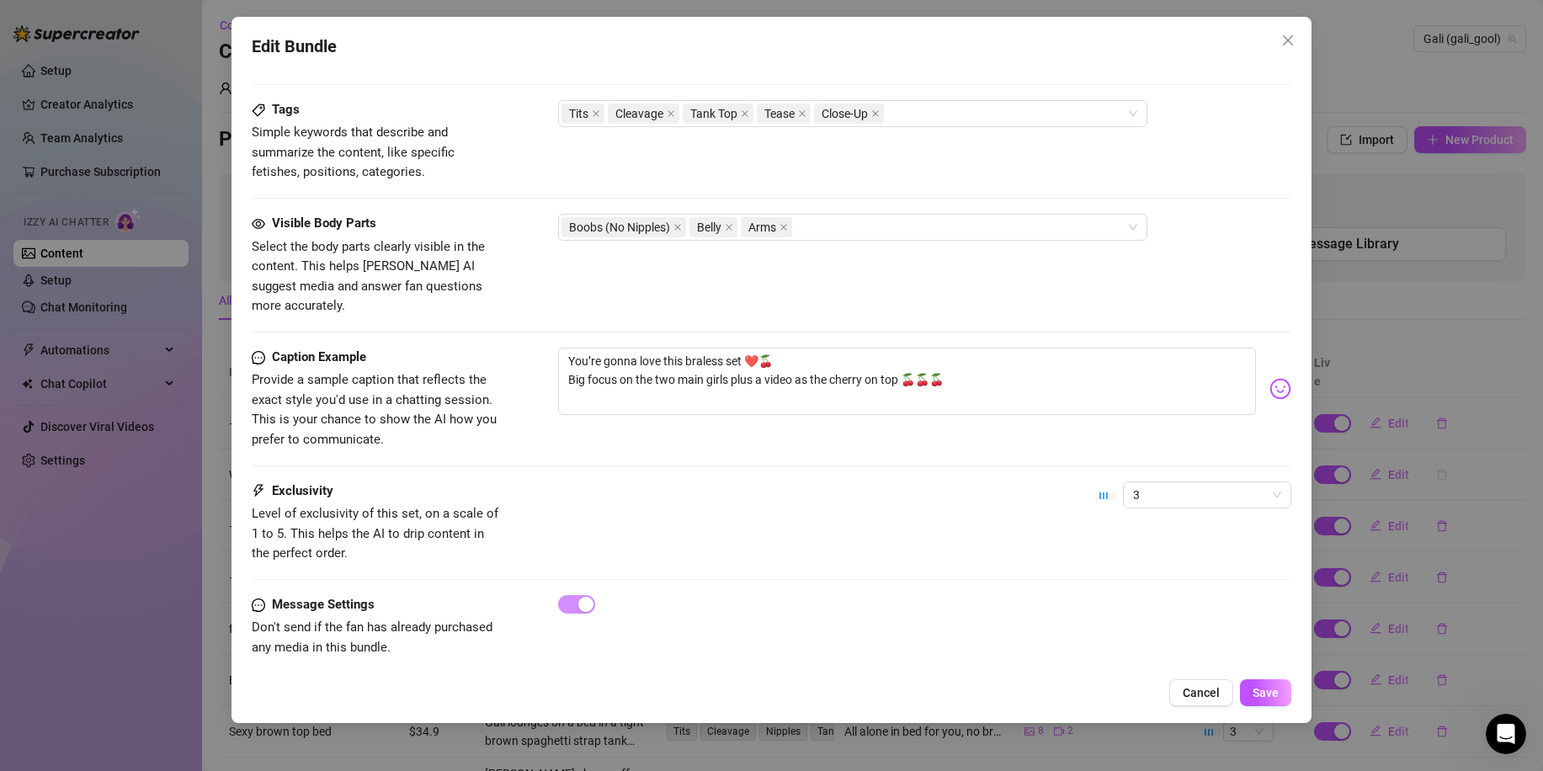
drag, startPoint x: 1430, startPoint y: 429, endPoint x: 1413, endPoint y: 454, distance: 30.8
click at [1430, 429] on div "Edit Bundle Account Gali (@gali_gool) Name Name is for your internal organizati…" at bounding box center [771, 385] width 1543 height 771
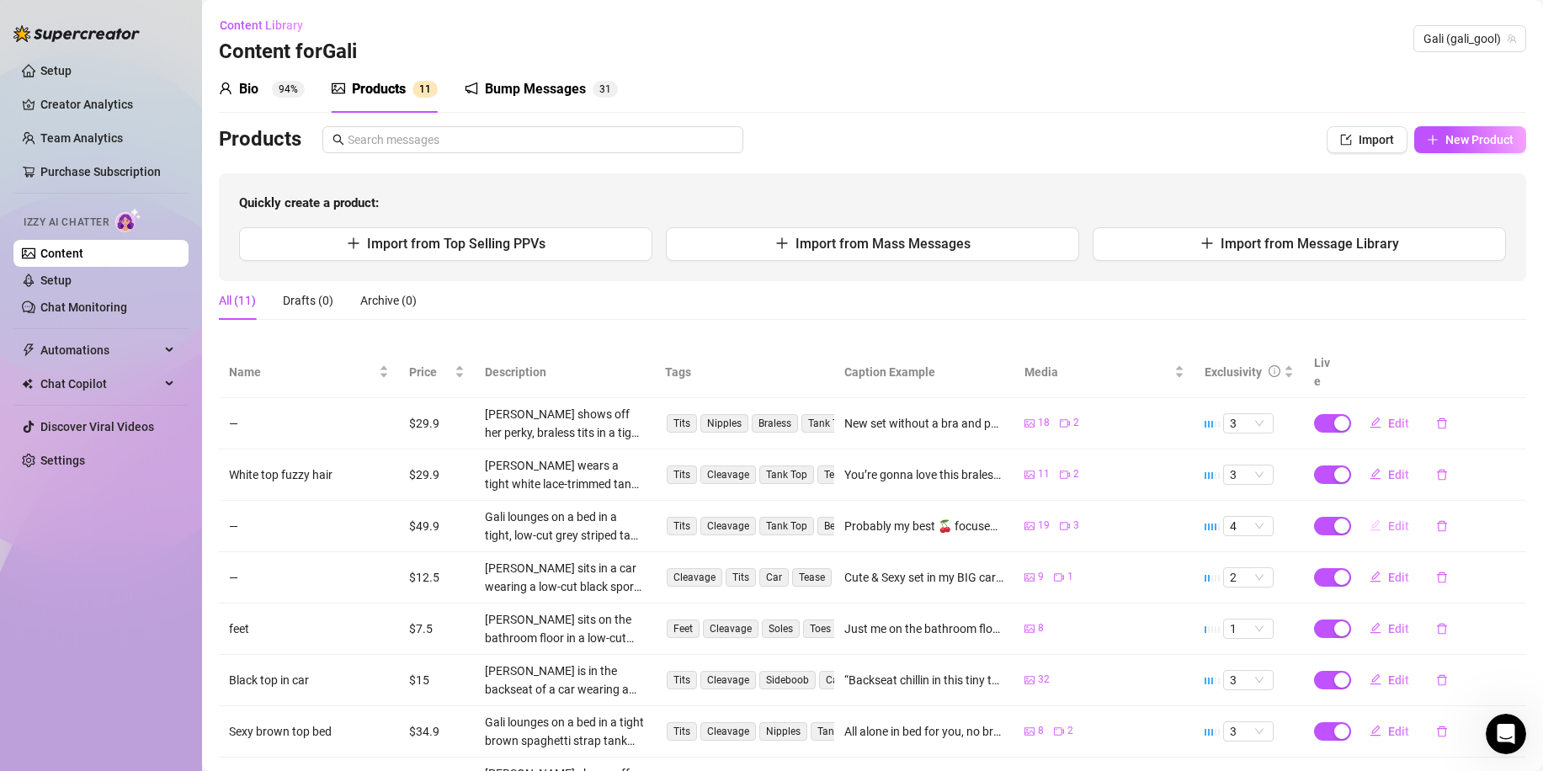
click at [1367, 513] on button "Edit" at bounding box center [1389, 526] width 67 height 27
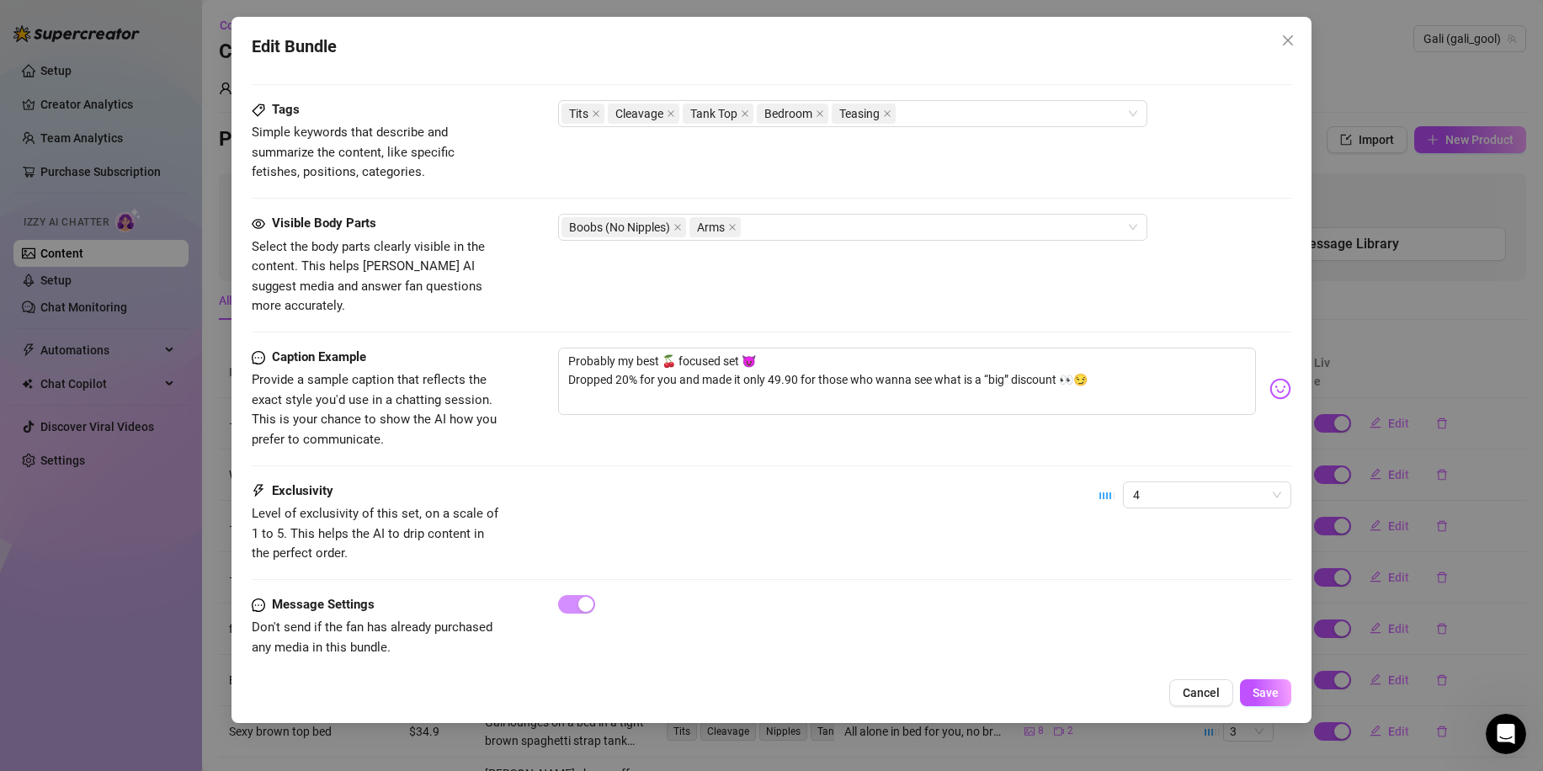
click at [1421, 482] on div "Edit Bundle Account Gali (@gali_gool) Name Name is for your internal organizati…" at bounding box center [771, 385] width 1543 height 771
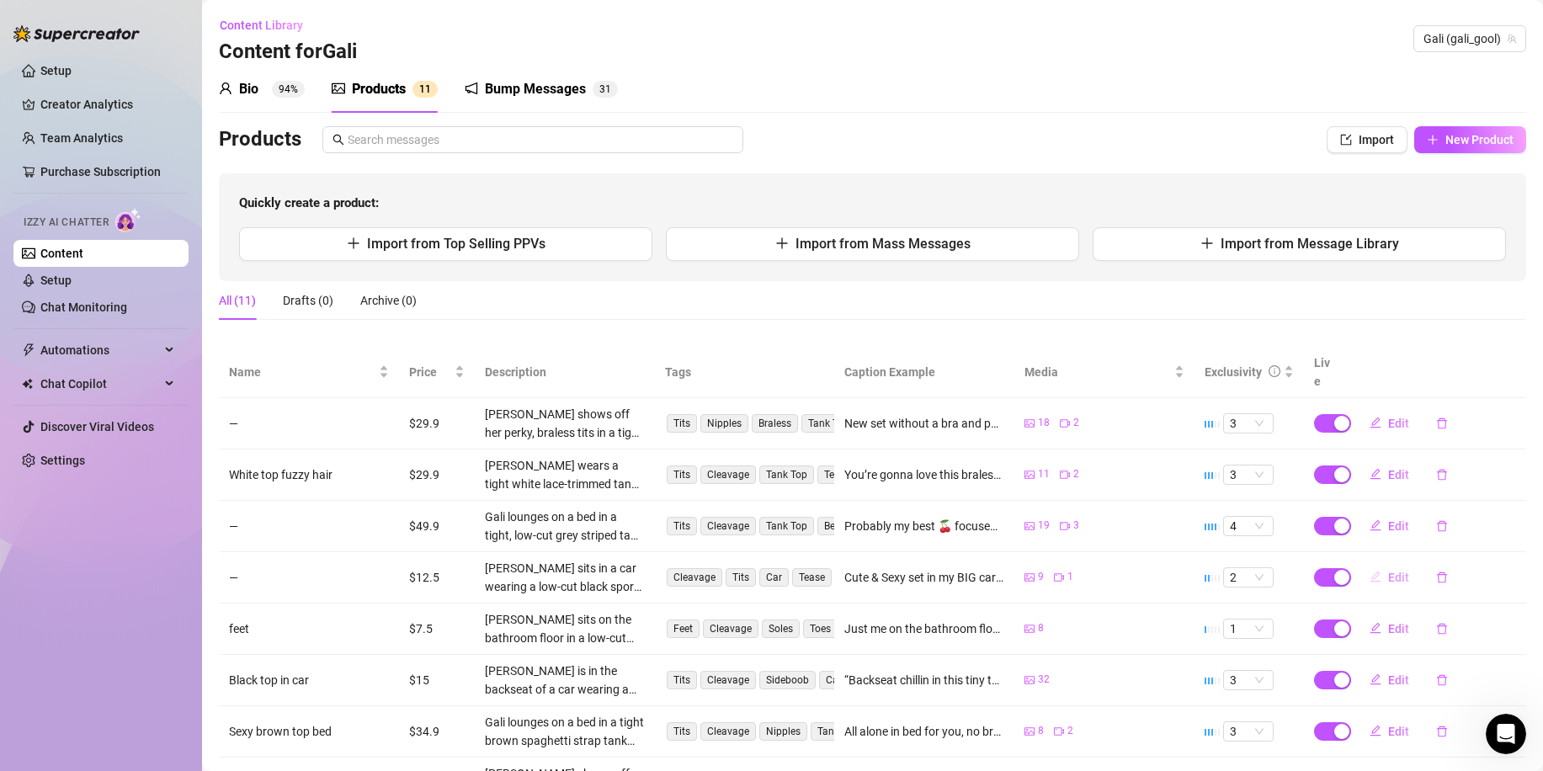
click at [1398, 564] on button "Edit" at bounding box center [1389, 577] width 67 height 27
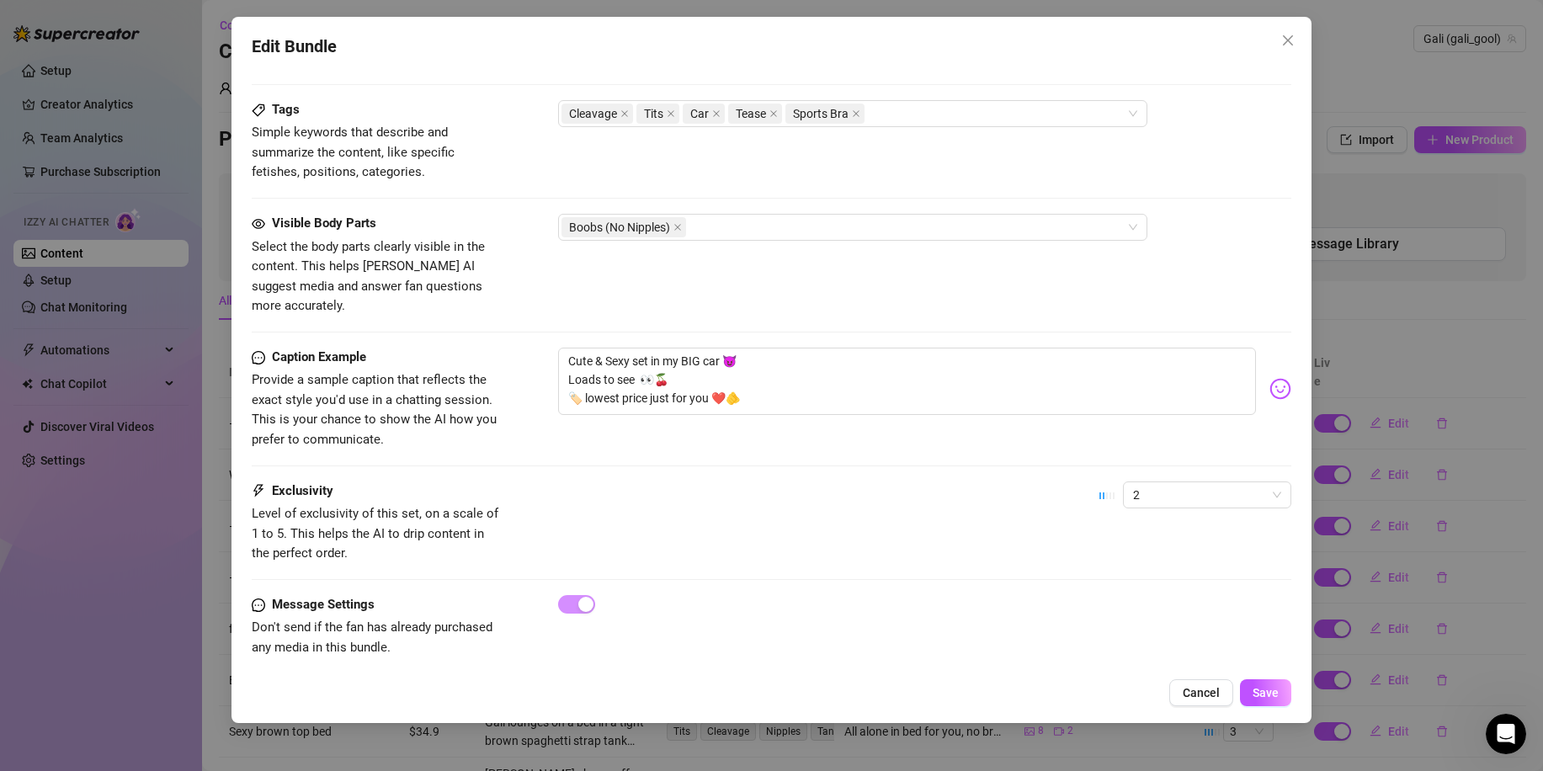
click at [1383, 484] on div "Edit Bundle Account Gali (@gali_gool) Name Name is for your internal organizati…" at bounding box center [771, 385] width 1543 height 771
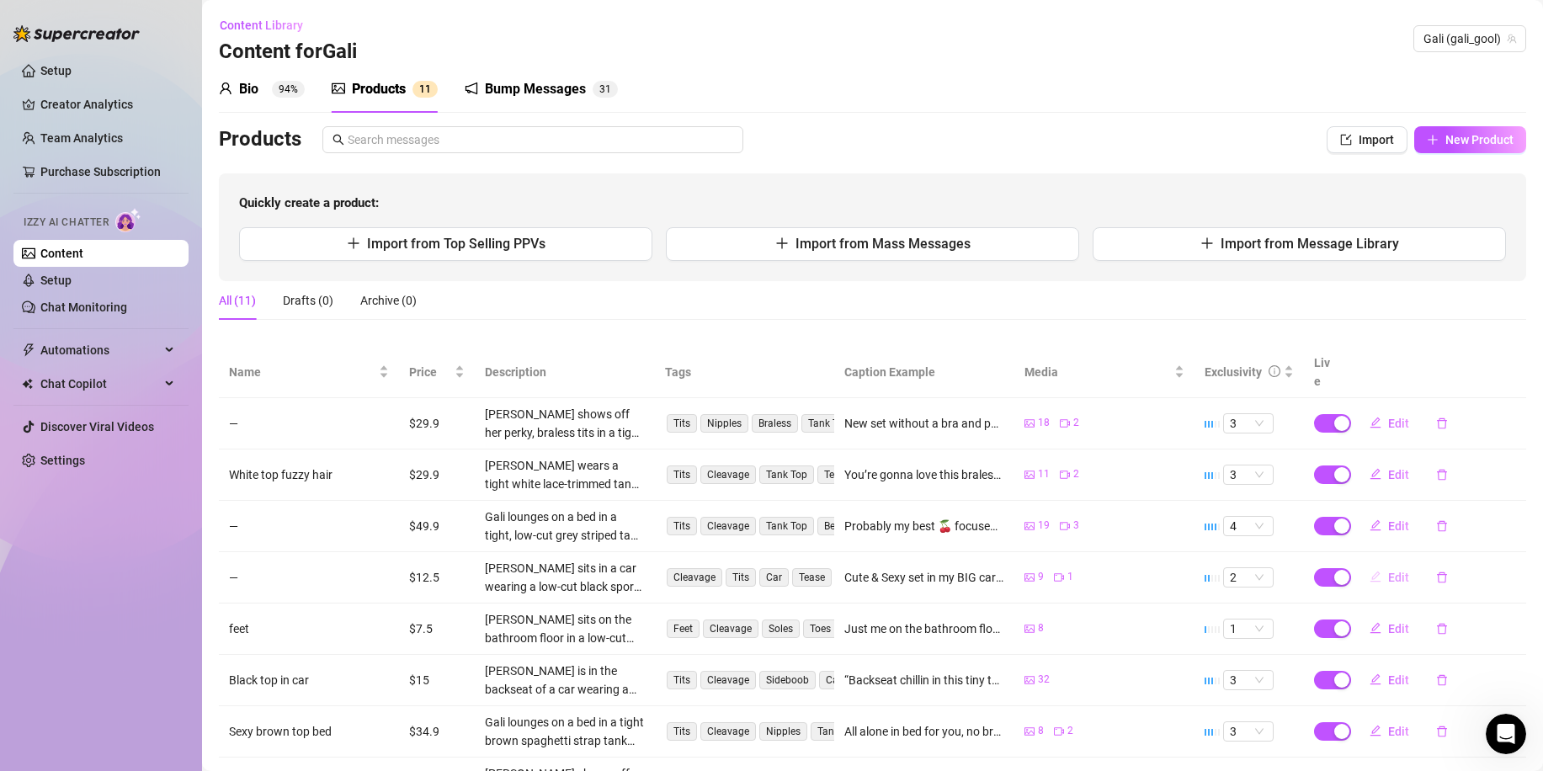
click at [1370, 571] on icon "edit" at bounding box center [1376, 577] width 12 height 12
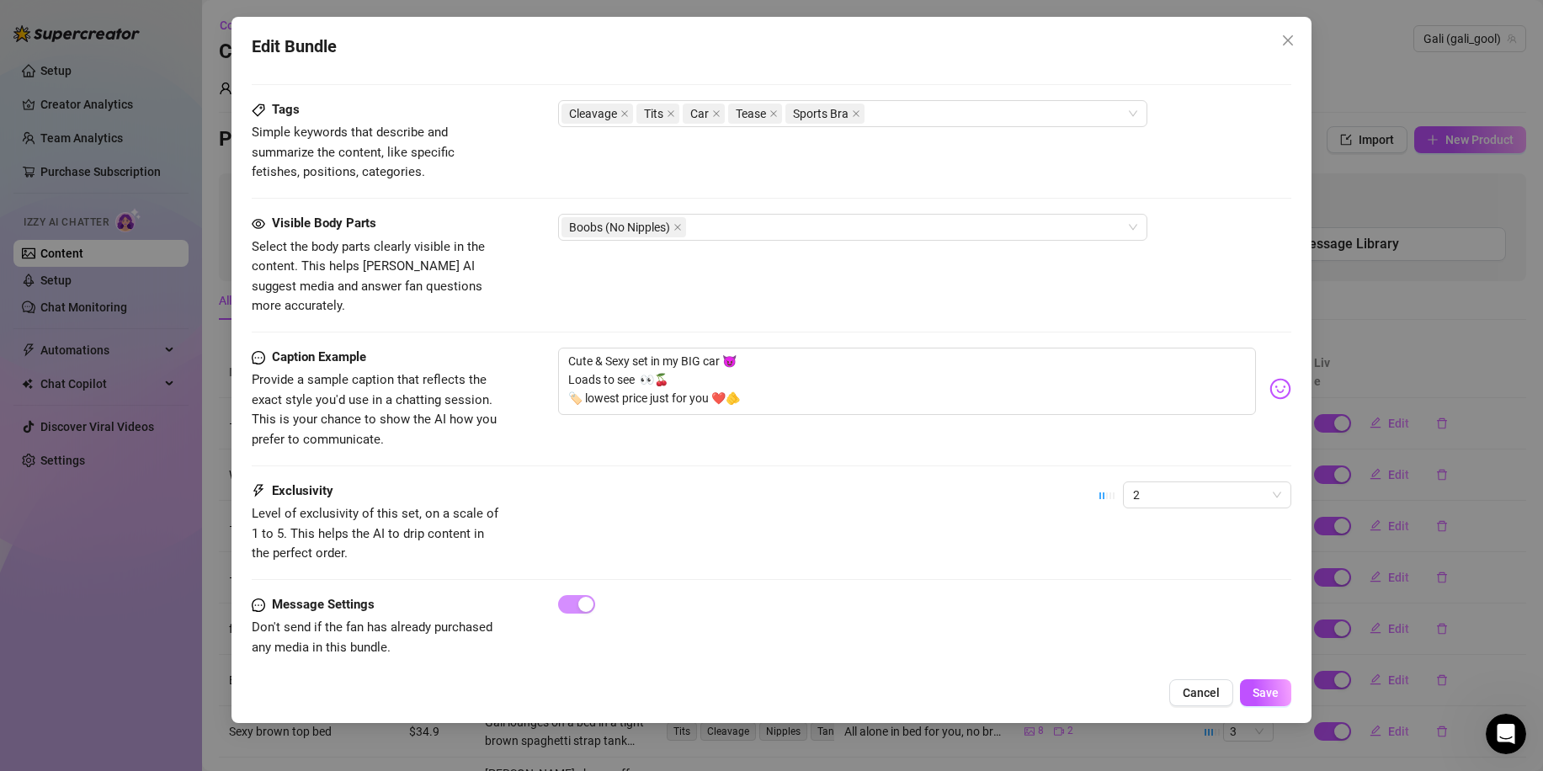
click at [1445, 541] on div "Edit Bundle Account Gali (@gali_gool) Name Name is for your internal organizati…" at bounding box center [771, 385] width 1543 height 771
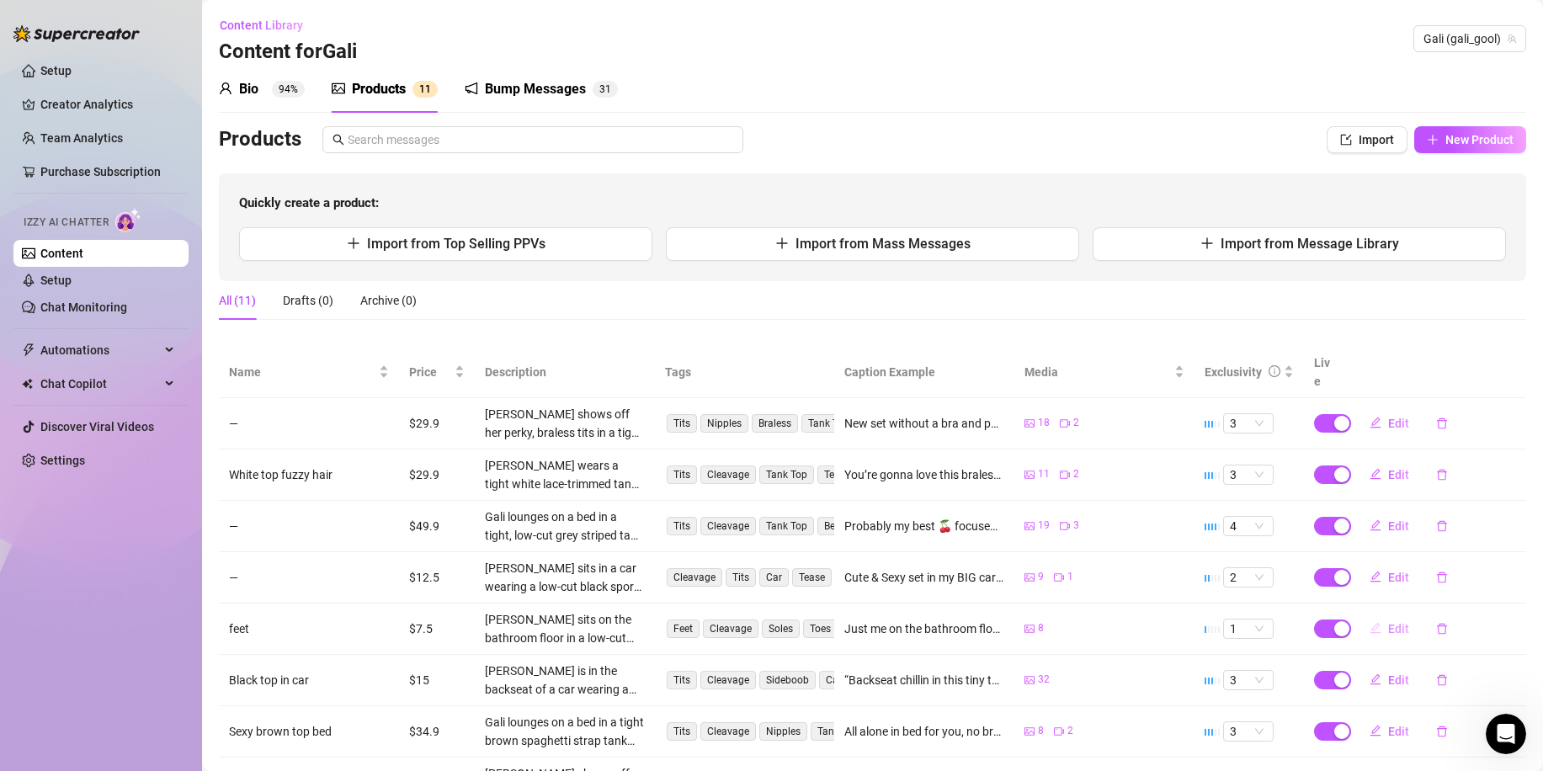
click at [1388, 622] on span "Edit" at bounding box center [1398, 628] width 21 height 13
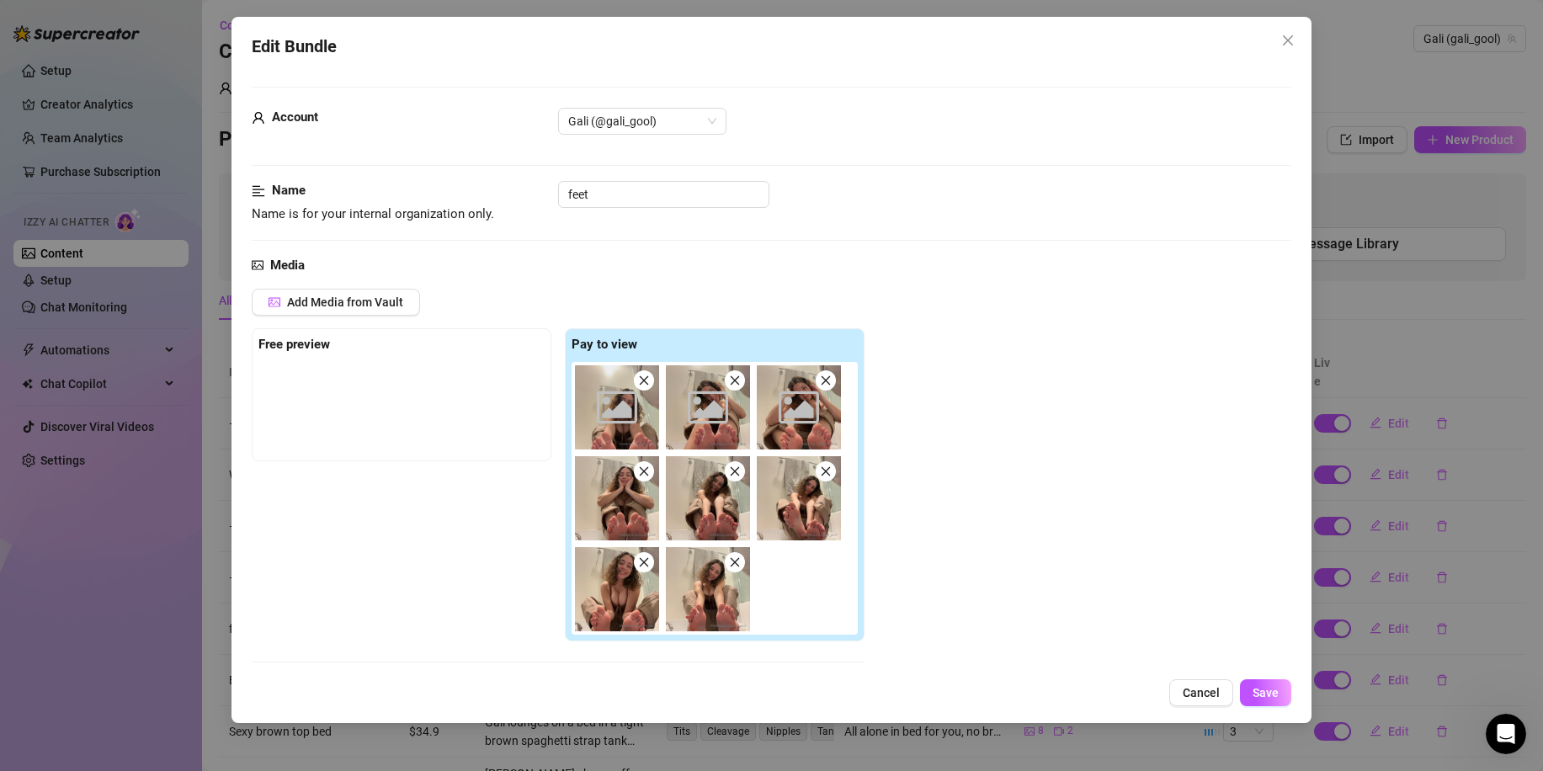
scroll to position [992, 0]
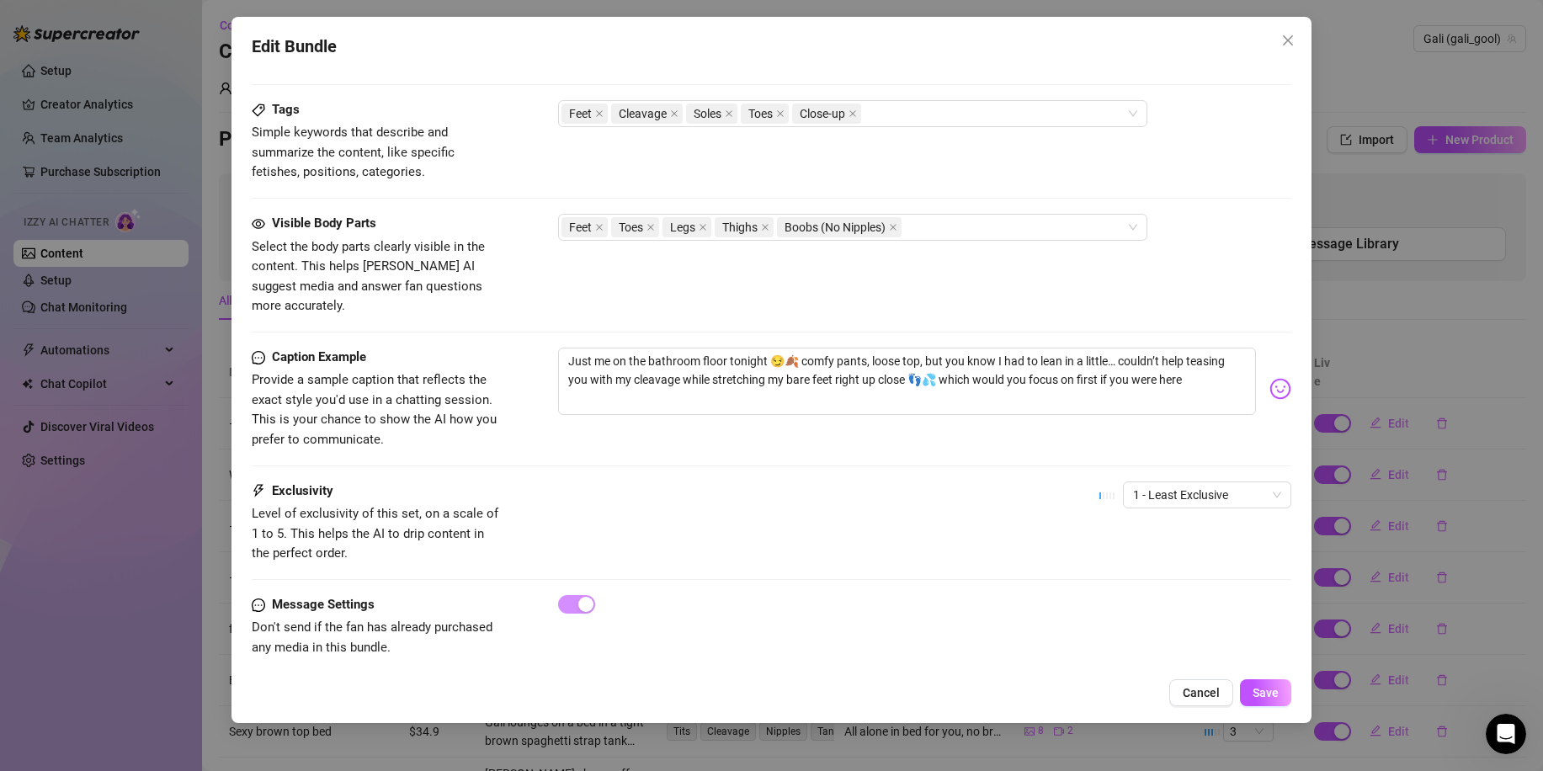
click at [1473, 536] on div "Edit Bundle Account Gali (@gali_gool) Name Name is for your internal organizati…" at bounding box center [771, 385] width 1543 height 771
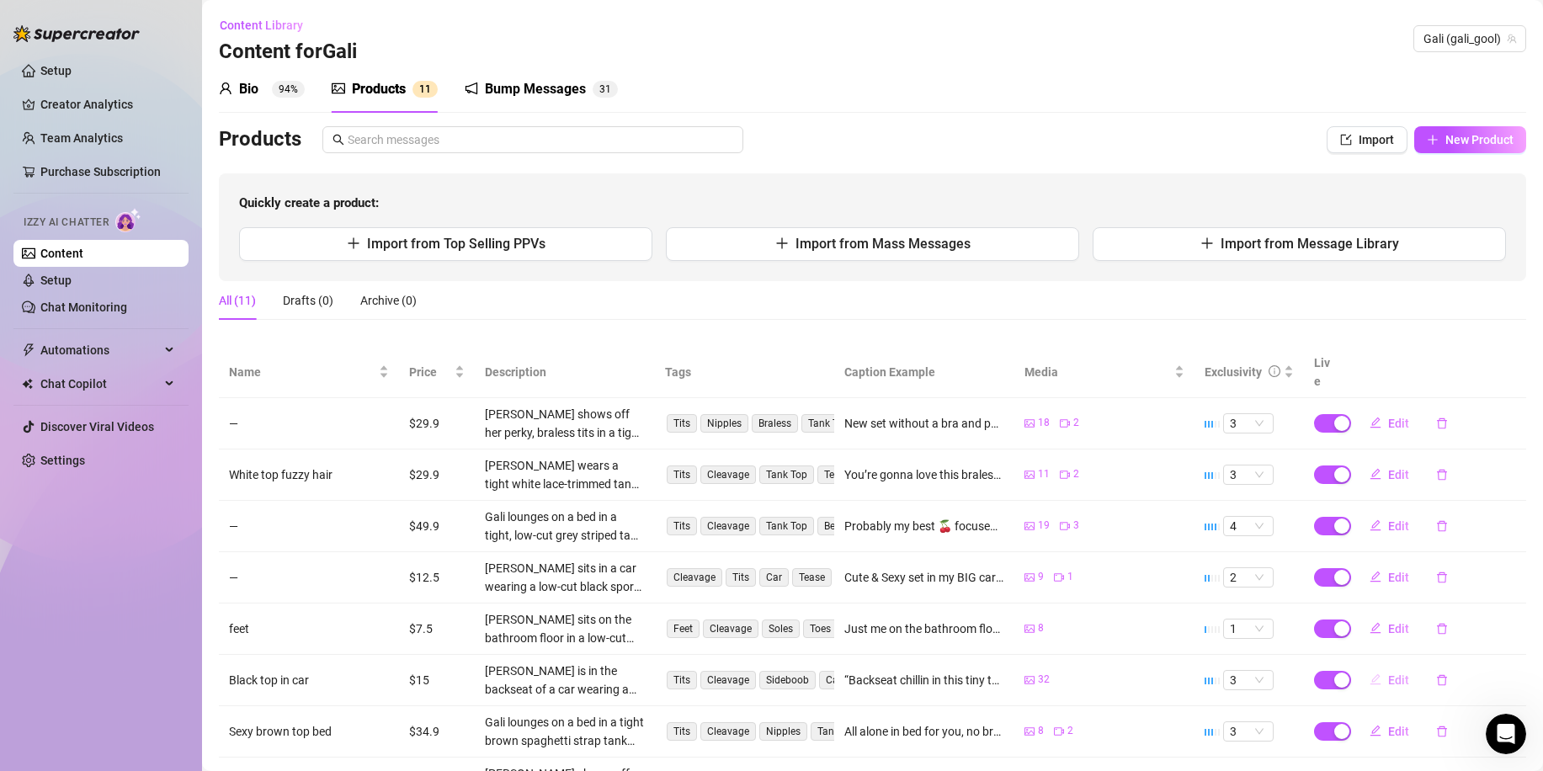
click at [1388, 674] on span "Edit" at bounding box center [1398, 680] width 21 height 13
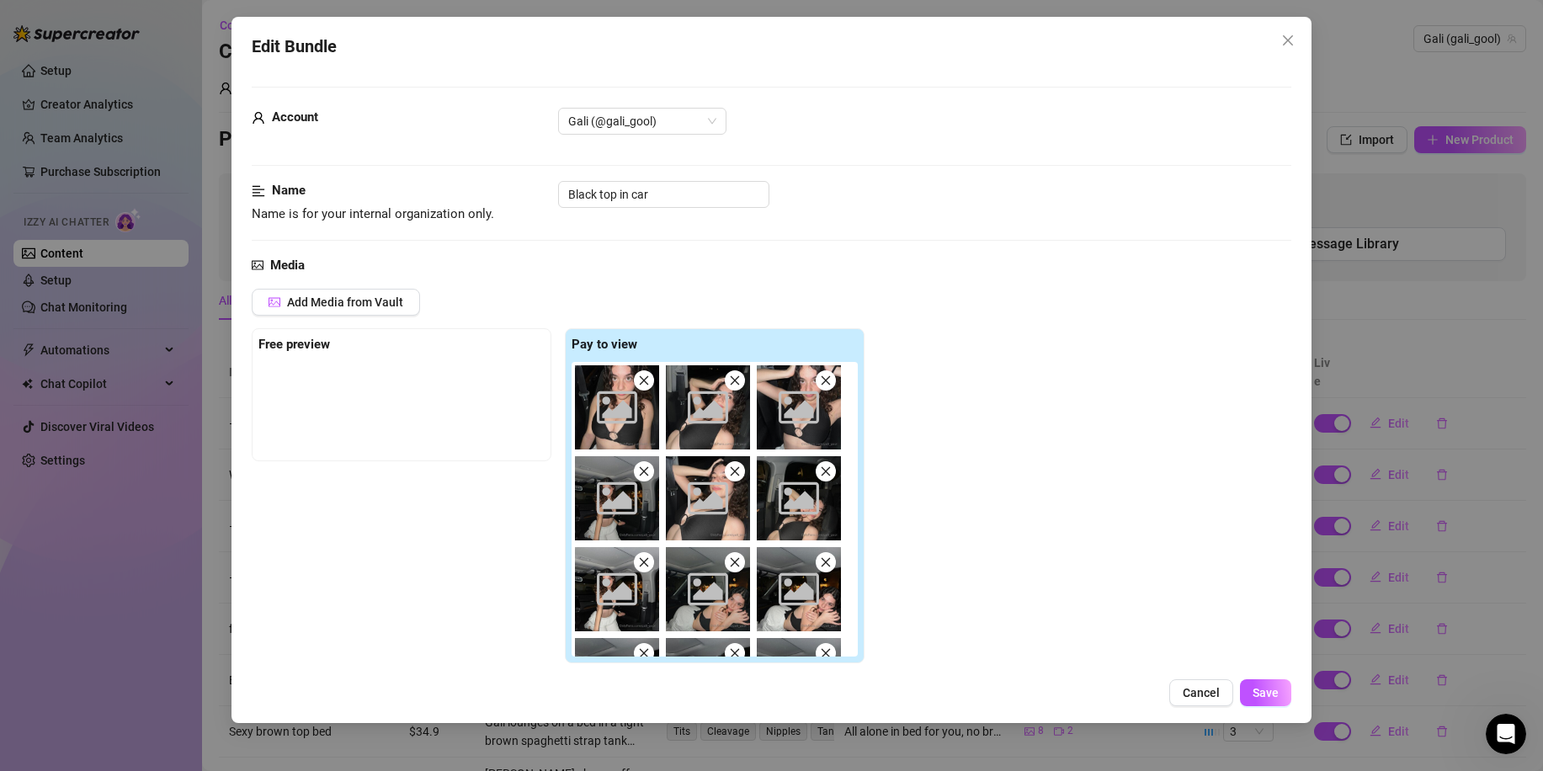
scroll to position [1010, 0]
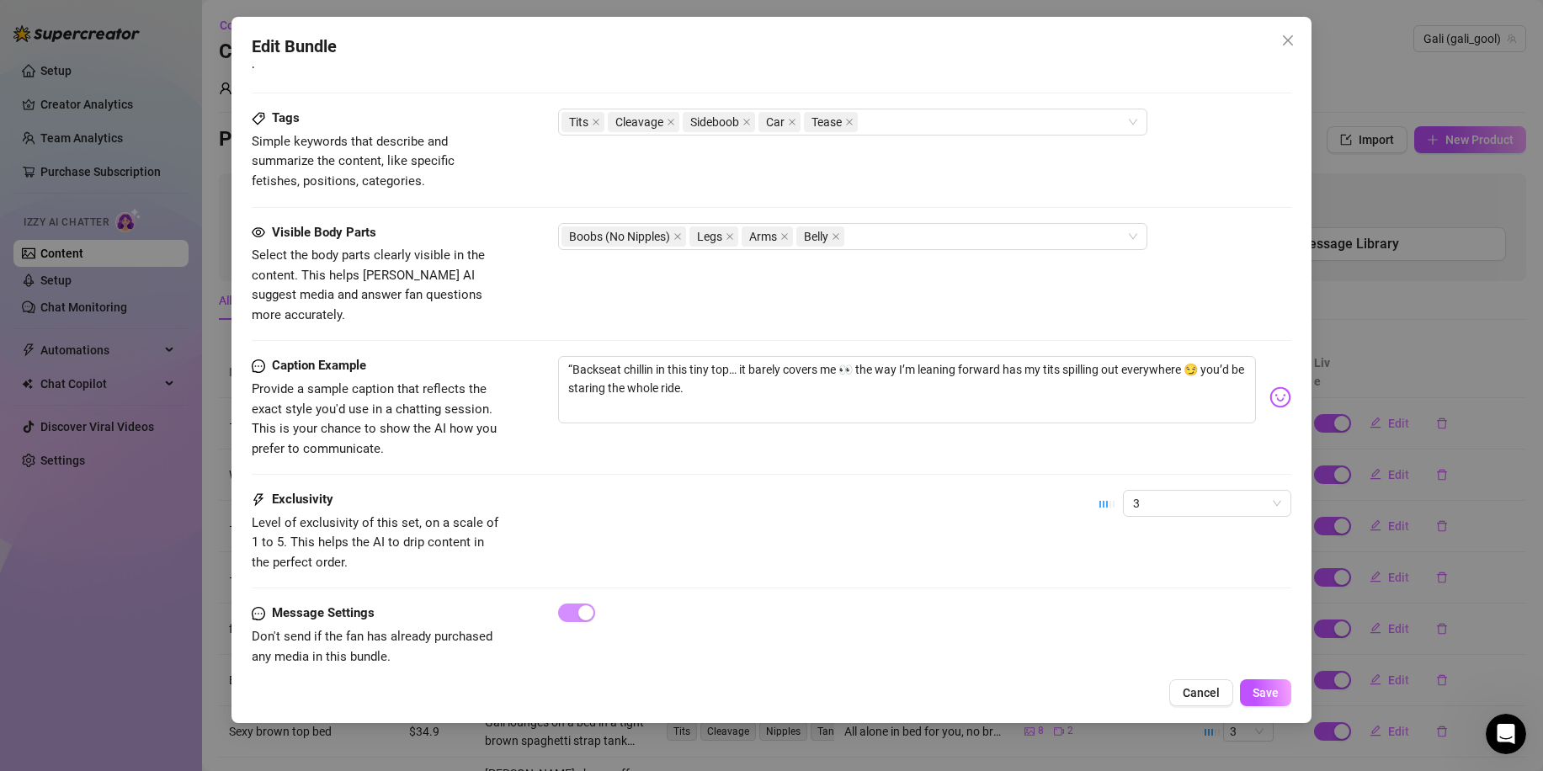
click at [1355, 492] on div "Edit Bundle Account Gali (@gali_gool) Name Name is for your internal organizati…" at bounding box center [771, 385] width 1543 height 771
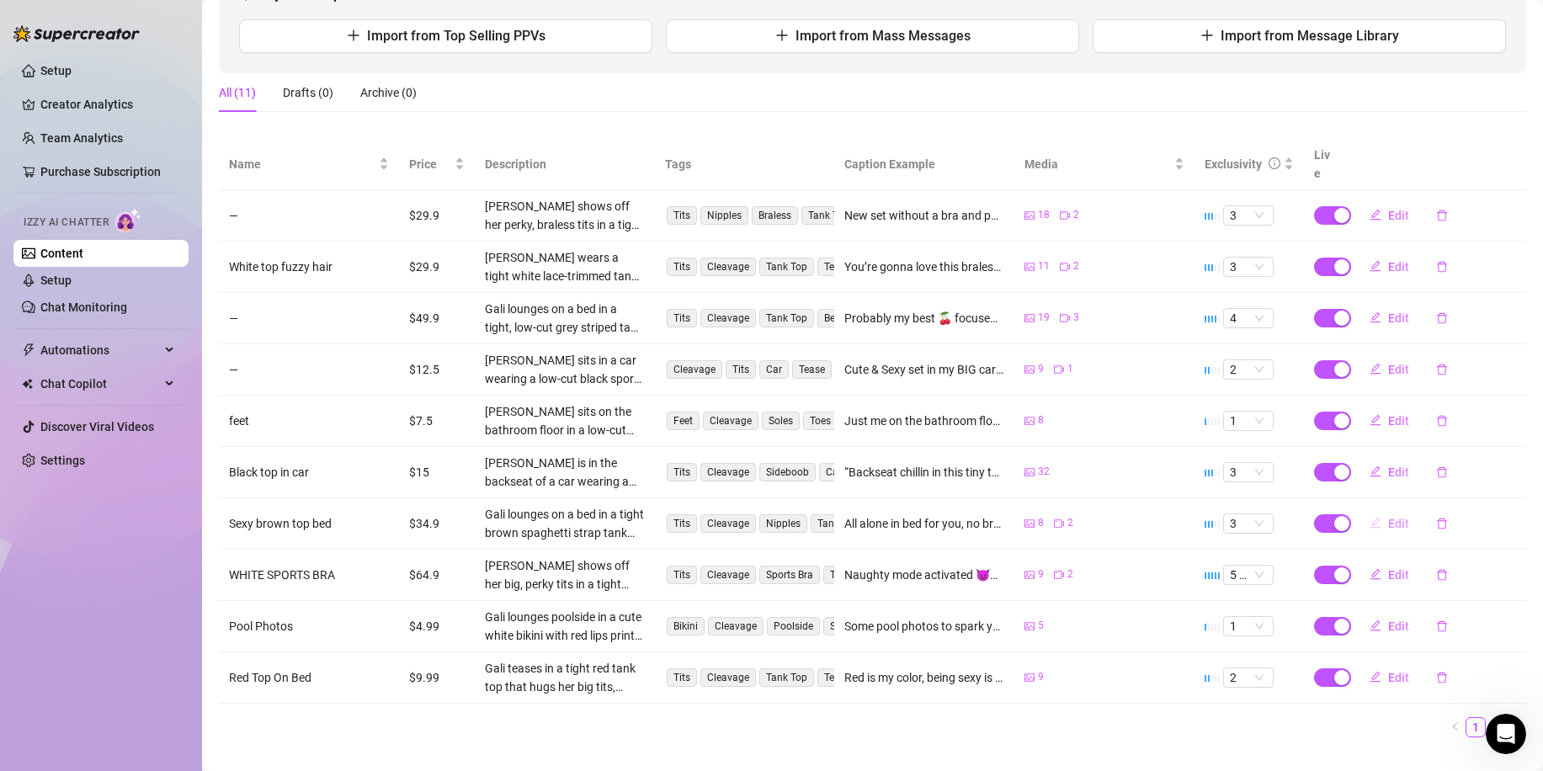
scroll to position [220, 0]
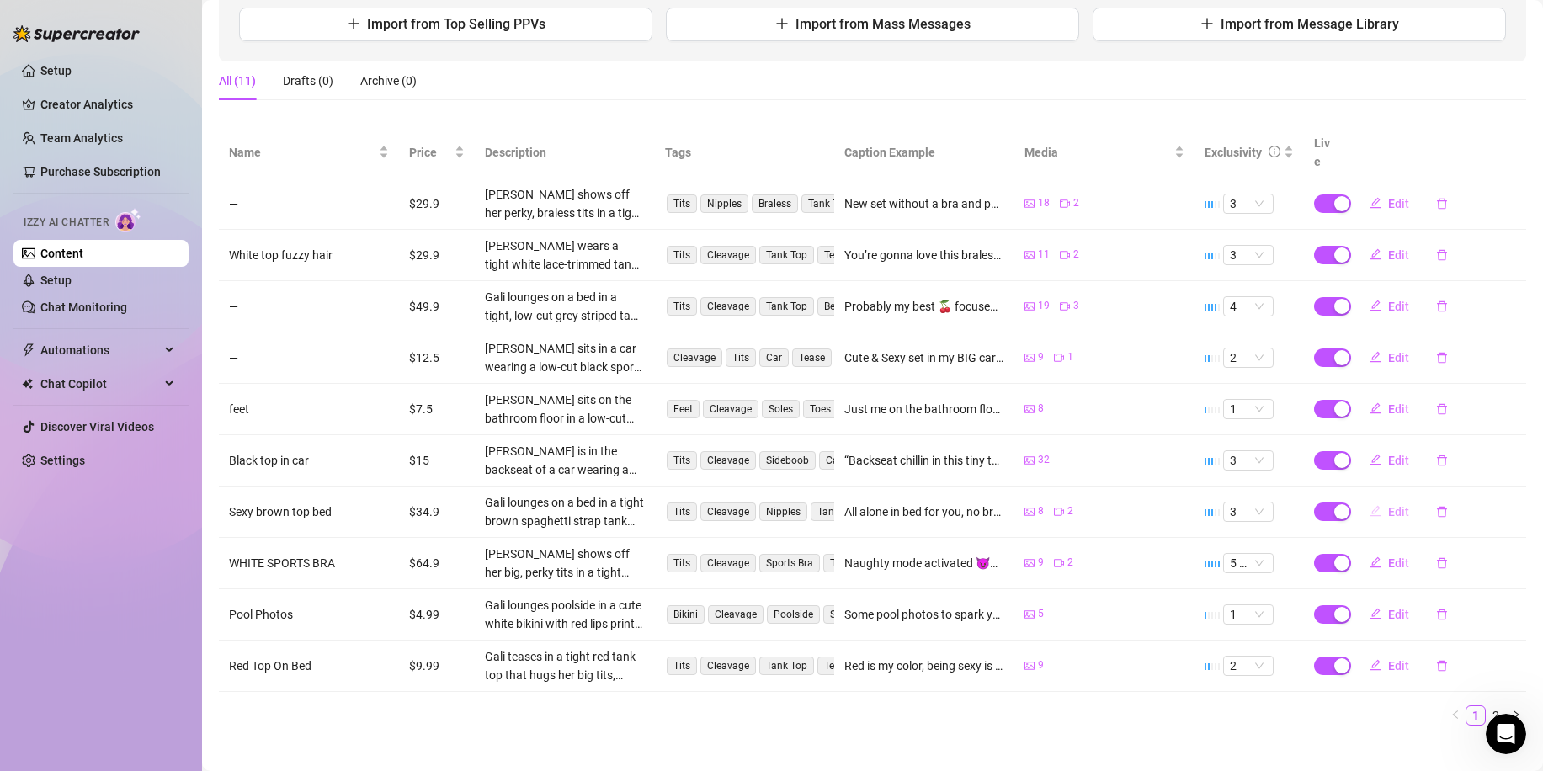
click at [1382, 498] on button "Edit" at bounding box center [1389, 511] width 67 height 27
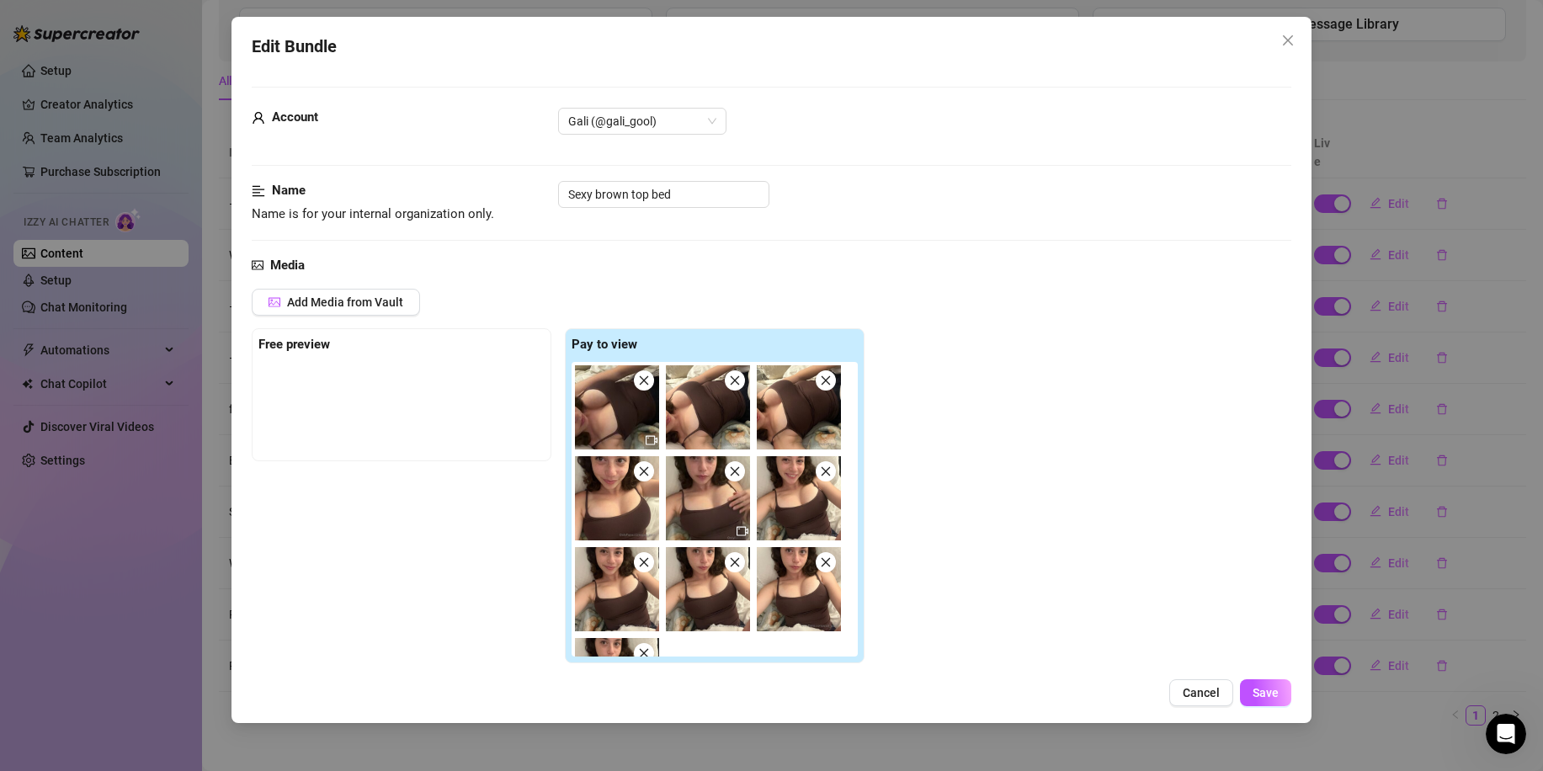
scroll to position [1014, 0]
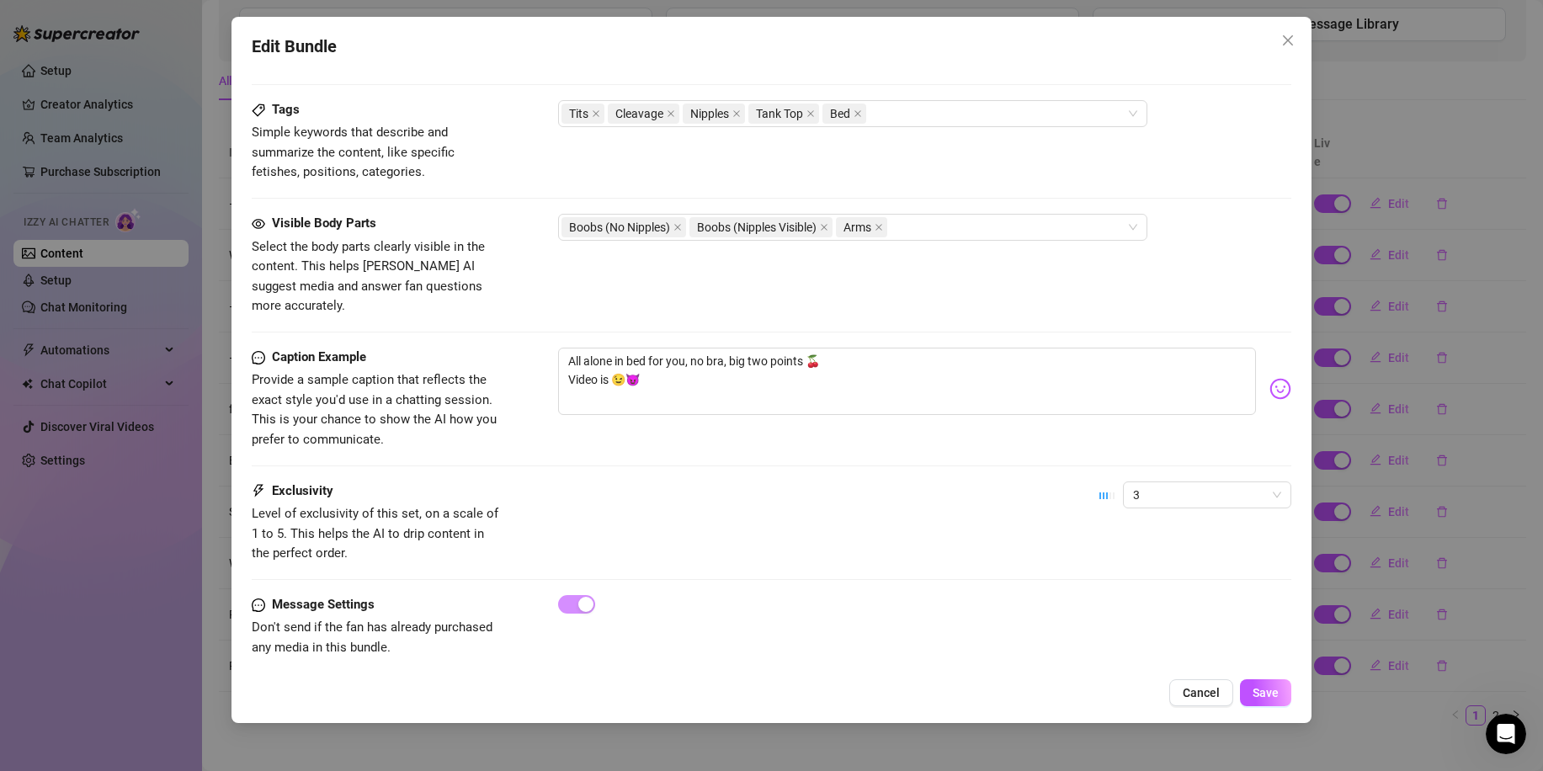
click at [1366, 524] on div "Edit Bundle Account Gali (@gali_gool) Name Name is for your internal organizati…" at bounding box center [771, 385] width 1543 height 771
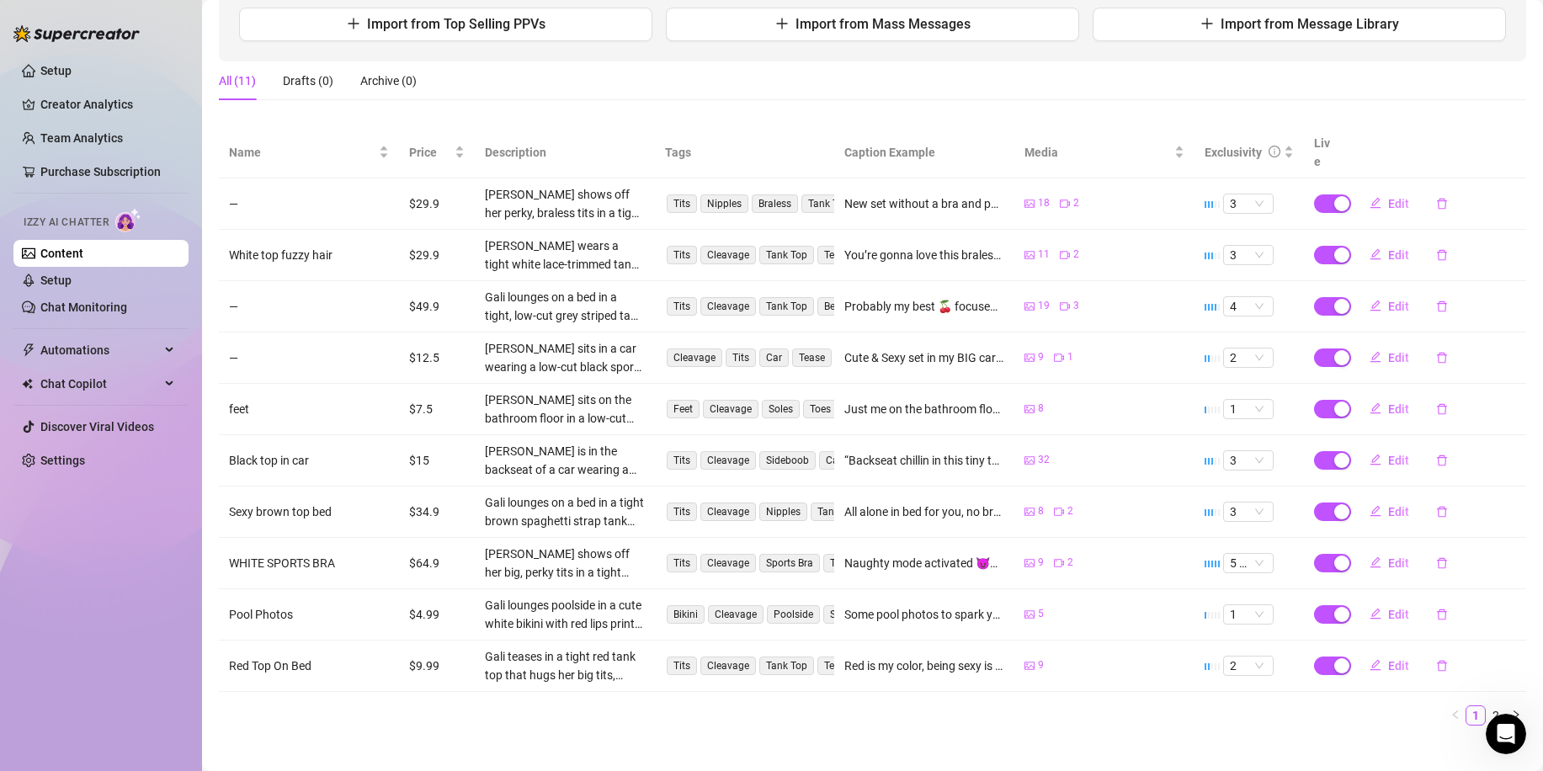
click at [1393, 613] on td "Edit" at bounding box center [1436, 614] width 180 height 51
click at [1391, 604] on button "Edit" at bounding box center [1389, 614] width 67 height 27
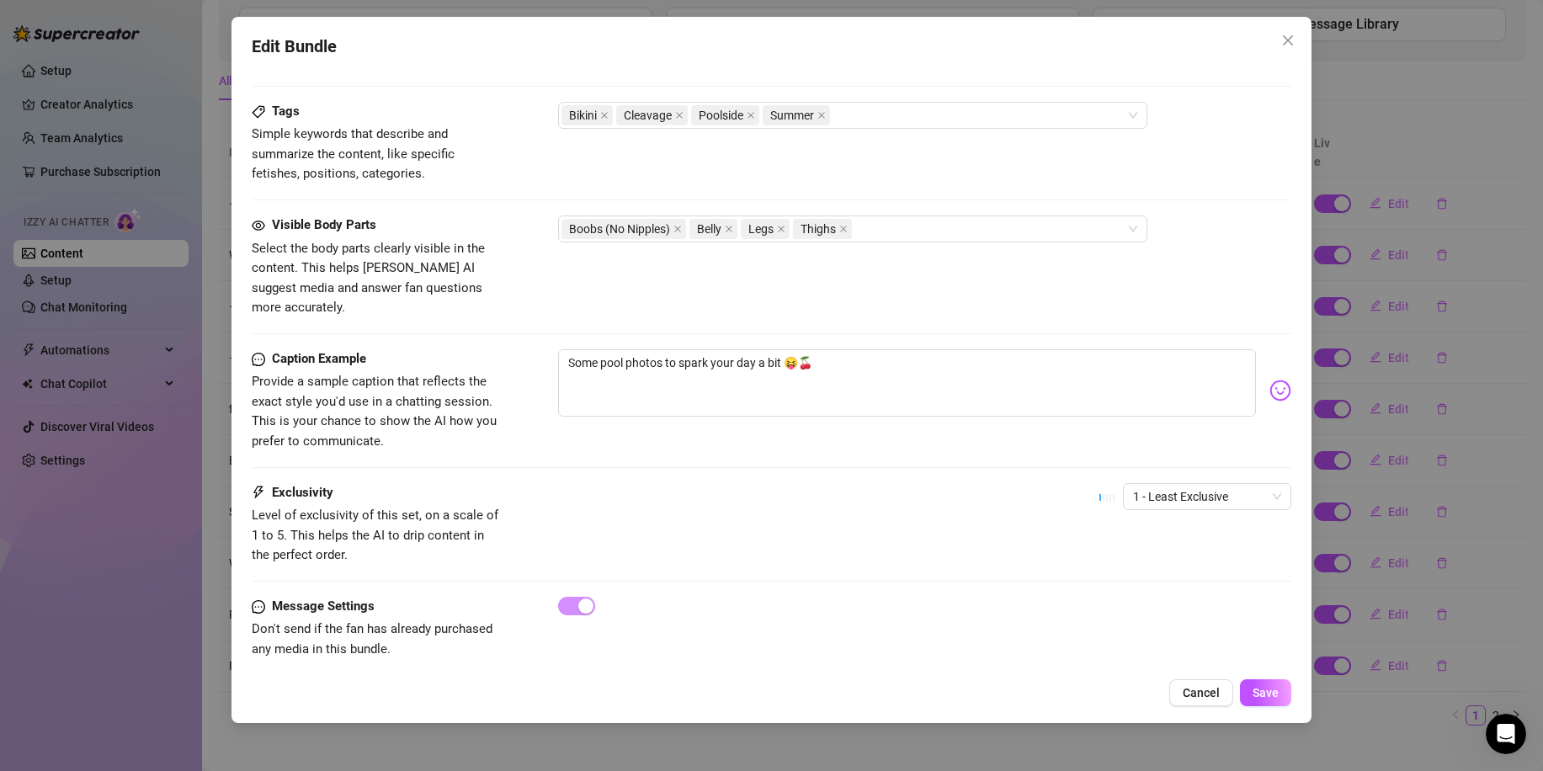
scroll to position [901, 0]
click at [1359, 547] on div "Edit Bundle Account Gali (@gali_gool) Name Name is for your internal organizati…" at bounding box center [771, 385] width 1543 height 771
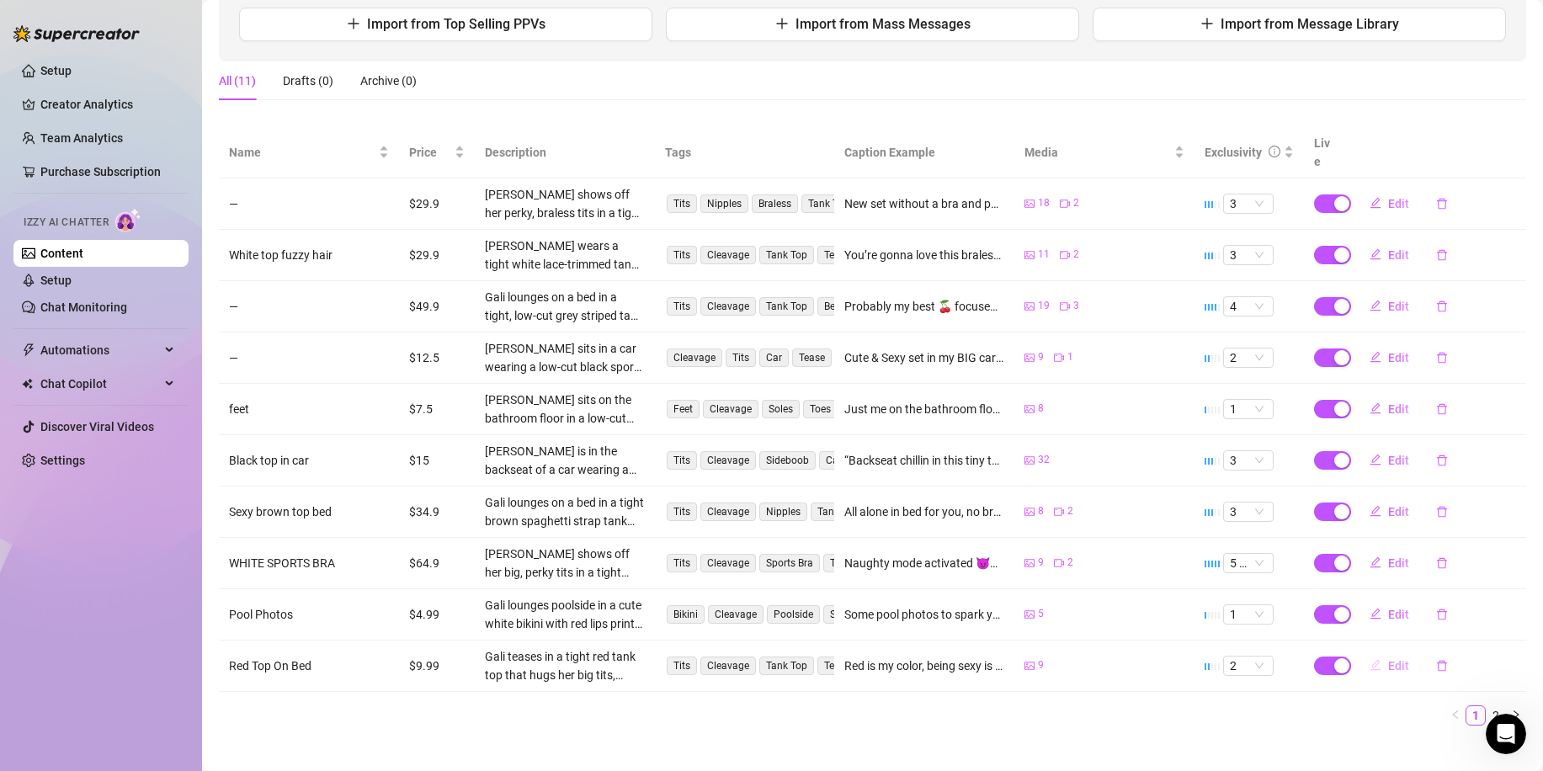
click at [1377, 653] on button "Edit" at bounding box center [1389, 666] width 67 height 27
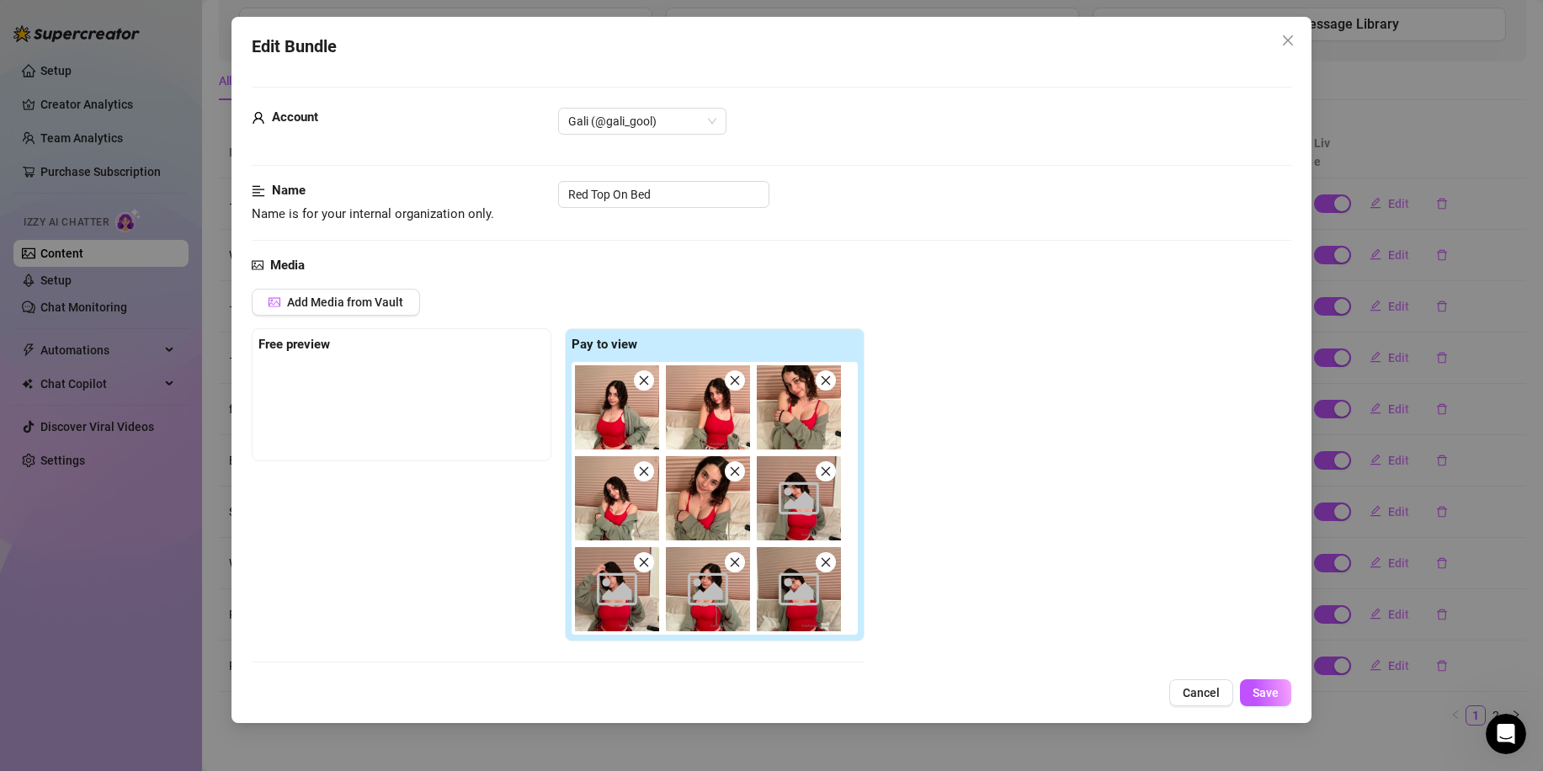
scroll to position [992, 0]
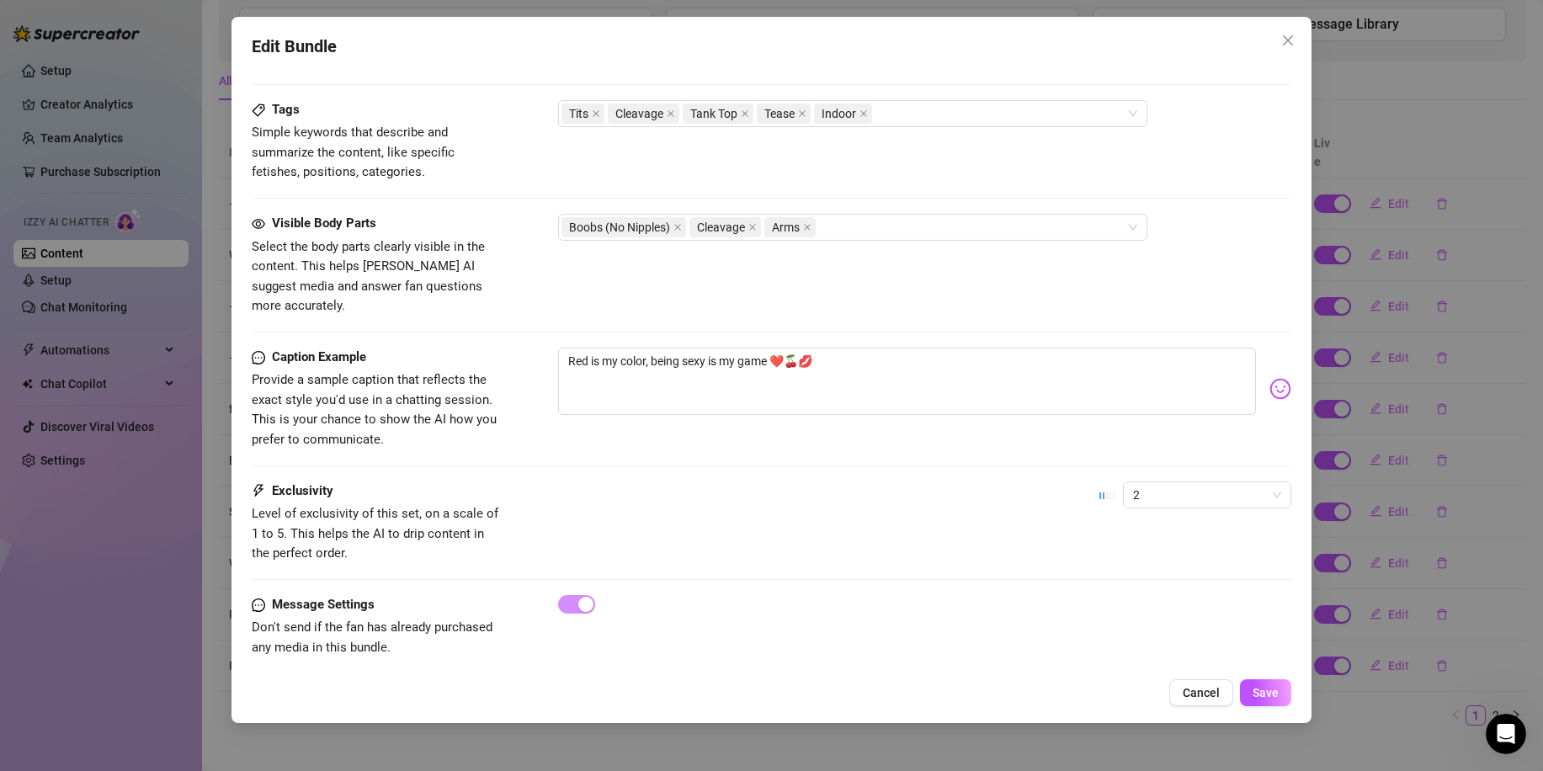
click at [1425, 448] on div "Edit Bundle Account Gali (@gali_gool) Name Name is for your internal organizati…" at bounding box center [771, 385] width 1543 height 771
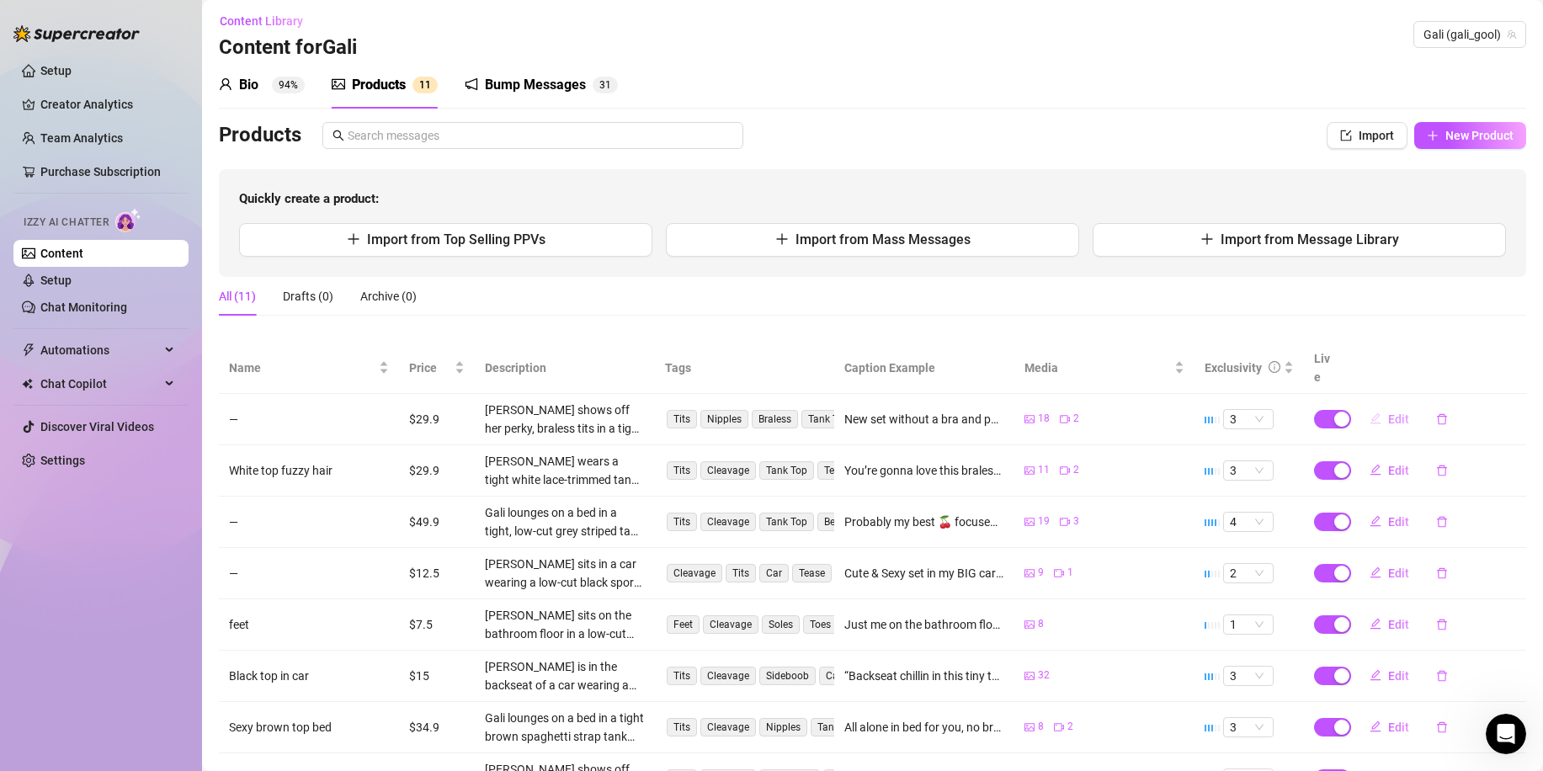
scroll to position [0, 0]
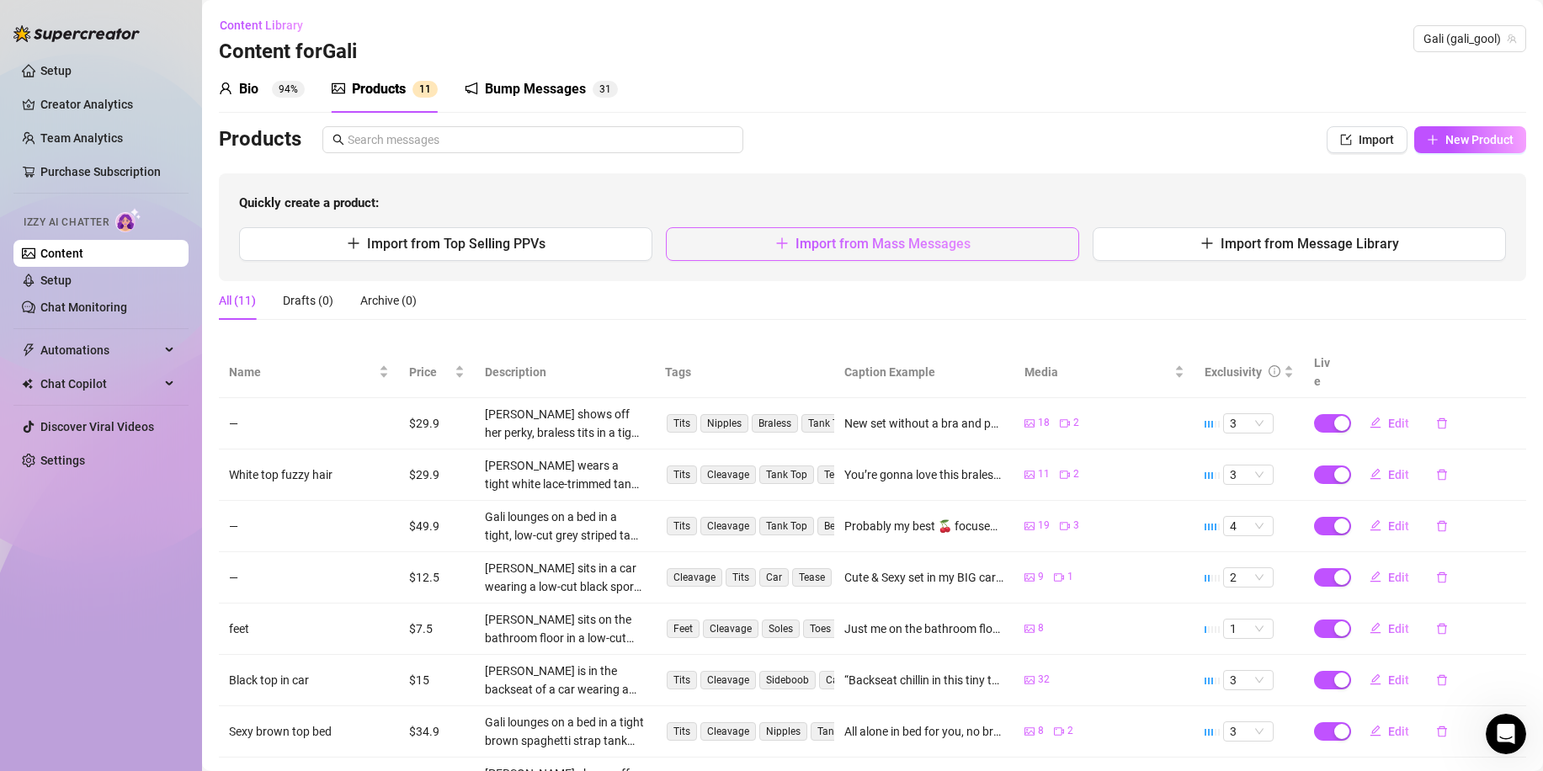
click at [961, 227] on button "Import from Mass Messages" at bounding box center [872, 244] width 413 height 34
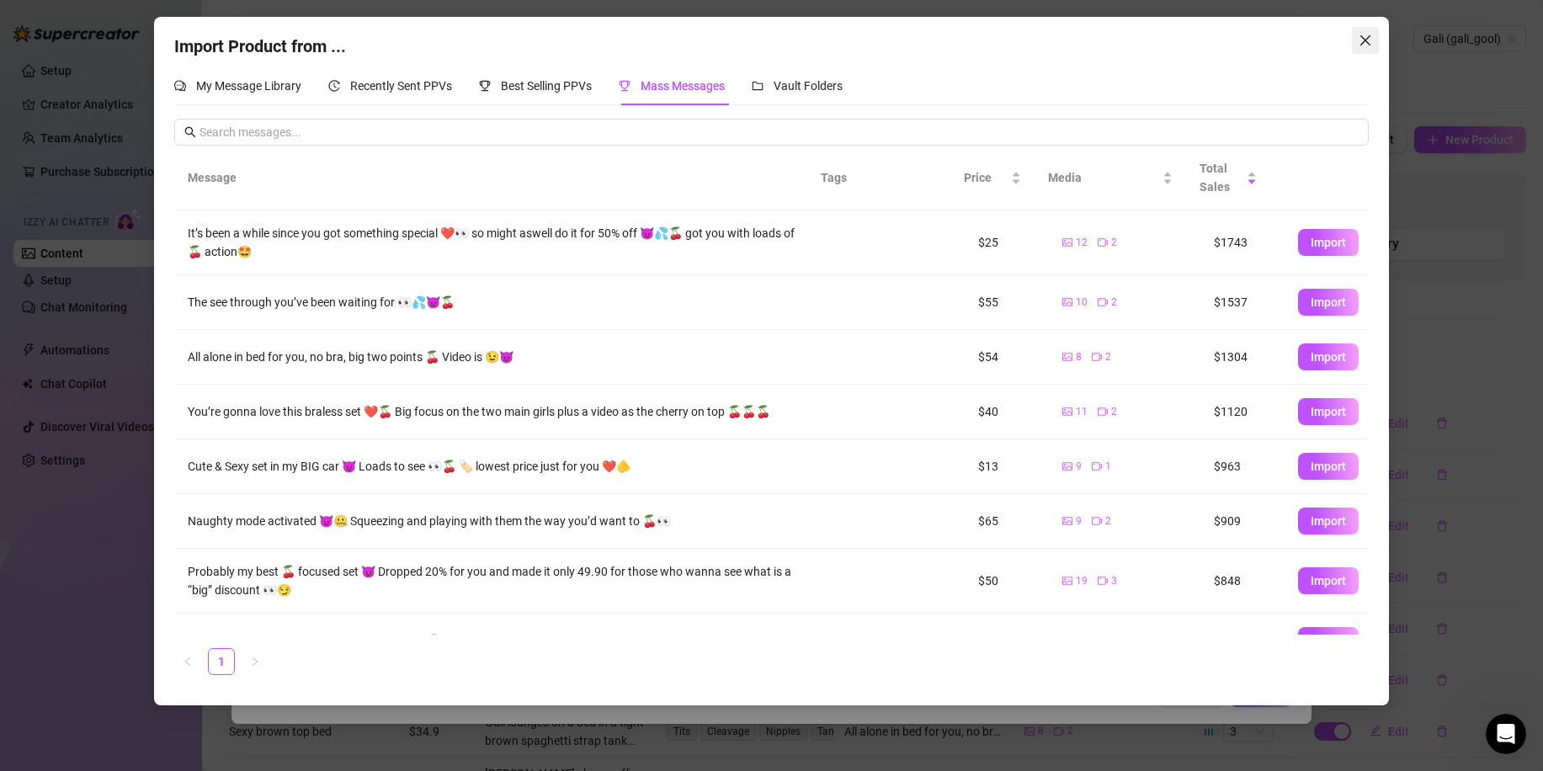
click at [1359, 45] on icon "close" at bounding box center [1365, 40] width 13 height 13
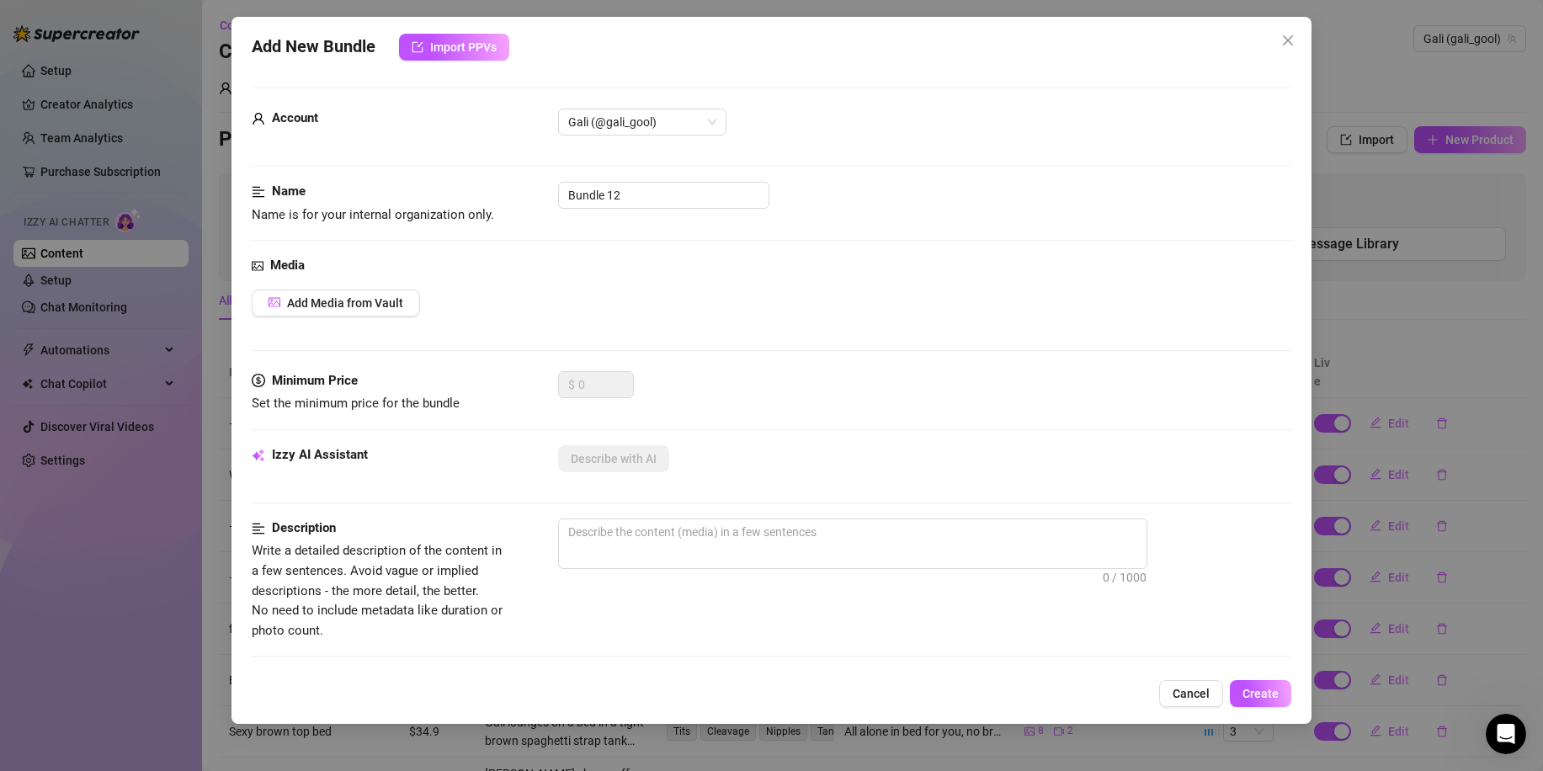
click at [1286, 39] on icon "close" at bounding box center [1287, 40] width 13 height 13
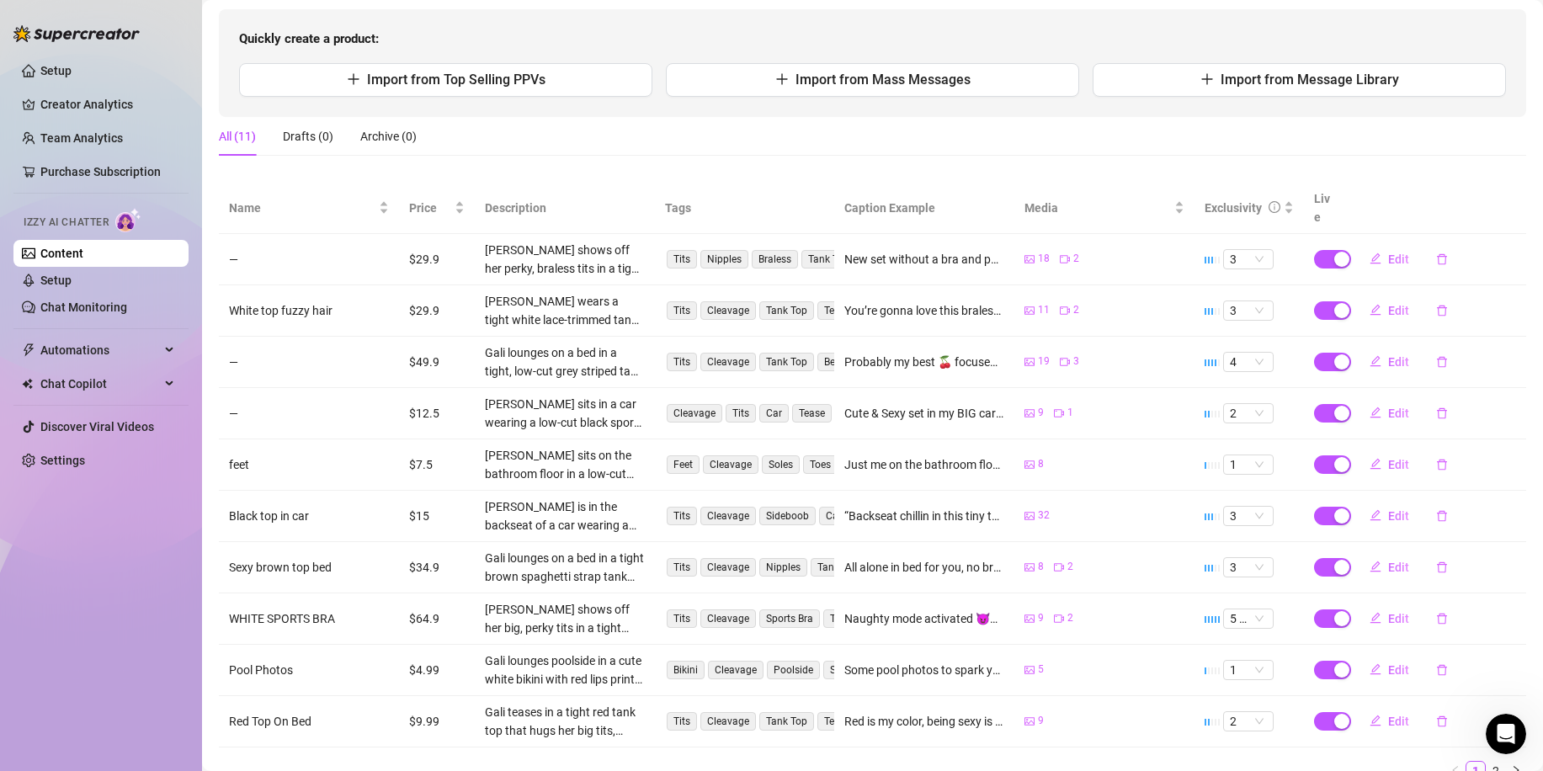
scroll to position [220, 0]
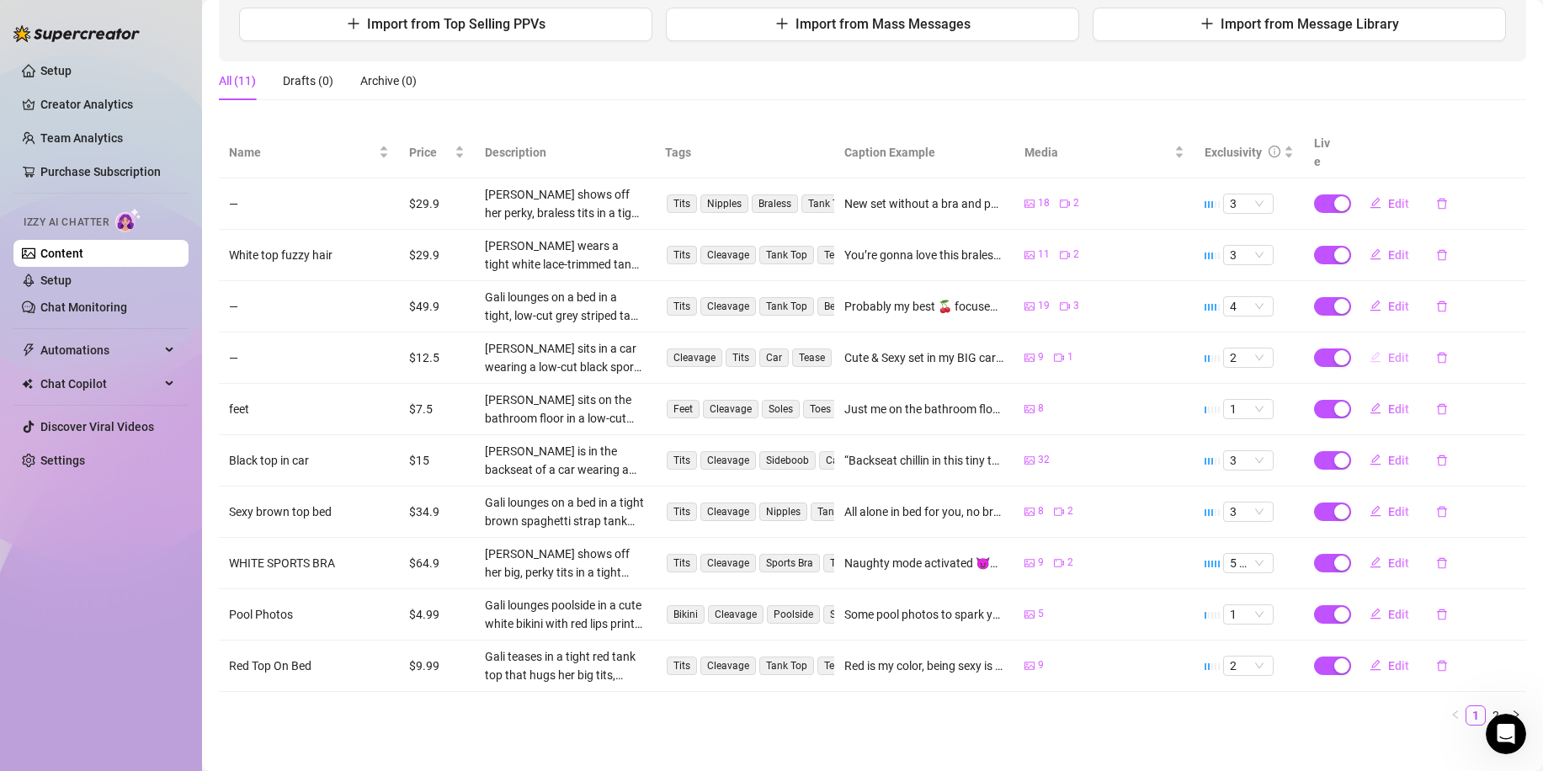
click at [1370, 344] on button "Edit" at bounding box center [1389, 357] width 67 height 27
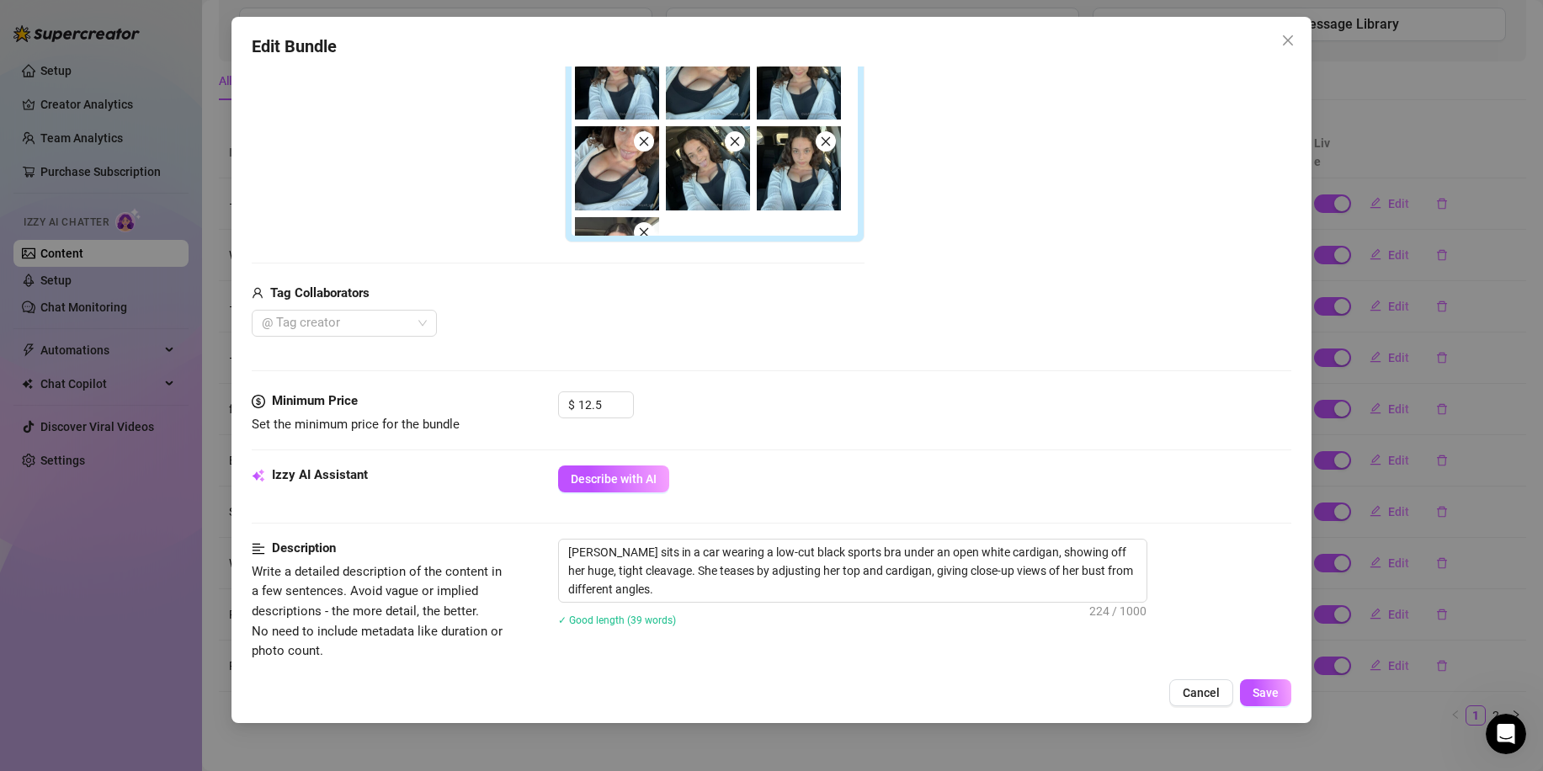
scroll to position [0, 0]
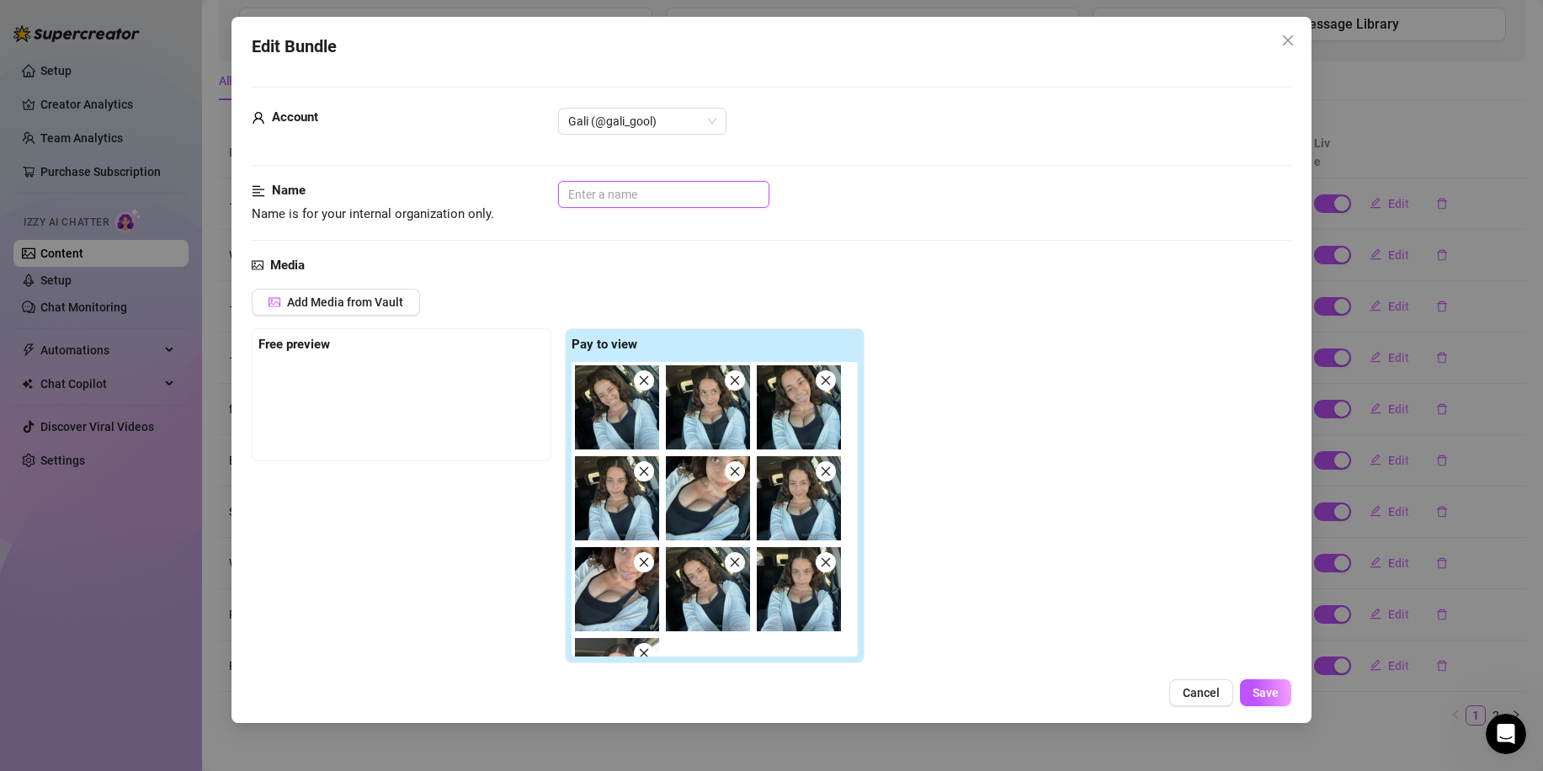
click at [592, 195] on input "text" at bounding box center [663, 194] width 211 height 27
click at [1260, 680] on button "Save" at bounding box center [1265, 692] width 51 height 27
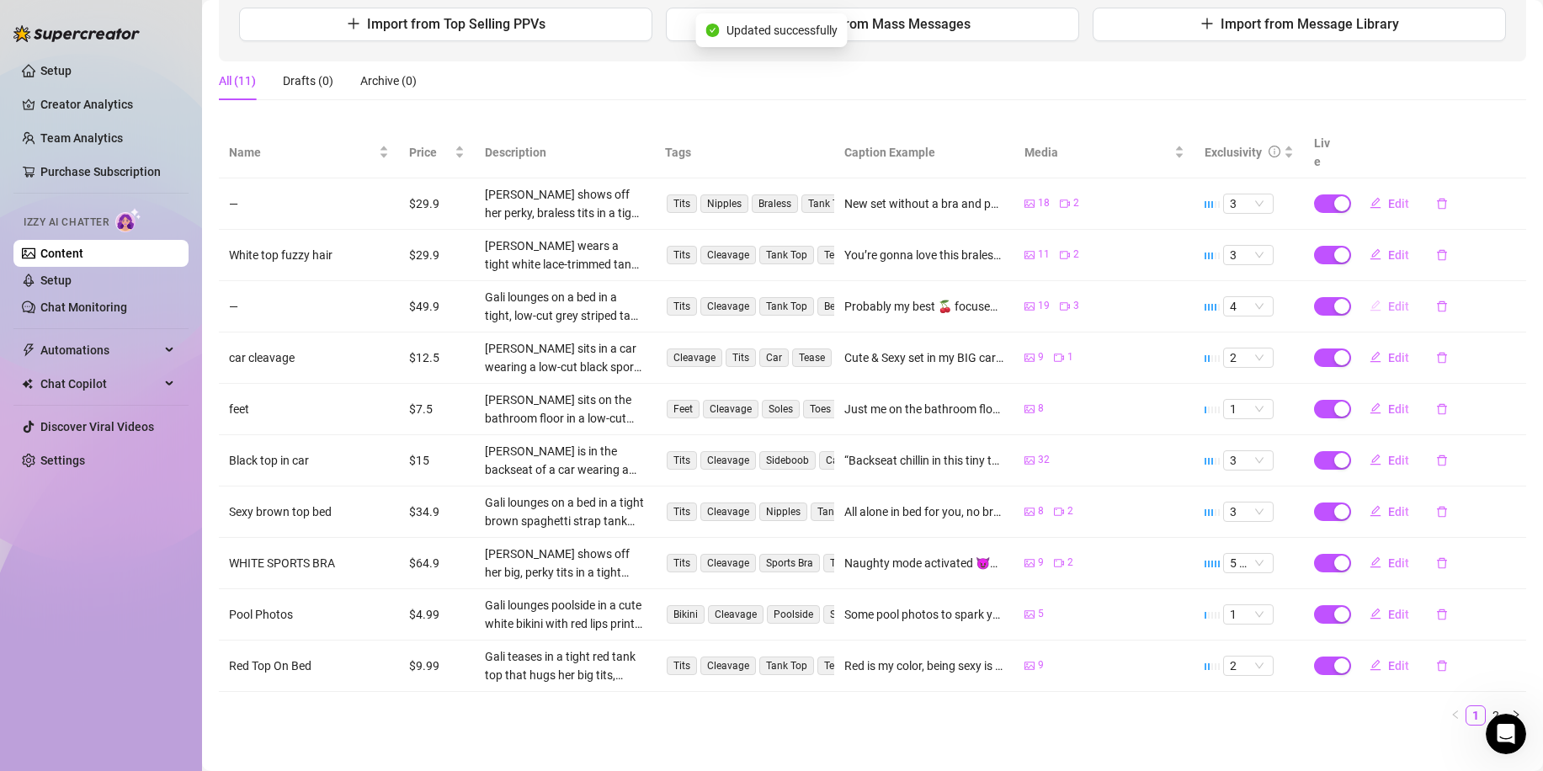
click at [1388, 300] on span "Edit" at bounding box center [1398, 306] width 21 height 13
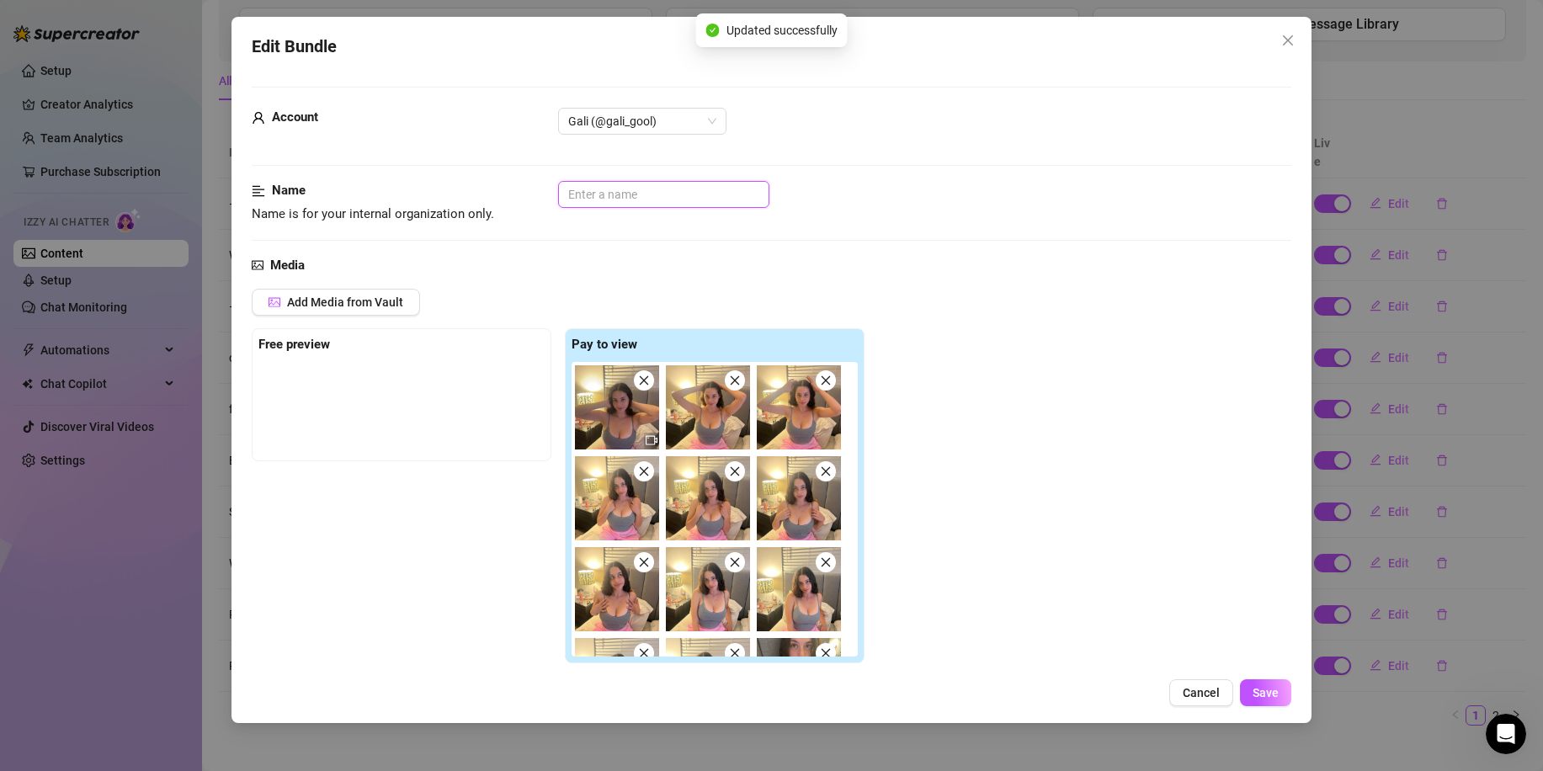
click at [625, 200] on input "text" at bounding box center [663, 194] width 211 height 27
click at [1267, 695] on span "Save" at bounding box center [1266, 692] width 26 height 13
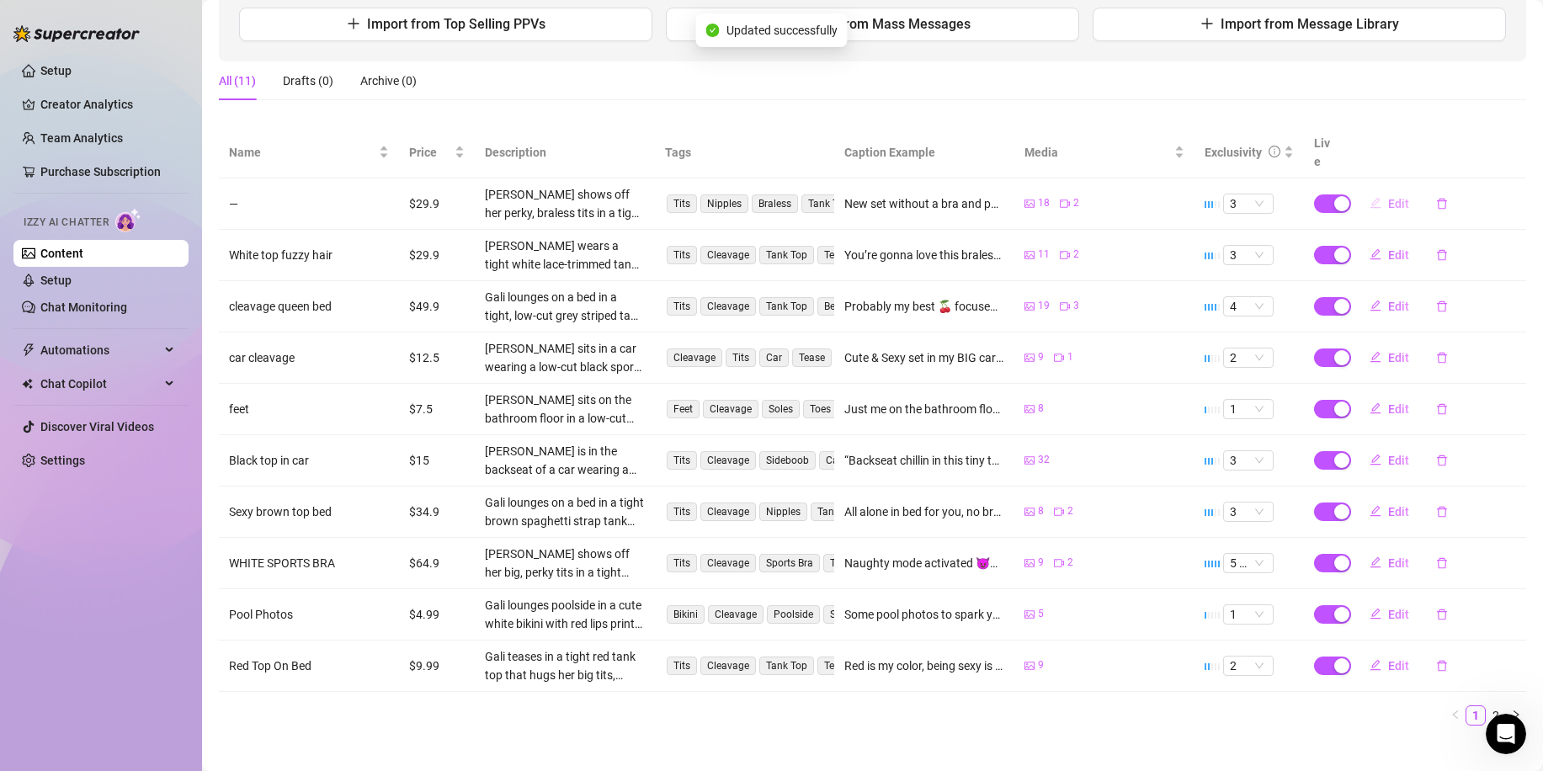
click at [1388, 197] on span "Edit" at bounding box center [1398, 203] width 21 height 13
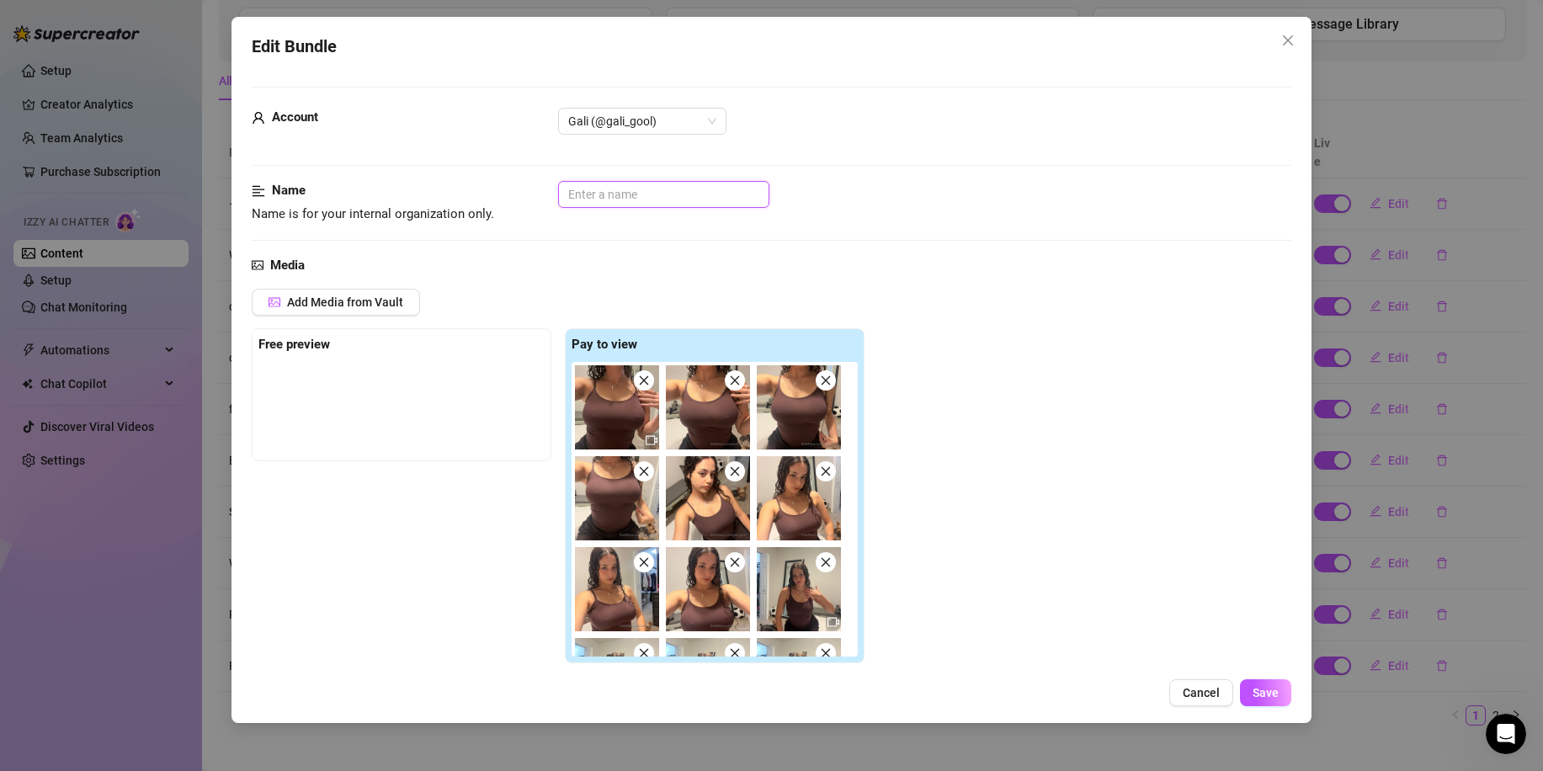
click at [705, 206] on input "text" at bounding box center [663, 194] width 211 height 27
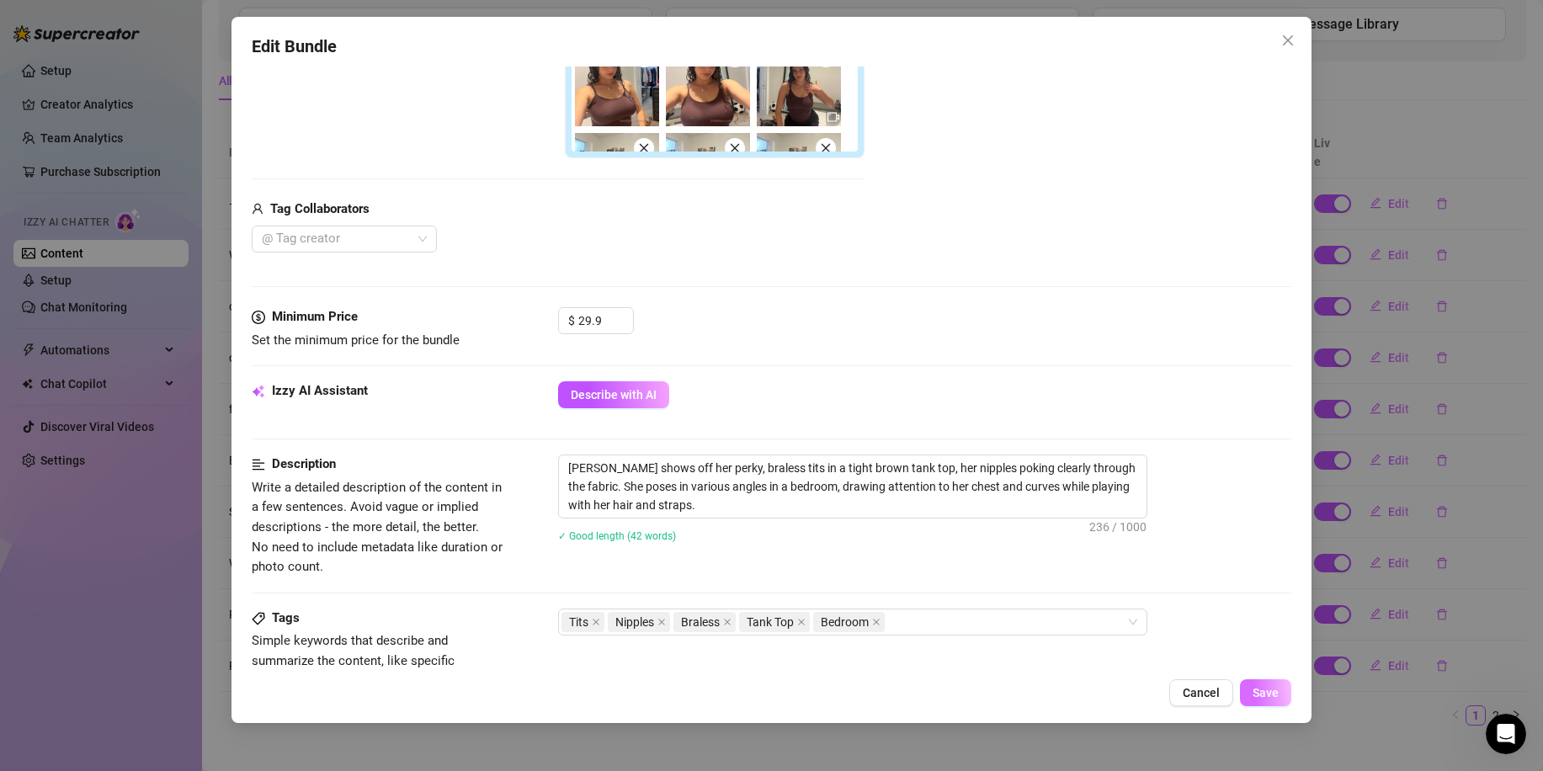
click at [1265, 686] on span "Save" at bounding box center [1266, 692] width 26 height 13
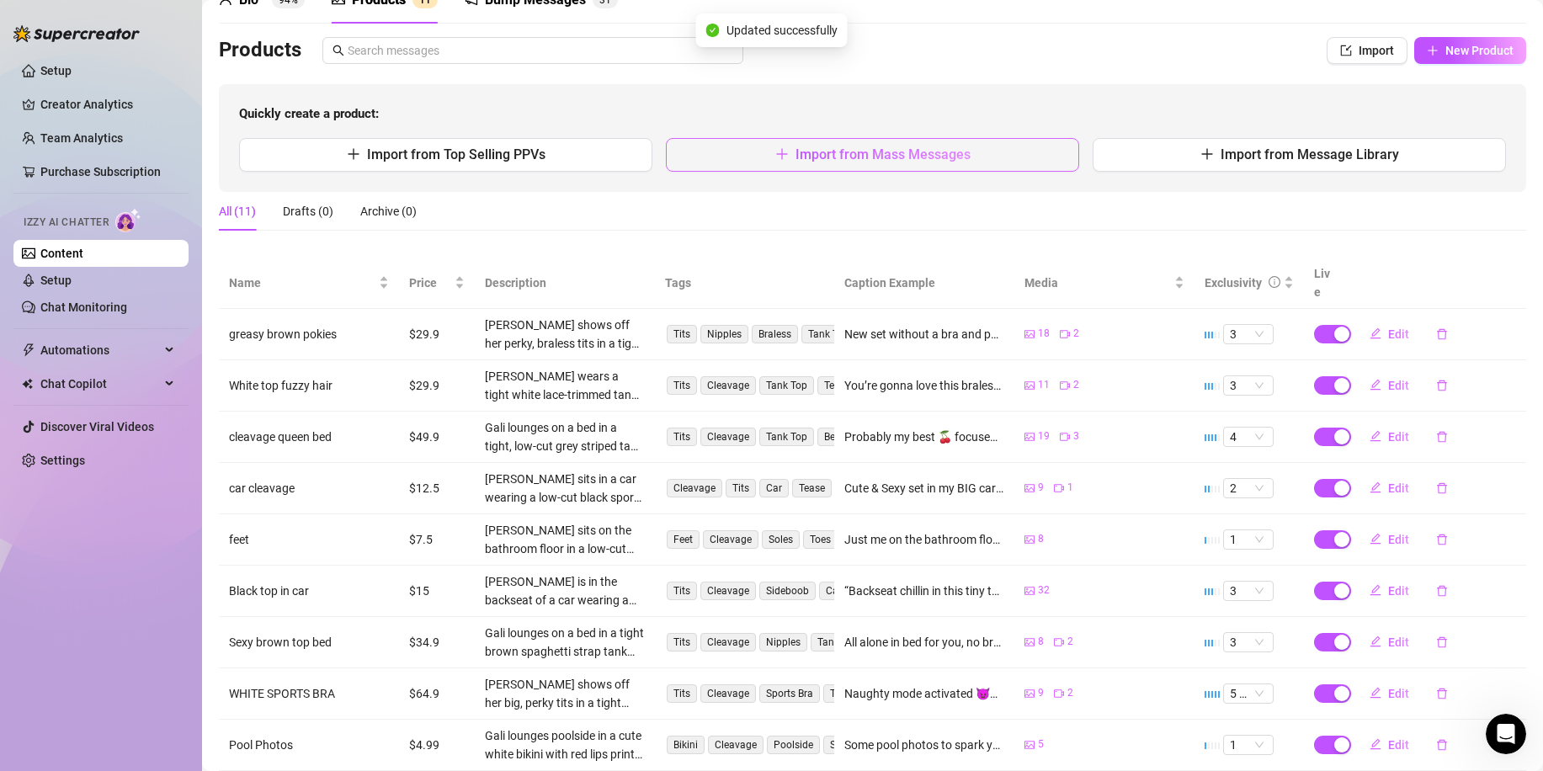
scroll to position [0, 0]
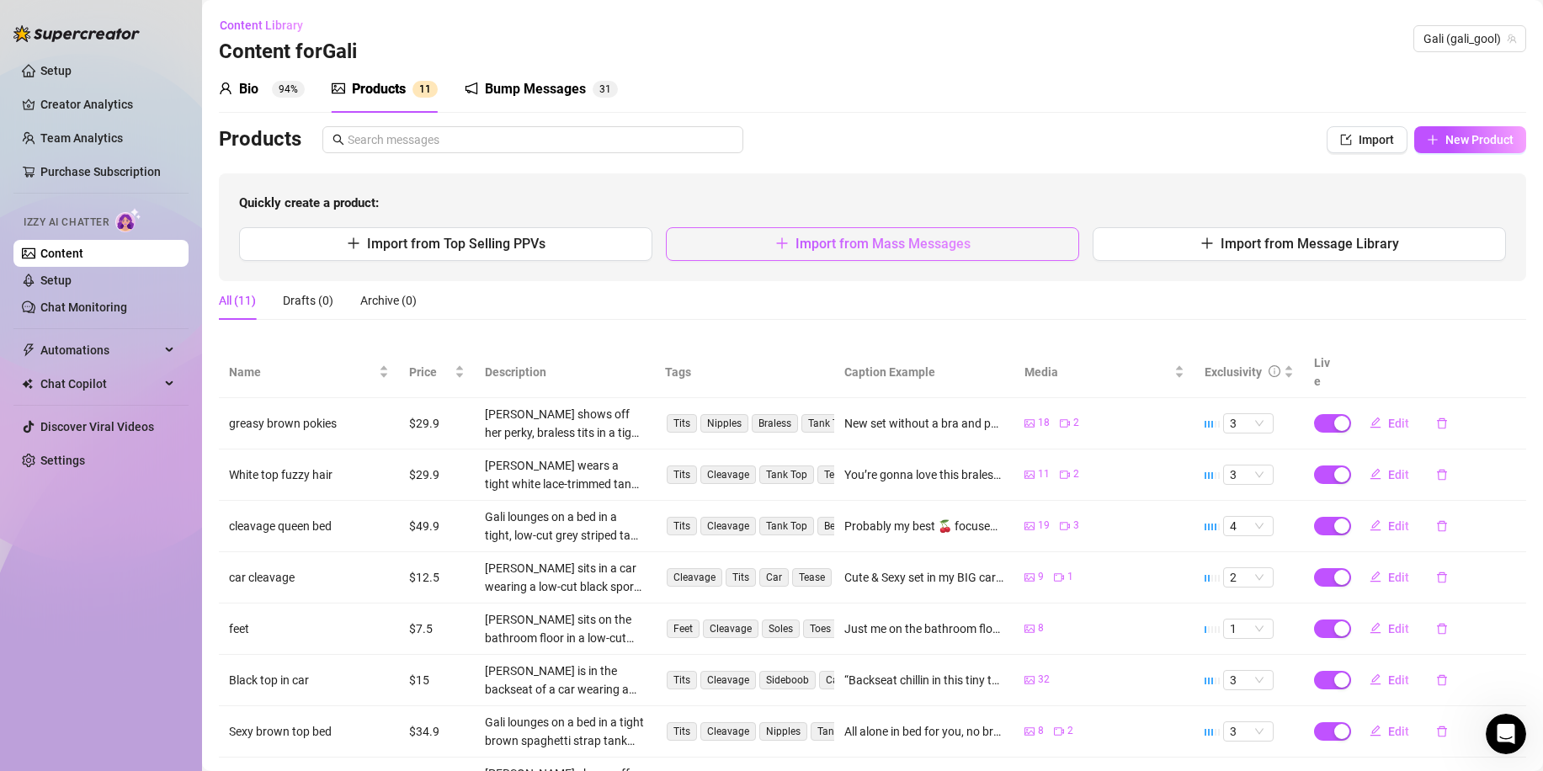
click at [814, 236] on span "Import from Mass Messages" at bounding box center [883, 244] width 175 height 16
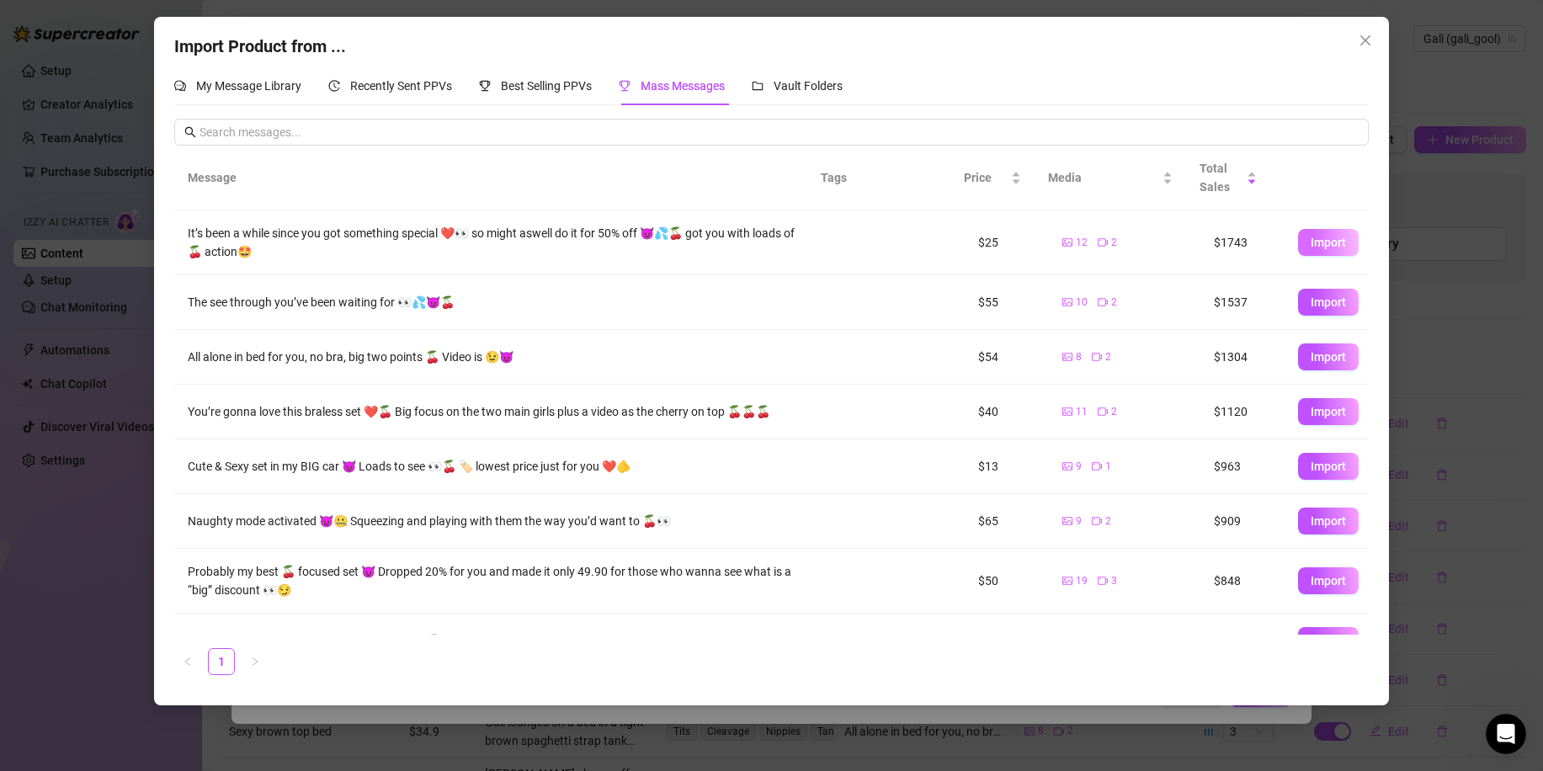
click at [1329, 243] on span "Import" at bounding box center [1328, 242] width 35 height 13
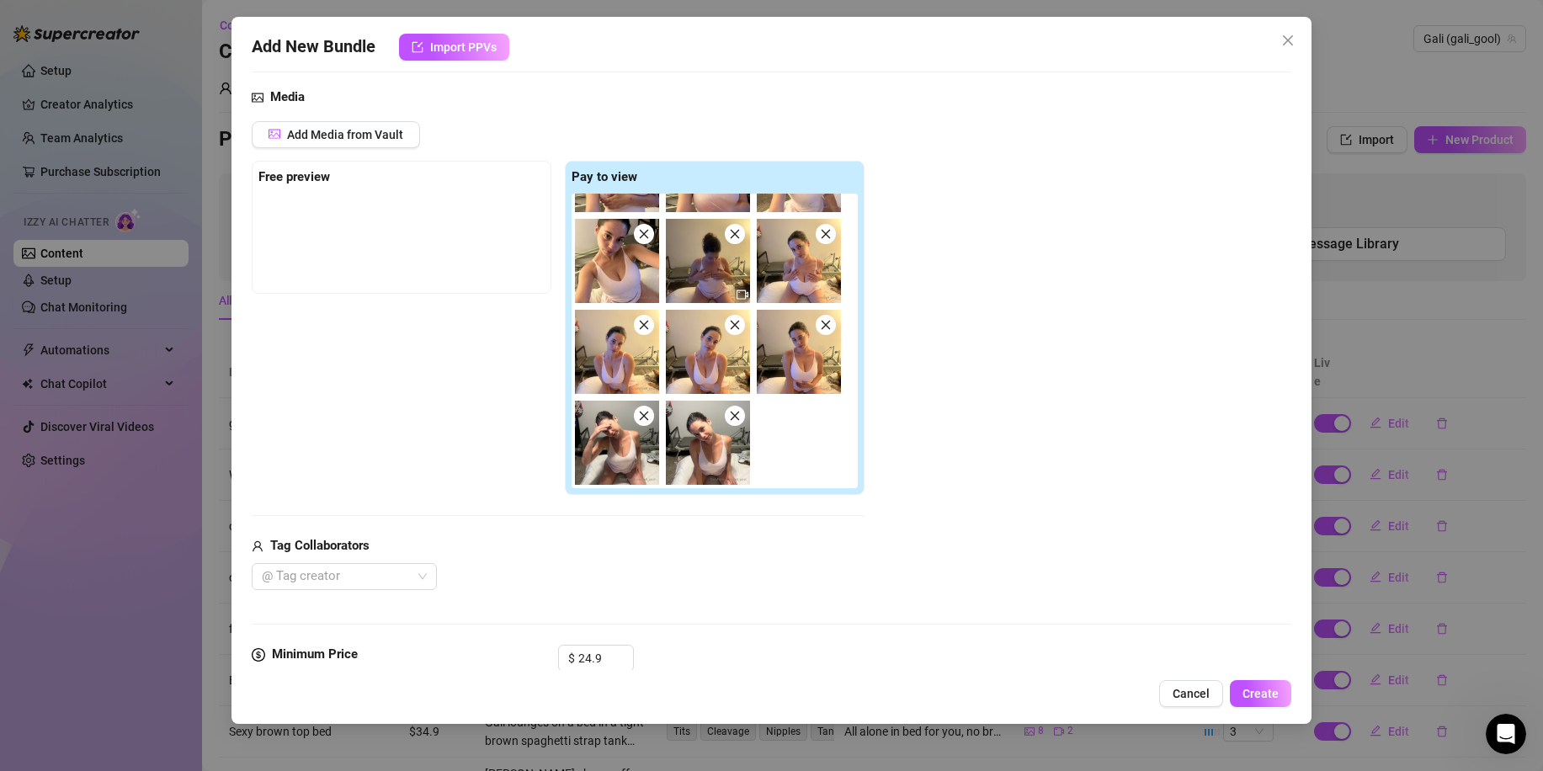
scroll to position [421, 0]
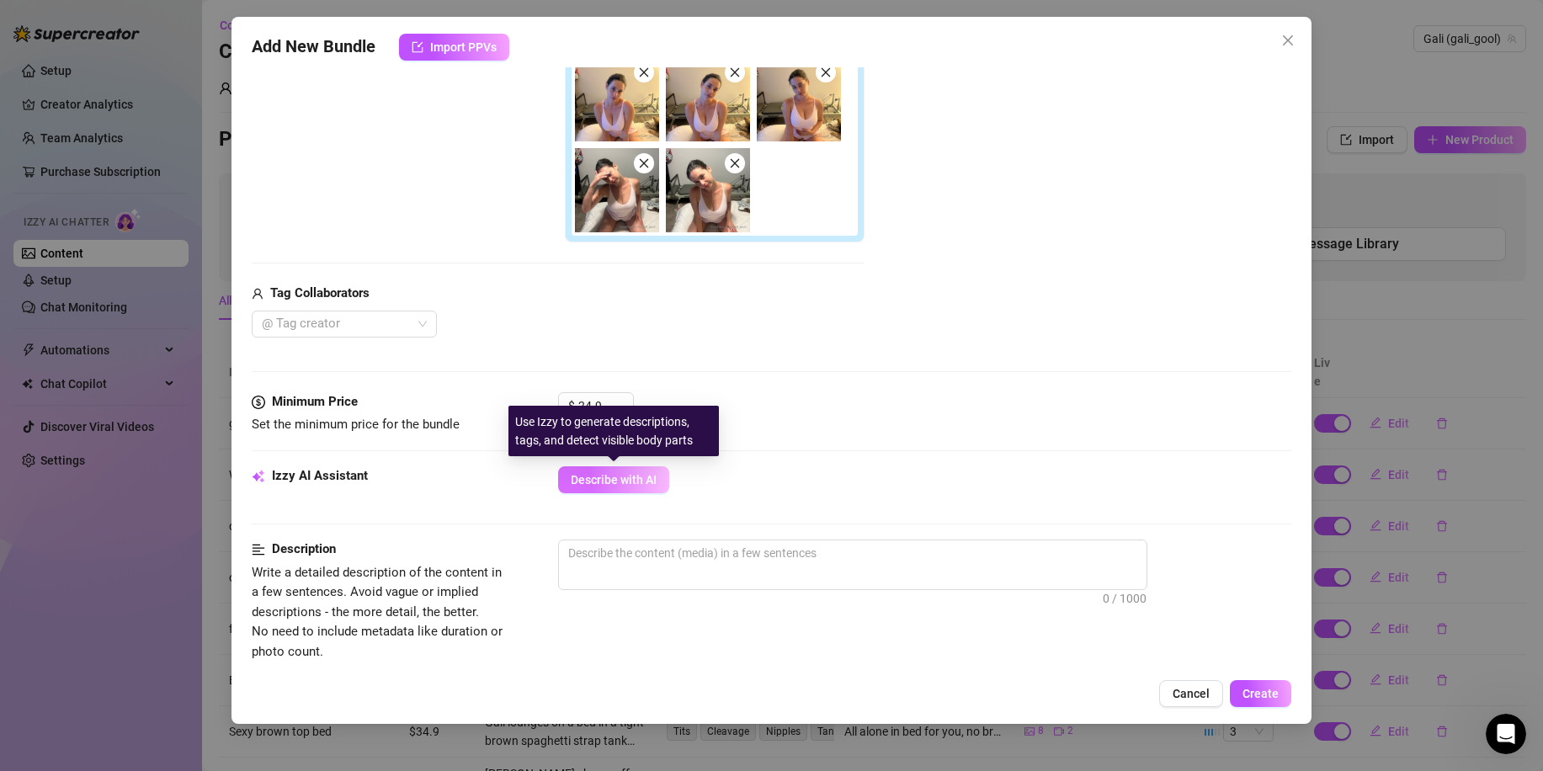
click at [626, 475] on span "Describe with AI" at bounding box center [614, 479] width 86 height 13
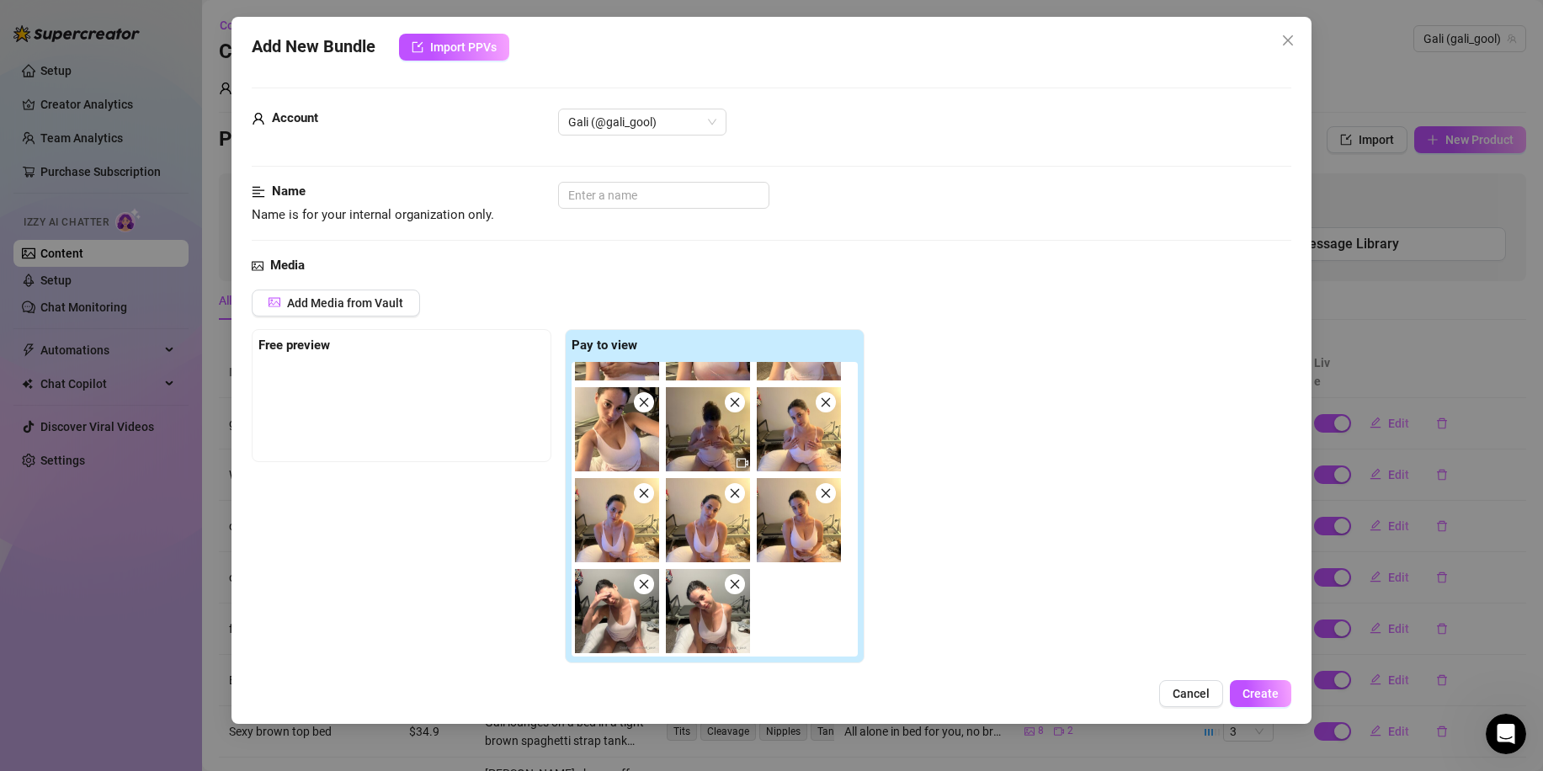
scroll to position [1014, 0]
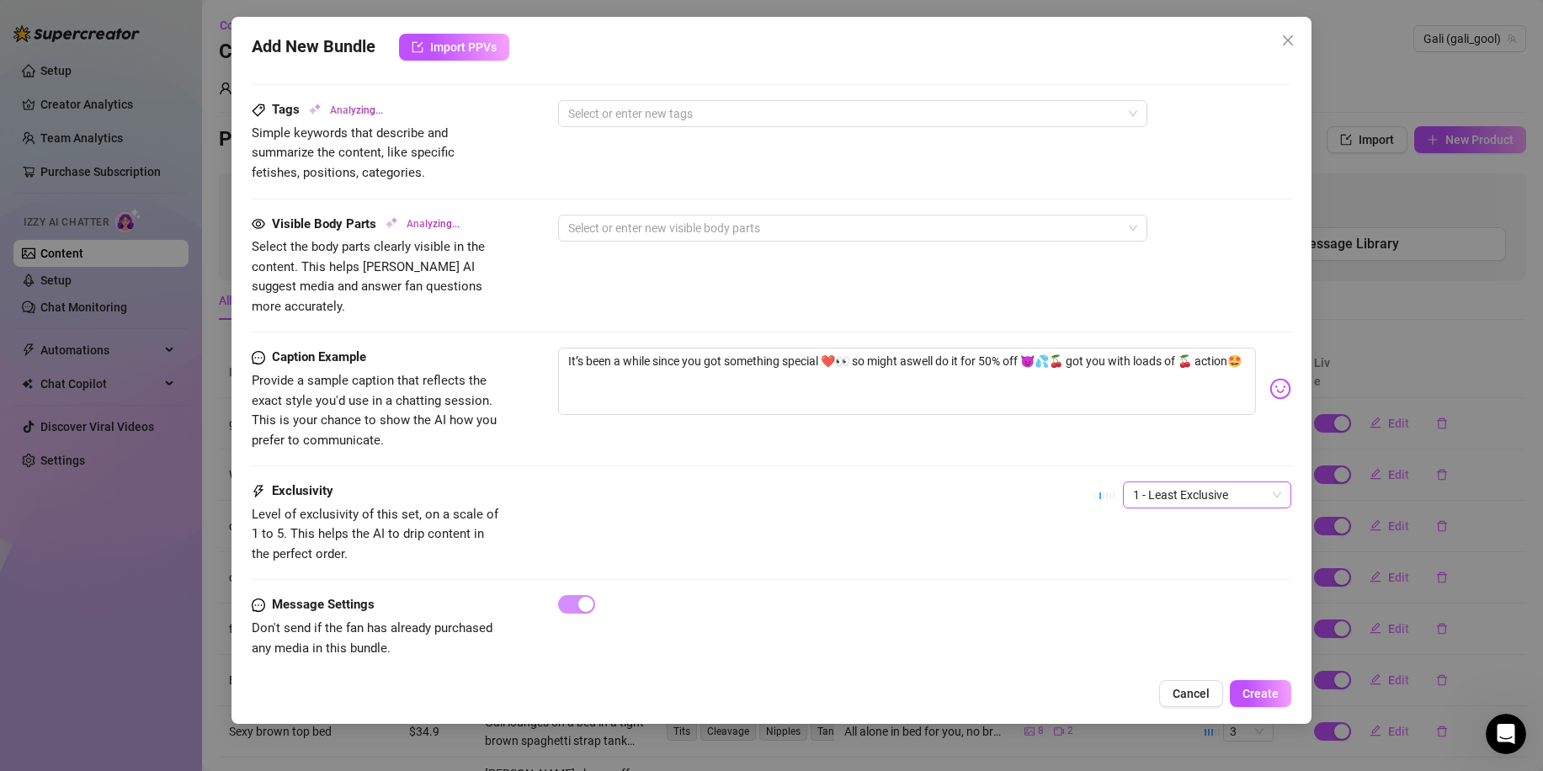
click at [1185, 482] on span "1 - Least Exclusive" at bounding box center [1207, 494] width 148 height 25
click at [1162, 583] on div "4" at bounding box center [1192, 590] width 141 height 19
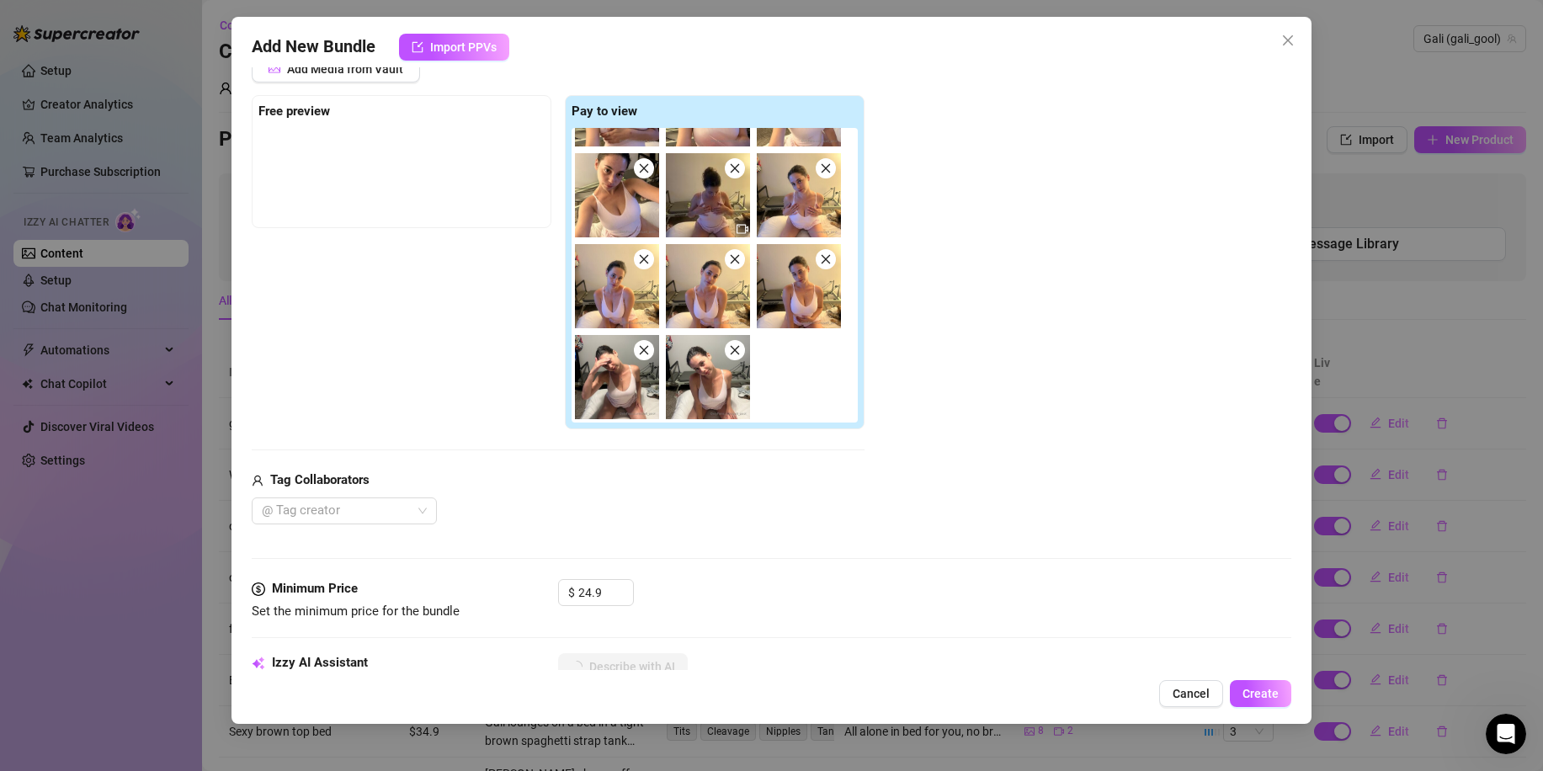
scroll to position [253, 0]
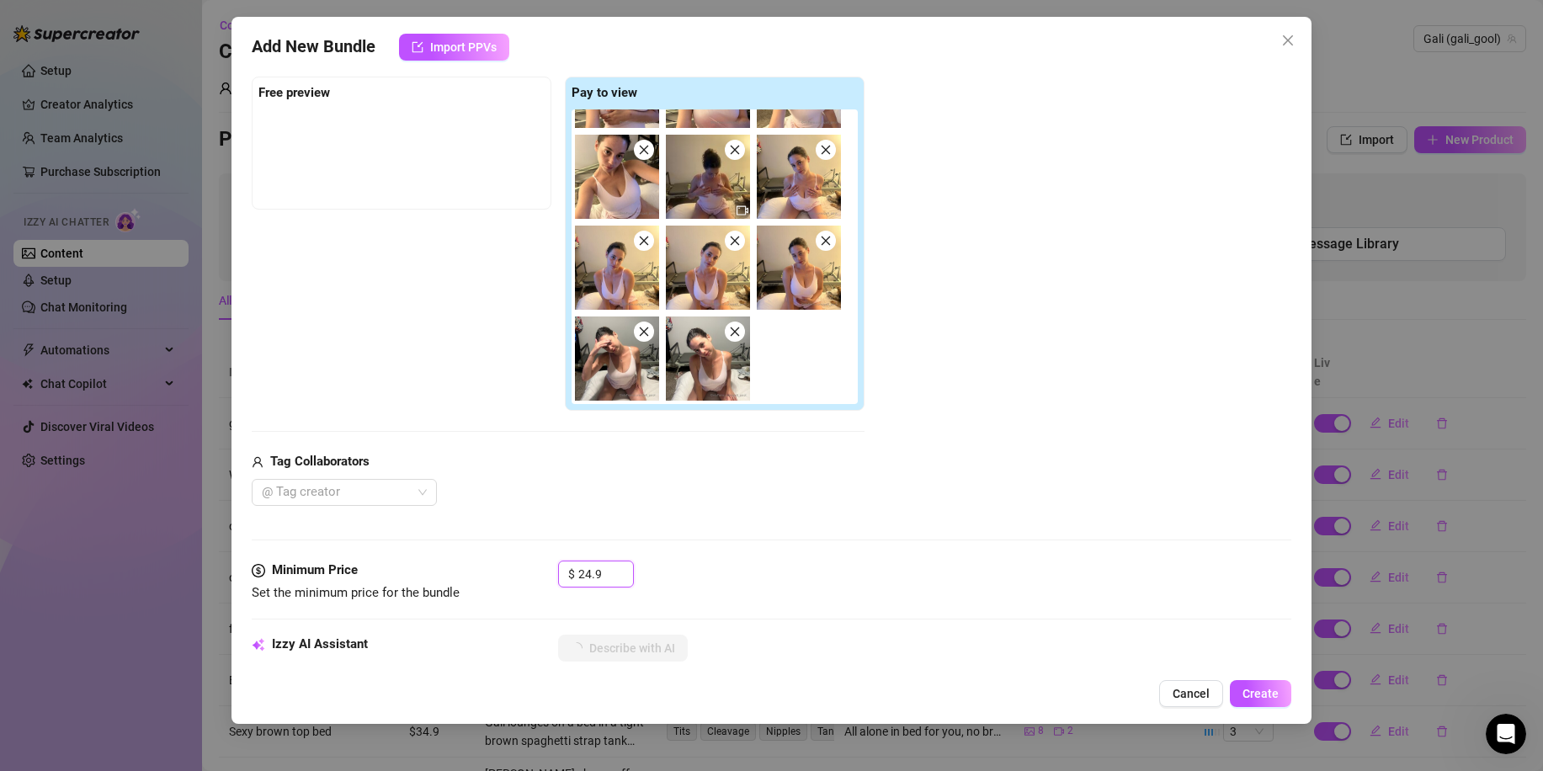
drag, startPoint x: 596, startPoint y: 567, endPoint x: 523, endPoint y: 567, distance: 73.2
click at [523, 567] on div "Minimum Price Set the minimum price for the bundle $ 24.9" at bounding box center [772, 582] width 1040 height 43
click at [844, 510] on div "Media Add Media from Vault Free preview Pay to view Tag Collaborators @ Tag cre…" at bounding box center [772, 281] width 1040 height 557
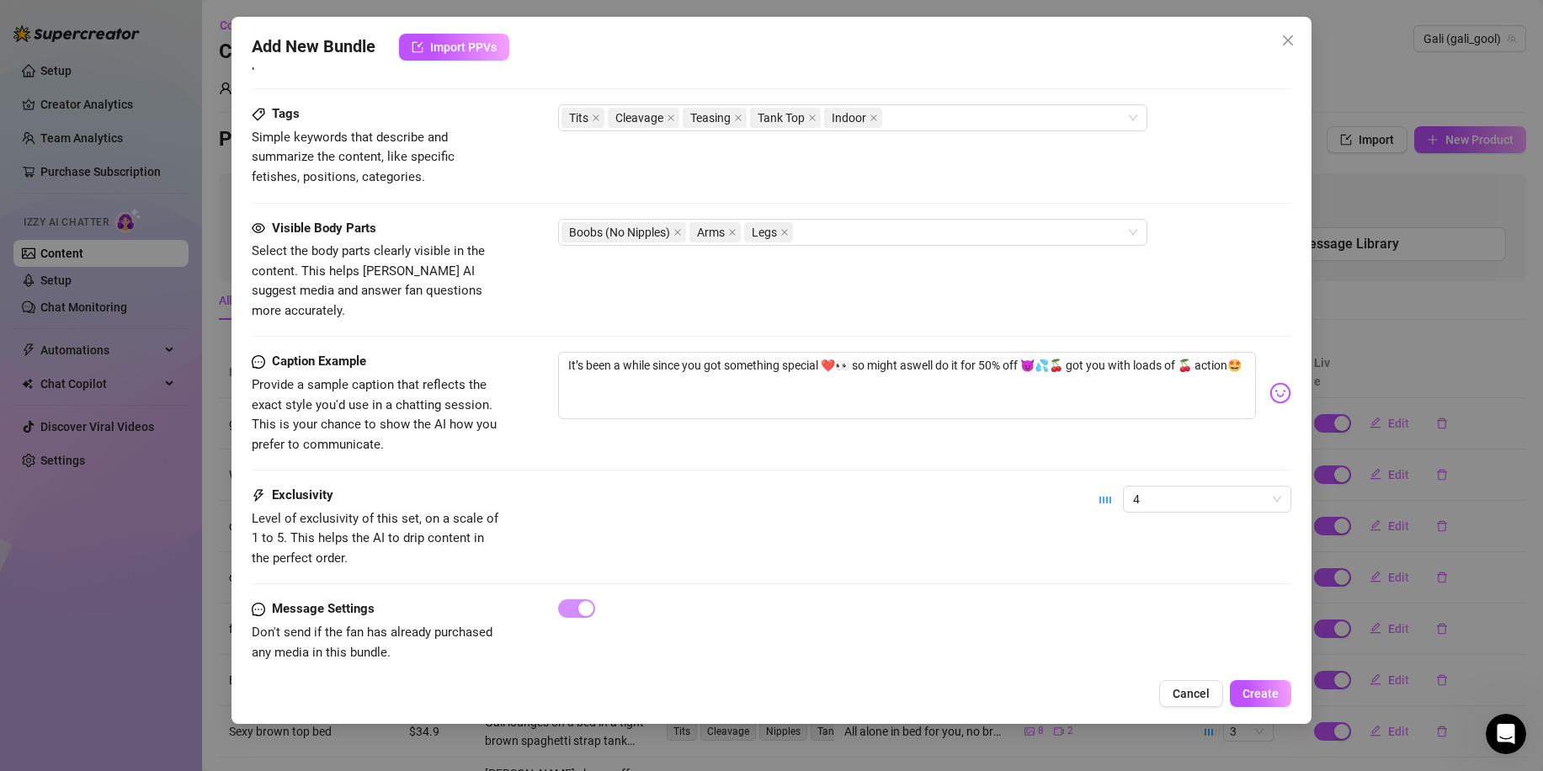
scroll to position [1014, 0]
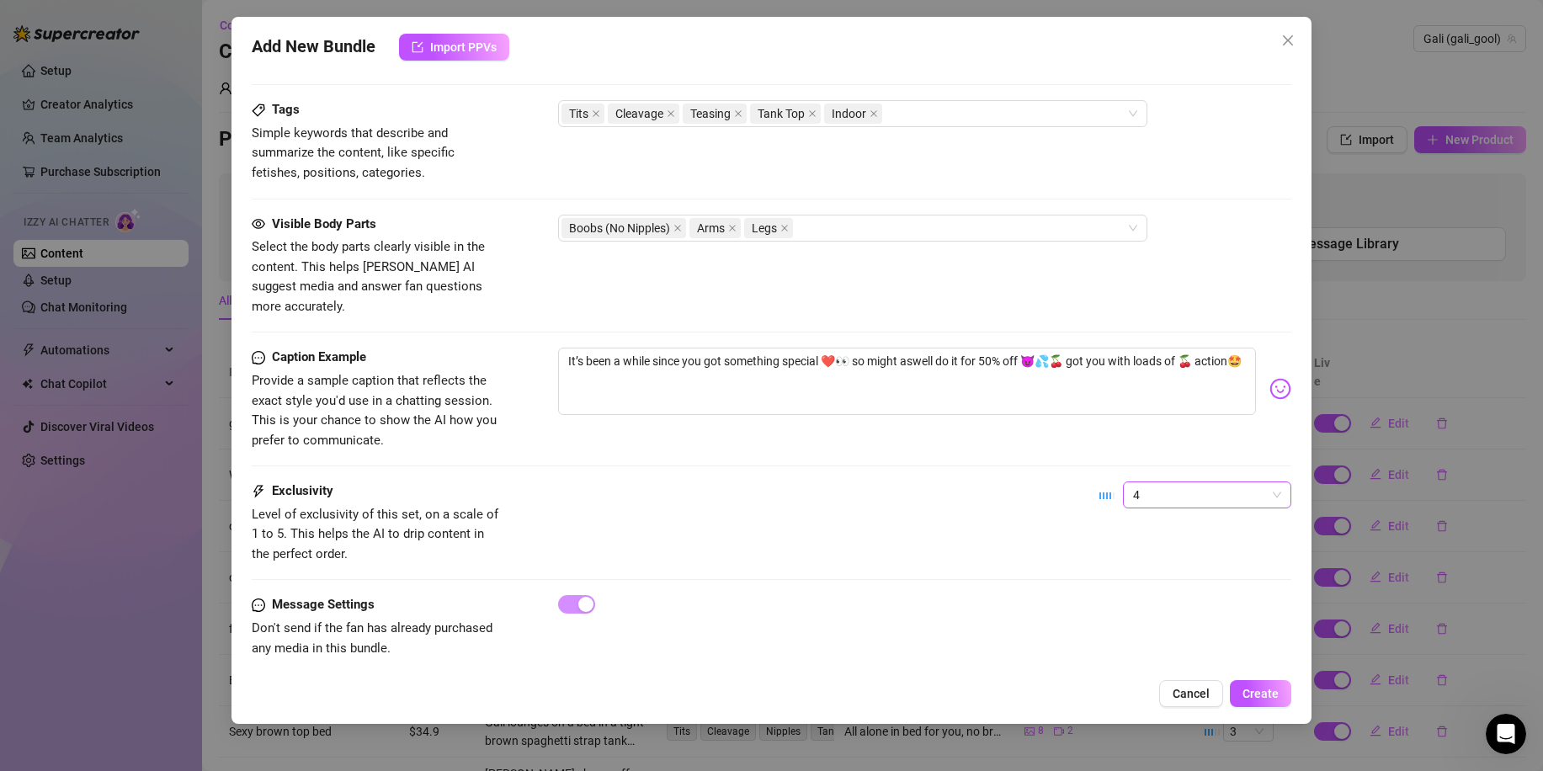
click at [1146, 482] on span "4" at bounding box center [1207, 494] width 148 height 25
click at [1157, 608] on div "5 - Most Exclusive 🔥" at bounding box center [1192, 617] width 141 height 19
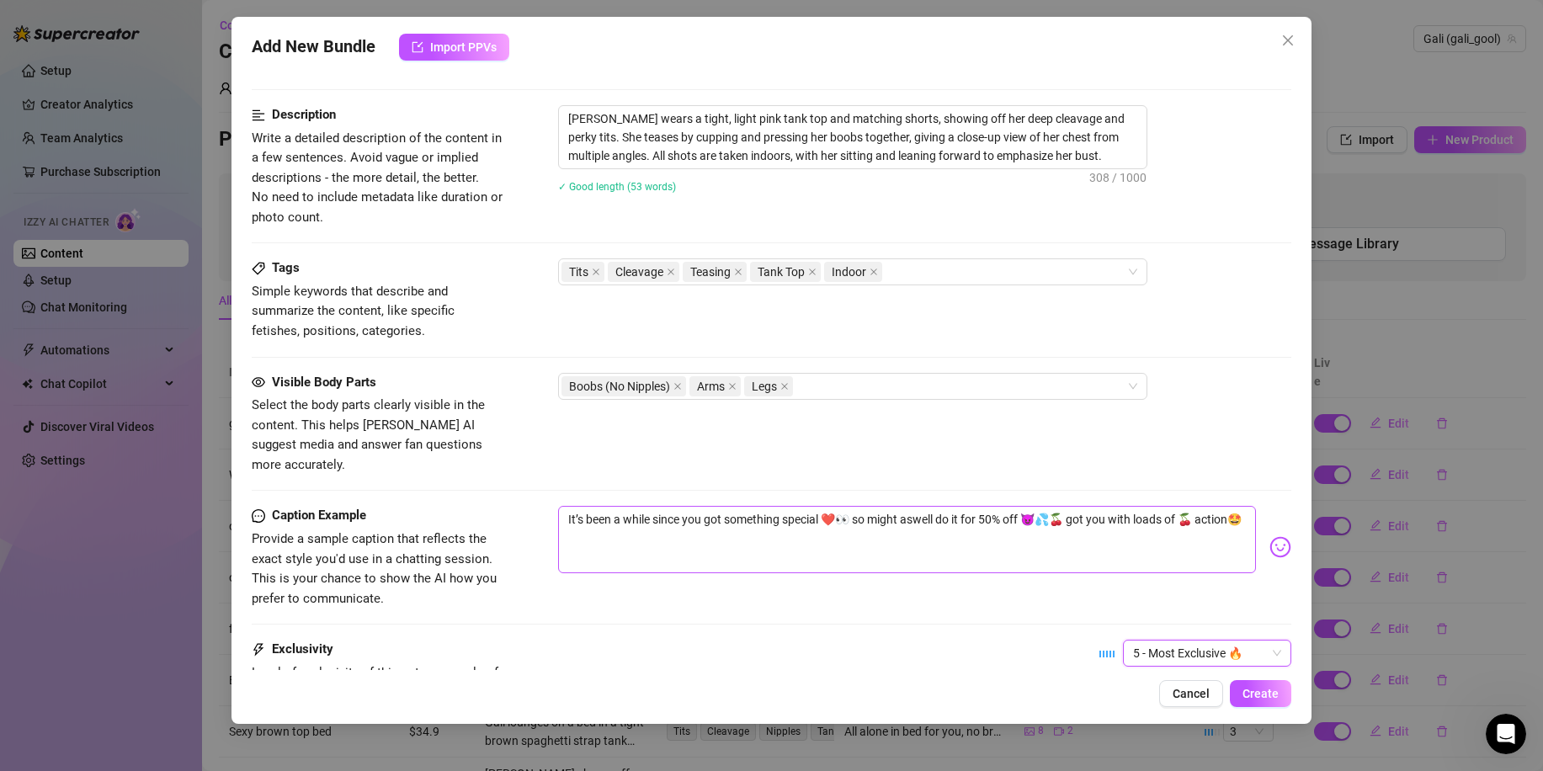
scroll to position [845, 0]
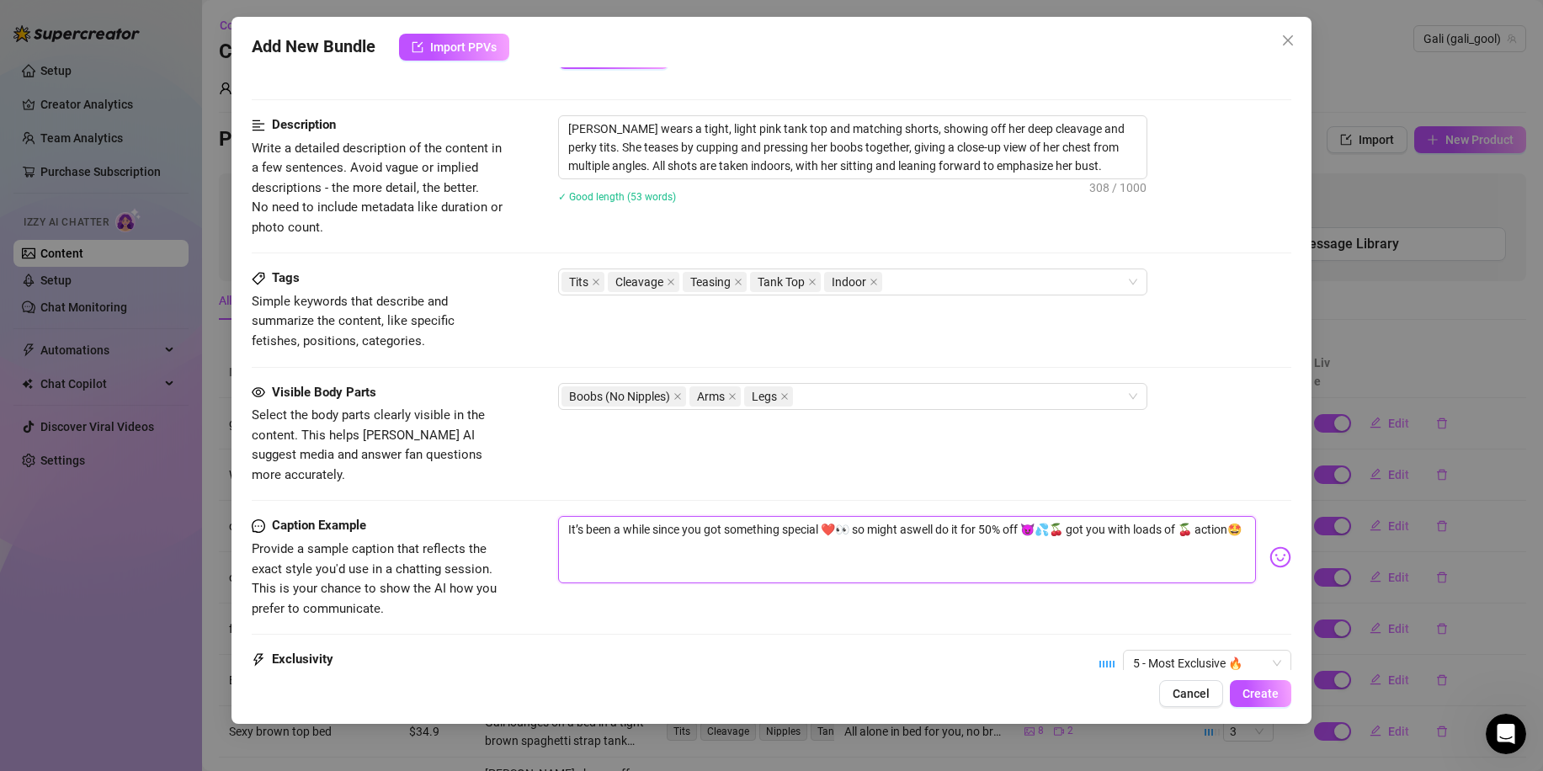
drag, startPoint x: 858, startPoint y: 505, endPoint x: 1031, endPoint y: 511, distance: 173.5
click at [1031, 516] on textarea "It’s been a while since you got something special ❤️👀 so might aswell do it for…" at bounding box center [907, 549] width 698 height 67
click at [1249, 700] on span "Create" at bounding box center [1261, 693] width 36 height 13
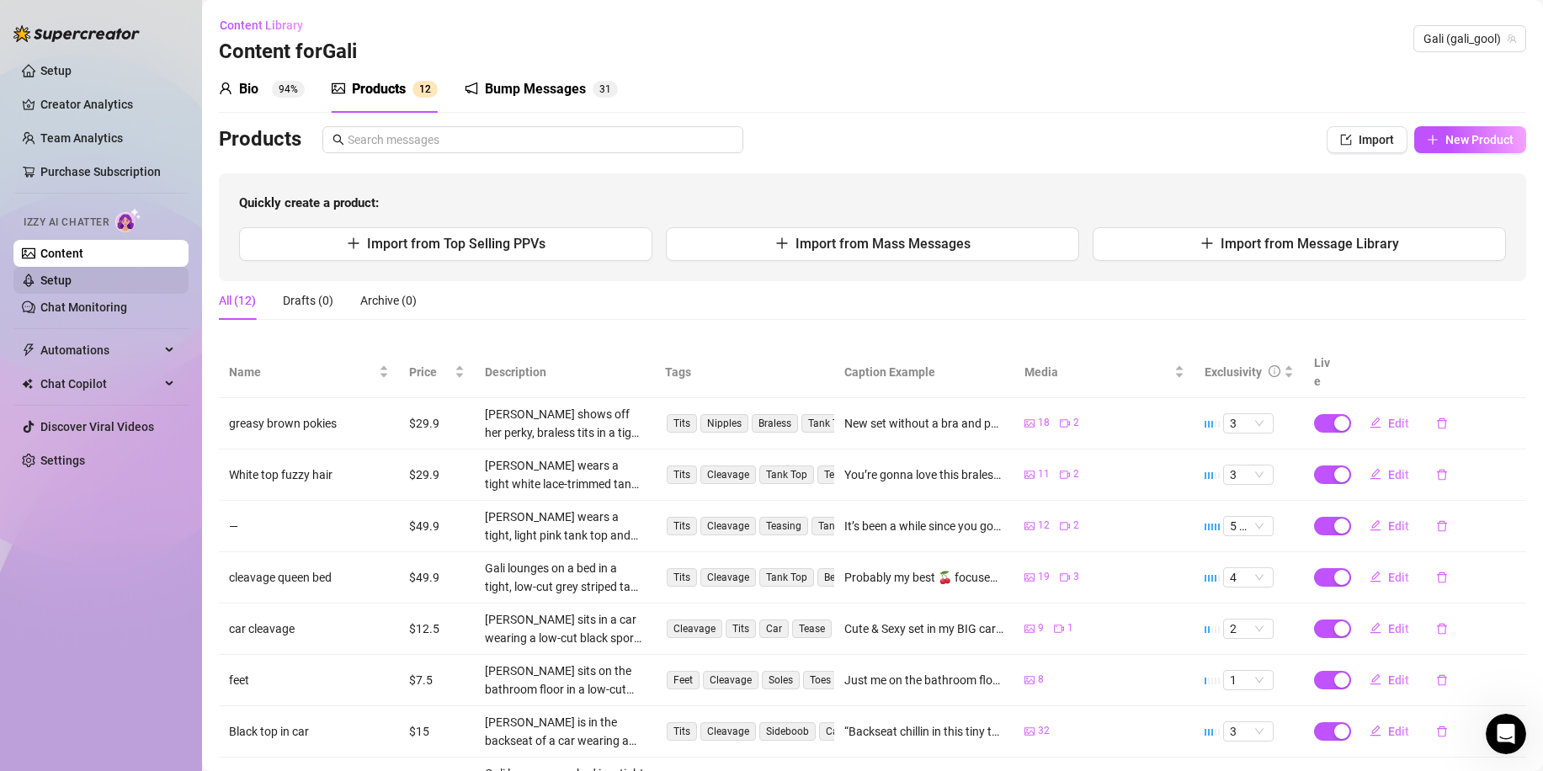
click at [72, 285] on link "Setup" at bounding box center [55, 280] width 31 height 13
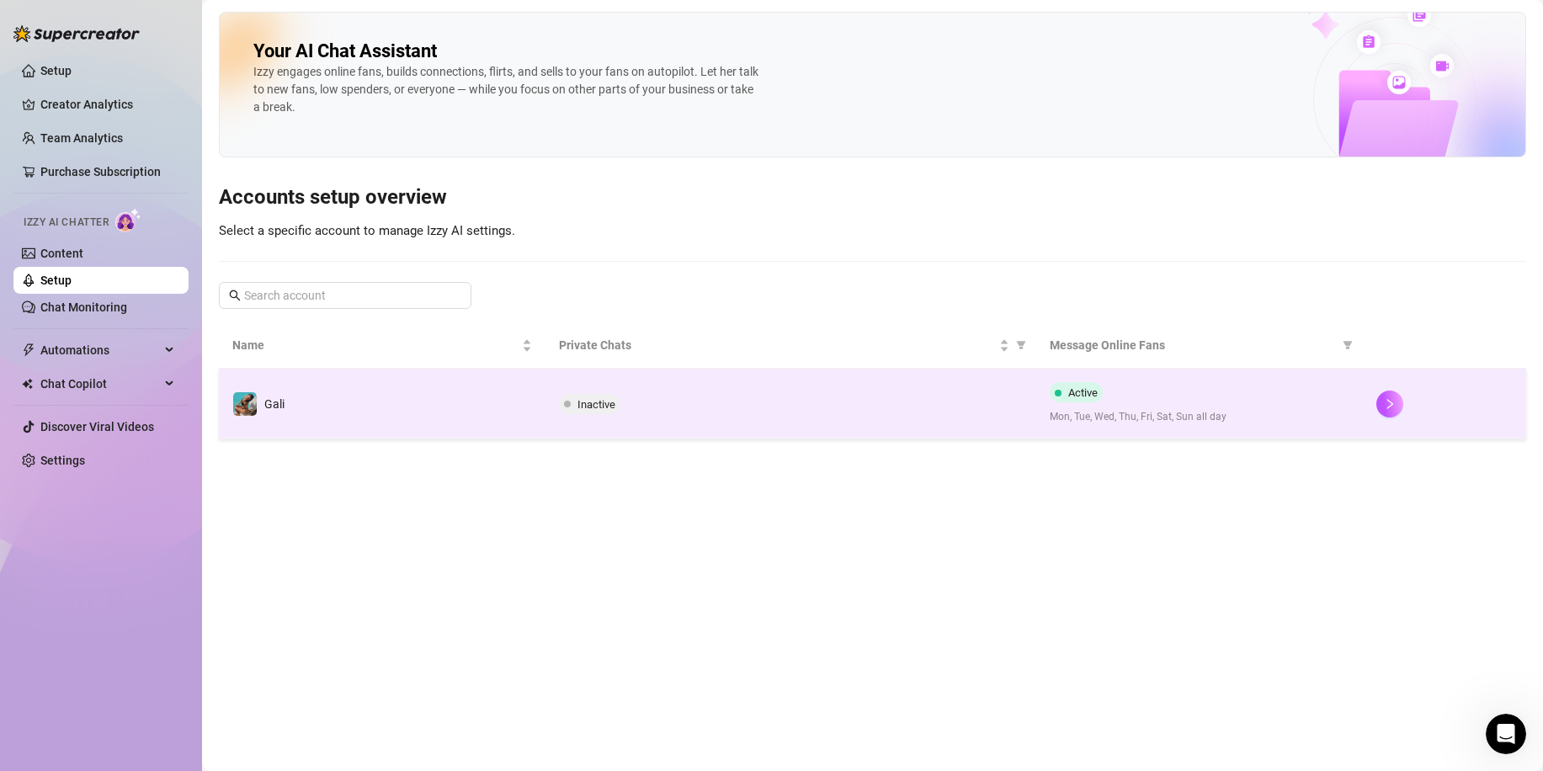
click at [955, 419] on td "Inactive" at bounding box center [791, 404] width 490 height 71
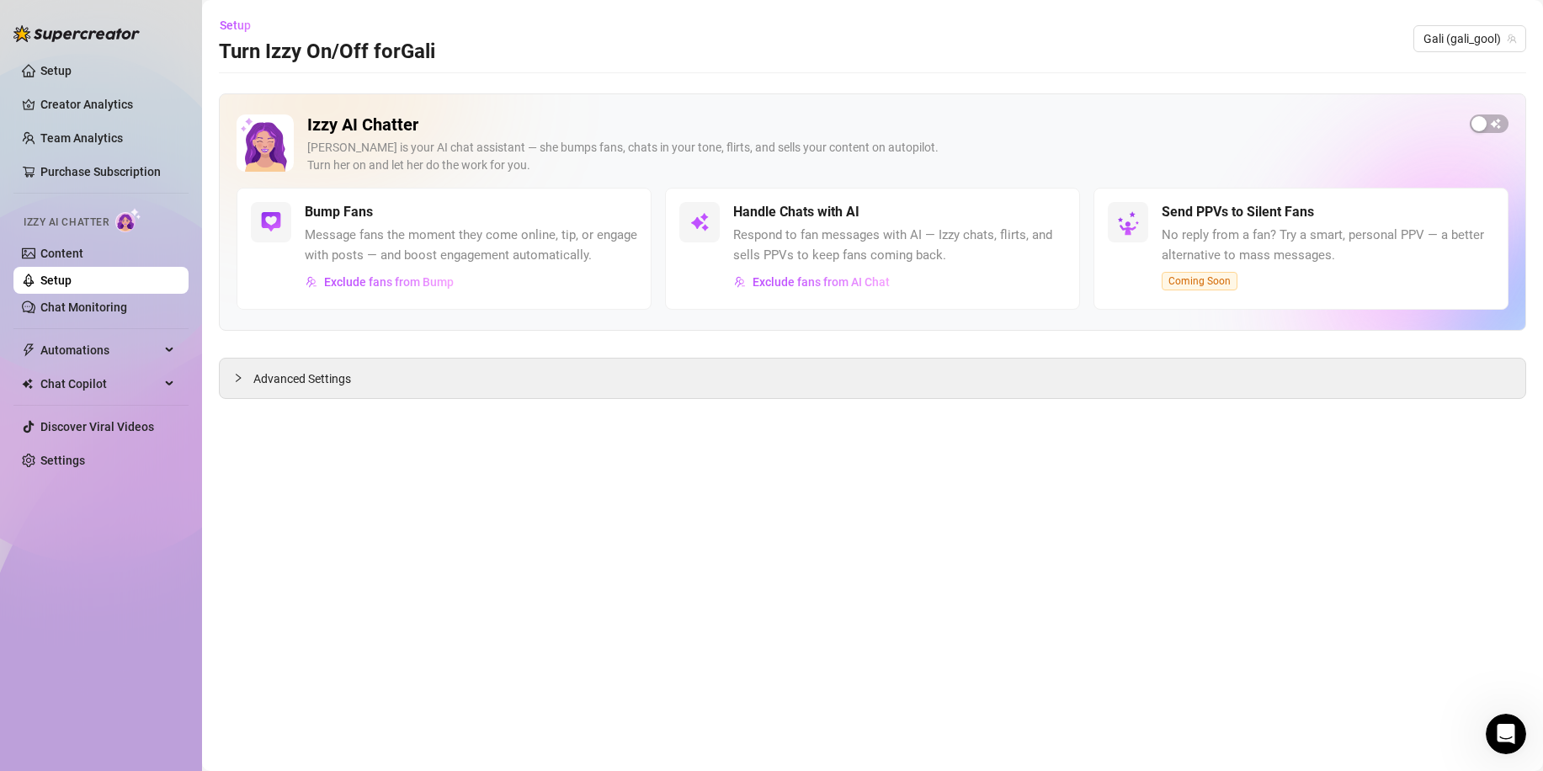
click at [1491, 117] on span "button" at bounding box center [1489, 124] width 39 height 19
click at [1061, 210] on span "button" at bounding box center [1047, 212] width 37 height 19
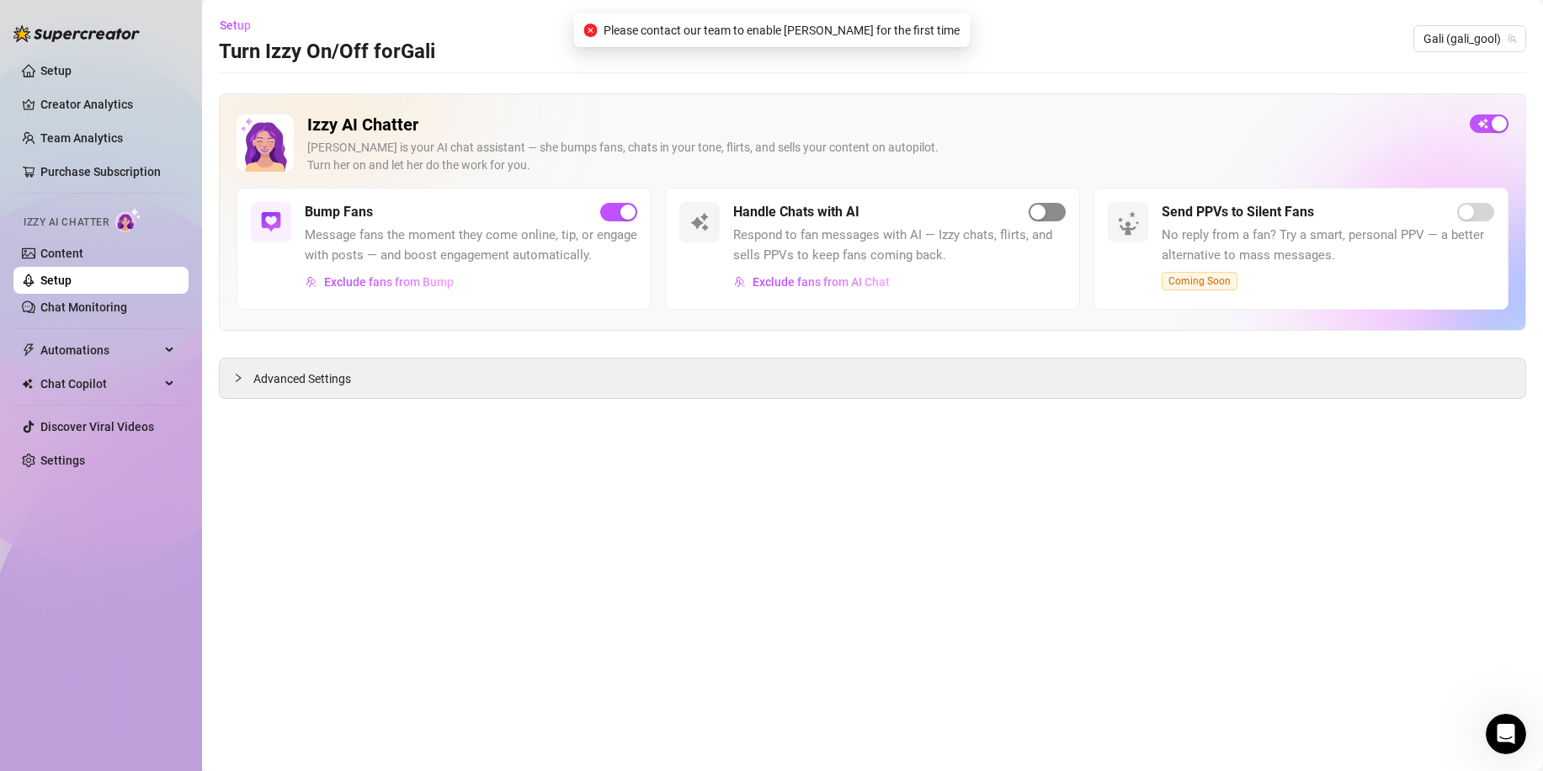
click at [1032, 214] on div "button" at bounding box center [1038, 212] width 15 height 15
drag, startPoint x: 635, startPoint y: 24, endPoint x: 929, endPoint y: 26, distance: 294.7
click at [929, 26] on div "Please contact our team to enable [PERSON_NAME] for the first time" at bounding box center [771, 30] width 397 height 34
copy span "Please contact our team to enable [PERSON_NAME] for the first time"
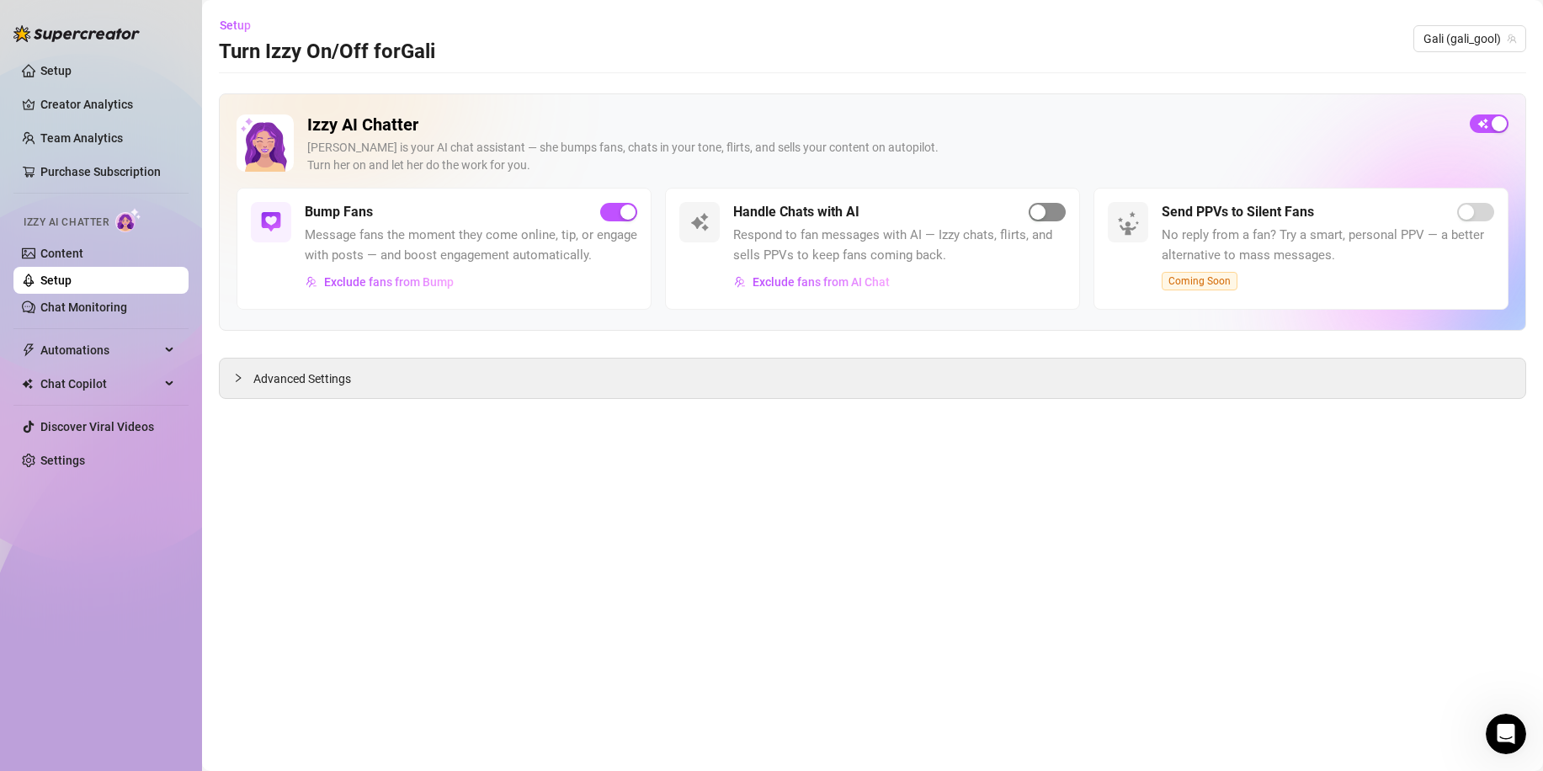
click at [1063, 215] on span "button" at bounding box center [1047, 212] width 37 height 19
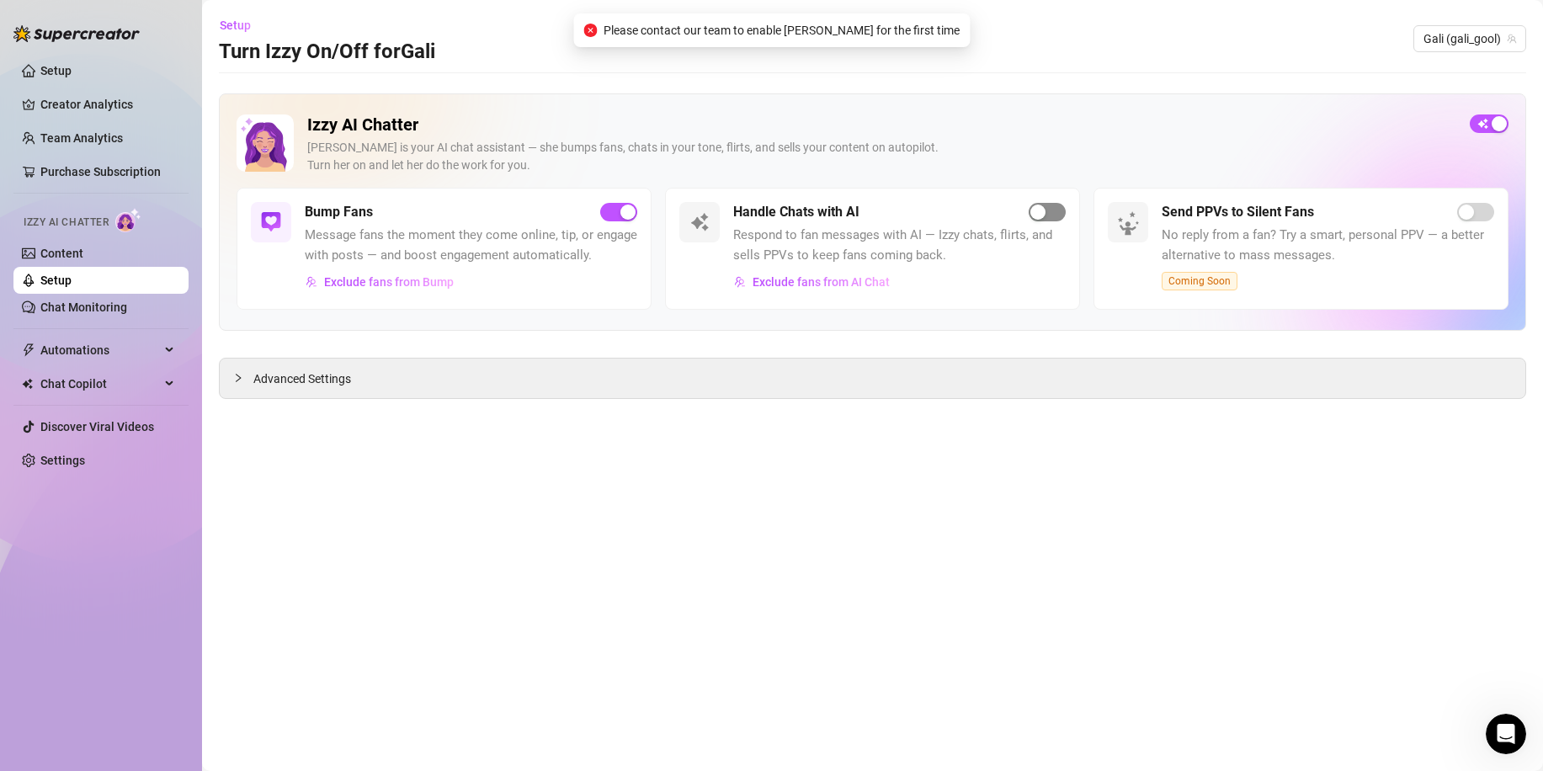
click at [1063, 215] on span "button" at bounding box center [1047, 212] width 37 height 19
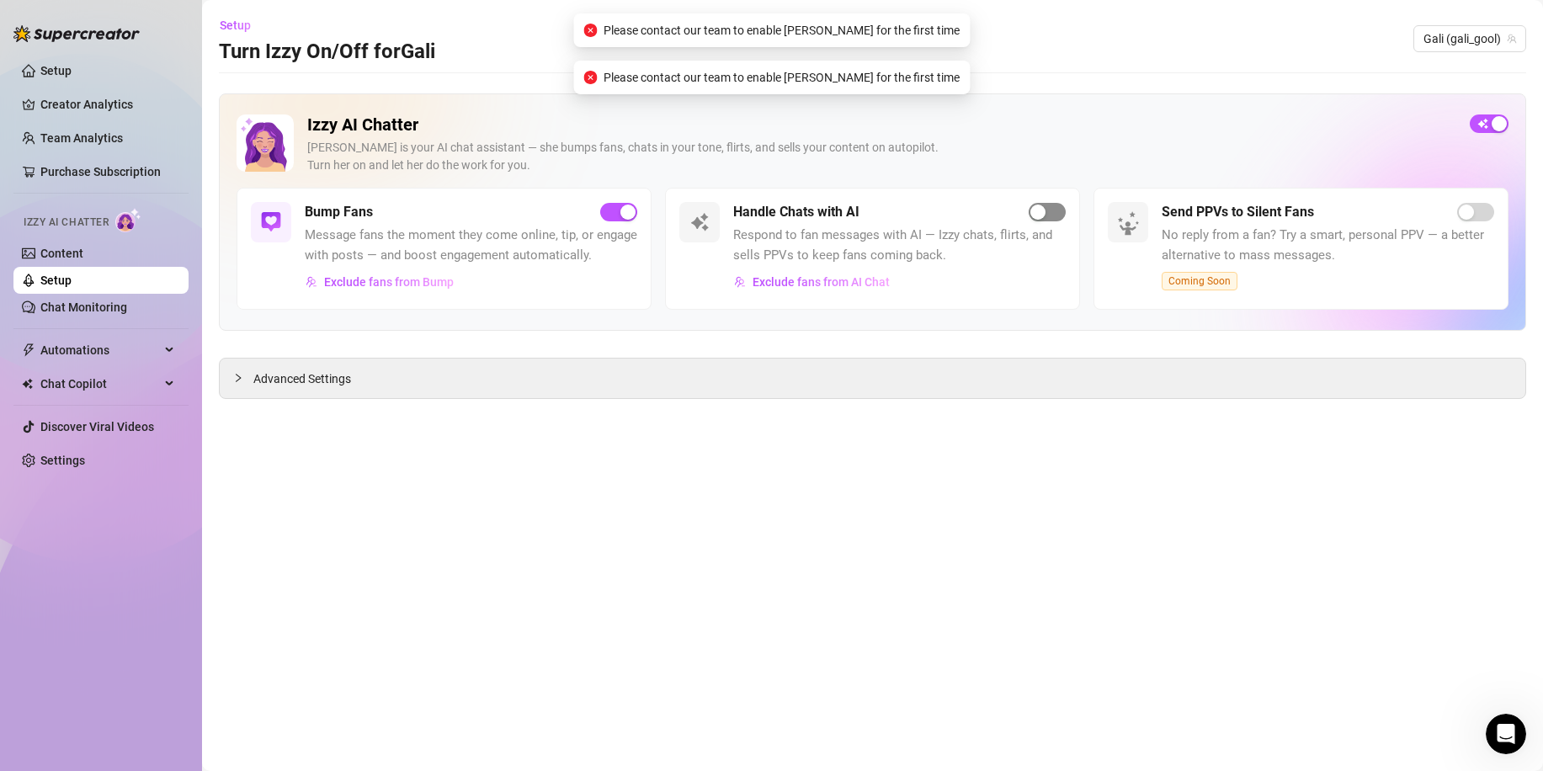
click at [1063, 215] on span "button" at bounding box center [1047, 212] width 37 height 19
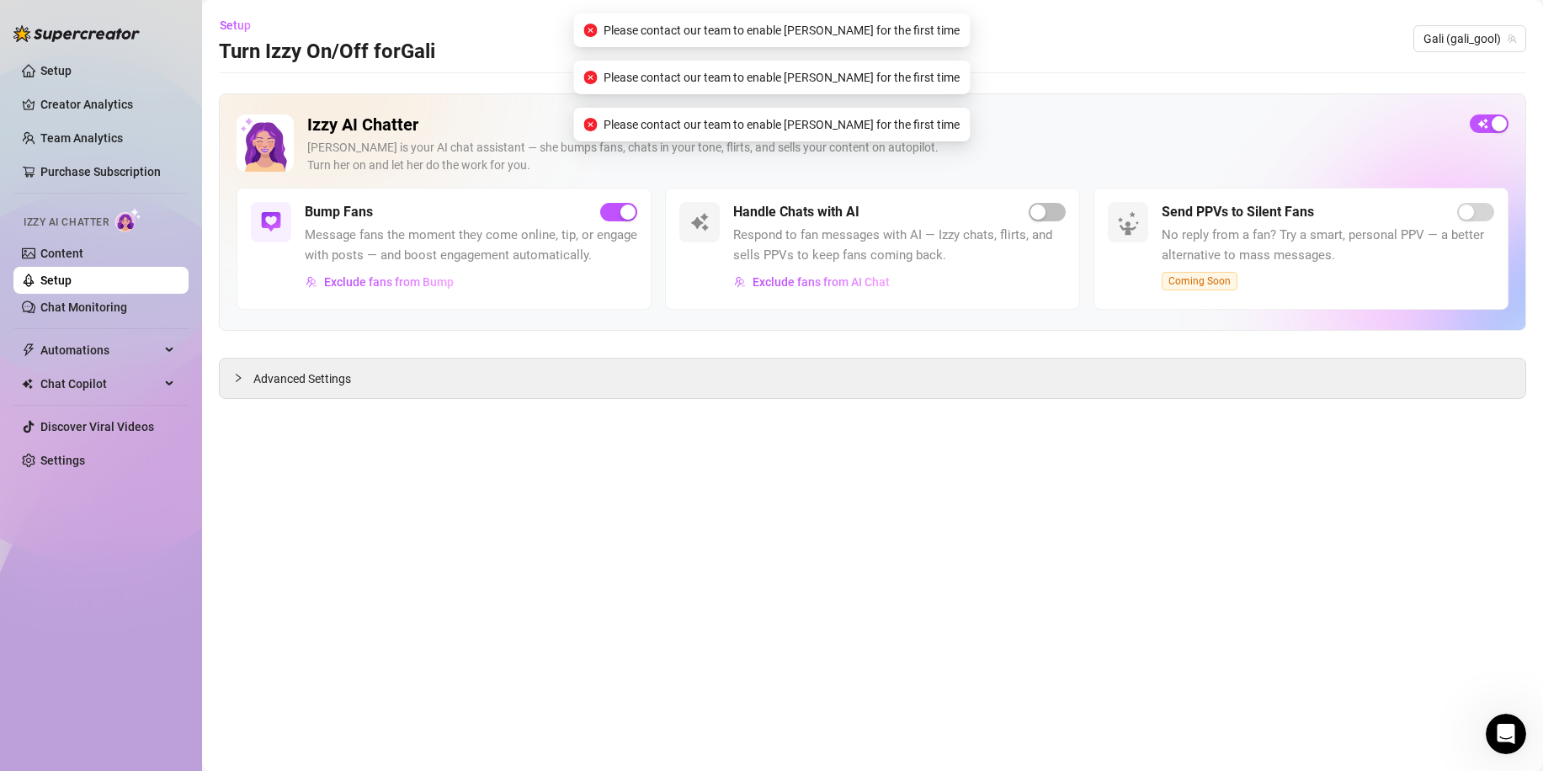
click at [926, 330] on div "Izzy AI Chatter [PERSON_NAME] is your AI chat assistant — she bumps fans, chats…" at bounding box center [873, 211] width 1308 height 237
click at [922, 364] on div "Advanced Settings" at bounding box center [873, 379] width 1306 height 40
click at [908, 376] on div "Advanced Settings" at bounding box center [873, 379] width 1306 height 40
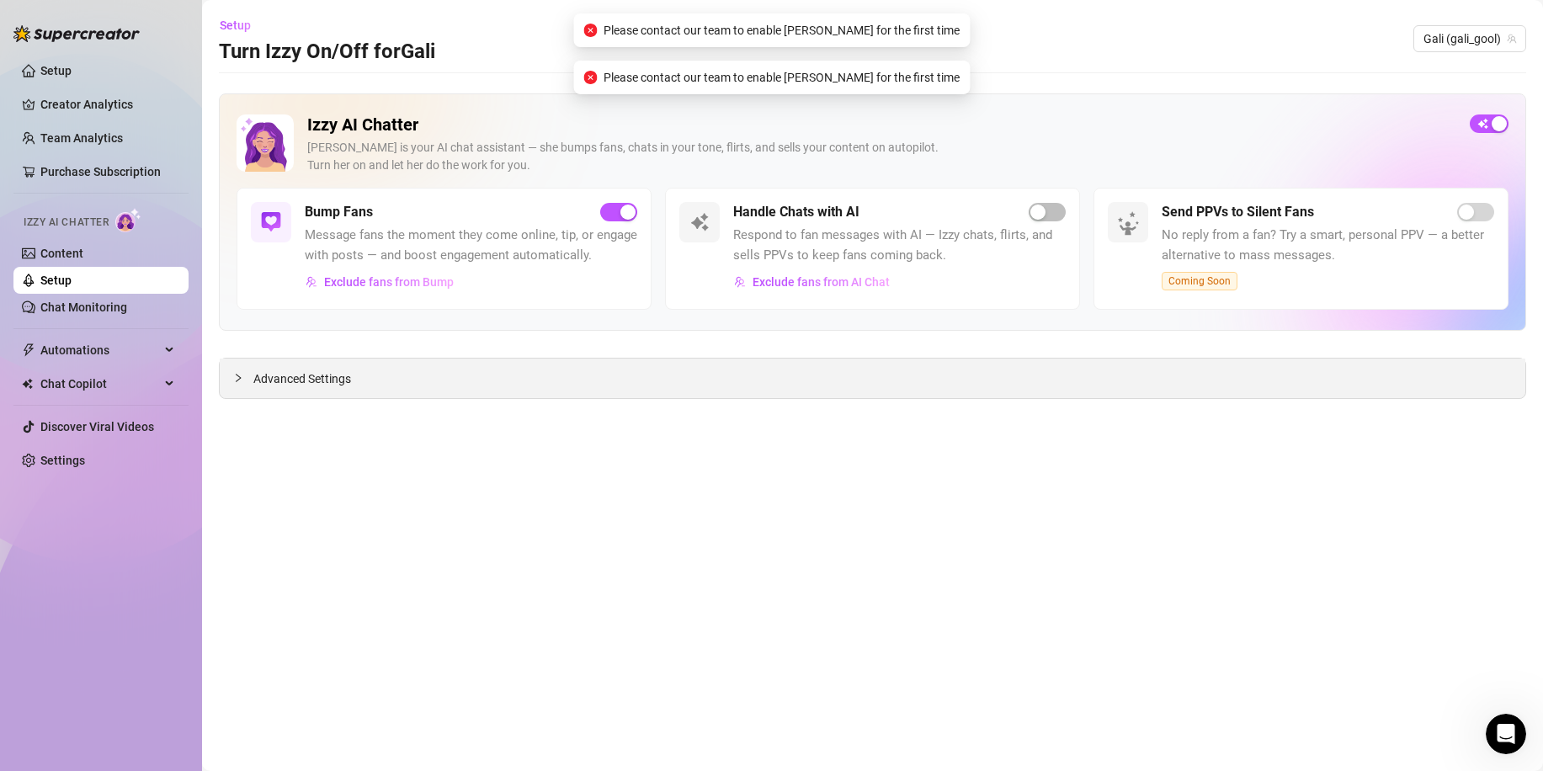
click at [314, 364] on div "Advanced Settings" at bounding box center [873, 379] width 1306 height 40
click at [301, 378] on span "Advanced Settings" at bounding box center [302, 379] width 98 height 19
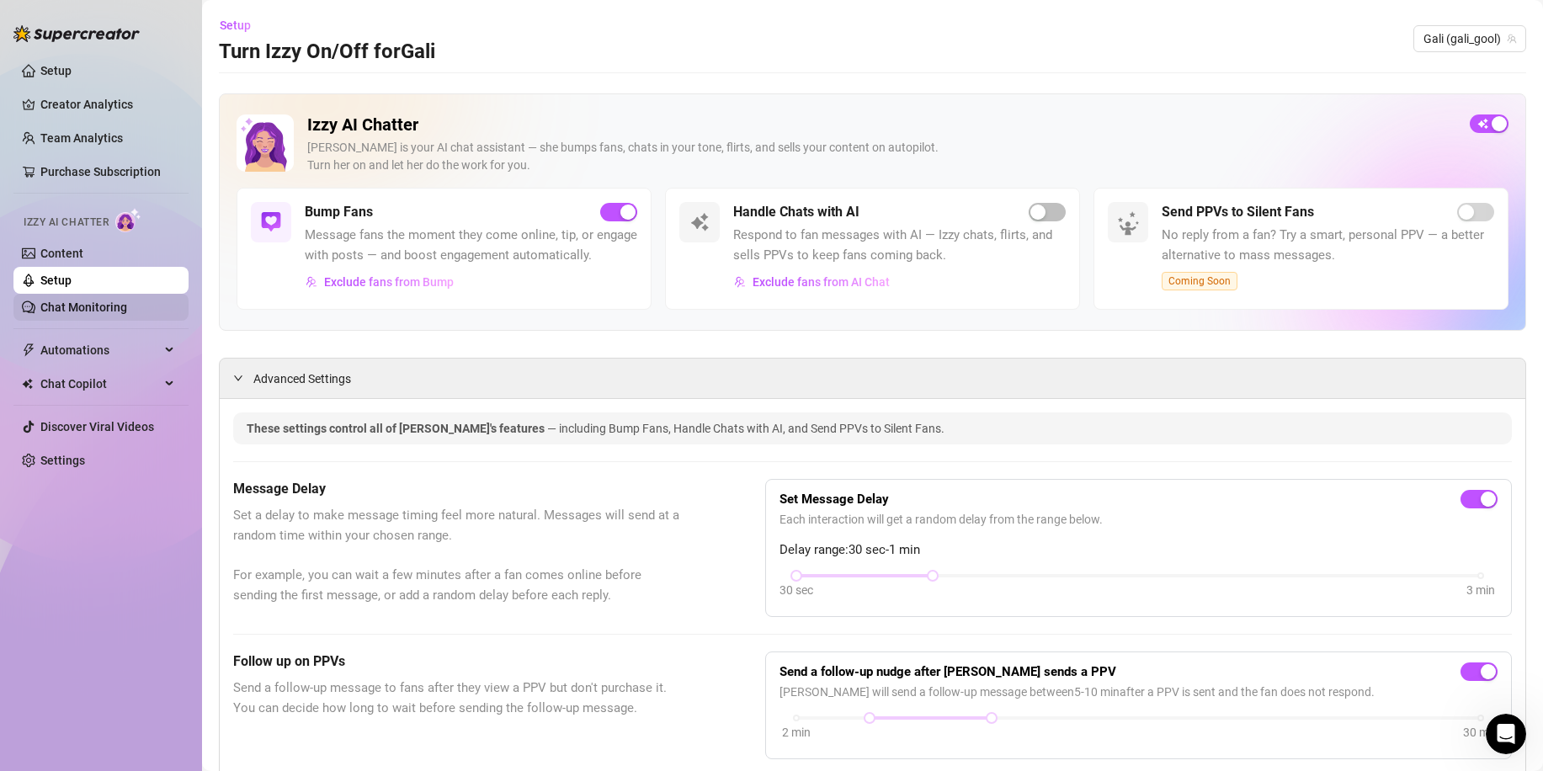
click at [92, 314] on link "Chat Monitoring" at bounding box center [83, 307] width 87 height 13
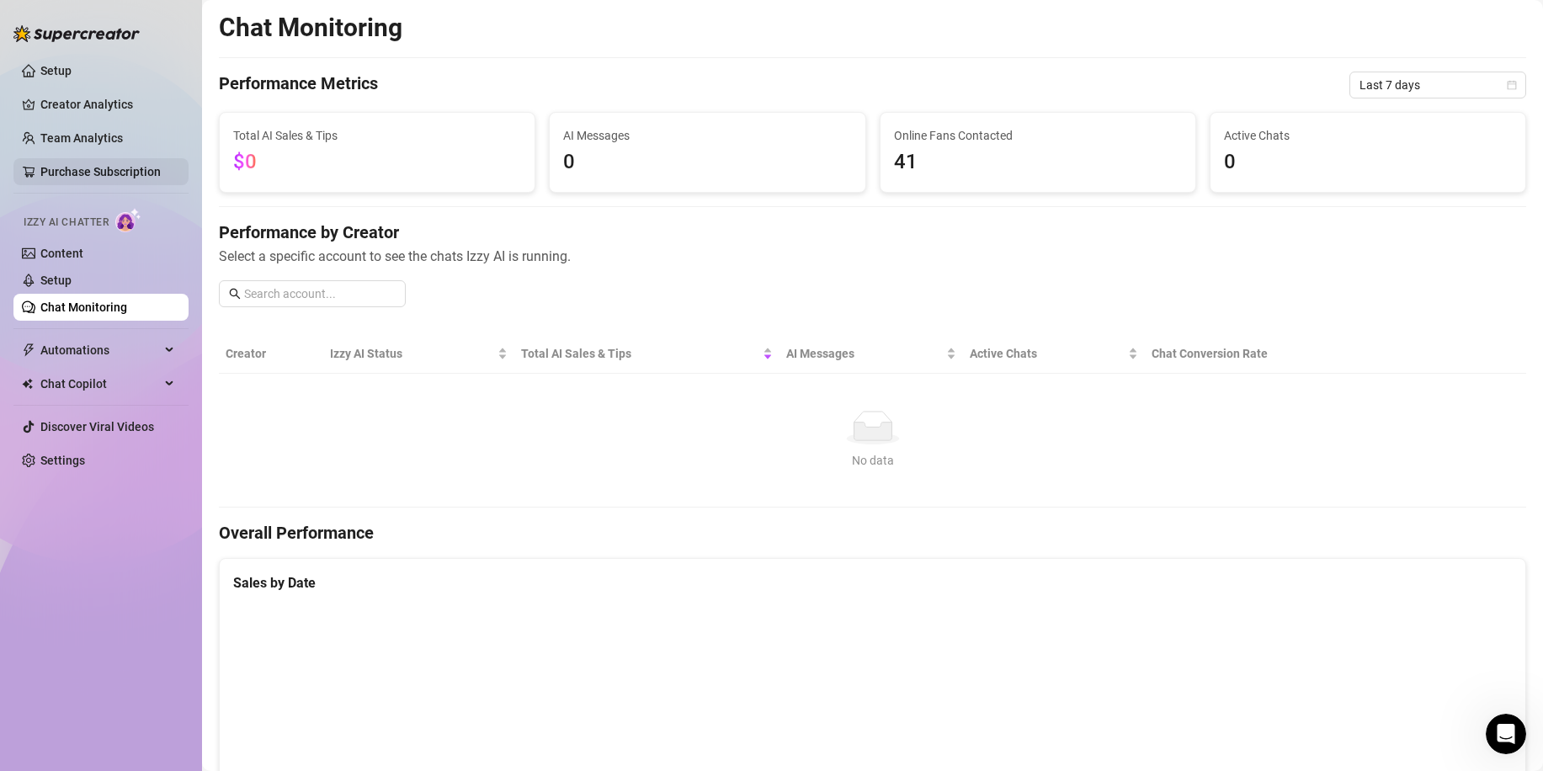
click at [112, 165] on link "Purchase Subscription" at bounding box center [100, 171] width 120 height 13
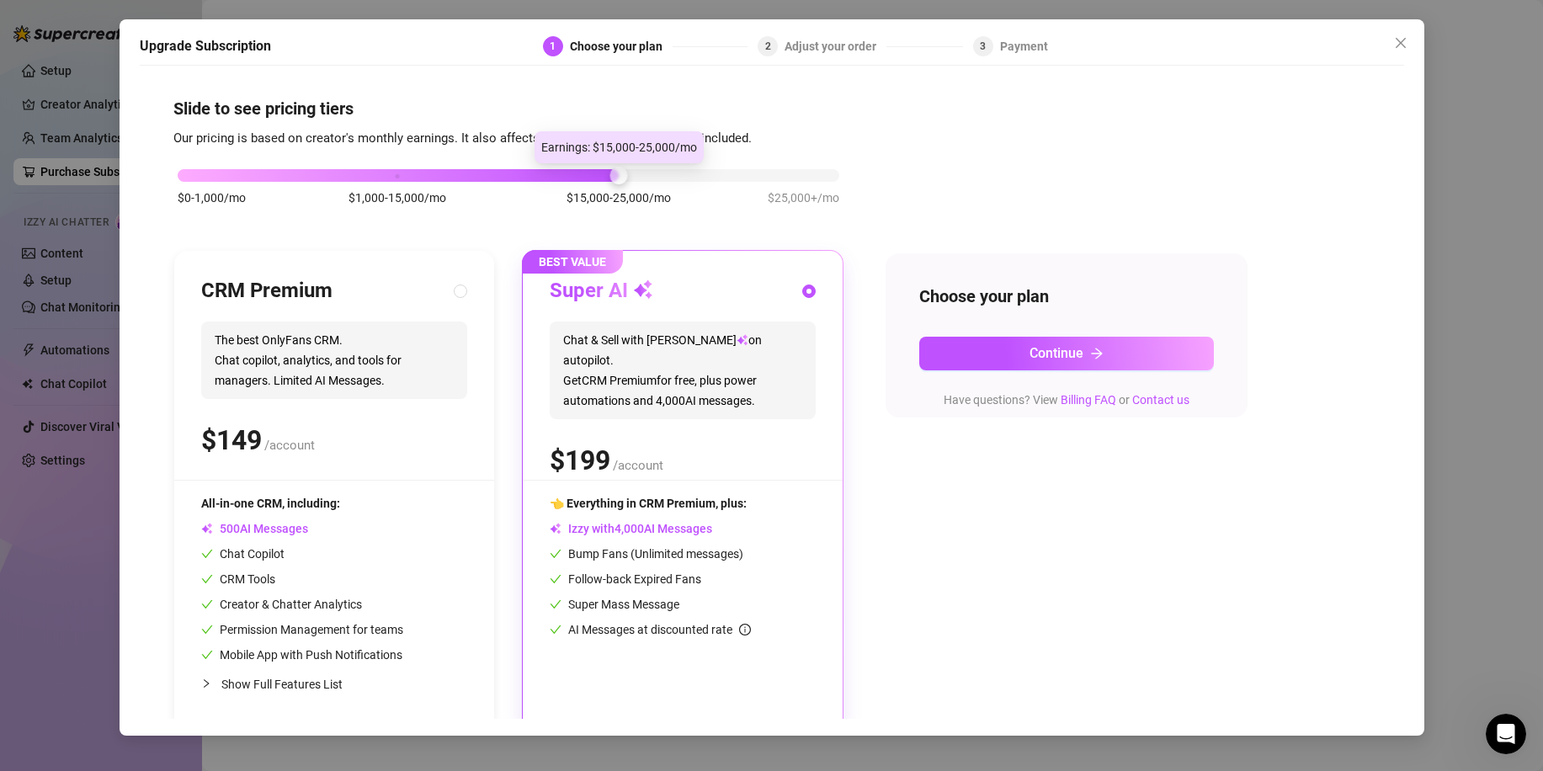
drag, startPoint x: 399, startPoint y: 178, endPoint x: 610, endPoint y: 174, distance: 210.5
click at [610, 174] on div at bounding box center [619, 176] width 18 height 18
drag, startPoint x: 653, startPoint y: 176, endPoint x: 831, endPoint y: 189, distance: 178.1
click at [831, 188] on div "$0-1,000/mo $1,000-15,000/mo $15,000-25,000/mo $25,000+/mo" at bounding box center [508, 195] width 670 height 95
drag, startPoint x: 833, startPoint y: 180, endPoint x: 641, endPoint y: 179, distance: 192.0
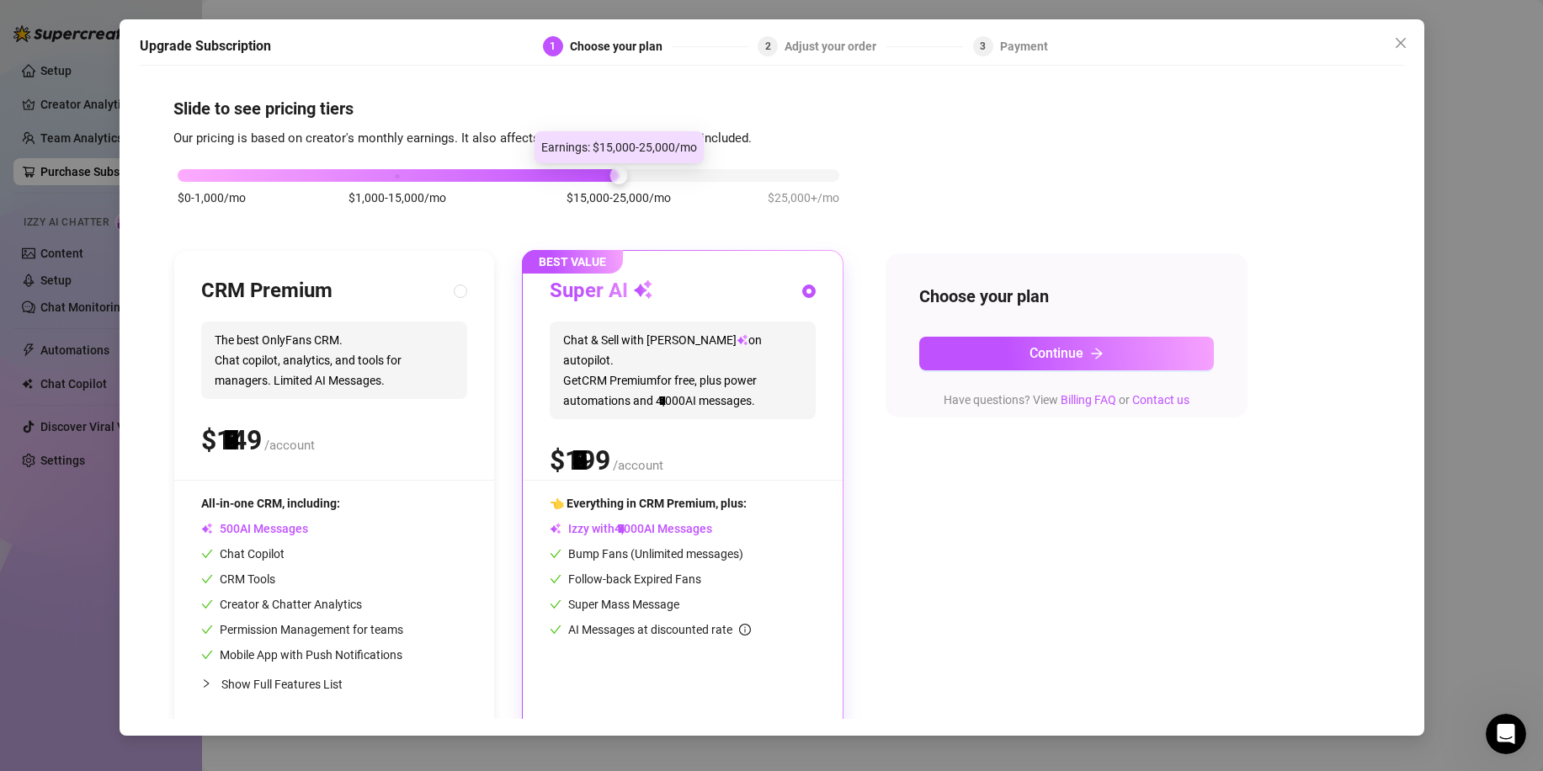
click at [641, 176] on div "$0-1,000/mo $1,000-15,000/mo $15,000-25,000/mo $25,000+/mo" at bounding box center [509, 171] width 662 height 10
drag, startPoint x: 621, startPoint y: 173, endPoint x: 644, endPoint y: 179, distance: 23.7
click at [644, 176] on div "$0-1,000/mo $1,000-15,000/mo $15,000-25,000/mo $25,000+/mo" at bounding box center [509, 171] width 662 height 10
click at [1404, 43] on icon "close" at bounding box center [1400, 42] width 13 height 13
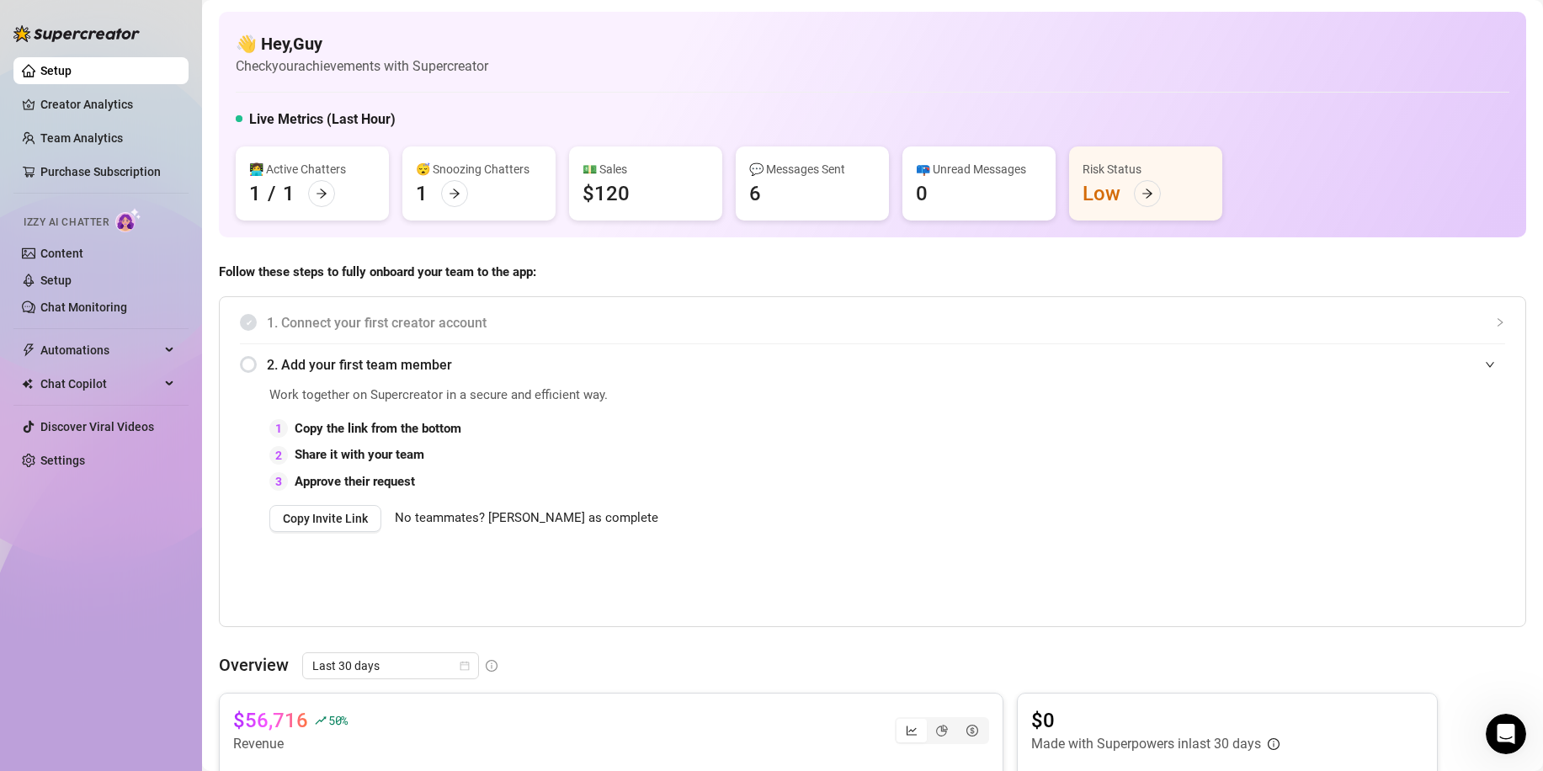
click at [242, 366] on div "2. Add your first team member" at bounding box center [872, 364] width 1265 height 41
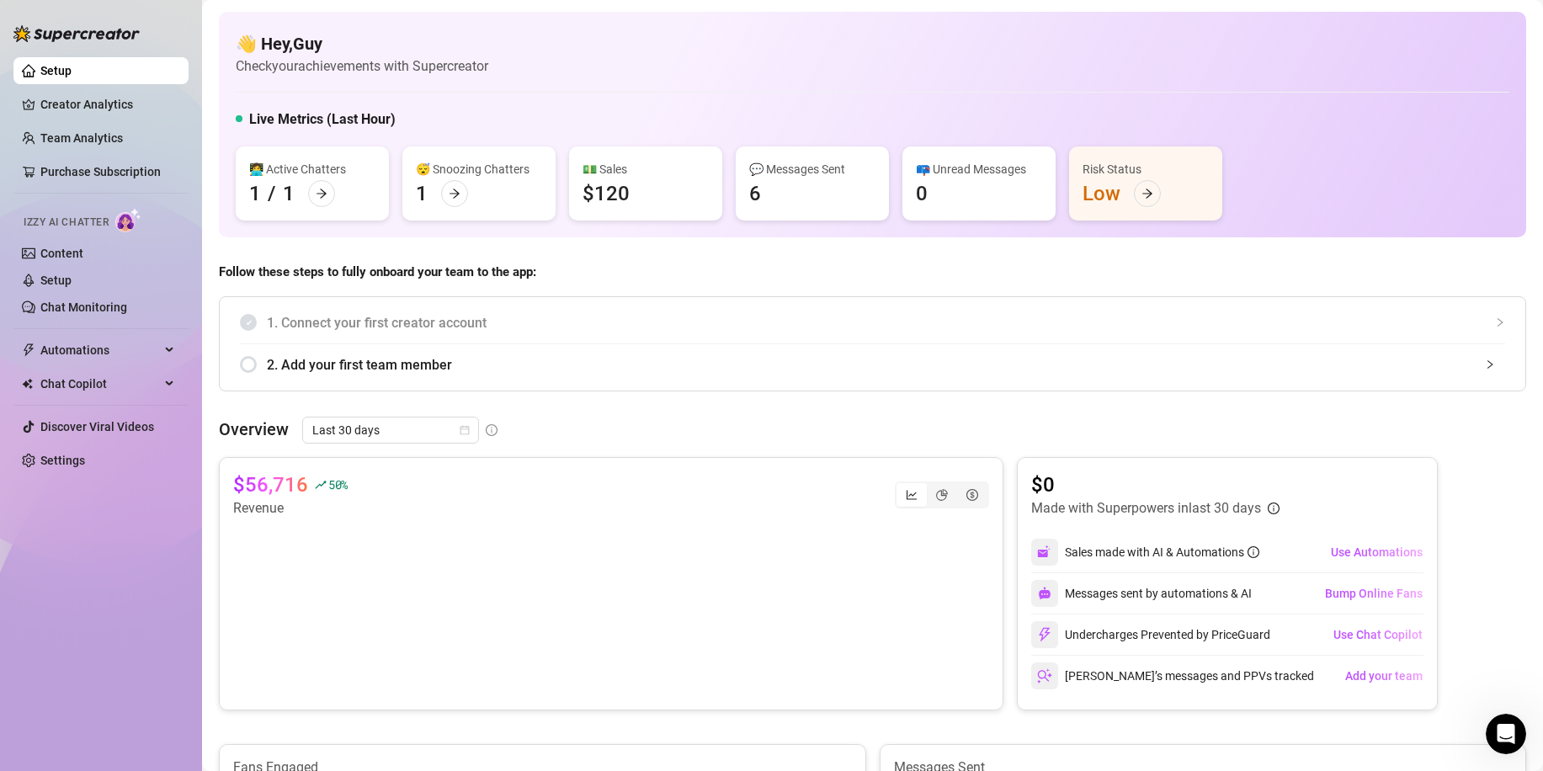
click at [253, 356] on div "2. Add your first team member" at bounding box center [872, 364] width 1265 height 41
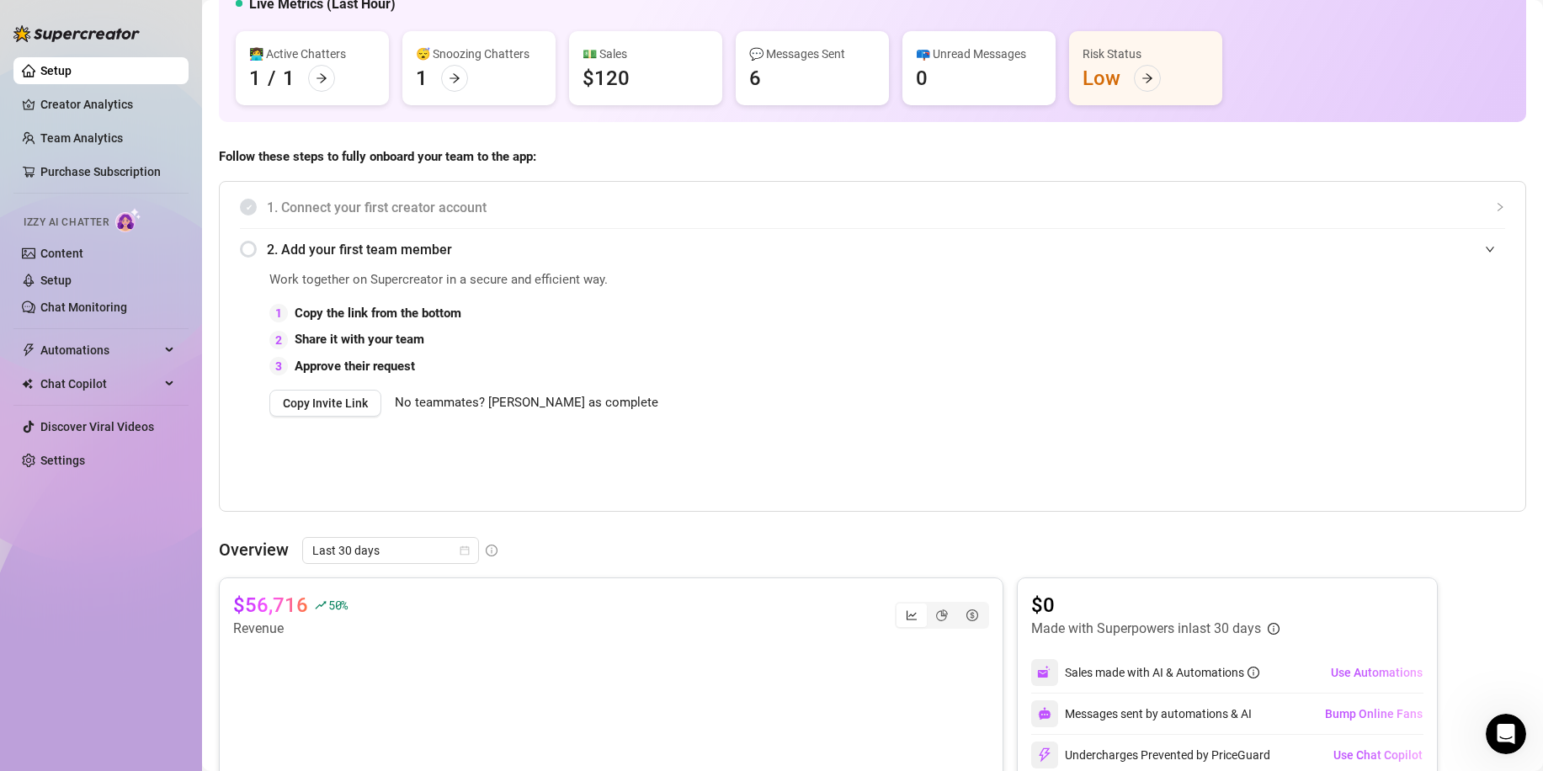
scroll to position [168, 0]
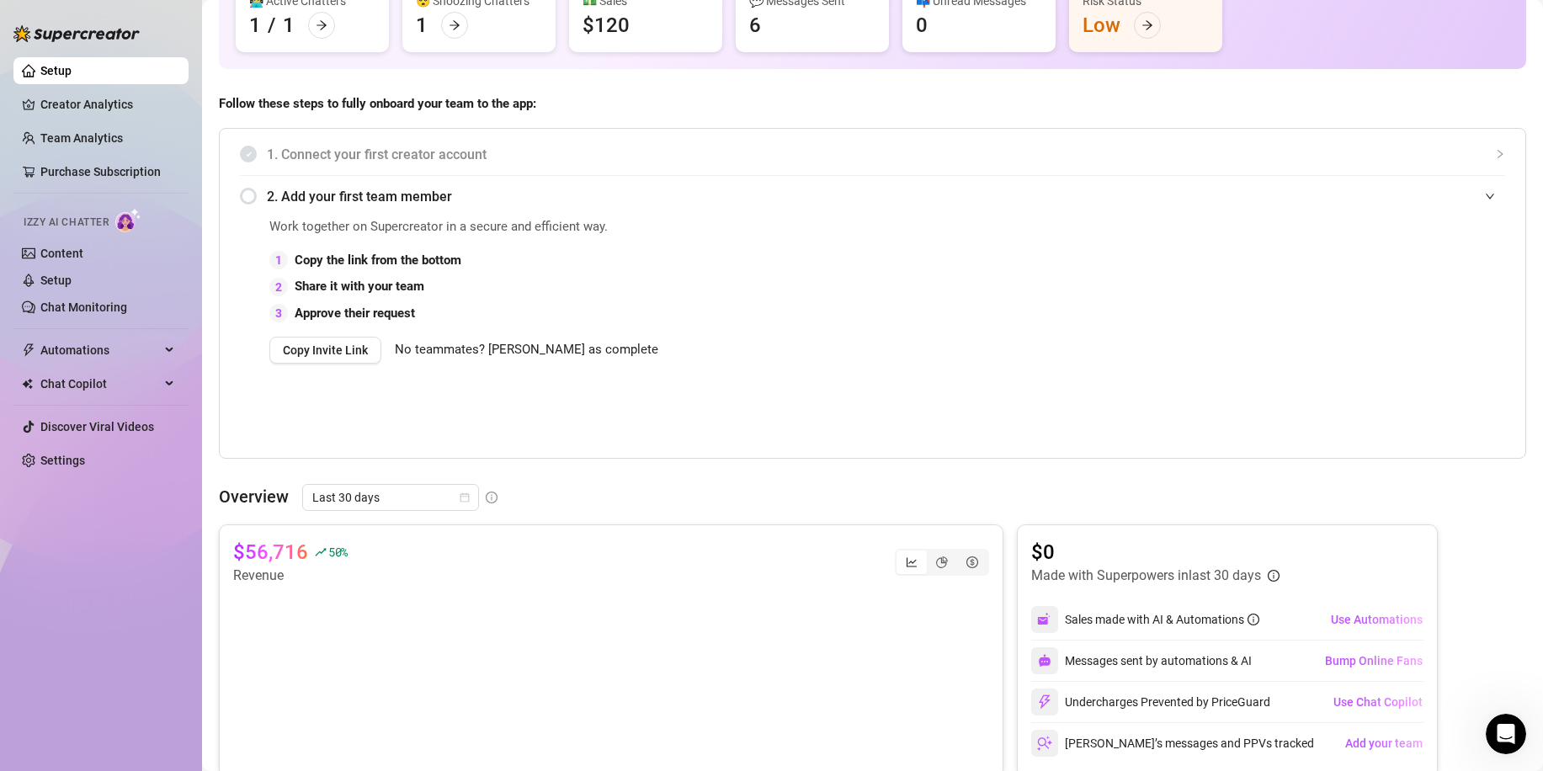
click at [498, 356] on span "No teammates? [PERSON_NAME] as complete" at bounding box center [527, 350] width 264 height 20
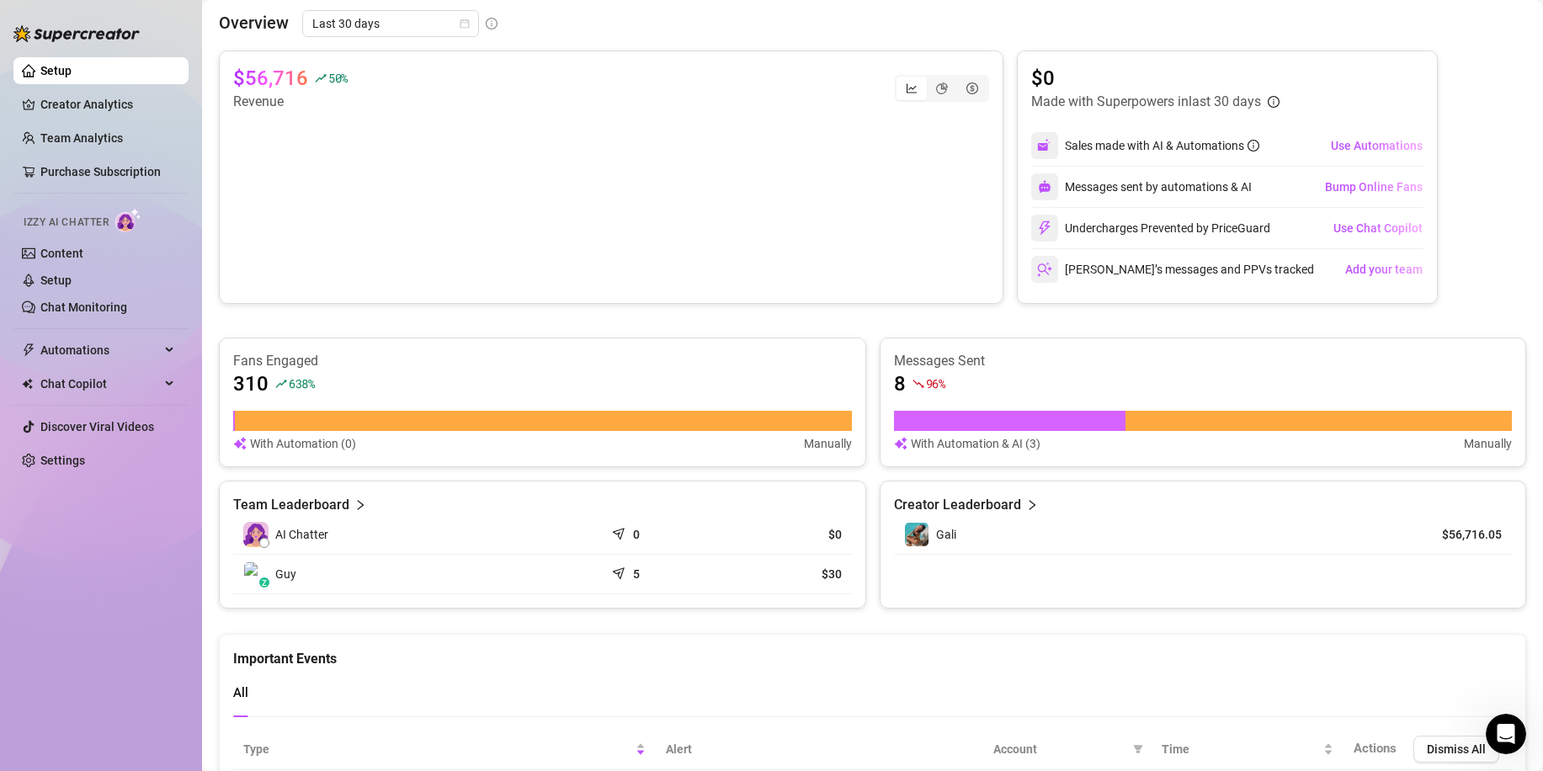
scroll to position [107, 0]
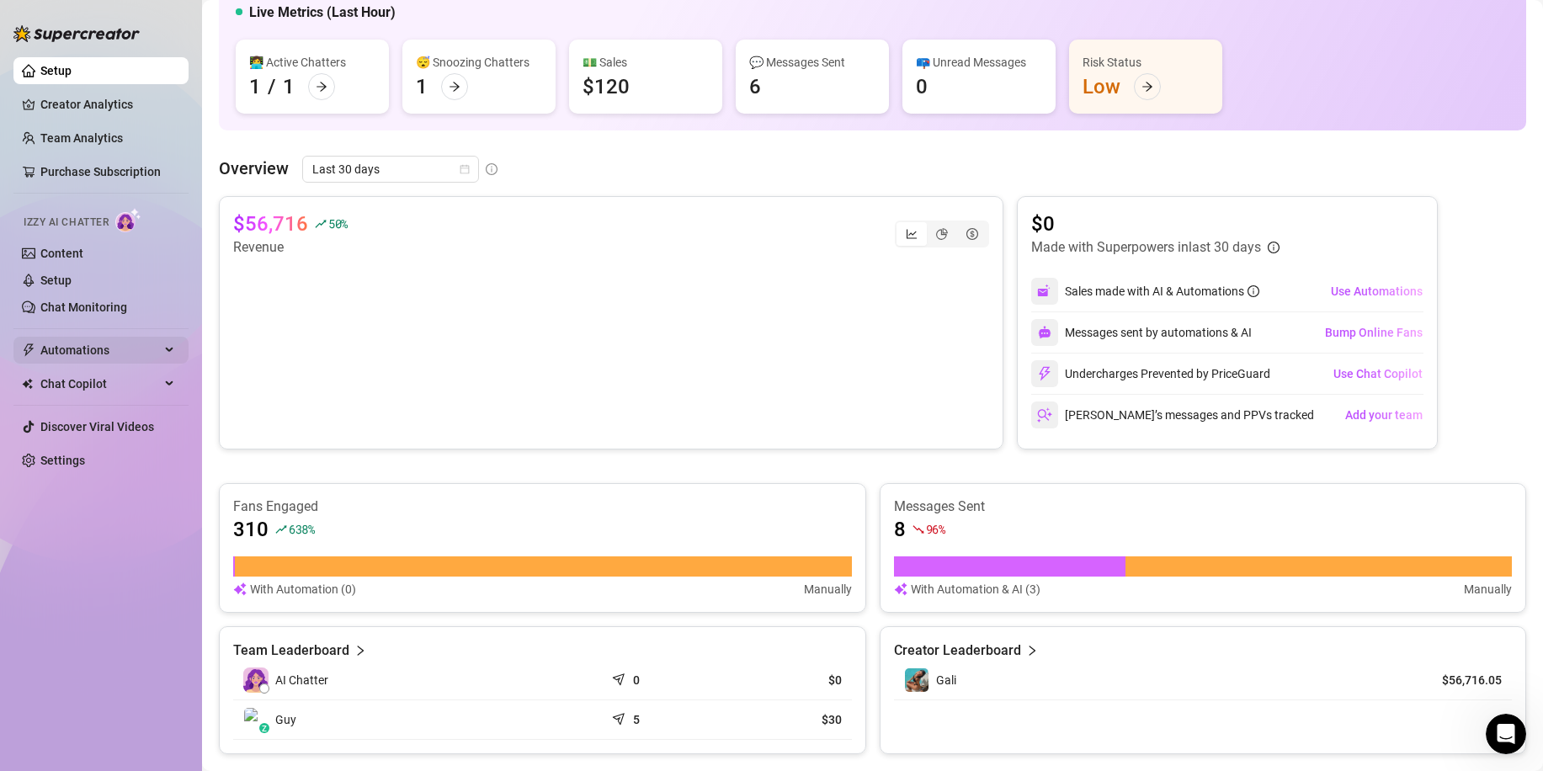
click at [98, 348] on span "Automations" at bounding box center [100, 350] width 120 height 27
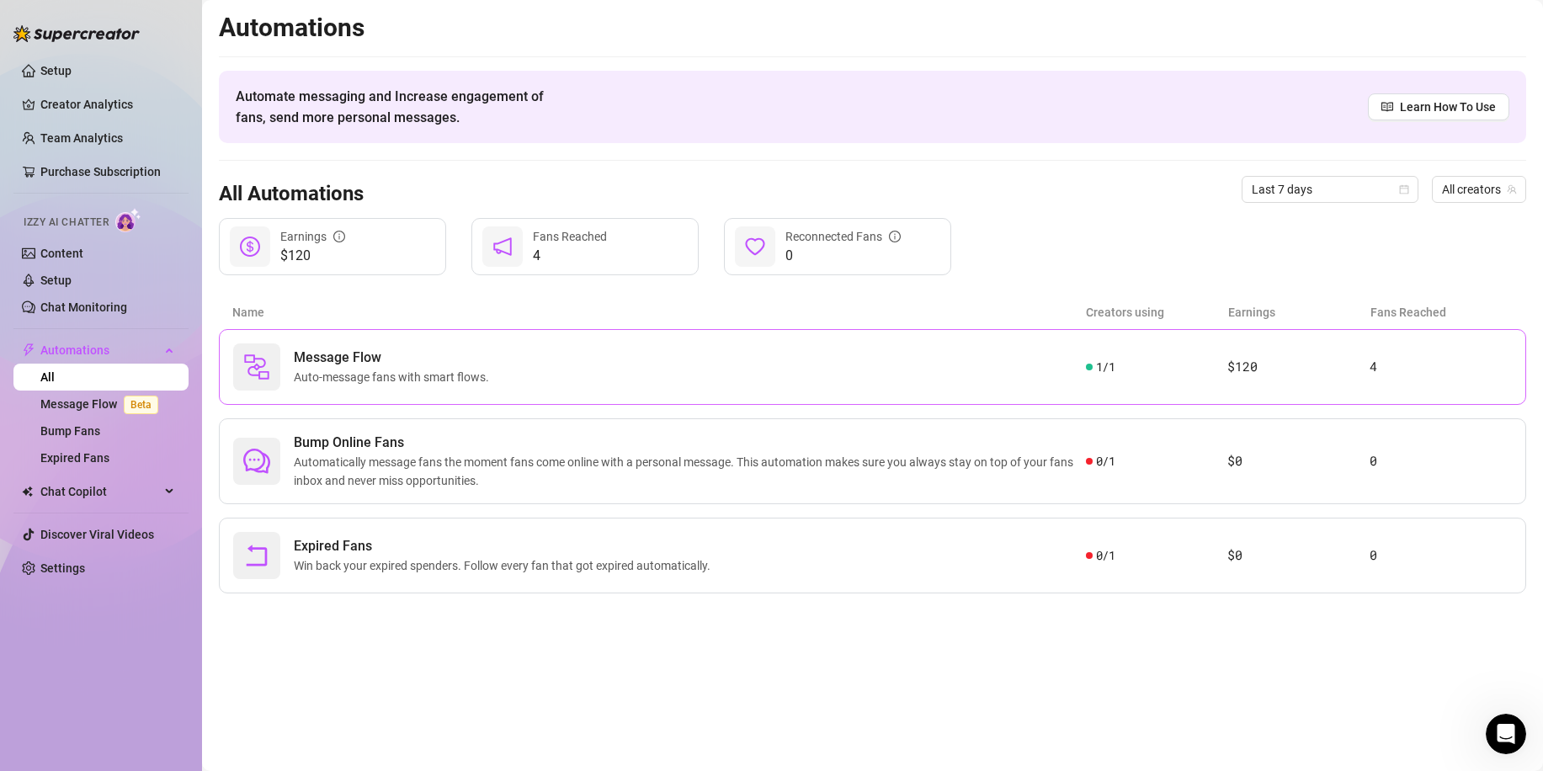
click at [378, 380] on span "Auto-message fans with smart flows." at bounding box center [395, 377] width 202 height 19
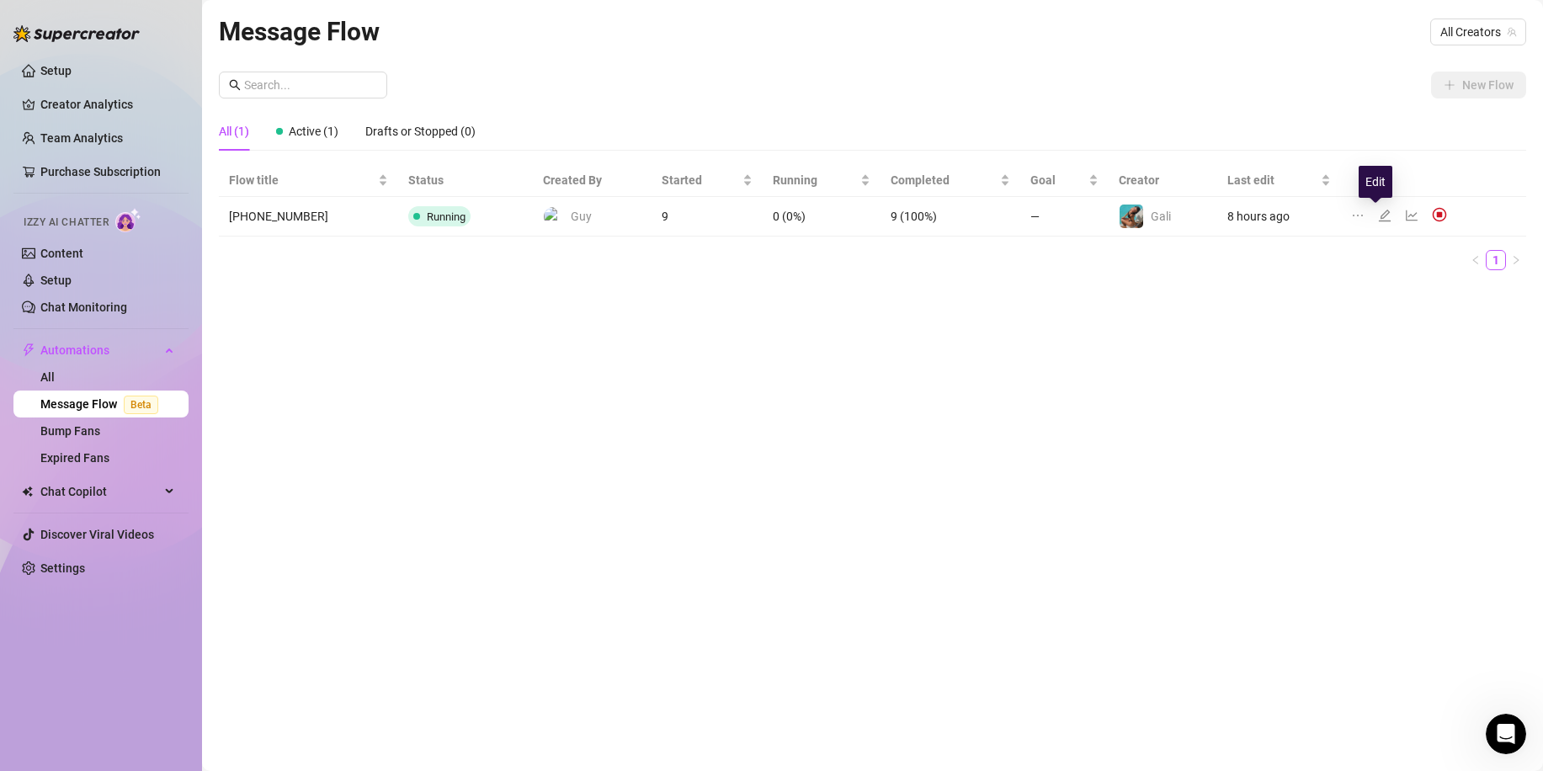
click at [1378, 216] on icon "edit" at bounding box center [1384, 215] width 13 height 13
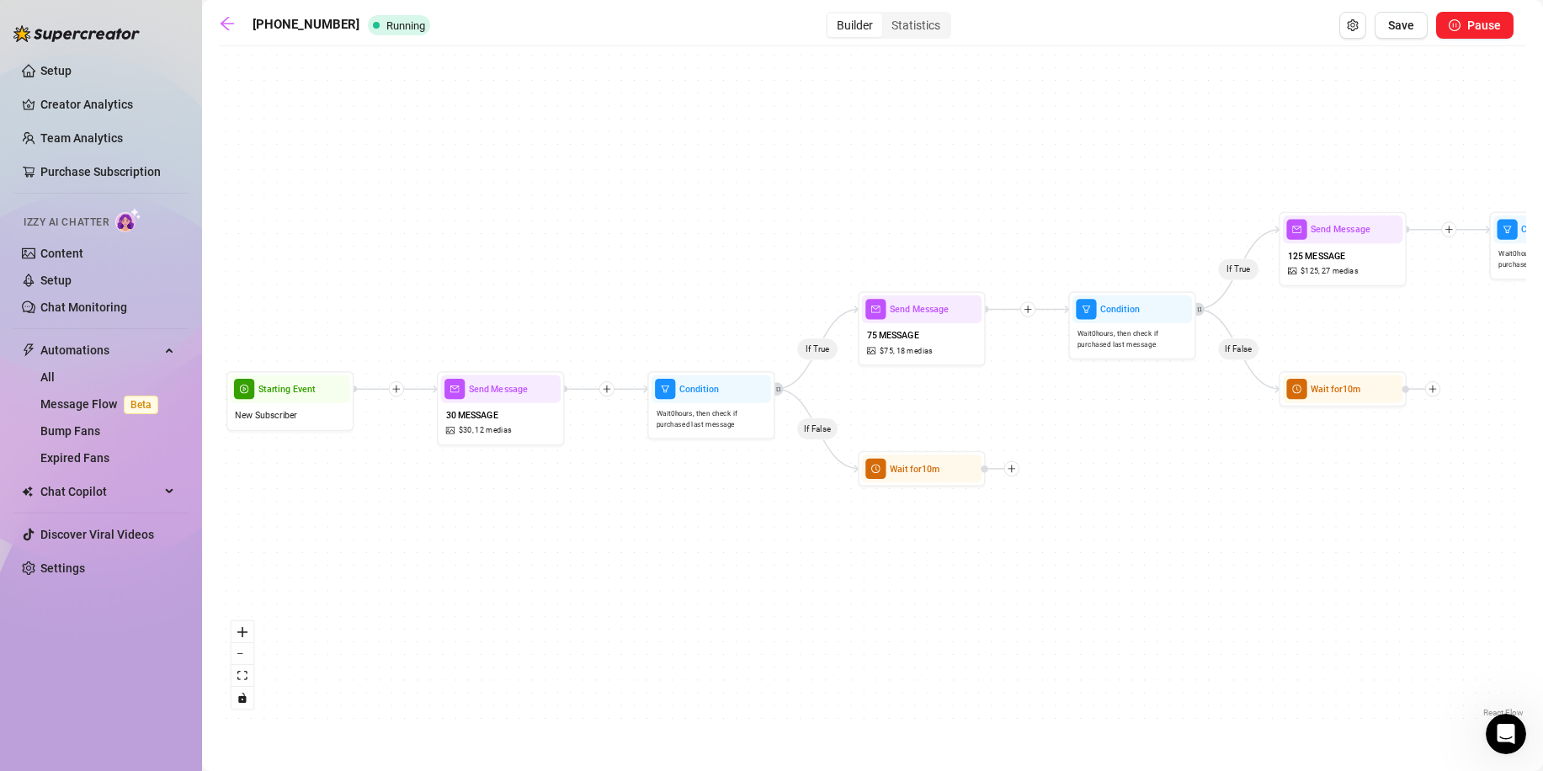
drag, startPoint x: 671, startPoint y: 271, endPoint x: 734, endPoint y: 244, distance: 68.7
click at [734, 244] on div "If True If False If True If False If True If False Wait for 10m Wait for 10m Wa…" at bounding box center [873, 388] width 1308 height 667
click at [707, 399] on div "Condition" at bounding box center [712, 389] width 120 height 28
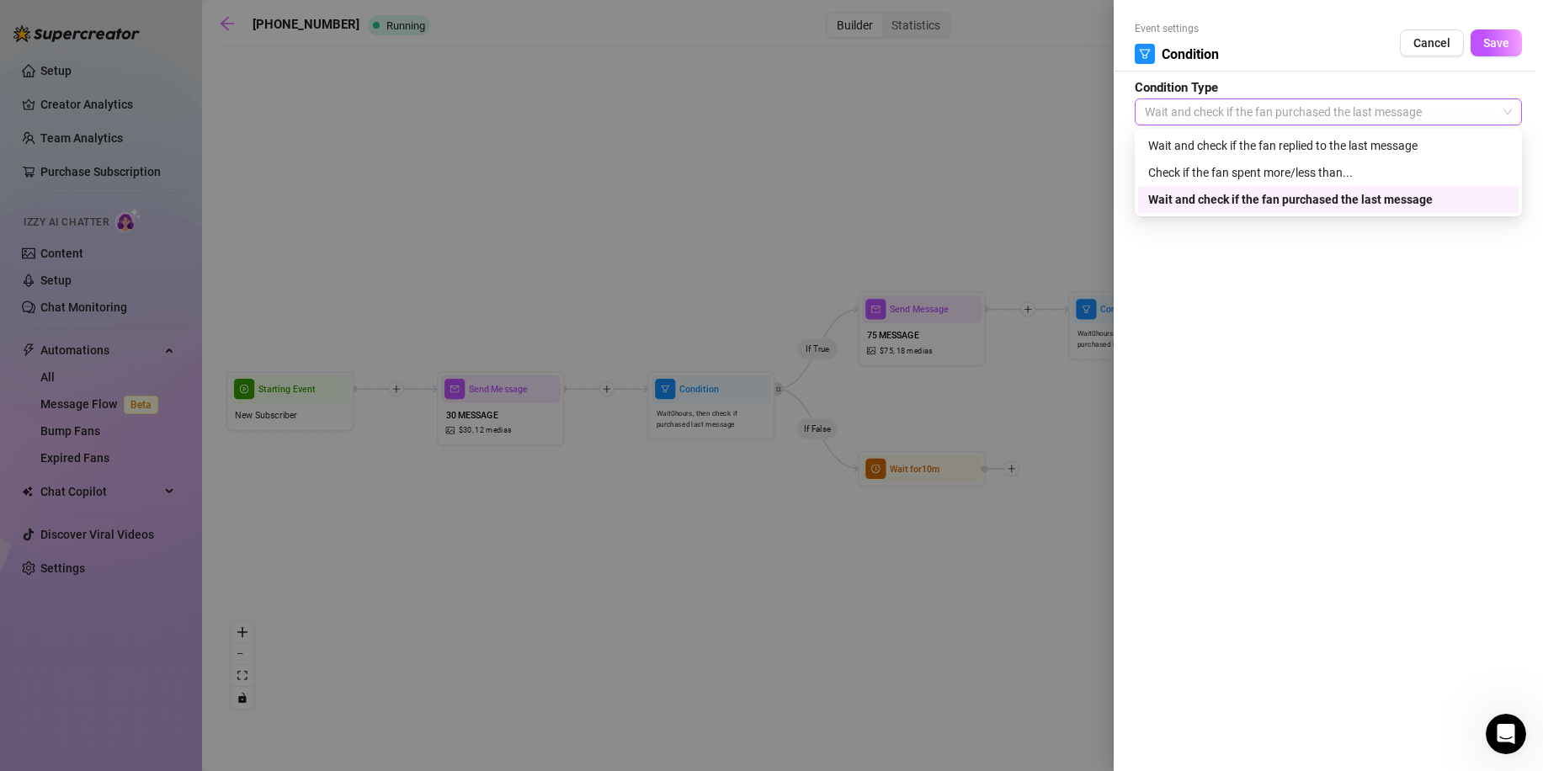
click at [1245, 106] on span "Wait and check if the fan purchased the last message" at bounding box center [1328, 111] width 367 height 25
click at [1233, 168] on div "Check if the fan spent more/less than..." at bounding box center [1328, 172] width 360 height 19
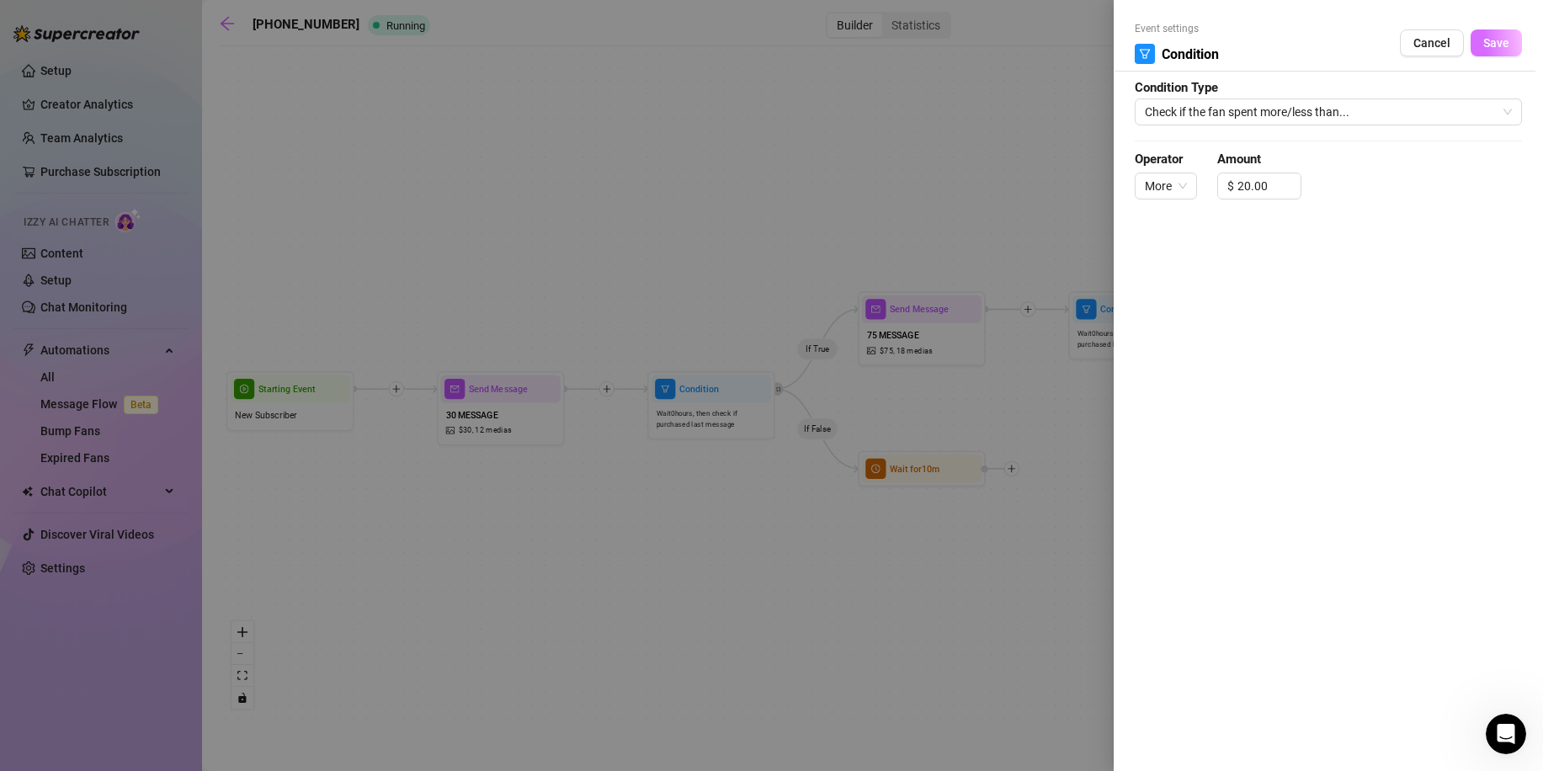
click at [1483, 36] on span "Save" at bounding box center [1496, 42] width 26 height 13
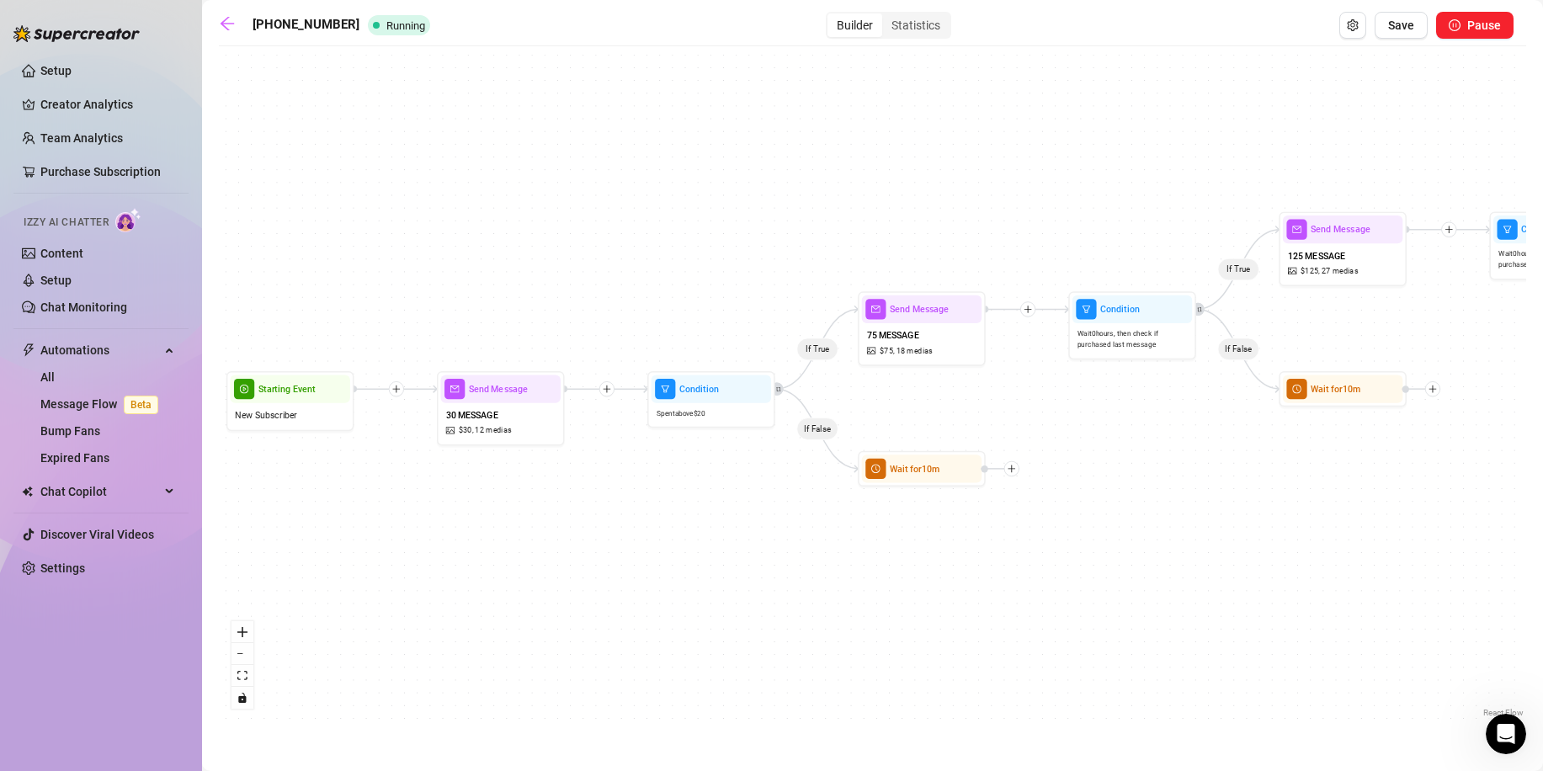
click at [611, 397] on div "If True If False If True If False If True If False Wait for 10m Wait for 10m Wa…" at bounding box center [873, 388] width 1308 height 667
click at [606, 388] on icon "plus" at bounding box center [607, 389] width 9 height 9
click at [657, 393] on div "Time Delay" at bounding box center [668, 391] width 93 height 22
click at [661, 383] on div "Time Delay" at bounding box center [669, 391] width 93 height 22
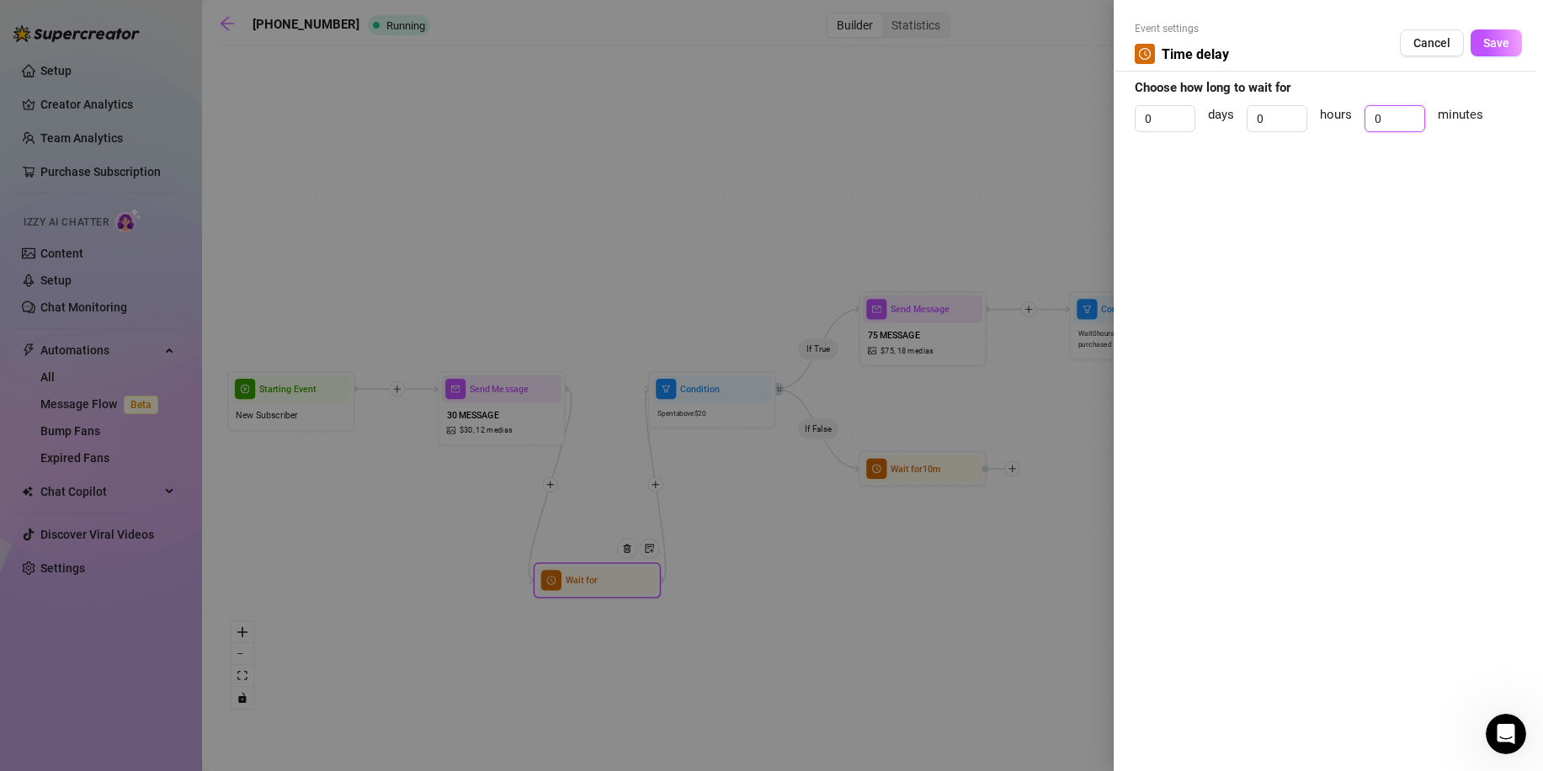
drag, startPoint x: 1398, startPoint y: 112, endPoint x: 1345, endPoint y: 109, distance: 53.1
click at [1347, 109] on div "0 days 0 hours 0 minutes" at bounding box center [1328, 126] width 387 height 42
click at [1505, 39] on span "Save" at bounding box center [1496, 42] width 26 height 13
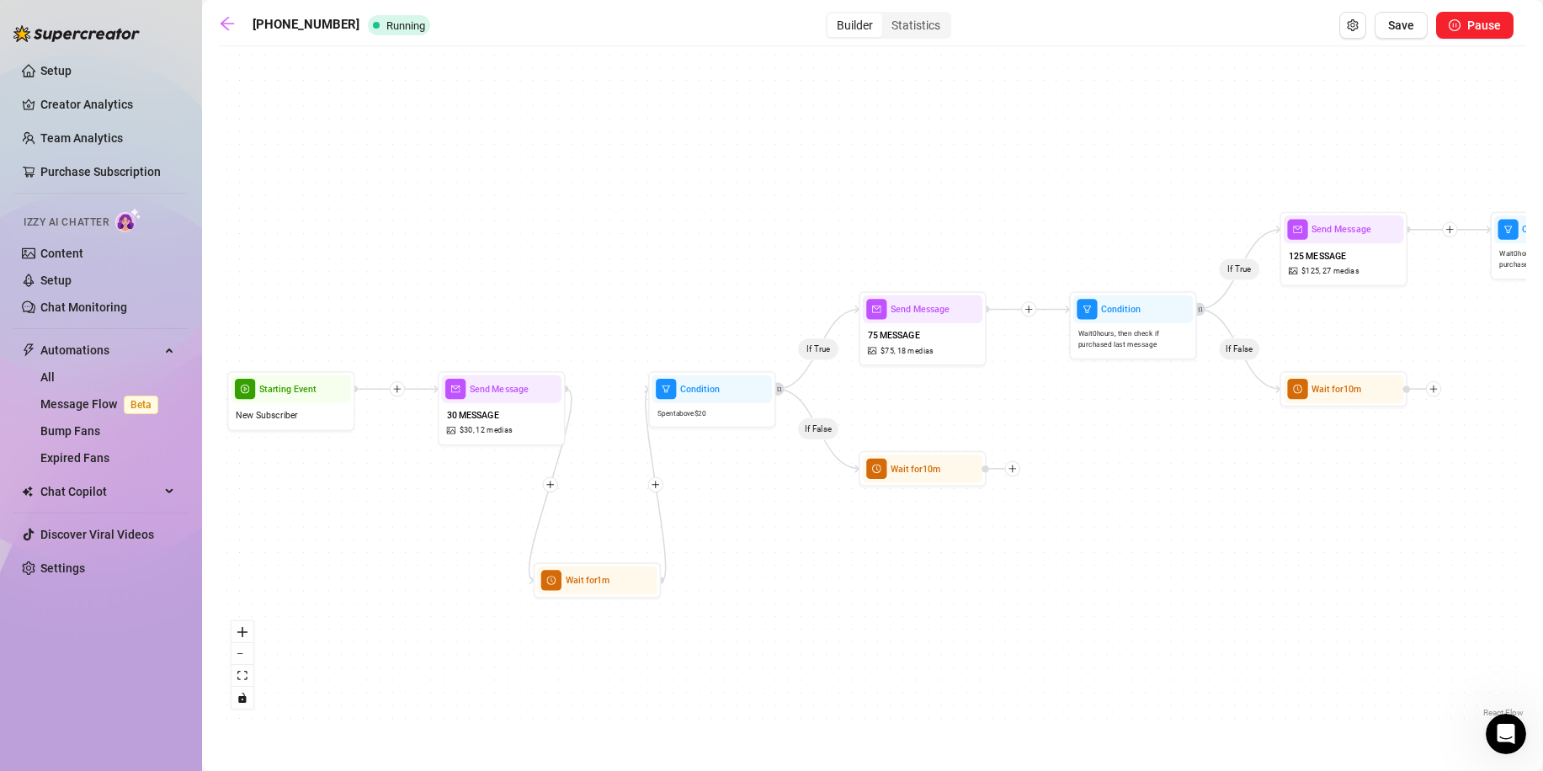
click at [1030, 306] on icon "plus" at bounding box center [1029, 309] width 9 height 9
click at [1106, 308] on div "Time Delay" at bounding box center [1090, 311] width 93 height 22
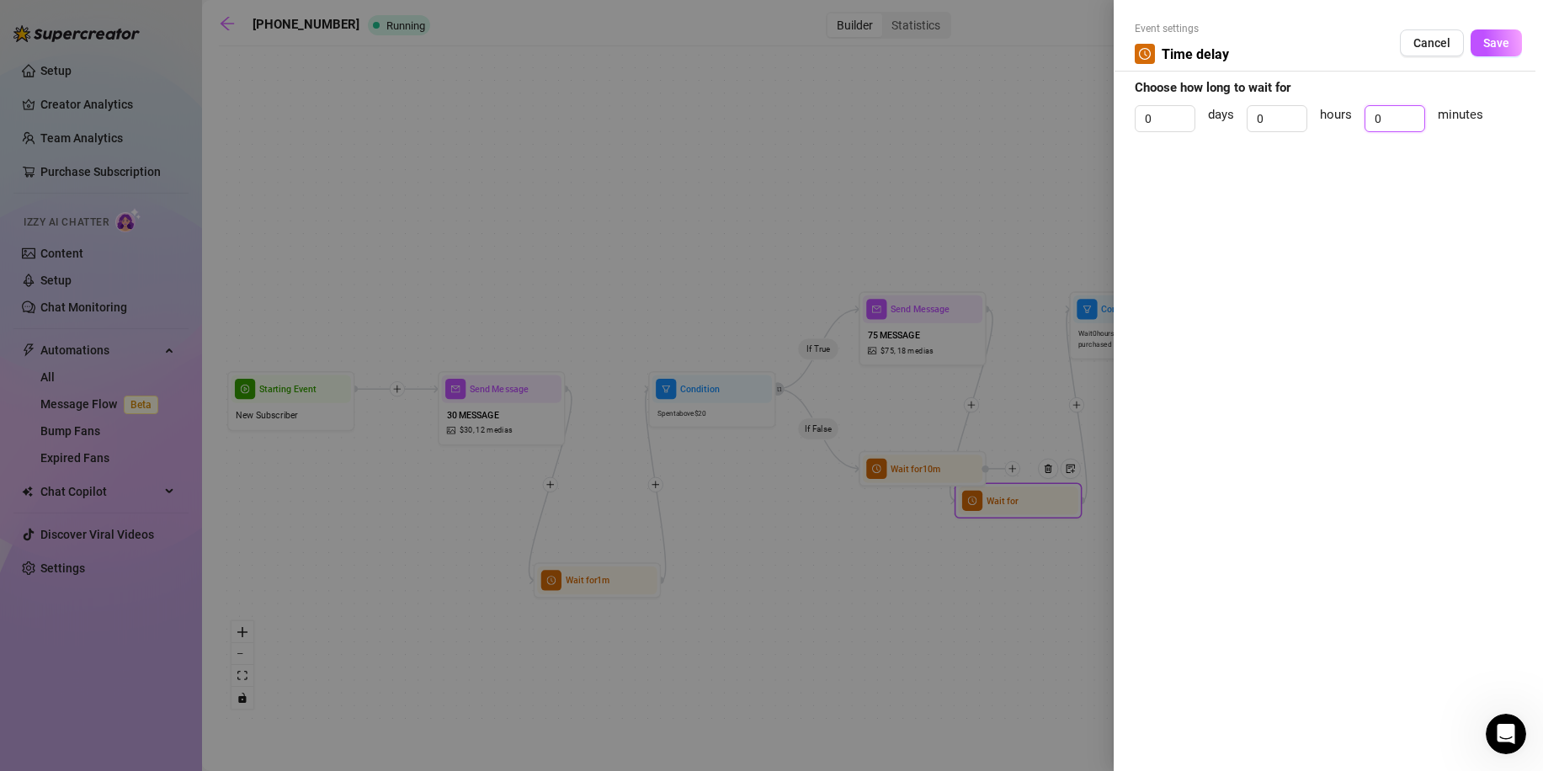
drag, startPoint x: 1399, startPoint y: 118, endPoint x: 1356, endPoint y: 115, distance: 43.9
click at [1356, 115] on div "0 days 0 hours 0 minutes" at bounding box center [1328, 126] width 387 height 42
click at [1493, 43] on span "Save" at bounding box center [1496, 42] width 26 height 13
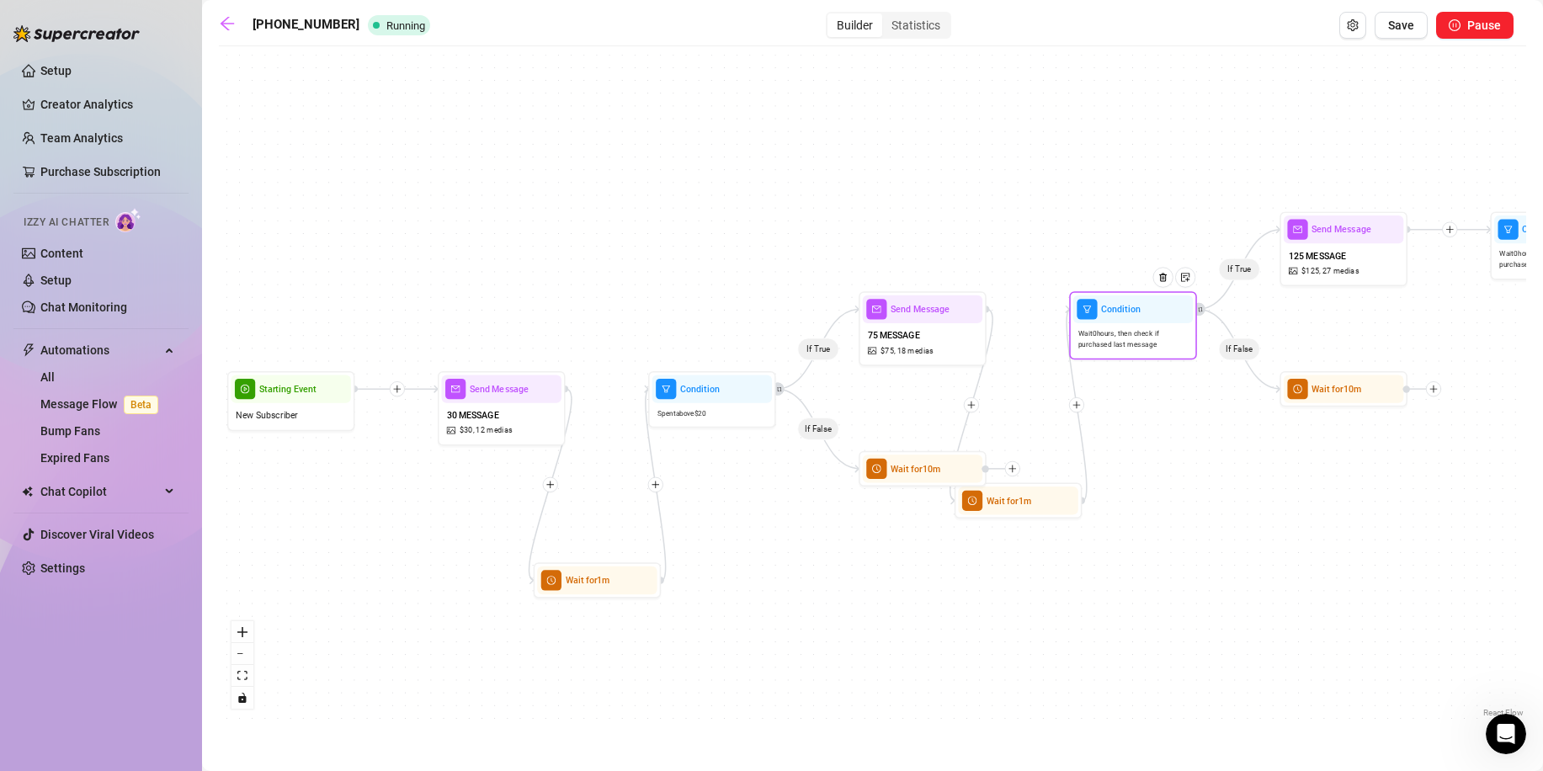
click at [1149, 323] on div "Wait 0 hours, then check if purchased last message" at bounding box center [1133, 339] width 120 height 32
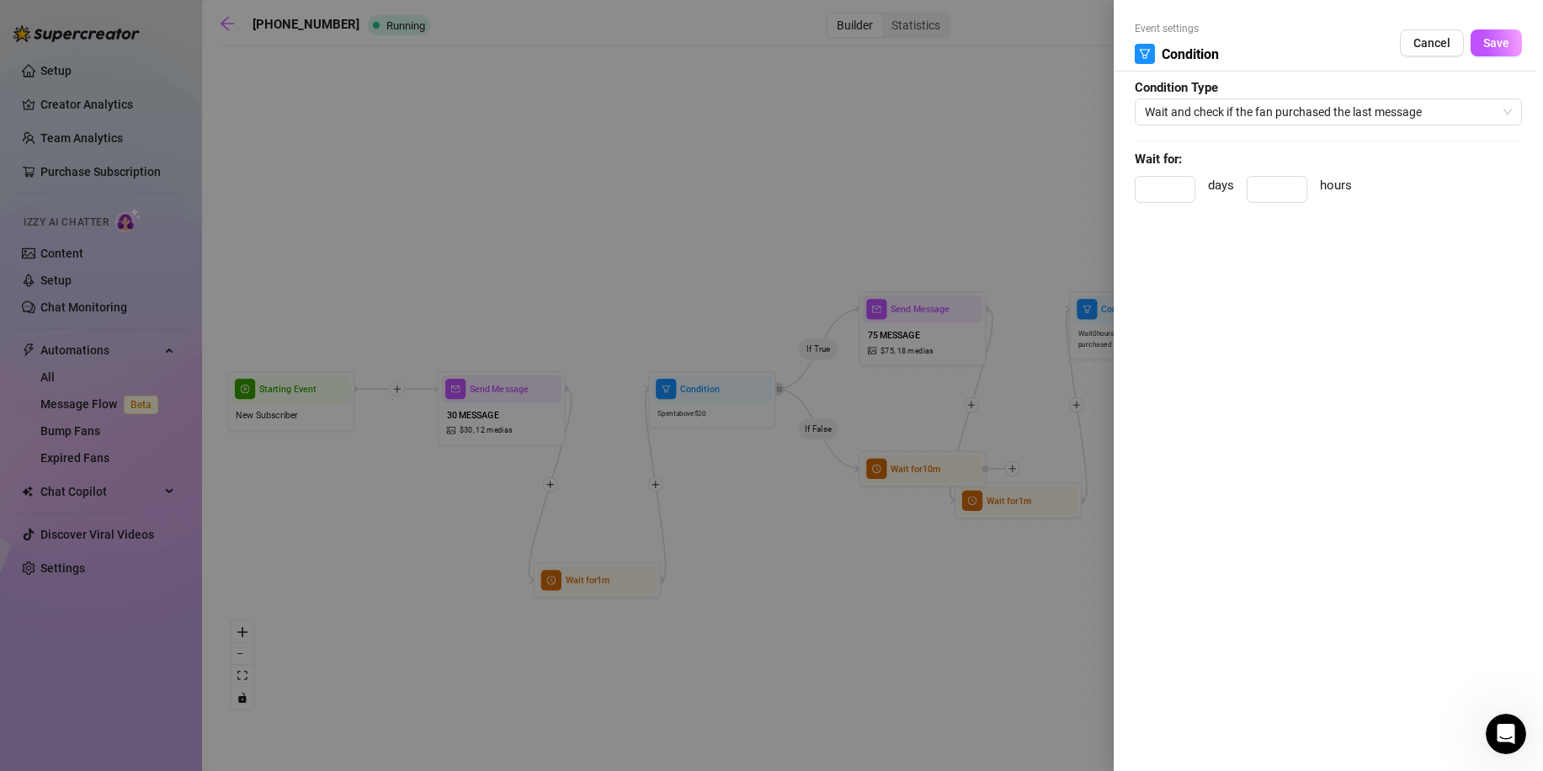
click at [1249, 126] on form "Event settings Condition Cancel Save Condition Type Wait and check if the fan p…" at bounding box center [1328, 119] width 387 height 197
click at [1244, 115] on span "Wait and check if the fan purchased the last message" at bounding box center [1328, 111] width 367 height 25
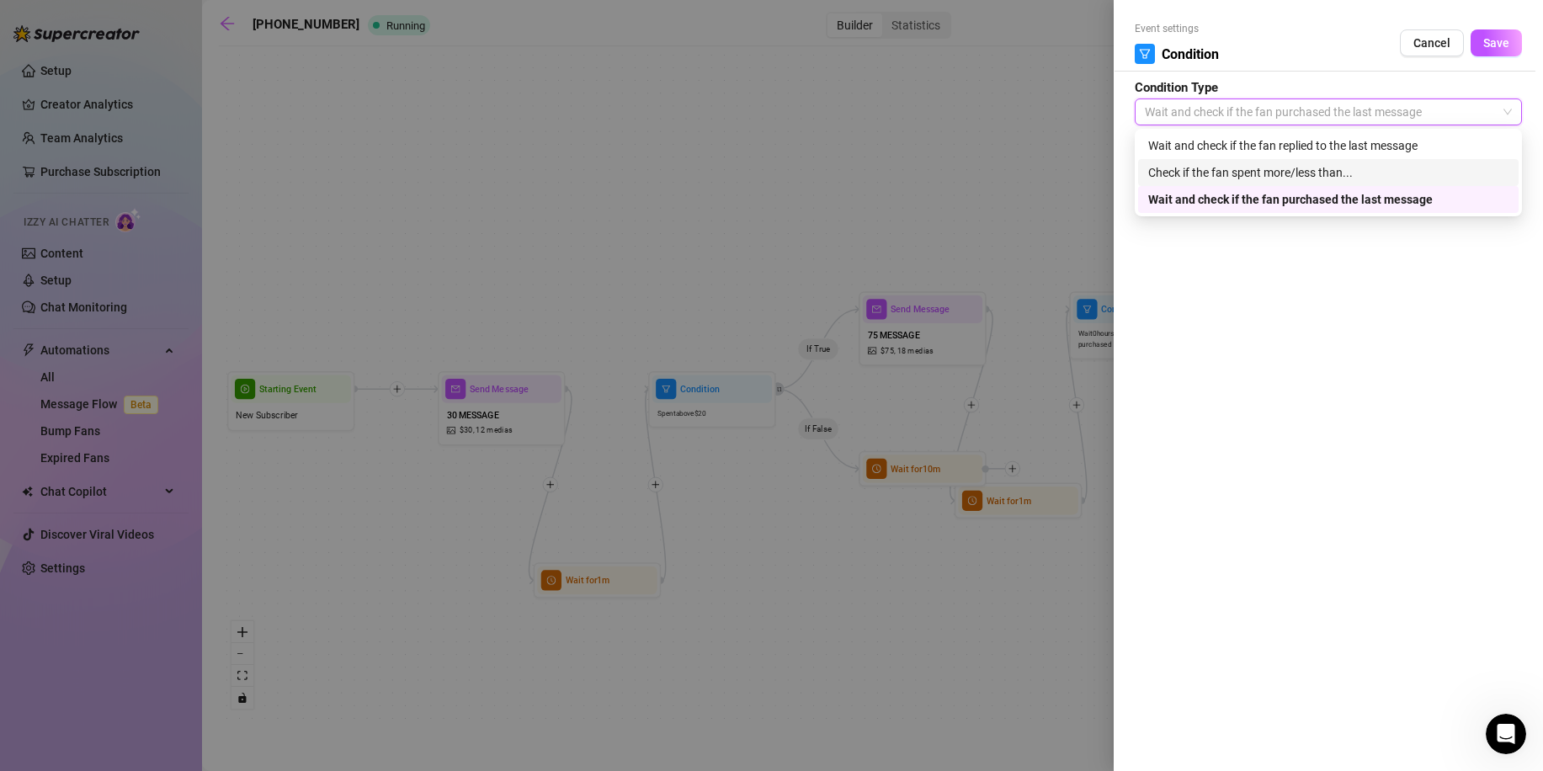
click at [1217, 170] on div "Check if the fan spent more/less than..." at bounding box center [1328, 172] width 360 height 19
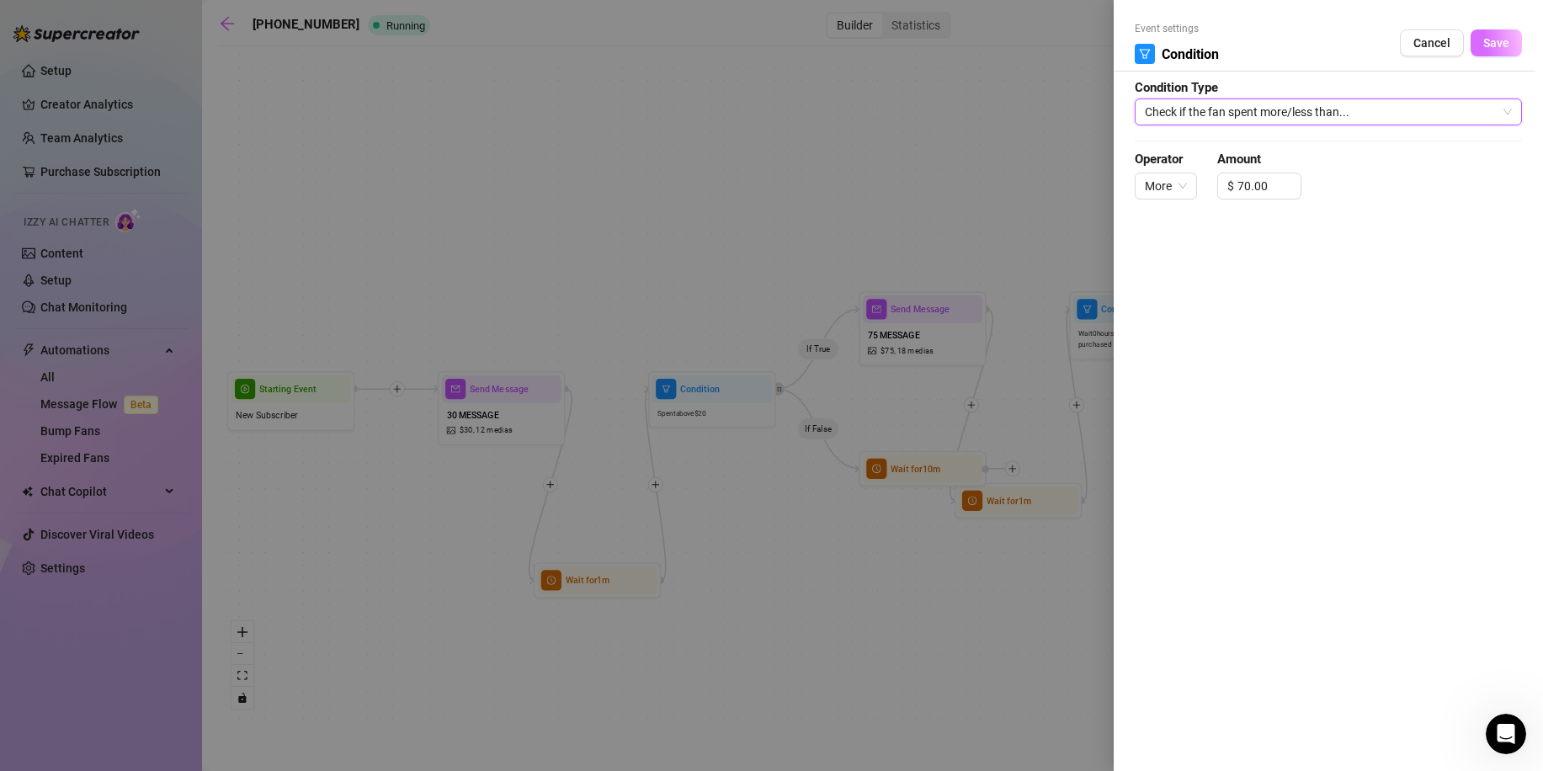
click at [1483, 42] on span "Save" at bounding box center [1496, 42] width 26 height 13
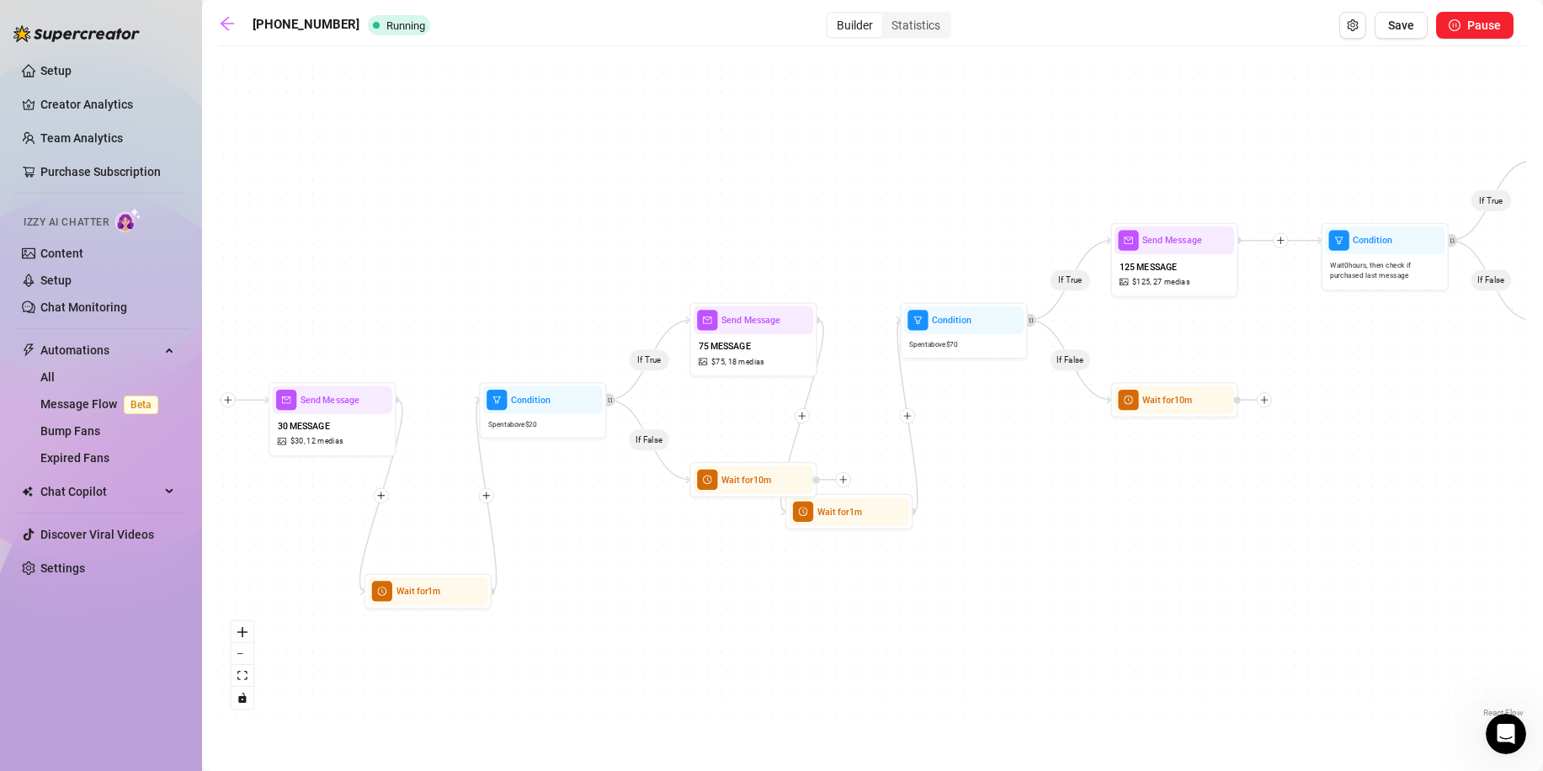
drag, startPoint x: 1185, startPoint y: 510, endPoint x: 1102, endPoint y: 519, distance: 83.9
click at [1102, 519] on div "If True If False If True If False If True If False Wait for 1m Wait for 1m Wait…" at bounding box center [873, 388] width 1308 height 667
click at [781, 451] on img at bounding box center [783, 448] width 10 height 10
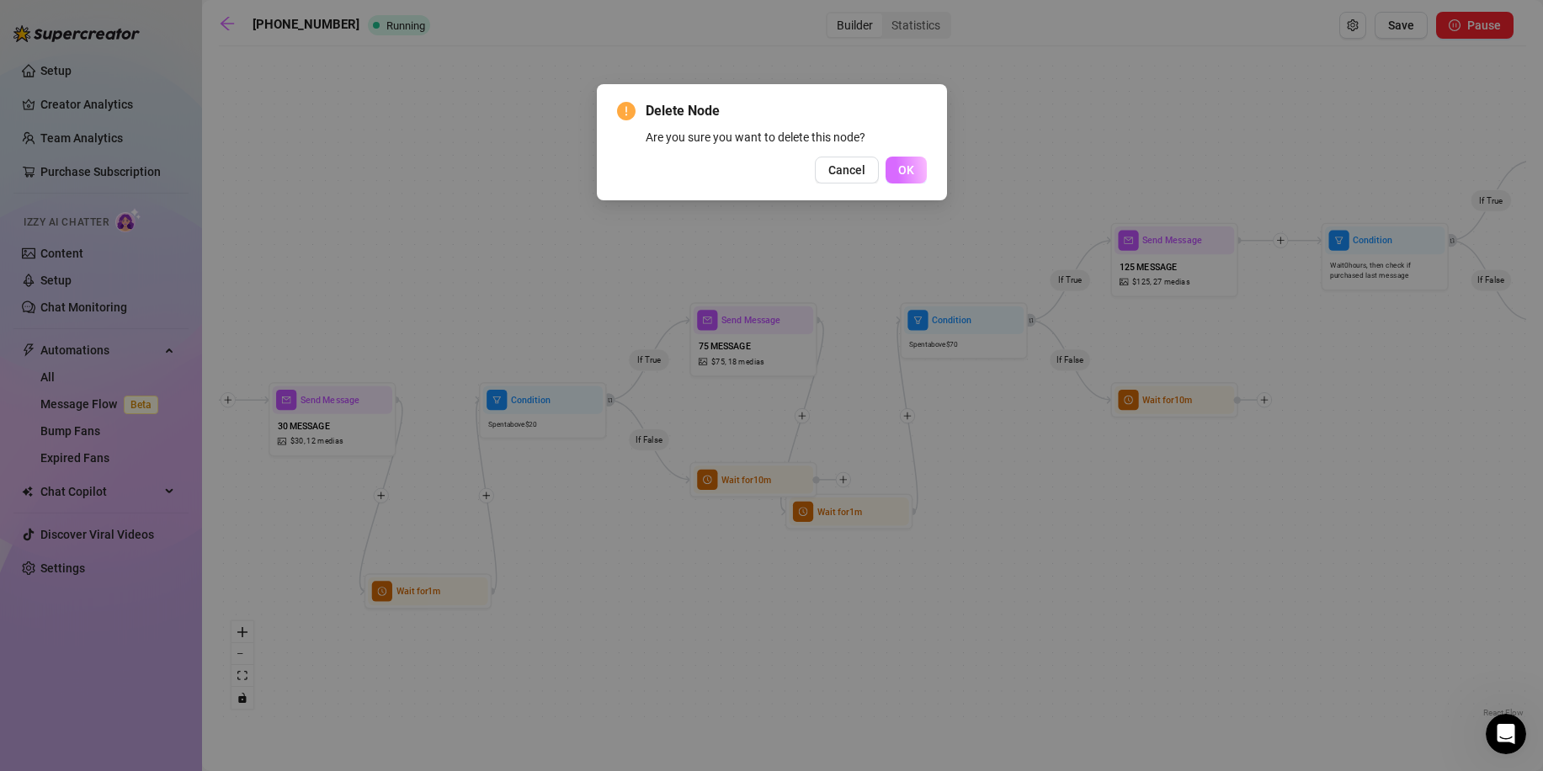
click at [893, 166] on button "OK" at bounding box center [906, 170] width 41 height 27
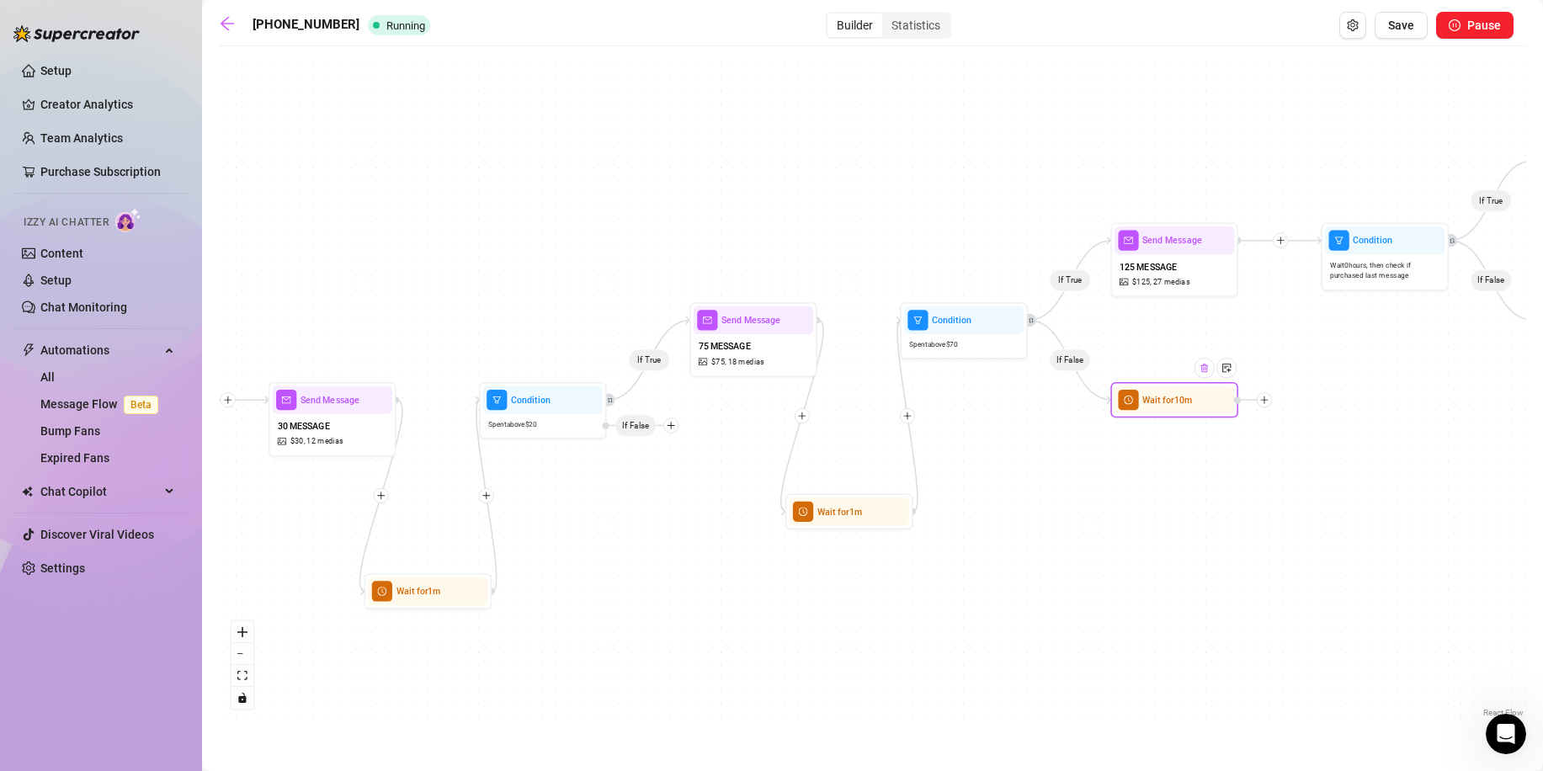
click at [1206, 374] on div at bounding box center [1205, 368] width 20 height 20
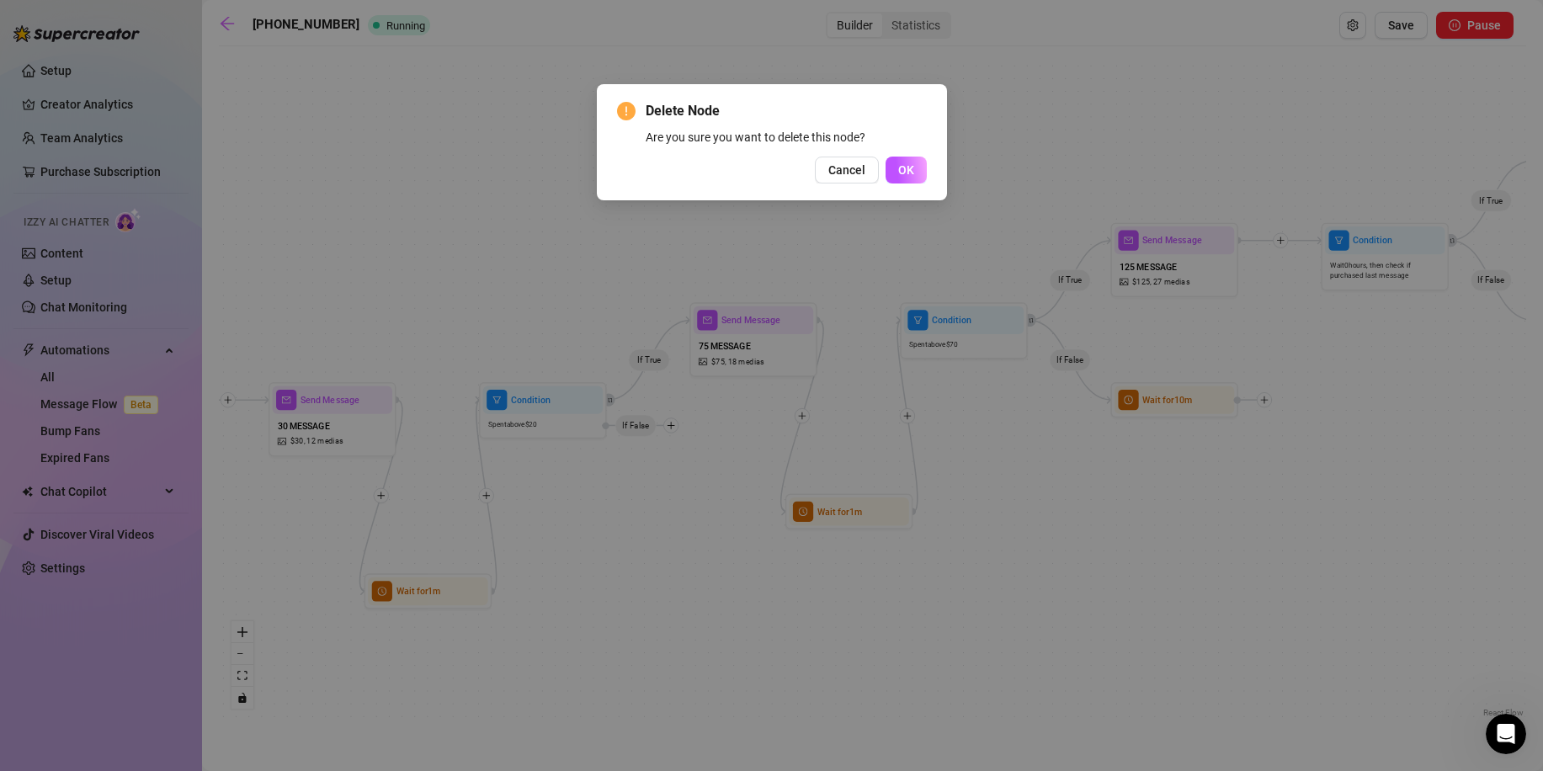
drag, startPoint x: 912, startPoint y: 169, endPoint x: 935, endPoint y: 180, distance: 26.0
click at [913, 169] on span "OK" at bounding box center [906, 169] width 16 height 13
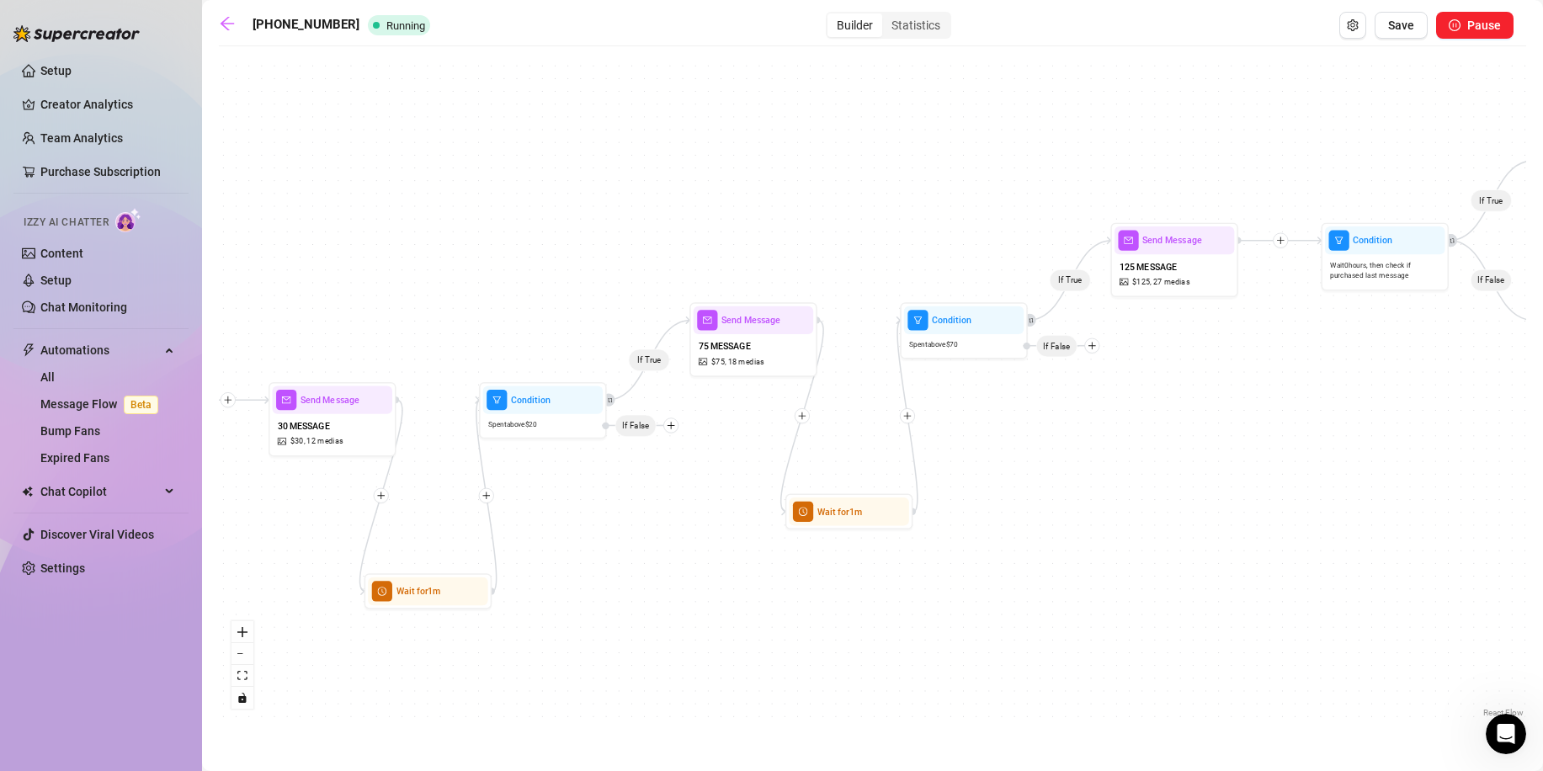
click at [1281, 242] on icon "plus" at bounding box center [1280, 240] width 9 height 9
click at [1276, 235] on icon "plus" at bounding box center [1280, 239] width 9 height 9
click at [1285, 243] on div at bounding box center [1280, 239] width 15 height 15
click at [1279, 232] on div at bounding box center [1280, 238] width 15 height 15
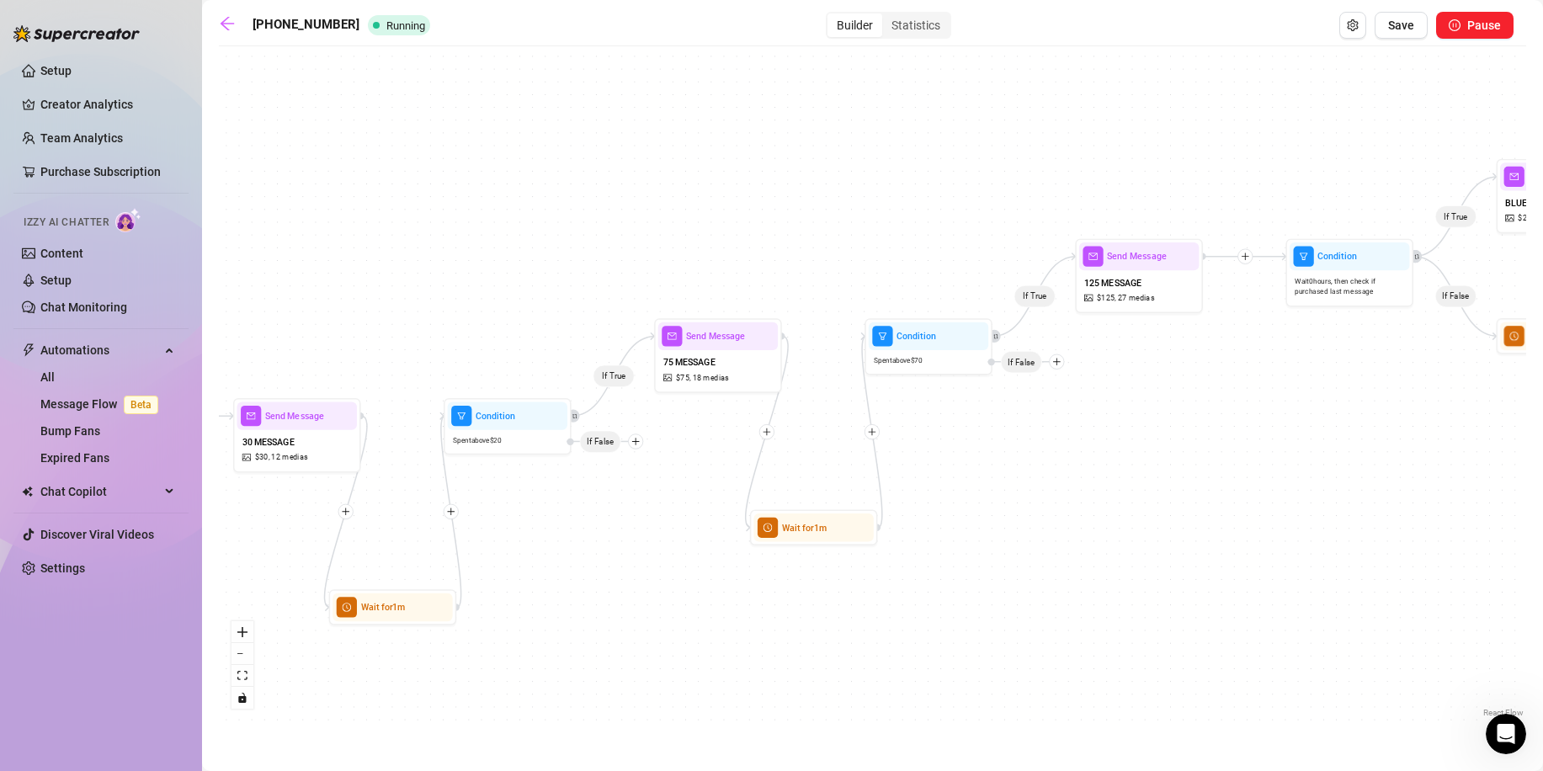
drag, startPoint x: 1296, startPoint y: 300, endPoint x: 1158, endPoint y: 340, distance: 143.9
click at [1160, 345] on div "If True If True If True If False Wait for 1m Wait for 1m Wait for 10m Condition…" at bounding box center [873, 388] width 1308 height 667
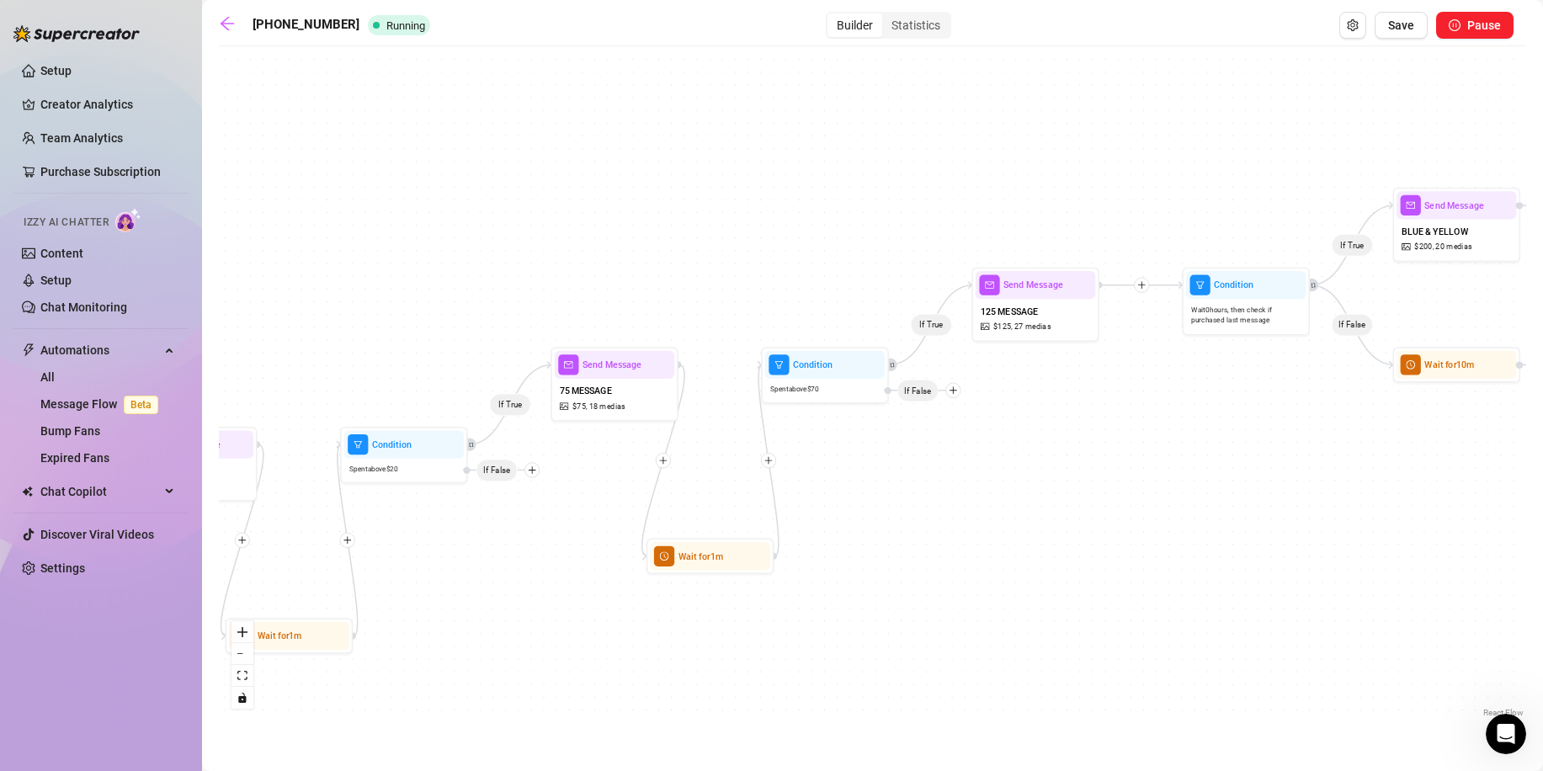
click at [1143, 284] on icon "plus" at bounding box center [1141, 284] width 9 height 9
click at [1139, 279] on div at bounding box center [1141, 285] width 15 height 15
click at [1181, 285] on div "Time Delay" at bounding box center [1203, 286] width 93 height 22
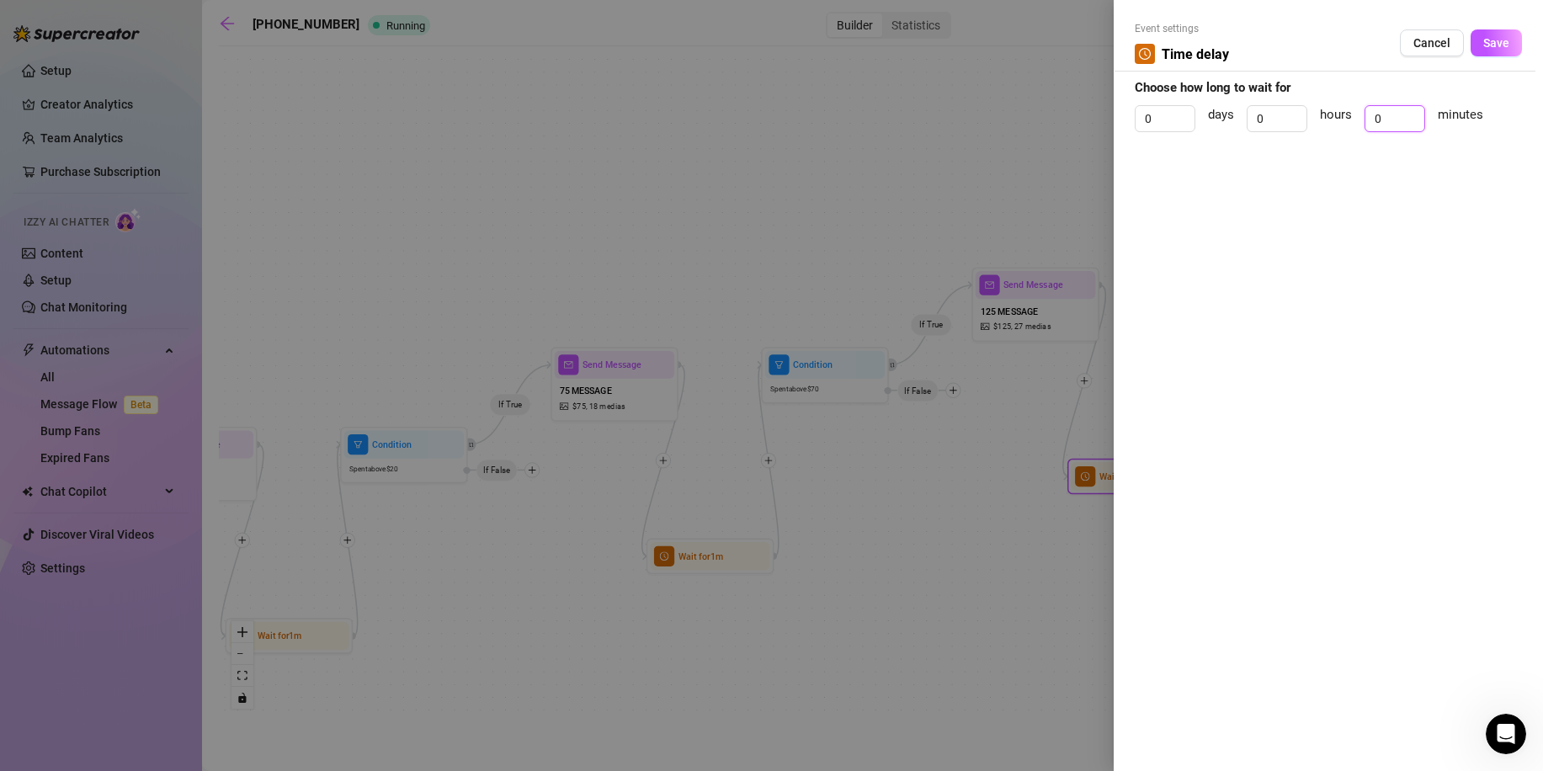
drag, startPoint x: 1379, startPoint y: 126, endPoint x: 1364, endPoint y: 122, distance: 15.7
click at [1365, 123] on div "0" at bounding box center [1395, 118] width 61 height 27
click at [1475, 54] on button "Save" at bounding box center [1496, 42] width 51 height 27
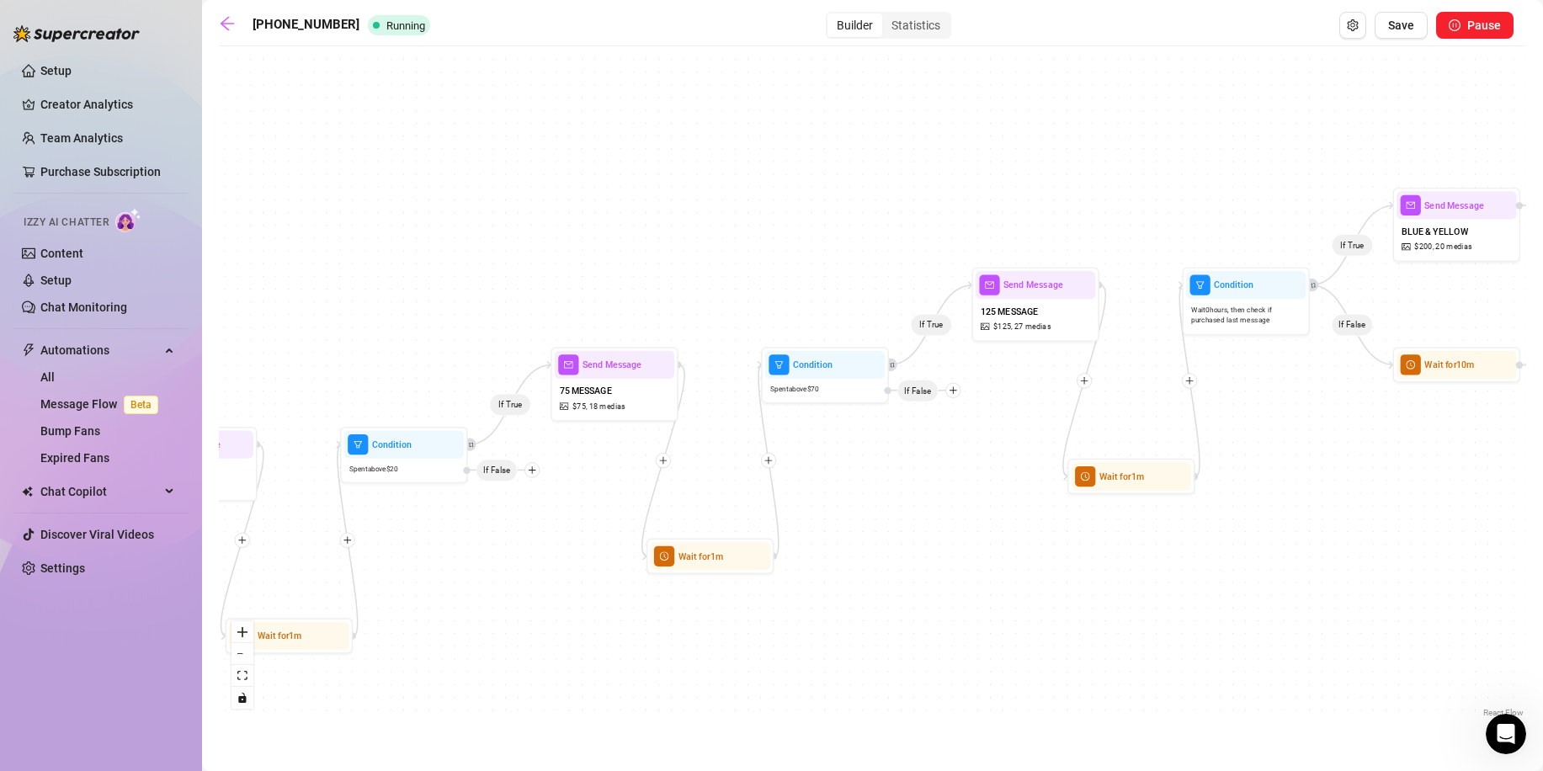
drag, startPoint x: 1163, startPoint y: 496, endPoint x: 1145, endPoint y: 489, distance: 18.9
click at [1137, 496] on div "If True If True If True If False Wait for 1m Wait for 1m Wait for 1m Wait for 1…" at bounding box center [873, 388] width 1308 height 667
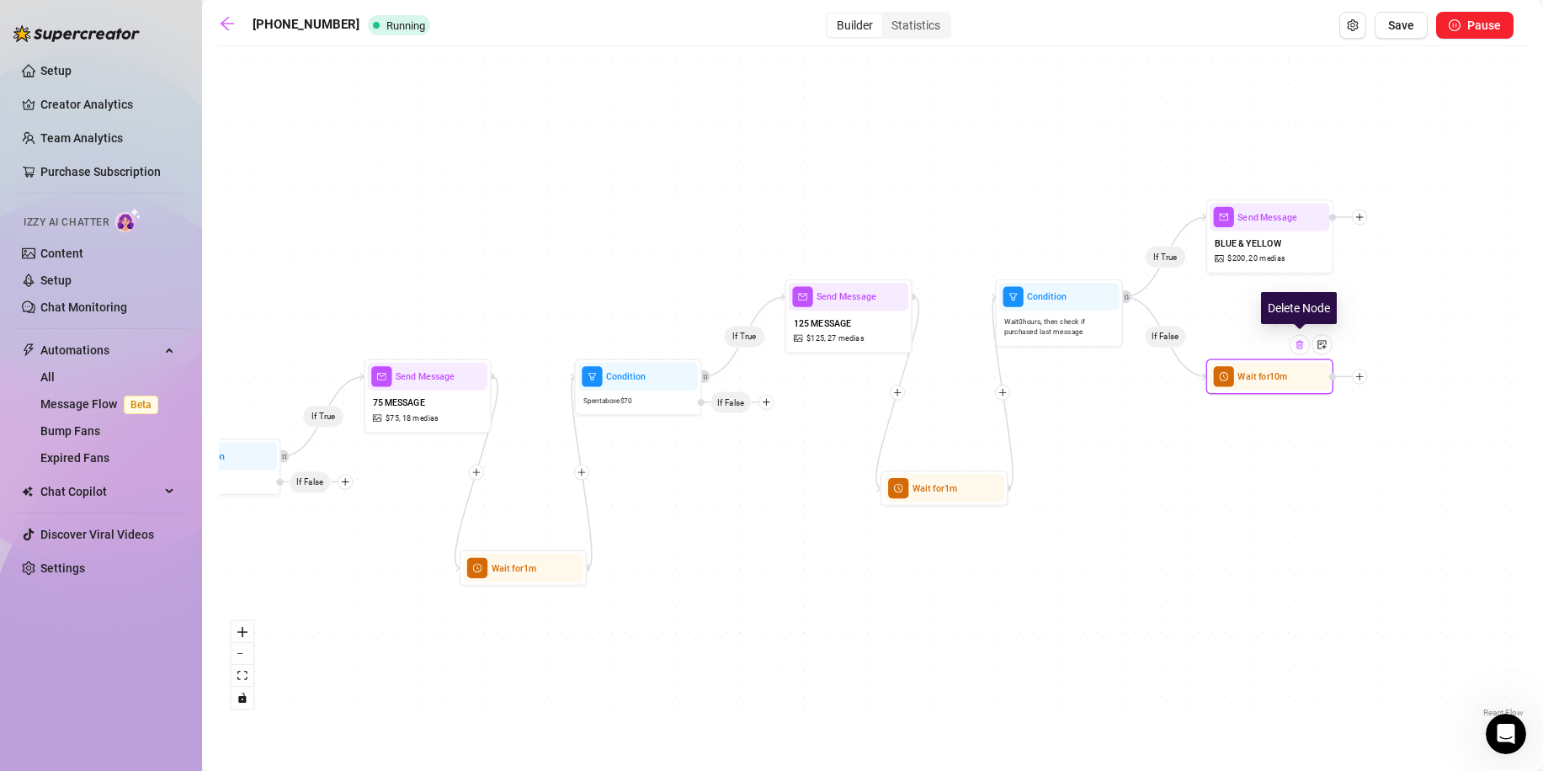
click at [1300, 351] on div at bounding box center [1300, 344] width 20 height 20
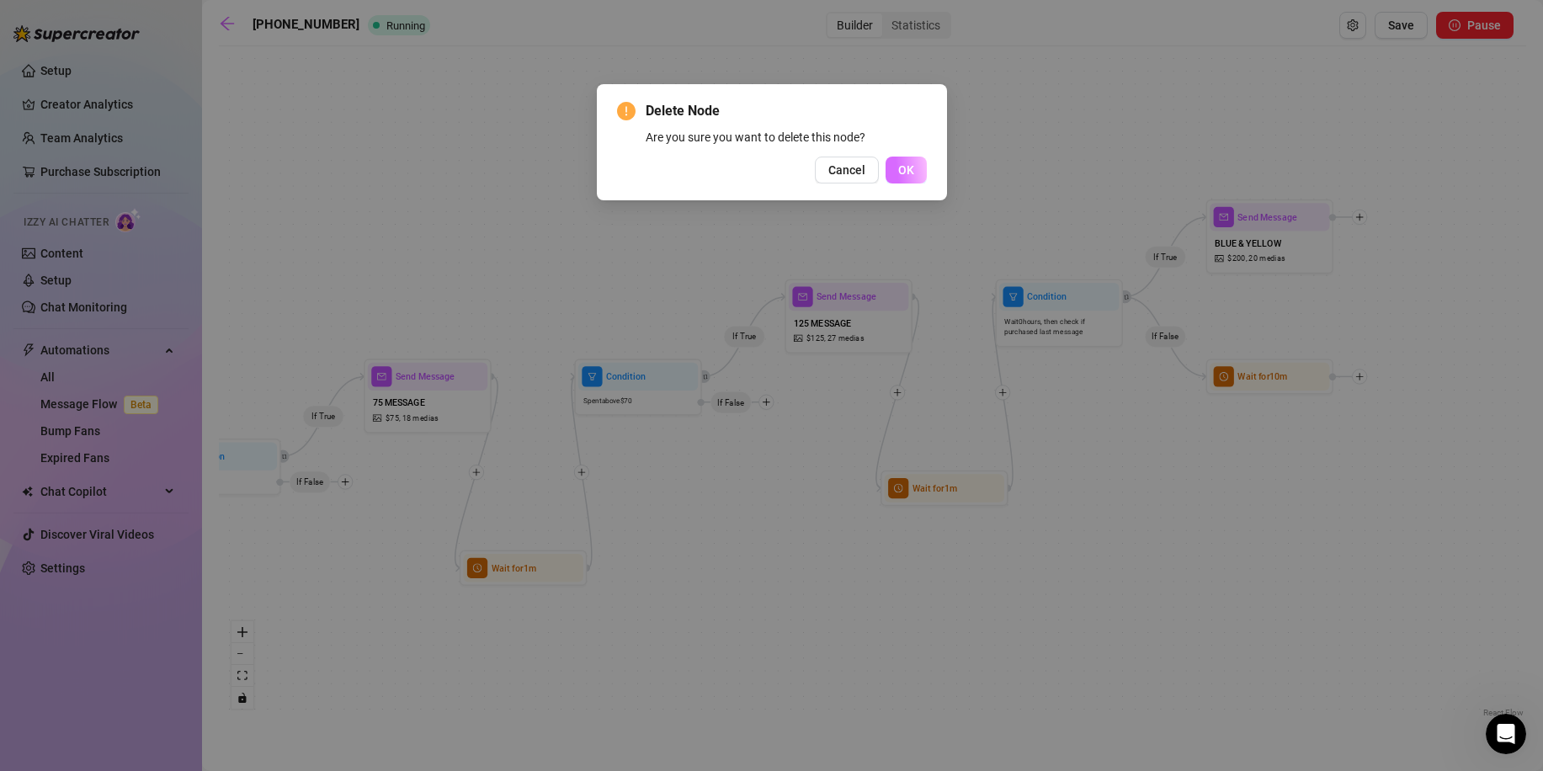
click at [915, 182] on button "OK" at bounding box center [906, 170] width 41 height 27
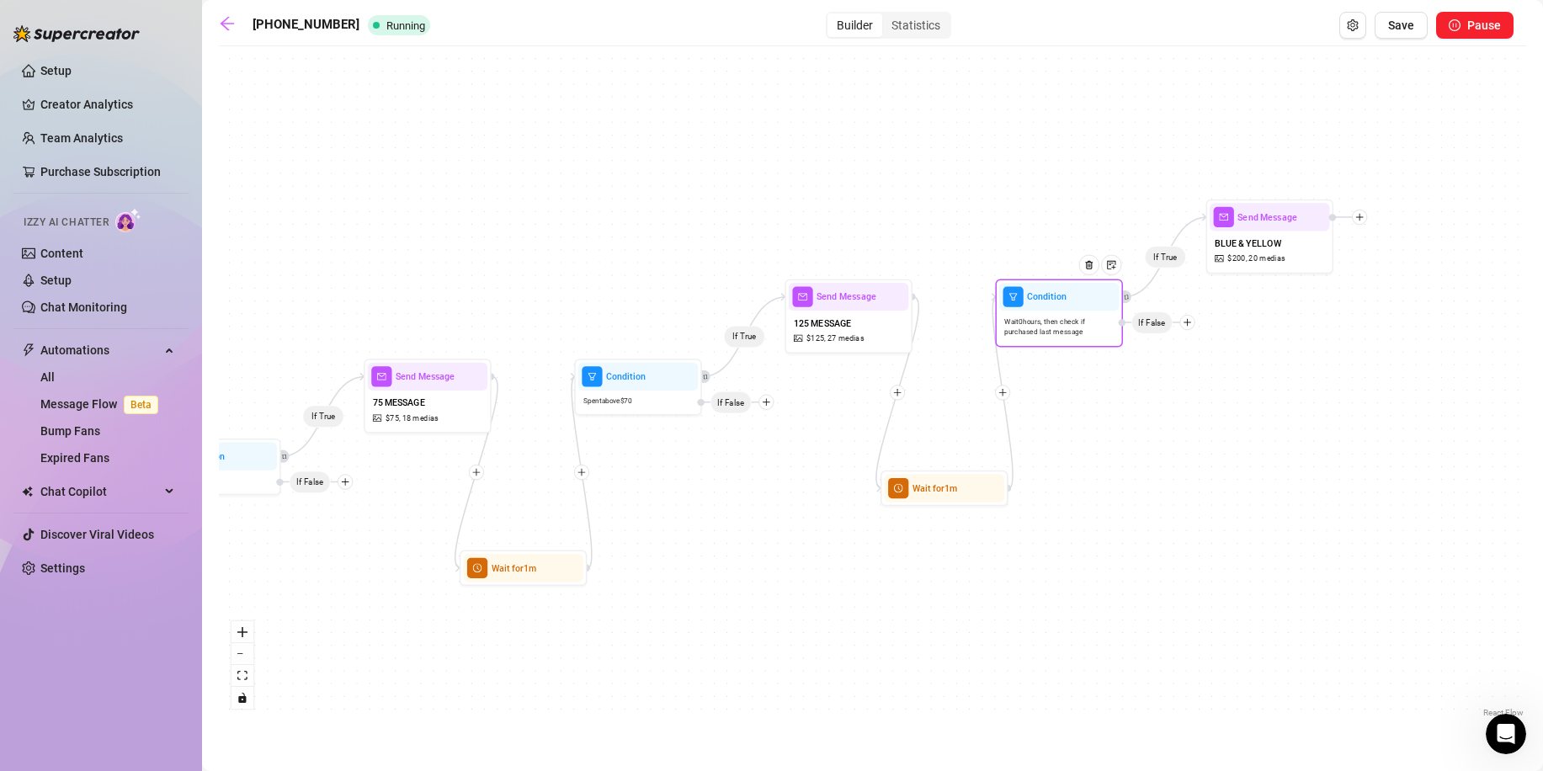
click at [1073, 337] on span "Wait 0 hours, then check if purchased last message" at bounding box center [1058, 327] width 109 height 22
click at [1063, 307] on div "Condition" at bounding box center [1059, 296] width 120 height 28
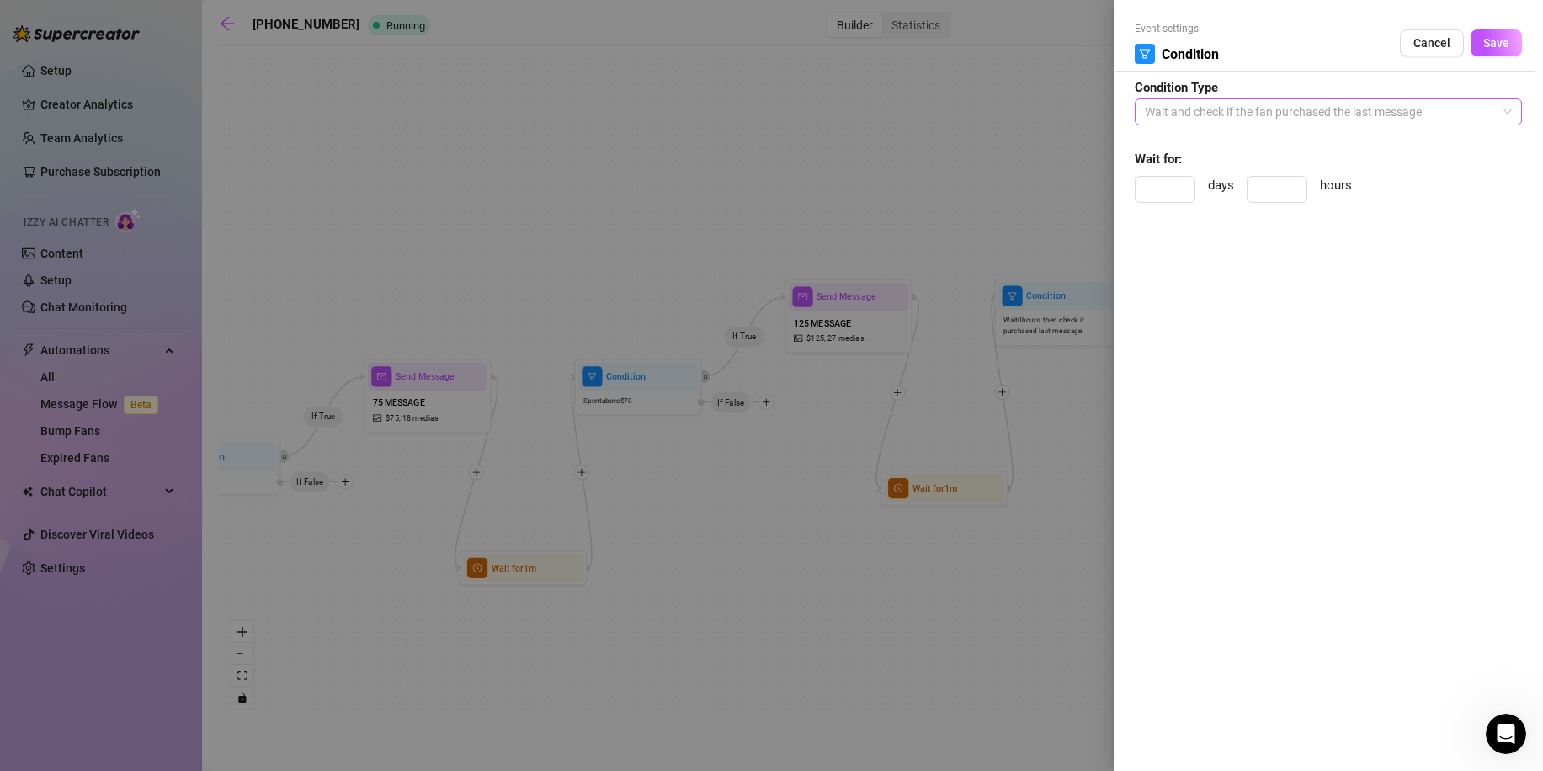
click at [1216, 117] on span "Wait and check if the fan purchased the last message" at bounding box center [1328, 111] width 367 height 25
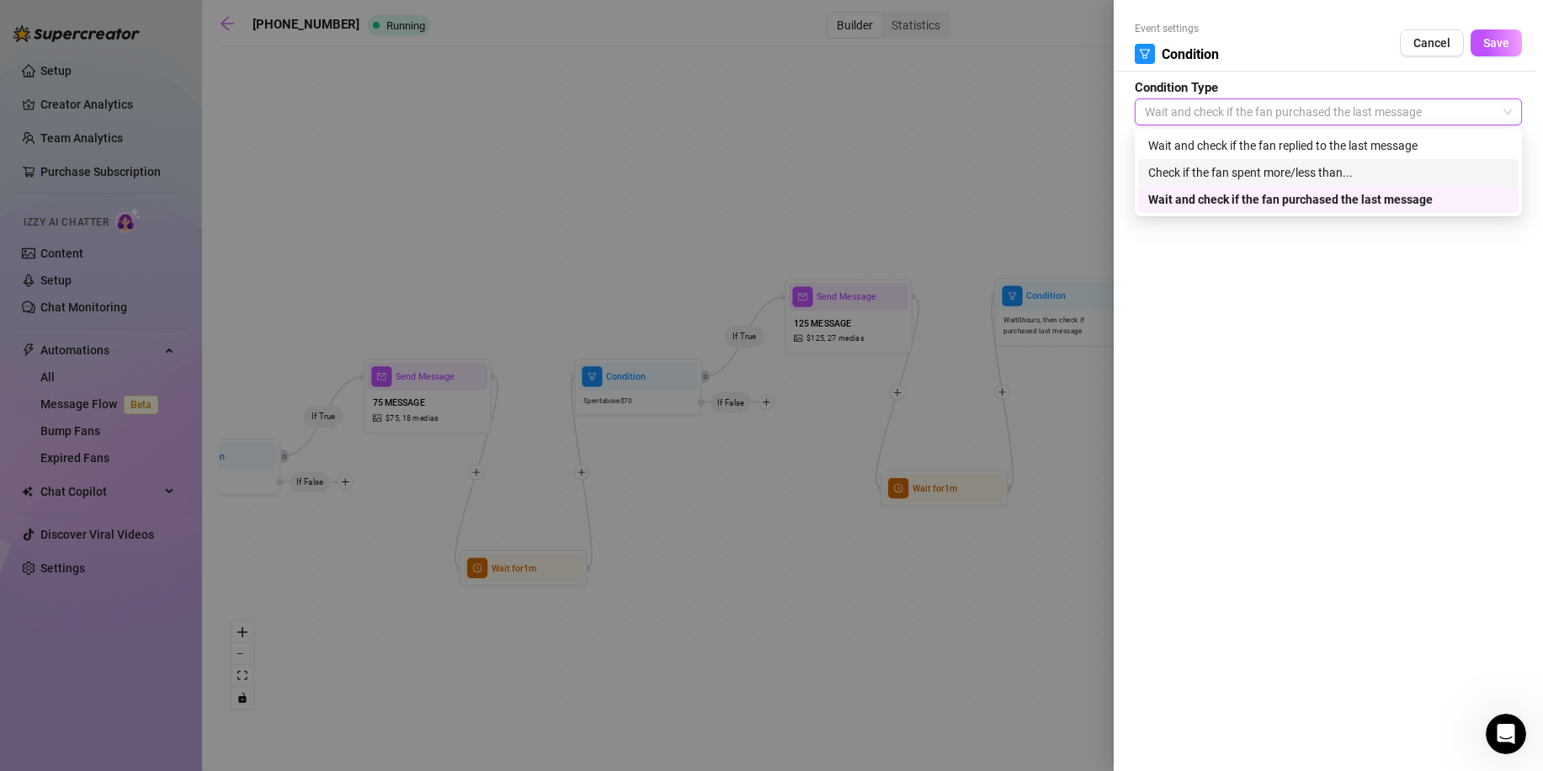
click at [1211, 179] on div "Check if the fan spent more/less than..." at bounding box center [1328, 172] width 360 height 19
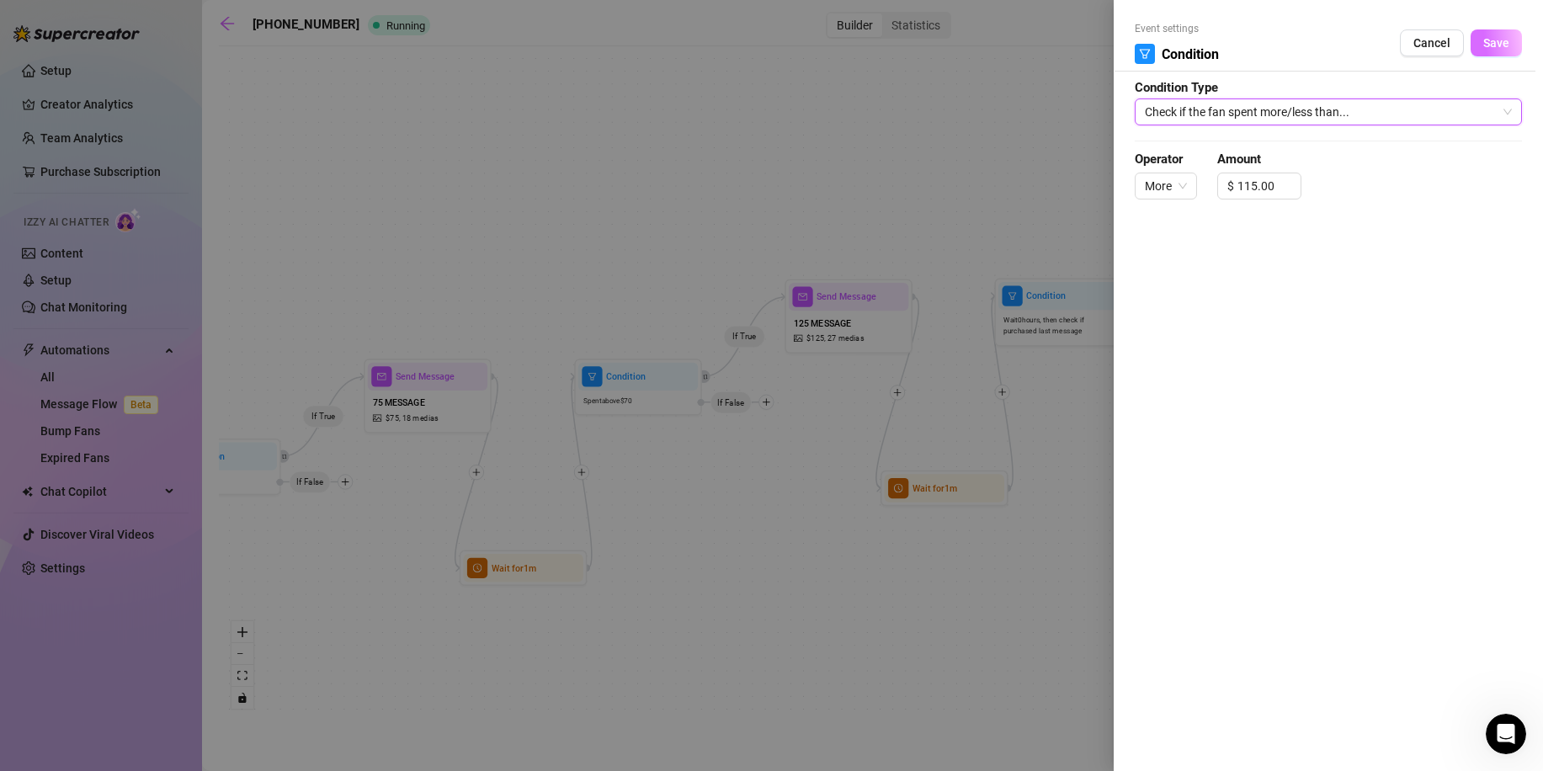
click at [1493, 36] on span "Save" at bounding box center [1496, 42] width 26 height 13
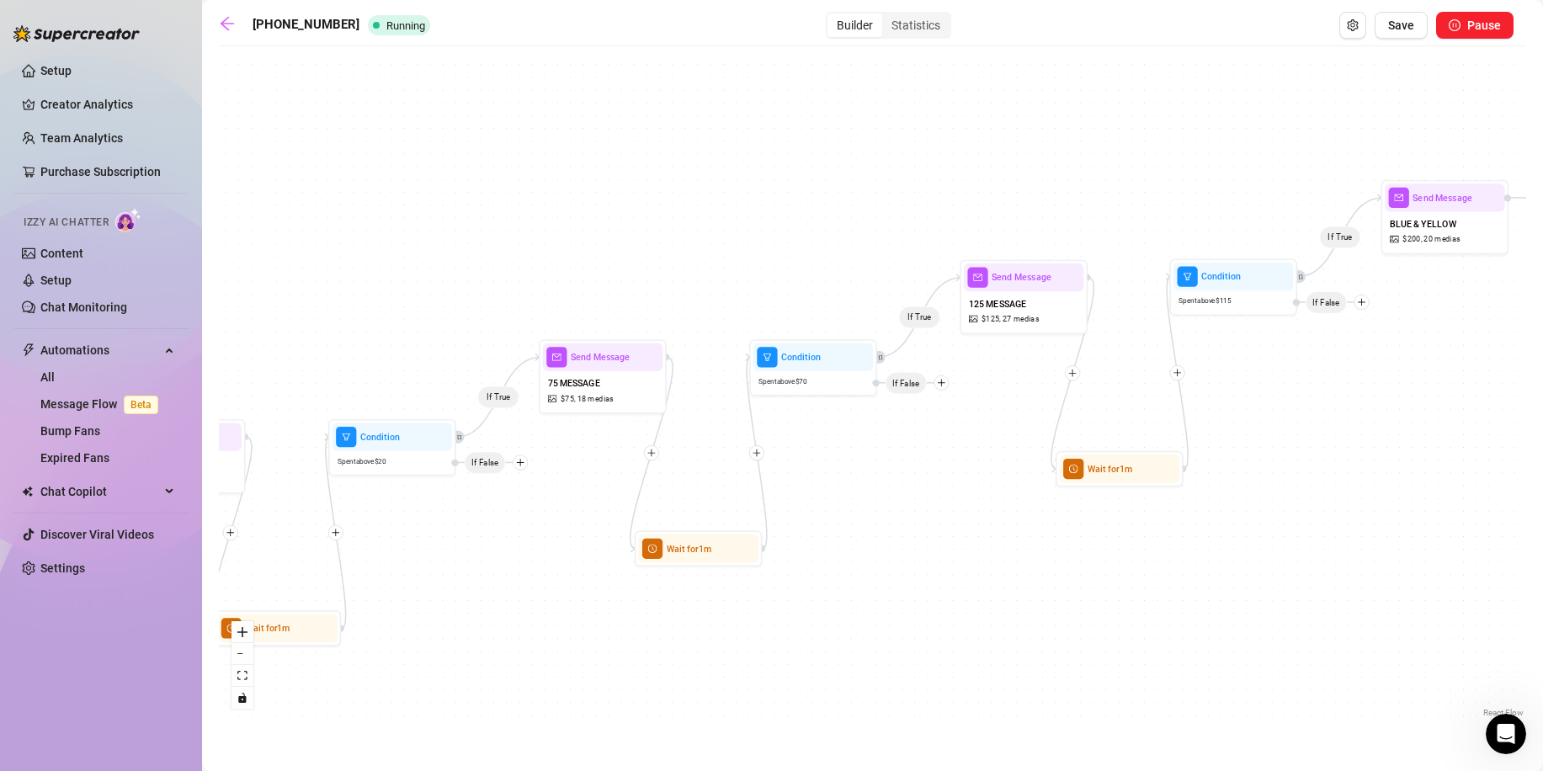
drag, startPoint x: 1173, startPoint y: 473, endPoint x: 1348, endPoint y: 454, distance: 176.2
click at [1348, 454] on div "If True If True If True Wait for 1m Wait for 1m Wait for 1m Condition Spent abo…" at bounding box center [873, 388] width 1308 height 667
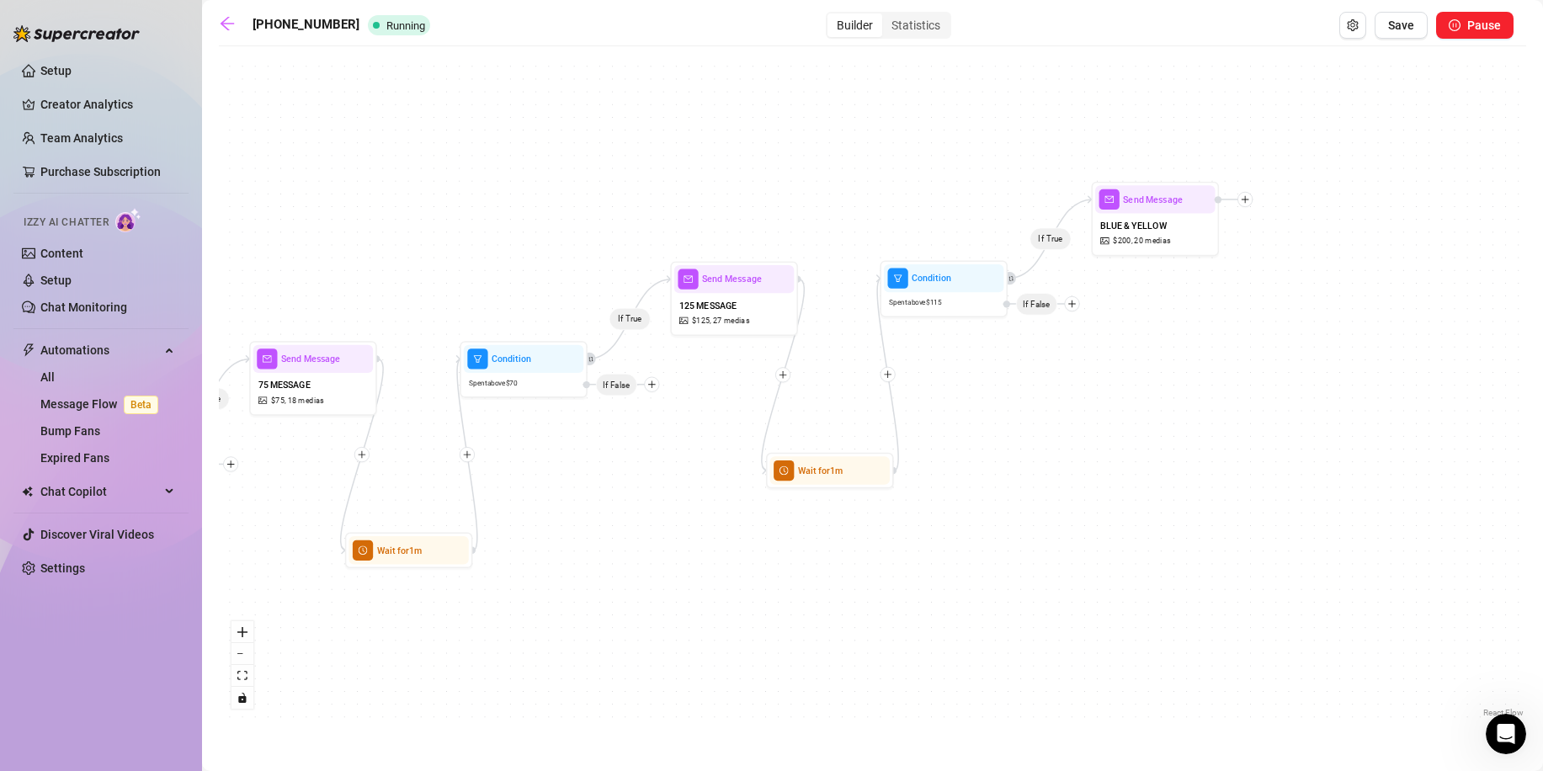
drag, startPoint x: 1301, startPoint y: 505, endPoint x: 1029, endPoint y: 507, distance: 272.0
click at [1029, 507] on div "If True If True If True Wait for 1m Wait for 1m Wait for 1m Condition Spent abo…" at bounding box center [873, 388] width 1308 height 667
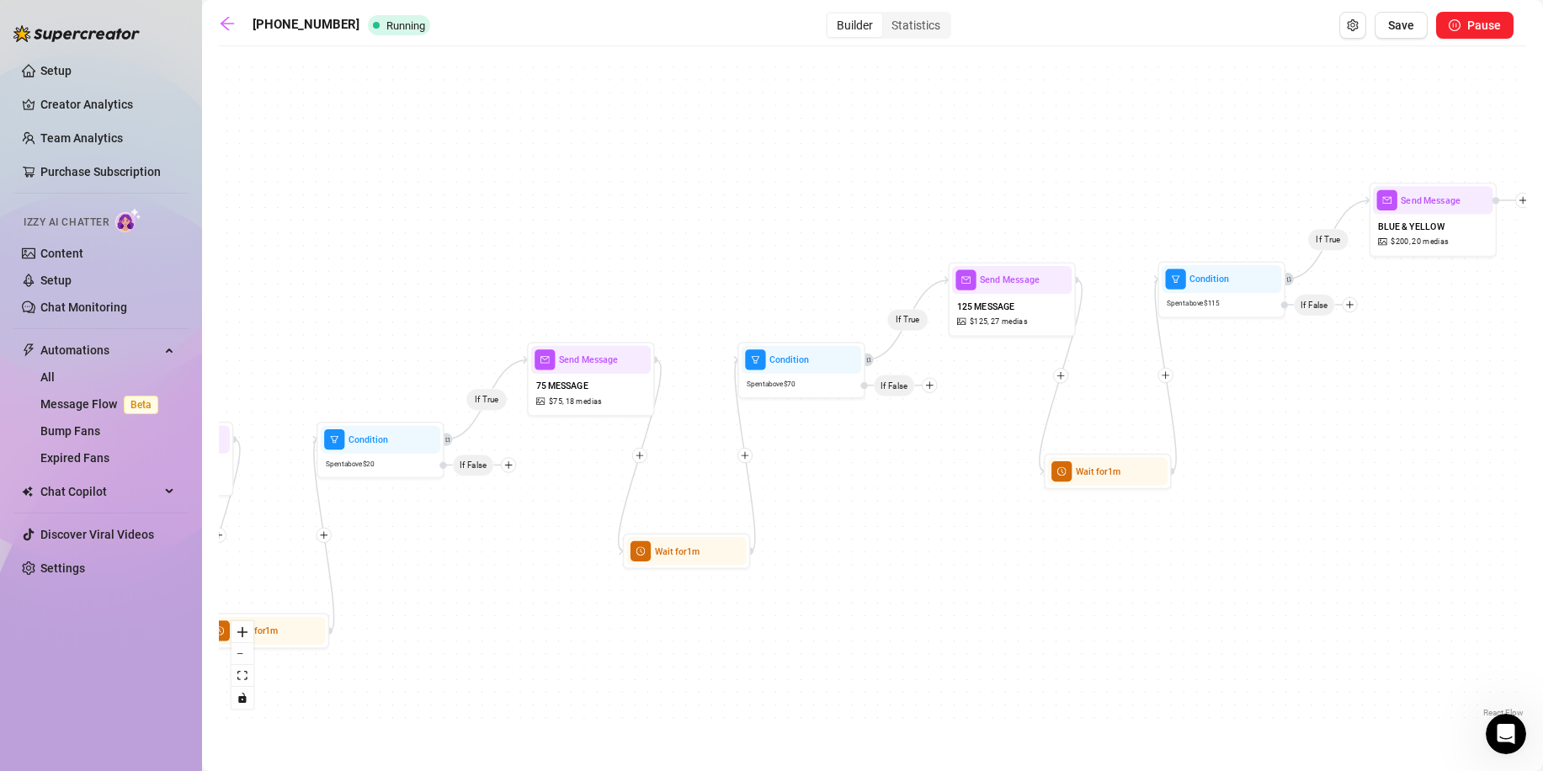
drag, startPoint x: 1048, startPoint y: 496, endPoint x: 1290, endPoint y: 498, distance: 241.6
click at [1290, 498] on div "If True If True If True Wait for 1m Wait for 1m Wait for 1m Condition Spent abo…" at bounding box center [873, 388] width 1308 height 667
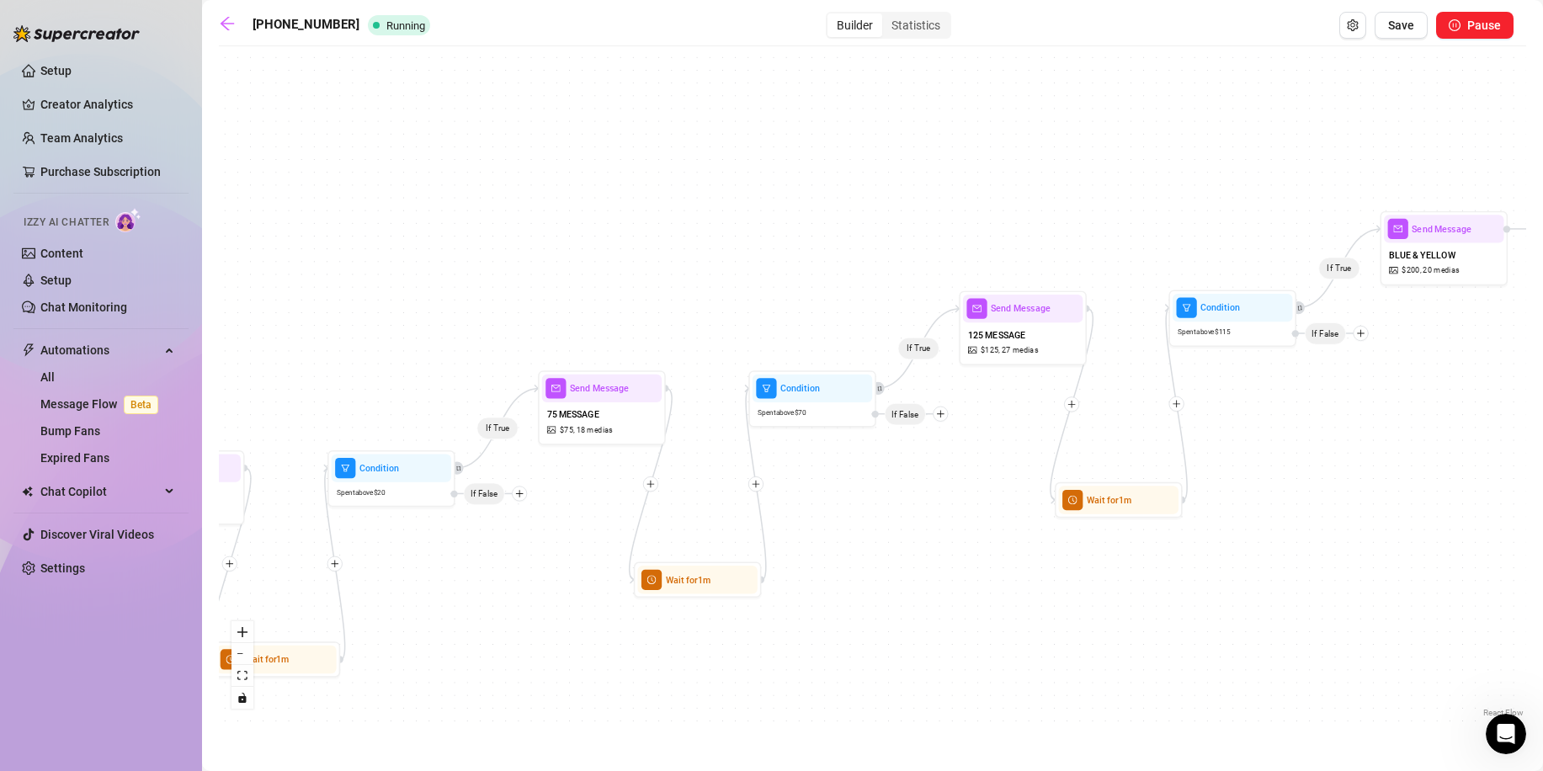
drag, startPoint x: 556, startPoint y: 526, endPoint x: 557, endPoint y: 555, distance: 28.7
click at [557, 555] on div "If True If True If True Wait for 1m Wait for 1m Wait for 1m Condition Spent abo…" at bounding box center [873, 388] width 1308 height 667
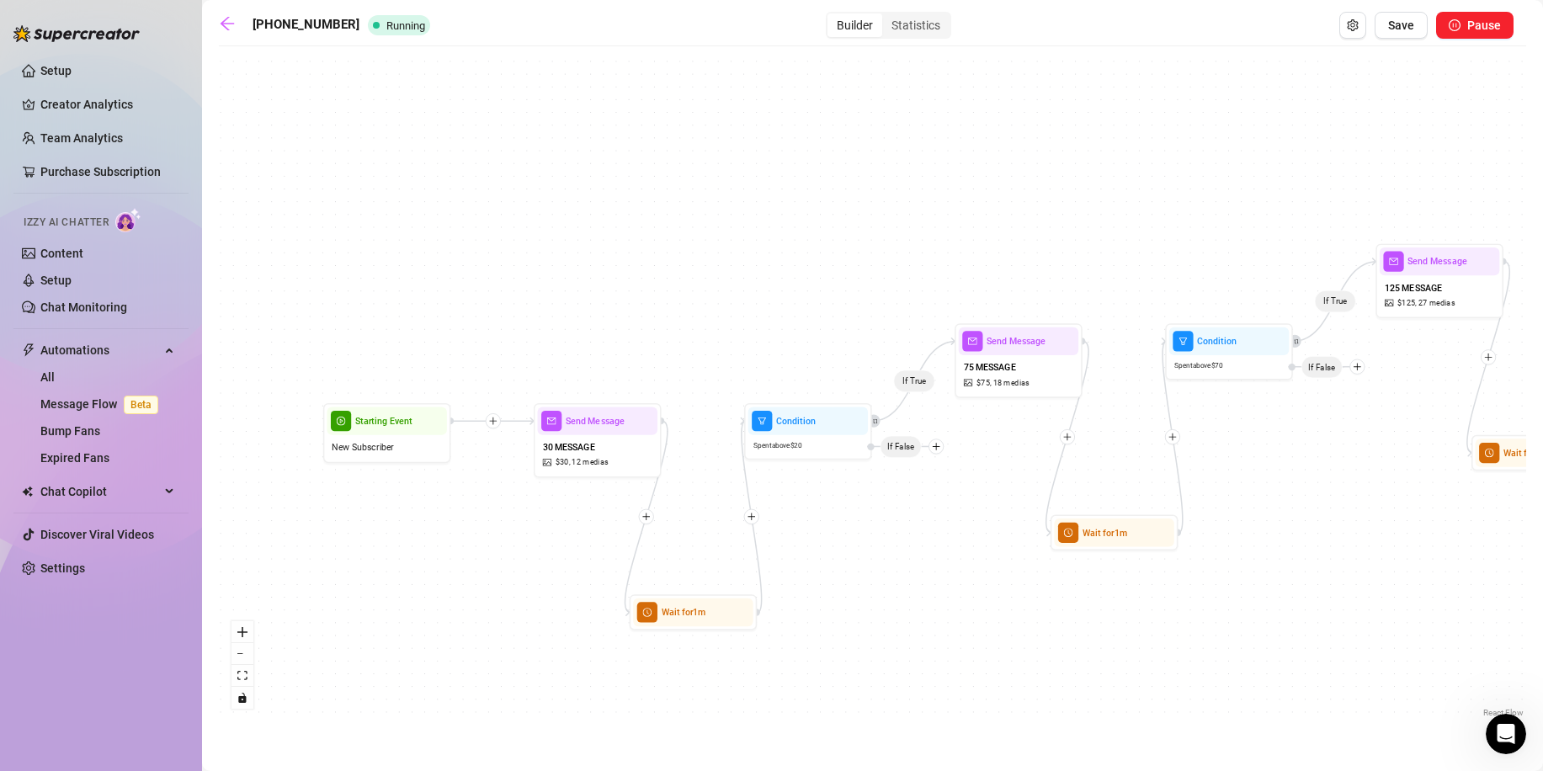
drag, startPoint x: 1015, startPoint y: 663, endPoint x: 1416, endPoint y: 622, distance: 403.7
click at [1416, 622] on div "If True If True If True Wait for 1m Wait for 1m Wait for 1m Condition Spent abo…" at bounding box center [873, 388] width 1308 height 667
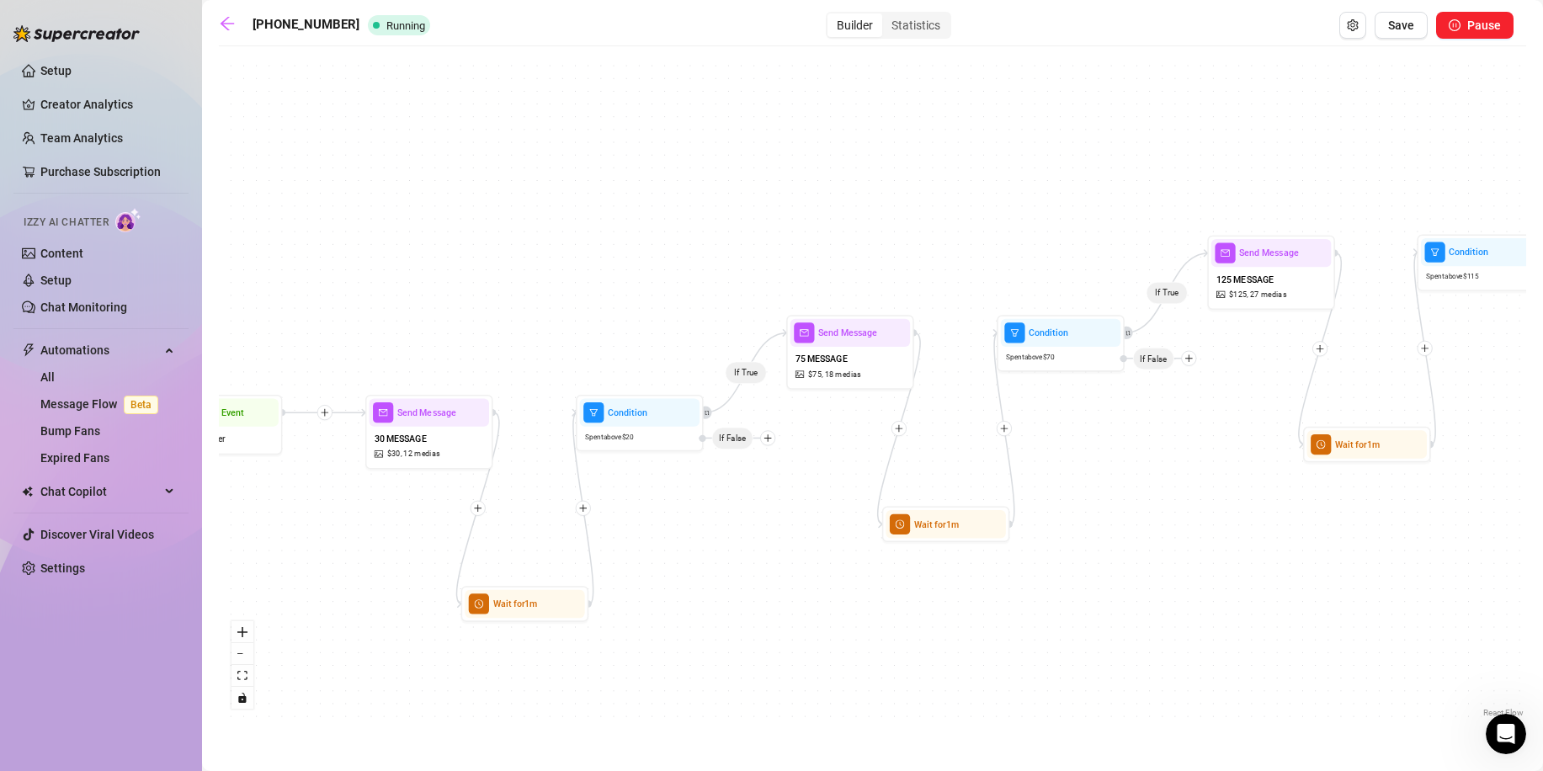
drag, startPoint x: 927, startPoint y: 653, endPoint x: 759, endPoint y: 645, distance: 168.6
click at [759, 645] on div "If True If True If True Wait for 1m Wait for 1m Wait for 1m Condition Spent abo…" at bounding box center [873, 388] width 1308 height 667
click at [639, 434] on div "Spent above $ 20" at bounding box center [640, 437] width 120 height 21
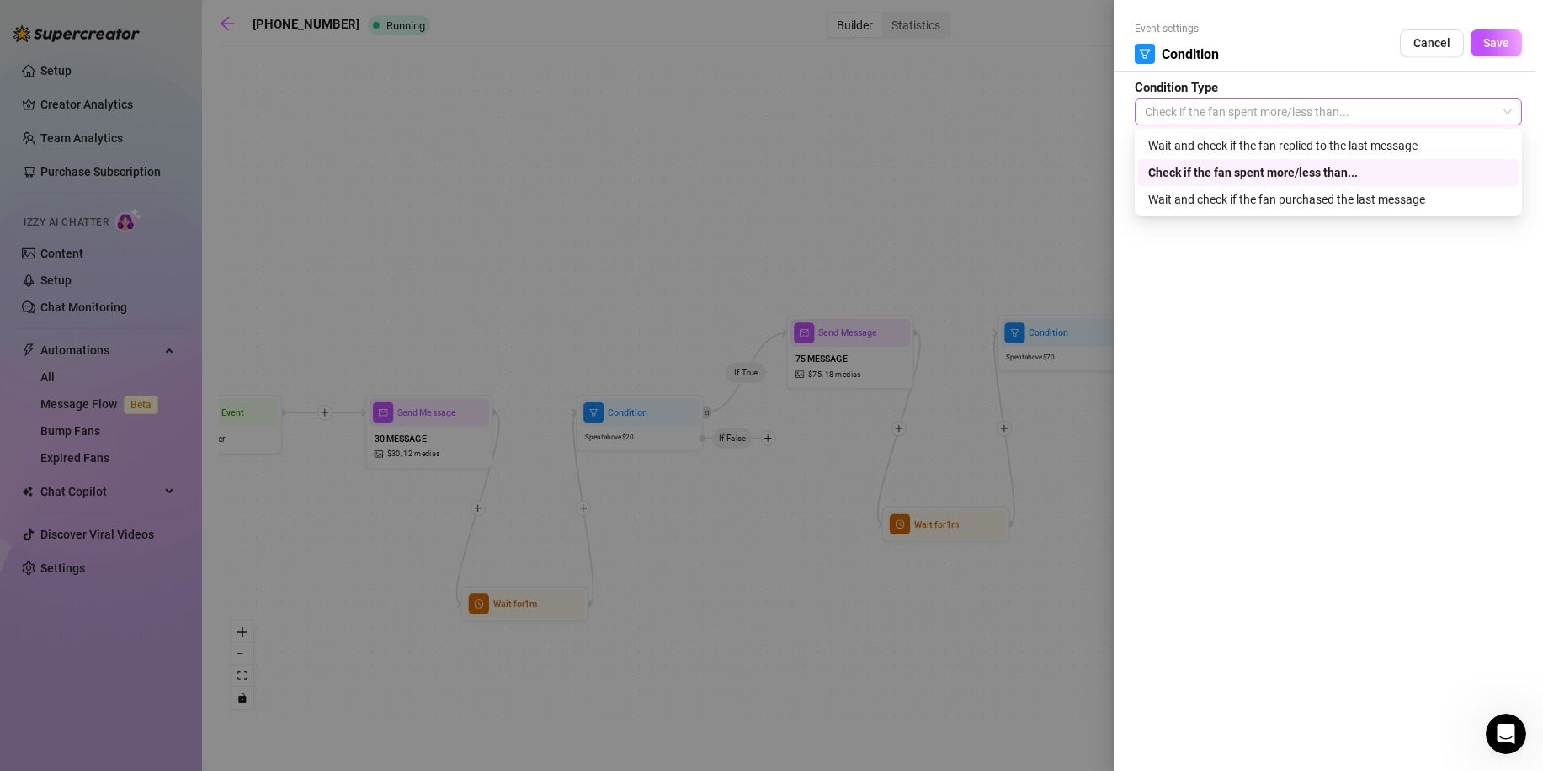
click at [1242, 102] on span "Check if the fan spent more/less than..." at bounding box center [1328, 111] width 367 height 25
click at [1261, 197] on div "Wait and check if the fan purchased the last message" at bounding box center [1328, 199] width 360 height 19
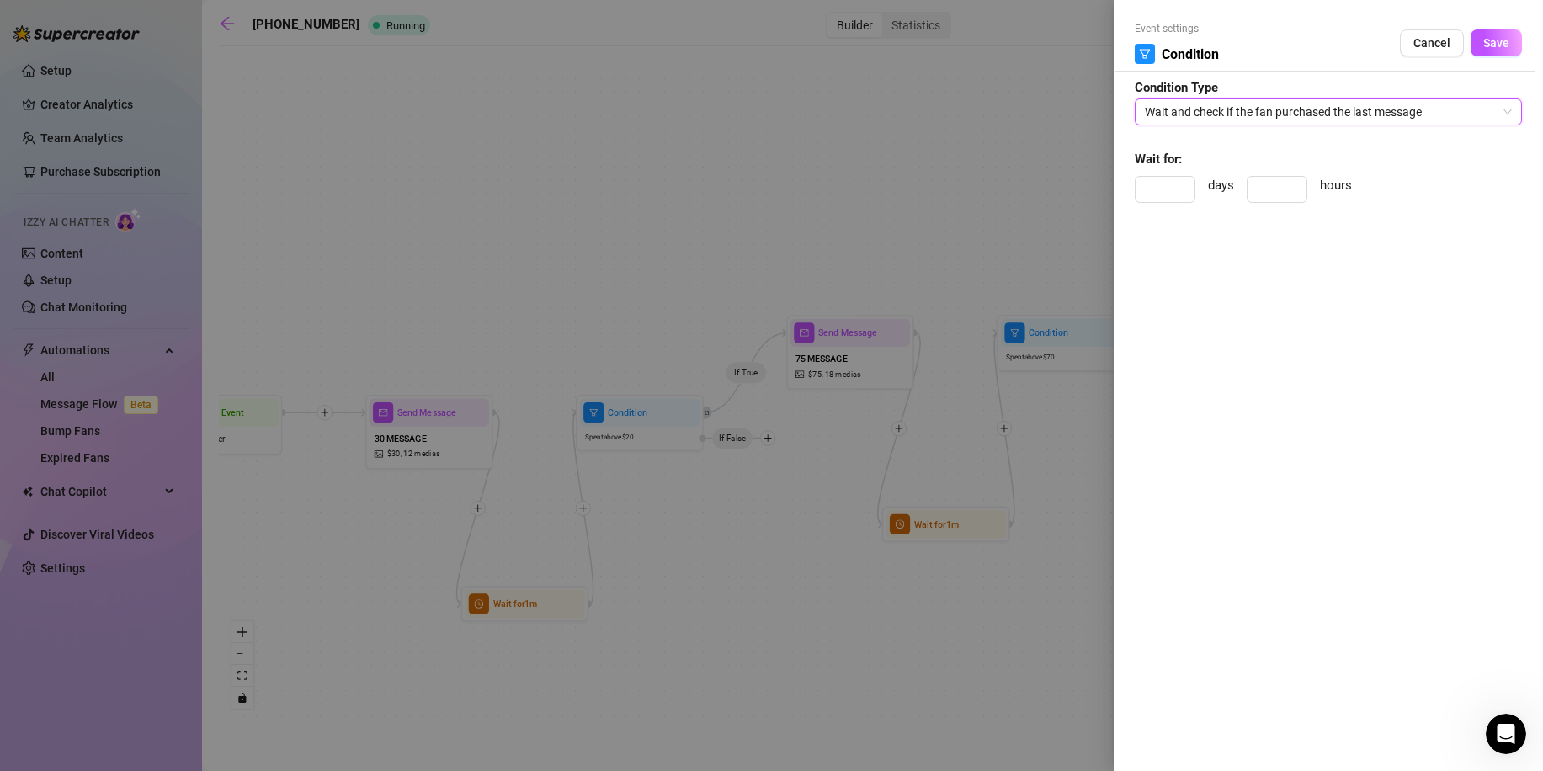
click at [1247, 93] on form "Event settings Condition Cancel Save Condition Type Wait and check if the fan p…" at bounding box center [1328, 119] width 387 height 197
click at [1245, 112] on span "Wait and check if the fan purchased the last message" at bounding box center [1328, 111] width 367 height 25
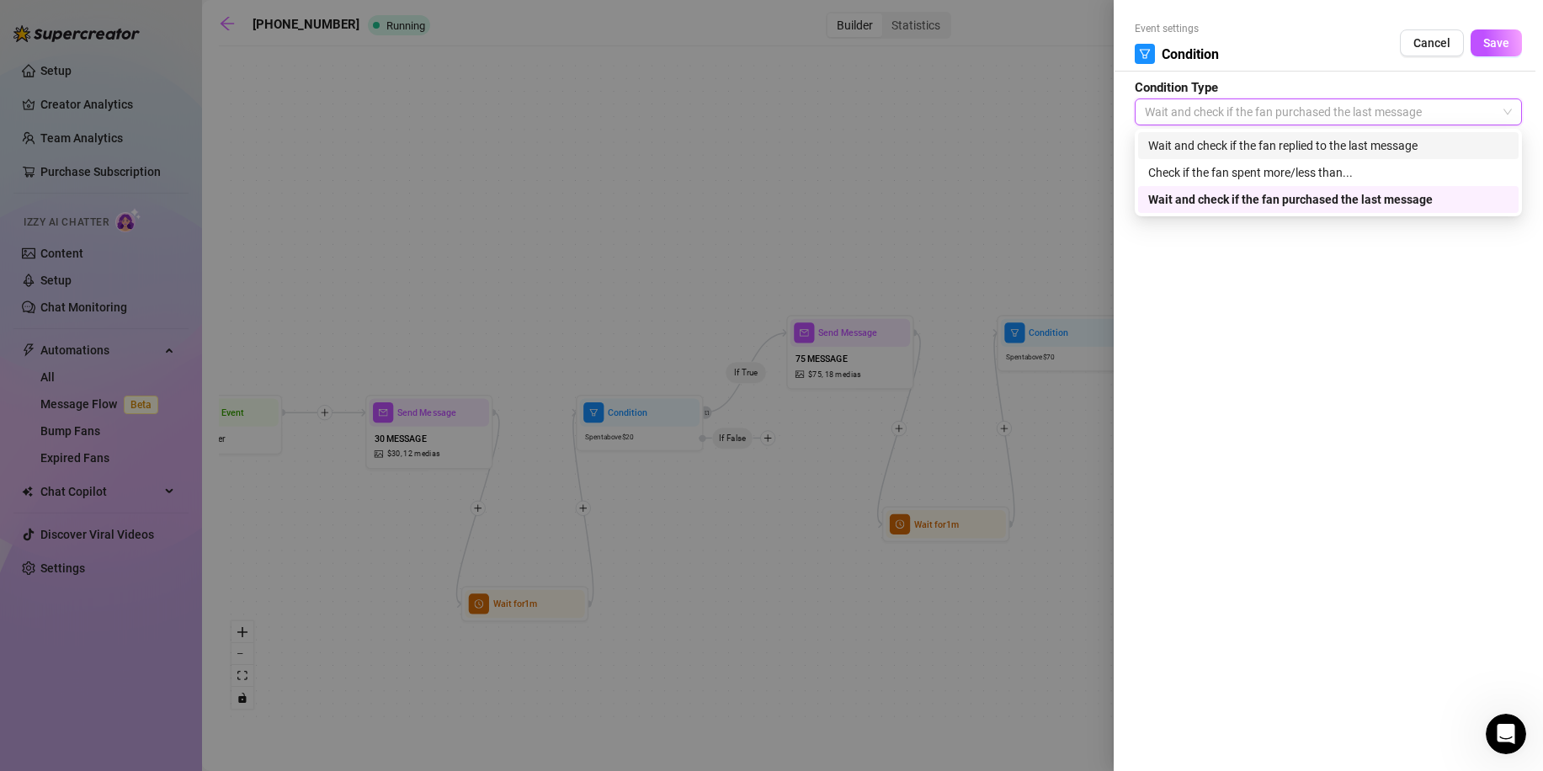
click at [1260, 136] on div "Wait and check if the fan replied to the last message" at bounding box center [1328, 145] width 381 height 27
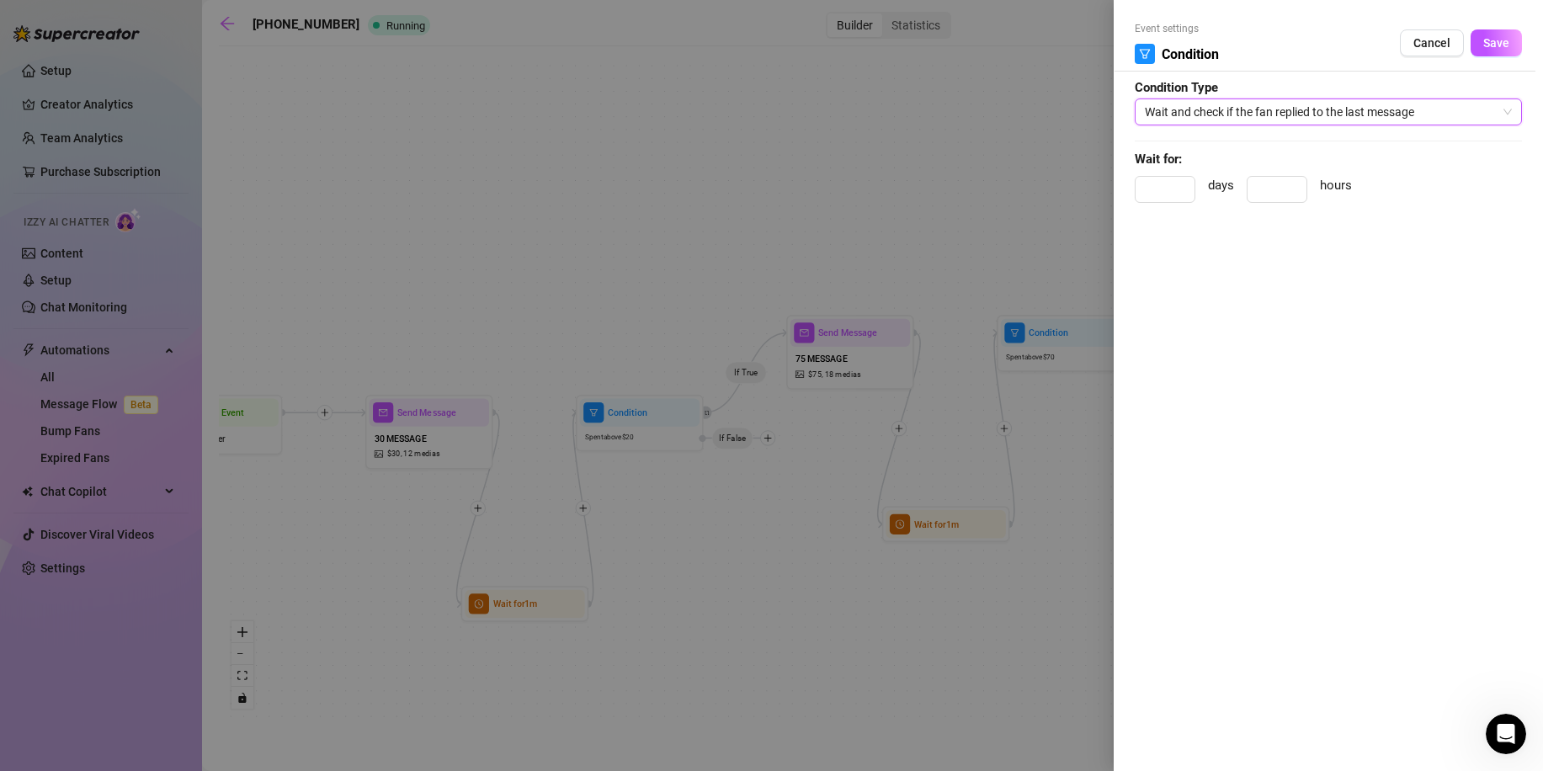
click at [1250, 113] on span "Wait and check if the fan replied to the last message" at bounding box center [1328, 111] width 367 height 25
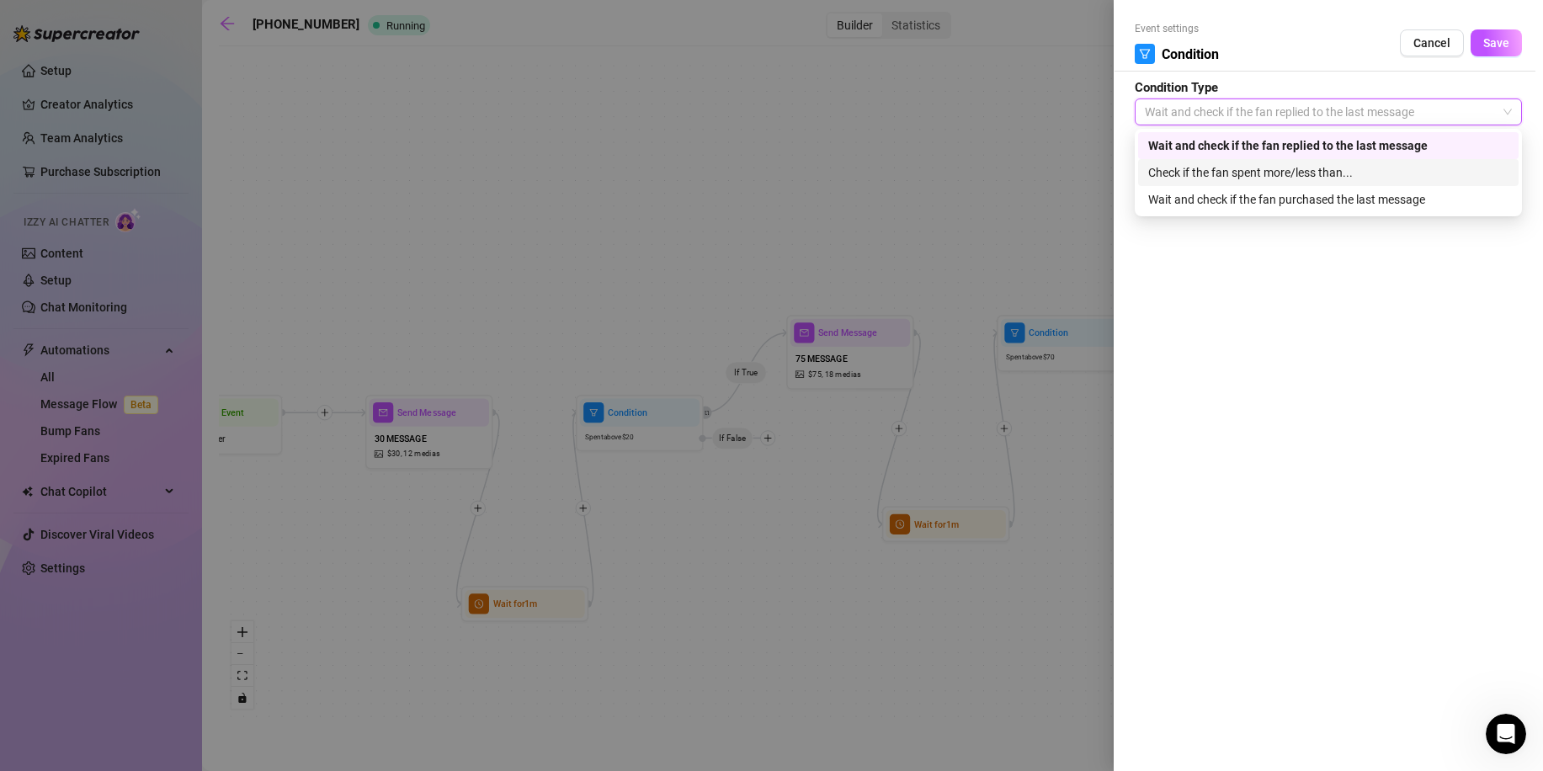
click at [1253, 168] on div "Check if the fan spent more/less than..." at bounding box center [1328, 172] width 360 height 19
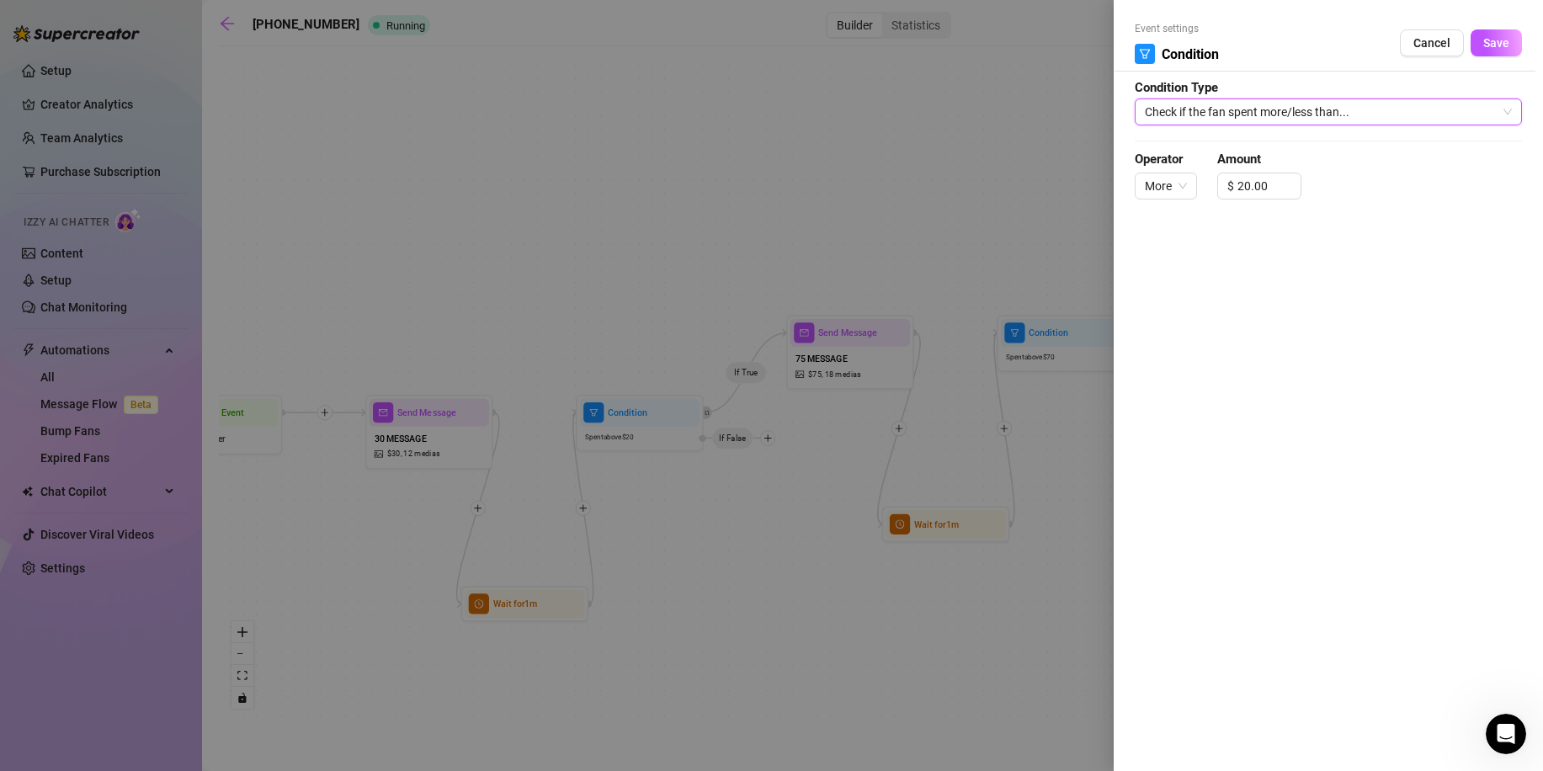
click at [1490, 42] on span "Save" at bounding box center [1496, 42] width 26 height 13
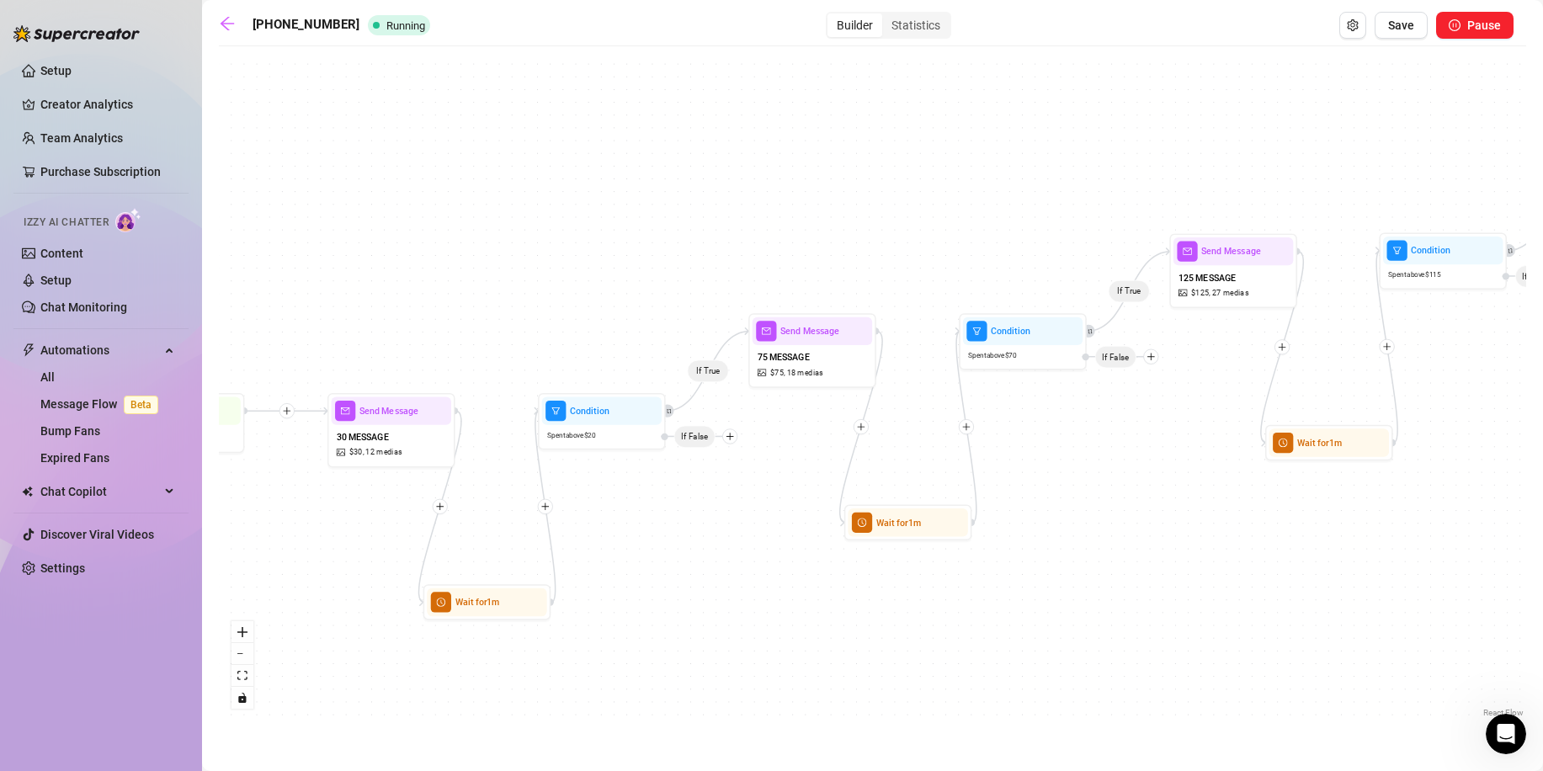
drag, startPoint x: 1270, startPoint y: 486, endPoint x: 1175, endPoint y: 479, distance: 94.5
click at [1176, 479] on div "If True If True If True Wait for 1m Wait for 1m Wait for 1m Condition Spent abo…" at bounding box center [873, 388] width 1308 height 667
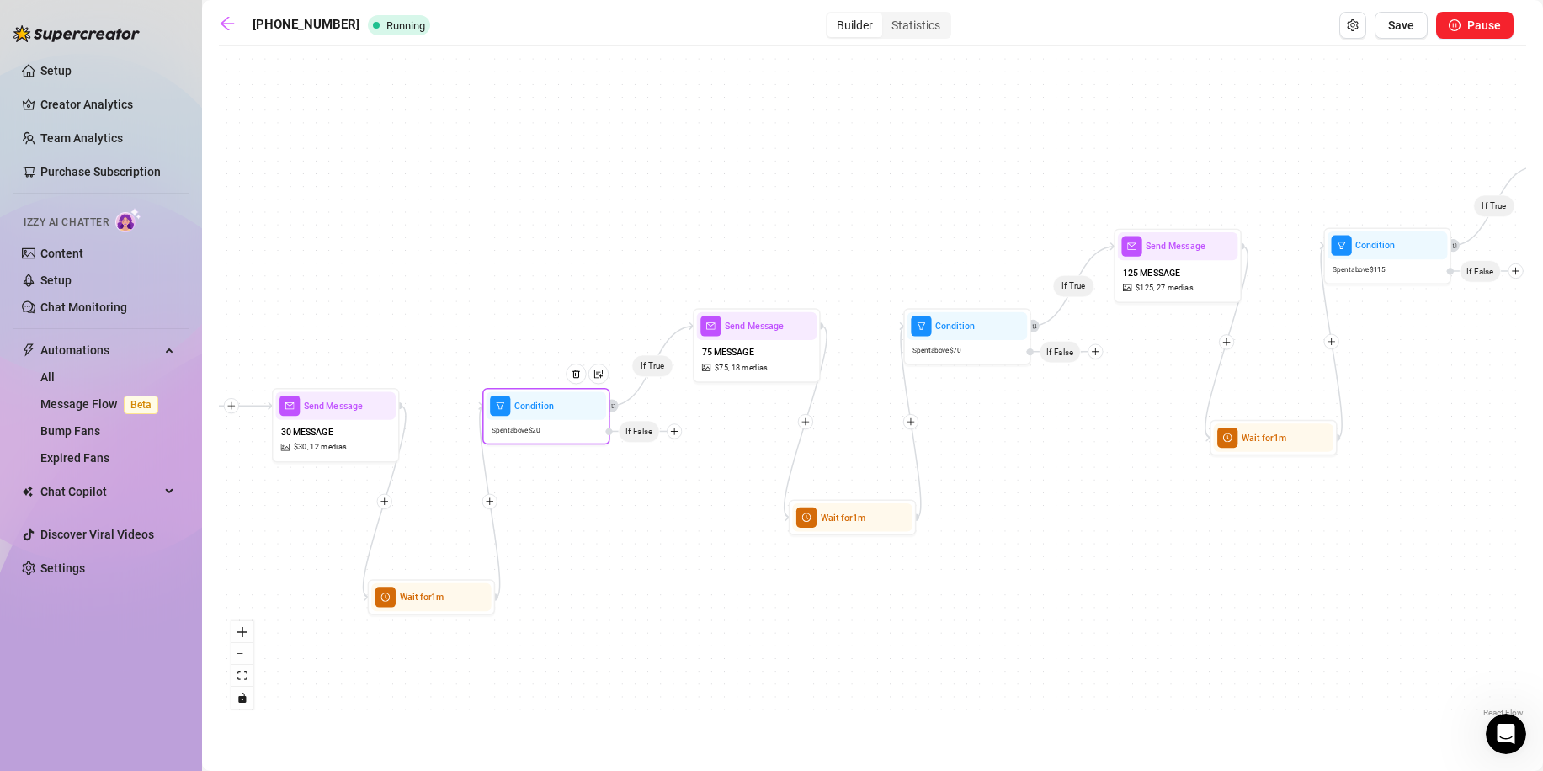
click at [557, 423] on div "Spent above $ 20" at bounding box center [547, 430] width 120 height 21
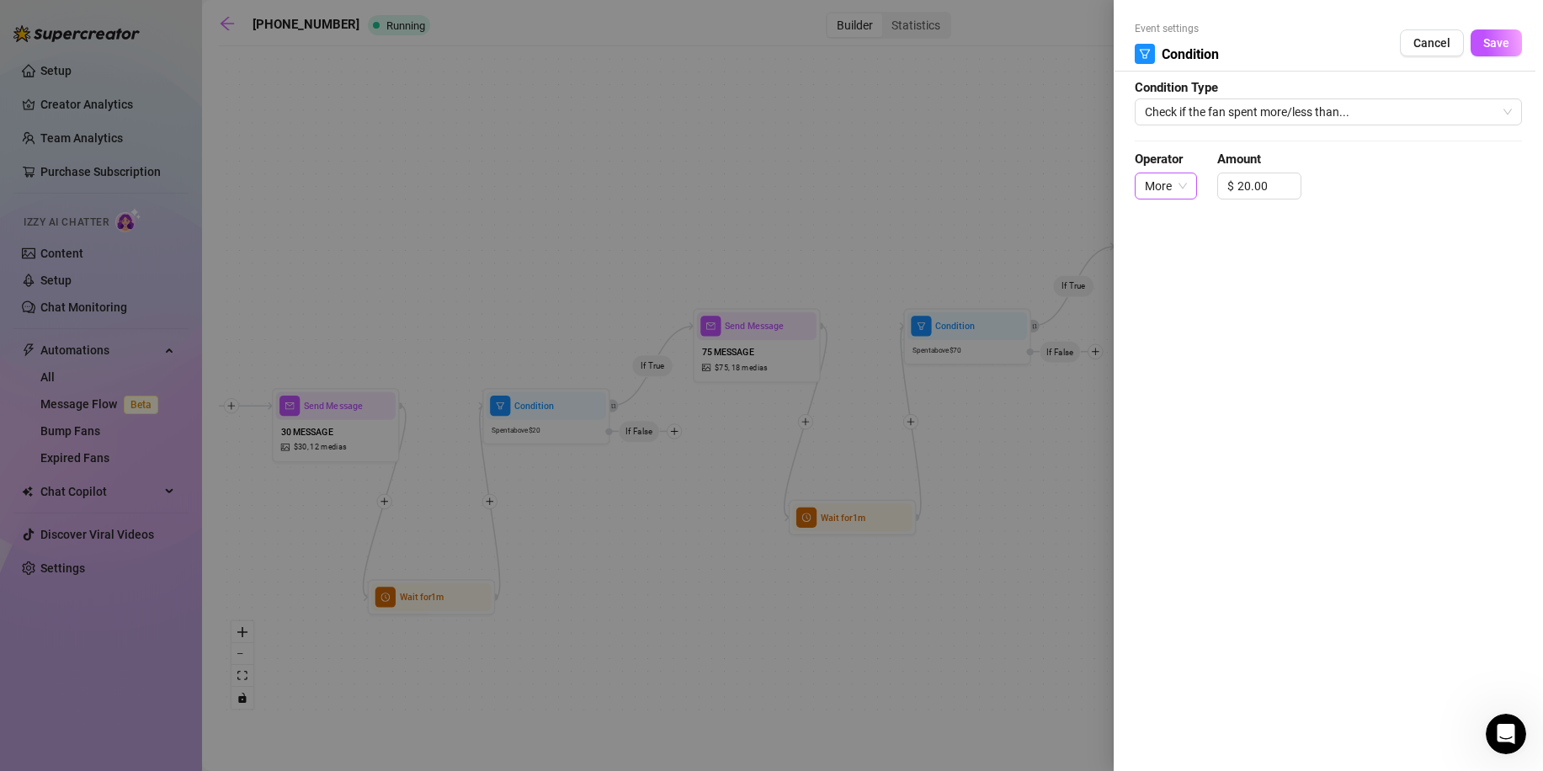
click at [1172, 190] on span "More" at bounding box center [1166, 185] width 42 height 25
click at [1025, 474] on div at bounding box center [771, 385] width 1543 height 771
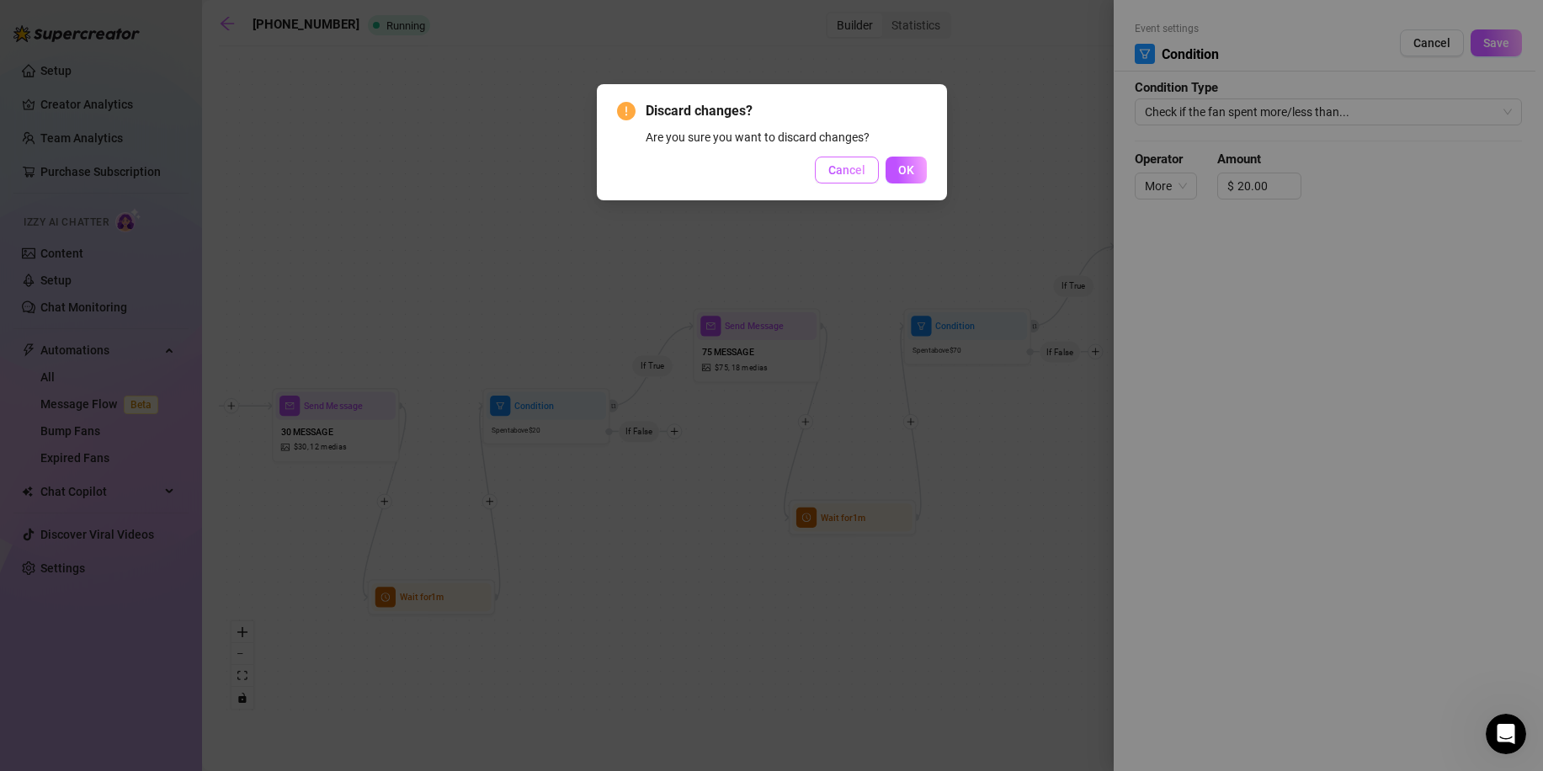
click at [871, 169] on button "Cancel" at bounding box center [847, 170] width 64 height 27
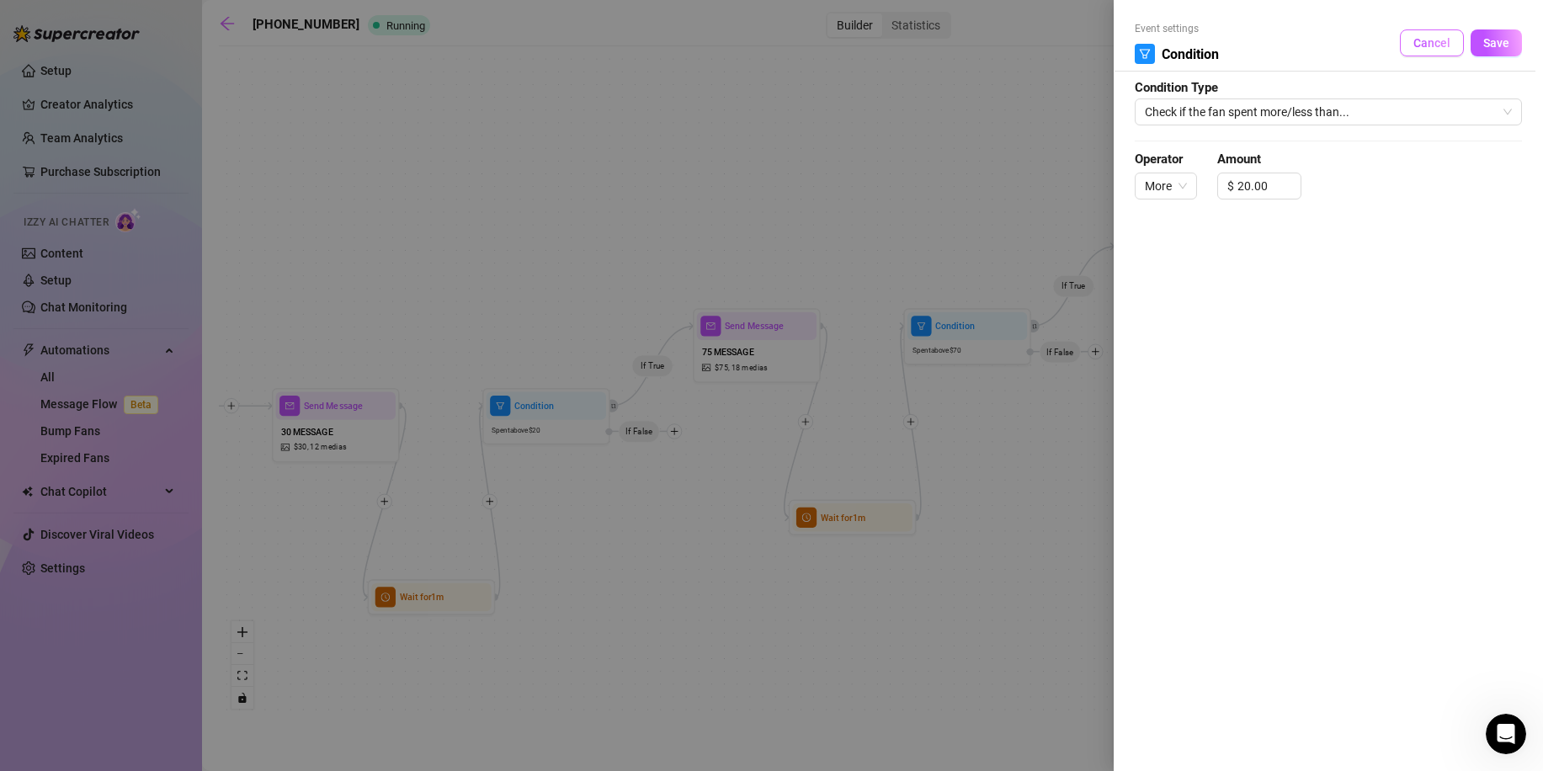
click at [1427, 51] on button "Cancel" at bounding box center [1432, 42] width 64 height 27
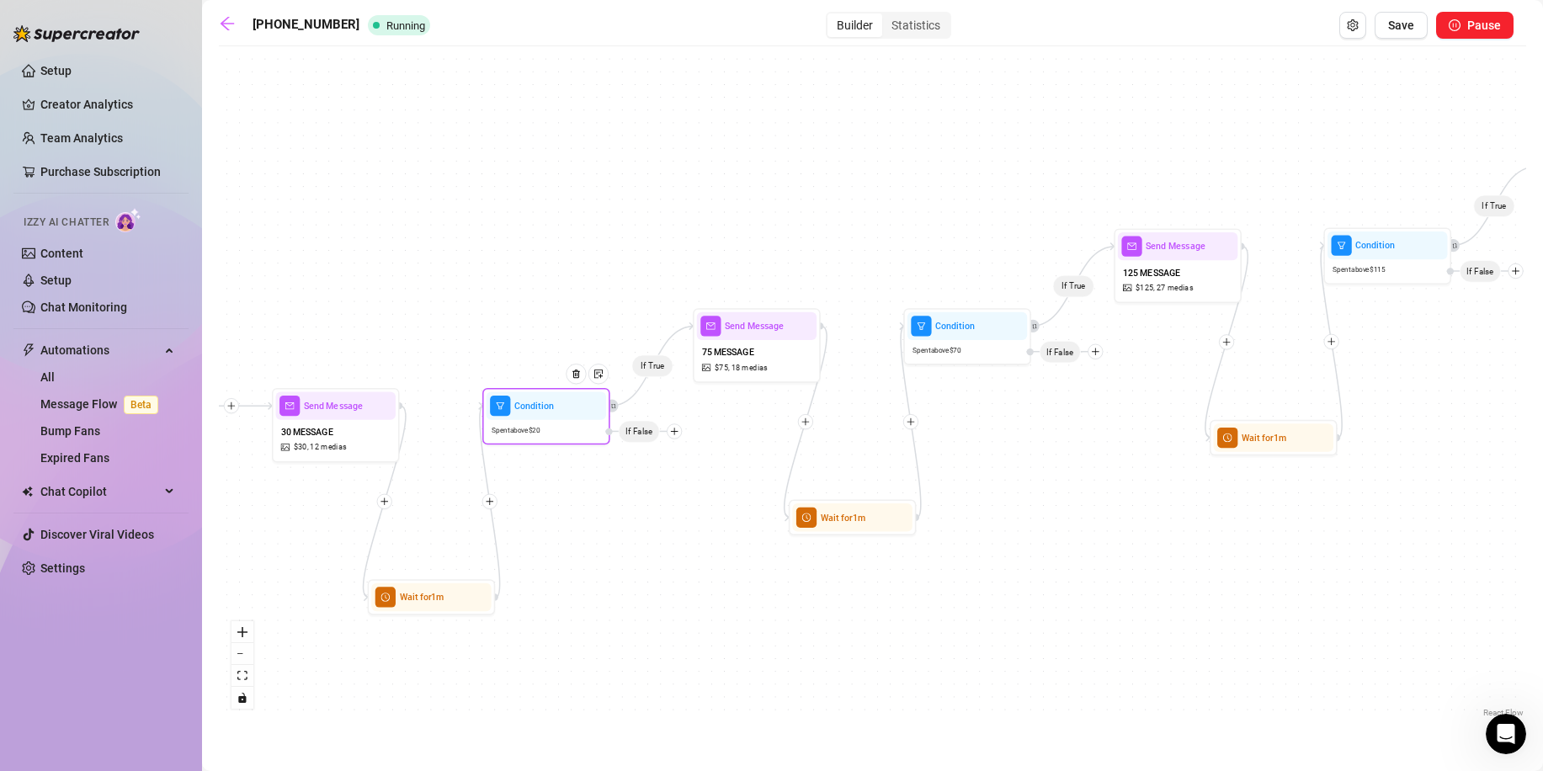
click at [669, 426] on div at bounding box center [674, 430] width 15 height 15
click at [704, 494] on div "Tag Fan" at bounding box center [699, 498] width 93 height 22
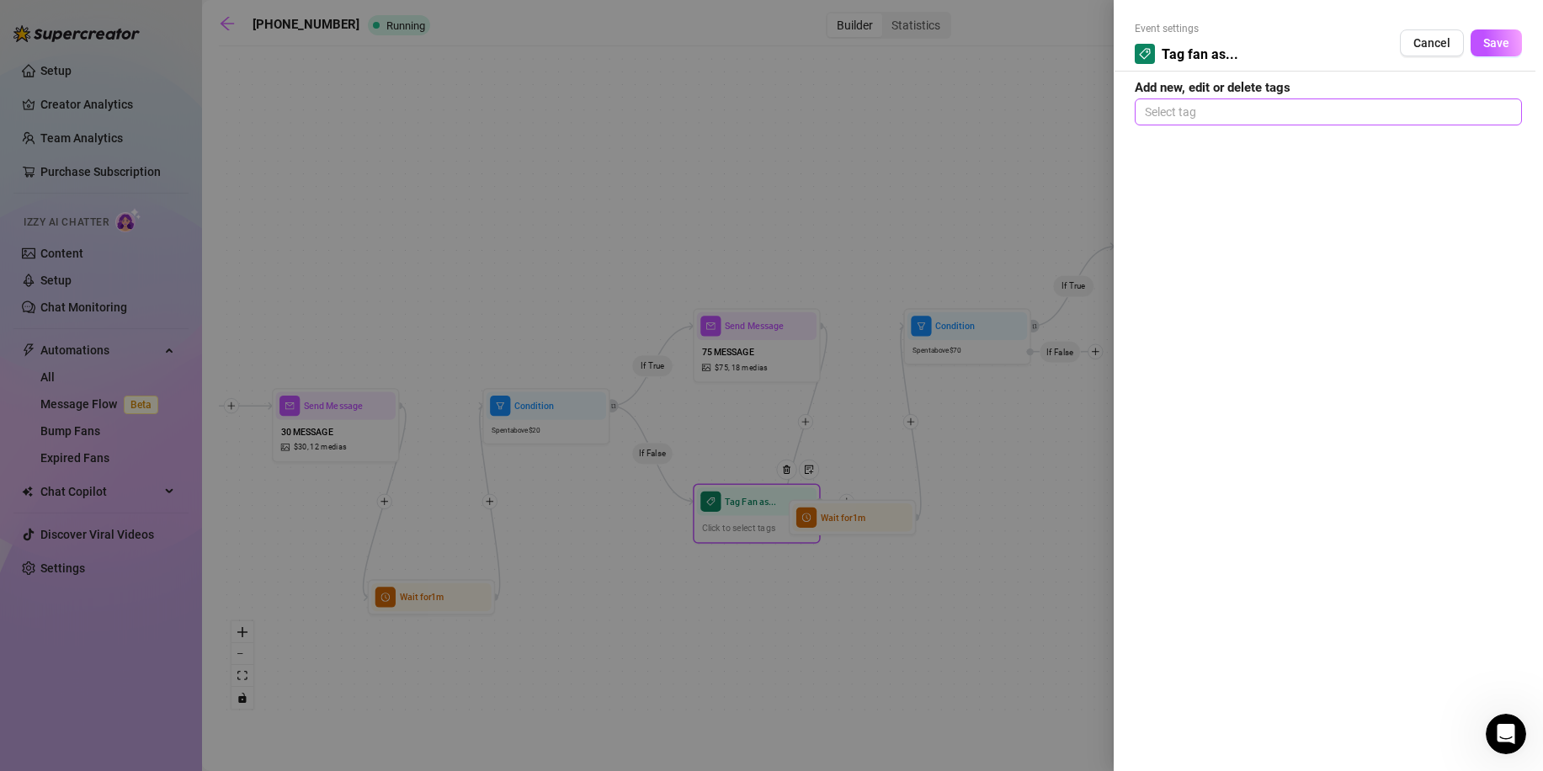
click at [1224, 108] on div at bounding box center [1328, 112] width 381 height 24
click at [1406, 377] on div "Event settings Tag fan as... Cancel Save Add new, edit or delete tags Select tag" at bounding box center [1328, 385] width 429 height 771
click at [781, 478] on div at bounding box center [771, 385] width 1543 height 771
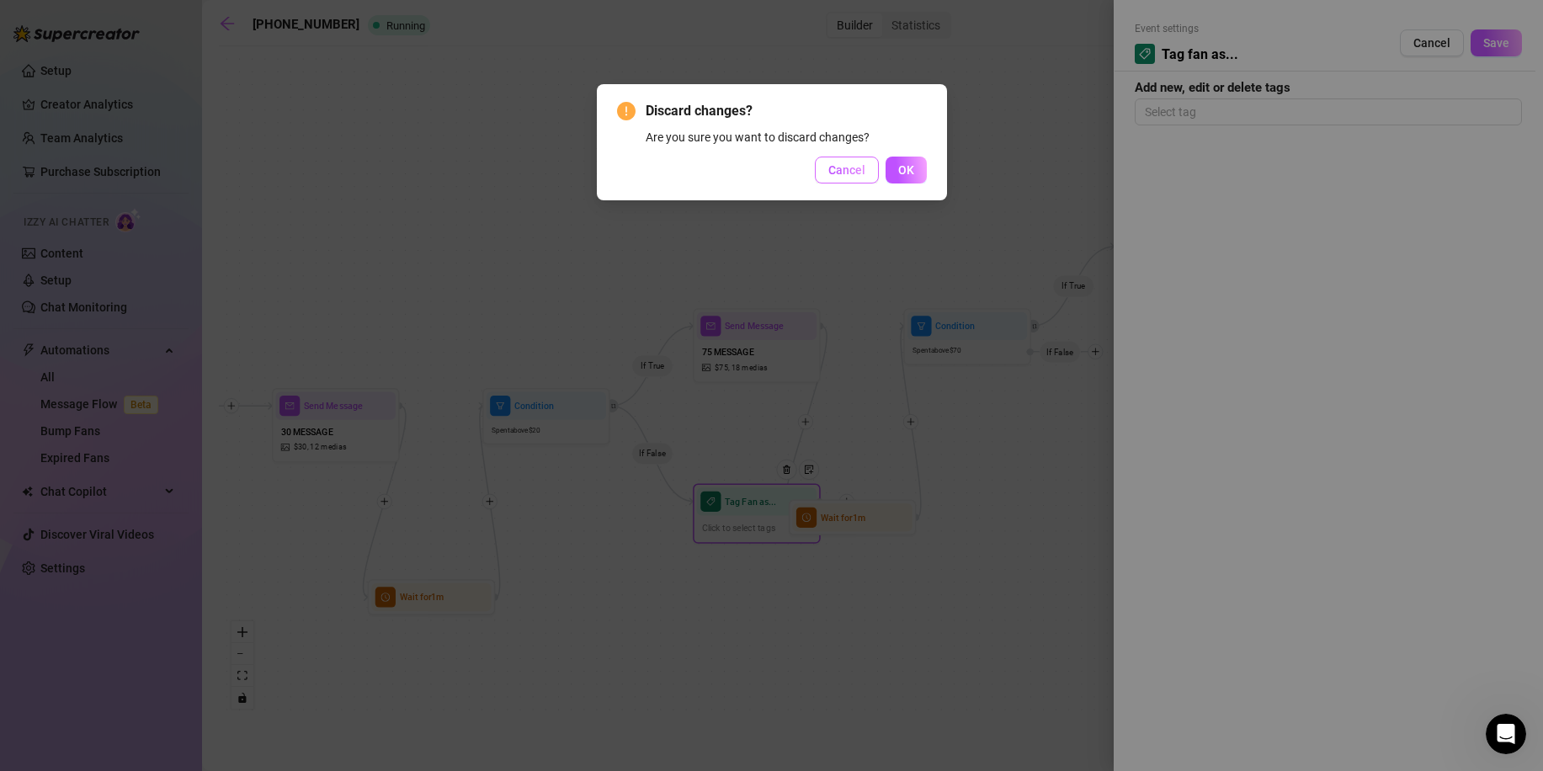
click at [843, 158] on button "Cancel" at bounding box center [847, 170] width 64 height 27
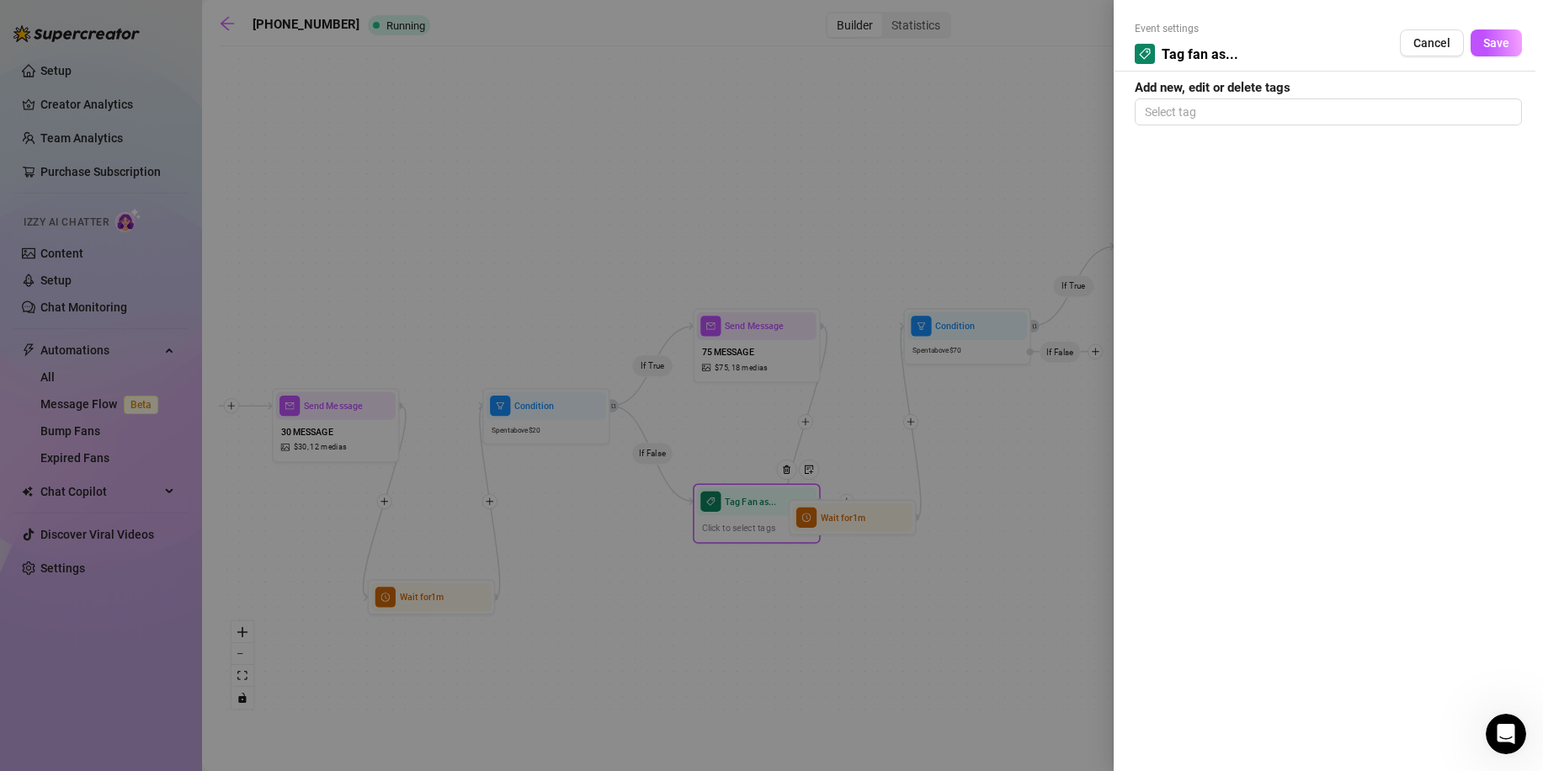
click at [1433, 48] on span "Cancel" at bounding box center [1432, 42] width 37 height 13
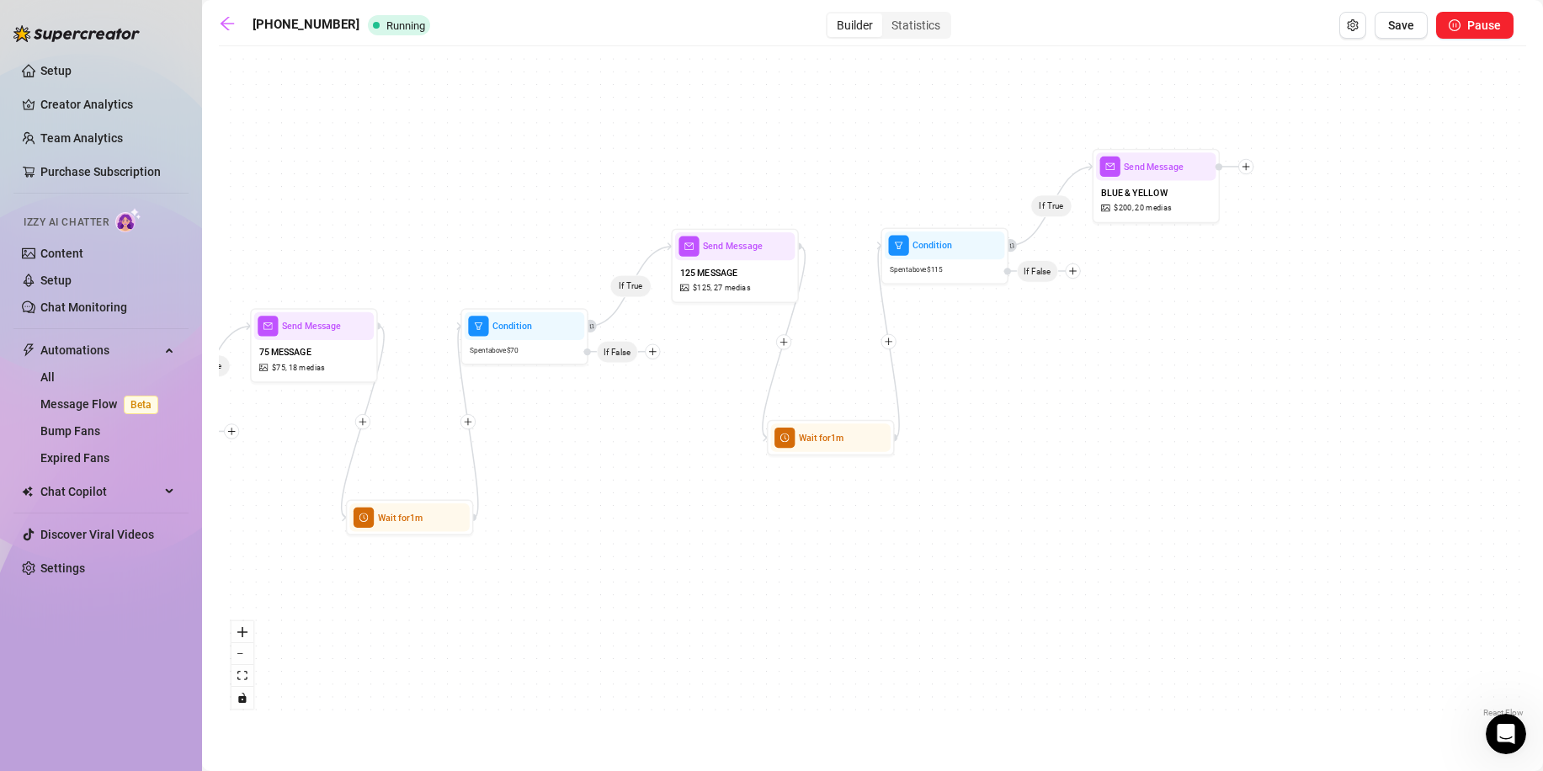
drag, startPoint x: 1146, startPoint y: 504, endPoint x: 640, endPoint y: 505, distance: 506.0
click at [640, 505] on div "If True If True If True Wait for 1m Wait for 1m Wait for 1m Condition Spent abo…" at bounding box center [873, 388] width 1308 height 667
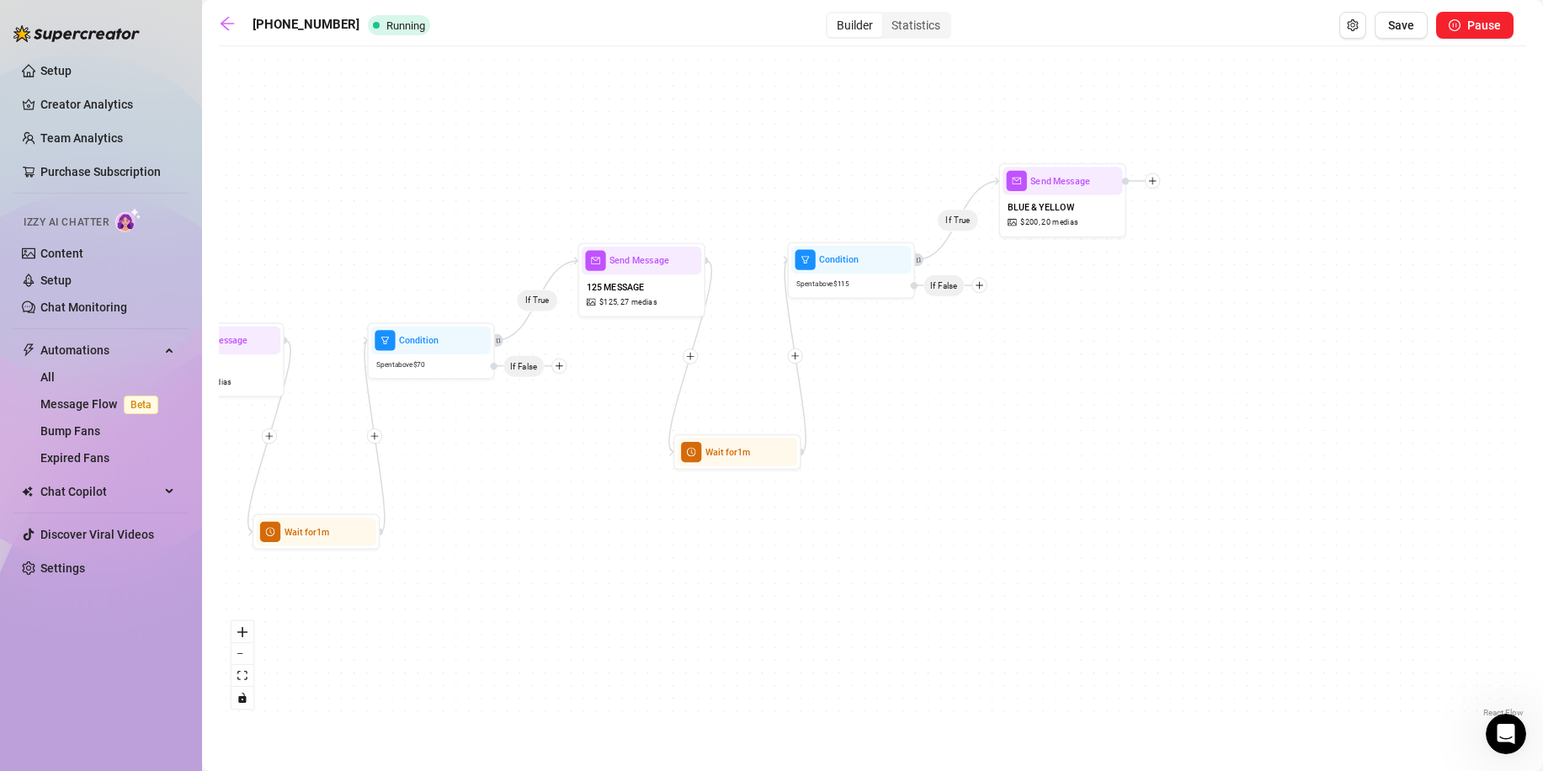
drag, startPoint x: 1127, startPoint y: 417, endPoint x: 967, endPoint y: 470, distance: 169.3
click at [967, 471] on div "If True If True If True Wait for 1m Wait for 1m Wait for 1m Condition Spent abo…" at bounding box center [873, 388] width 1308 height 667
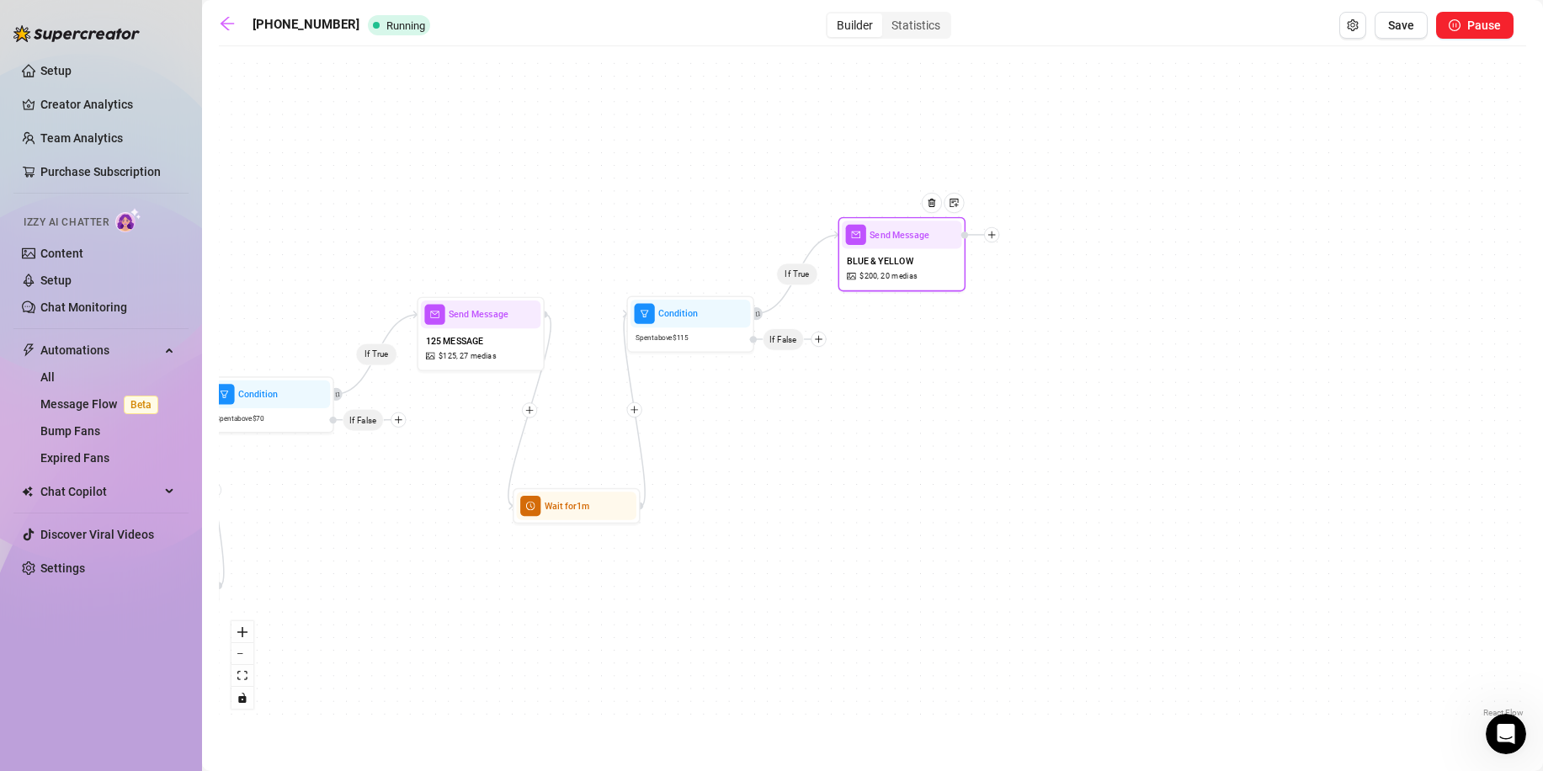
click at [992, 238] on icon "plus" at bounding box center [992, 236] width 1 height 8
click at [1052, 301] on div "Tag Fan" at bounding box center [1055, 301] width 93 height 22
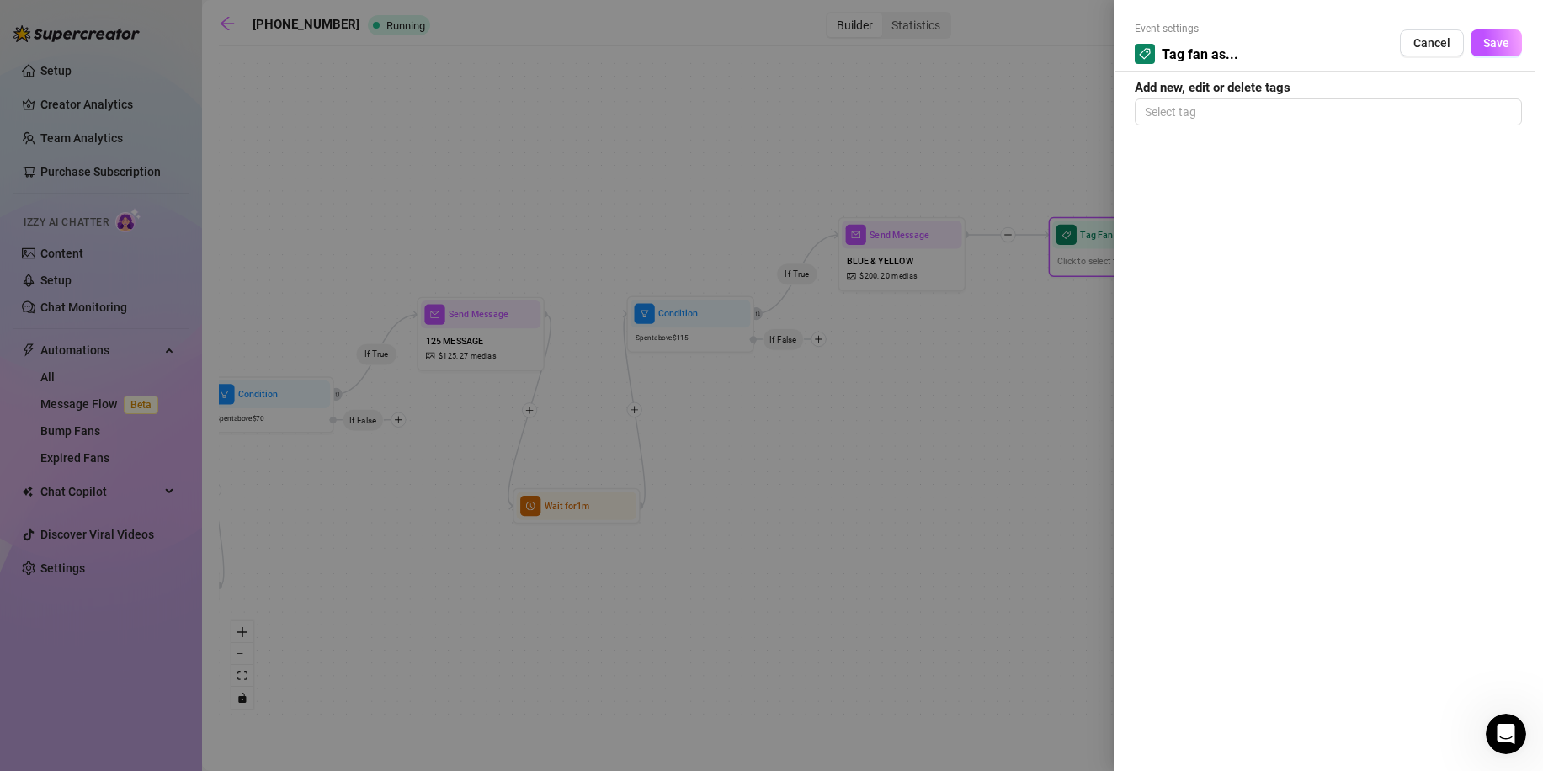
click at [1234, 128] on div "Event settings Tag fan as... Cancel Save Add new, edit or delete tags Select tag" at bounding box center [1328, 385] width 429 height 771
click at [1247, 123] on div at bounding box center [1328, 112] width 381 height 24
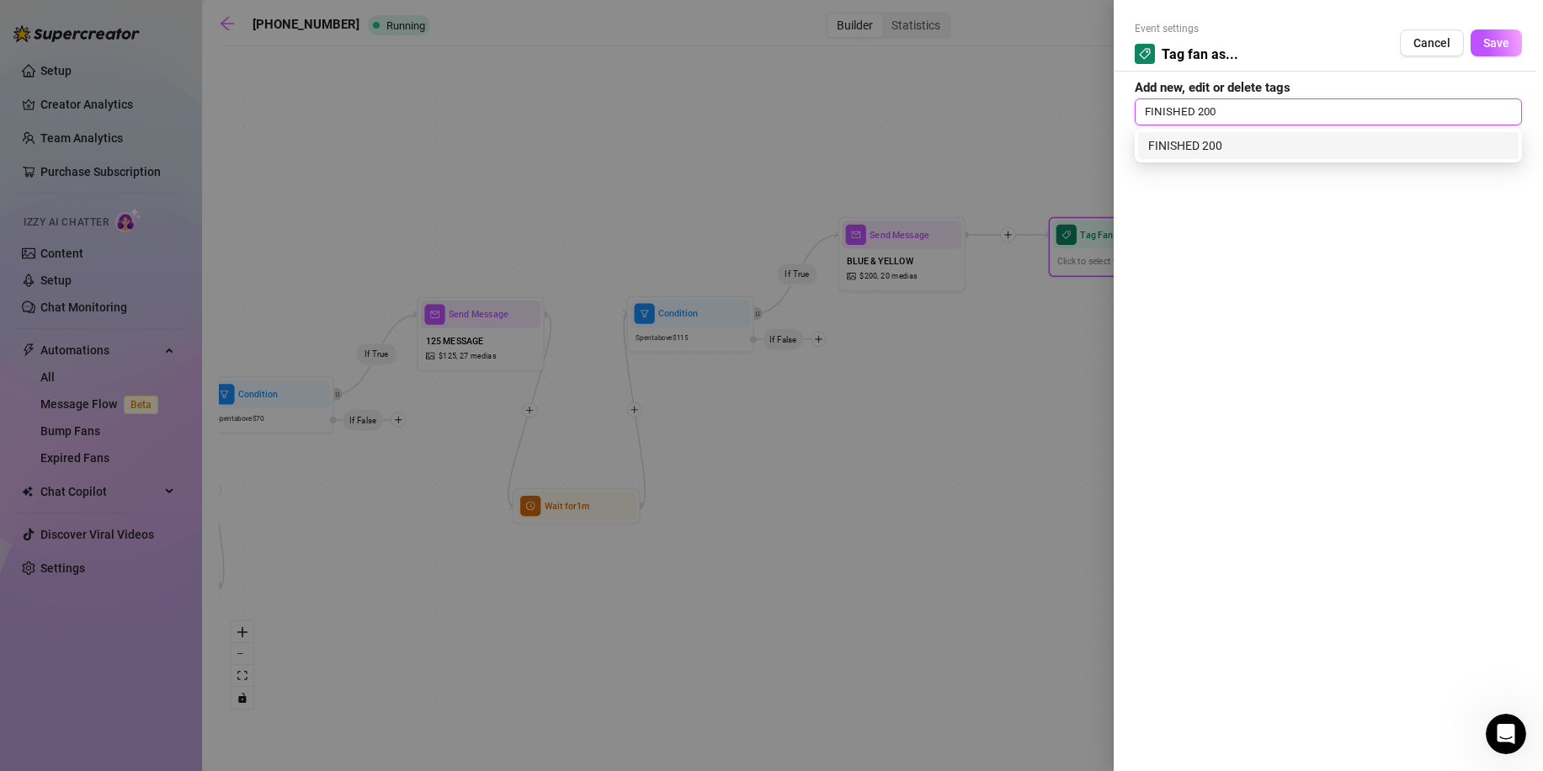
click at [1493, 46] on span "Save" at bounding box center [1496, 42] width 26 height 13
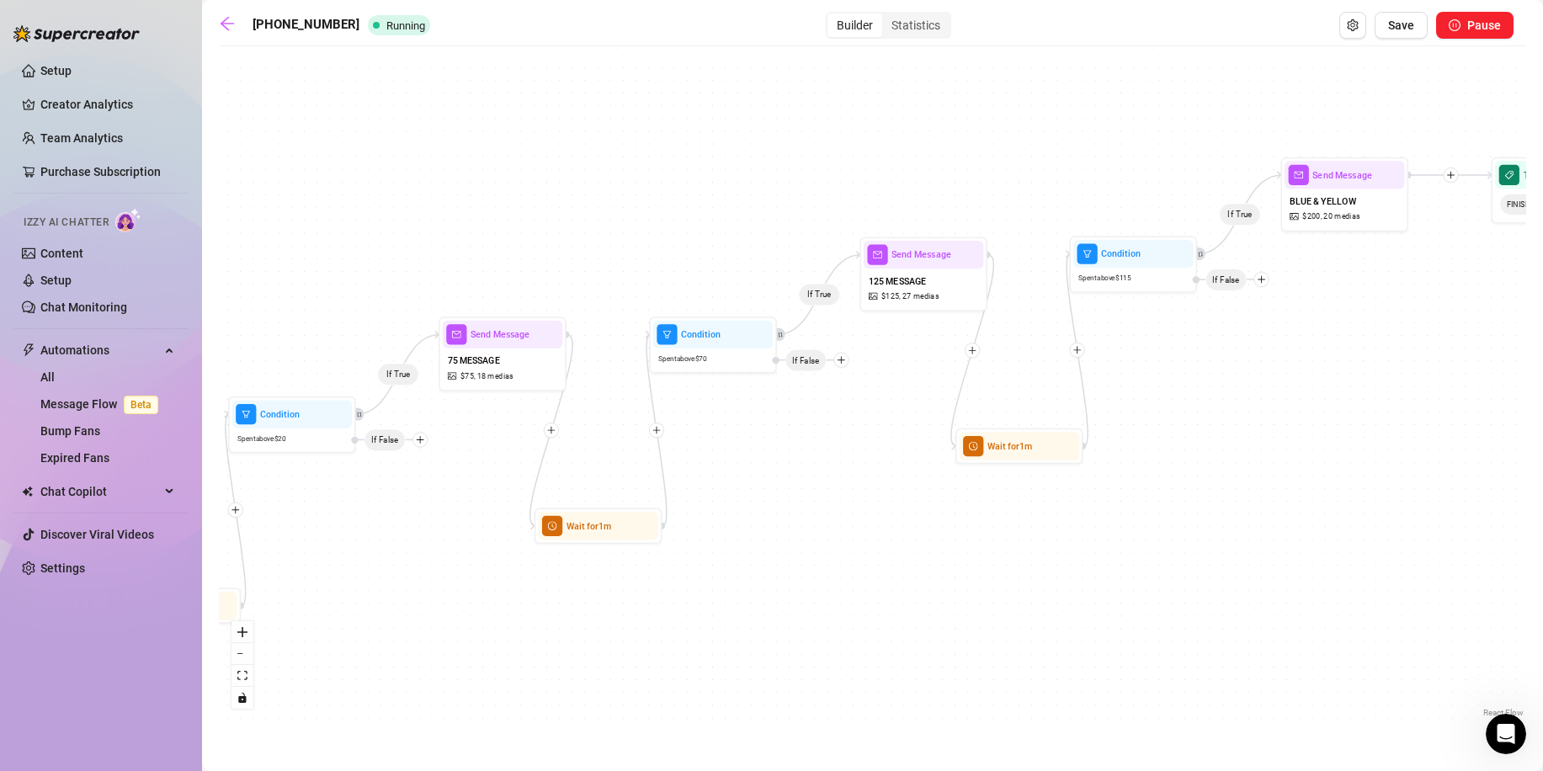
drag, startPoint x: 959, startPoint y: 456, endPoint x: 1303, endPoint y: 412, distance: 347.2
click at [1361, 399] on div "If True If True If True Tag Fan as... FINISHED 200 Wait for 1m Wait for 1m Wait…" at bounding box center [873, 388] width 1308 height 667
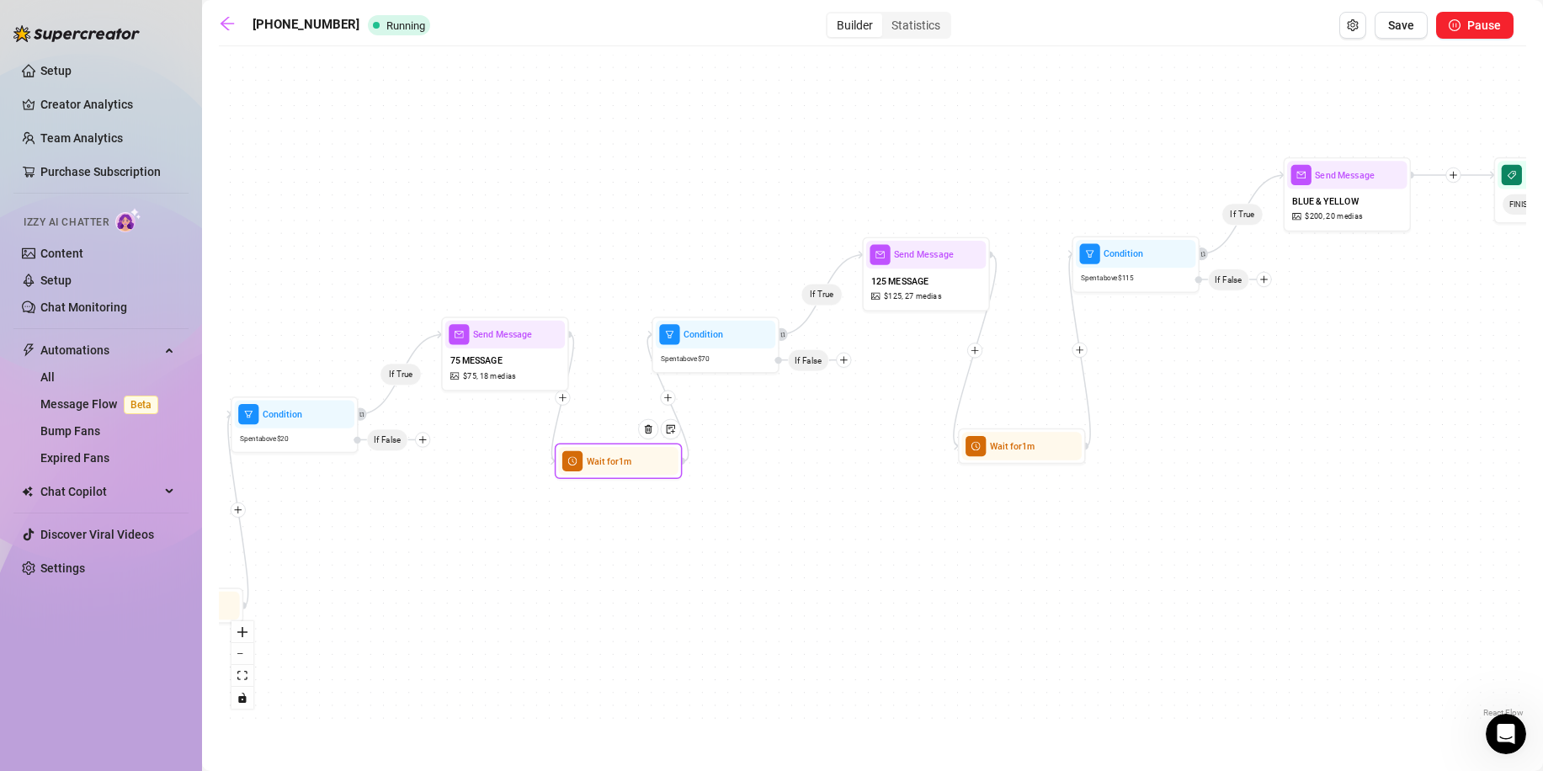
drag, startPoint x: 986, startPoint y: 529, endPoint x: 642, endPoint y: 467, distance: 349.8
click at [801, 533] on div "If True If True If True Tag Fan as... FINISHED 200 Wait for 1m Wait for 1m Wait…" at bounding box center [873, 388] width 1308 height 667
click at [1412, 27] on span "Save" at bounding box center [1401, 25] width 26 height 13
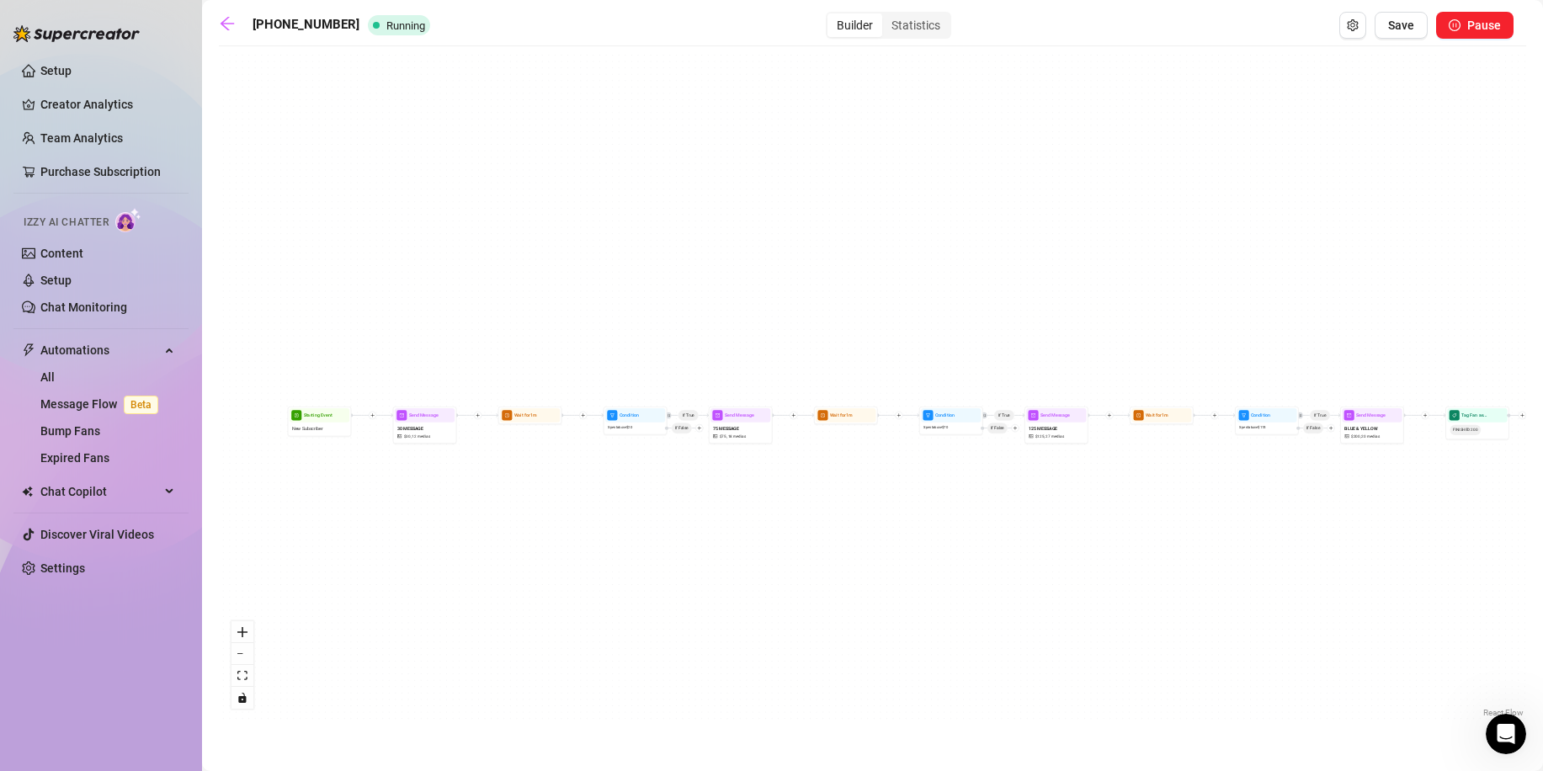
drag, startPoint x: 562, startPoint y: 578, endPoint x: 1266, endPoint y: 533, distance: 706.2
click at [1266, 533] on div "If True If True If True Tag Fan as... FINISHED 200 Wait for 1m Wait for 1m Wait…" at bounding box center [873, 388] width 1308 height 667
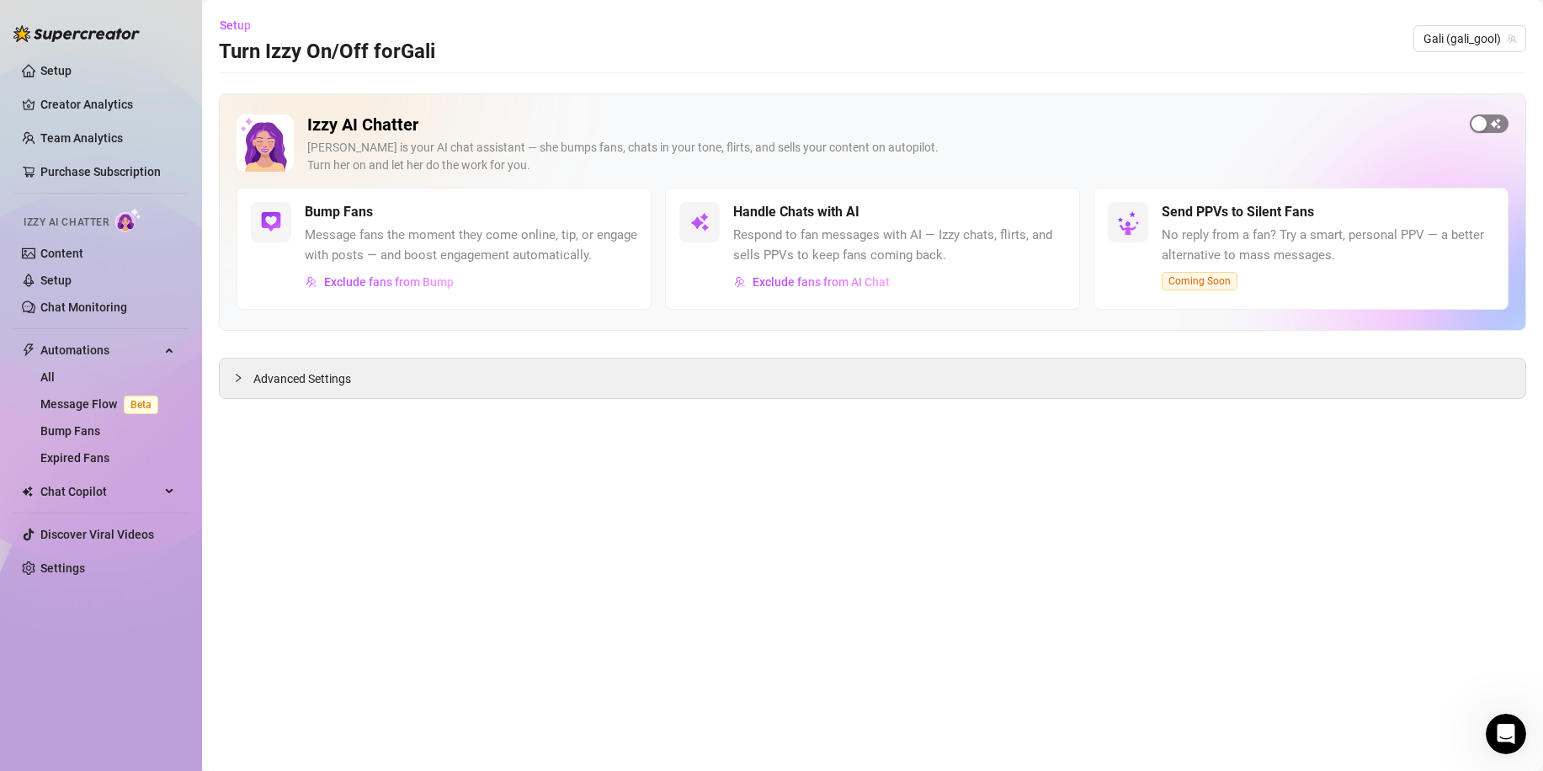
click at [1494, 124] on span "button" at bounding box center [1489, 124] width 39 height 19
click at [1047, 220] on span "button" at bounding box center [1047, 212] width 37 height 19
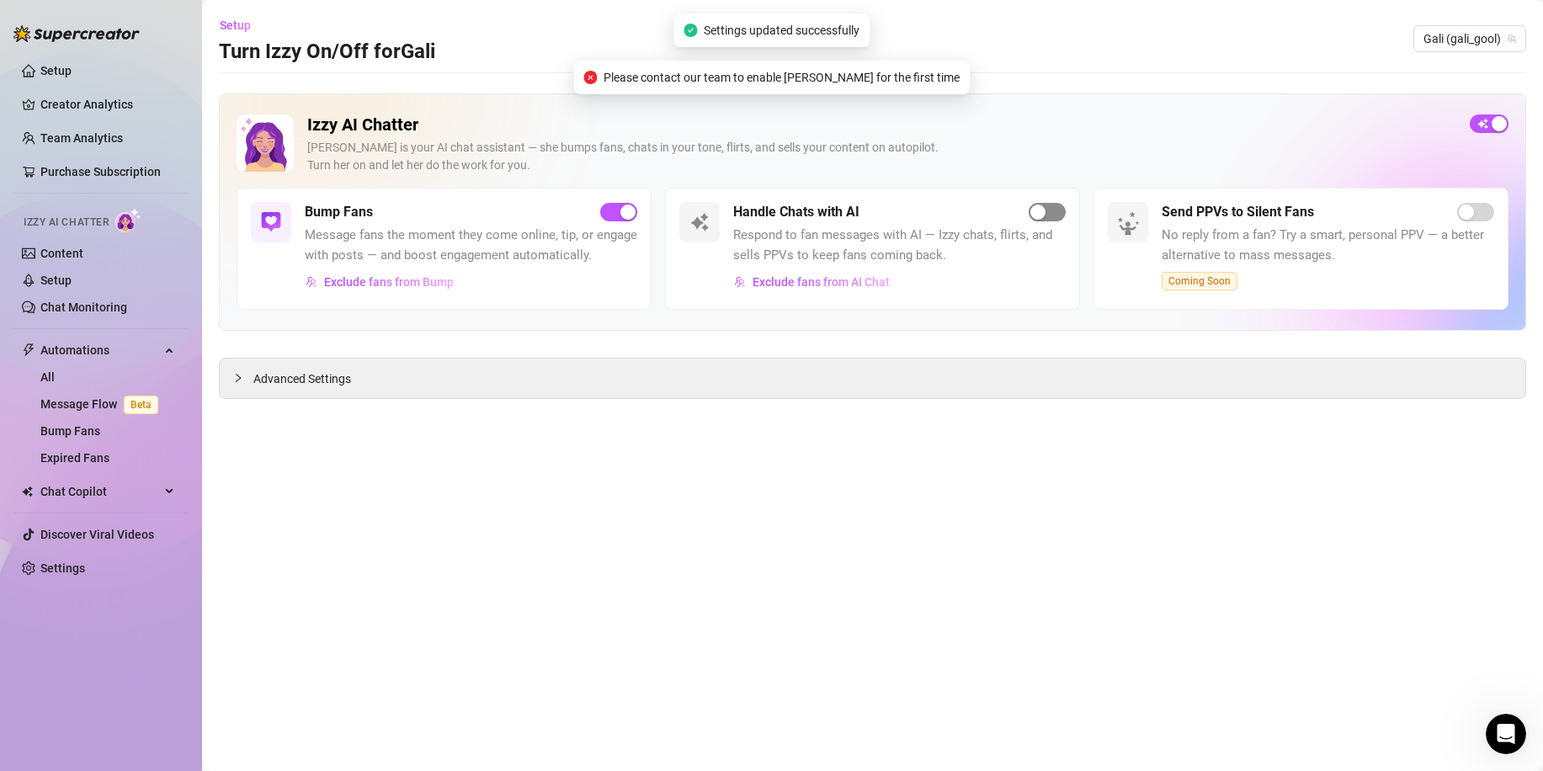
click at [1040, 219] on div "button" at bounding box center [1038, 212] width 15 height 15
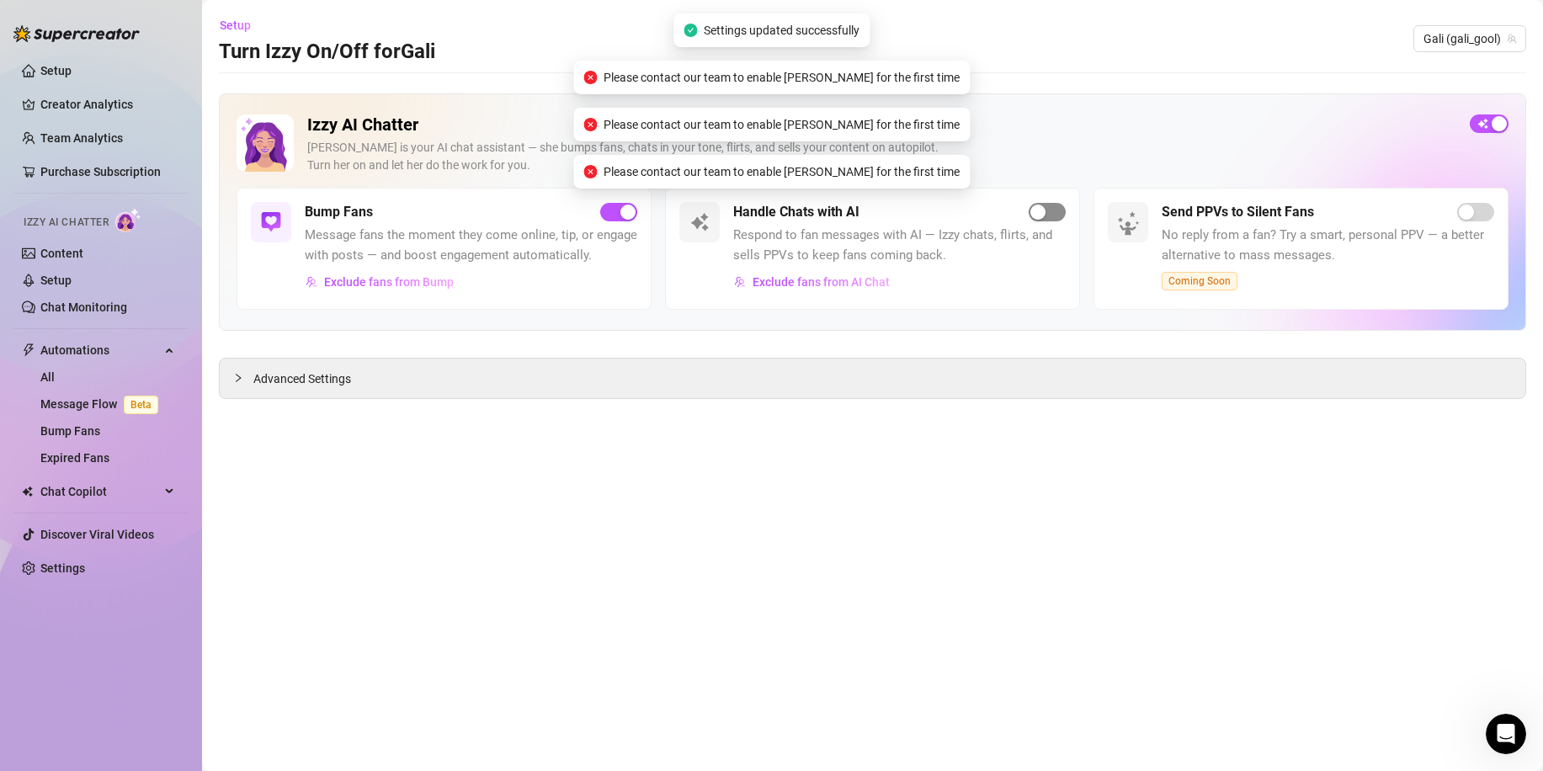
click at [1041, 219] on div "button" at bounding box center [1038, 212] width 15 height 15
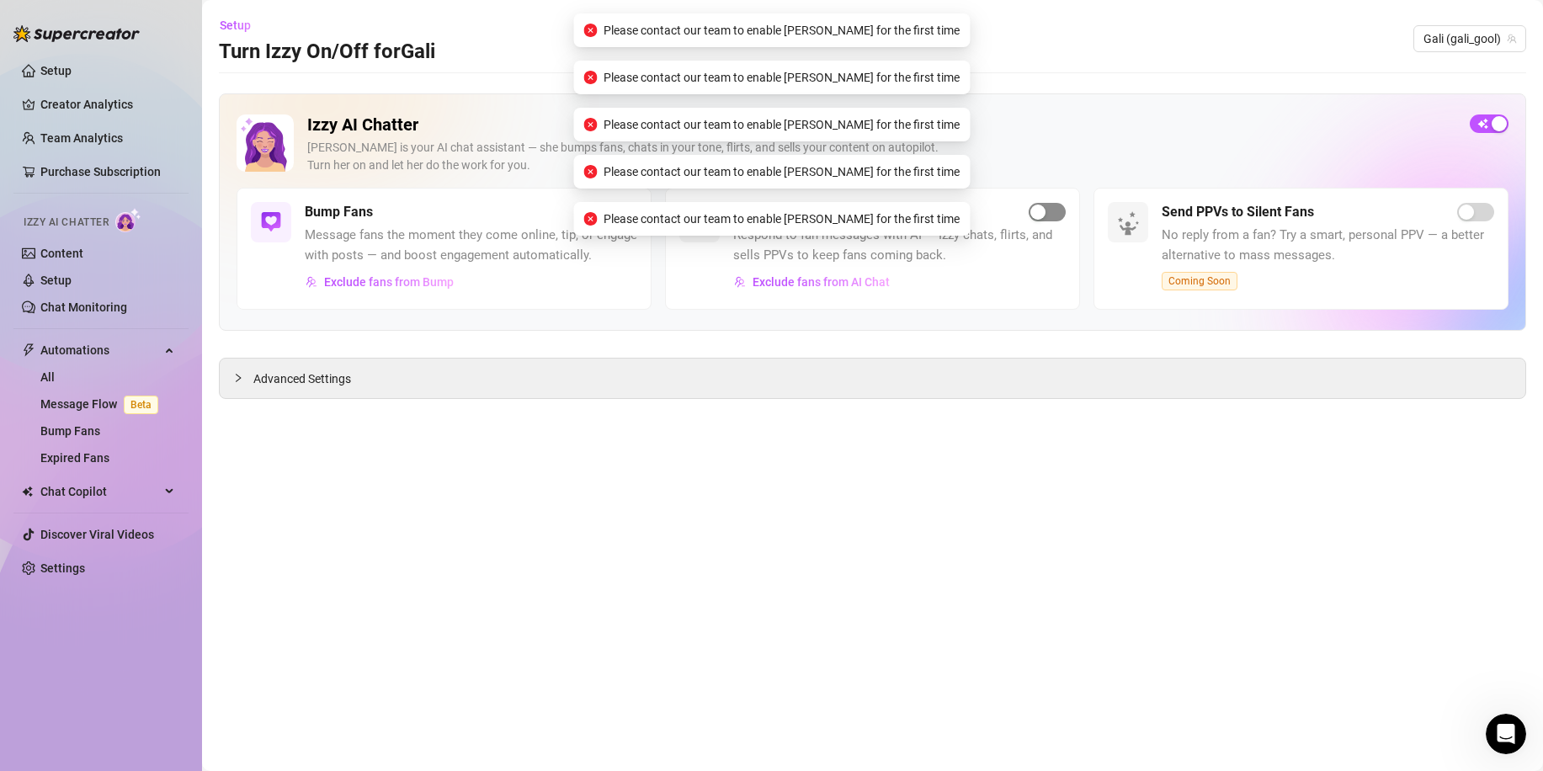
click at [1041, 219] on div "button" at bounding box center [1038, 212] width 15 height 15
click at [1044, 219] on div "button" at bounding box center [1038, 212] width 15 height 15
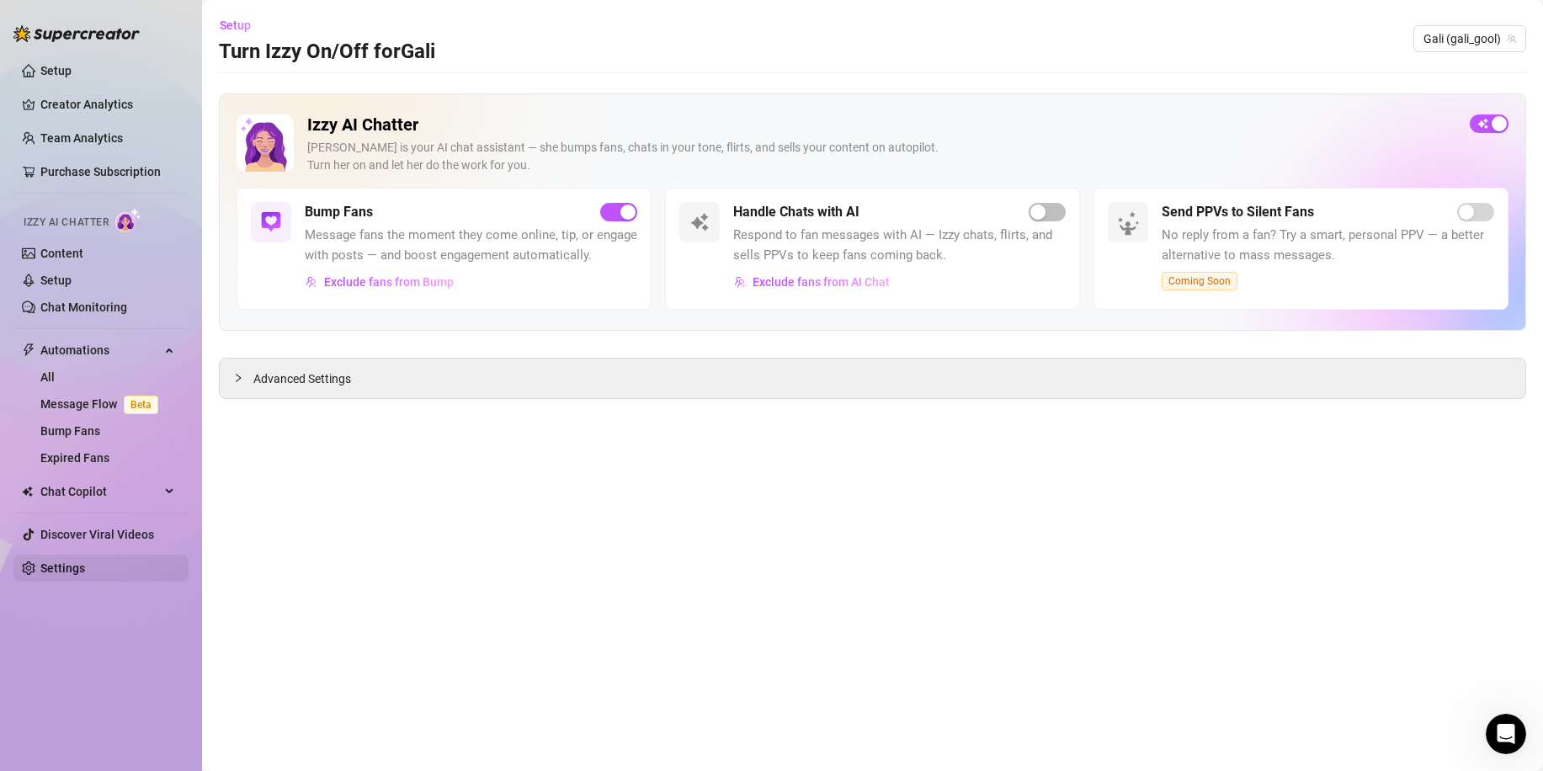
click at [85, 562] on link "Settings" at bounding box center [62, 568] width 45 height 13
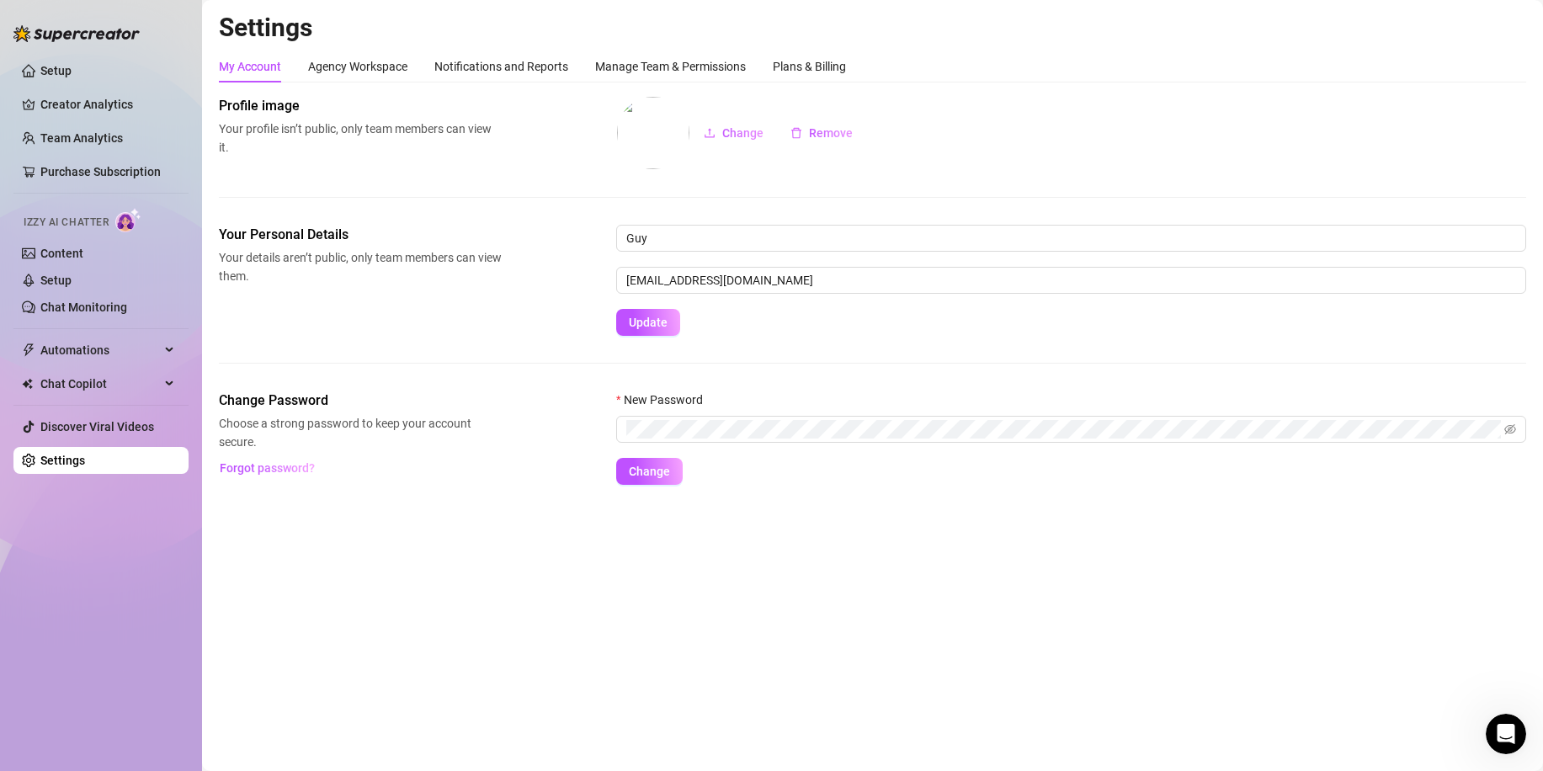
click at [358, 47] on div "Settings My Account Agency Workspace Notifications and Reports Manage Team & Pe…" at bounding box center [873, 258] width 1308 height 493
click at [355, 61] on div "Agency Workspace" at bounding box center [357, 66] width 99 height 19
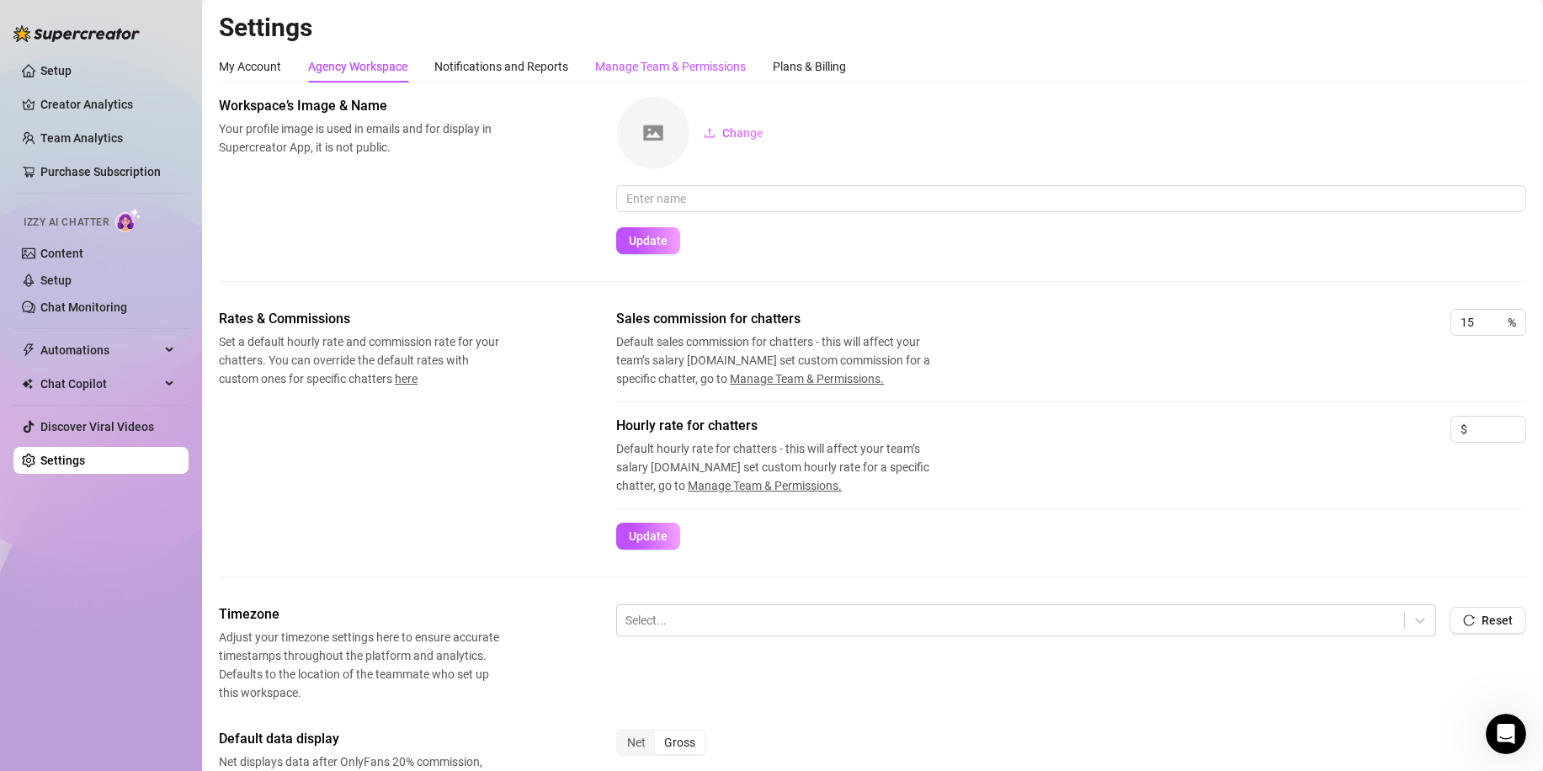
click at [695, 70] on div "Manage Team & Permissions" at bounding box center [670, 66] width 151 height 19
click at [788, 63] on div "Plans & Billing" at bounding box center [809, 66] width 73 height 19
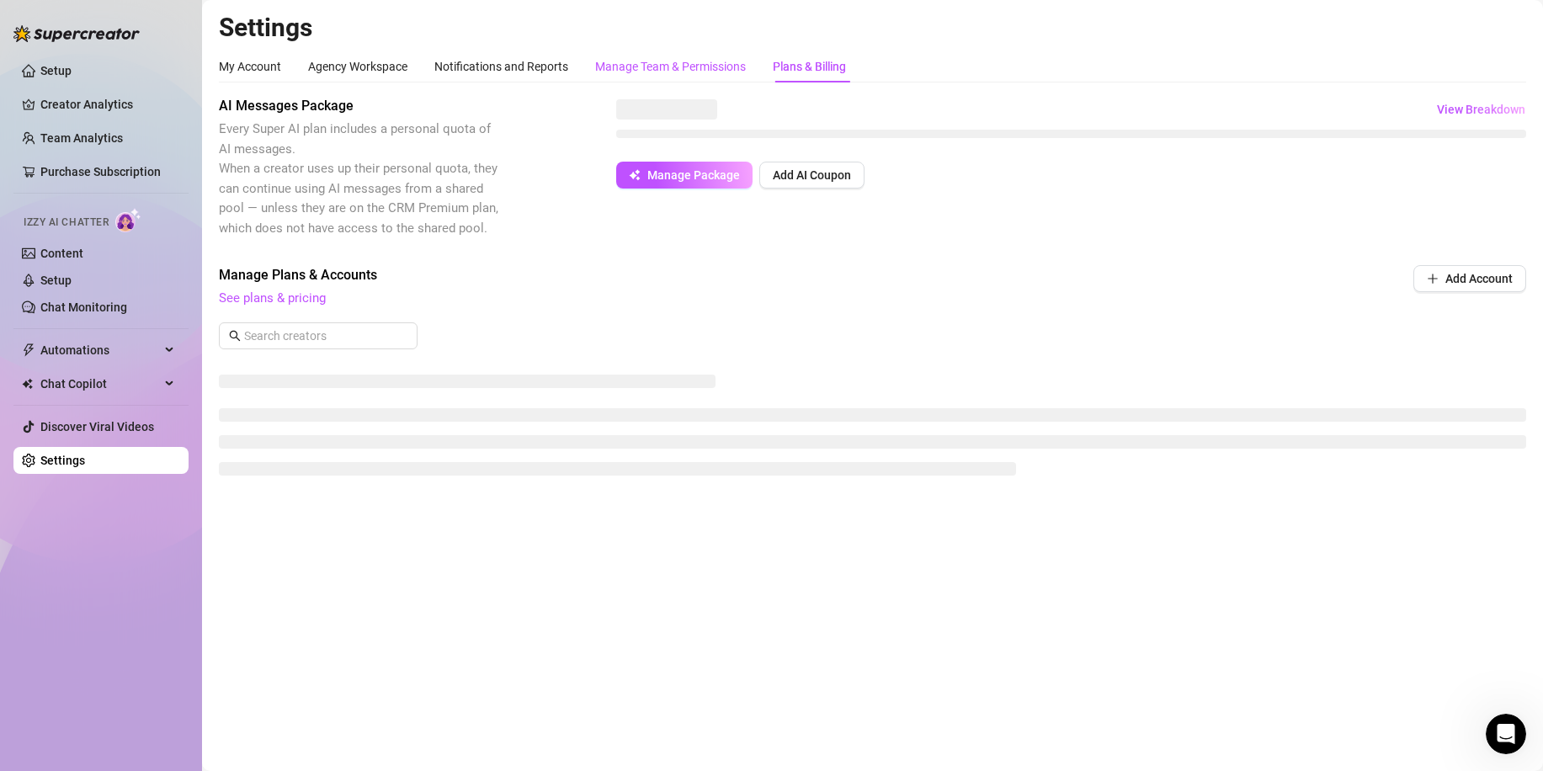
click at [699, 63] on div "Manage Team & Permissions" at bounding box center [670, 66] width 151 height 19
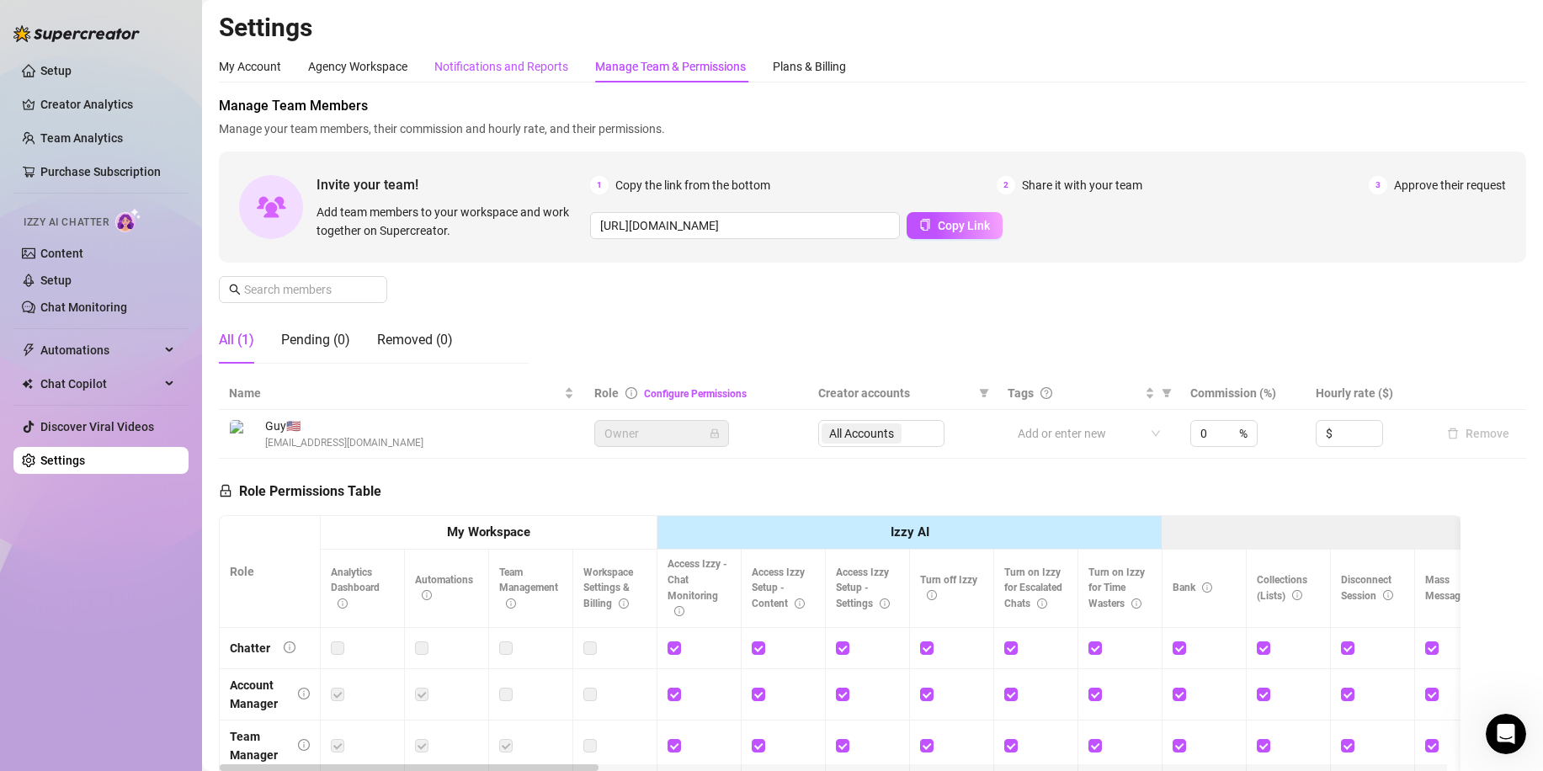
click at [471, 61] on div "Notifications and Reports" at bounding box center [501, 66] width 134 height 19
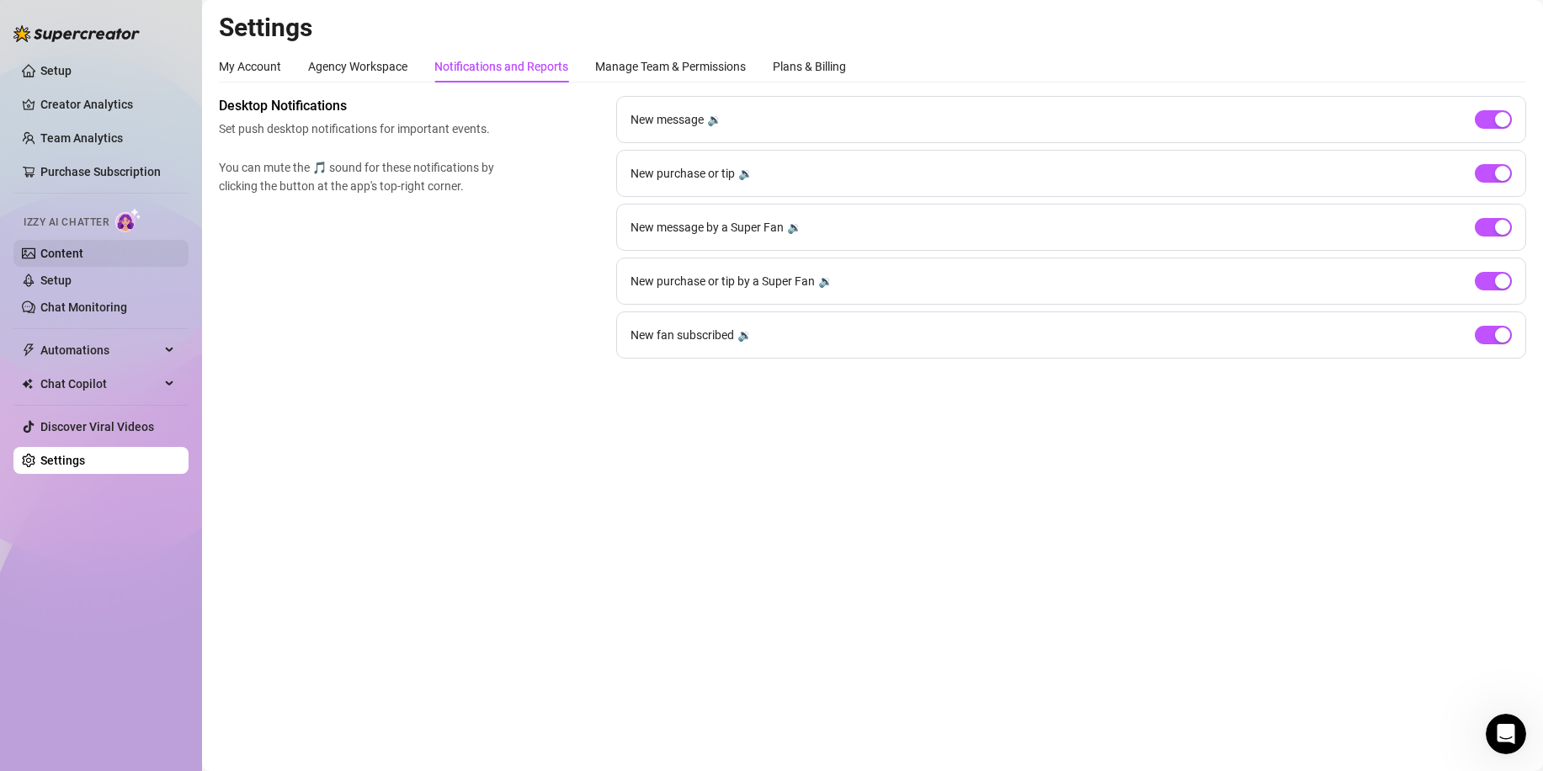
click at [83, 252] on link "Content" at bounding box center [61, 253] width 43 height 13
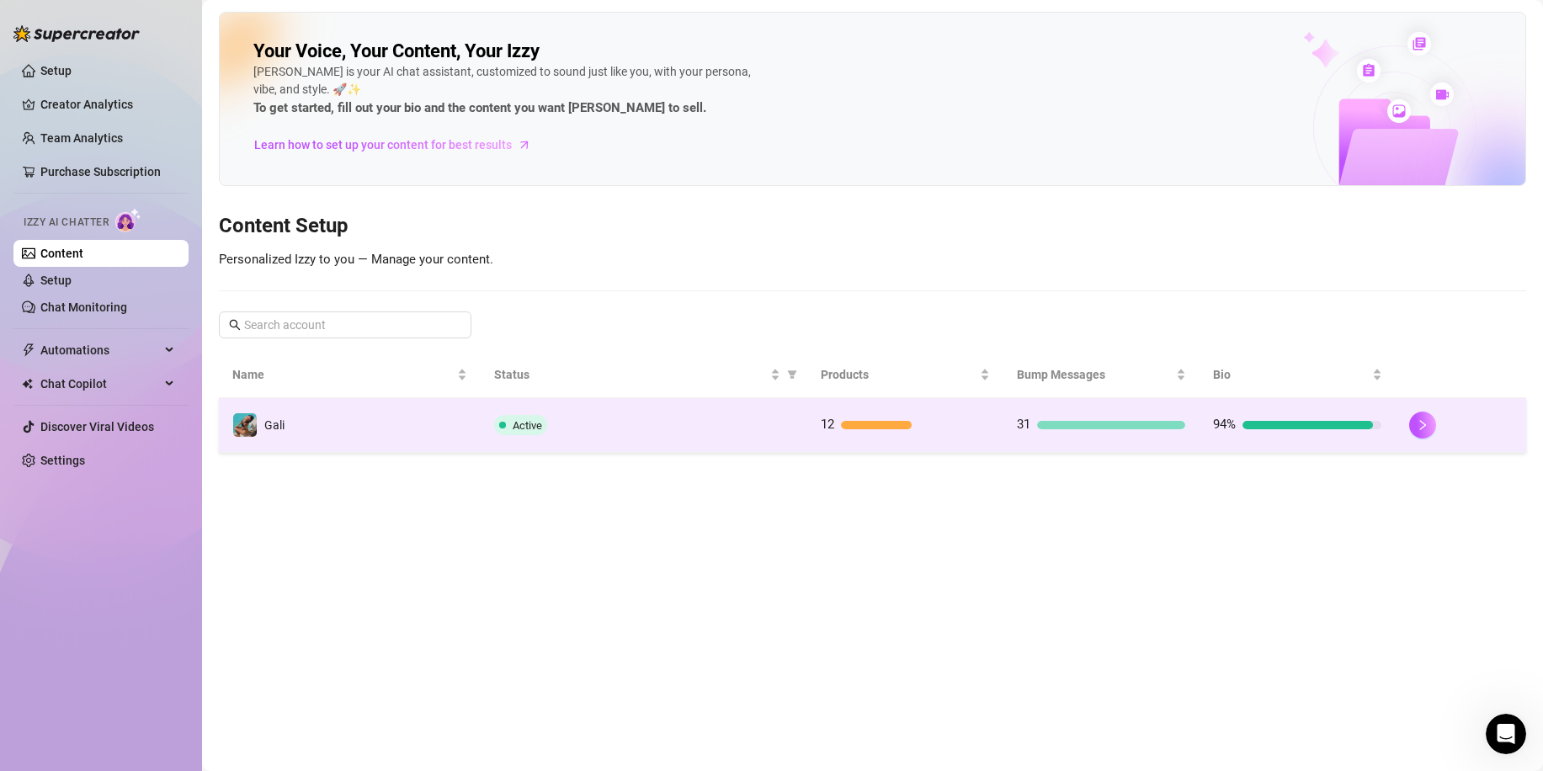
click at [1365, 426] on div at bounding box center [1308, 425] width 131 height 8
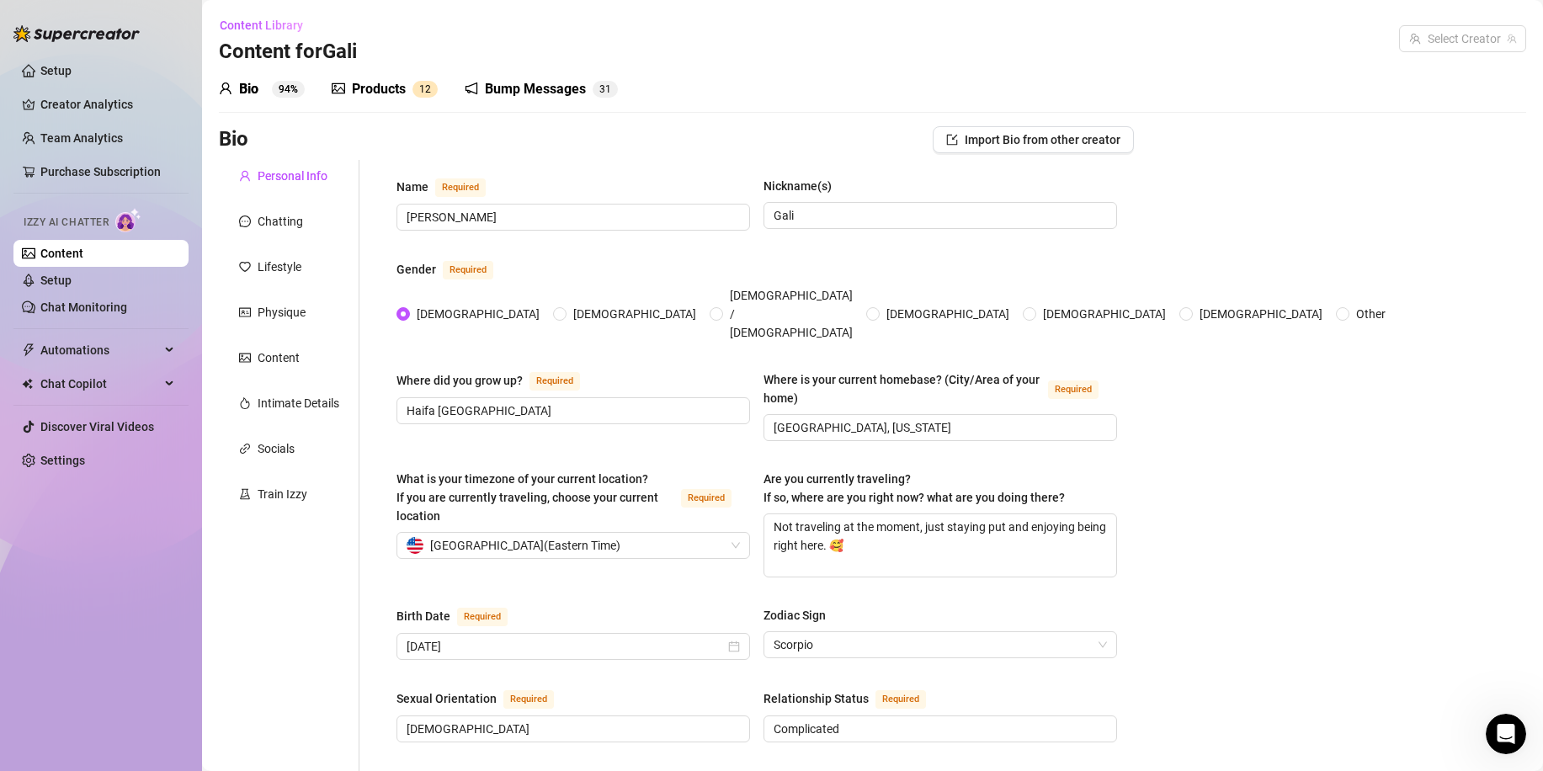
click at [284, 94] on sup "94%" at bounding box center [288, 89] width 33 height 17
click at [540, 80] on div "Bump Messages" at bounding box center [535, 89] width 101 height 20
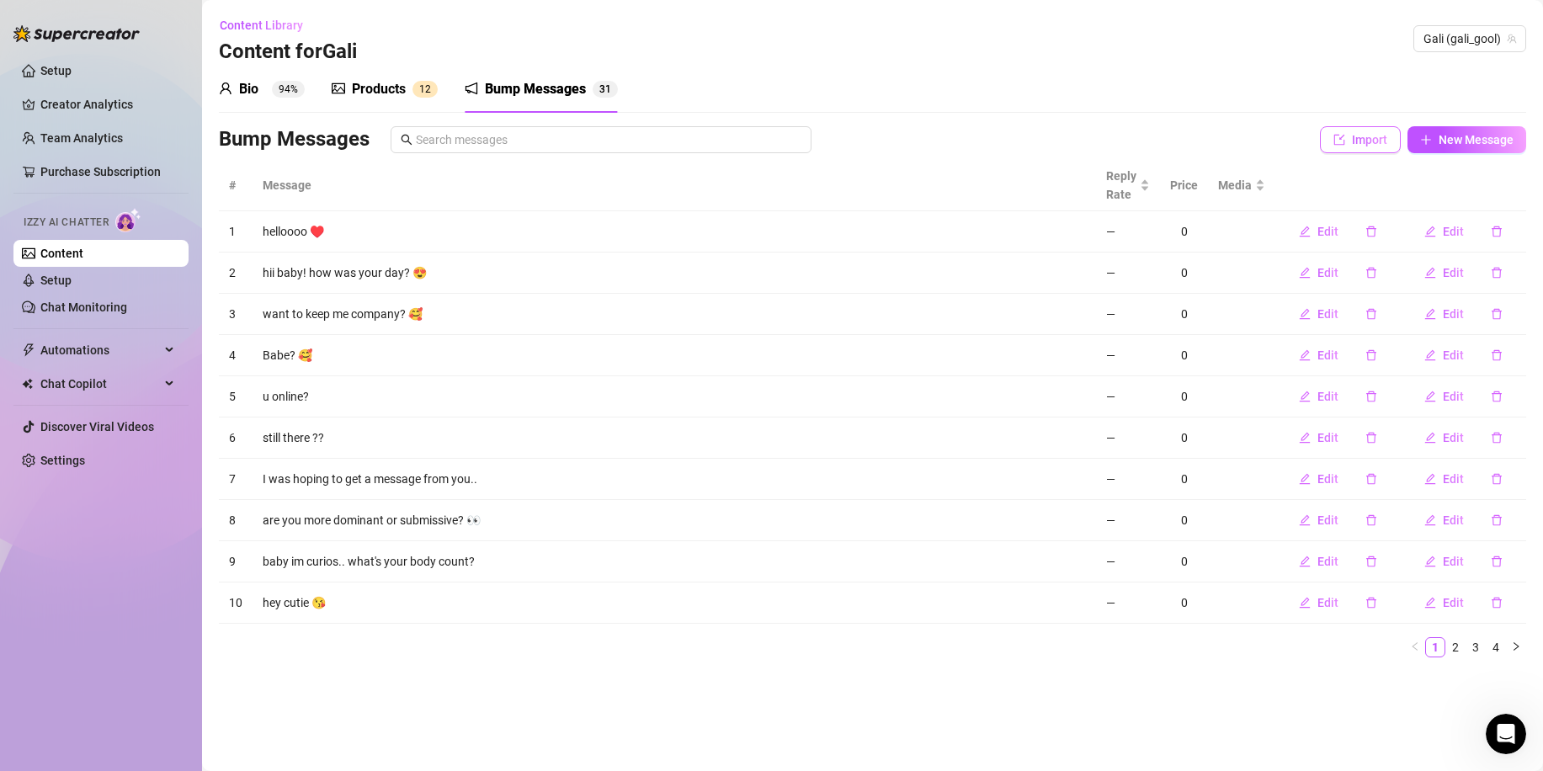
click at [1365, 142] on span "Import" at bounding box center [1369, 139] width 35 height 13
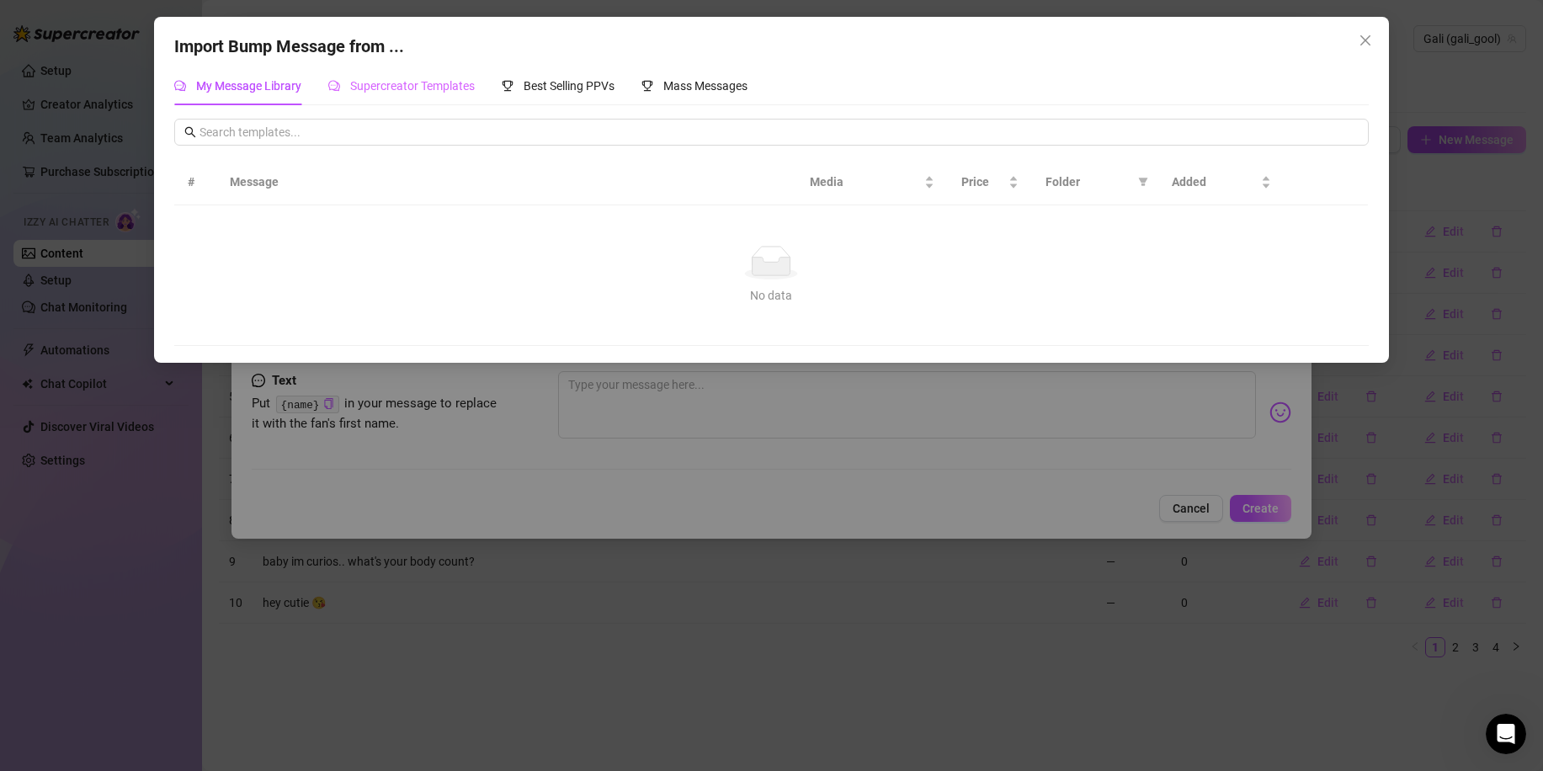
click at [475, 104] on div "Supercreator Templates" at bounding box center [401, 86] width 146 height 39
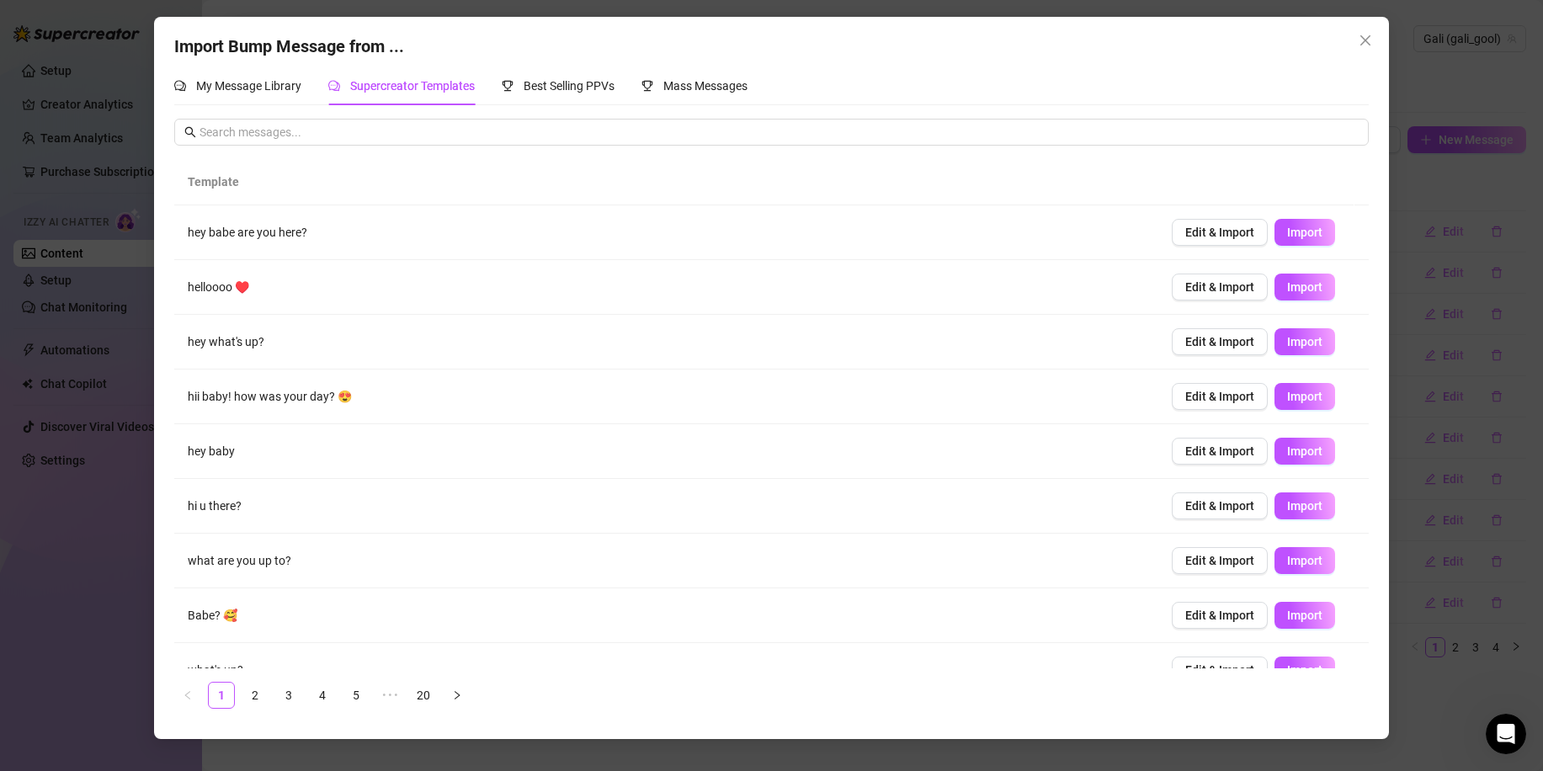
click at [457, 81] on span "Supercreator Templates" at bounding box center [412, 85] width 125 height 13
click at [548, 83] on span "Best Selling PPVs" at bounding box center [569, 85] width 91 height 13
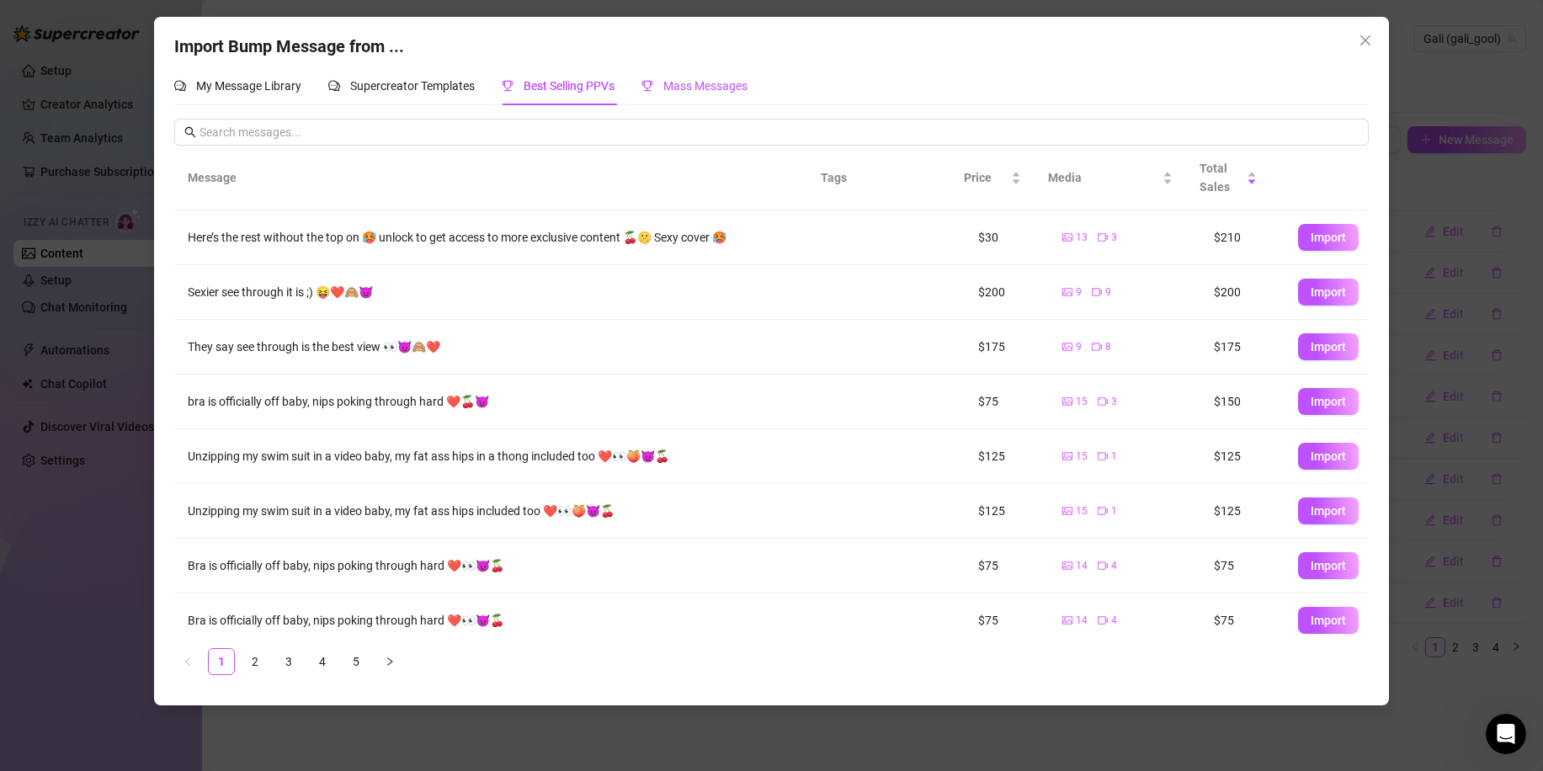
click at [705, 79] on span "Mass Messages" at bounding box center [705, 85] width 84 height 13
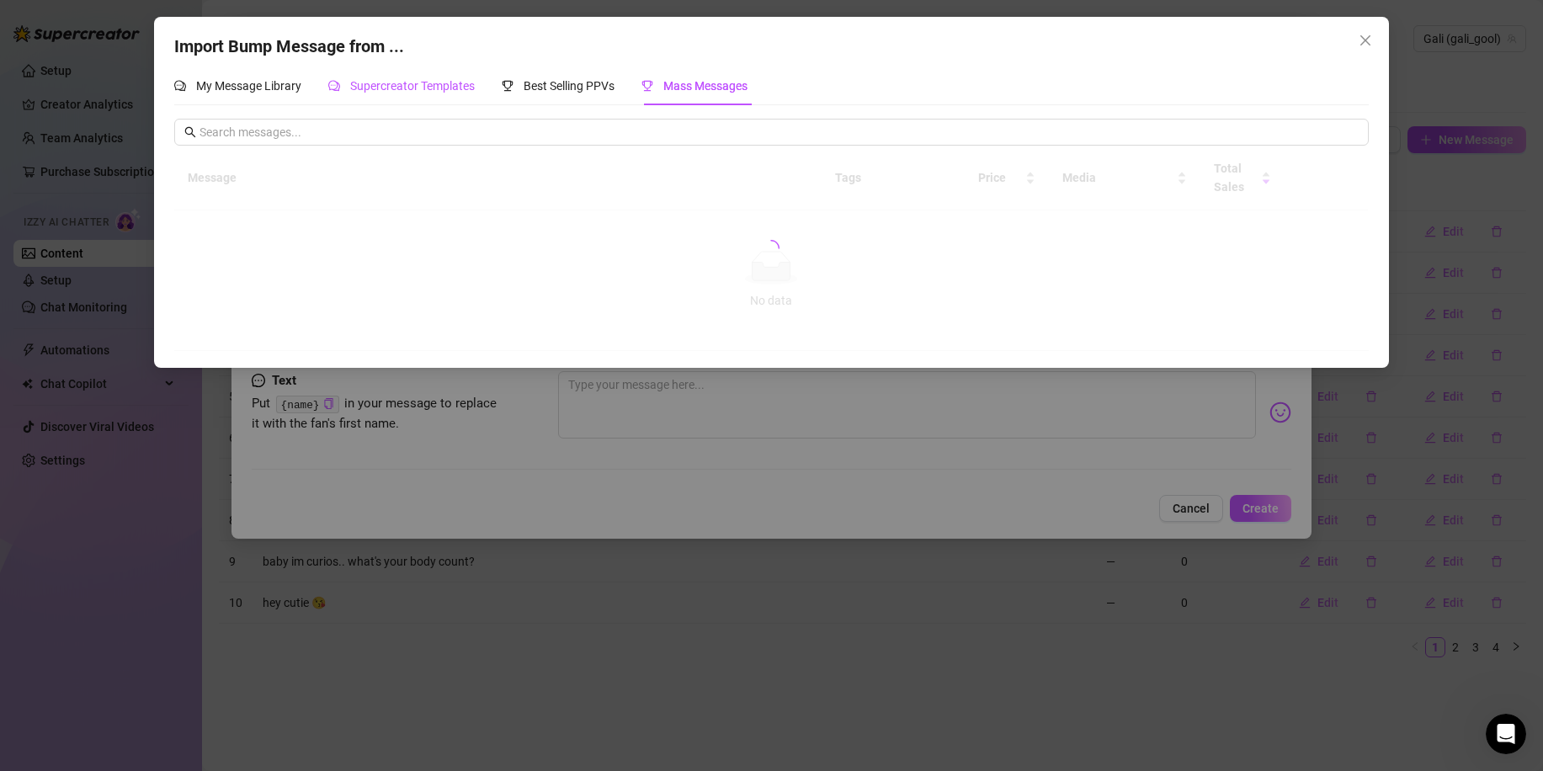
click at [389, 81] on span "Supercreator Templates" at bounding box center [412, 85] width 125 height 13
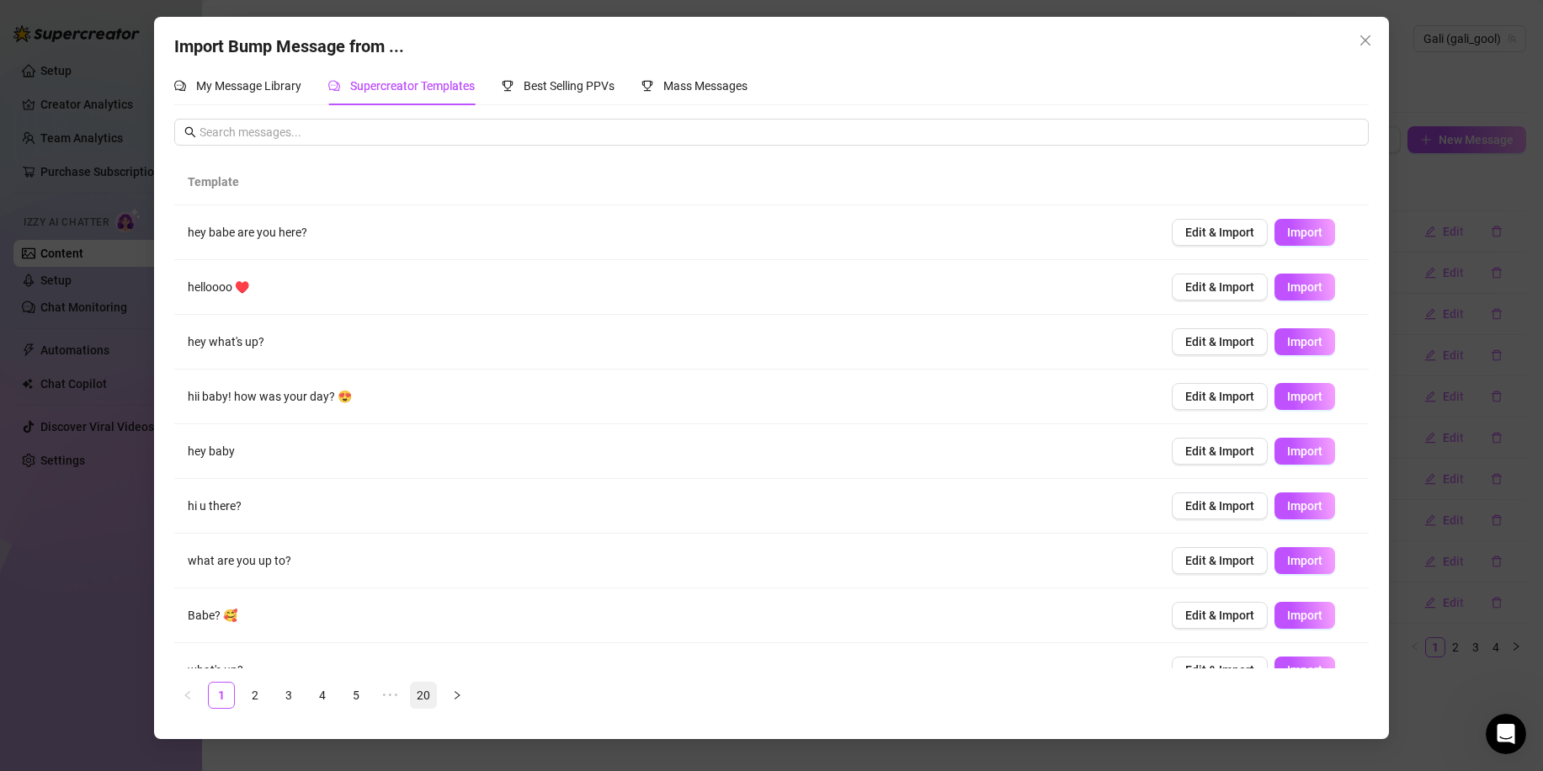
click at [425, 688] on link "20" at bounding box center [423, 695] width 25 height 25
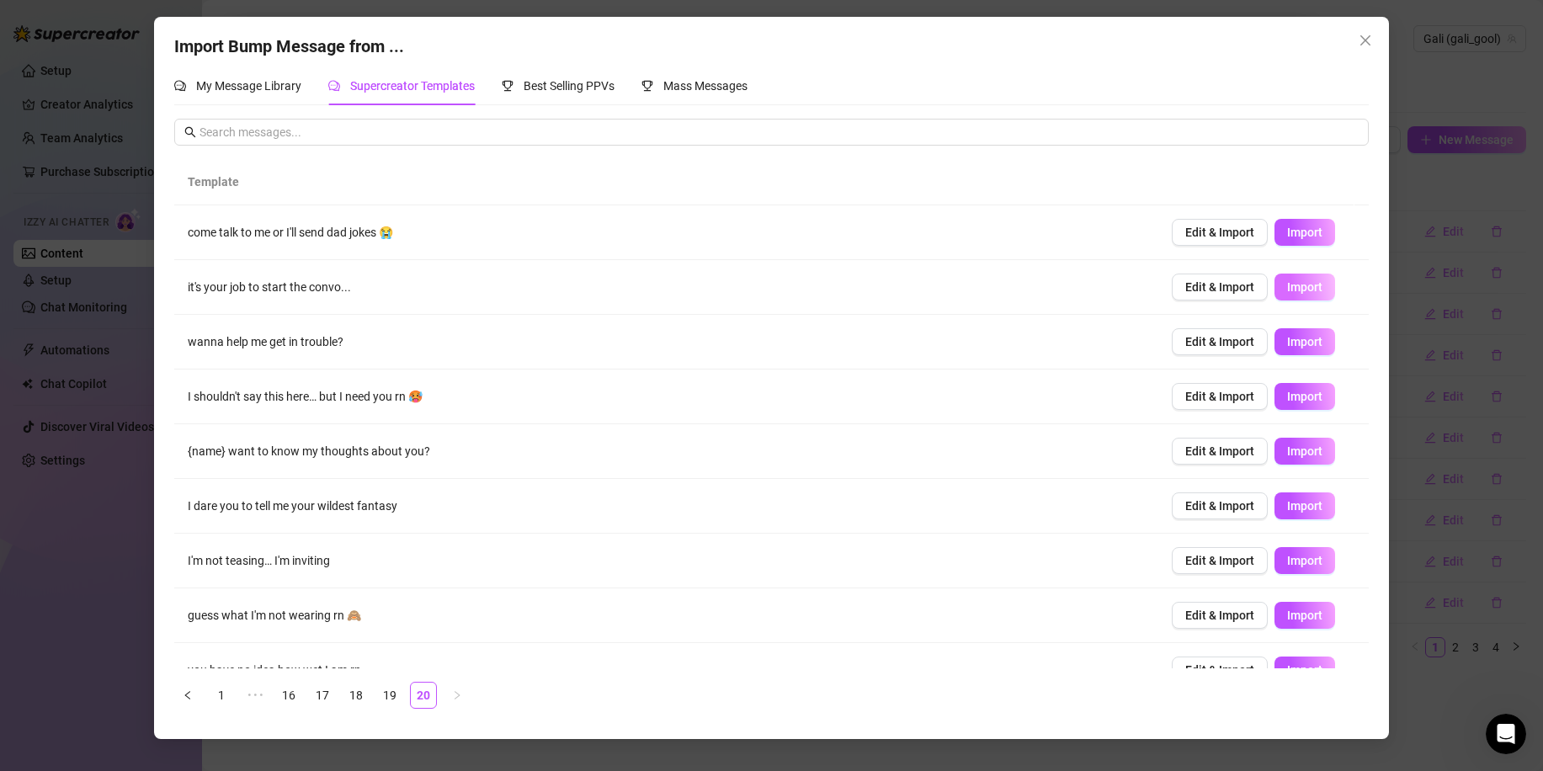
click at [1291, 293] on span "Import" at bounding box center [1304, 286] width 35 height 13
click at [1293, 348] on span "Import" at bounding box center [1304, 341] width 35 height 13
click at [1302, 391] on span "Import" at bounding box center [1304, 396] width 35 height 13
click at [1287, 508] on span "Import" at bounding box center [1304, 505] width 35 height 13
click at [1287, 558] on span "Import" at bounding box center [1304, 560] width 35 height 13
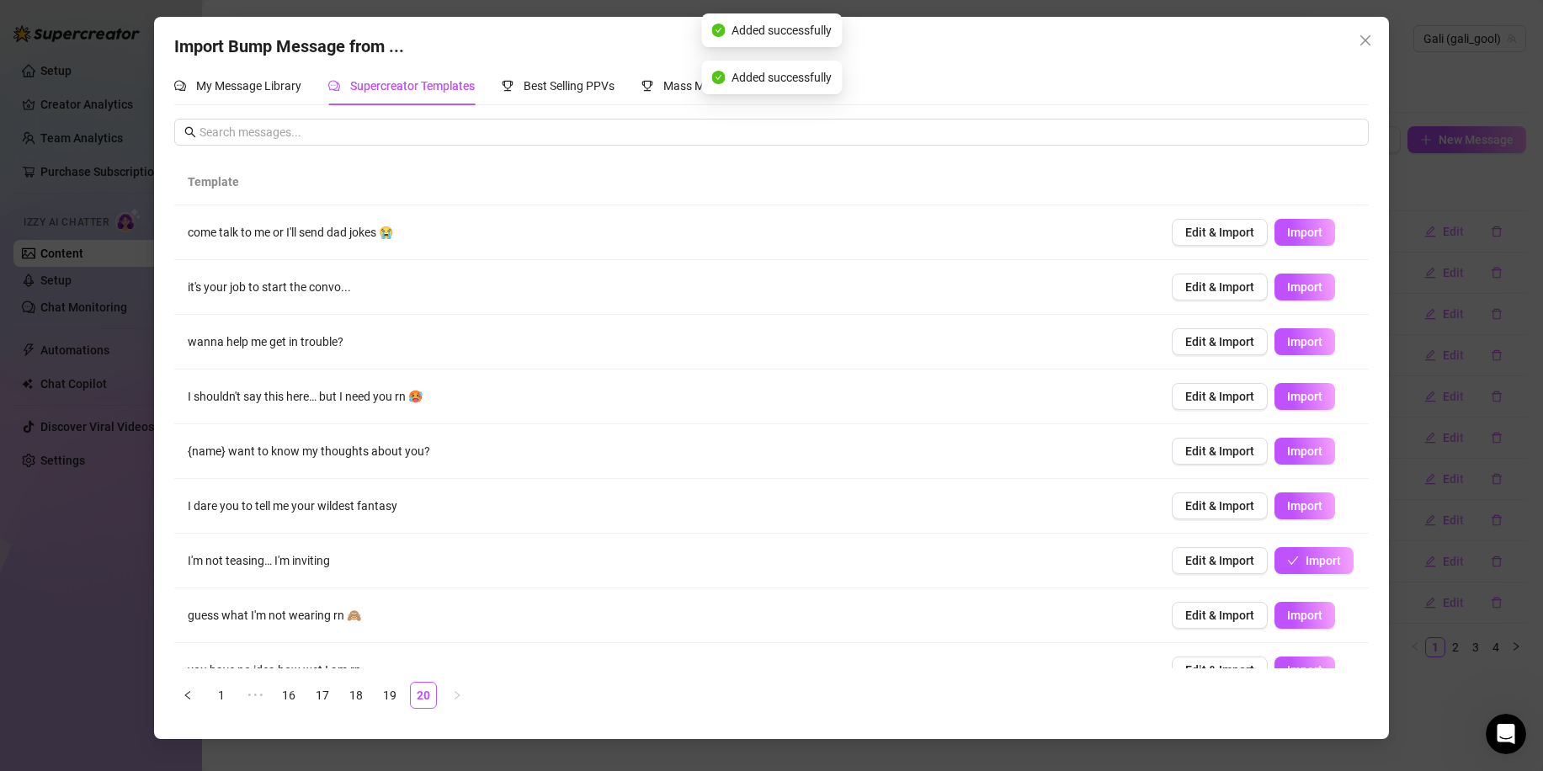
scroll to position [84, 0]
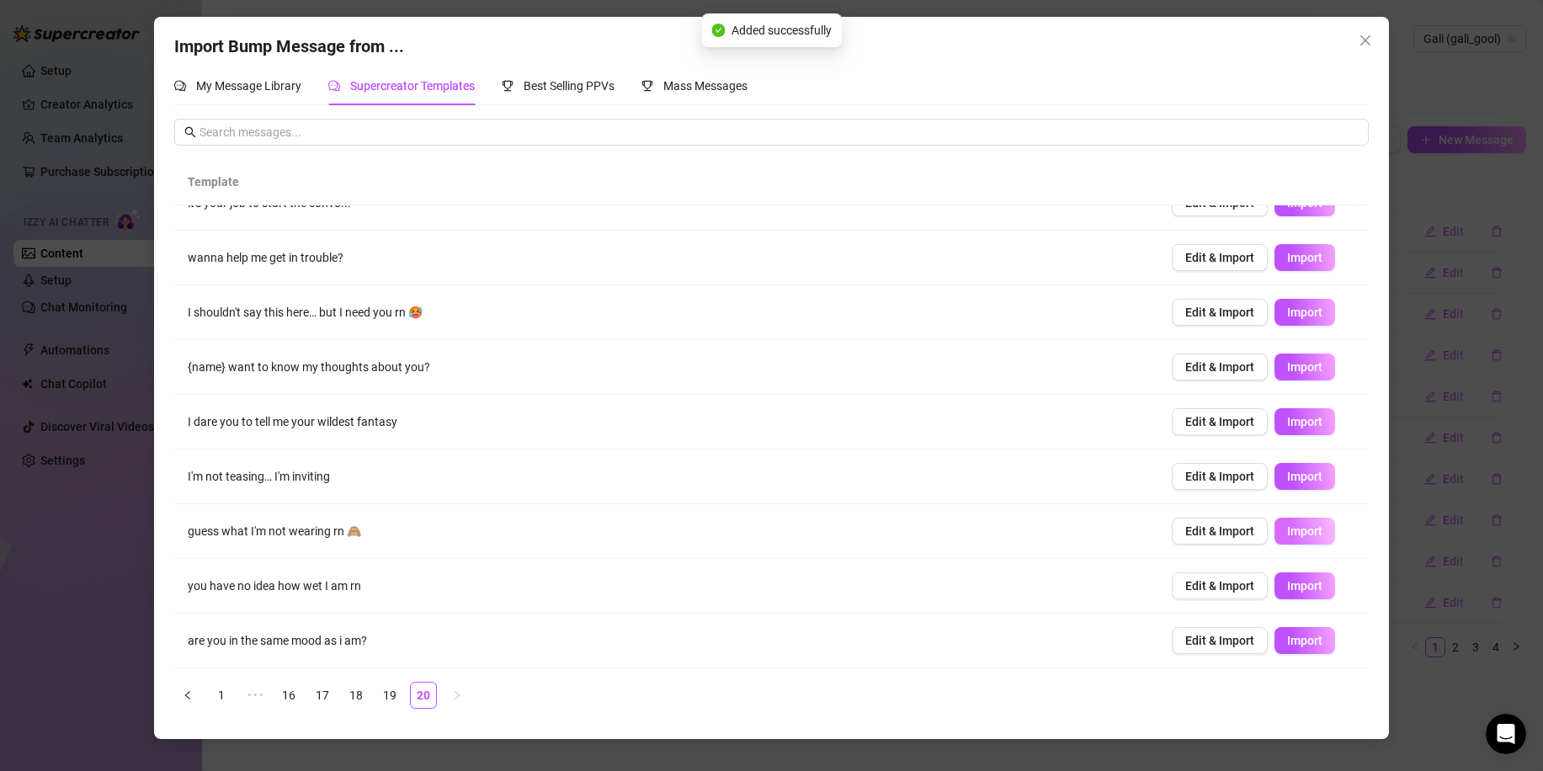
click at [1288, 538] on span "Import" at bounding box center [1304, 531] width 35 height 13
click at [1287, 641] on span "Import" at bounding box center [1304, 640] width 35 height 13
click at [67, 460] on div "Import Bump Message from ... My Message Library Supercreator Templates Best Sel…" at bounding box center [771, 385] width 1543 height 771
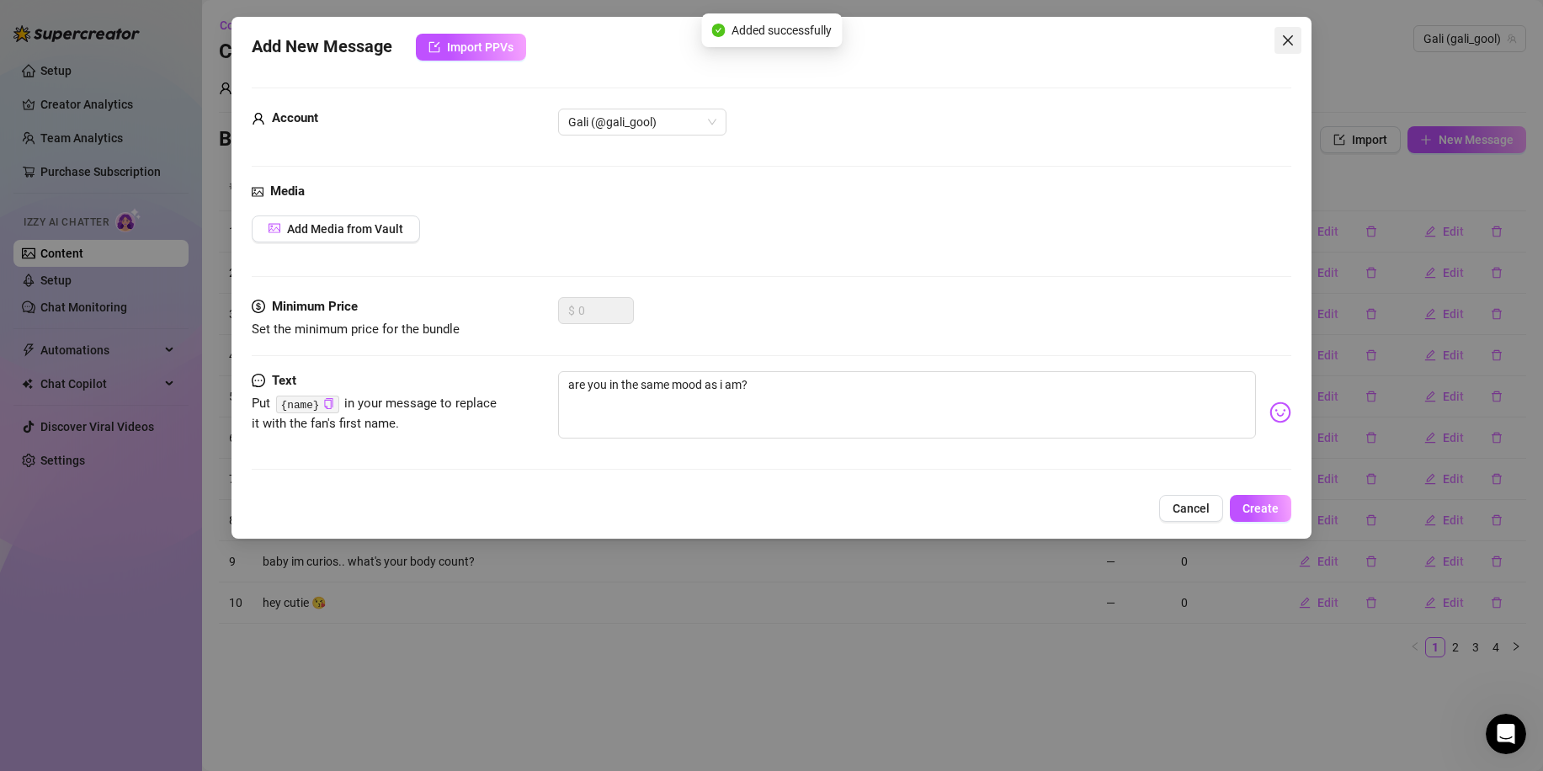
click at [1286, 38] on icon "close" at bounding box center [1288, 40] width 10 height 10
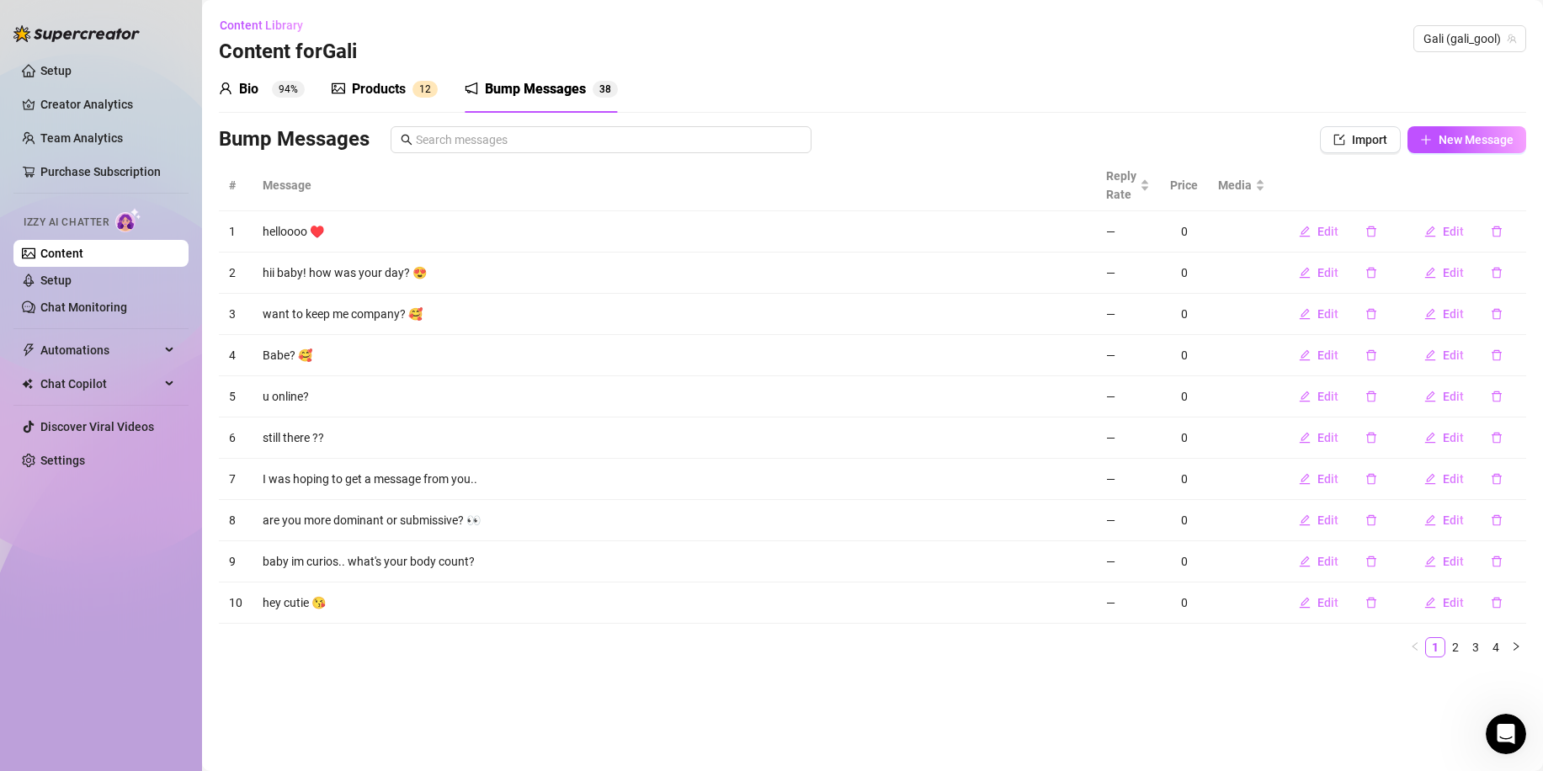
click at [359, 98] on div "Products" at bounding box center [379, 89] width 54 height 20
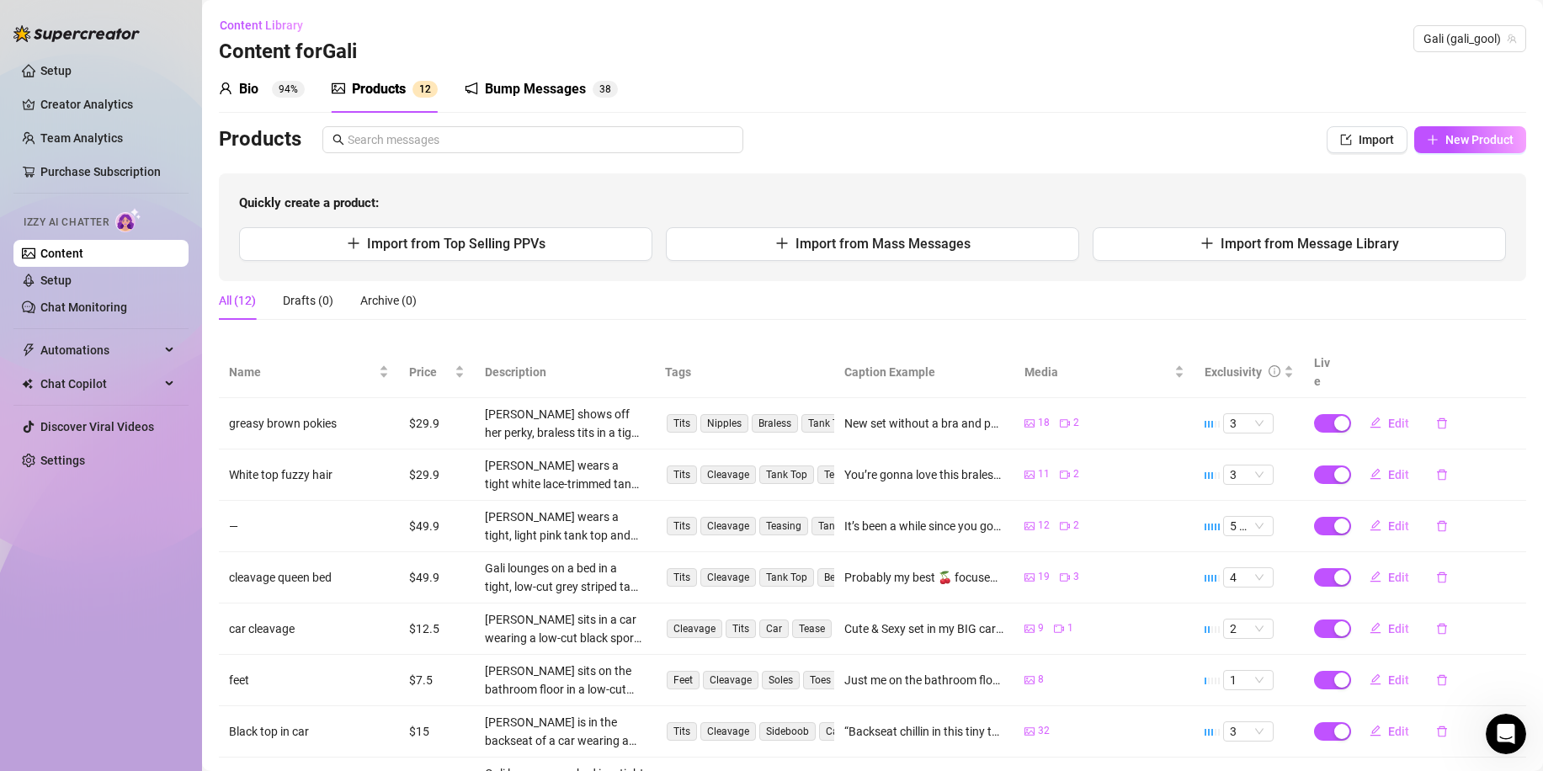
click at [261, 99] on div "Bio 94%" at bounding box center [262, 89] width 86 height 20
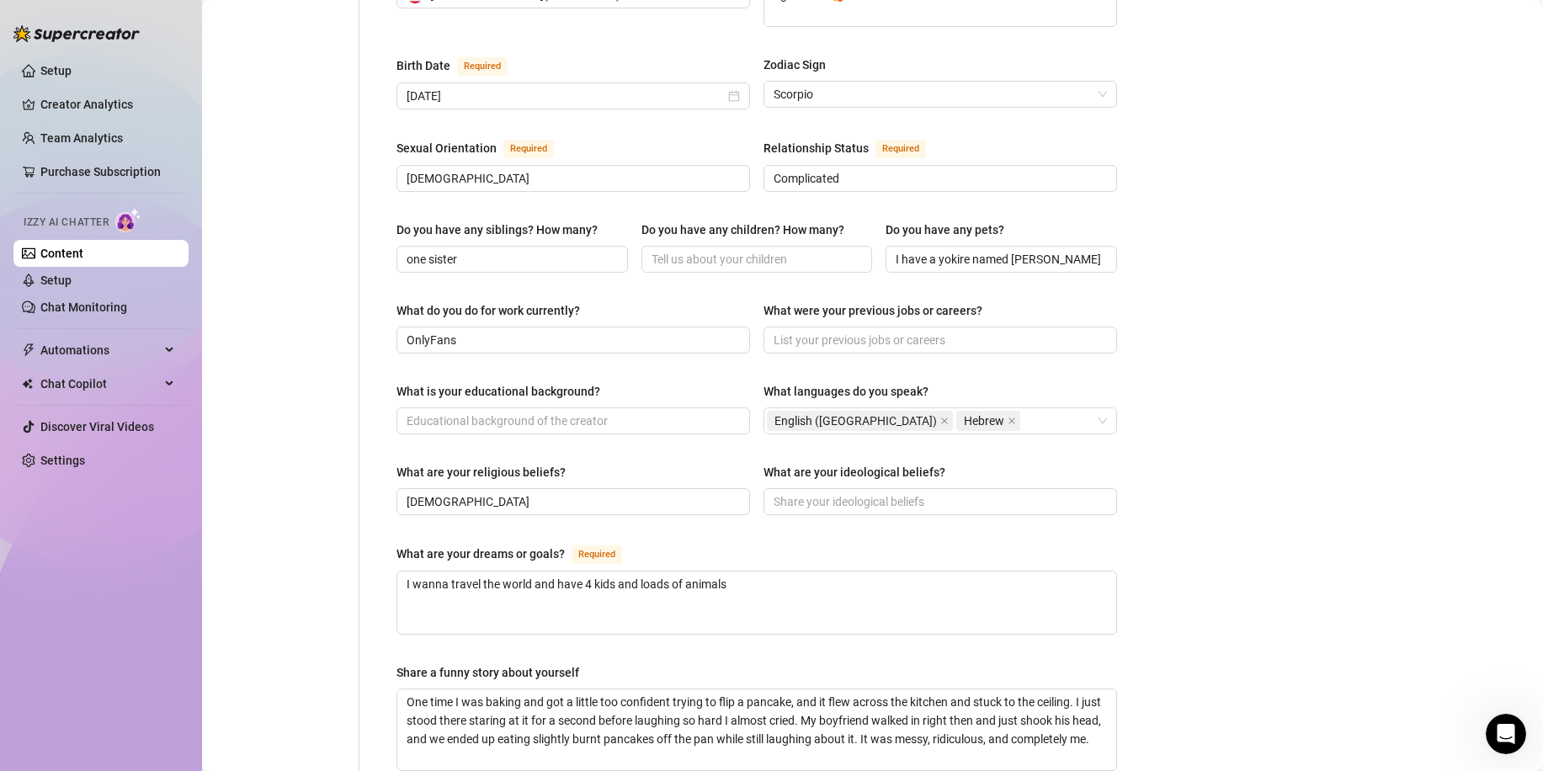
scroll to position [7, 0]
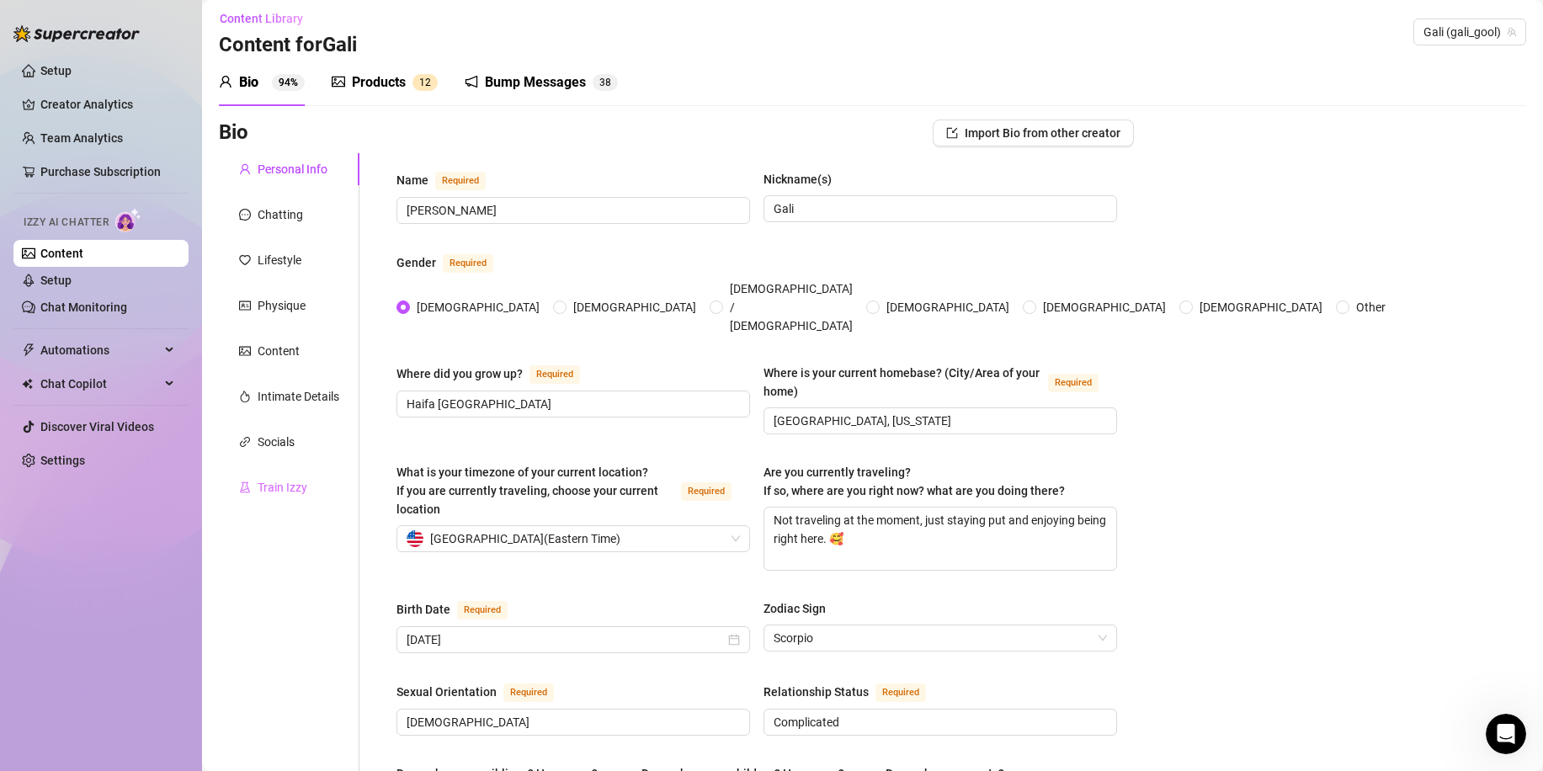
drag, startPoint x: 272, startPoint y: 464, endPoint x: 277, endPoint y: 476, distance: 12.8
click at [278, 477] on div "Train Izzy" at bounding box center [289, 487] width 141 height 32
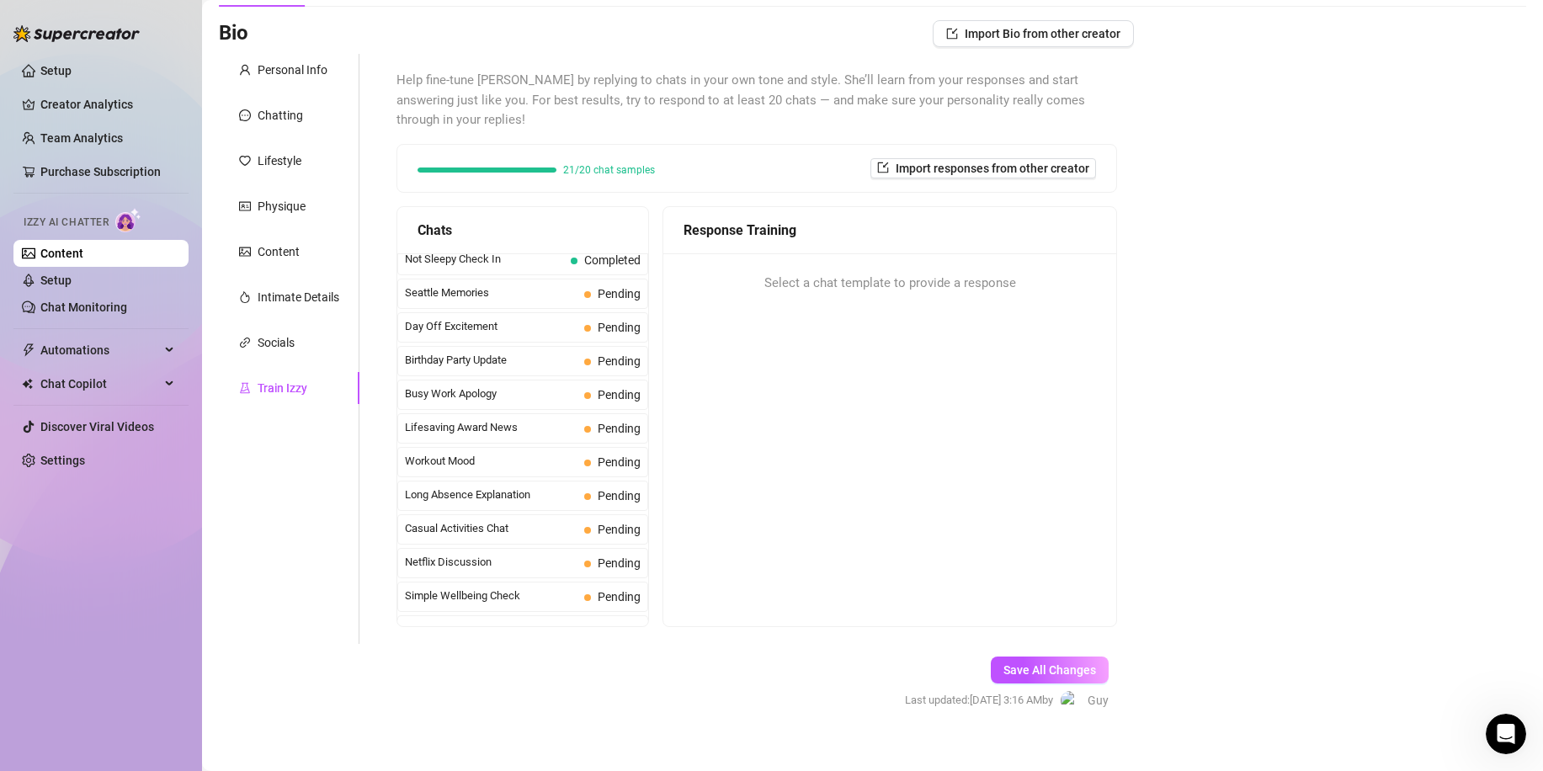
scroll to position [1511, 0]
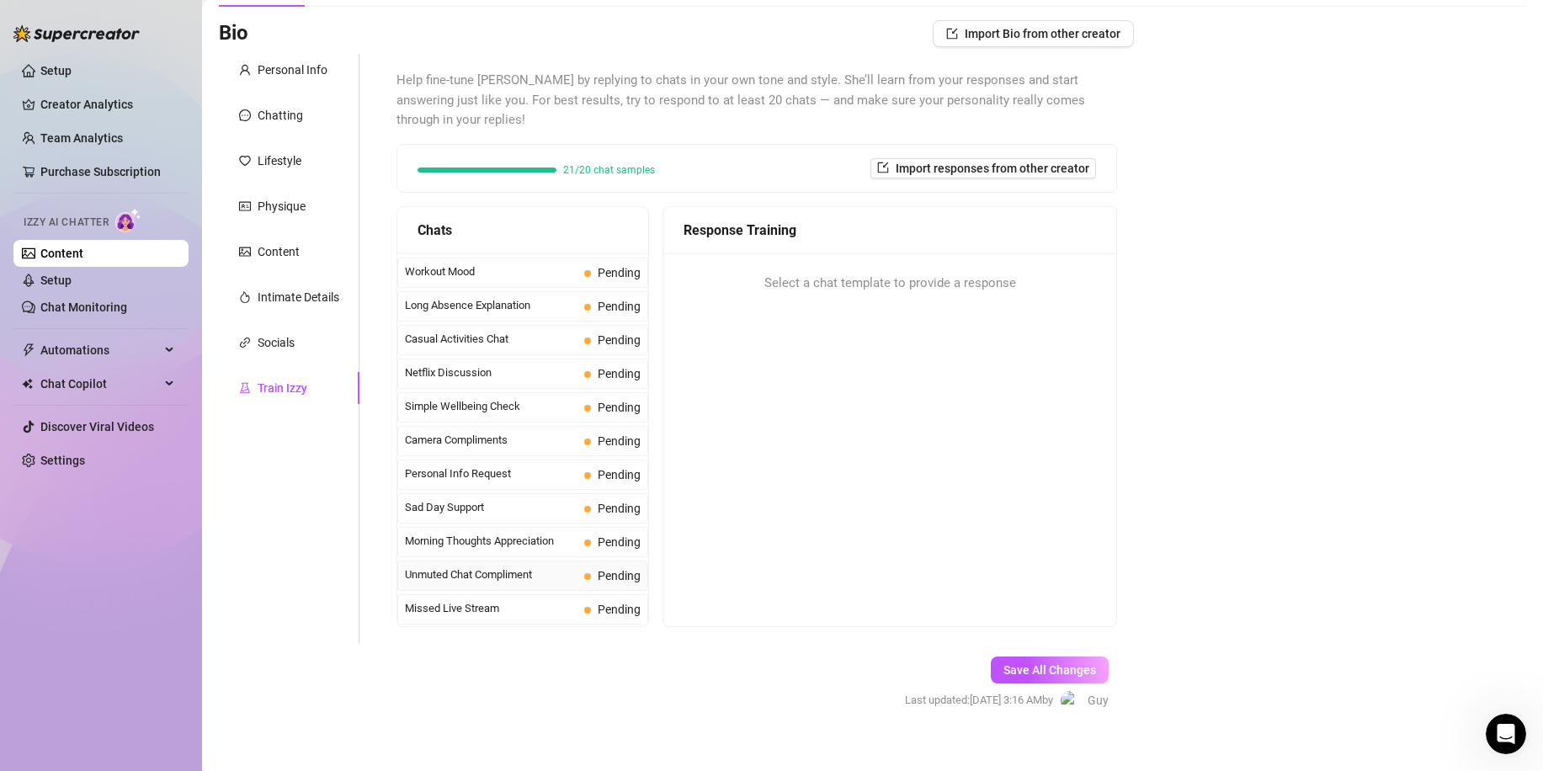
click at [615, 569] on span "Pending" at bounding box center [619, 575] width 43 height 13
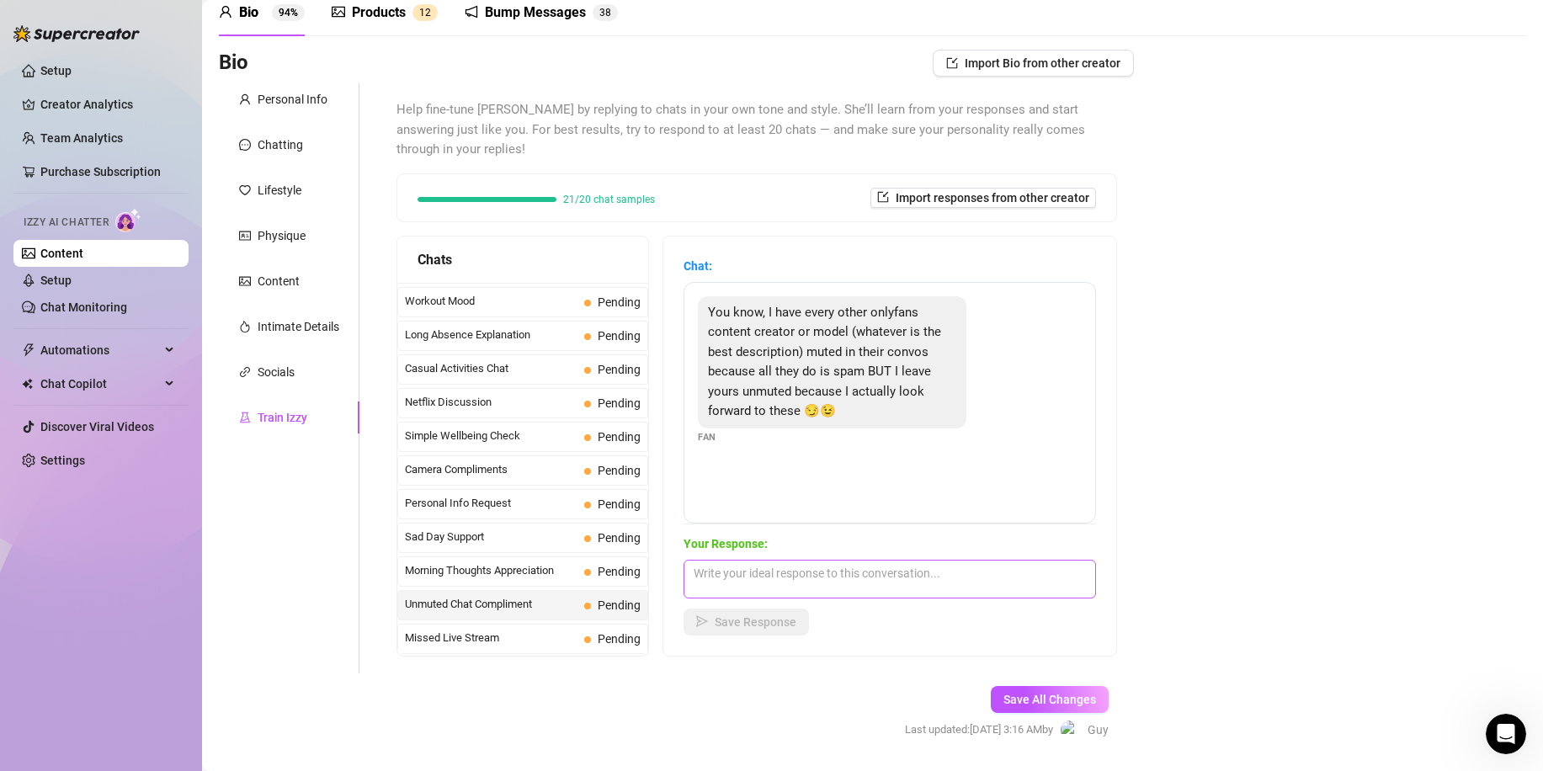
scroll to position [106, 0]
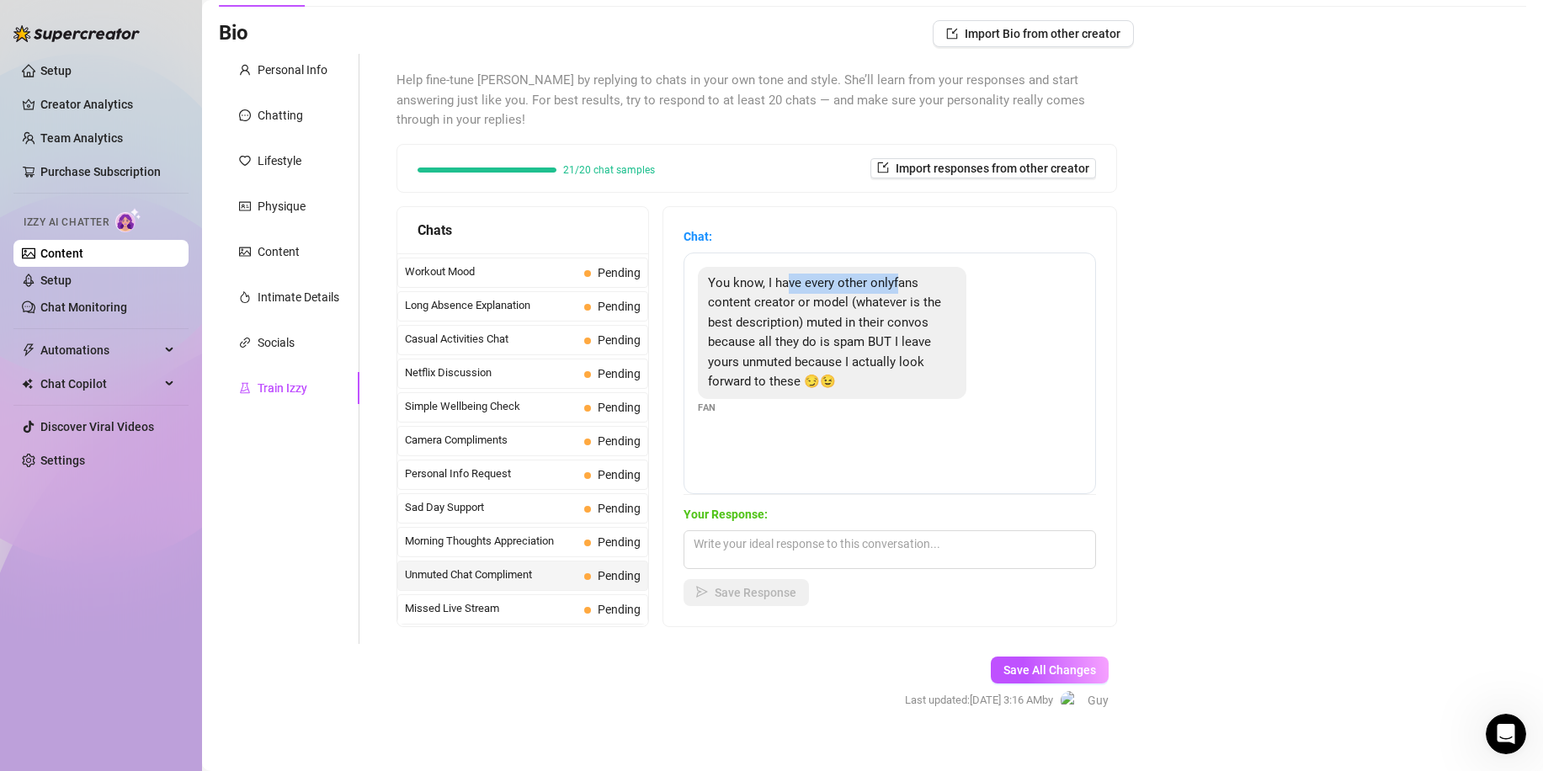
drag, startPoint x: 802, startPoint y: 260, endPoint x: 908, endPoint y: 260, distance: 106.1
click at [908, 275] on span "You know, I have every other onlyfans content creator or model (whatever is the…" at bounding box center [824, 332] width 233 height 115
click at [863, 286] on span "You know, I have every other onlyfans content creator or model (whatever is the…" at bounding box center [824, 332] width 233 height 115
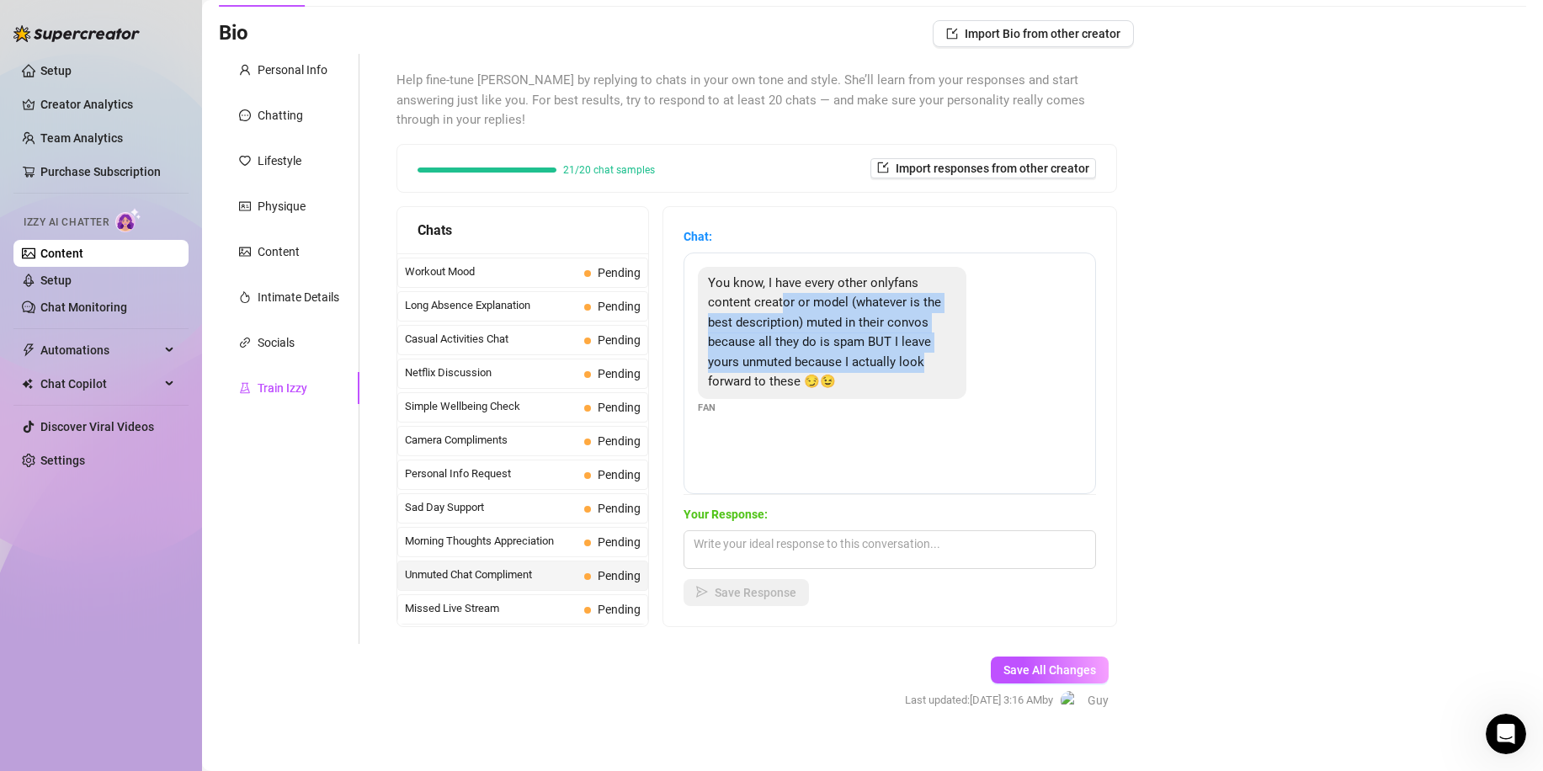
drag, startPoint x: 797, startPoint y: 284, endPoint x: 941, endPoint y: 343, distance: 155.6
click at [941, 343] on div "You know, I have every other onlyfans content creator or model (whatever is the…" at bounding box center [832, 333] width 269 height 132
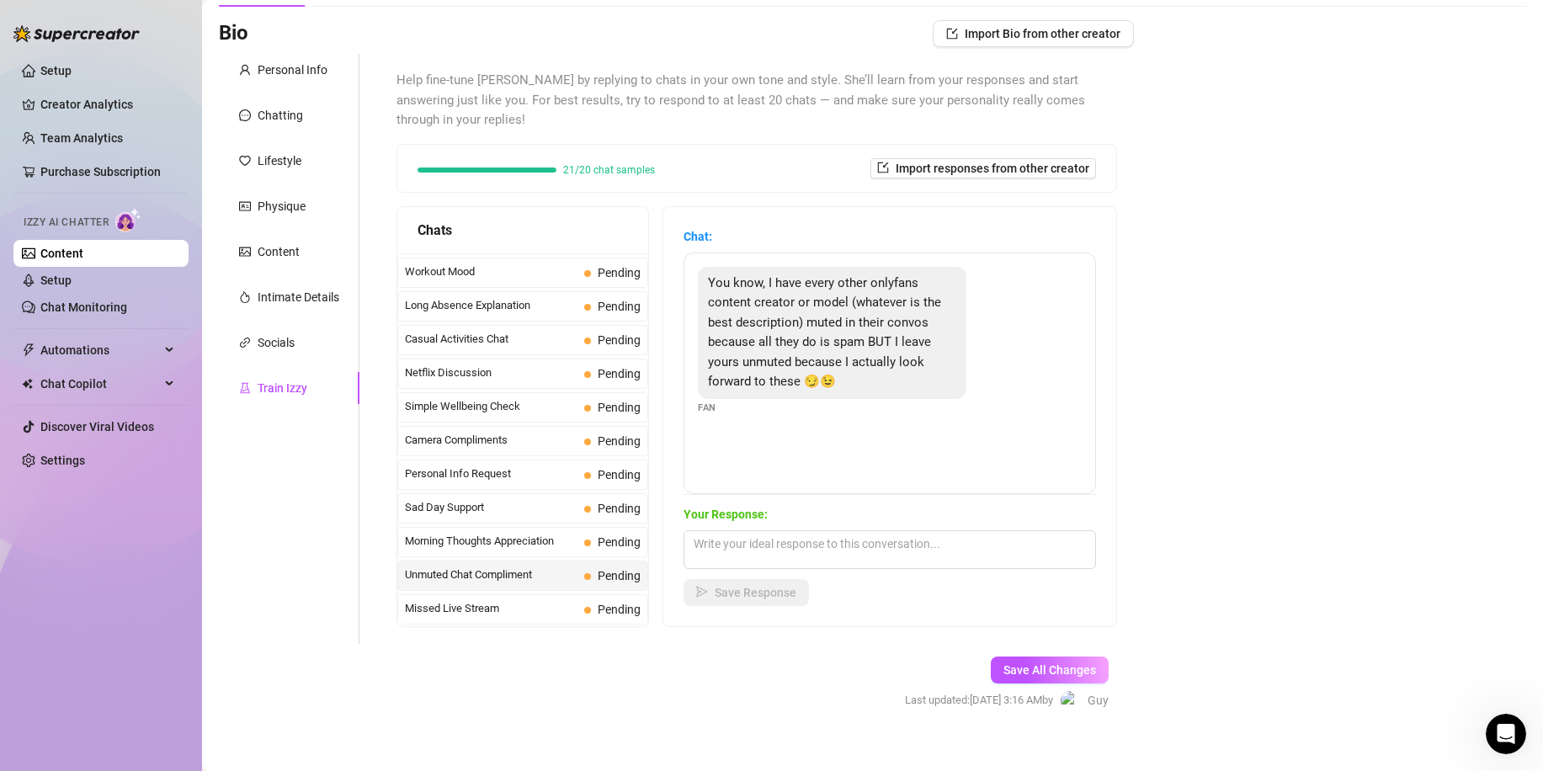
click at [935, 365] on div "You know, I have every other onlyfans content creator or model (whatever is the…" at bounding box center [832, 333] width 269 height 132
drag, startPoint x: 788, startPoint y: 257, endPoint x: 850, endPoint y: 263, distance: 61.7
click at [850, 275] on span "You know, I have every other onlyfans content creator or model (whatever is the…" at bounding box center [824, 332] width 233 height 115
click at [839, 275] on span "You know, I have every other onlyfans content creator or model (whatever is the…" at bounding box center [824, 332] width 233 height 115
click at [723, 275] on span "You know, I have every other onlyfans content creator or model (whatever is the…" at bounding box center [824, 332] width 233 height 115
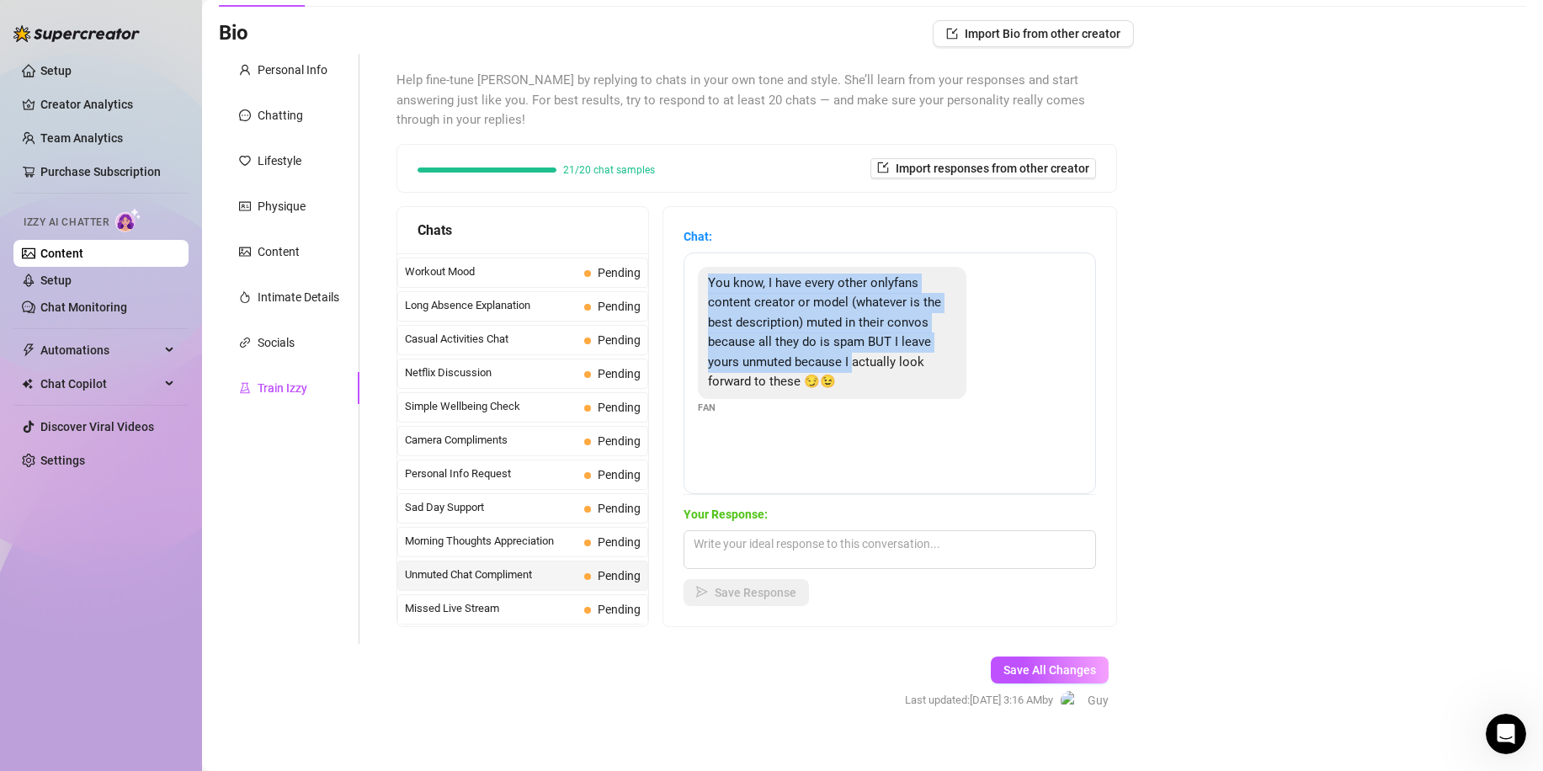
drag, startPoint x: 722, startPoint y: 258, endPoint x: 863, endPoint y: 351, distance: 169.1
click at [862, 349] on span "You know, I have every other onlyfans content creator or model (whatever is the…" at bounding box center [824, 332] width 233 height 115
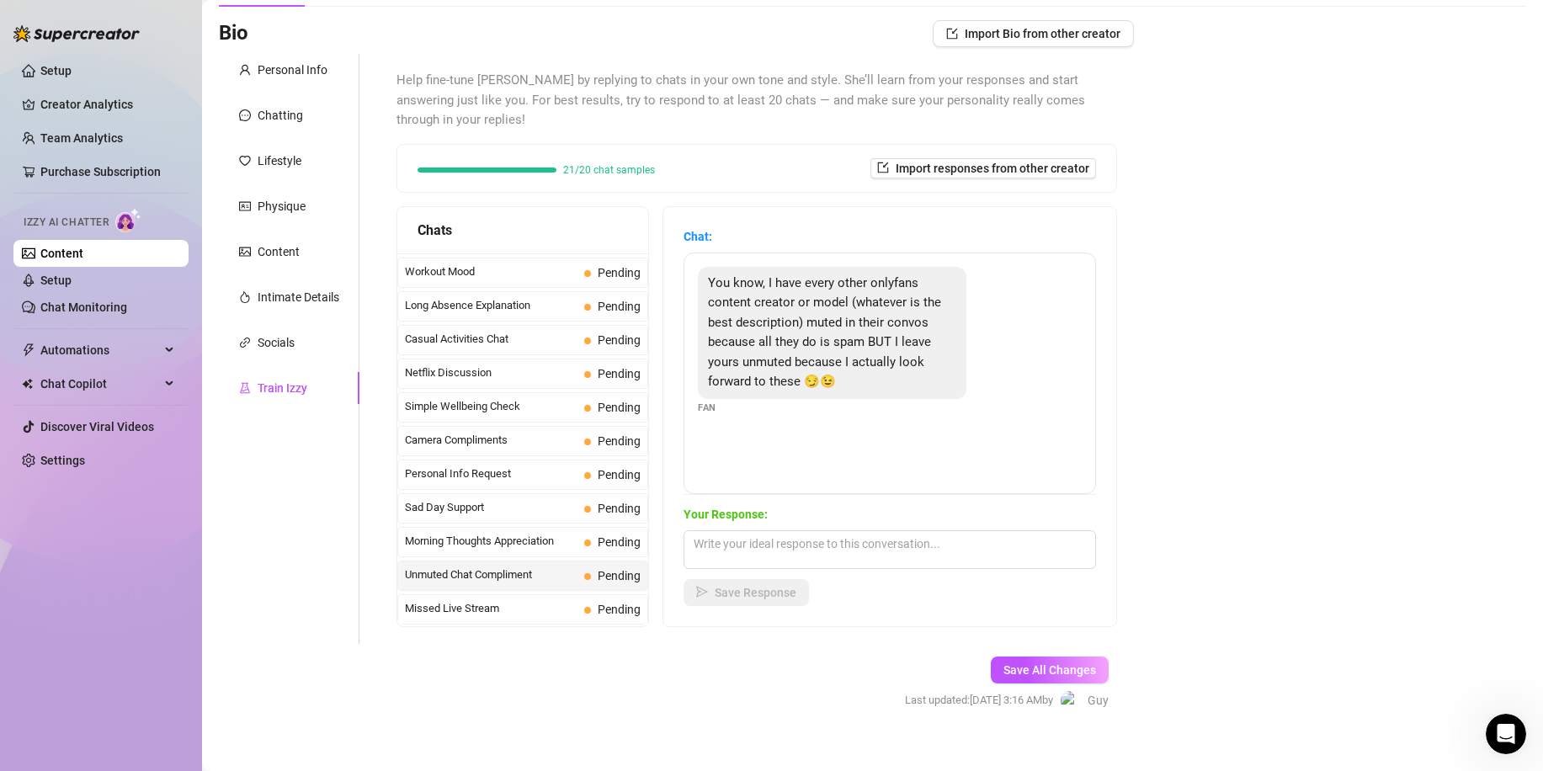
click at [869, 368] on div "You know, I have every other onlyfans content creator or model (whatever is the…" at bounding box center [832, 333] width 269 height 132
click at [879, 533] on textarea at bounding box center [890, 549] width 413 height 39
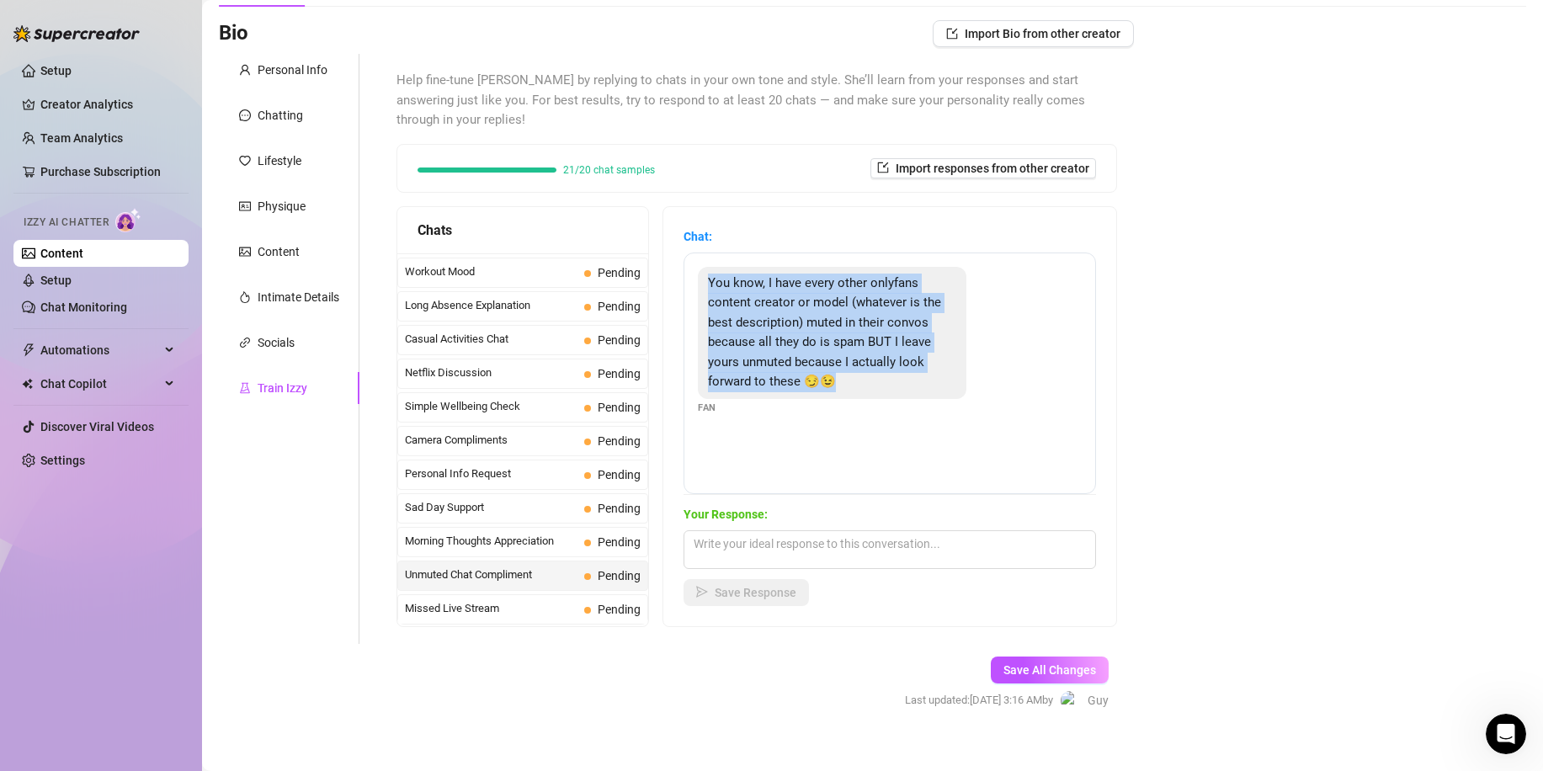
drag, startPoint x: 720, startPoint y: 256, endPoint x: 869, endPoint y: 360, distance: 182.0
click at [869, 360] on div "You know, I have every other onlyfans content creator or model (whatever is the…" at bounding box center [832, 333] width 269 height 132
click at [878, 418] on div "You know, I have every other onlyfans content creator or model (whatever is the…" at bounding box center [890, 374] width 413 height 242
drag, startPoint x: 866, startPoint y: 367, endPoint x: 721, endPoint y: 264, distance: 177.5
click at [721, 267] on div "You know, I have every other onlyfans content creator or model (whatever is the…" at bounding box center [832, 333] width 269 height 132
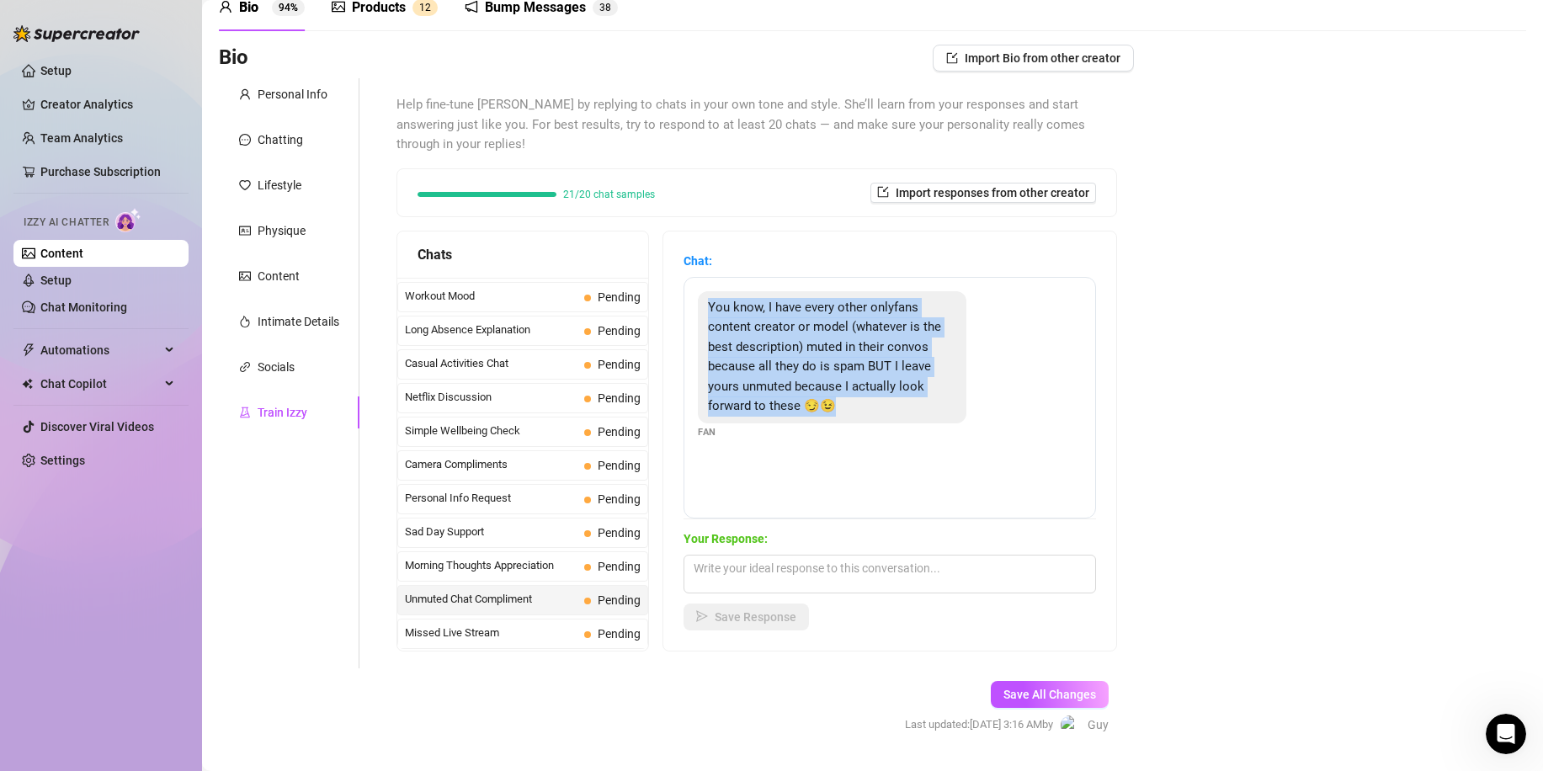
scroll to position [0, 0]
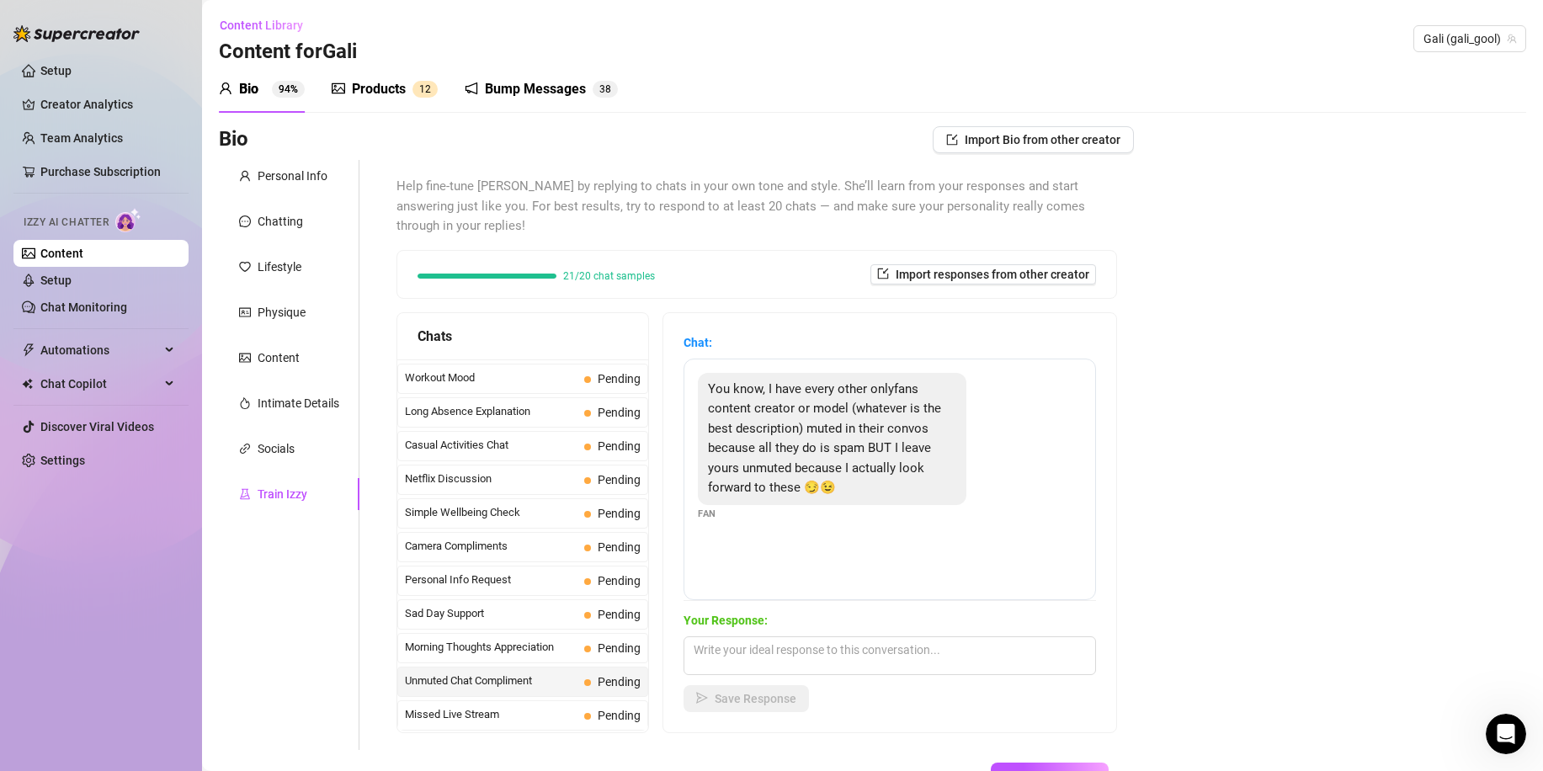
click at [546, 184] on span "Help fine-tune [PERSON_NAME] by replying to chats in your own tone and style. S…" at bounding box center [757, 207] width 721 height 60
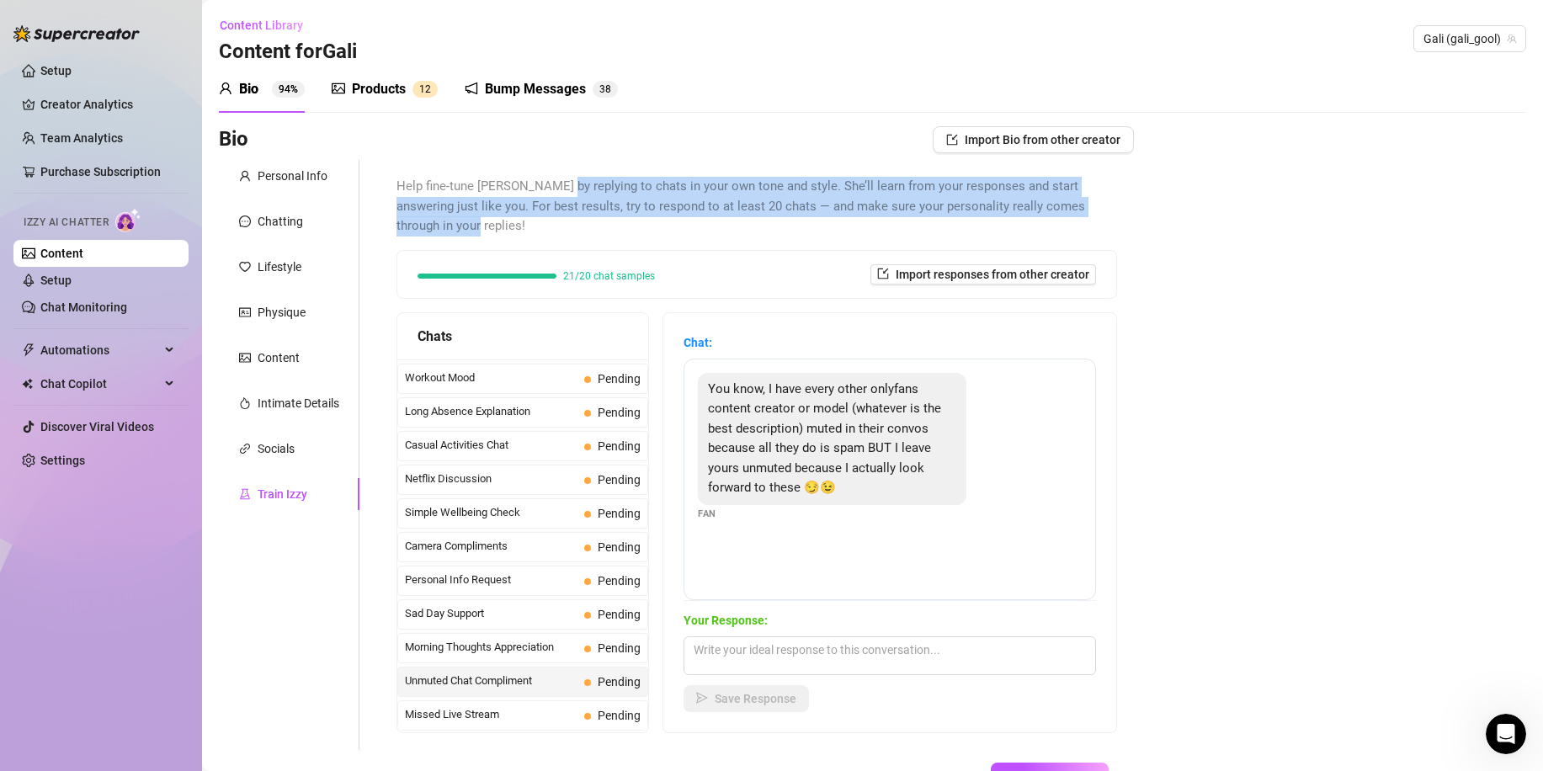
drag, startPoint x: 551, startPoint y: 184, endPoint x: 1113, endPoint y: 216, distance: 562.5
click at [1113, 216] on div "Help fine-tune [PERSON_NAME] by replying to chats in your own tone and style. S…" at bounding box center [757, 455] width 754 height 590
click at [1127, 220] on div "Bio Import Bio from other creator Personal Info Chatting Lifestyle Physique Con…" at bounding box center [873, 486] width 1308 height 721
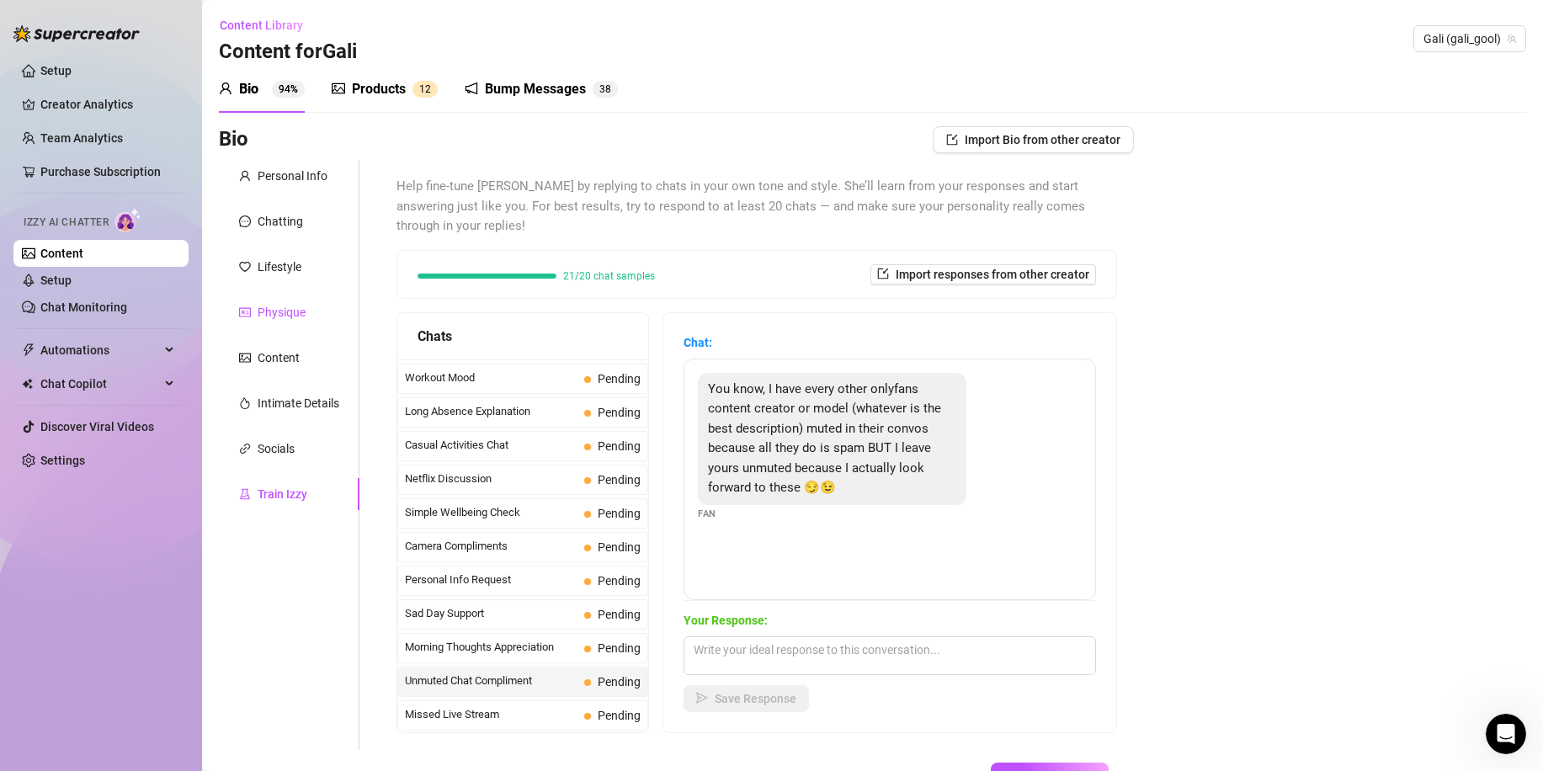
click at [299, 316] on div "Physique" at bounding box center [282, 312] width 48 height 19
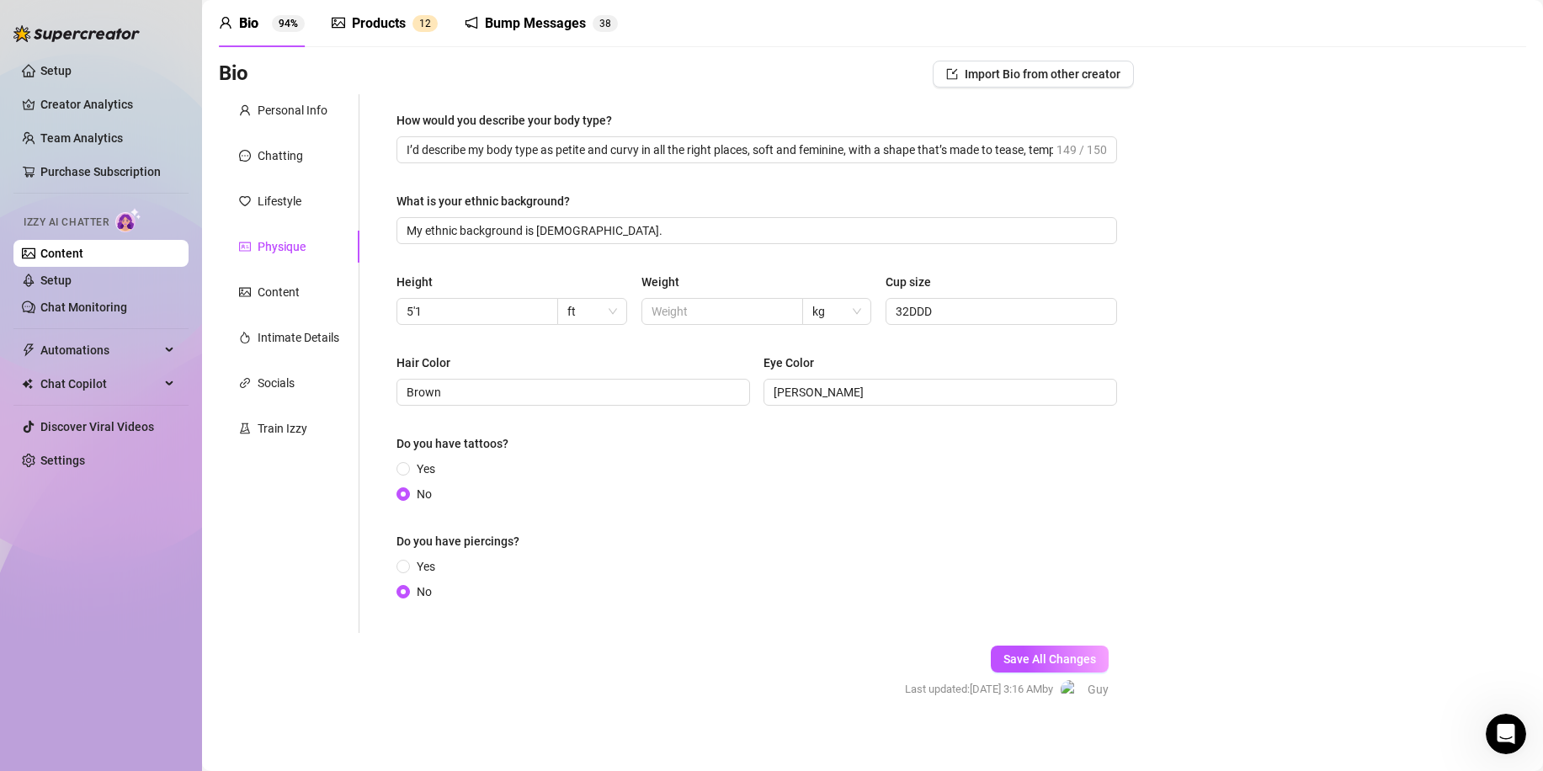
scroll to position [75, 0]
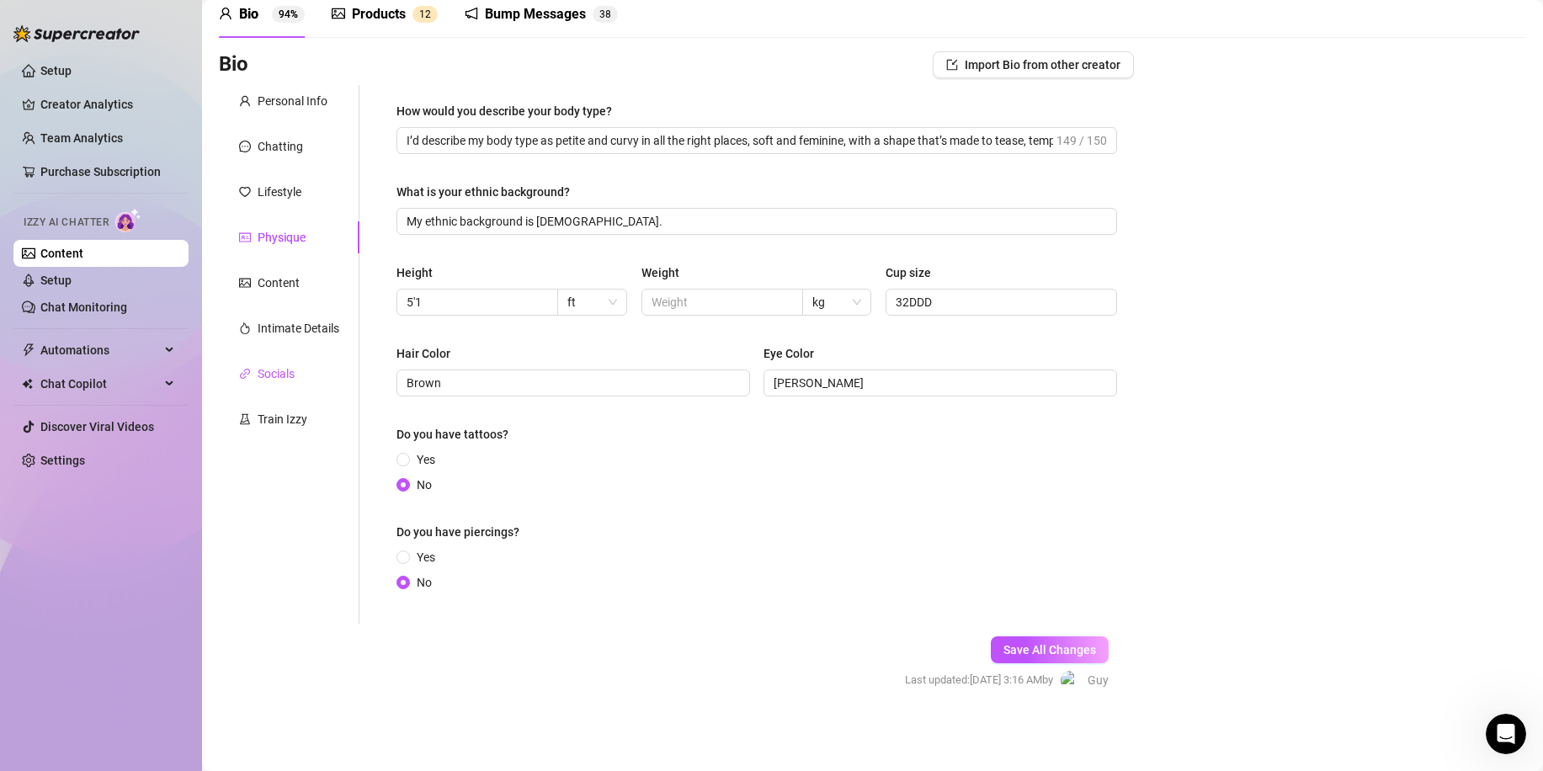
click at [295, 365] on div "Socials" at bounding box center [276, 374] width 37 height 19
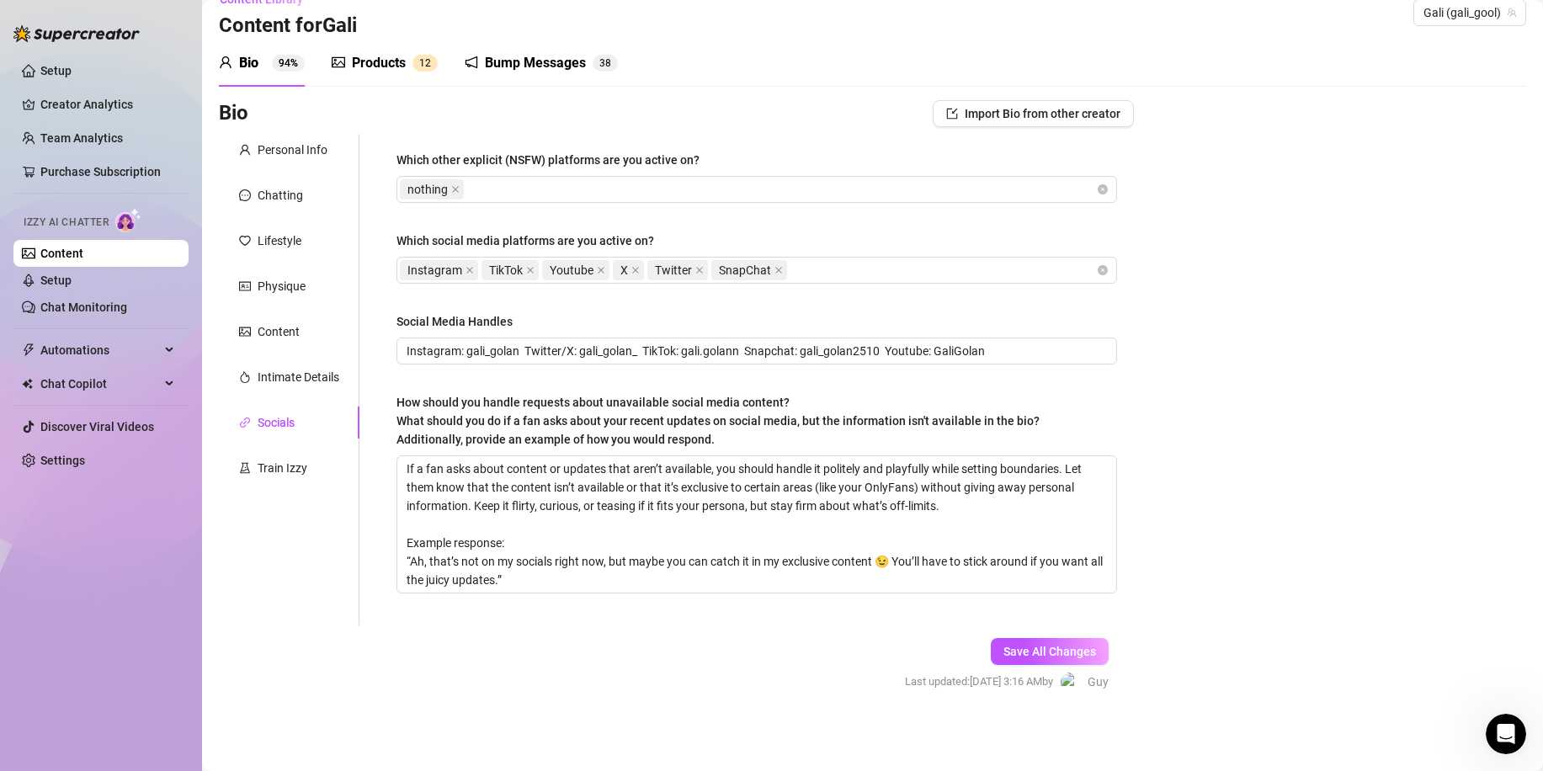
scroll to position [28, 0]
click at [497, 181] on div "nothing" at bounding box center [748, 188] width 696 height 24
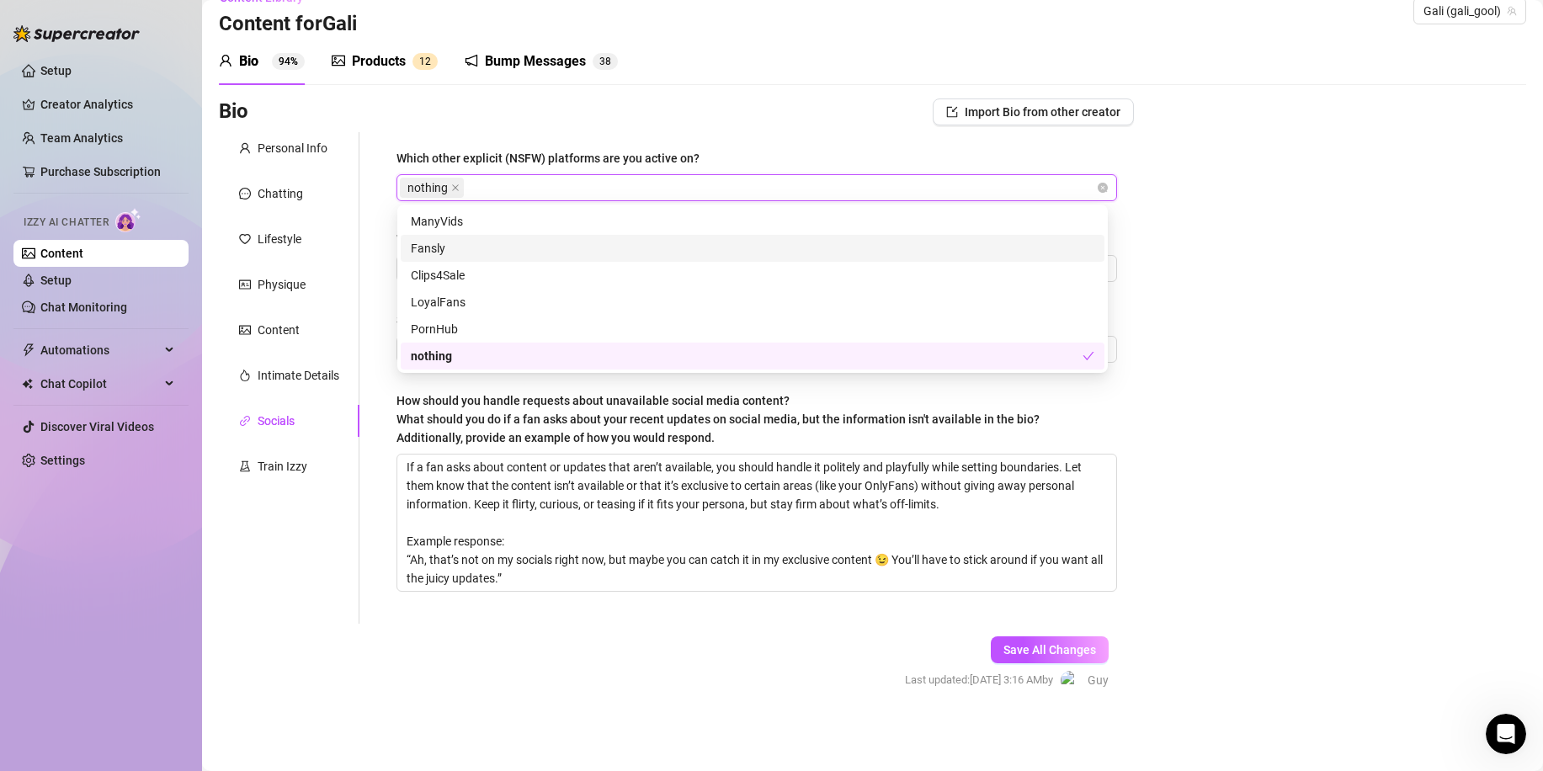
click at [471, 246] on div "Fansly" at bounding box center [753, 248] width 684 height 19
drag, startPoint x: 1060, startPoint y: 642, endPoint x: 589, endPoint y: 180, distance: 659.1
click at [1060, 641] on button "Save All Changes" at bounding box center [1050, 650] width 118 height 27
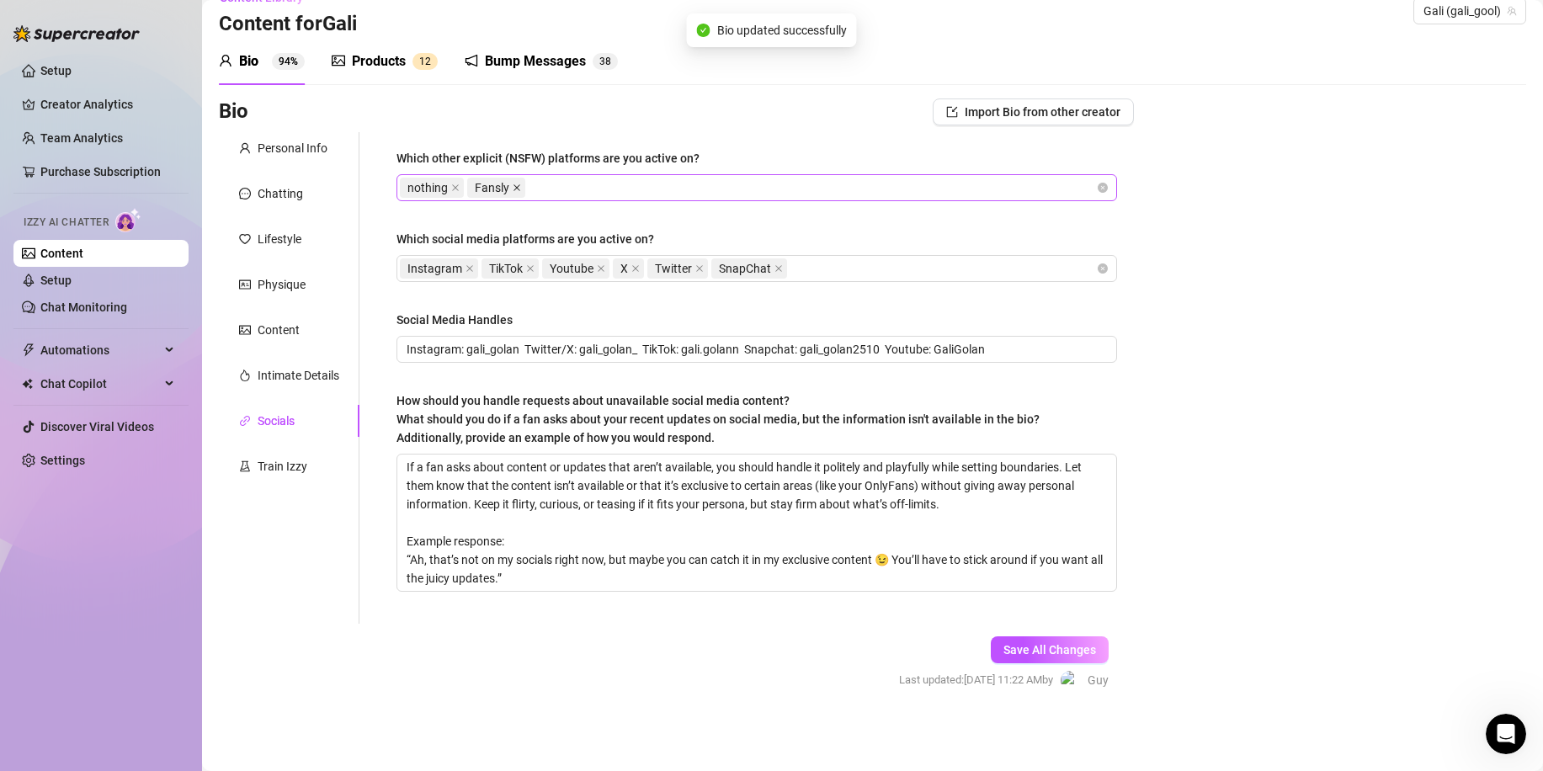
click at [518, 185] on icon "close" at bounding box center [517, 188] width 8 height 8
drag, startPoint x: 1057, startPoint y: 640, endPoint x: 651, endPoint y: 469, distance: 441.1
click at [1057, 639] on button "Save All Changes" at bounding box center [1050, 650] width 118 height 27
click at [303, 147] on div "Personal Info" at bounding box center [293, 148] width 70 height 19
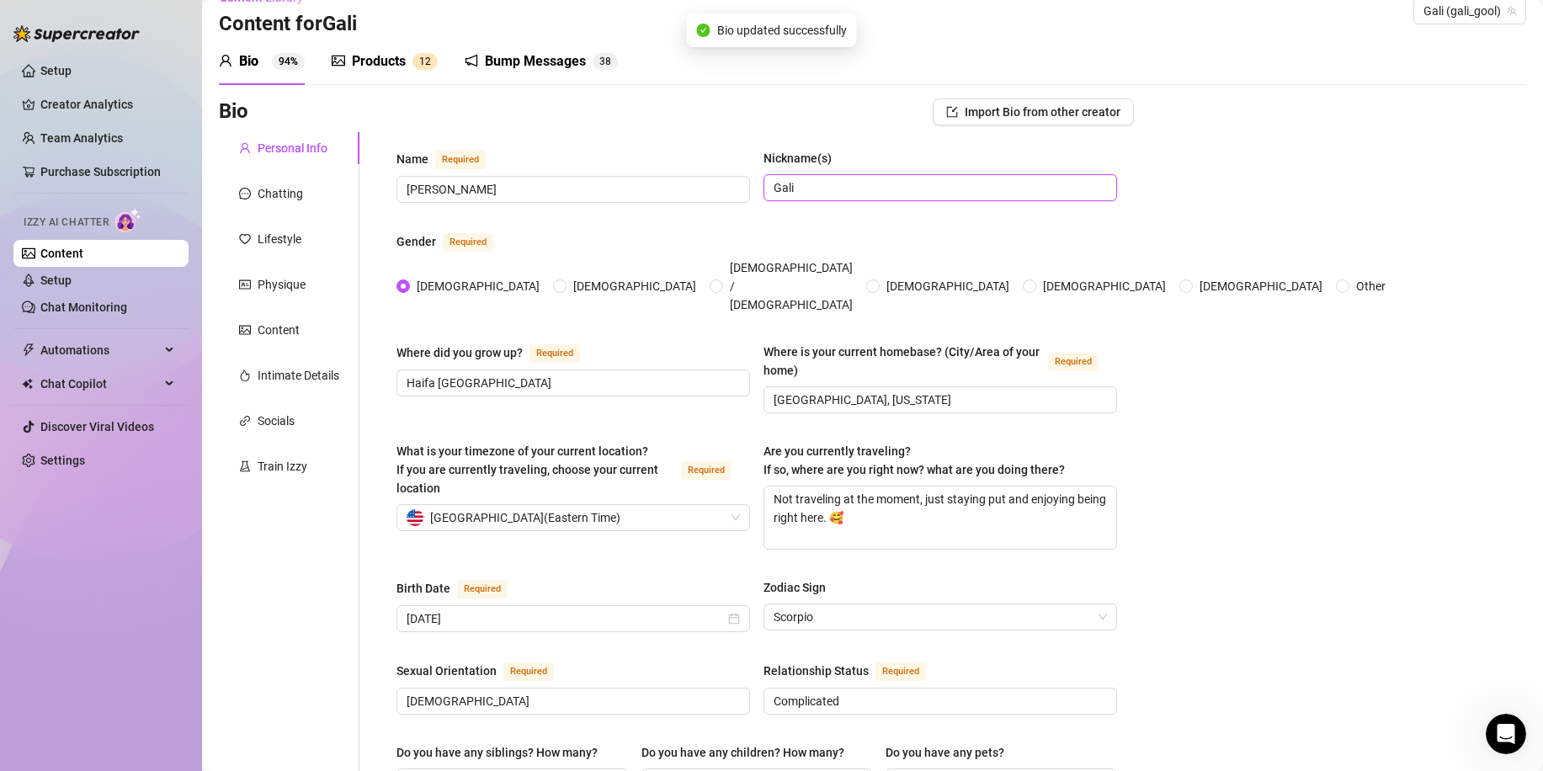
click at [819, 189] on input "Gali" at bounding box center [939, 187] width 330 height 19
drag, startPoint x: 861, startPoint y: 366, endPoint x: 562, endPoint y: 370, distance: 298.9
click at [562, 370] on div "Where did you grow up? Required [GEOGRAPHIC_DATA] [GEOGRAPHIC_DATA] Where is yo…" at bounding box center [757, 386] width 721 height 86
click at [510, 374] on input "Haifa [GEOGRAPHIC_DATA]" at bounding box center [572, 383] width 330 height 19
drag, startPoint x: 477, startPoint y: 346, endPoint x: 210, endPoint y: 343, distance: 266.9
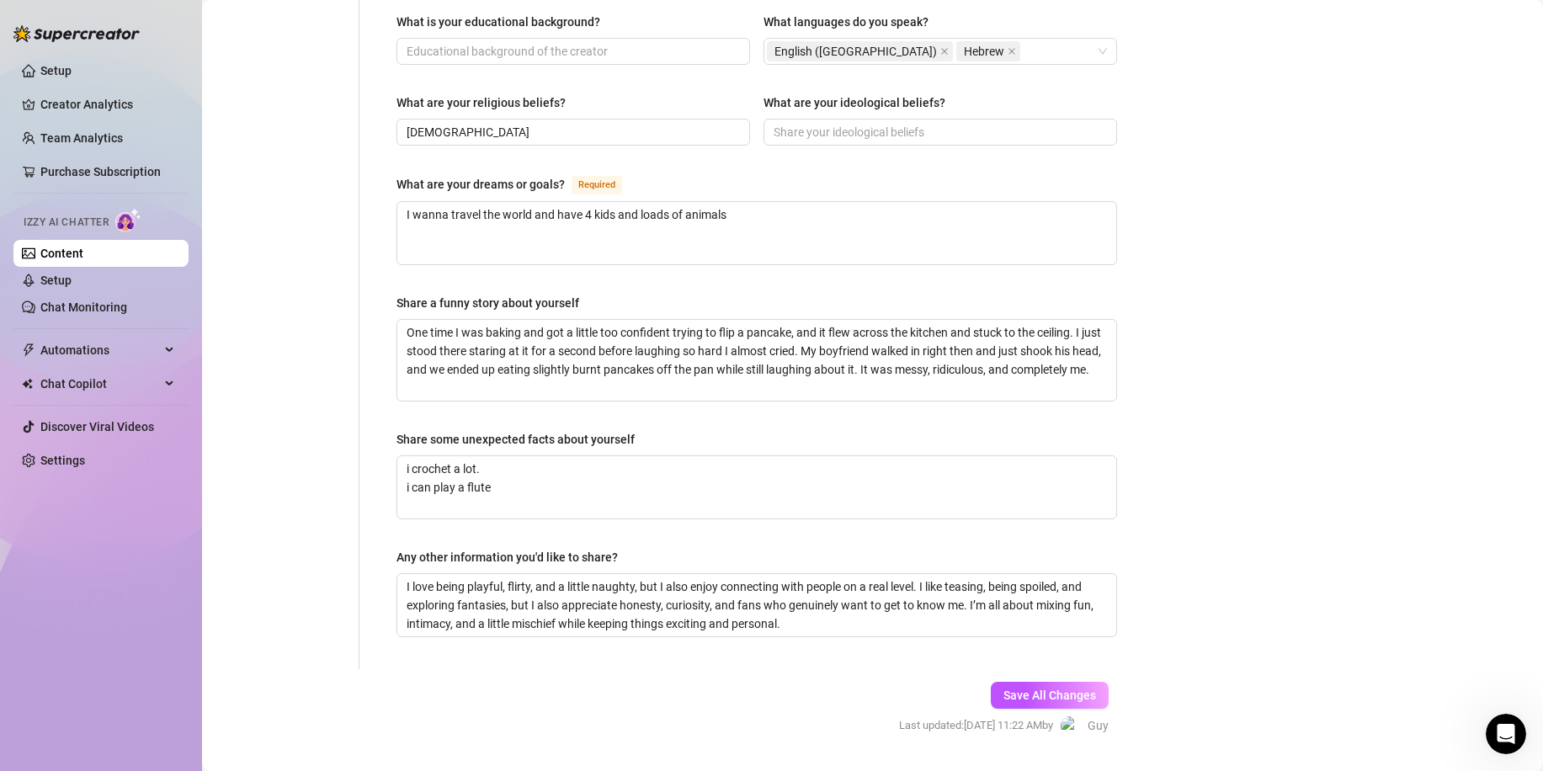
scroll to position [933, 0]
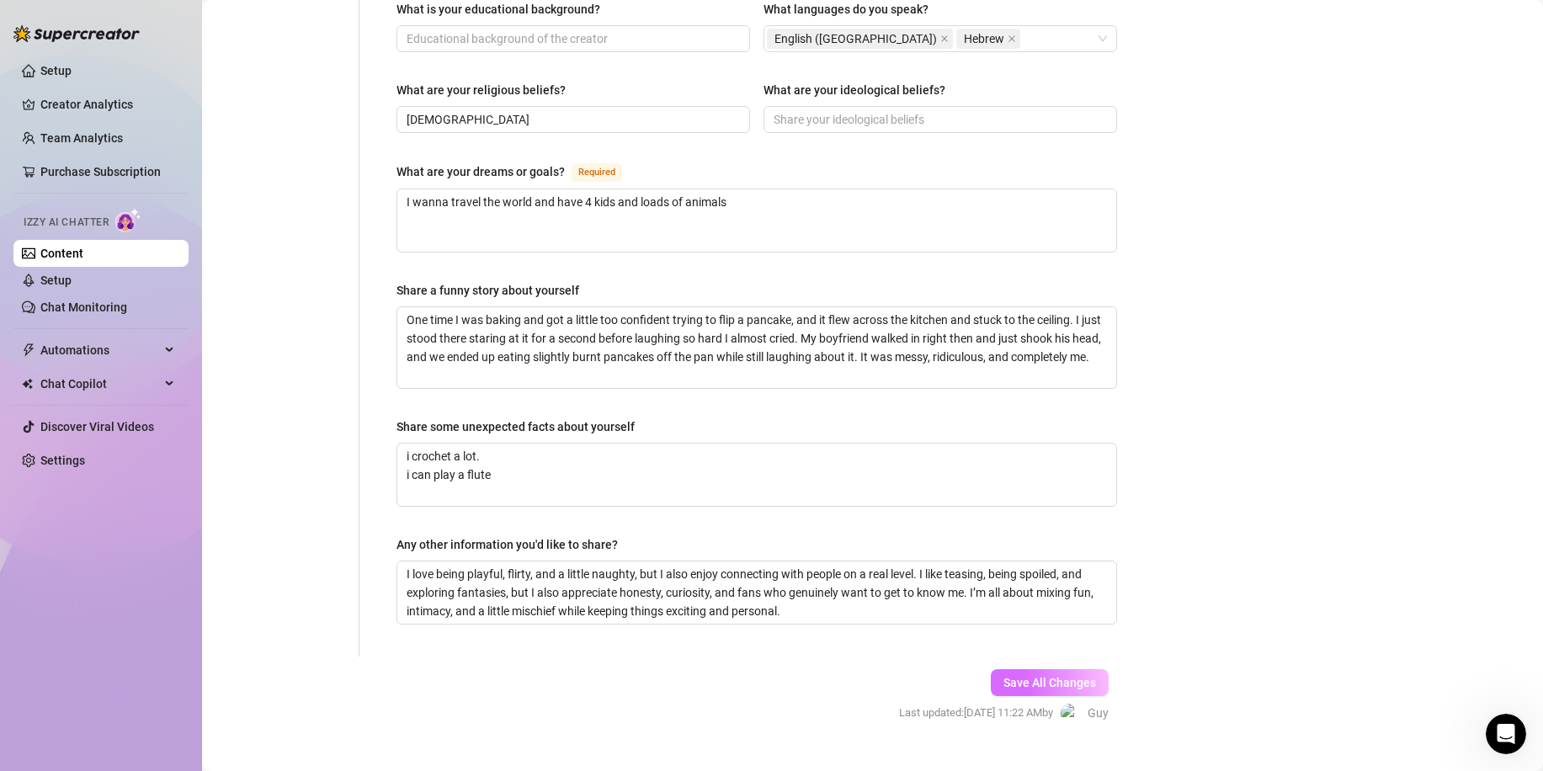
click at [1004, 676] on span "Save All Changes" at bounding box center [1050, 682] width 93 height 13
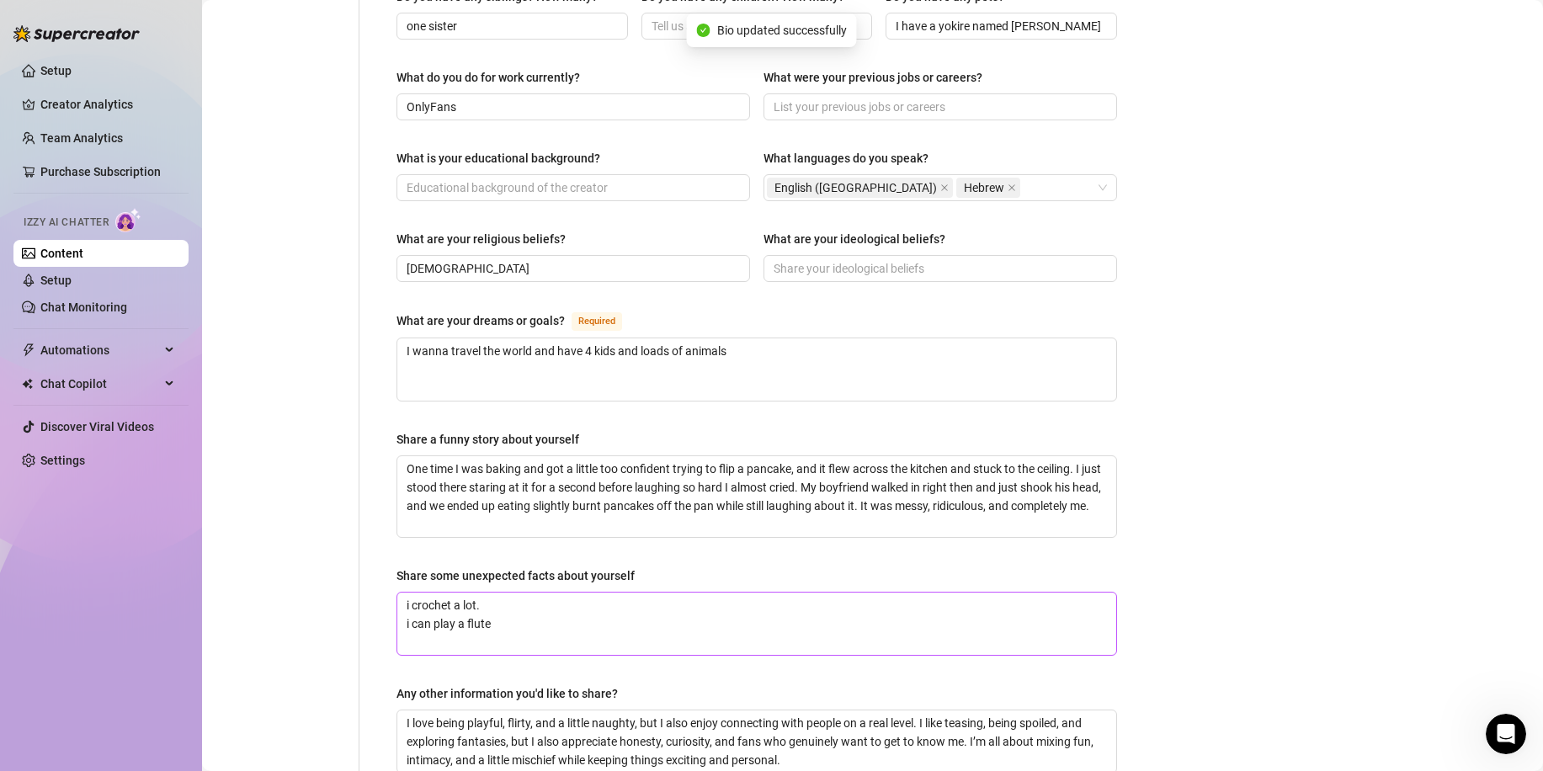
scroll to position [680, 0]
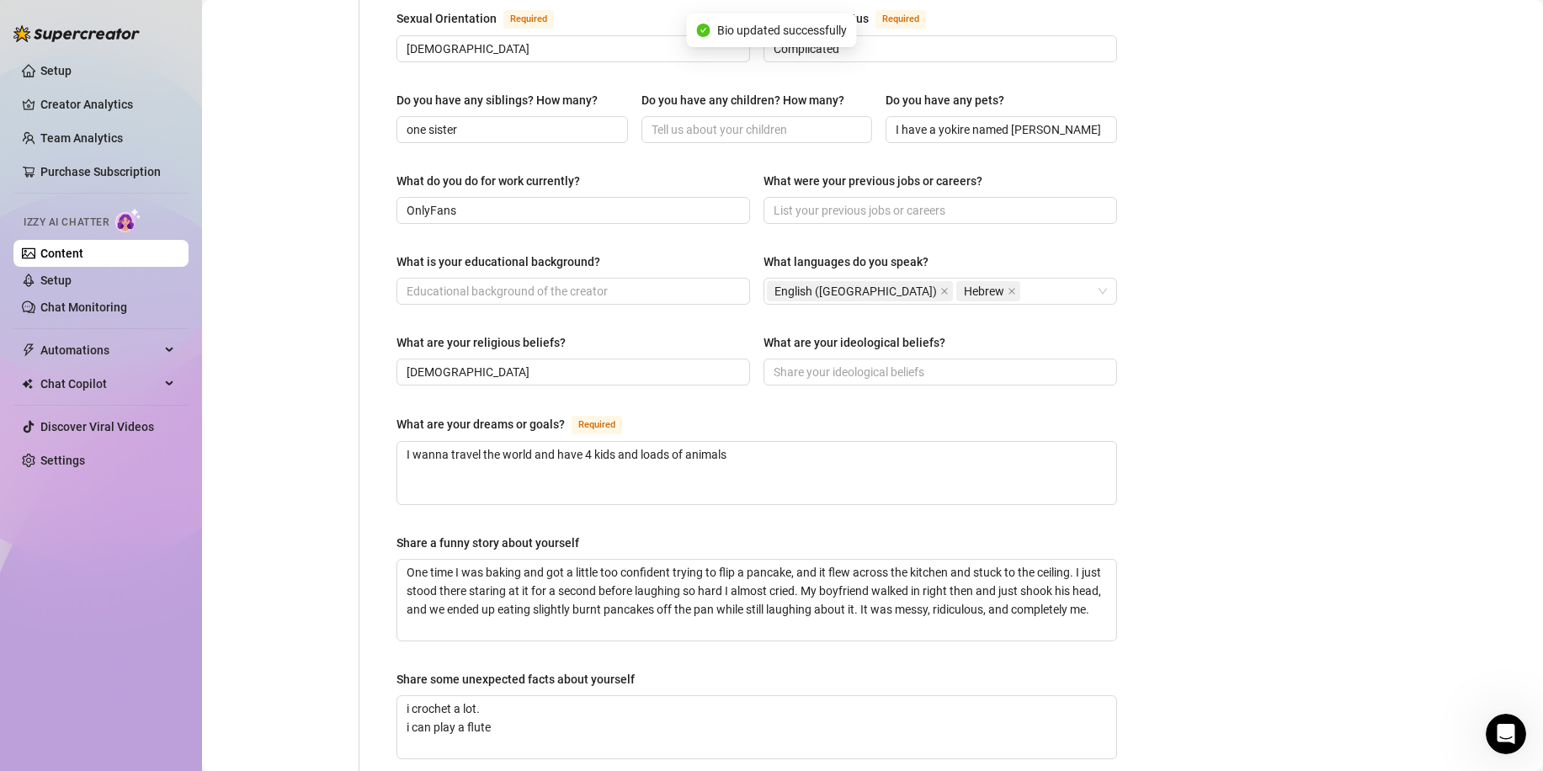
click at [890, 354] on div "What are your religious beliefs? [DEMOGRAPHIC_DATA] What are your ideological b…" at bounding box center [757, 366] width 721 height 67
click at [890, 363] on input "What are your ideological beliefs?" at bounding box center [939, 372] width 330 height 19
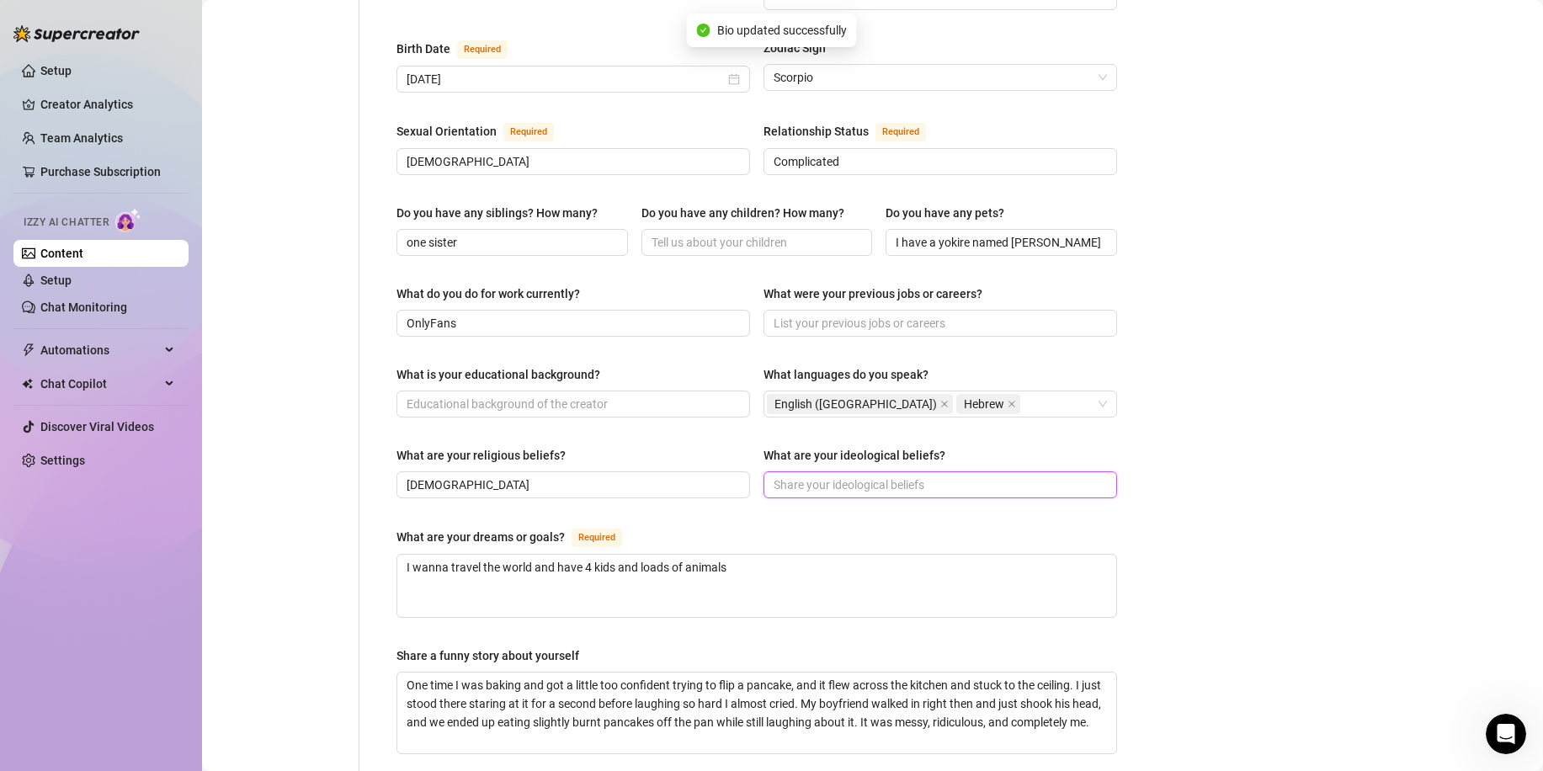
scroll to position [512, 0]
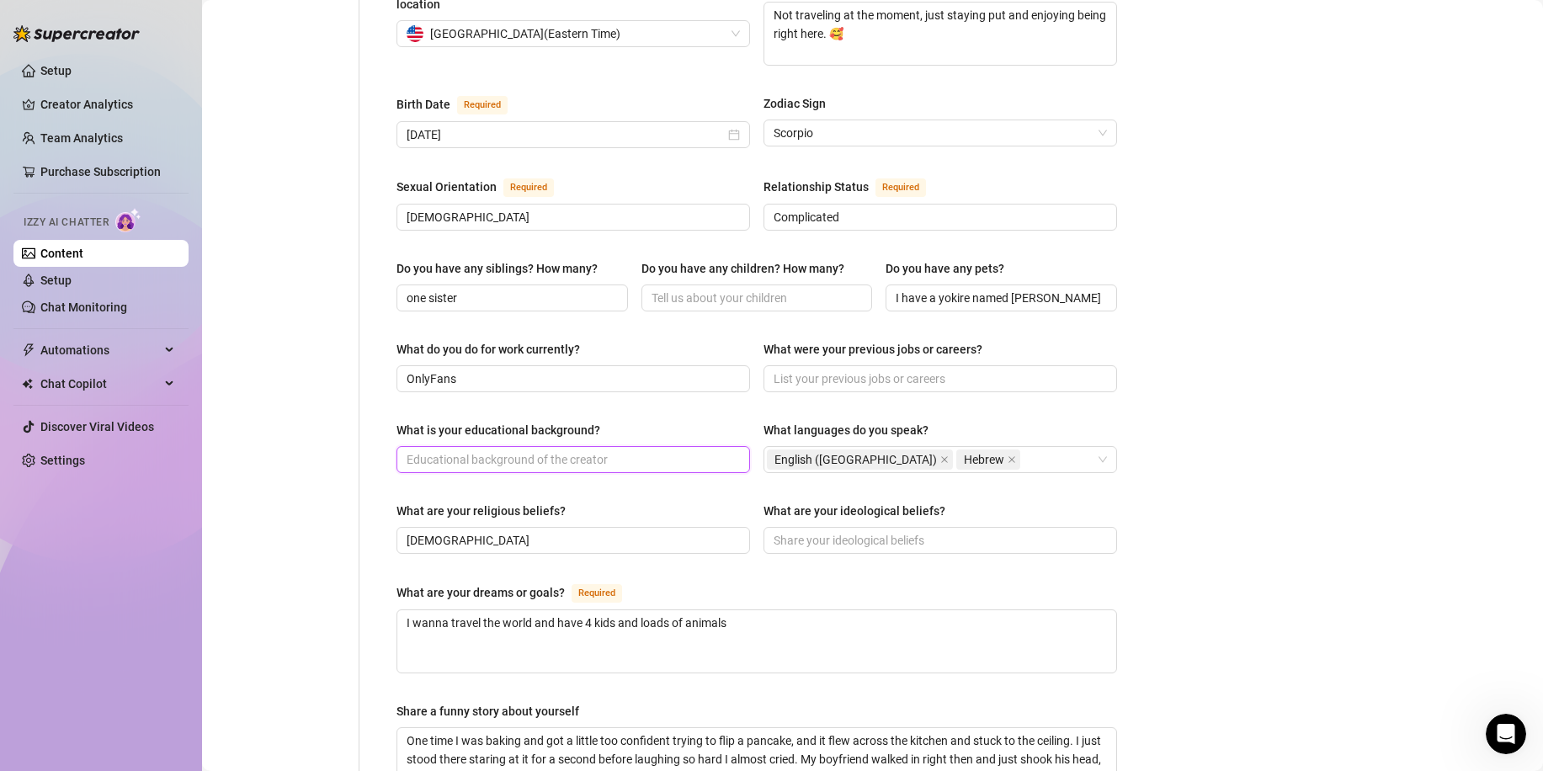
click at [594, 450] on input "What is your educational background?" at bounding box center [572, 459] width 330 height 19
click at [892, 370] on input "What were your previous jobs or careers?" at bounding box center [939, 379] width 330 height 19
click at [608, 450] on input "What is your educational background?" at bounding box center [572, 459] width 330 height 19
click at [831, 522] on div "What are your religious beliefs? [DEMOGRAPHIC_DATA] What are your ideological b…" at bounding box center [757, 535] width 721 height 67
click at [817, 531] on input "What are your ideological beliefs?" at bounding box center [939, 540] width 330 height 19
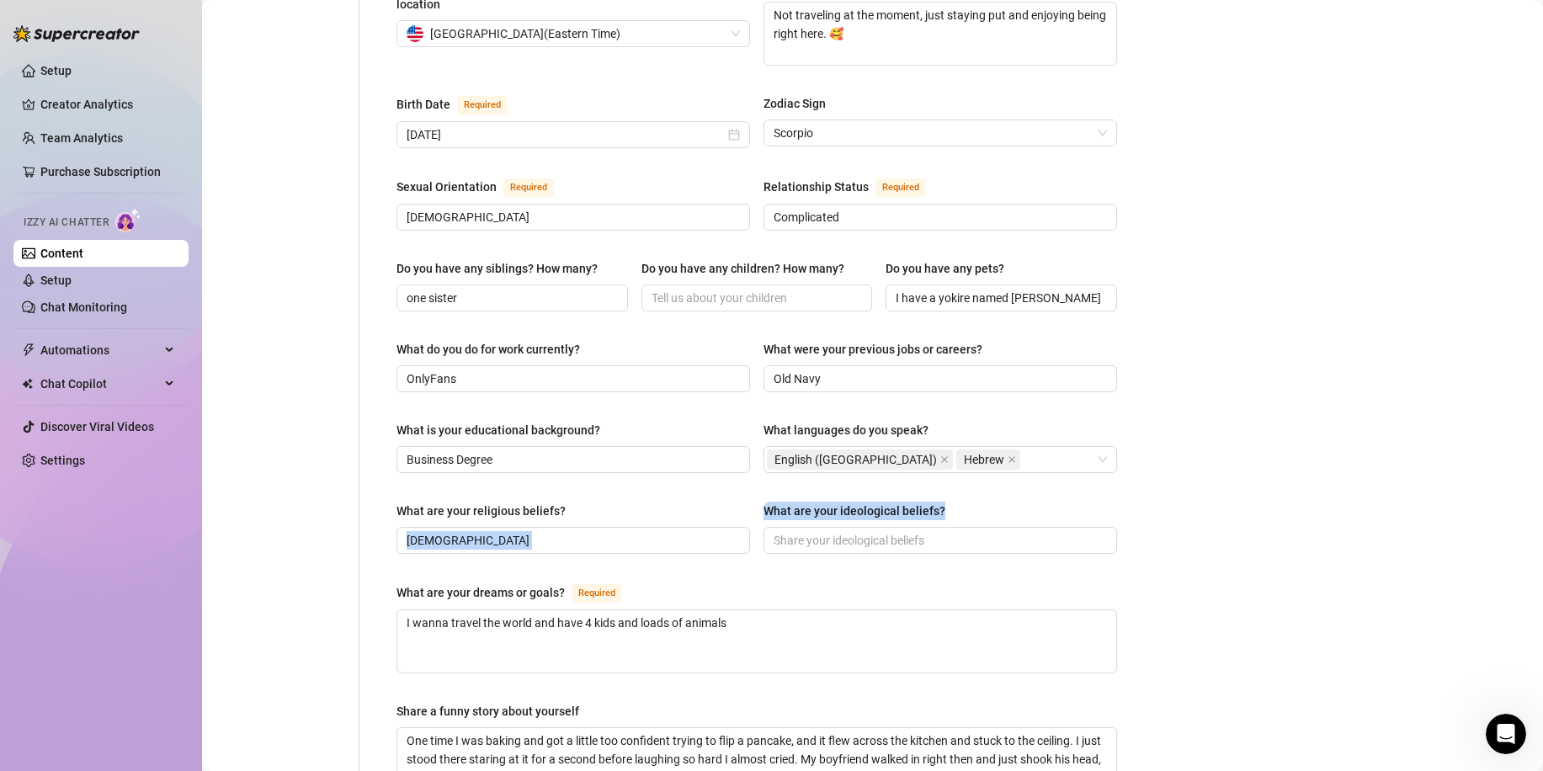
drag, startPoint x: 748, startPoint y: 475, endPoint x: 983, endPoint y: 475, distance: 234.9
click at [983, 502] on div "What are your religious beliefs? [DEMOGRAPHIC_DATA] What are your ideological b…" at bounding box center [757, 535] width 721 height 67
click at [957, 502] on div "What are your ideological beliefs?" at bounding box center [941, 514] width 354 height 25
drag, startPoint x: 762, startPoint y: 469, endPoint x: 938, endPoint y: 472, distance: 176.0
click at [938, 472] on div "Name Required [PERSON_NAME] Nickname(s) [PERSON_NAME] Gender Required [DEMOGRAP…" at bounding box center [757, 363] width 721 height 1396
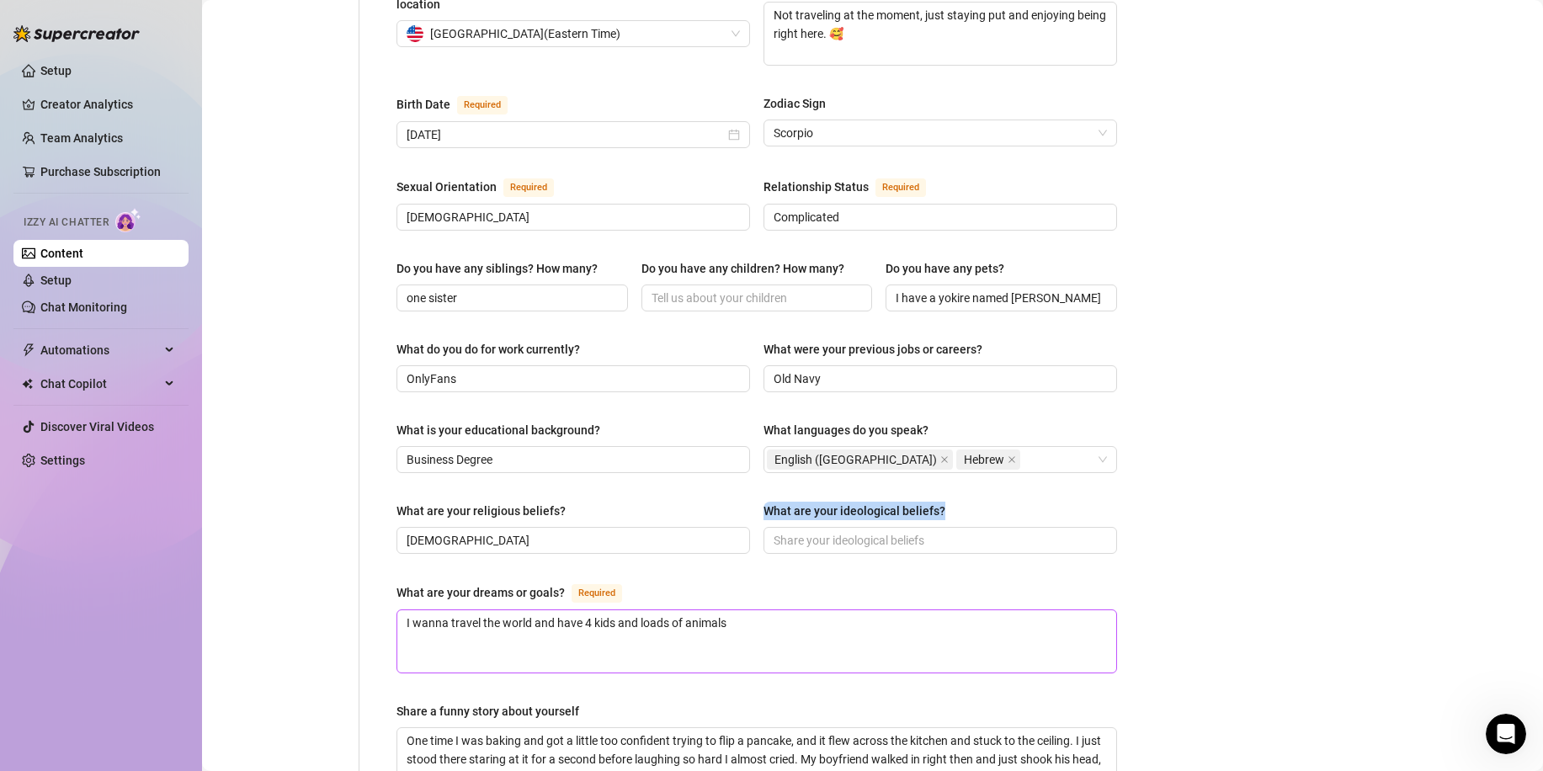
copy div "What are your ideological beliefs?"
click at [828, 531] on input "What are your ideological beliefs?" at bounding box center [939, 540] width 330 height 19
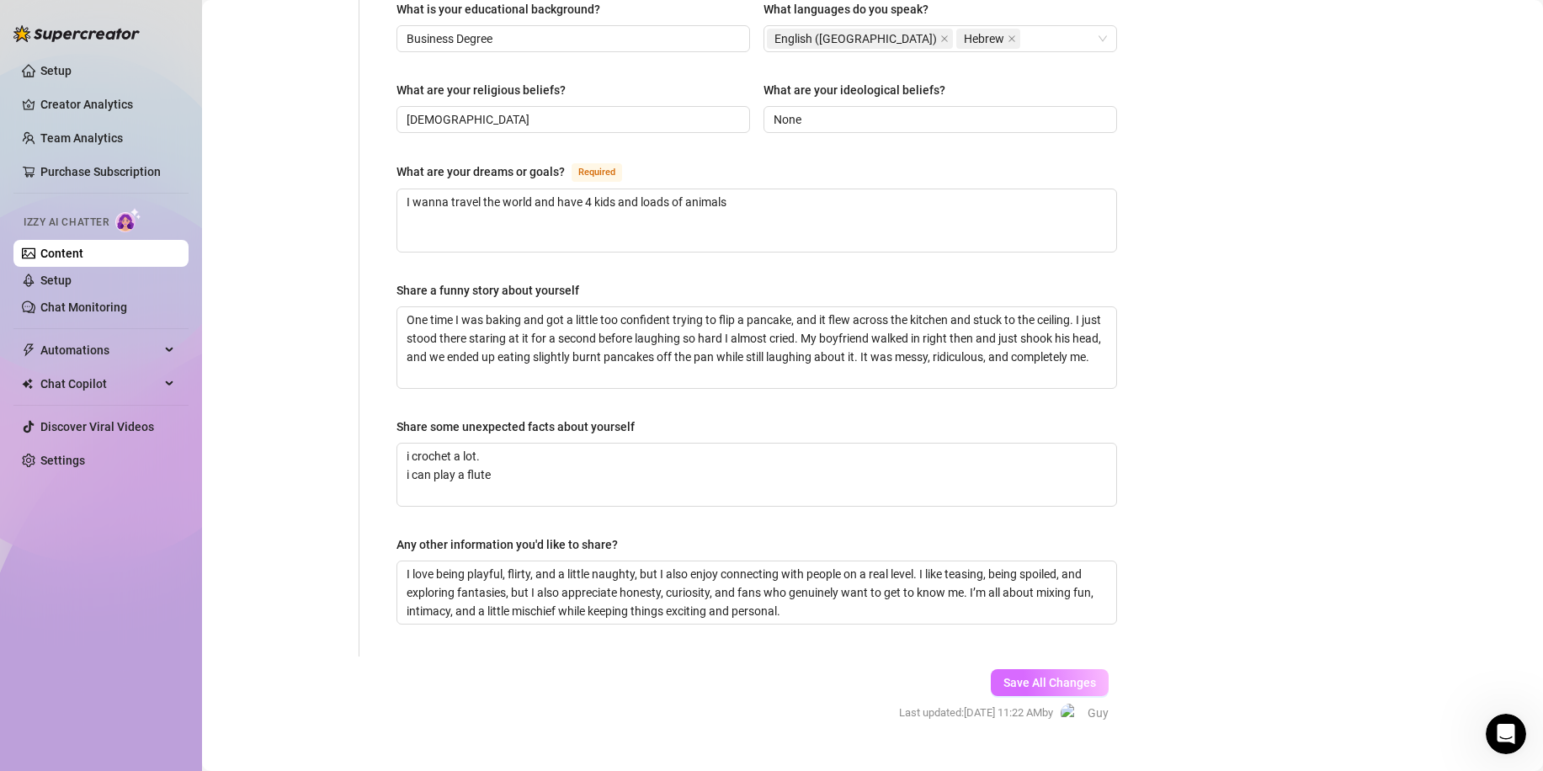
click at [1058, 676] on span "Save All Changes" at bounding box center [1050, 682] width 93 height 13
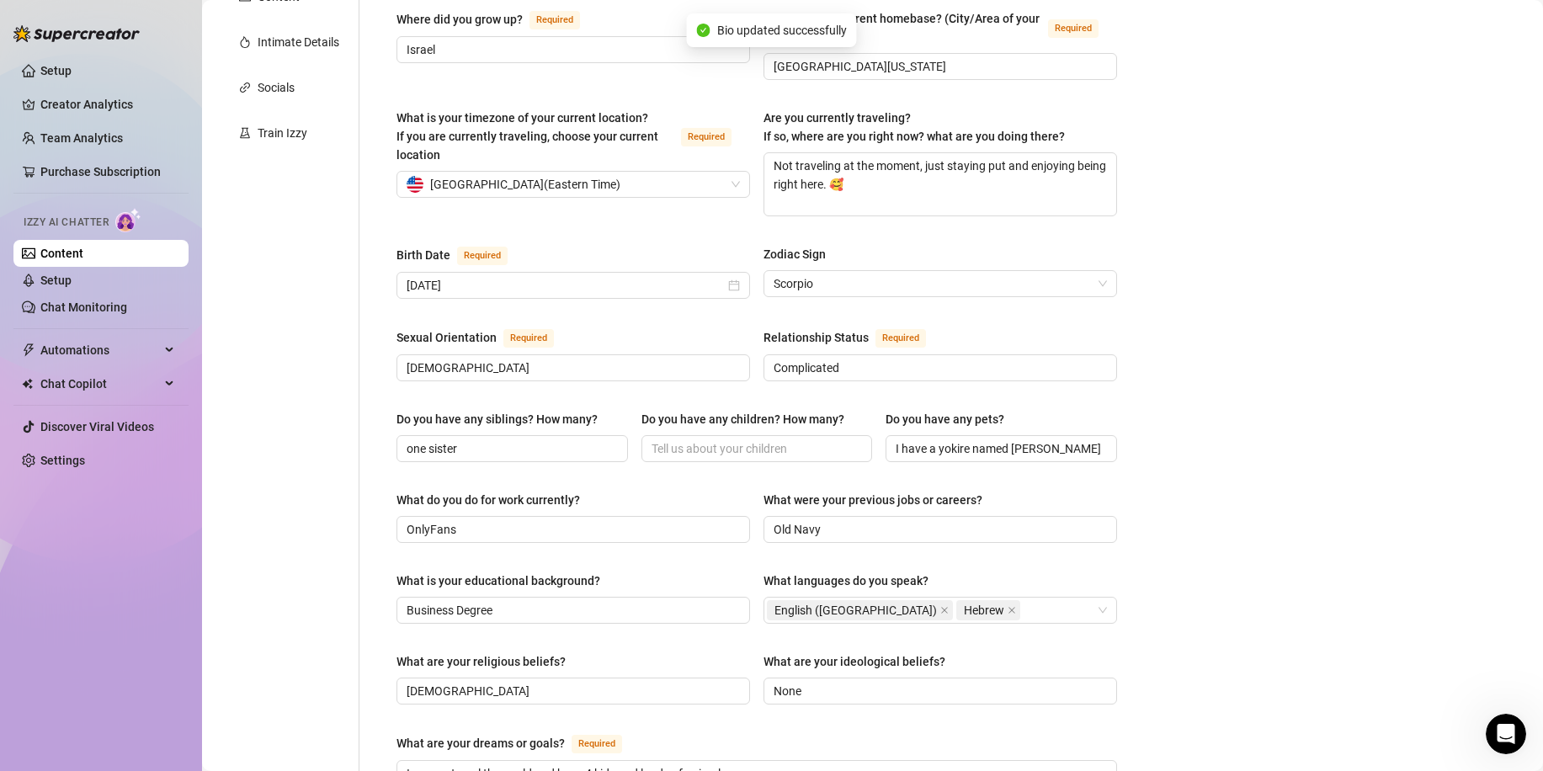
scroll to position [0, 0]
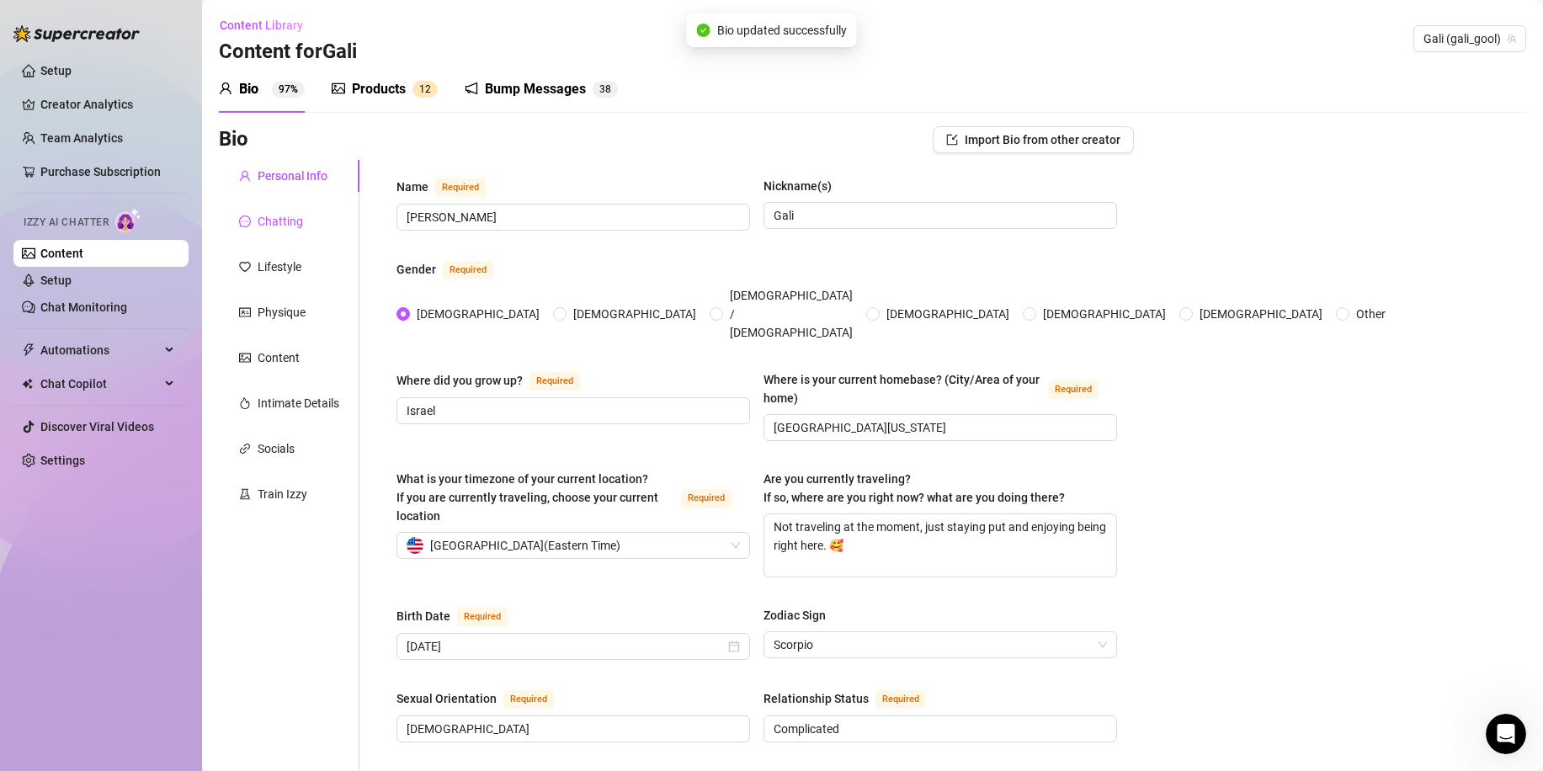
click at [276, 220] on div "Chatting" at bounding box center [280, 221] width 45 height 19
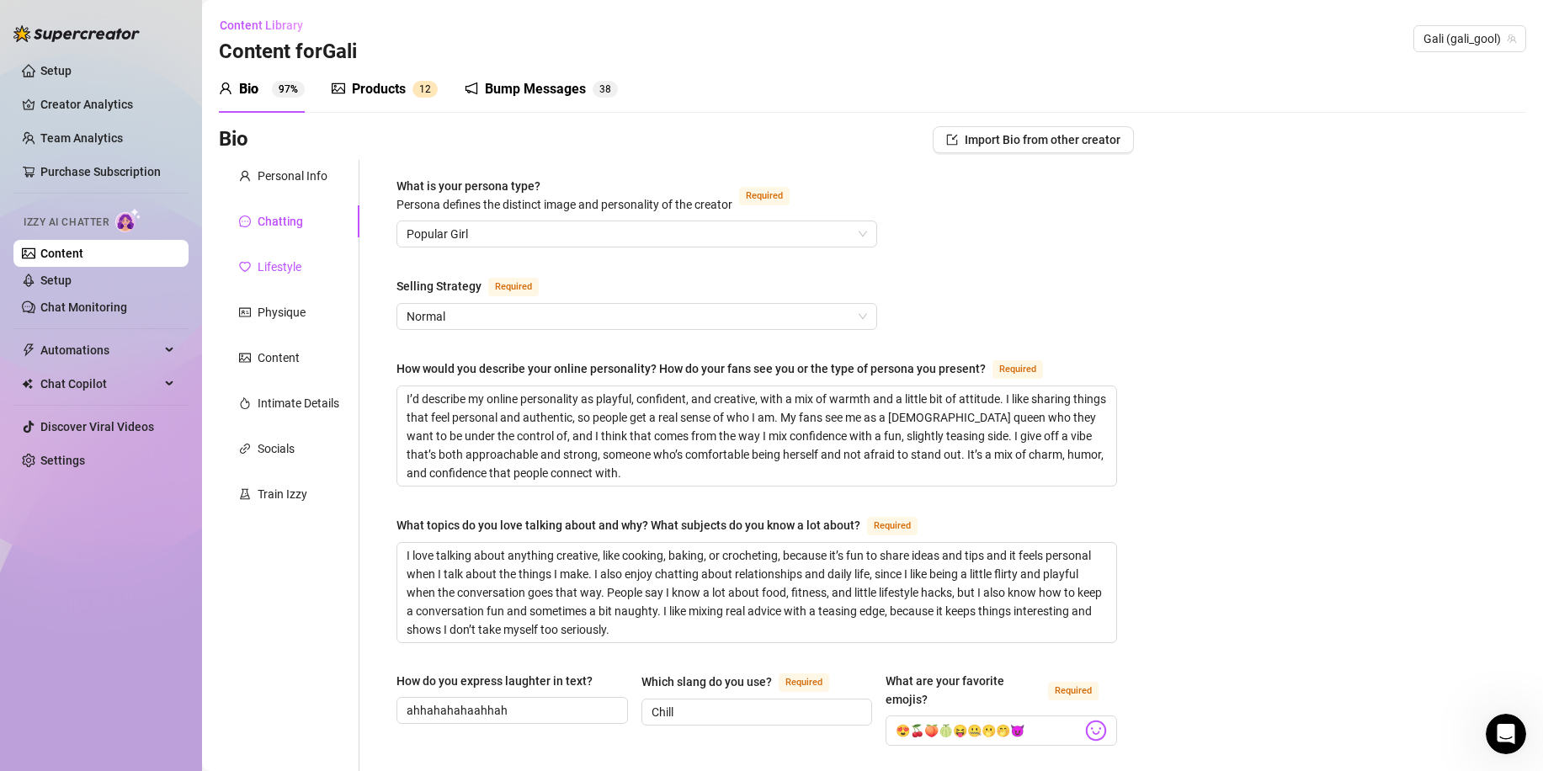
click at [275, 258] on div "Lifestyle" at bounding box center [280, 267] width 44 height 19
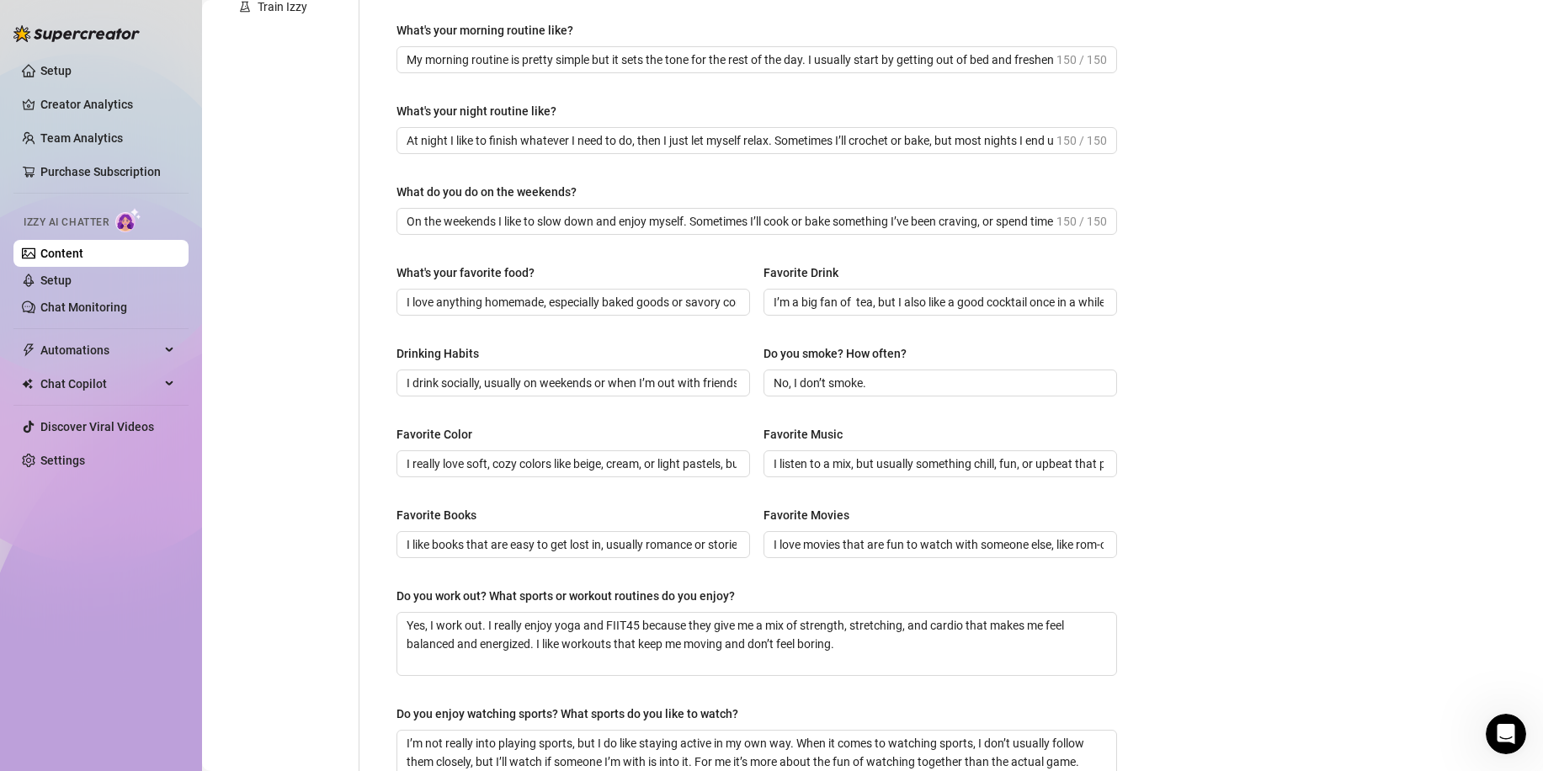
scroll to position [14, 0]
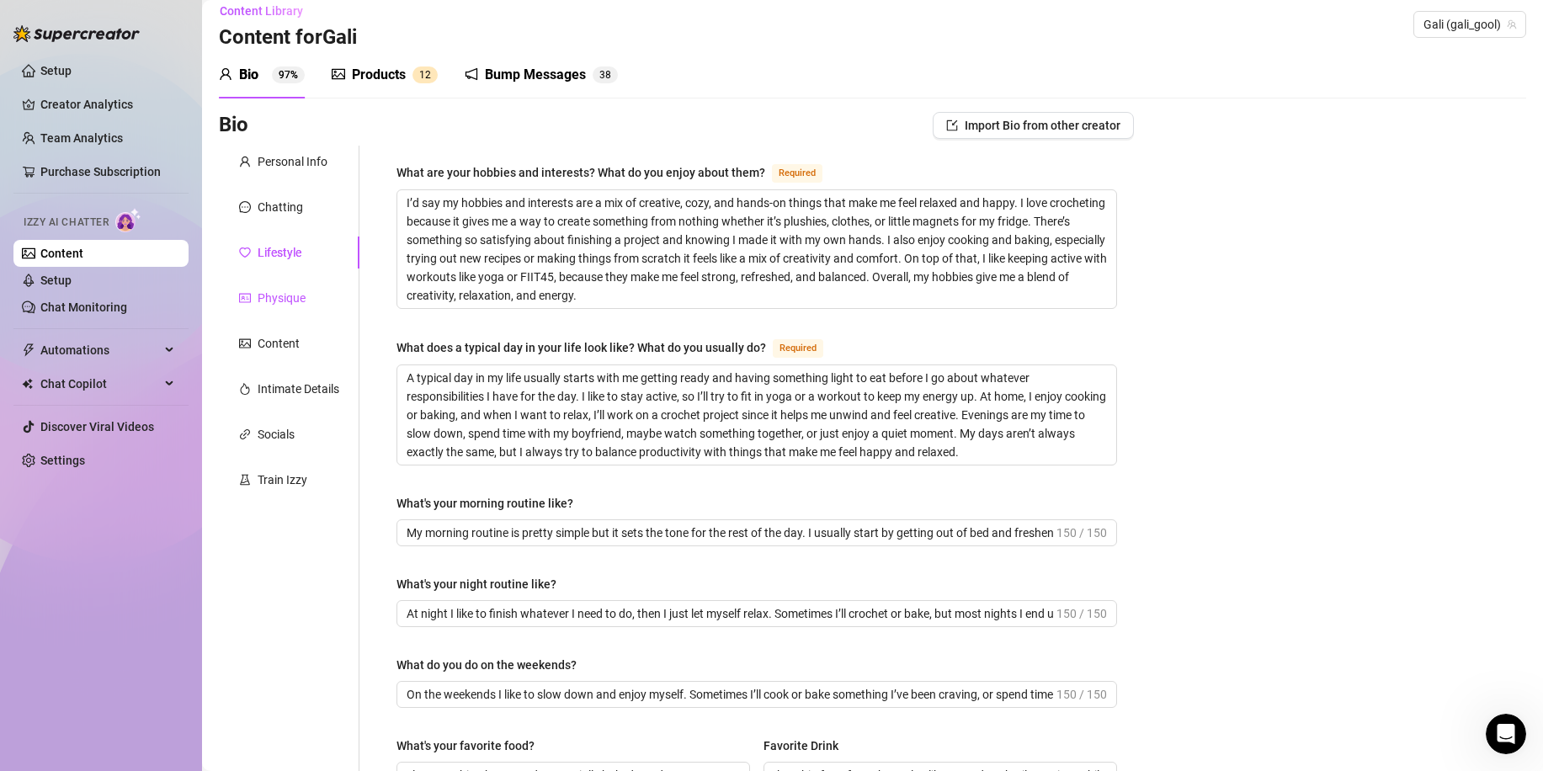
drag, startPoint x: 294, startPoint y: 297, endPoint x: 914, endPoint y: 498, distance: 651.3
click at [293, 296] on div "Physique" at bounding box center [282, 298] width 48 height 19
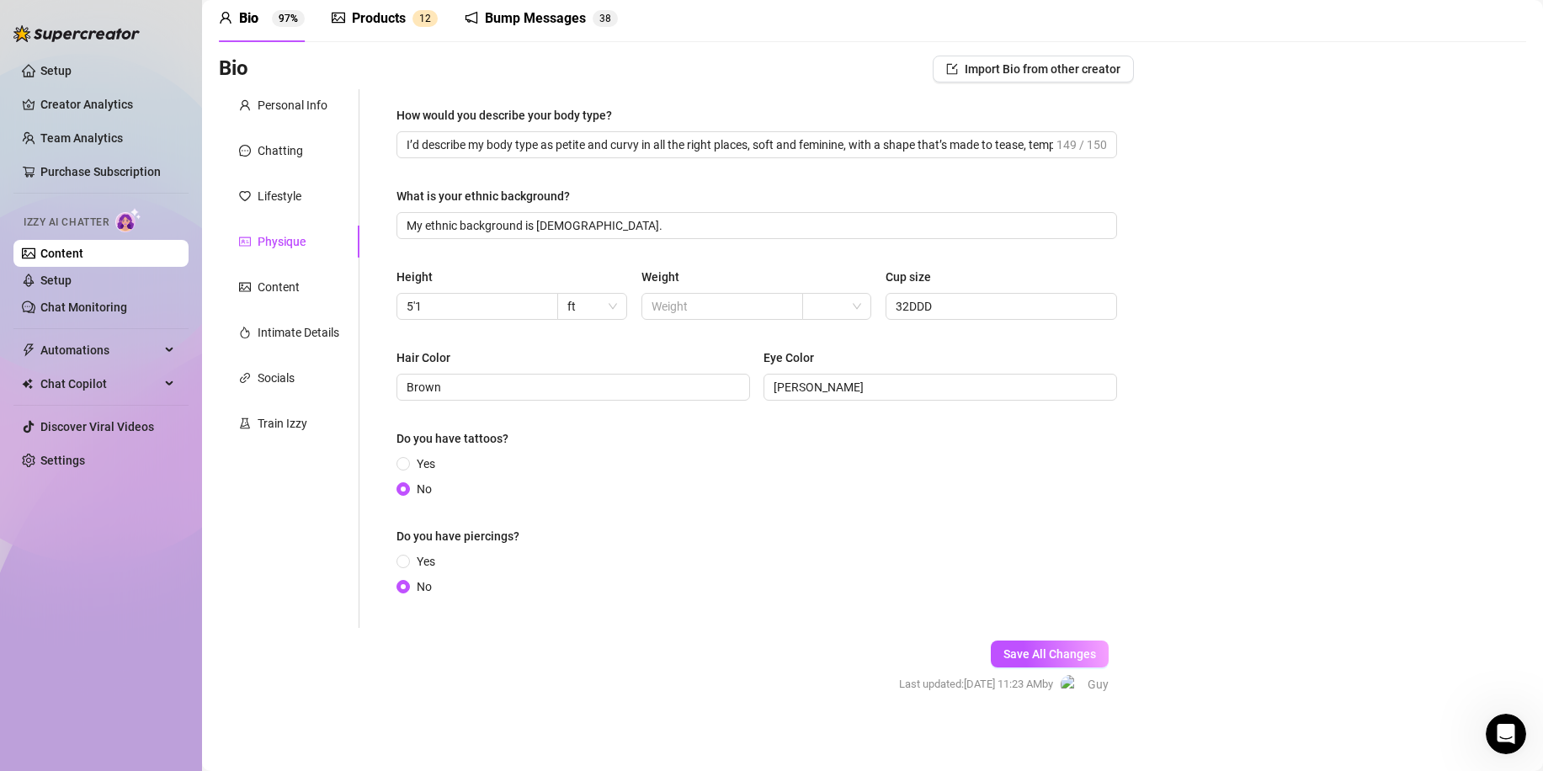
scroll to position [75, 0]
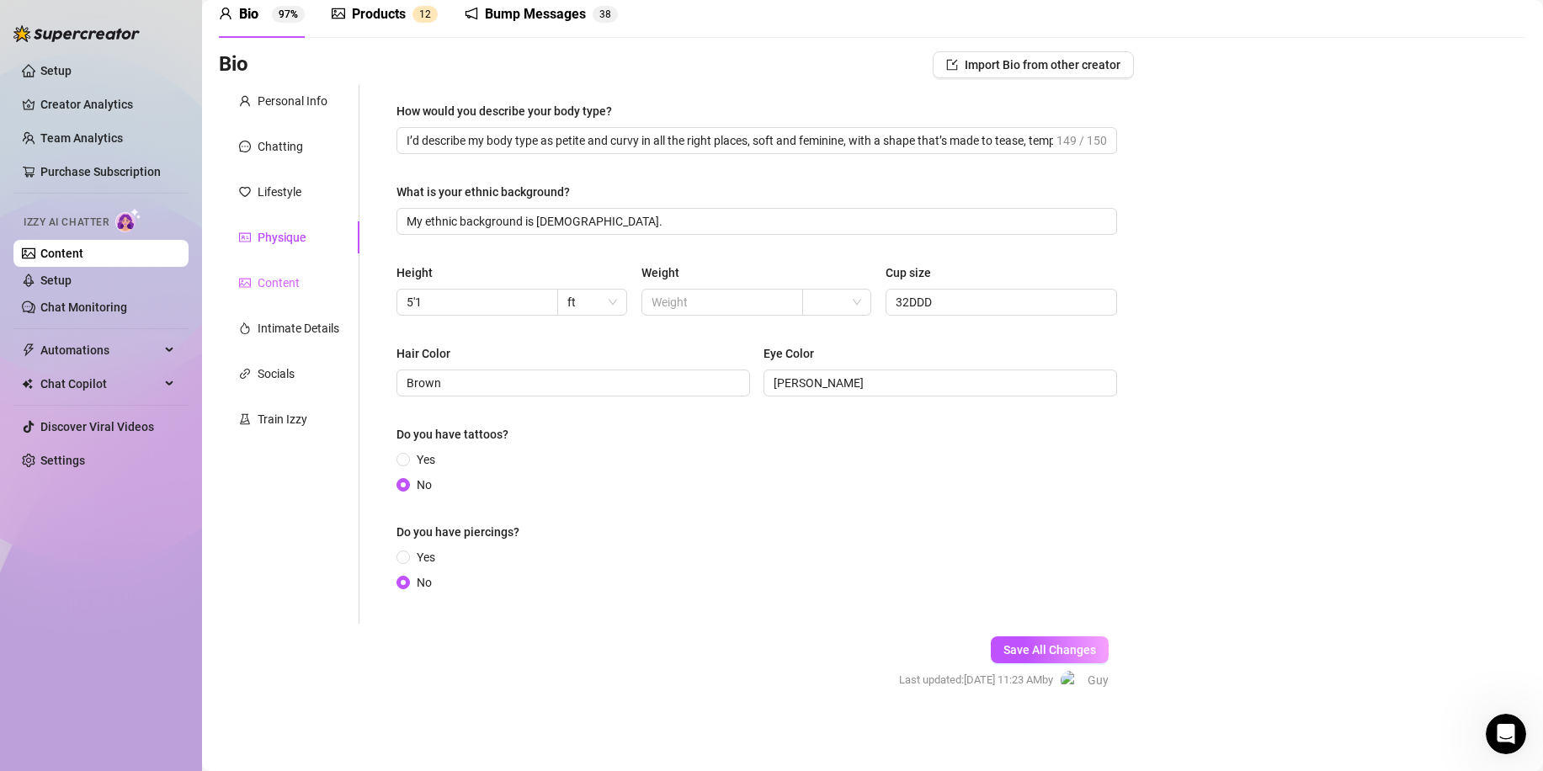
click at [302, 277] on div "Content" at bounding box center [289, 283] width 141 height 32
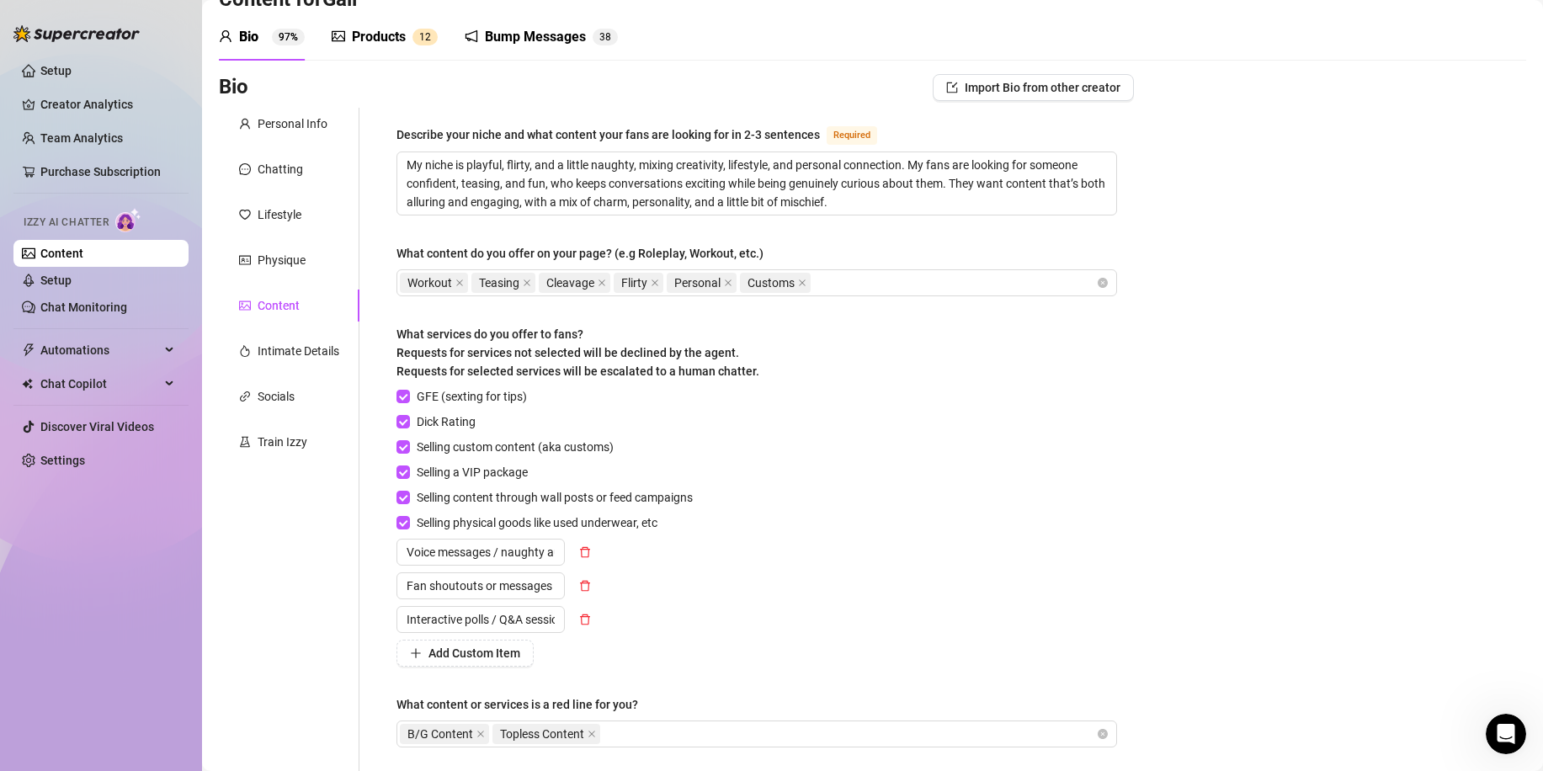
scroll to position [0, 0]
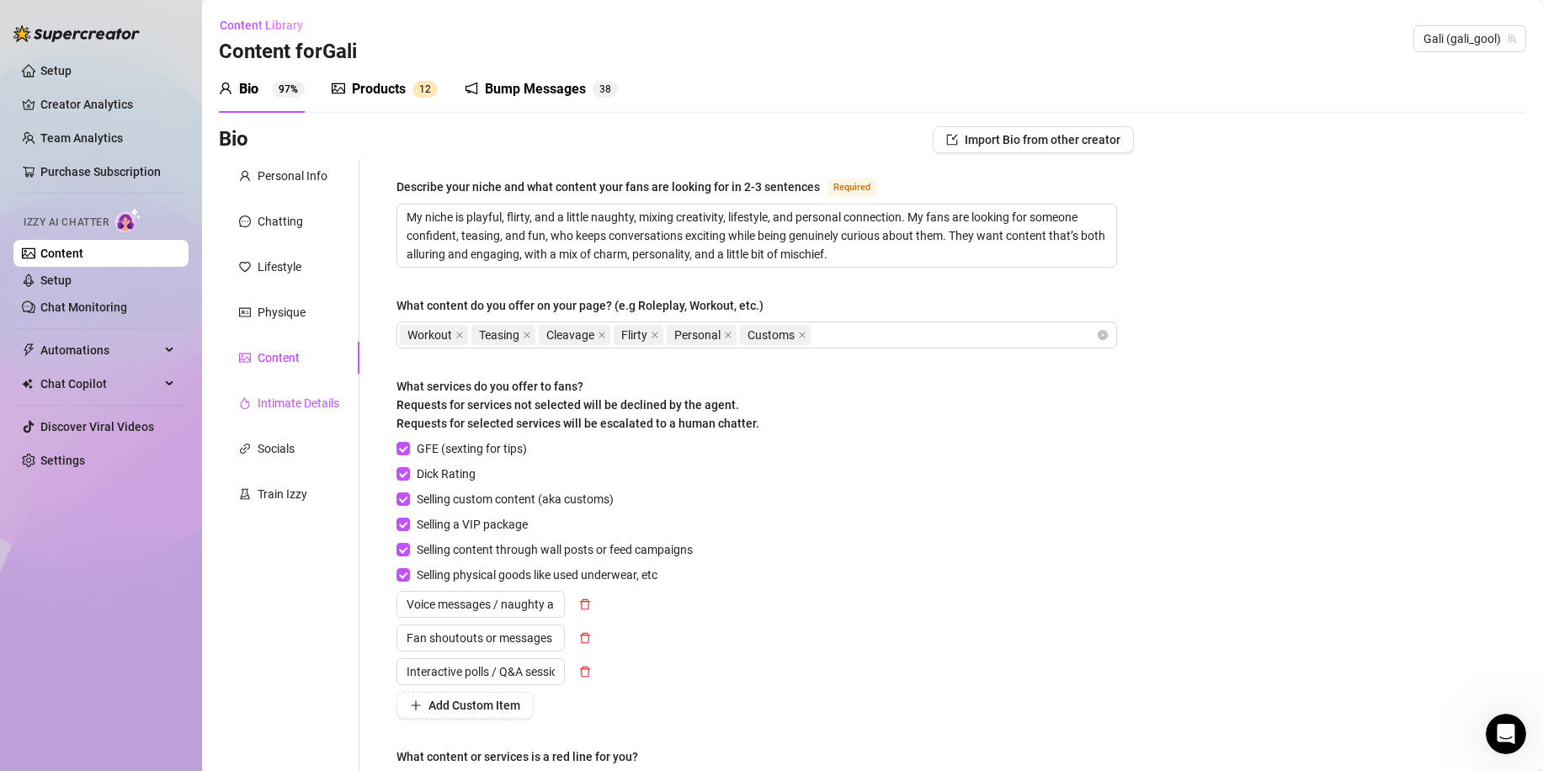
click at [281, 399] on div "Intimate Details" at bounding box center [299, 403] width 82 height 19
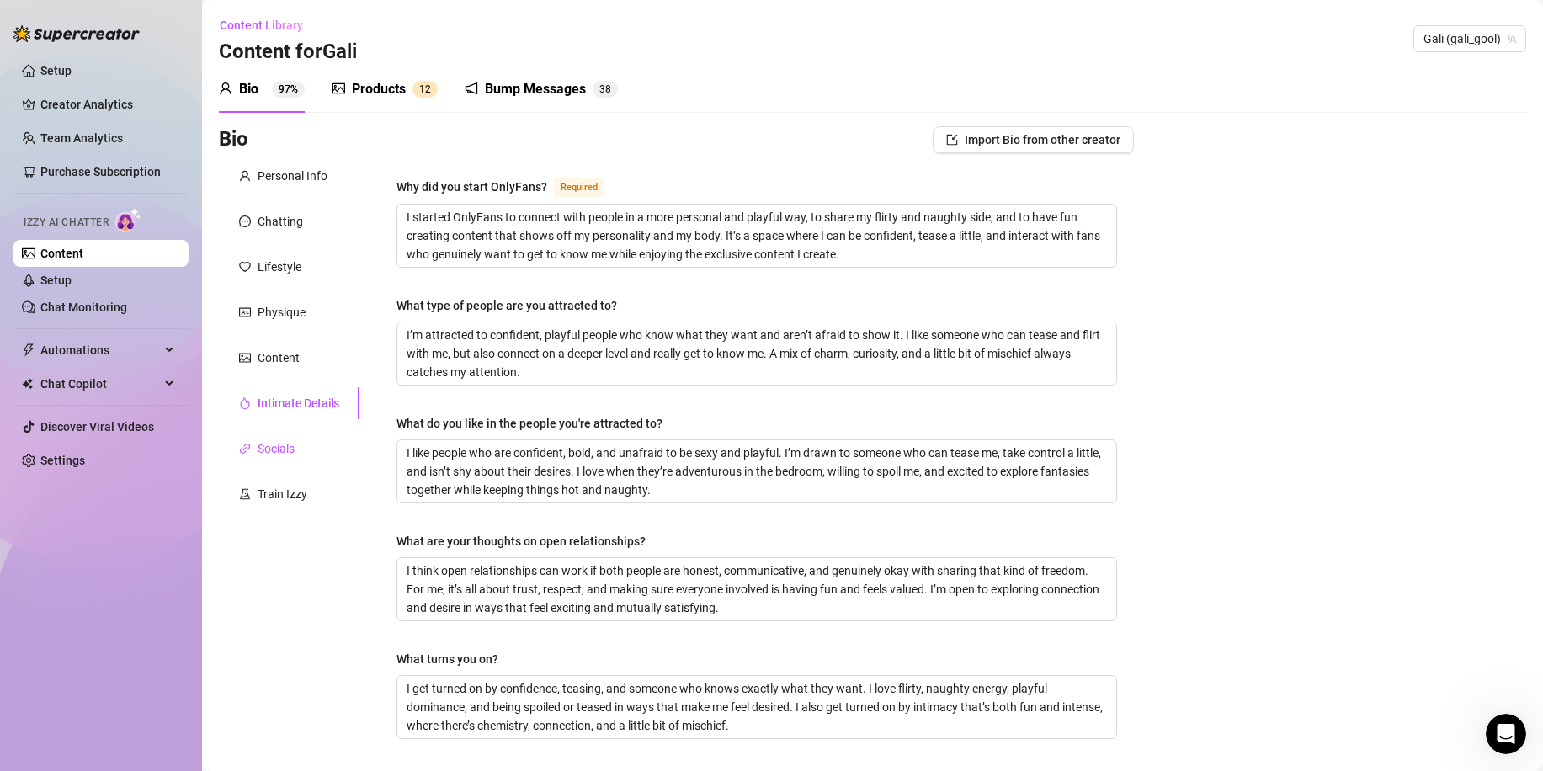
click at [264, 442] on div "Socials" at bounding box center [276, 448] width 37 height 19
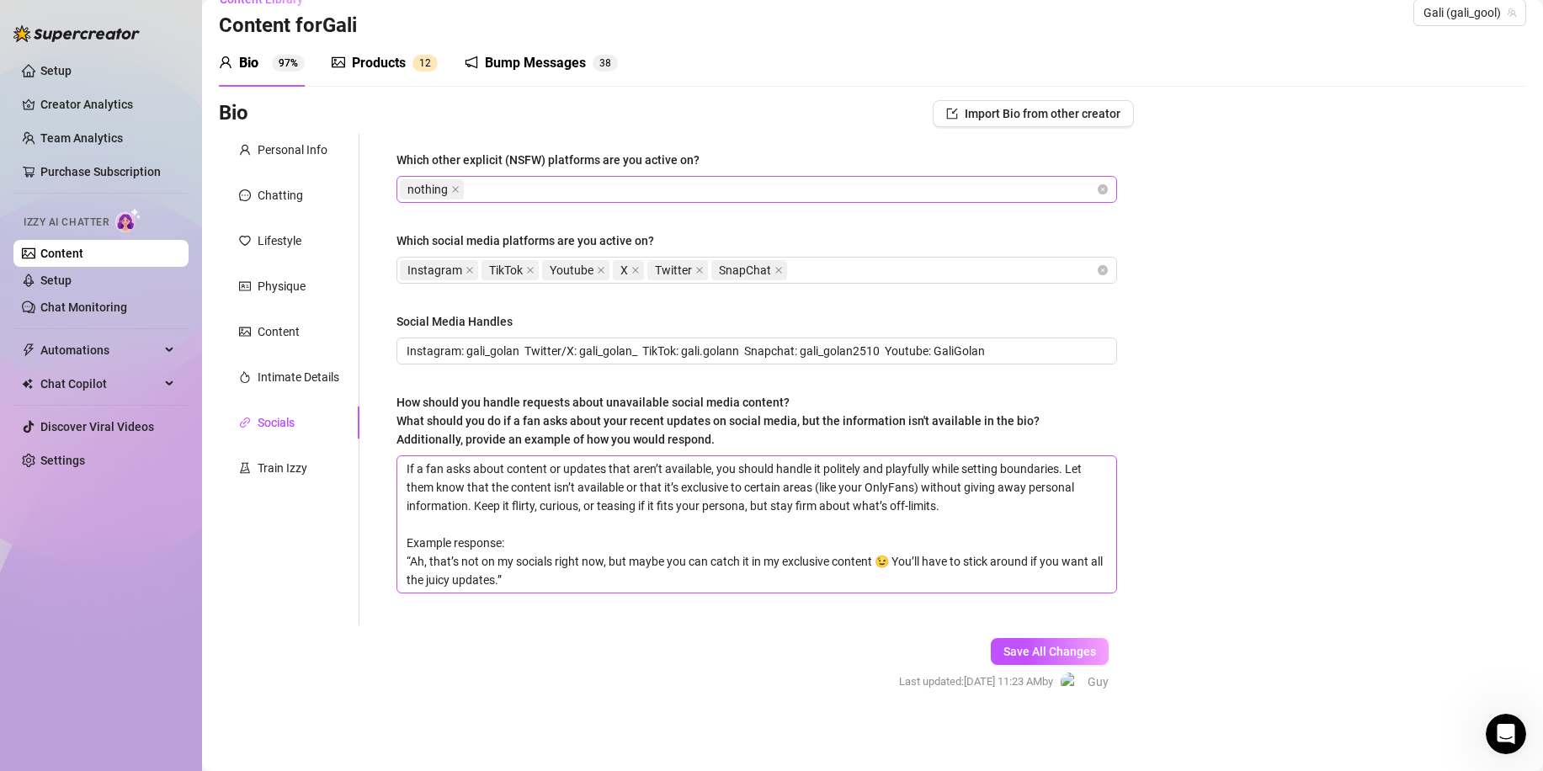
scroll to position [28, 0]
click at [262, 464] on div "Train Izzy" at bounding box center [283, 466] width 50 height 19
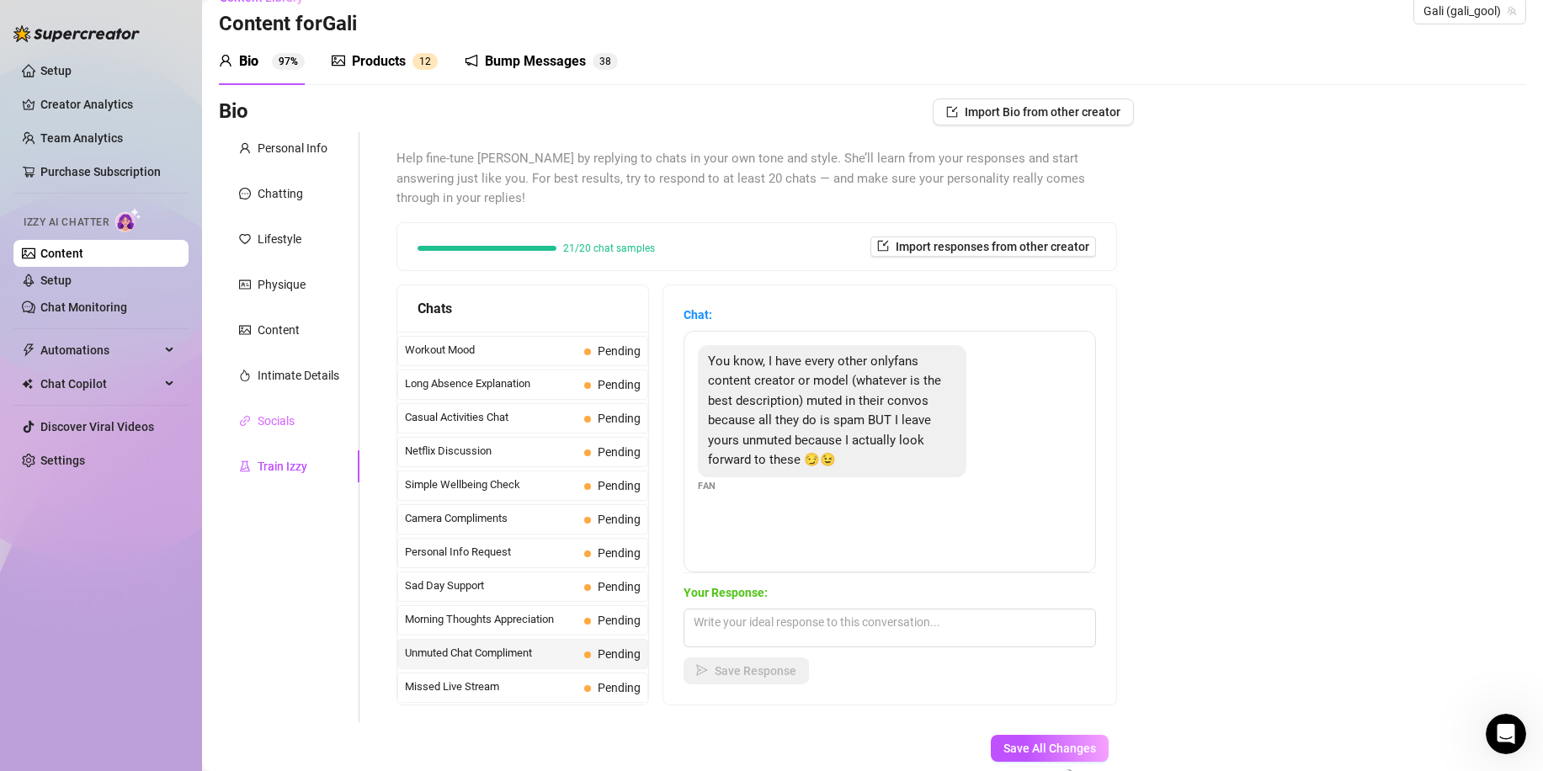
scroll to position [1495, 0]
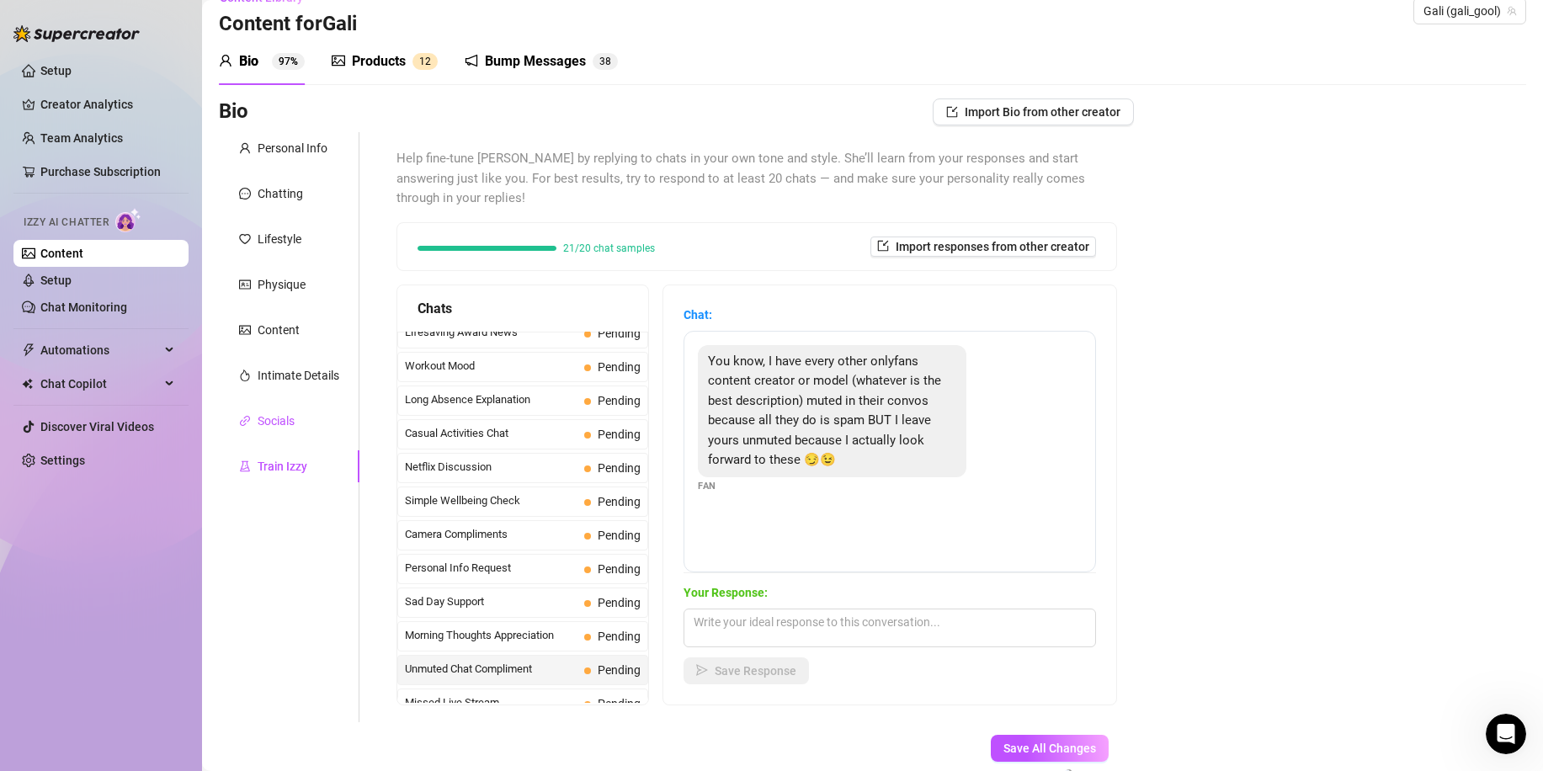
click at [264, 413] on div "Socials" at bounding box center [276, 421] width 37 height 19
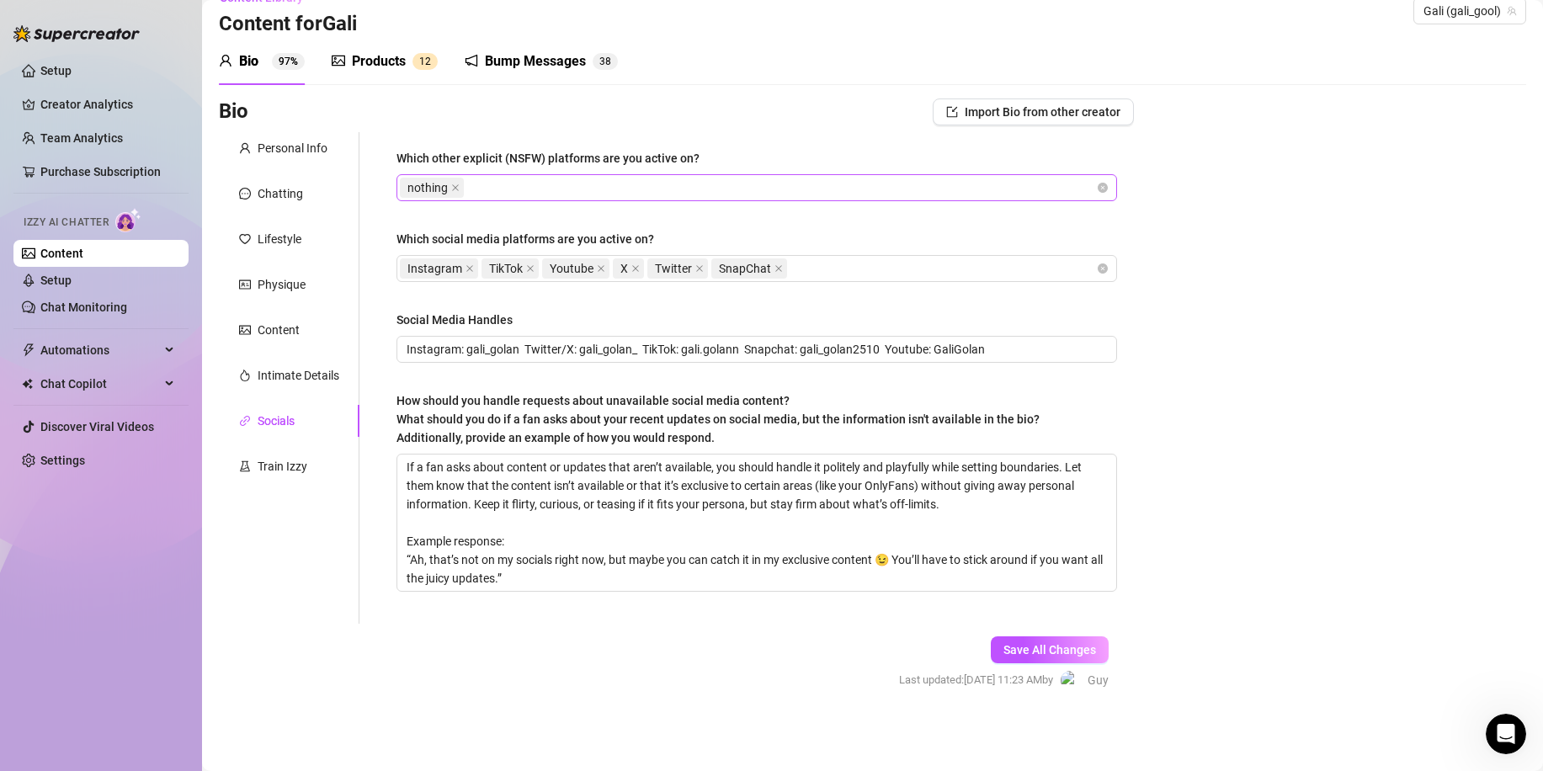
scroll to position [0, 0]
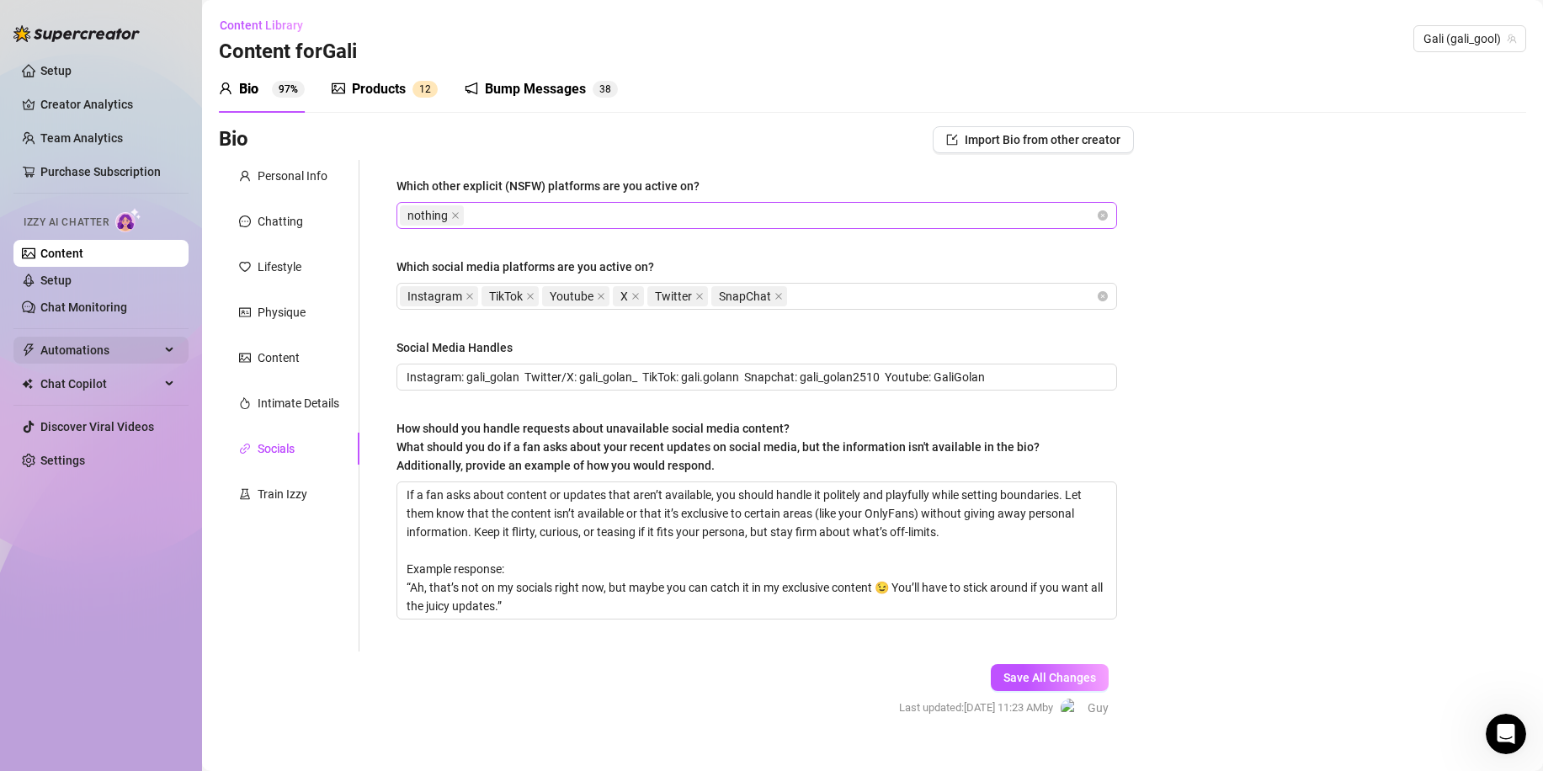
click at [85, 344] on span "Automations" at bounding box center [100, 350] width 120 height 27
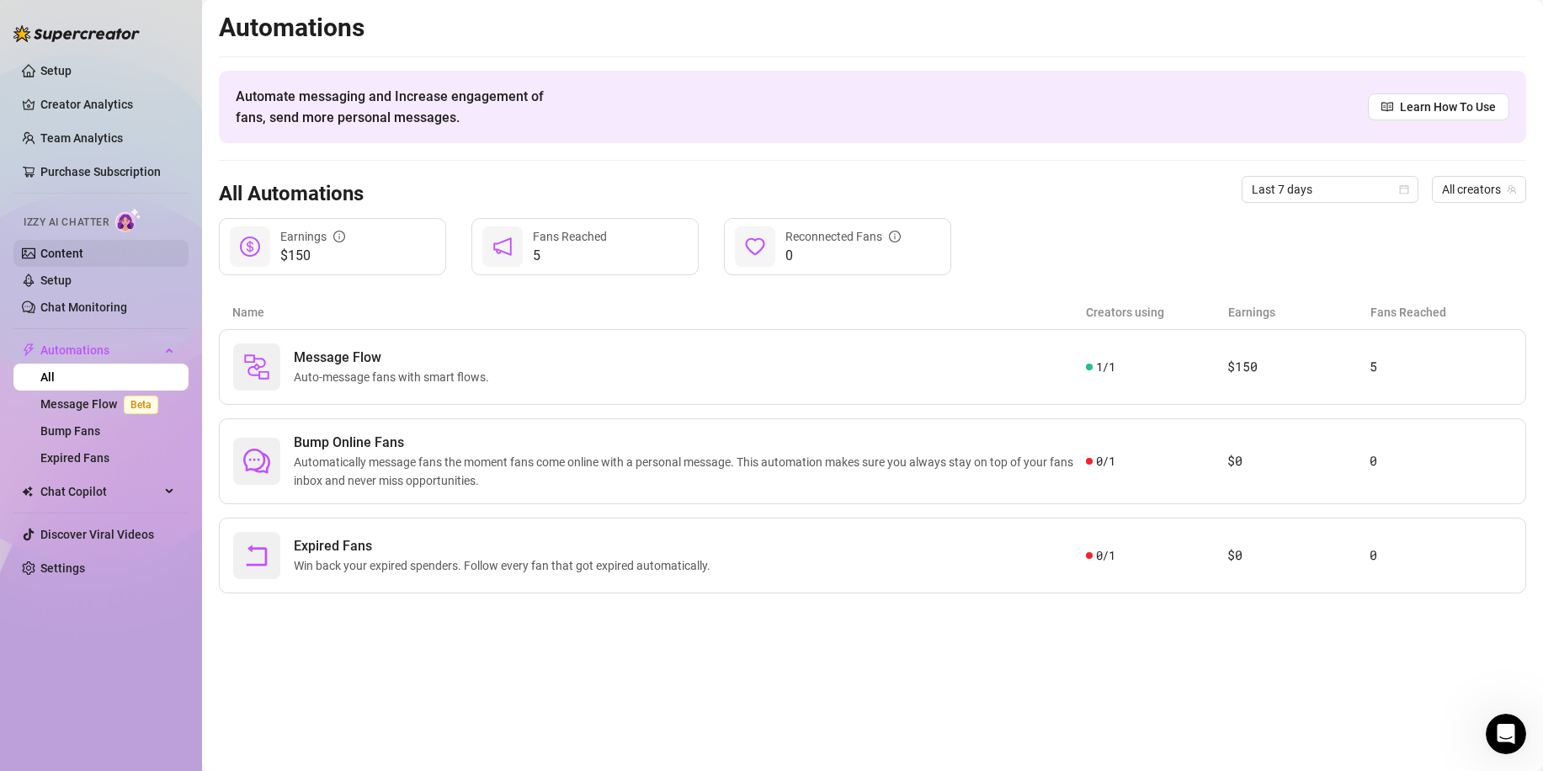
click at [83, 248] on link "Content" at bounding box center [61, 253] width 43 height 13
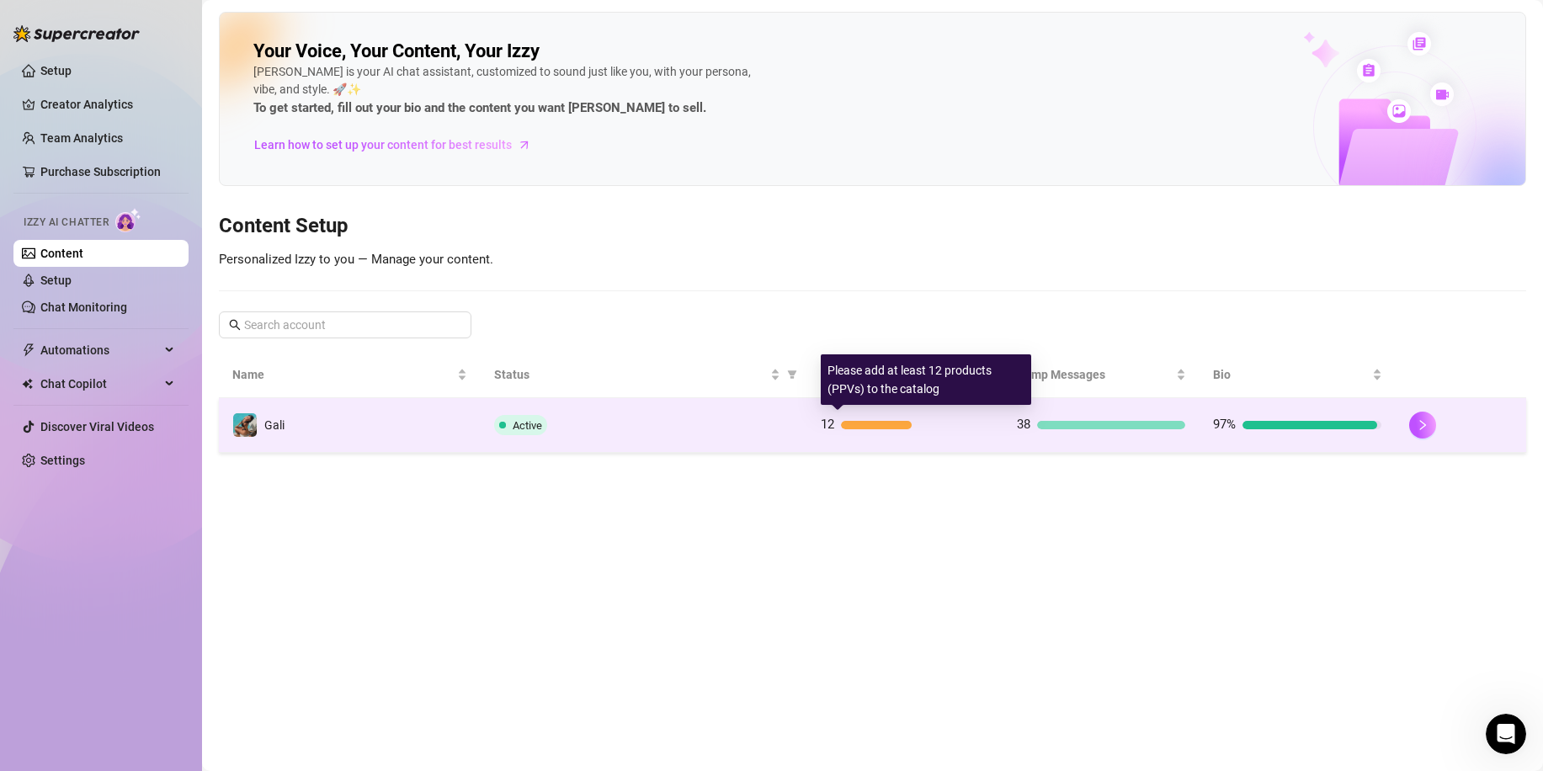
click at [961, 433] on div "12" at bounding box center [905, 425] width 168 height 20
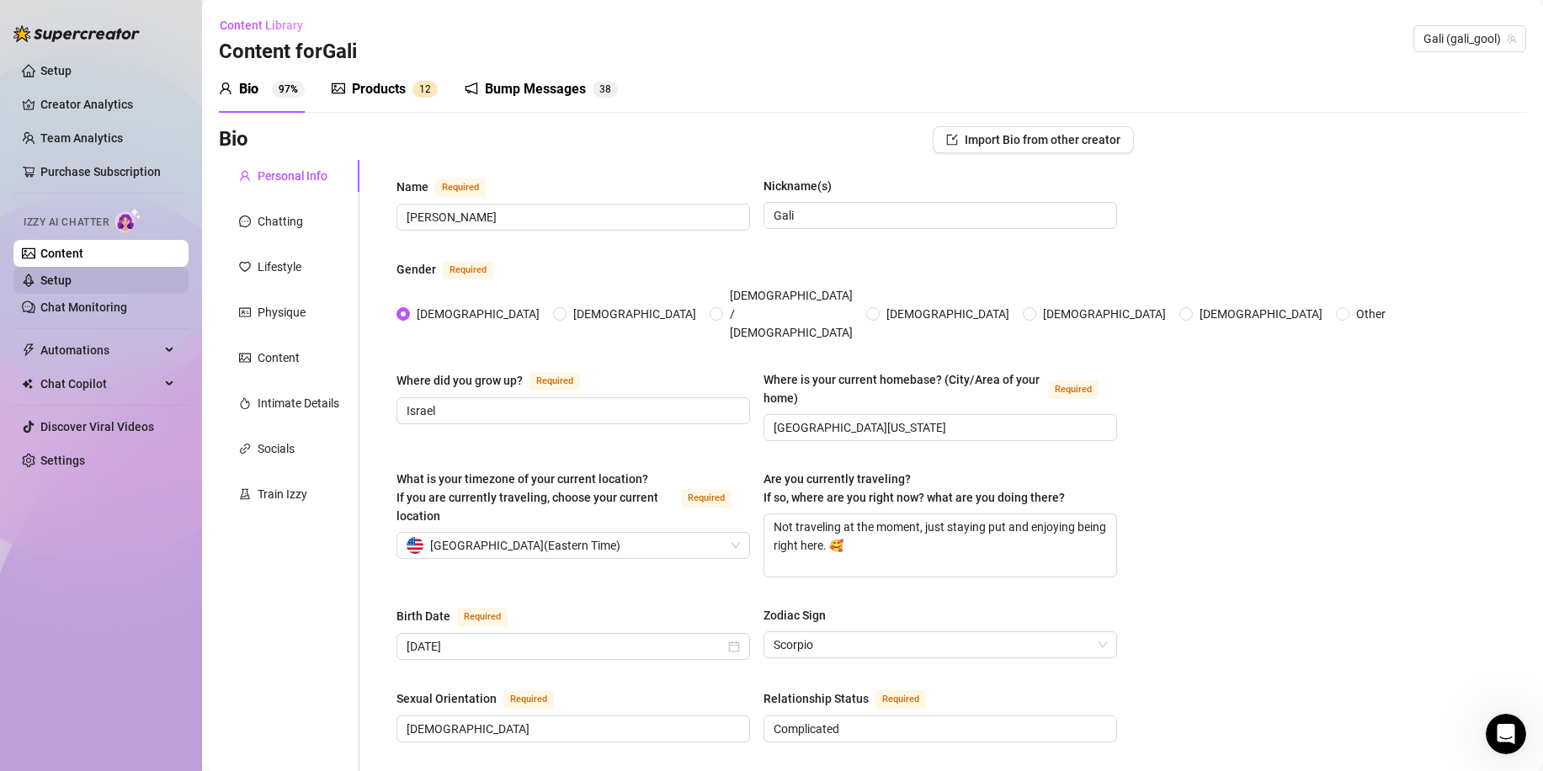
click at [72, 281] on link "Setup" at bounding box center [55, 280] width 31 height 13
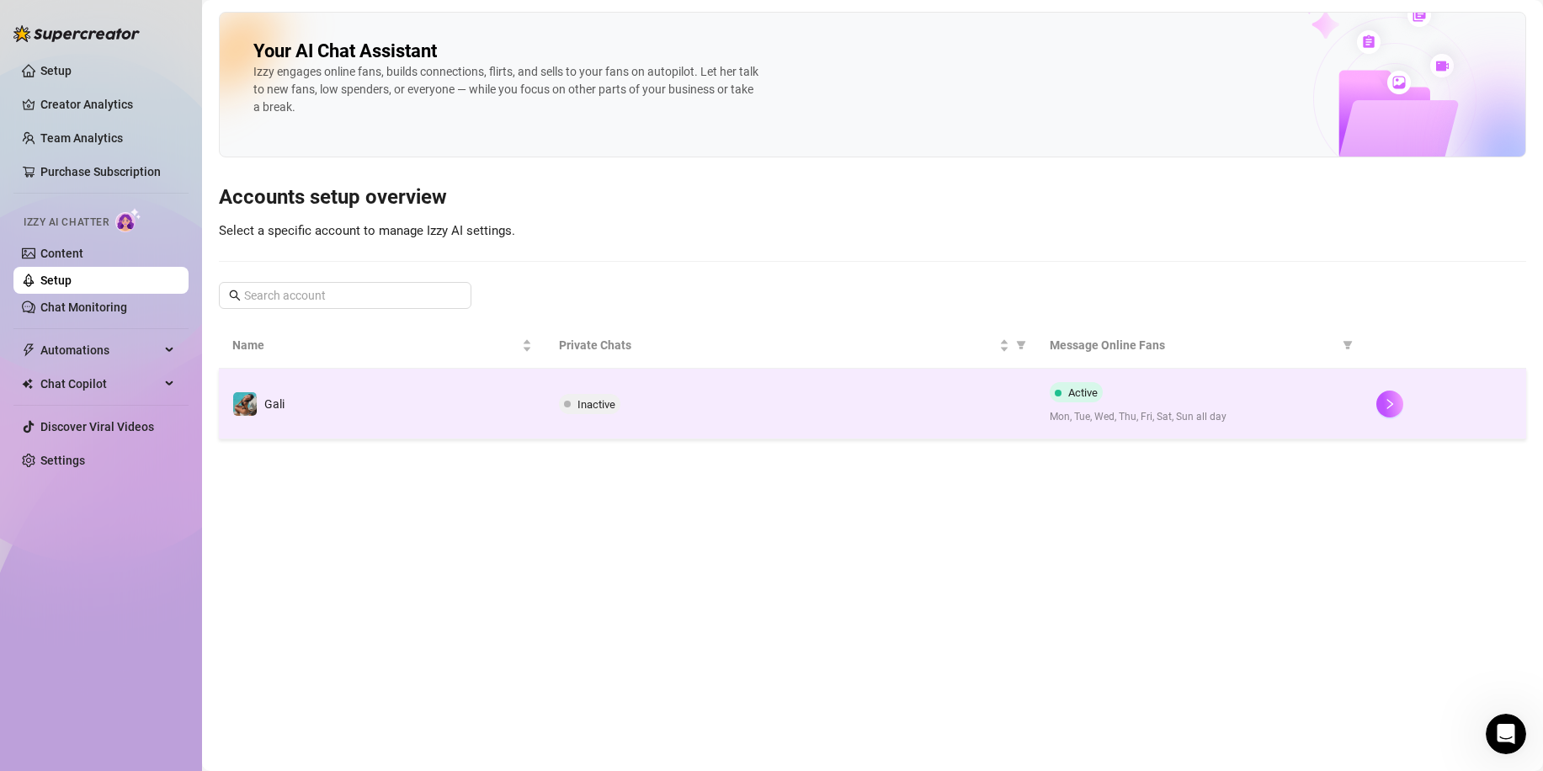
click at [1163, 394] on div "Active Mon, Tue, Wed, Thu, Fri, Sat, Sun all day" at bounding box center [1200, 403] width 300 height 43
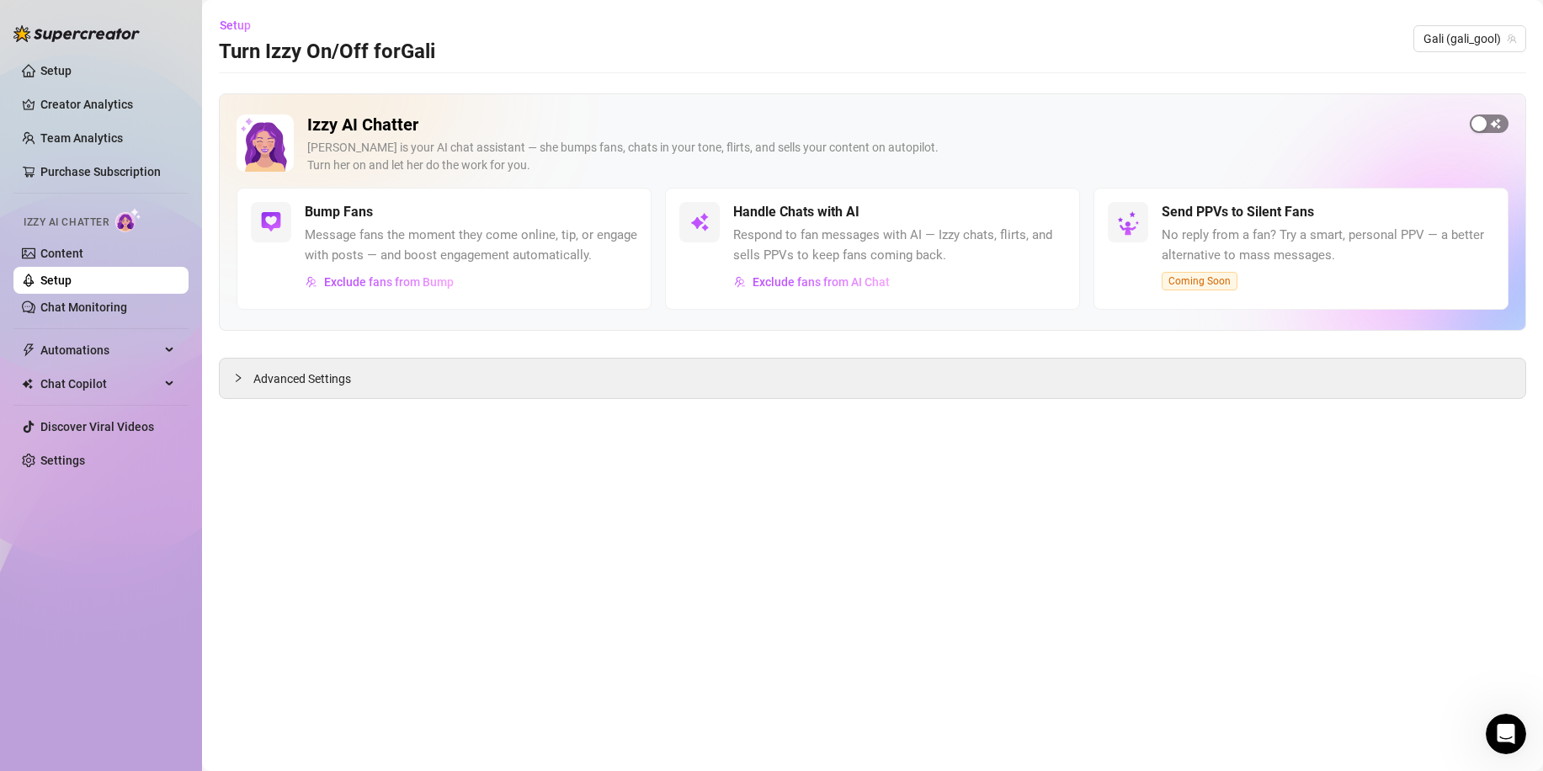
click at [1497, 125] on span "button" at bounding box center [1489, 124] width 39 height 19
click at [1035, 216] on div "button" at bounding box center [1038, 212] width 15 height 15
